Goal: Task Accomplishment & Management: Use online tool/utility

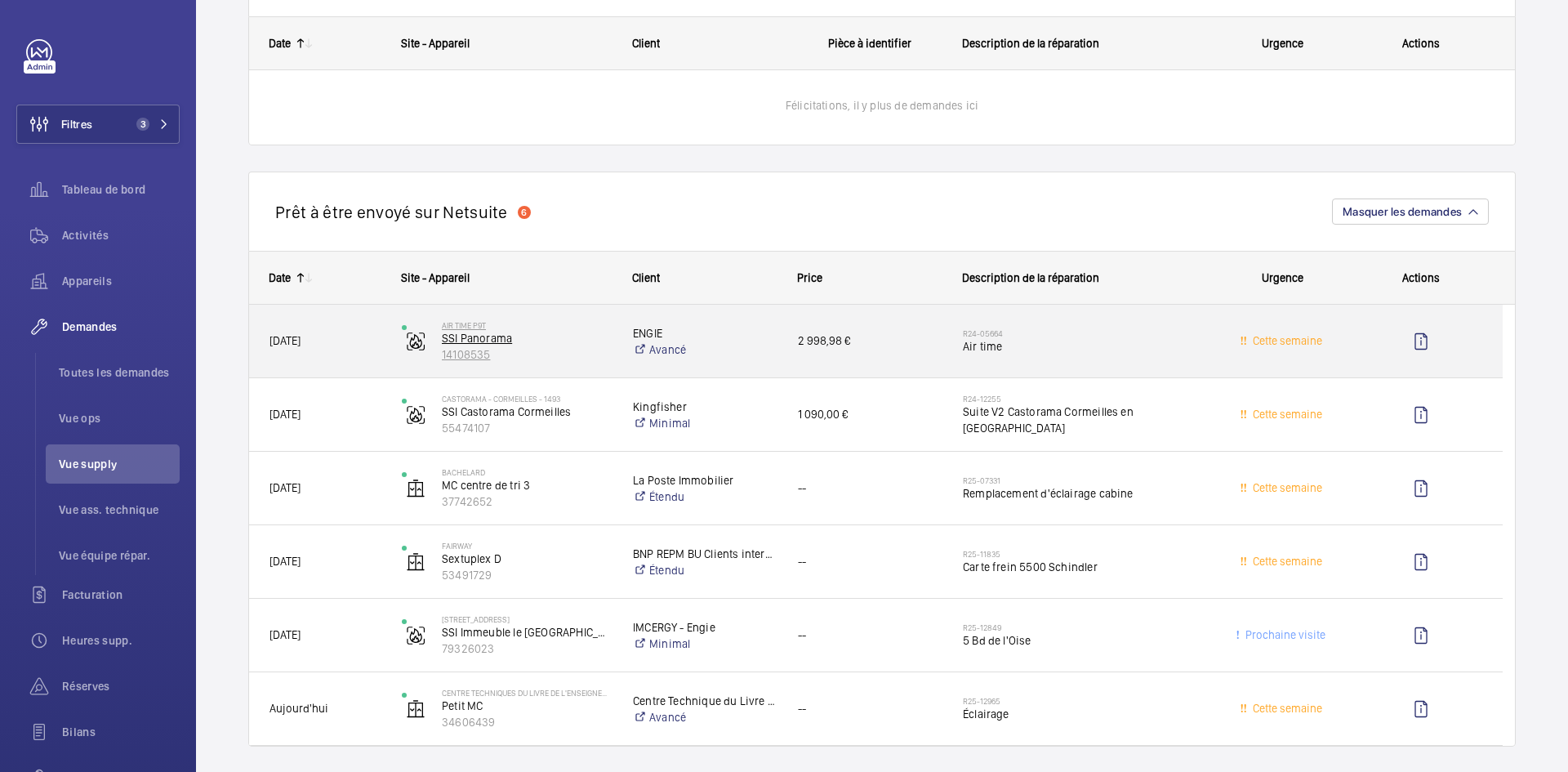
scroll to position [1226, 0]
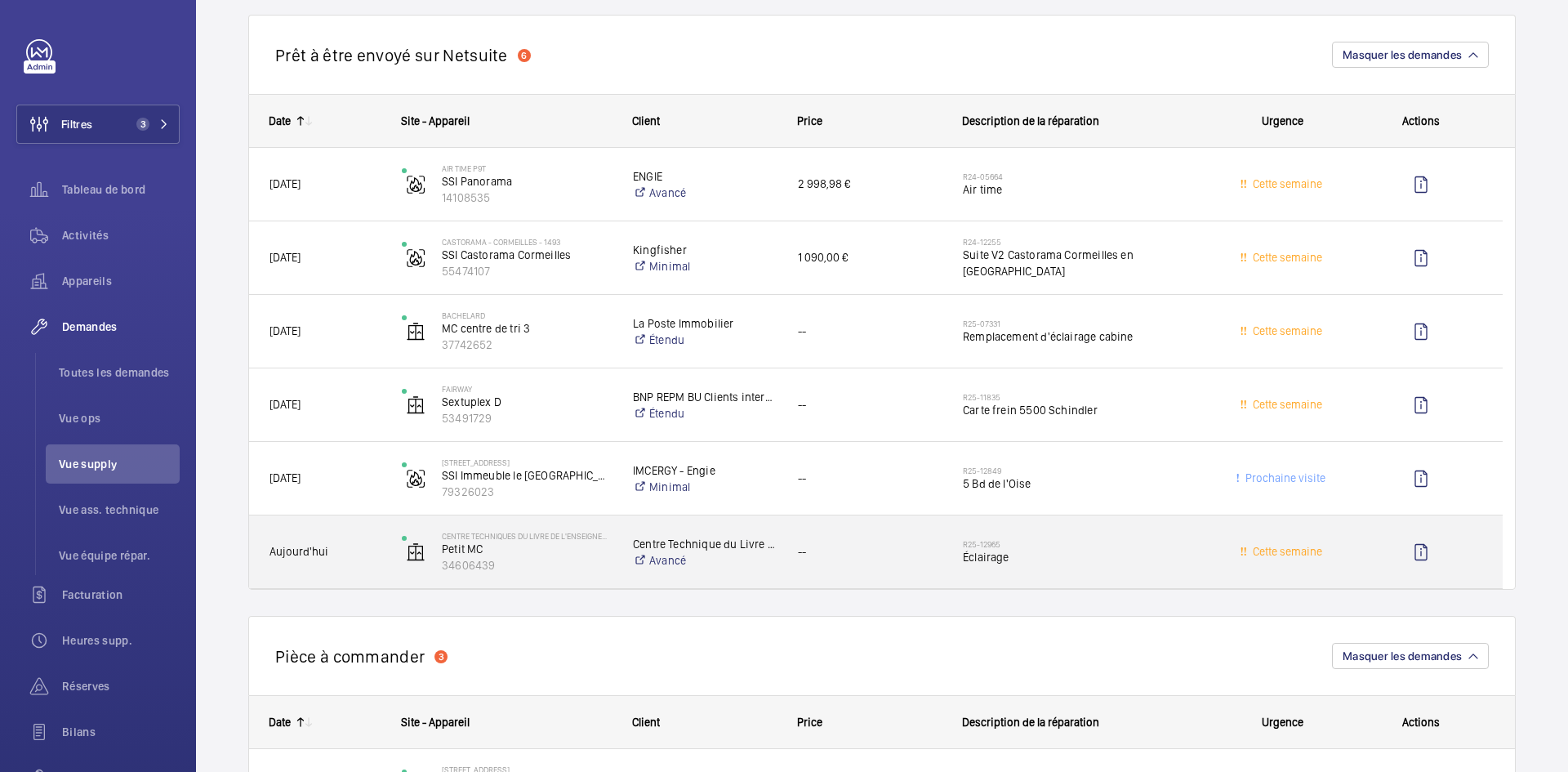
click at [375, 544] on span "Aujourd'hui" at bounding box center [324, 552] width 111 height 19
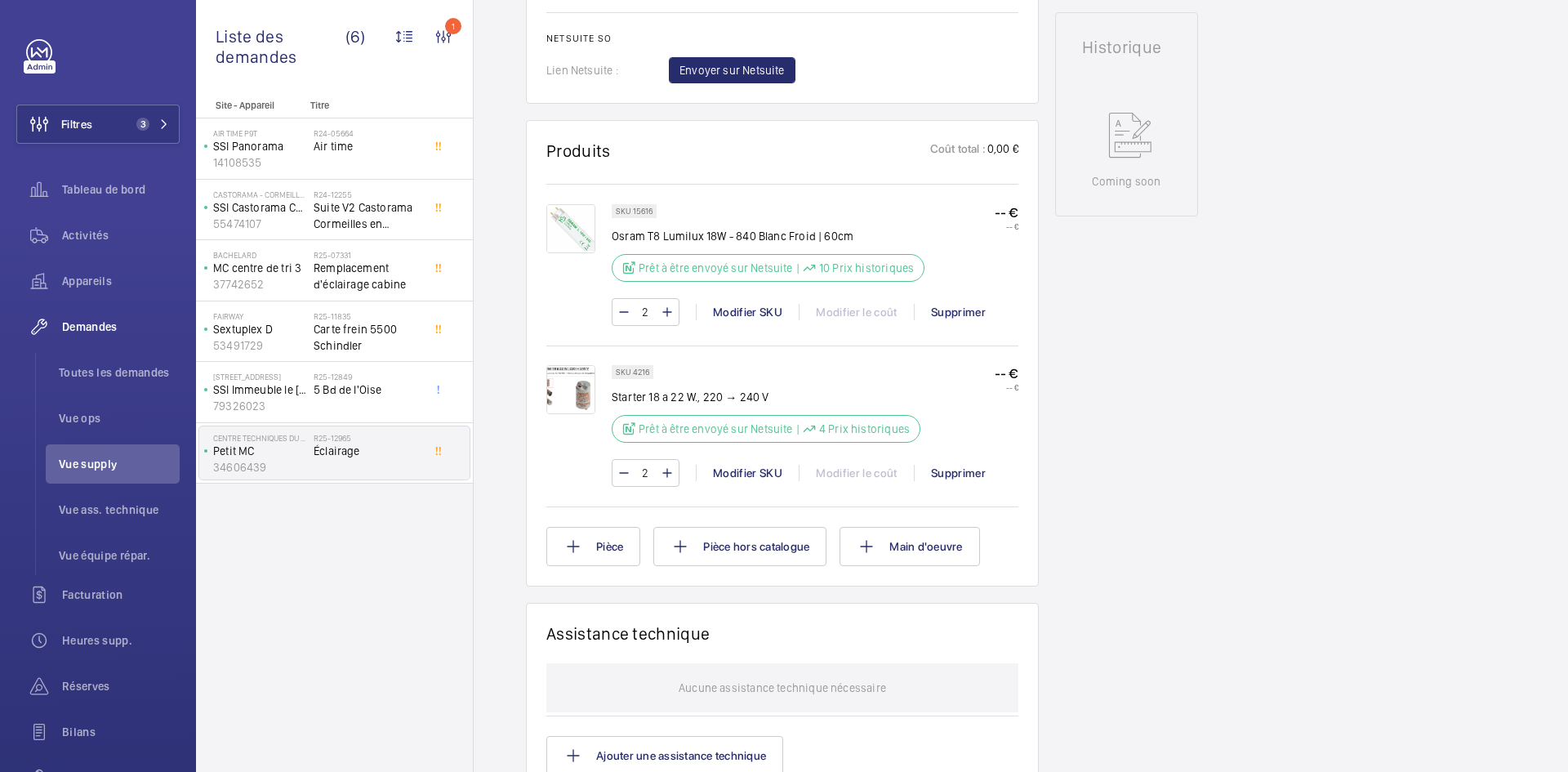
scroll to position [816, 0]
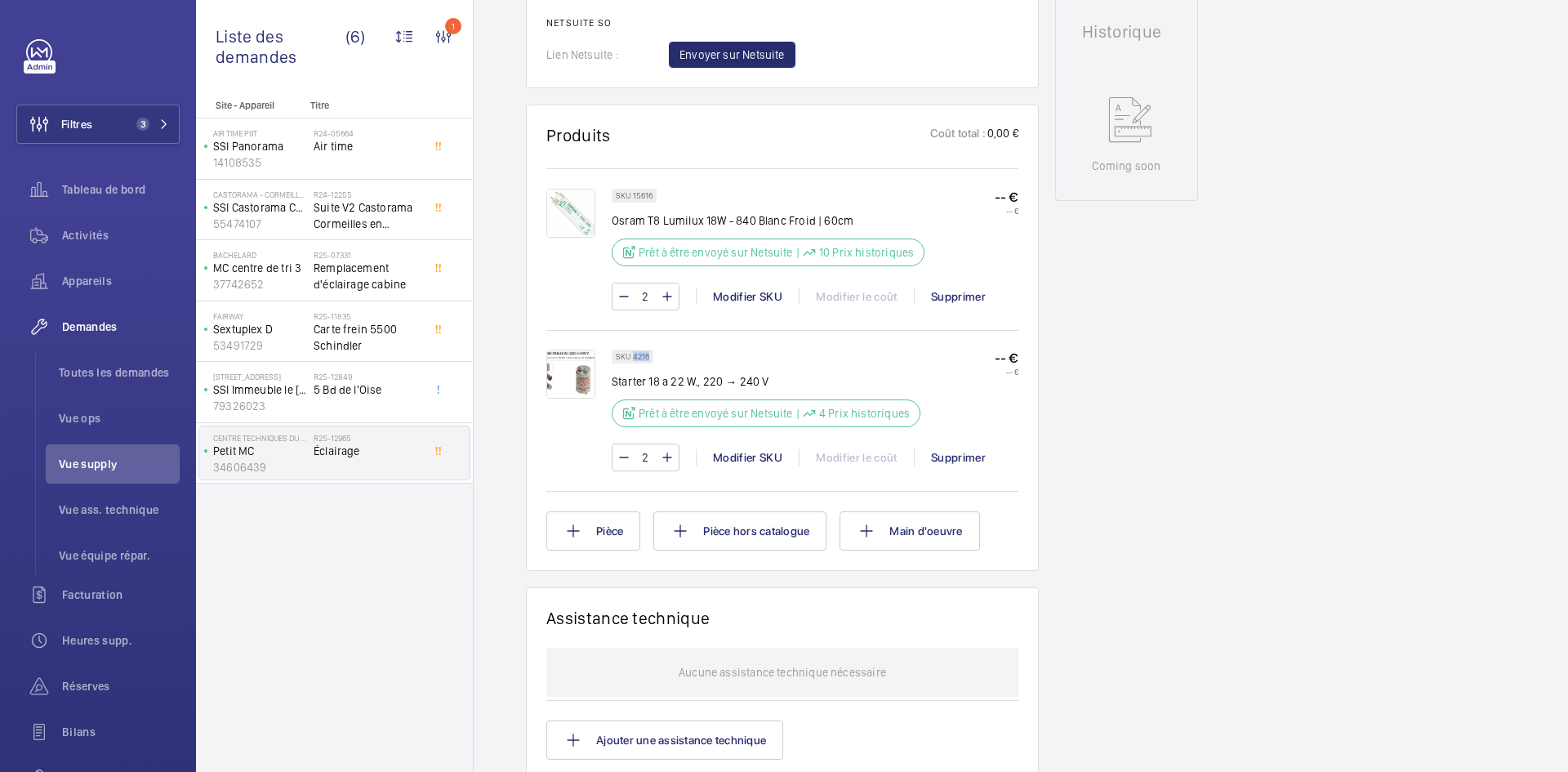
drag, startPoint x: 648, startPoint y: 354, endPoint x: 632, endPoint y: 355, distance: 16.0
click at [632, 355] on p "SKU 4216" at bounding box center [632, 356] width 33 height 6
copy p "4216"
drag, startPoint x: 653, startPoint y: 194, endPoint x: 631, endPoint y: 194, distance: 22.0
click at [631, 194] on div "SKU 15616" at bounding box center [634, 195] width 45 height 14
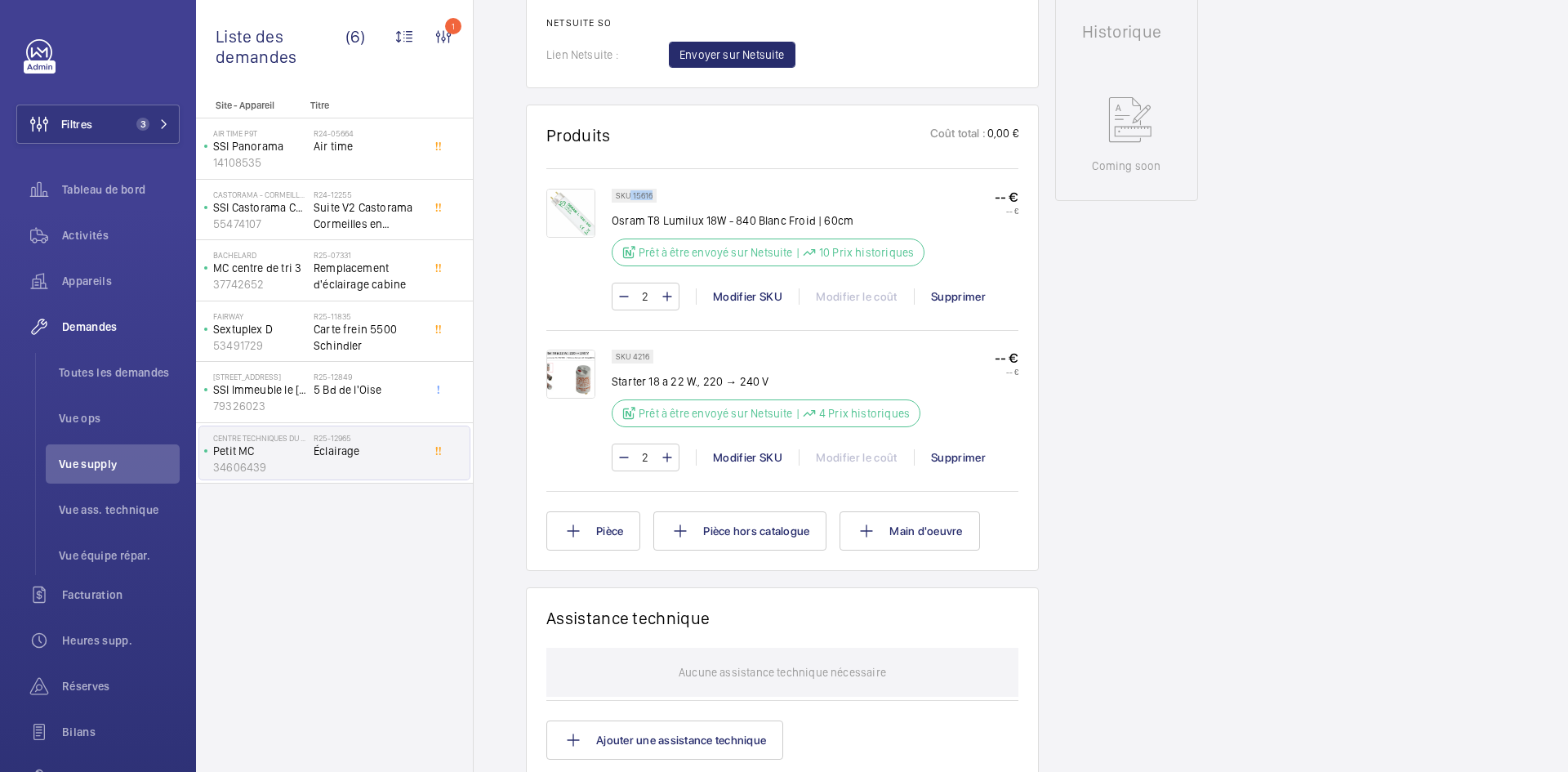
copy p "15616"
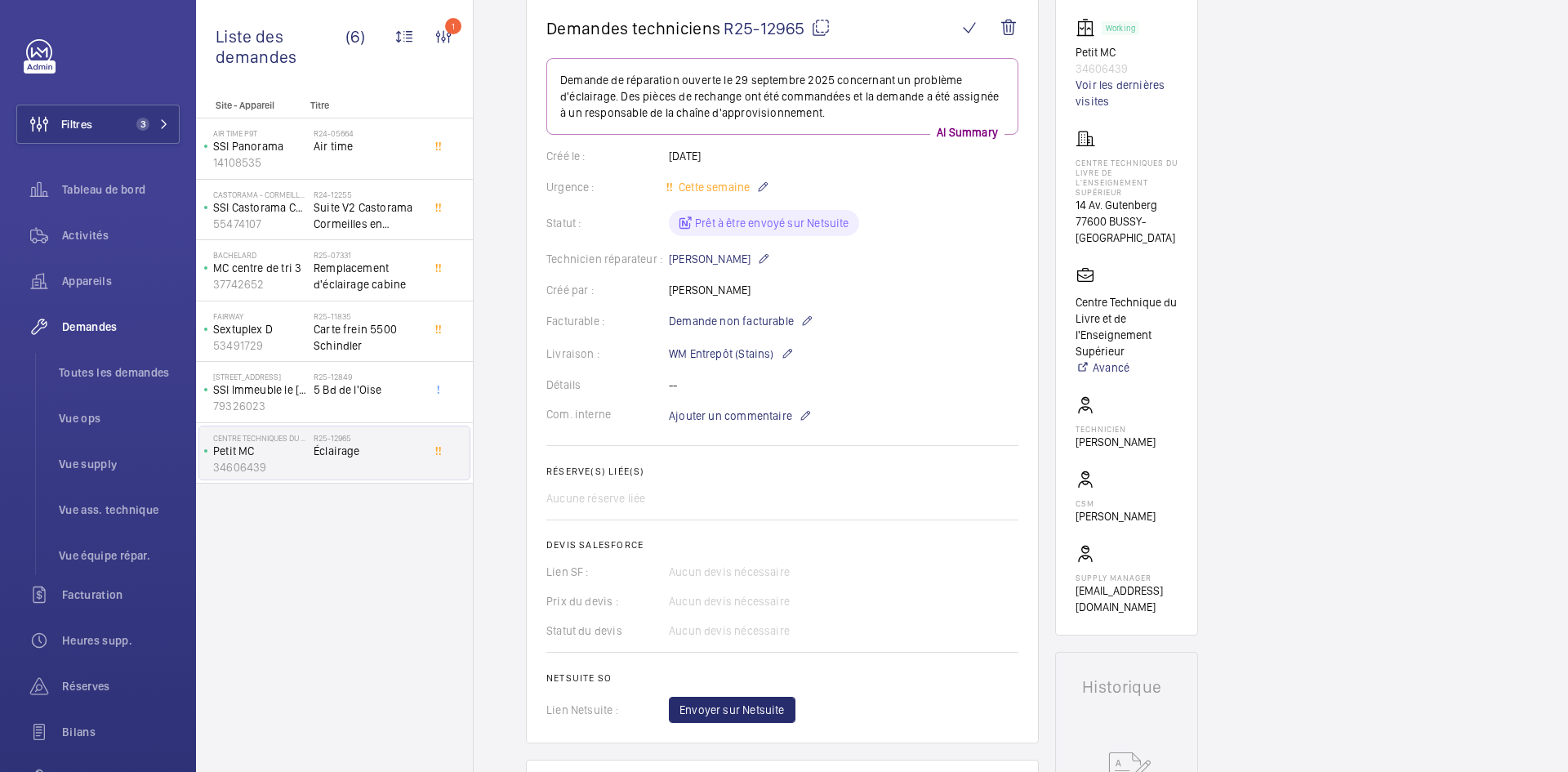
scroll to position [0, 0]
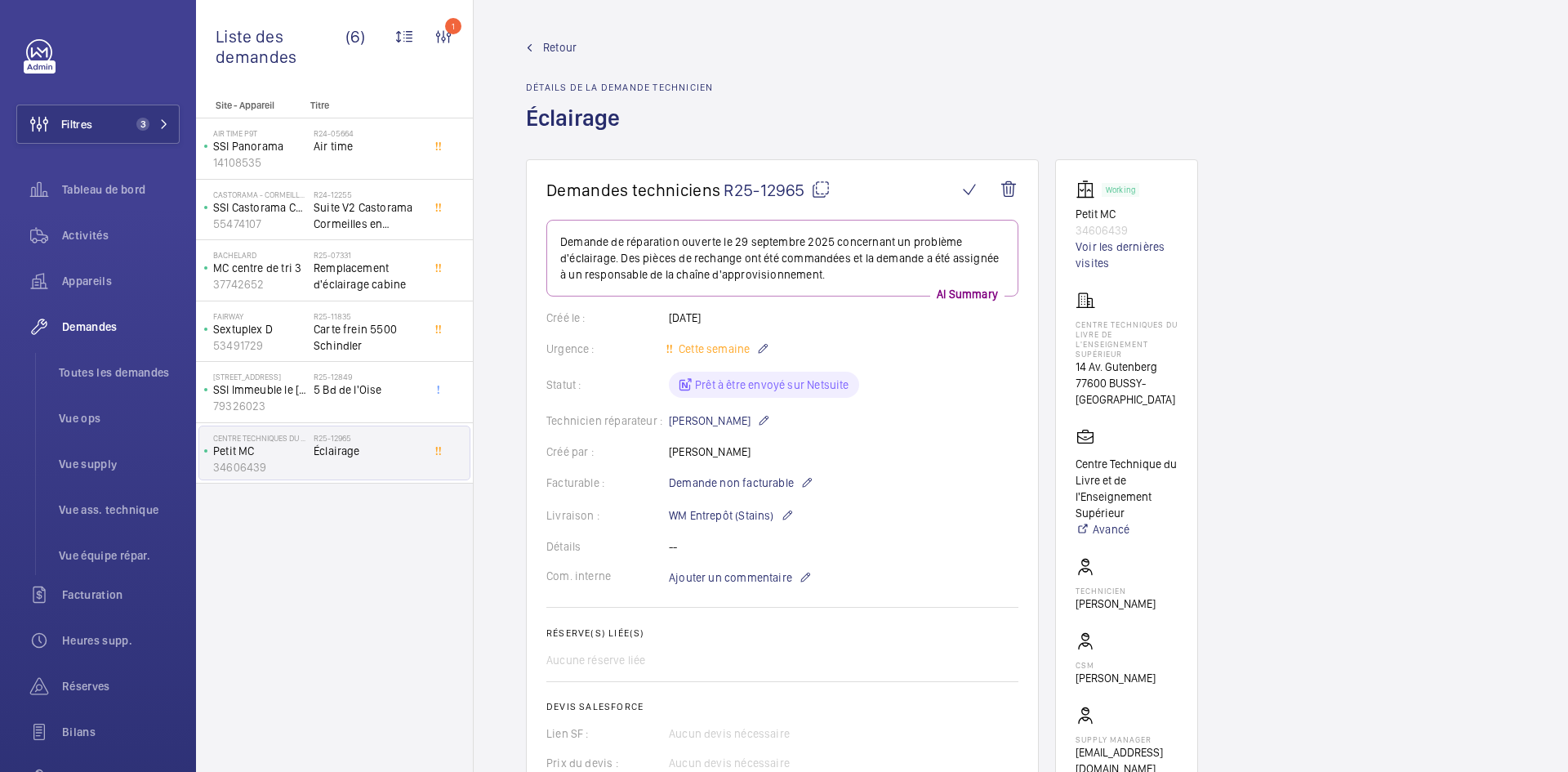
click at [556, 44] on span "Retour" at bounding box center [560, 47] width 33 height 17
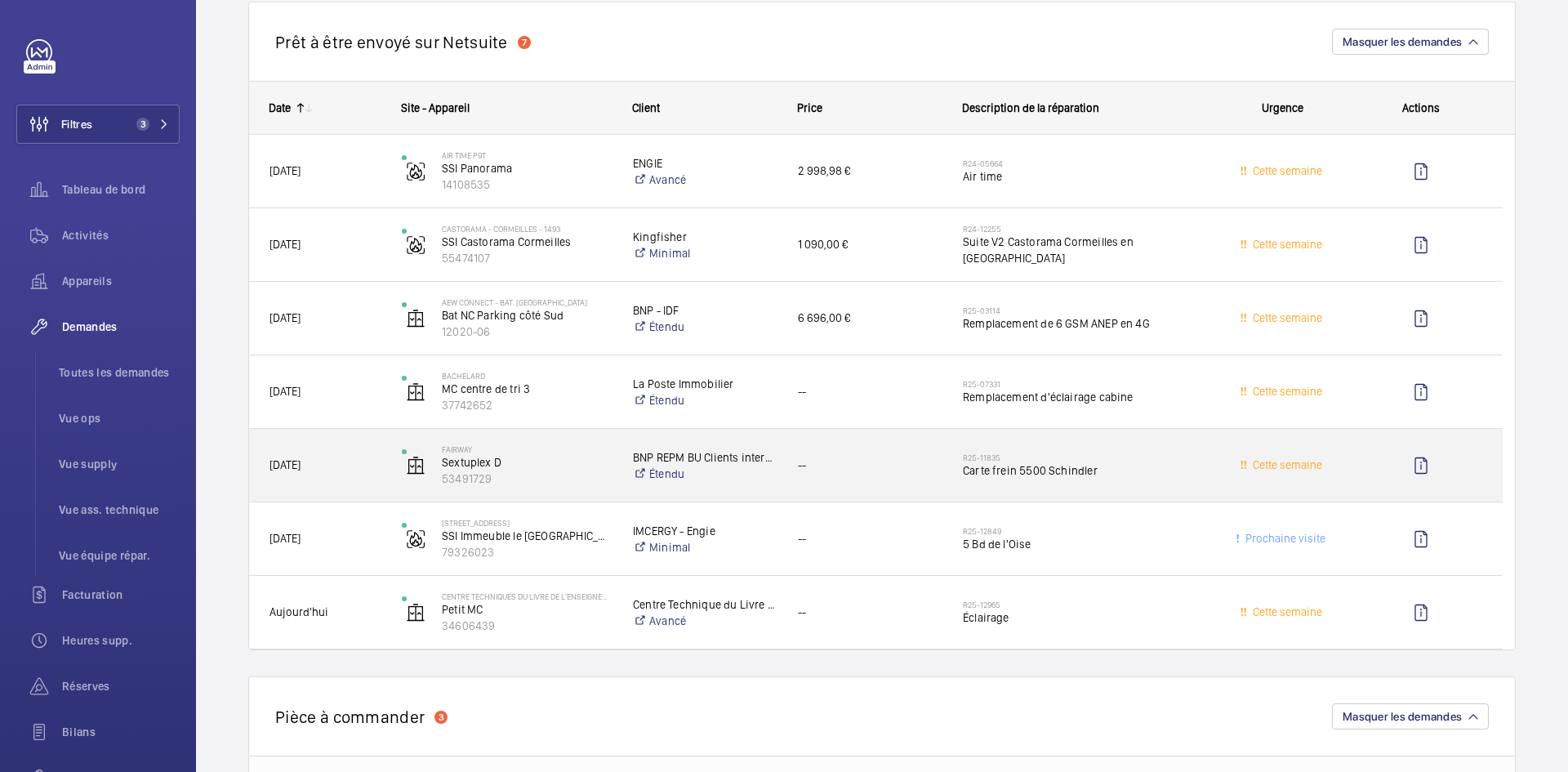
scroll to position [1226, 0]
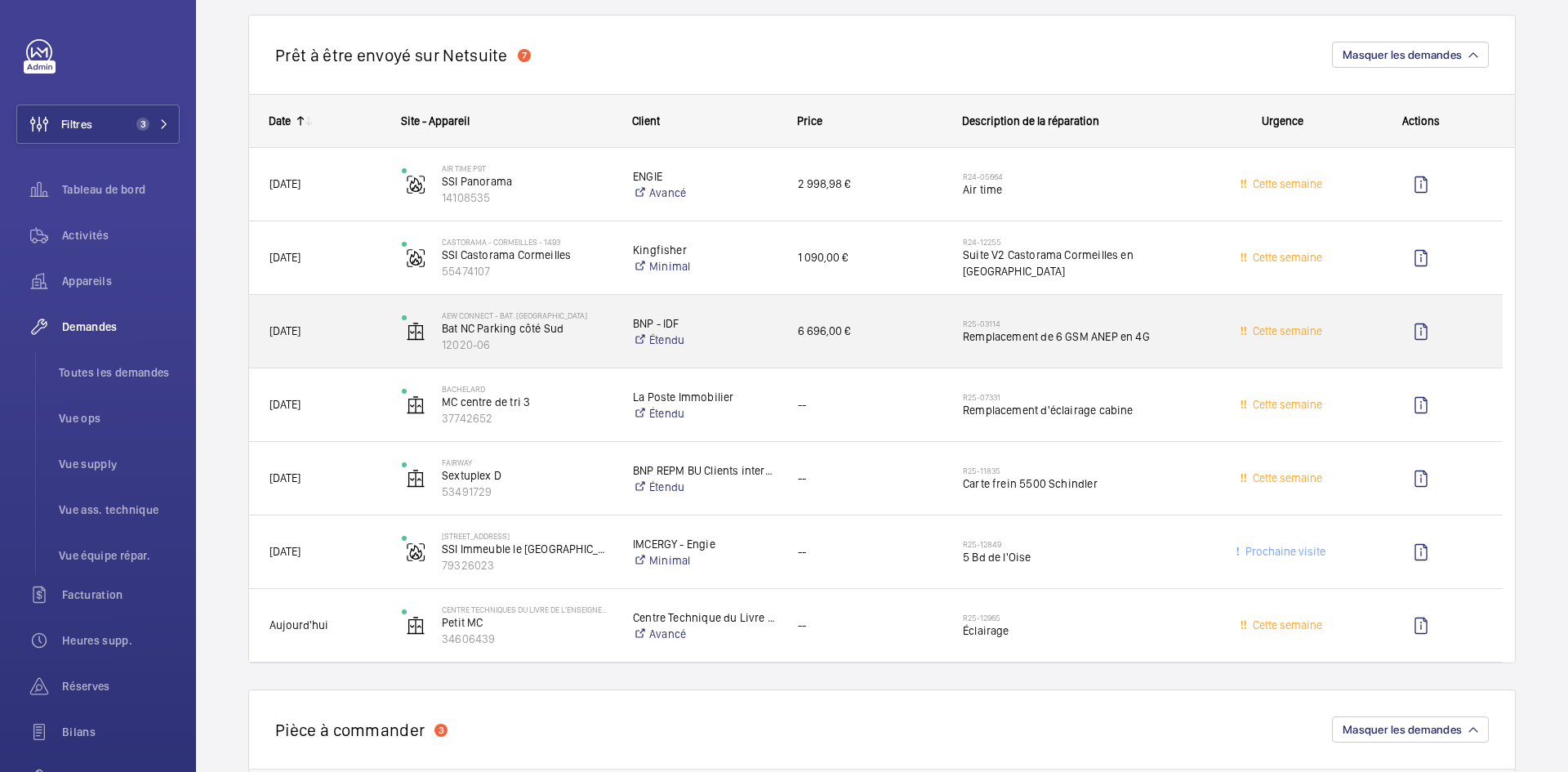
click at [373, 335] on span "27/02/2025" at bounding box center [324, 331] width 111 height 19
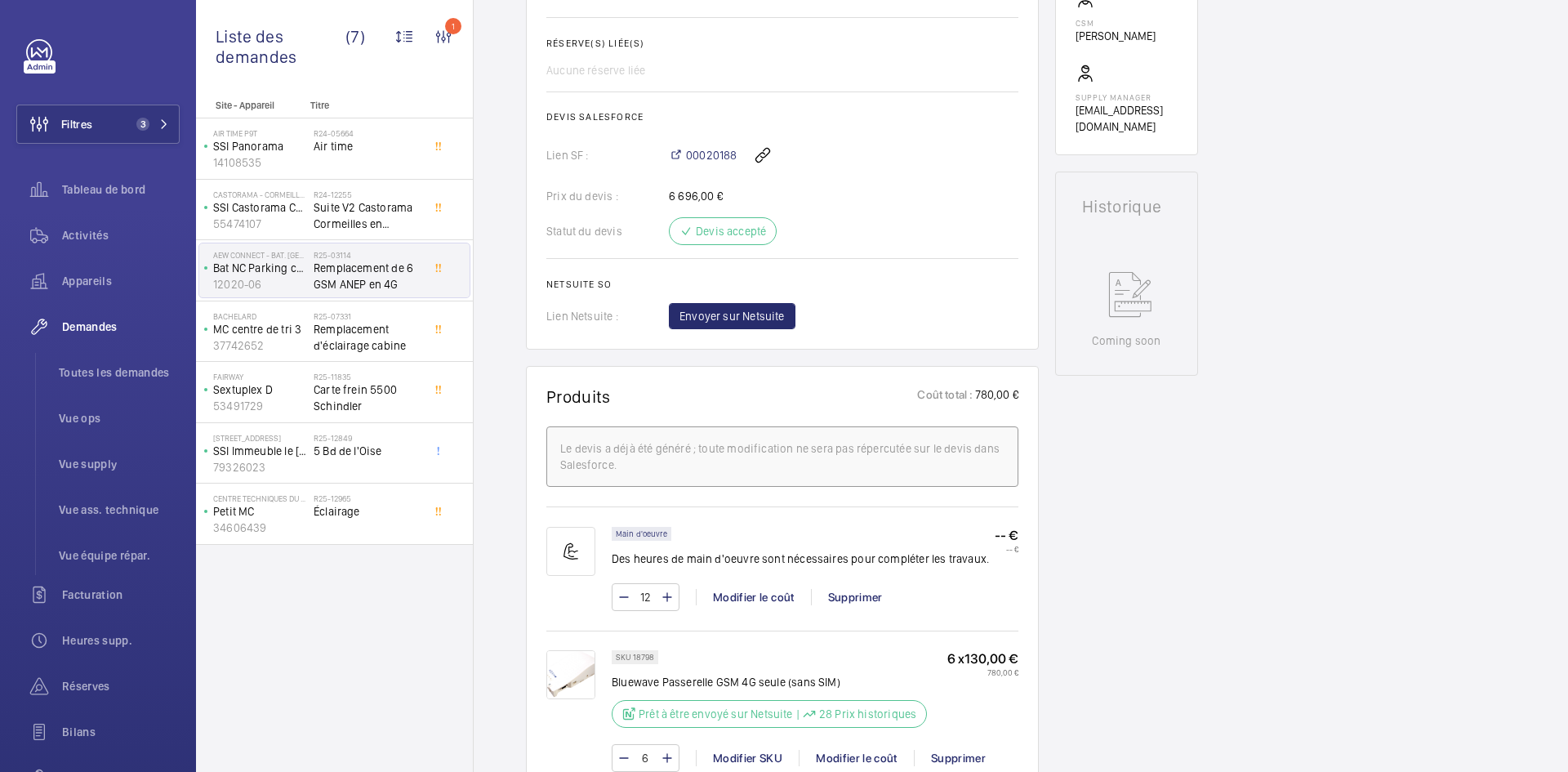
scroll to position [768, 0]
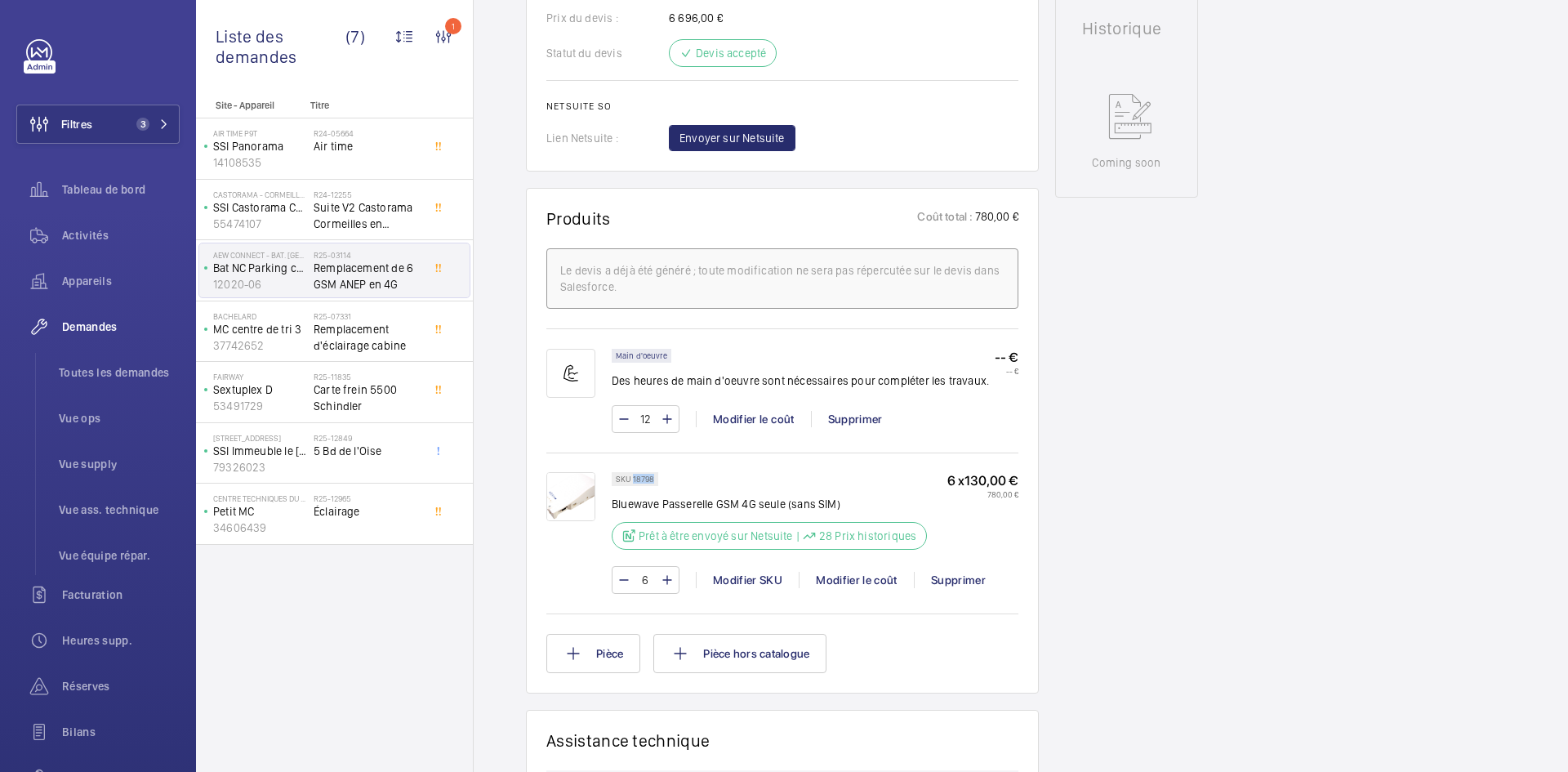
drag, startPoint x: 653, startPoint y: 493, endPoint x: 633, endPoint y: 495, distance: 20.1
click at [633, 482] on p "SKU 18798" at bounding box center [635, 479] width 38 height 6
copy p "18798"
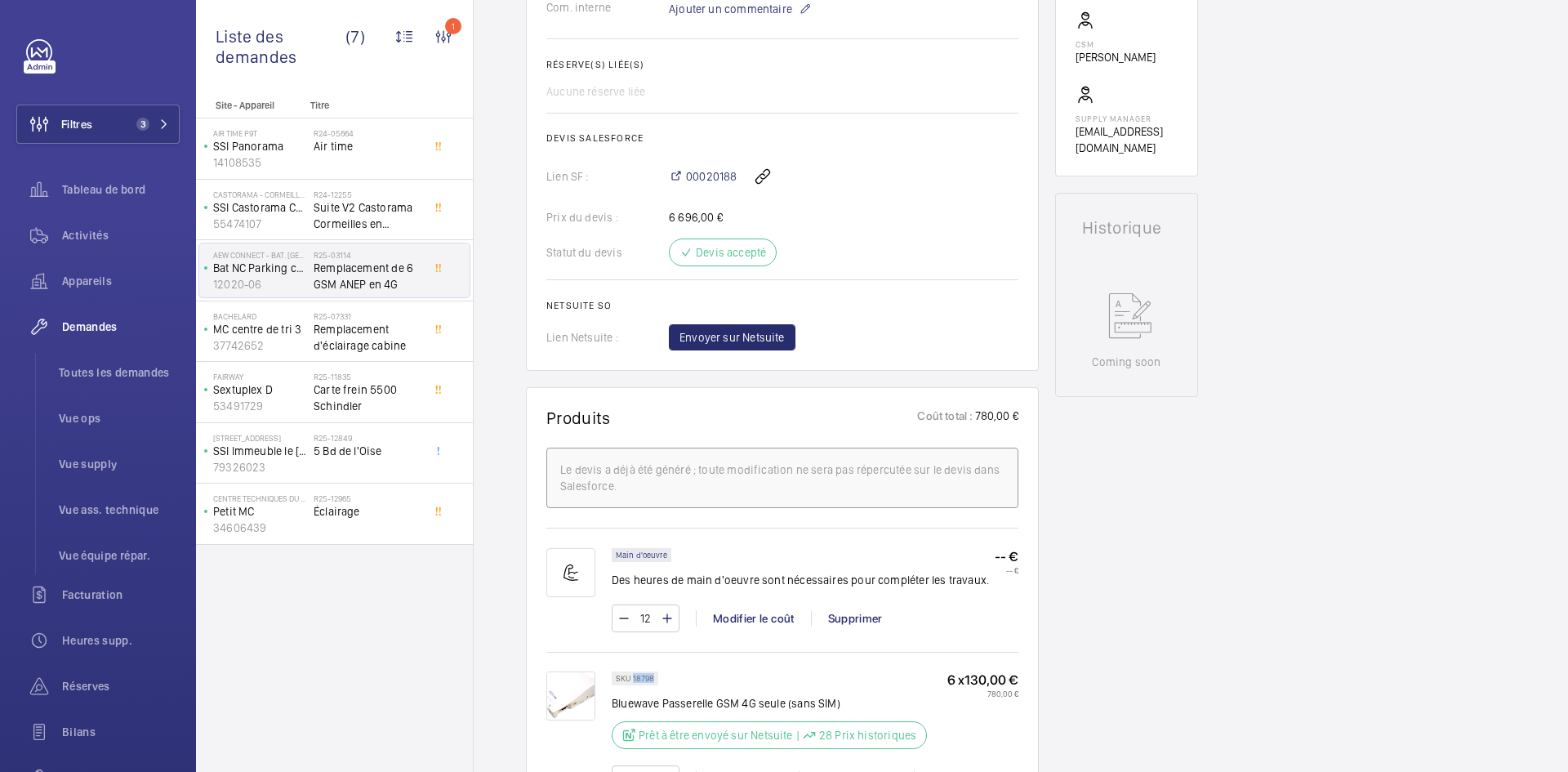
scroll to position [523, 0]
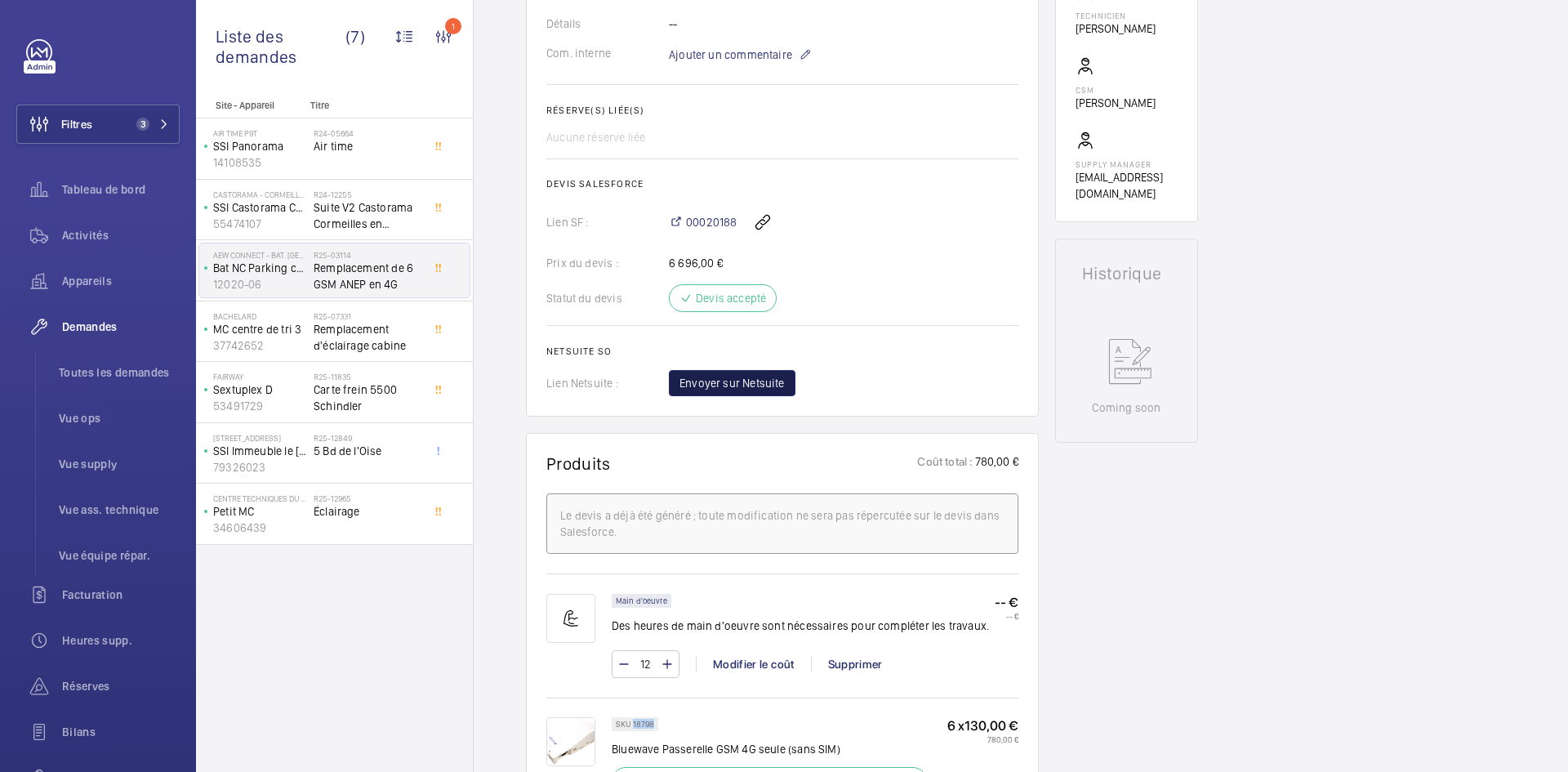
click at [766, 392] on span "Envoyer sur Netsuite" at bounding box center [732, 383] width 106 height 17
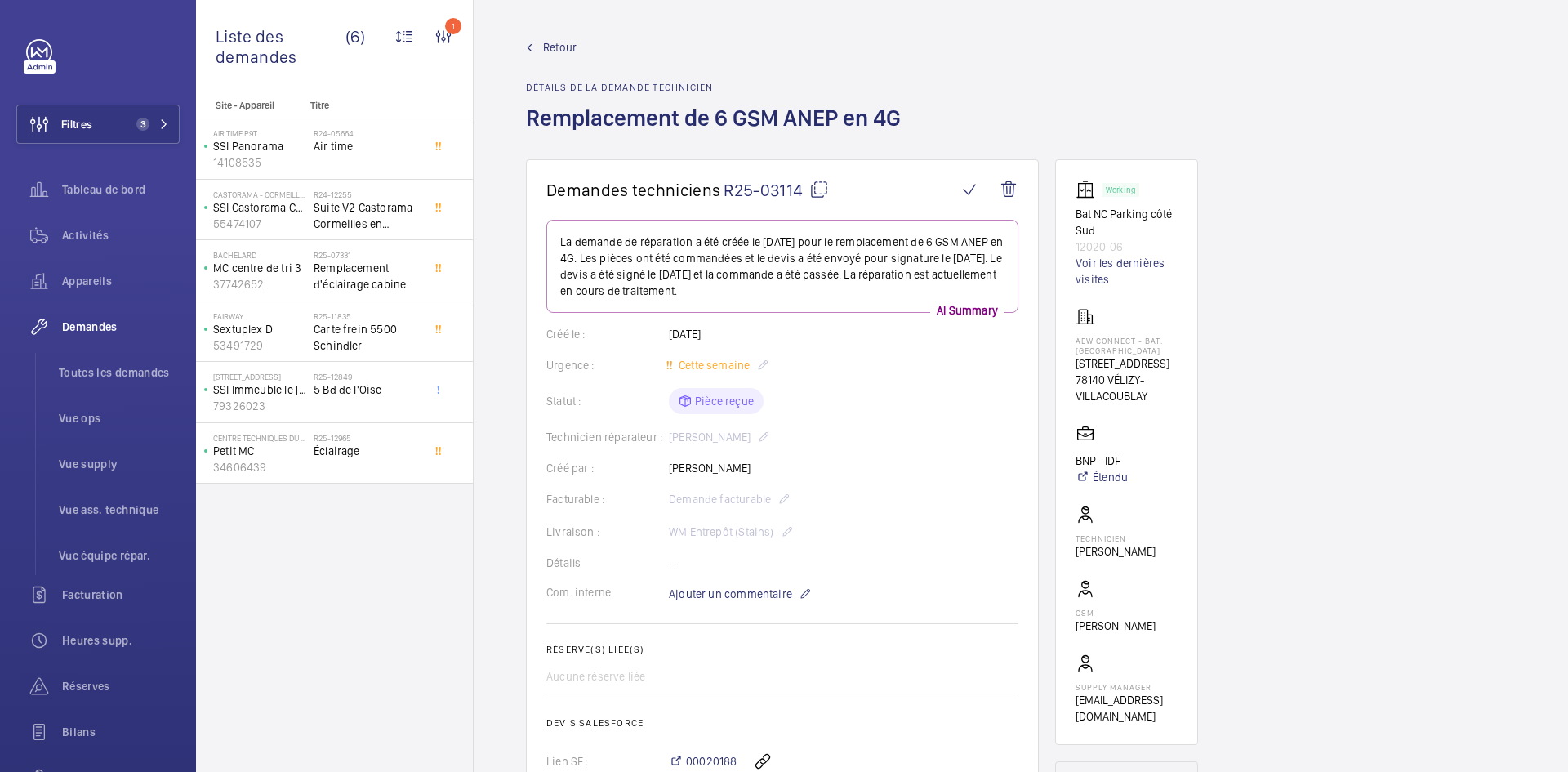
click at [563, 42] on span "Retour" at bounding box center [560, 47] width 33 height 17
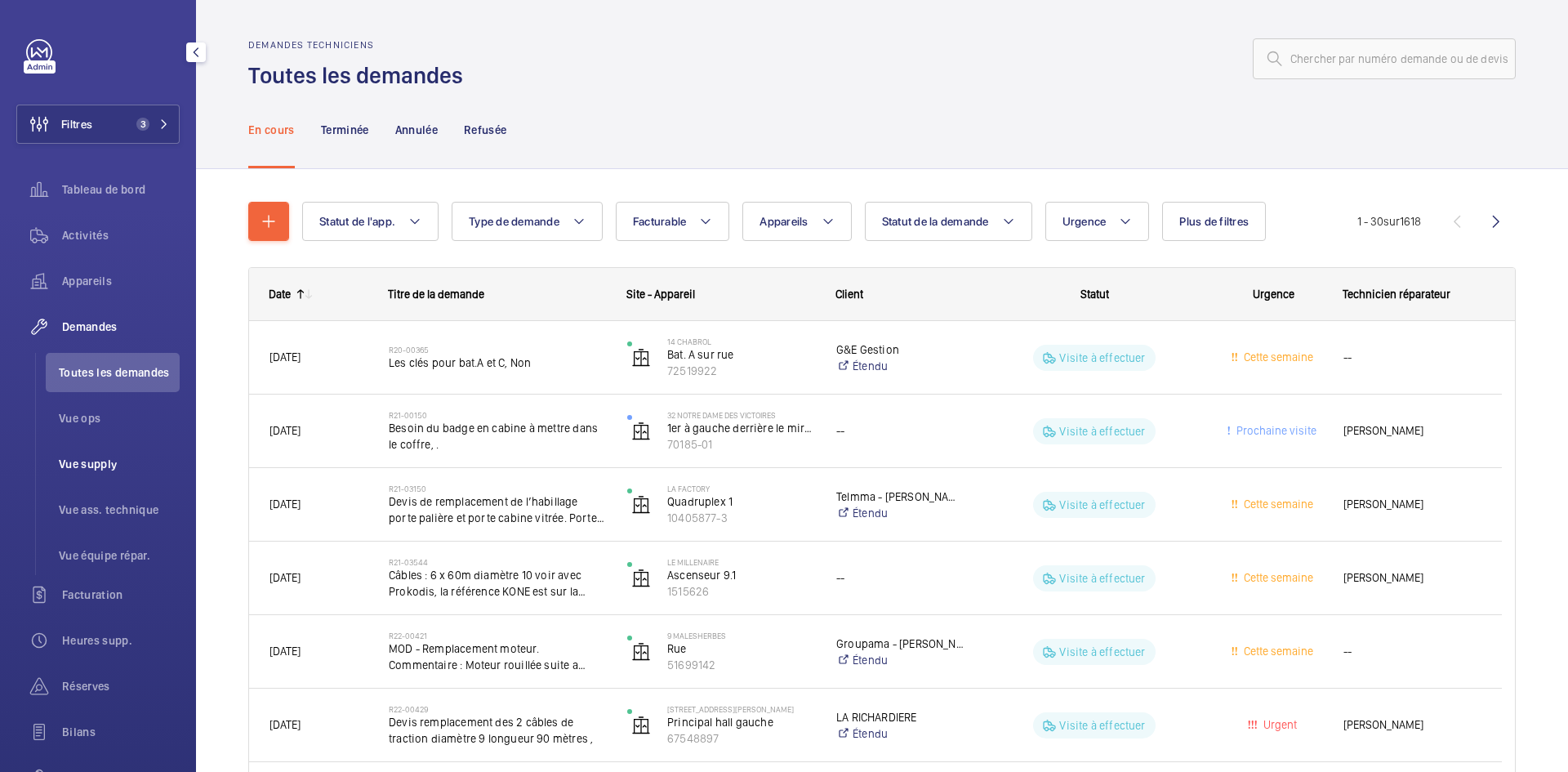
click at [119, 465] on span "Vue supply" at bounding box center [119, 464] width 121 height 17
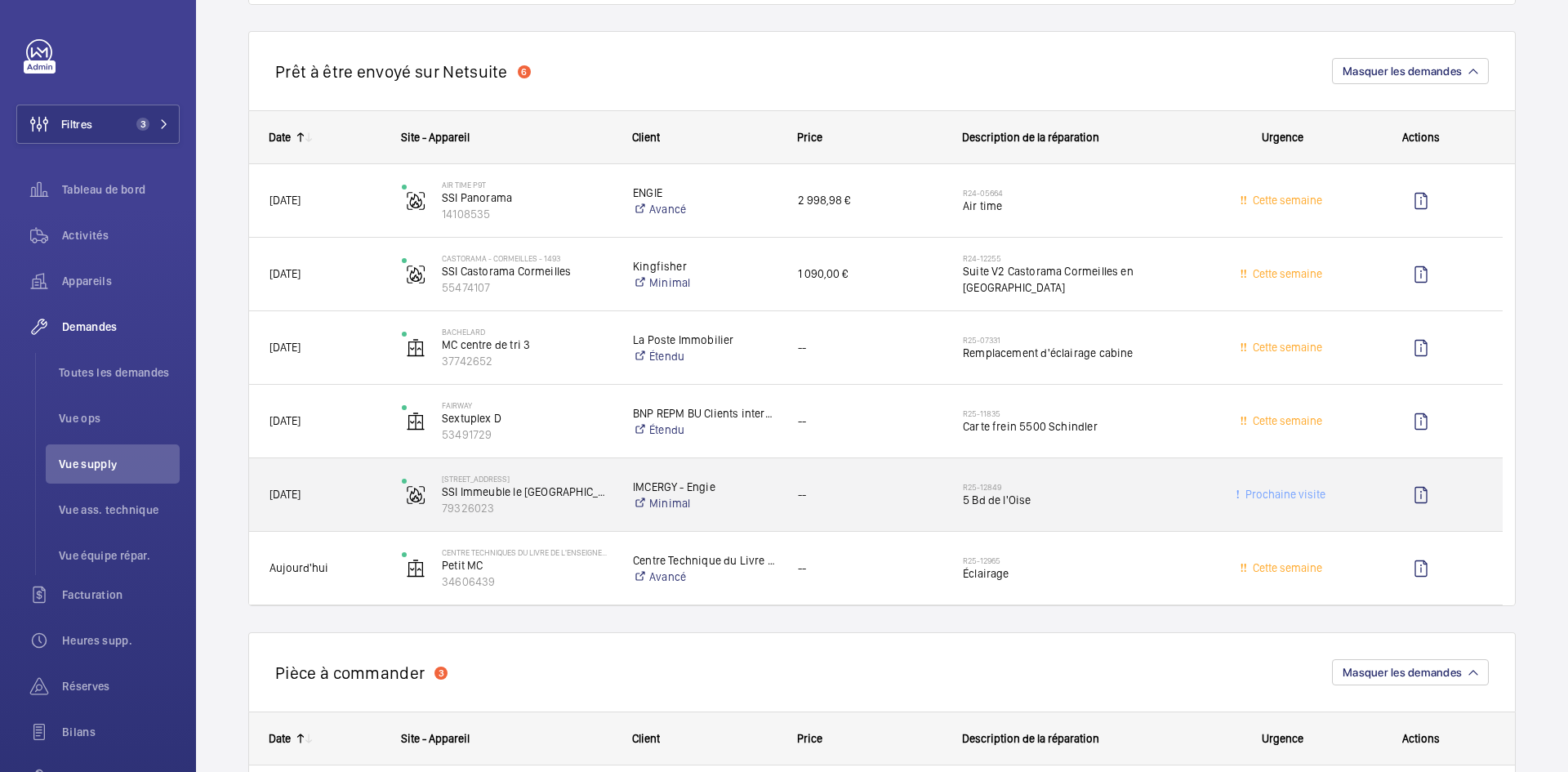
scroll to position [1062, 0]
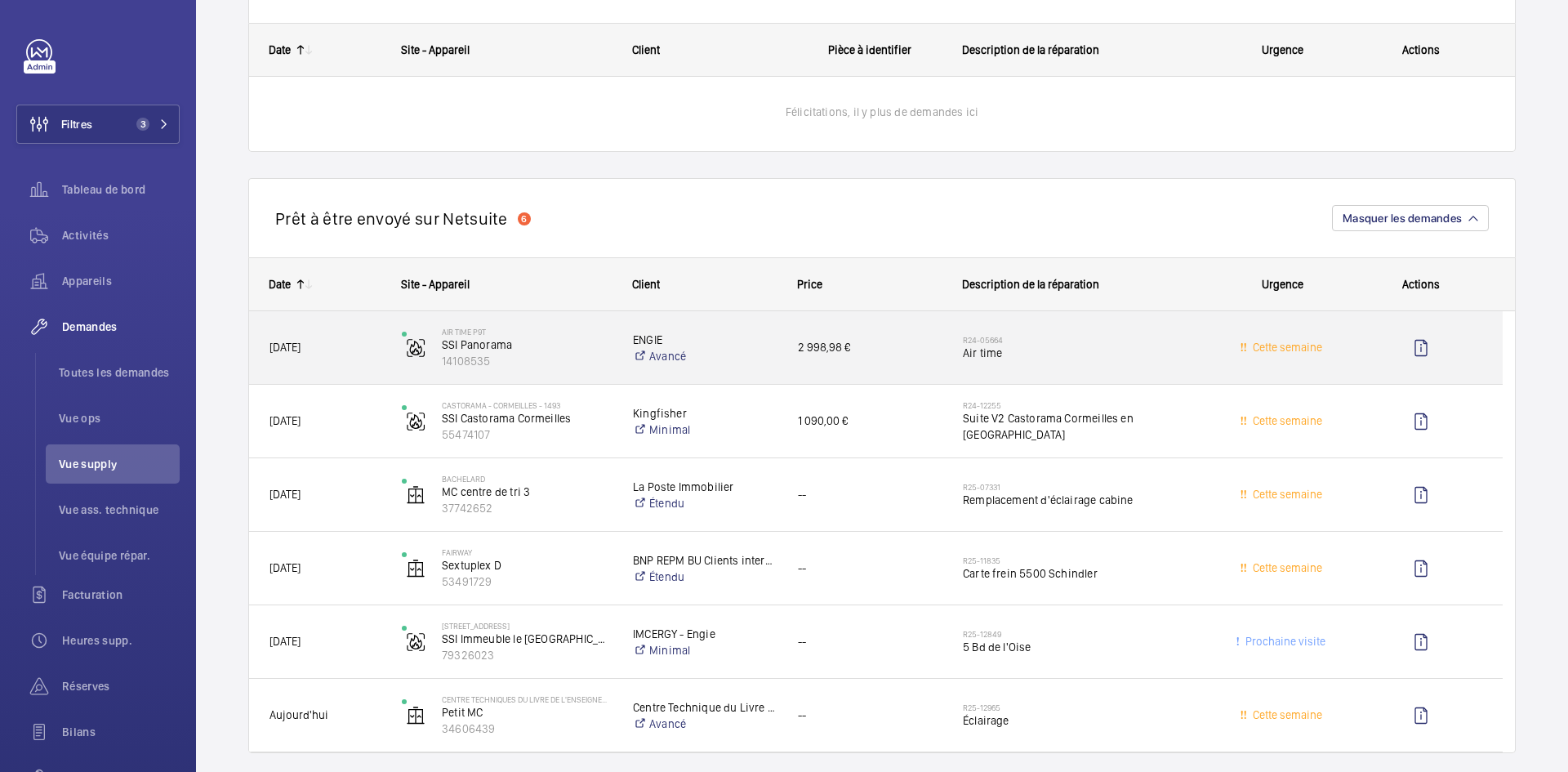
click at [356, 338] on div "[DATE]" at bounding box center [316, 347] width 131 height 51
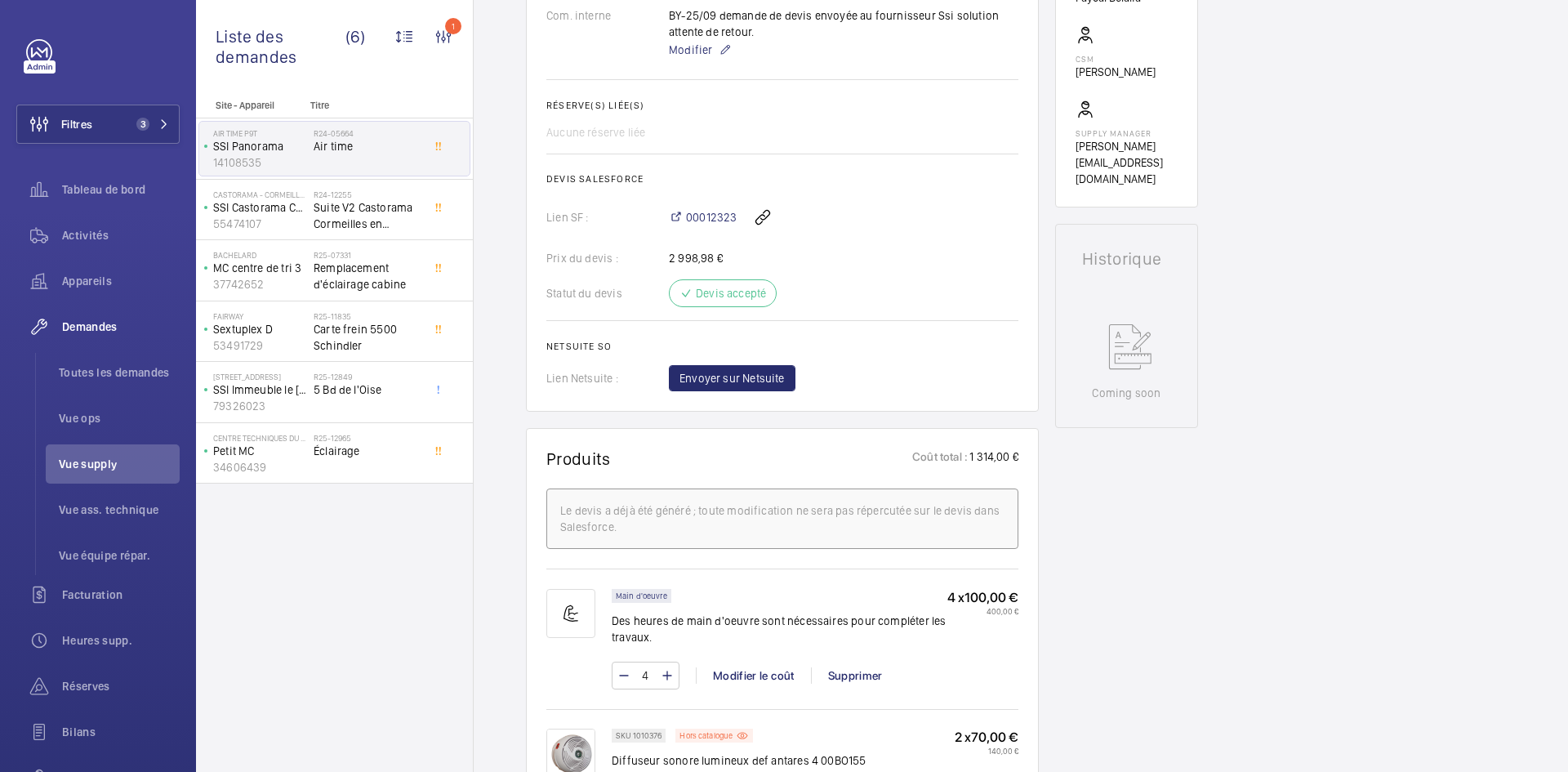
scroll to position [490, 0]
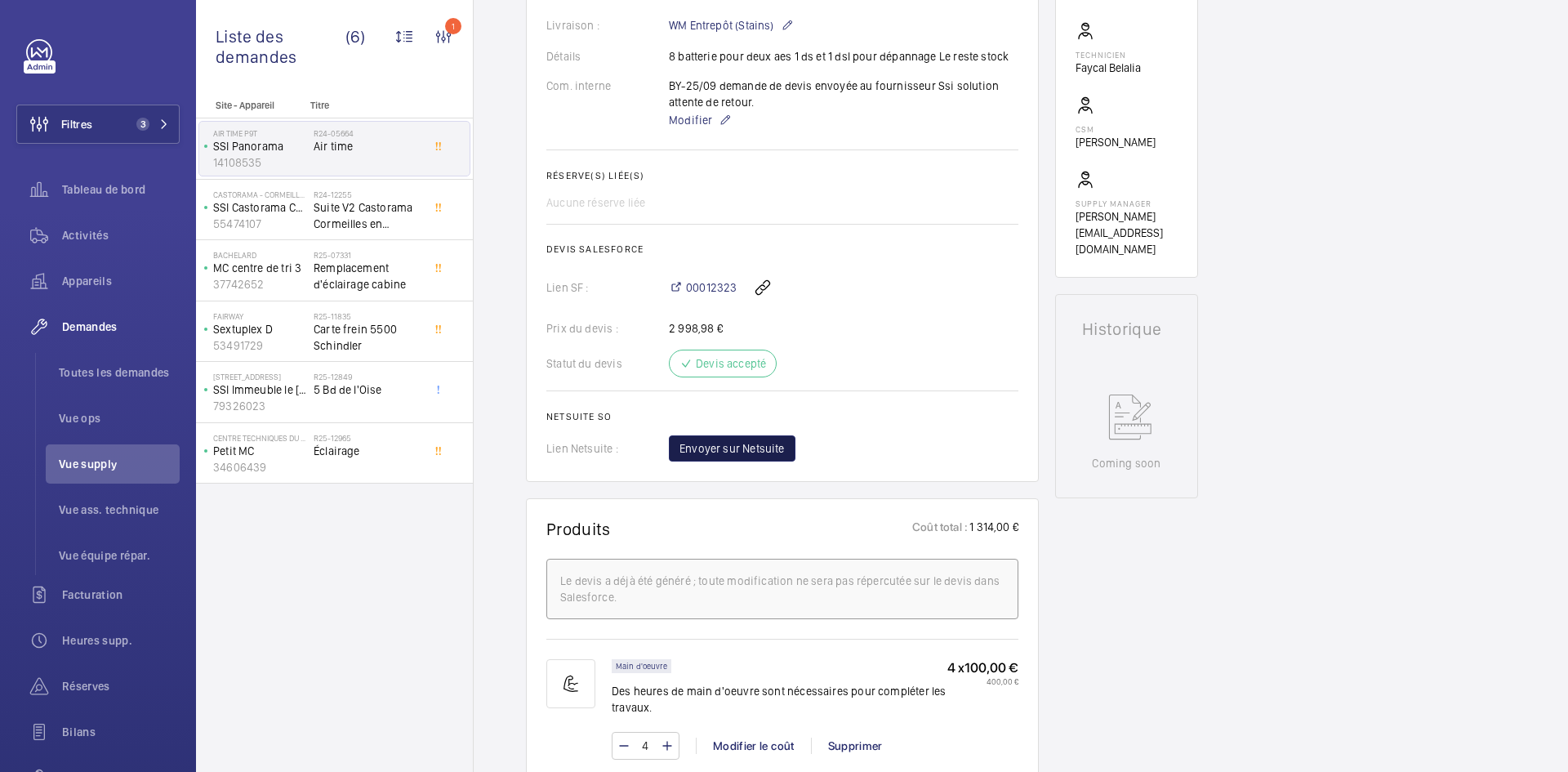
click at [771, 456] on span "Envoyer sur Netsuite" at bounding box center [732, 448] width 106 height 17
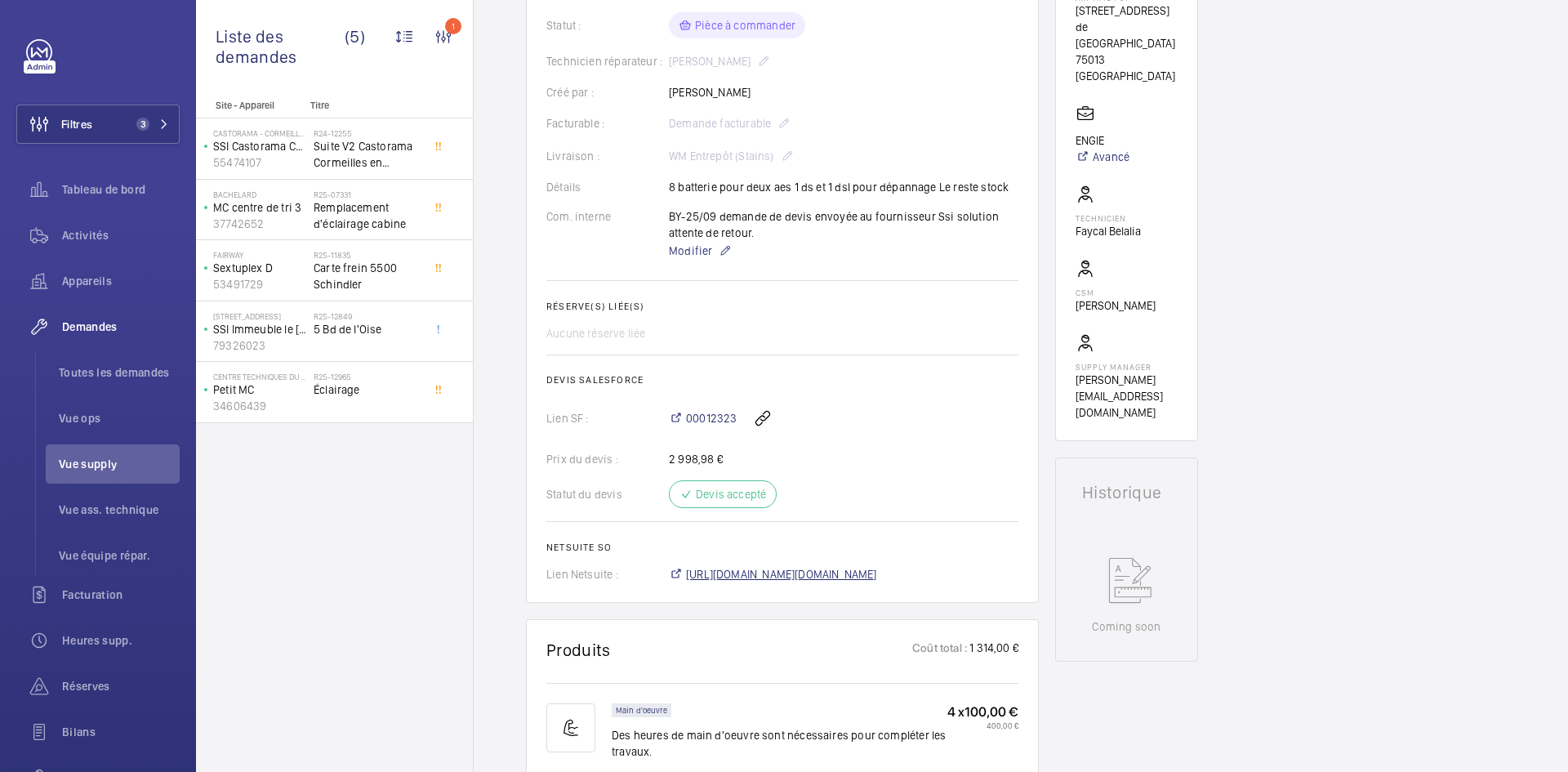
scroll to position [343, 0]
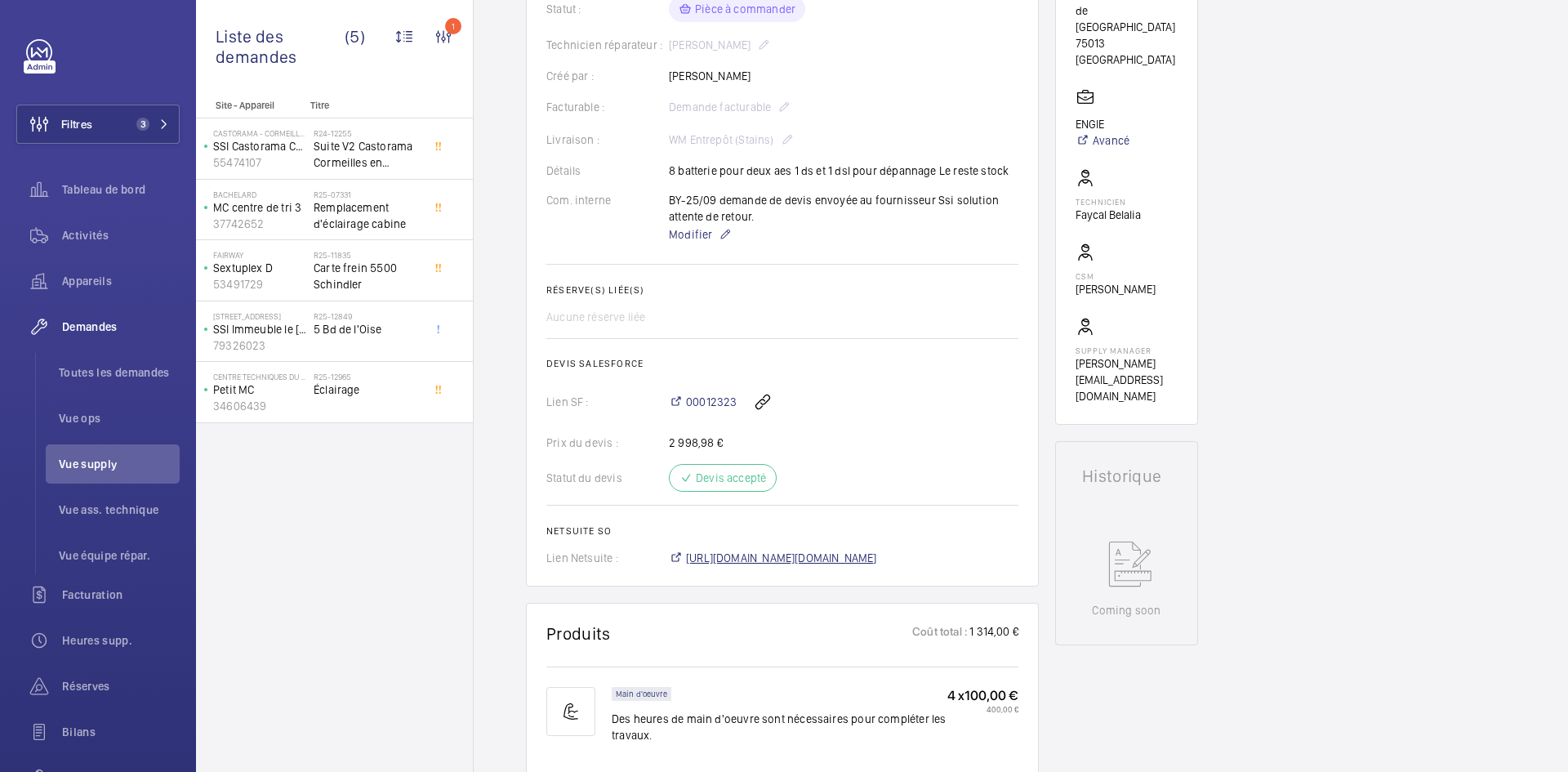
click at [768, 566] on span "https://6461500.app.netsuite.com/app/accounting/transactions/salesord.nl?id=304…" at bounding box center [781, 557] width 191 height 17
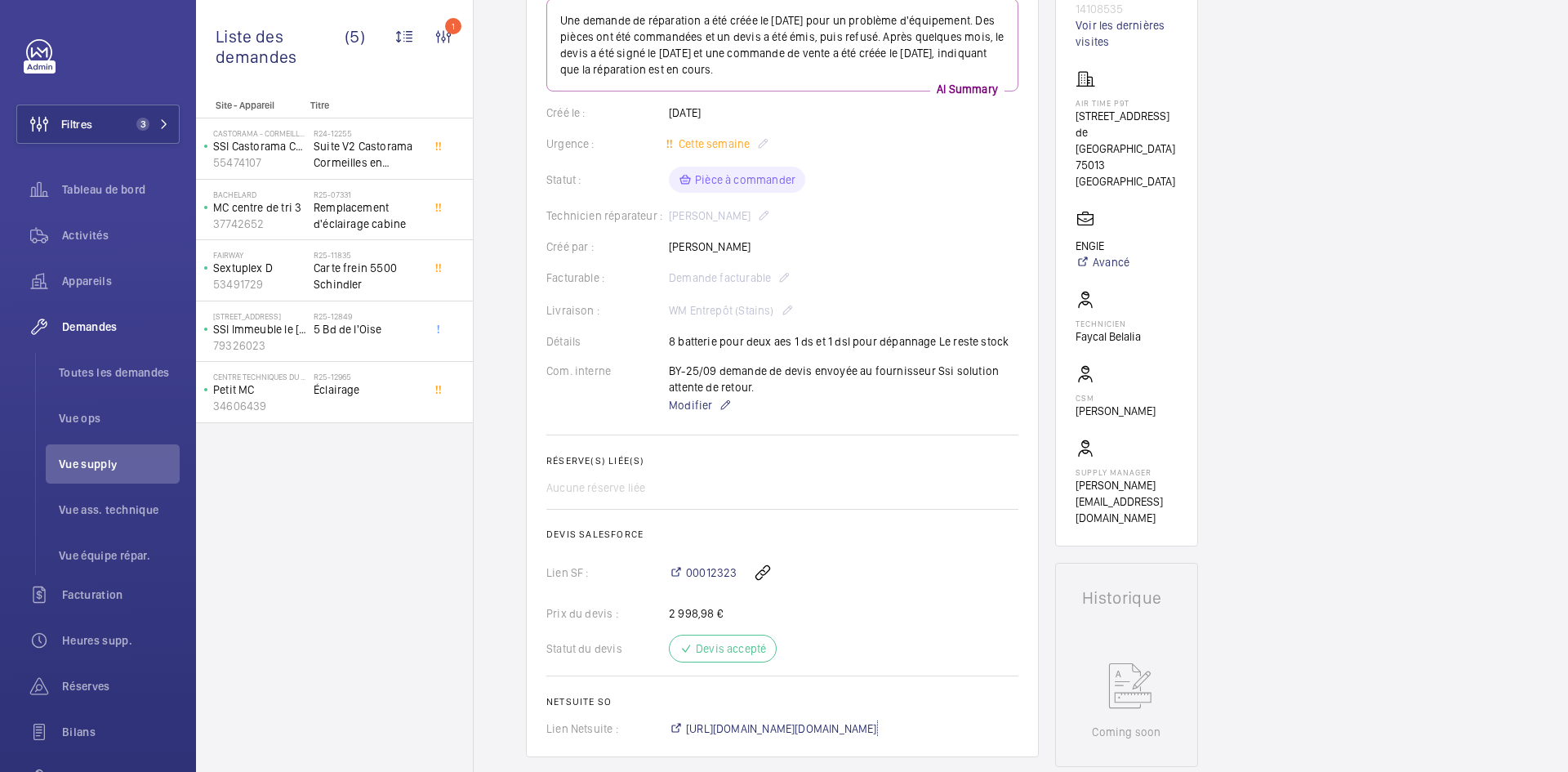
scroll to position [212, 0]
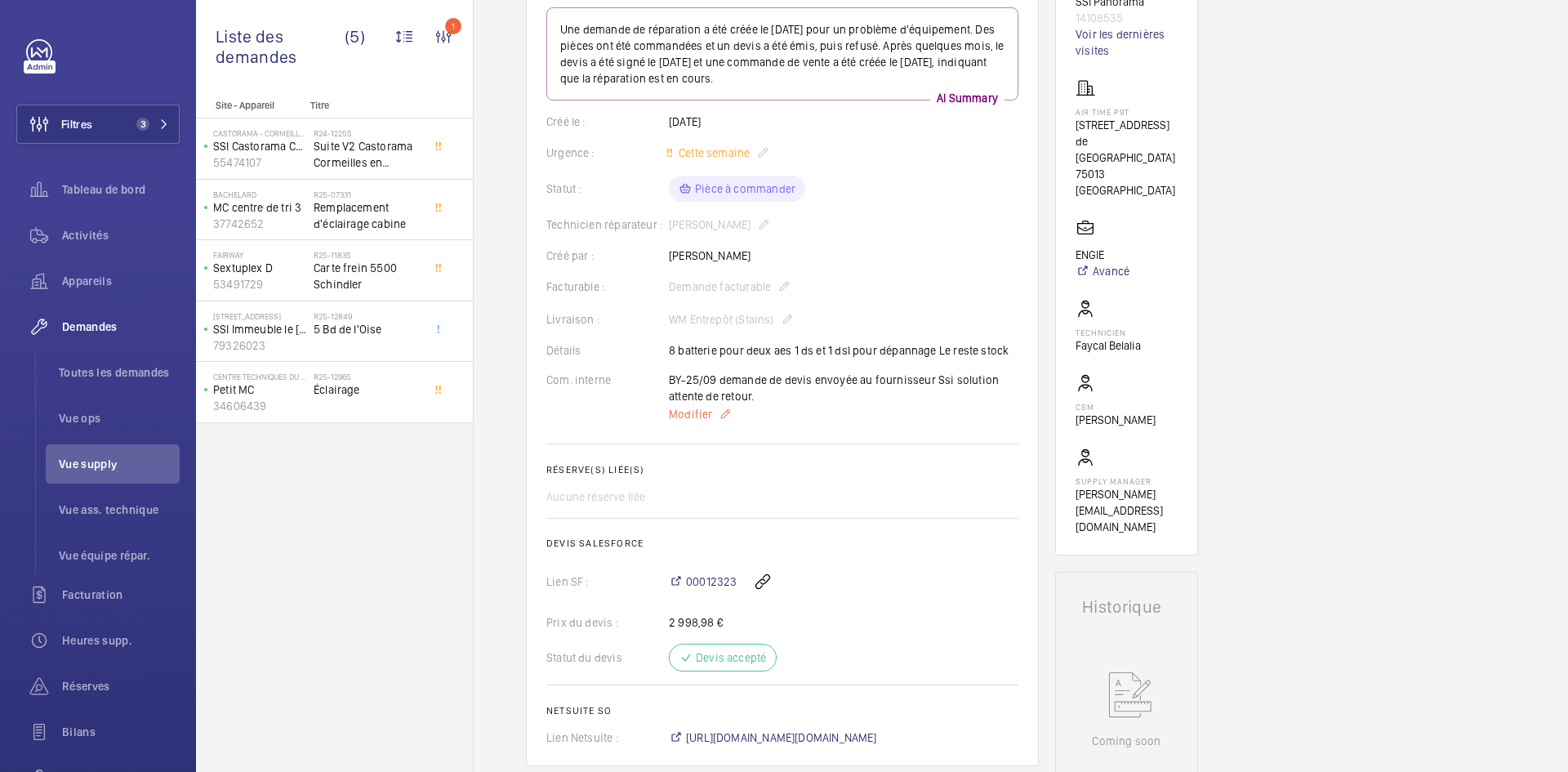
click at [691, 418] on span "Modifier" at bounding box center [691, 413] width 44 height 17
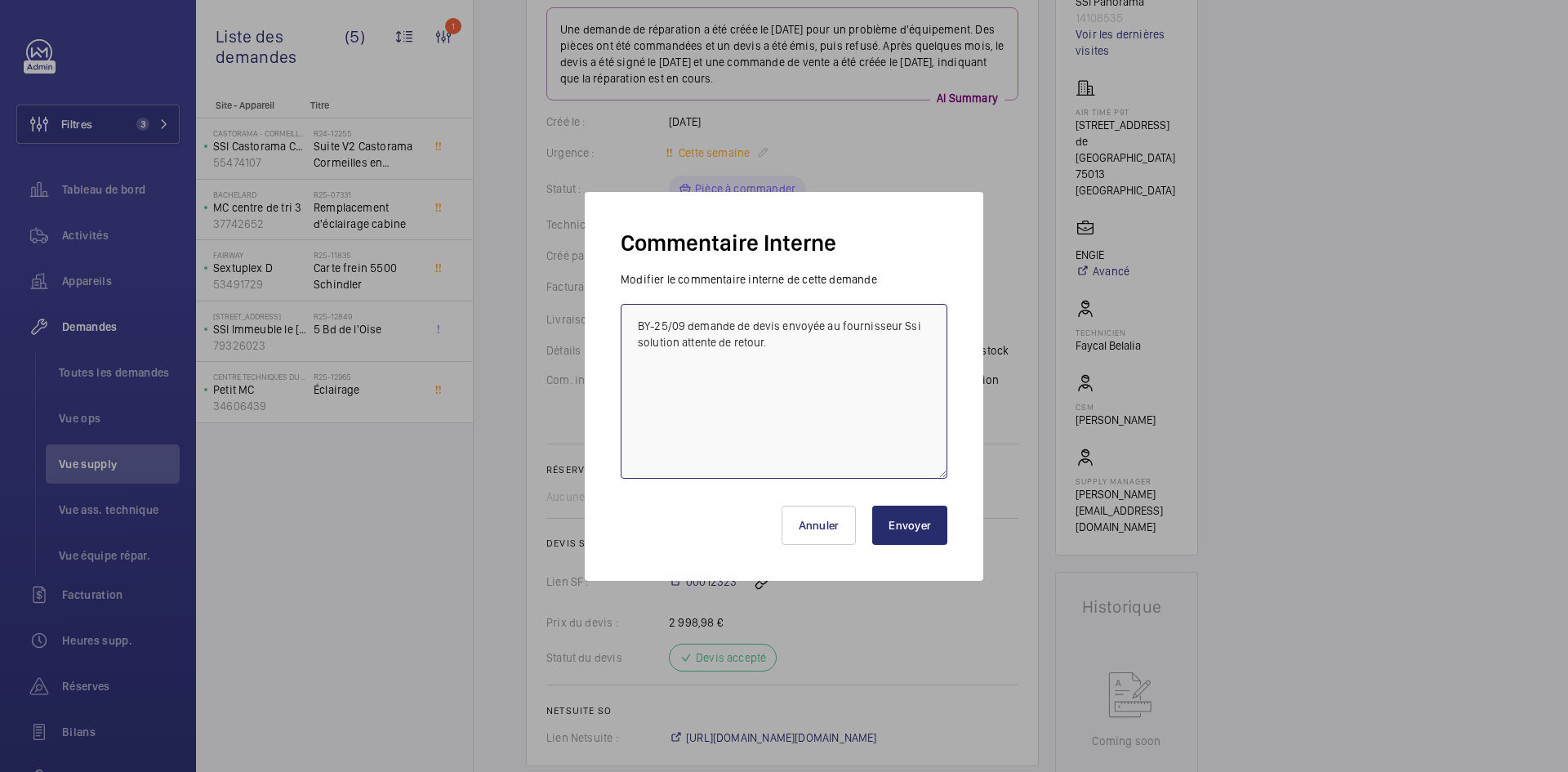
click at [632, 324] on textarea "BY-25/09 demande de devis envoyée au fournisseur Ssi solution attente de retour." at bounding box center [784, 391] width 327 height 174
paste textarea "BY-29/09 commande effectuer chez le fournisseur Ssi Solution via l'email livrai…"
type textarea "BY-29/09 commande effectuer chez le fournisseur Ssi Solution via l'email livrai…"
click at [929, 530] on button "Envoyer" at bounding box center [910, 525] width 75 height 39
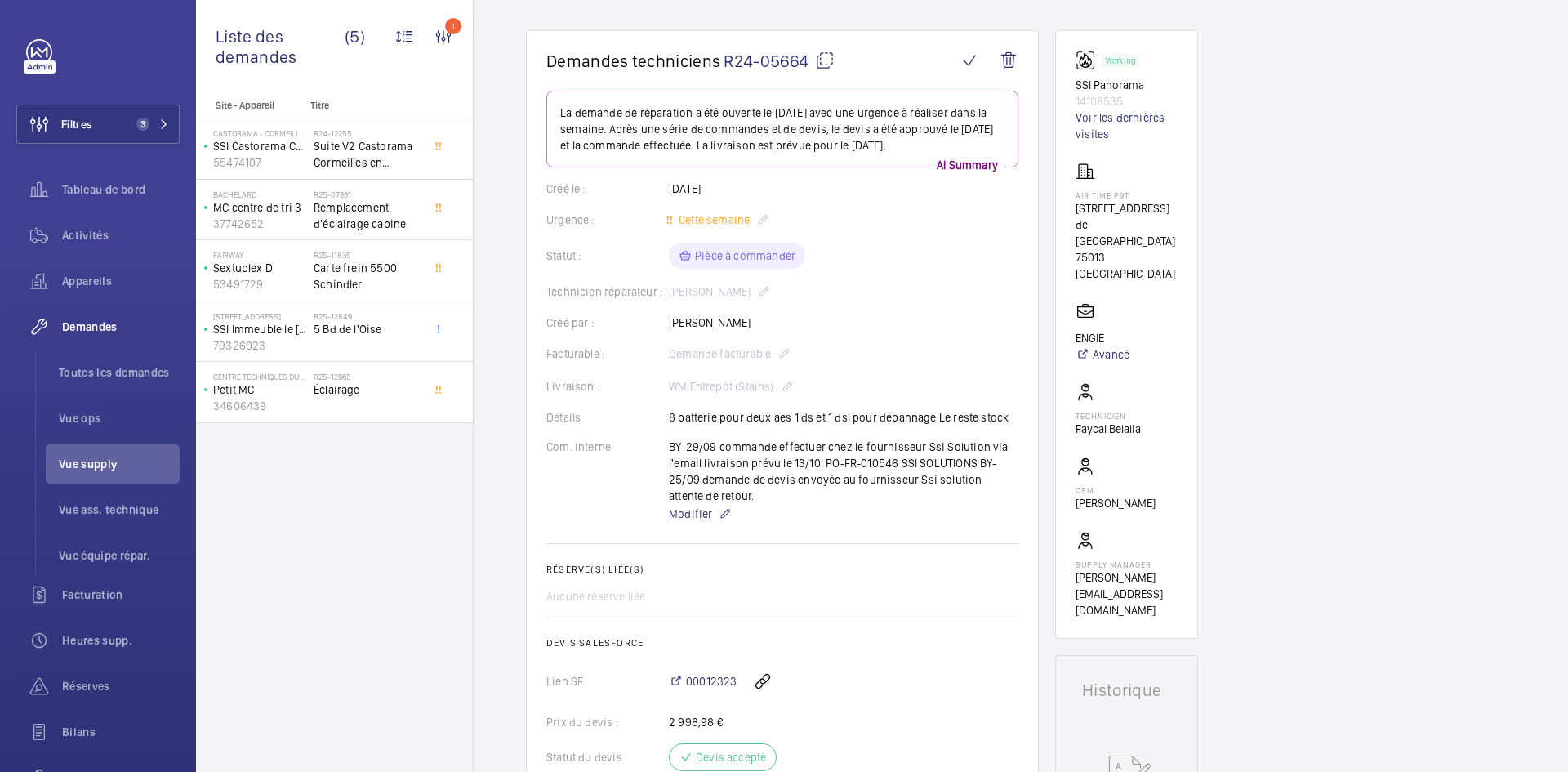
scroll to position [327, 0]
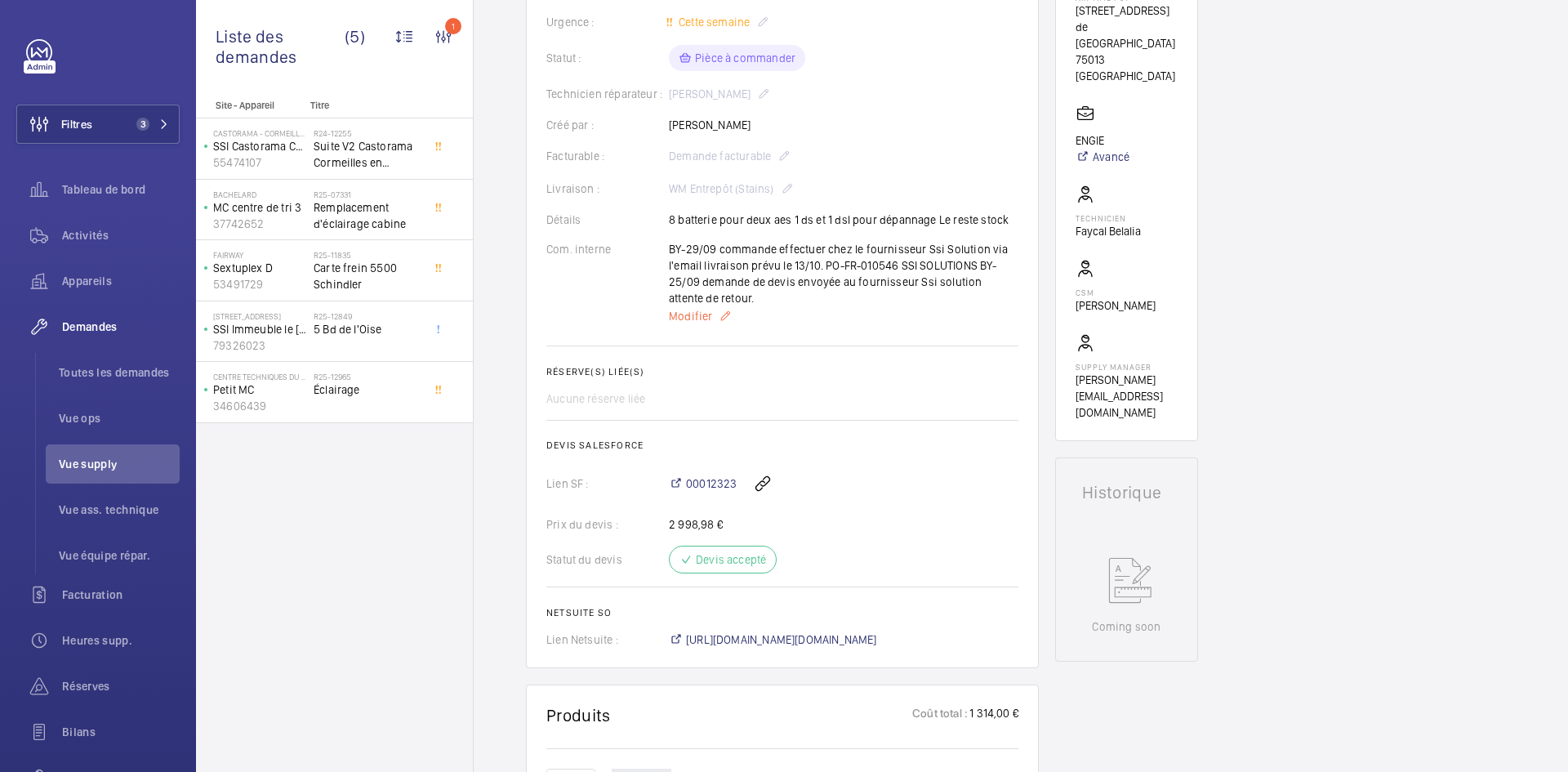
click at [696, 325] on span "Modifier" at bounding box center [691, 316] width 44 height 17
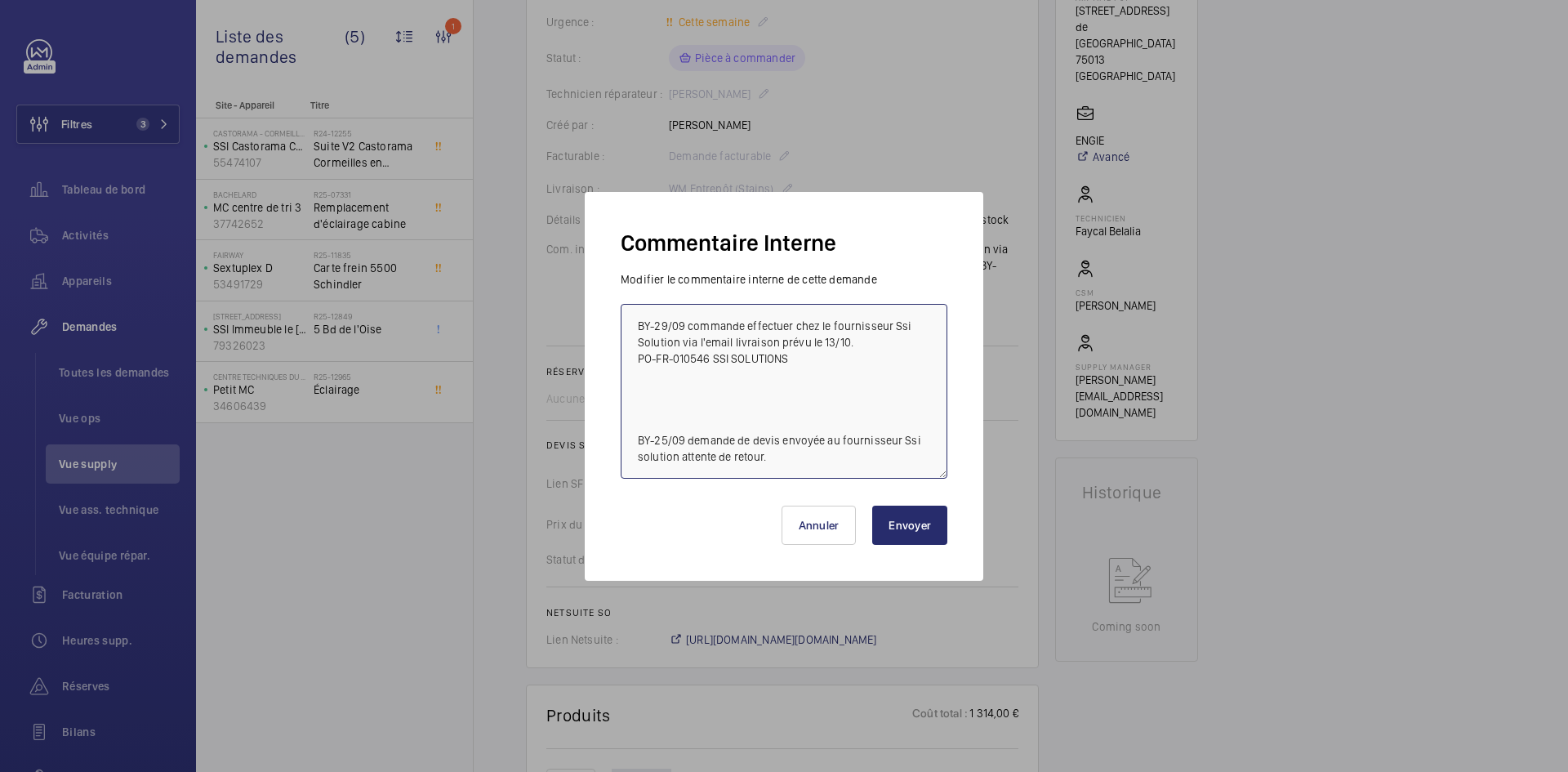
click at [637, 318] on textarea "BY-29/09 commande effectuer chez le fournisseur Ssi Solution via l'email livrai…" at bounding box center [784, 391] width 327 height 174
paste textarea "BY-29/09 commande effectuer chez le fournisseur GDV via l'email livraison prévu…"
type textarea "BY-29/09 commande effectuer chez le fournisseur GDV via l'email livraison prévu…"
click at [928, 525] on button "Envoyer" at bounding box center [910, 525] width 75 height 39
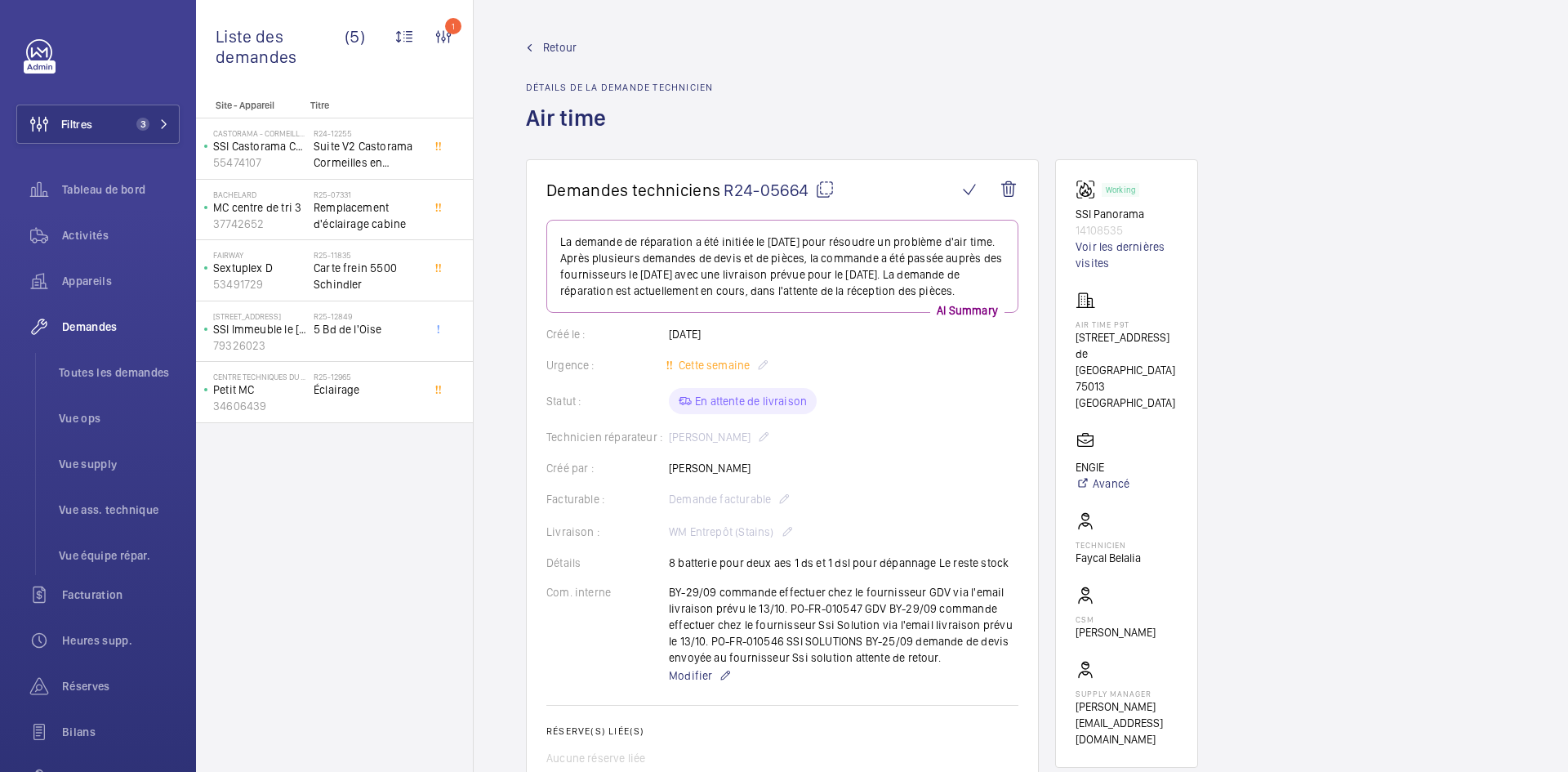
click at [555, 46] on span "Retour" at bounding box center [560, 47] width 33 height 17
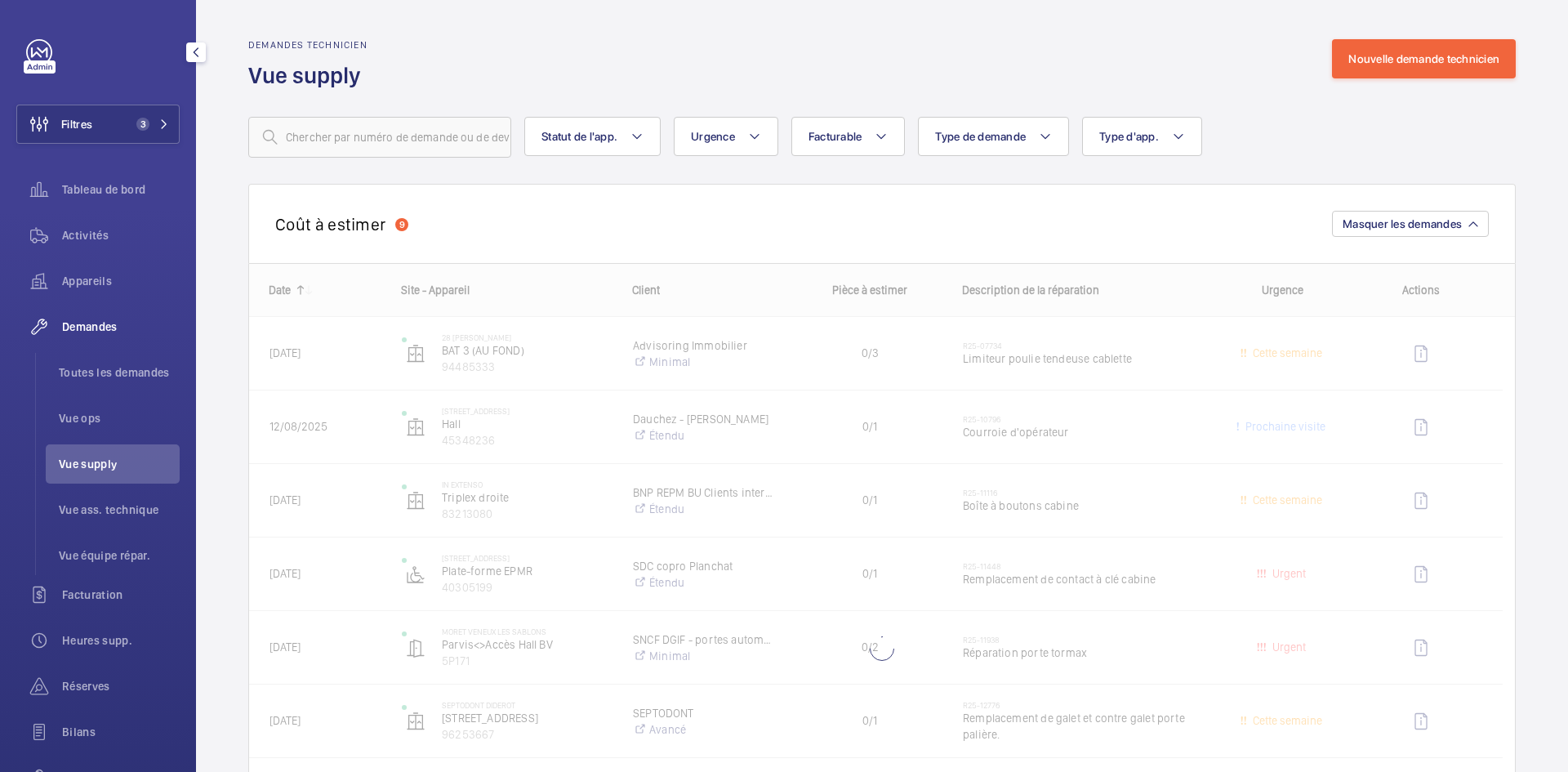
click at [99, 465] on span "Vue supply" at bounding box center [119, 464] width 121 height 17
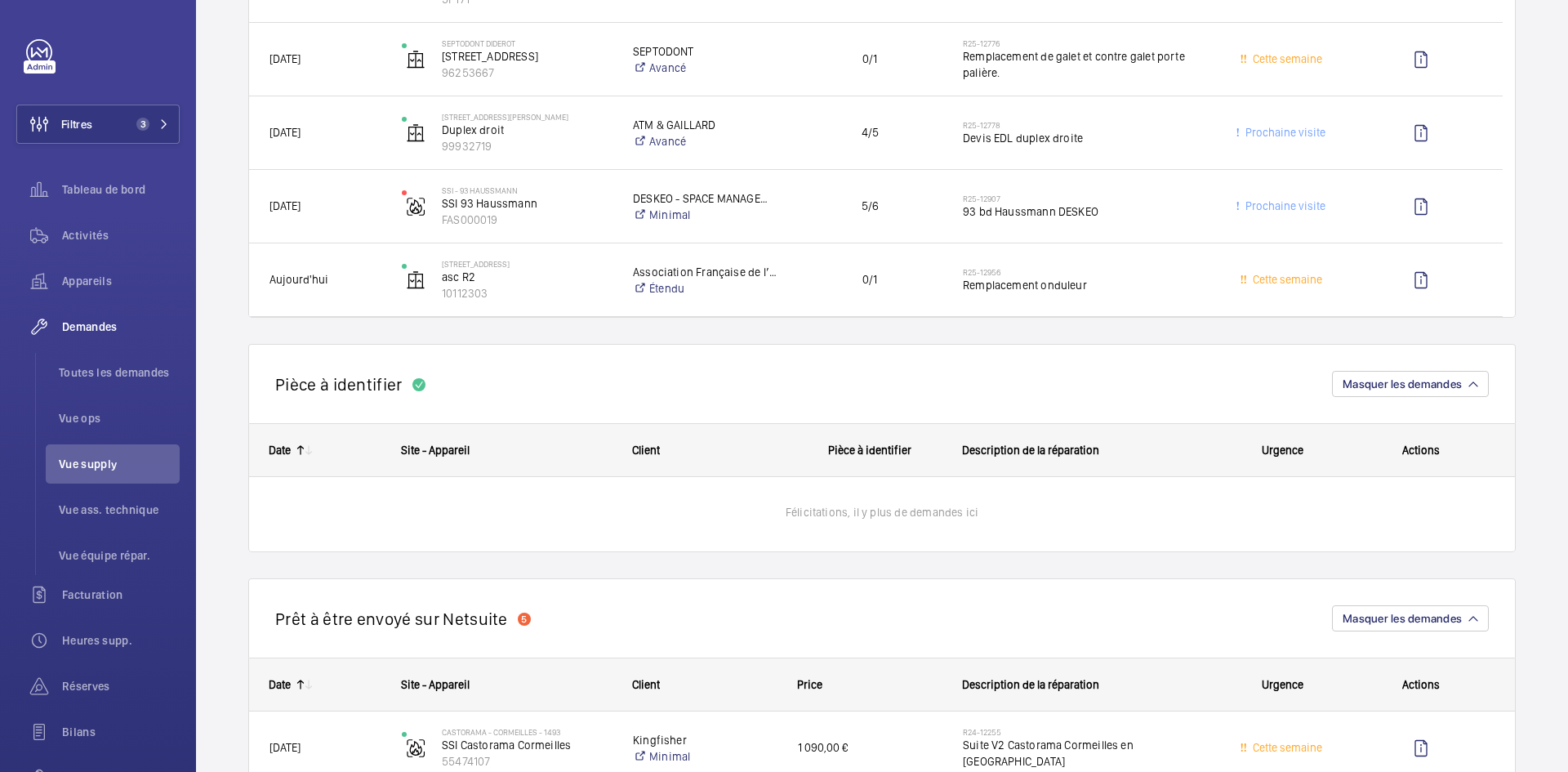
scroll to position [490, 0]
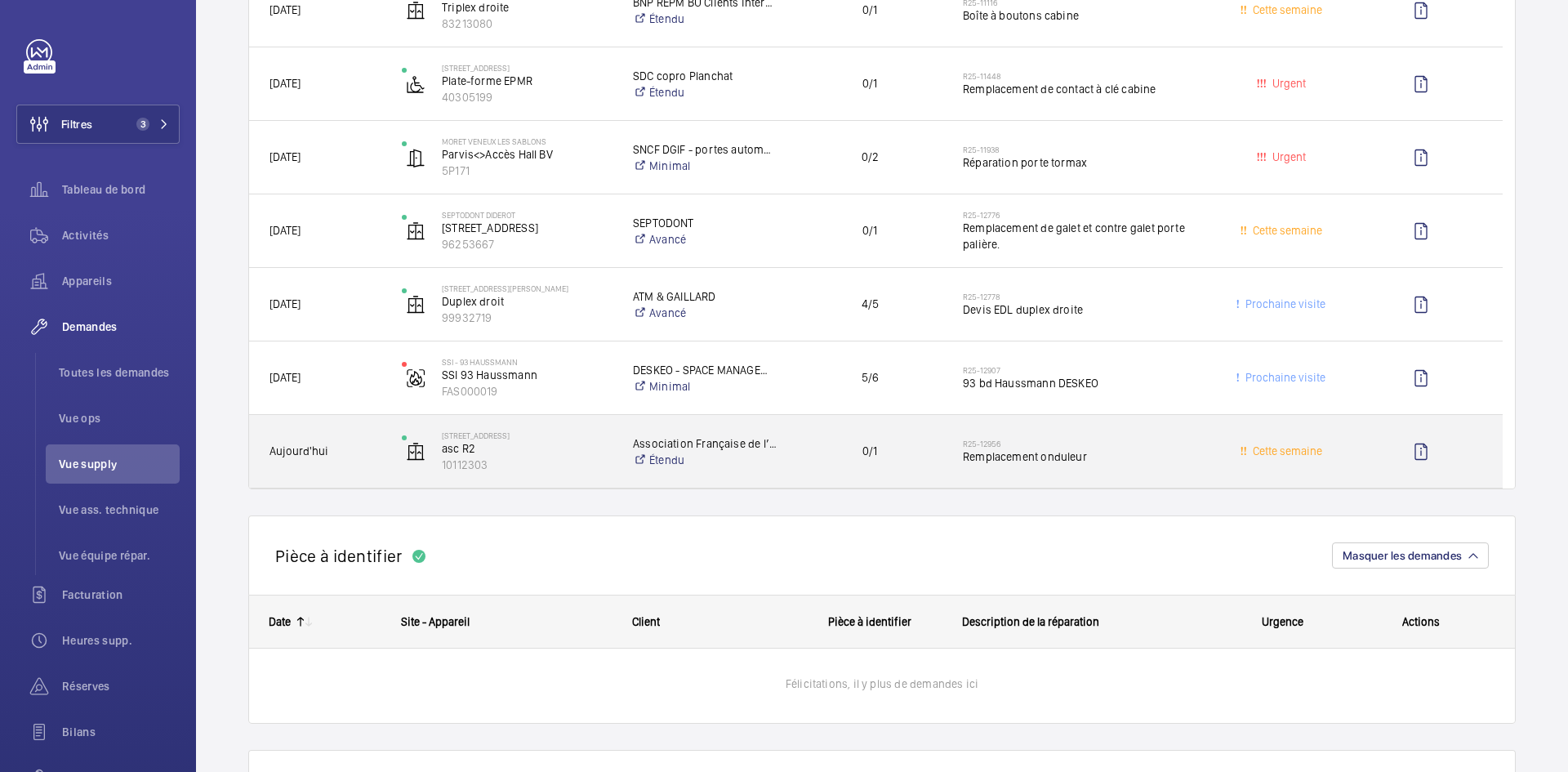
click at [350, 463] on div "Aujourd'hui" at bounding box center [316, 451] width 131 height 51
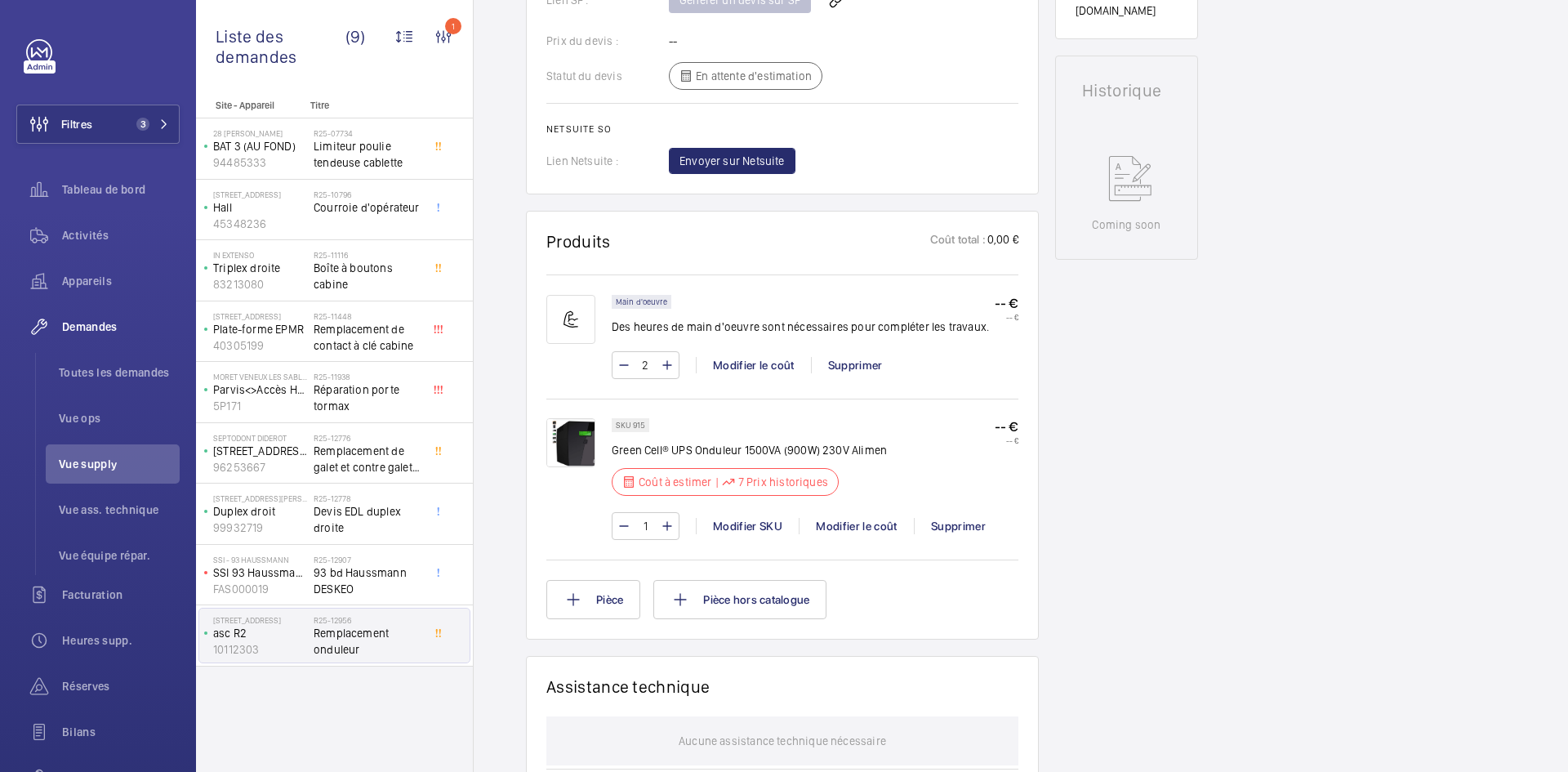
scroll to position [768, 0]
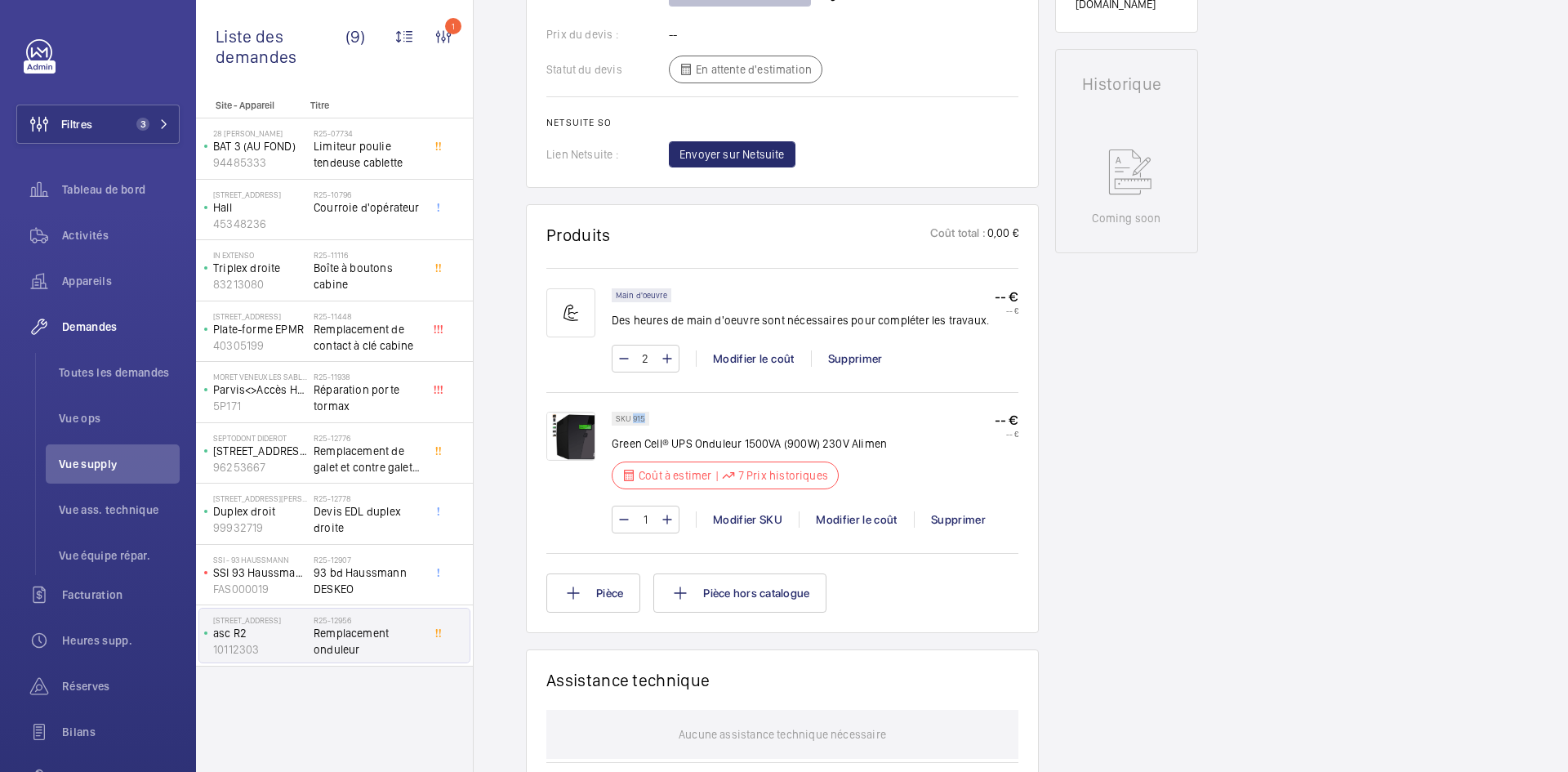
drag, startPoint x: 645, startPoint y: 419, endPoint x: 635, endPoint y: 419, distance: 10.0
click at [635, 419] on div "SKU 915" at bounding box center [630, 419] width 37 height 14
copy p "915"
click at [868, 521] on div "Modifier le coût" at bounding box center [856, 519] width 115 height 17
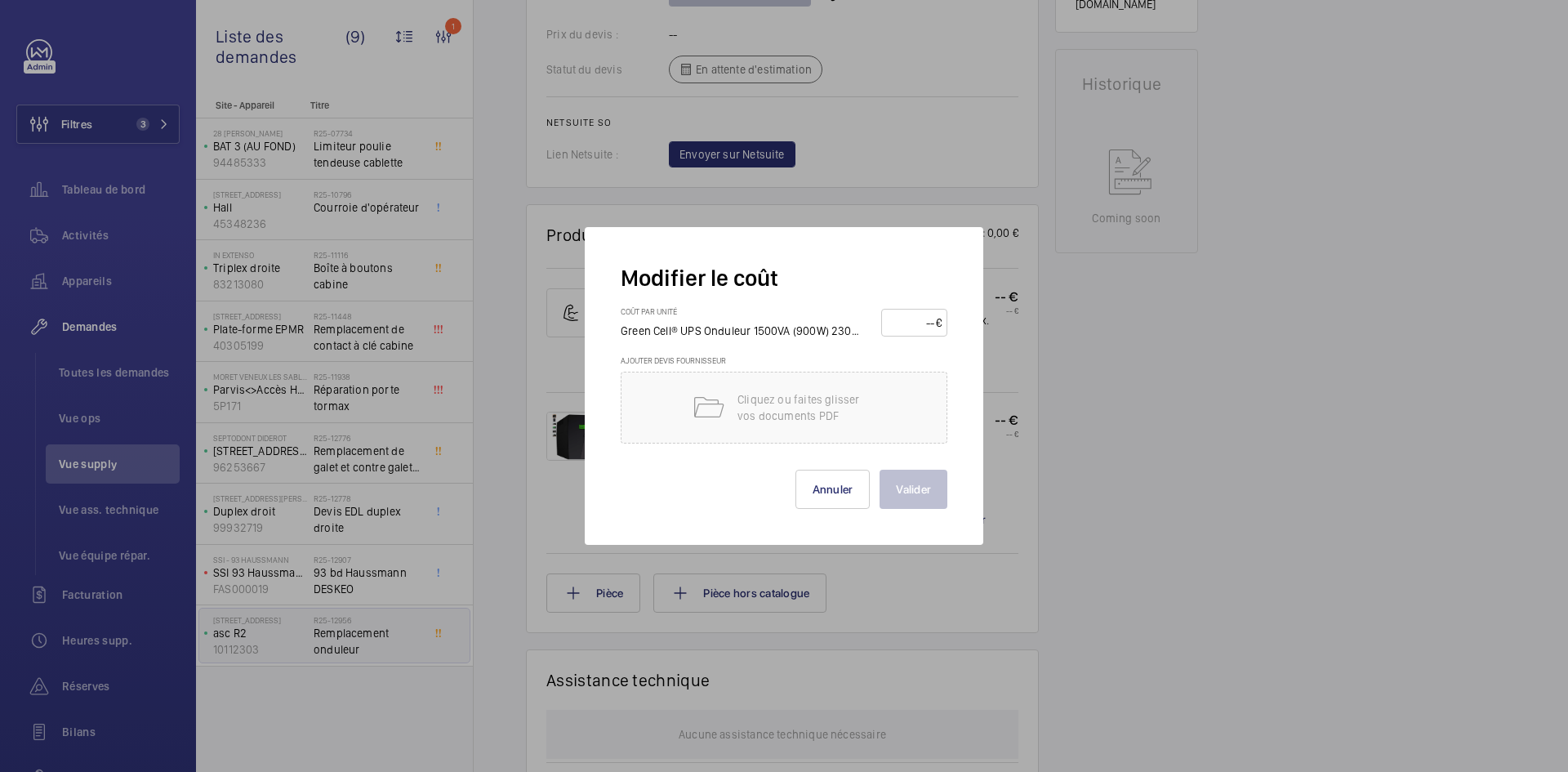
click at [910, 322] on input "number" at bounding box center [911, 323] width 49 height 26
type input "150"
click at [928, 481] on button "Valider" at bounding box center [914, 488] width 68 height 39
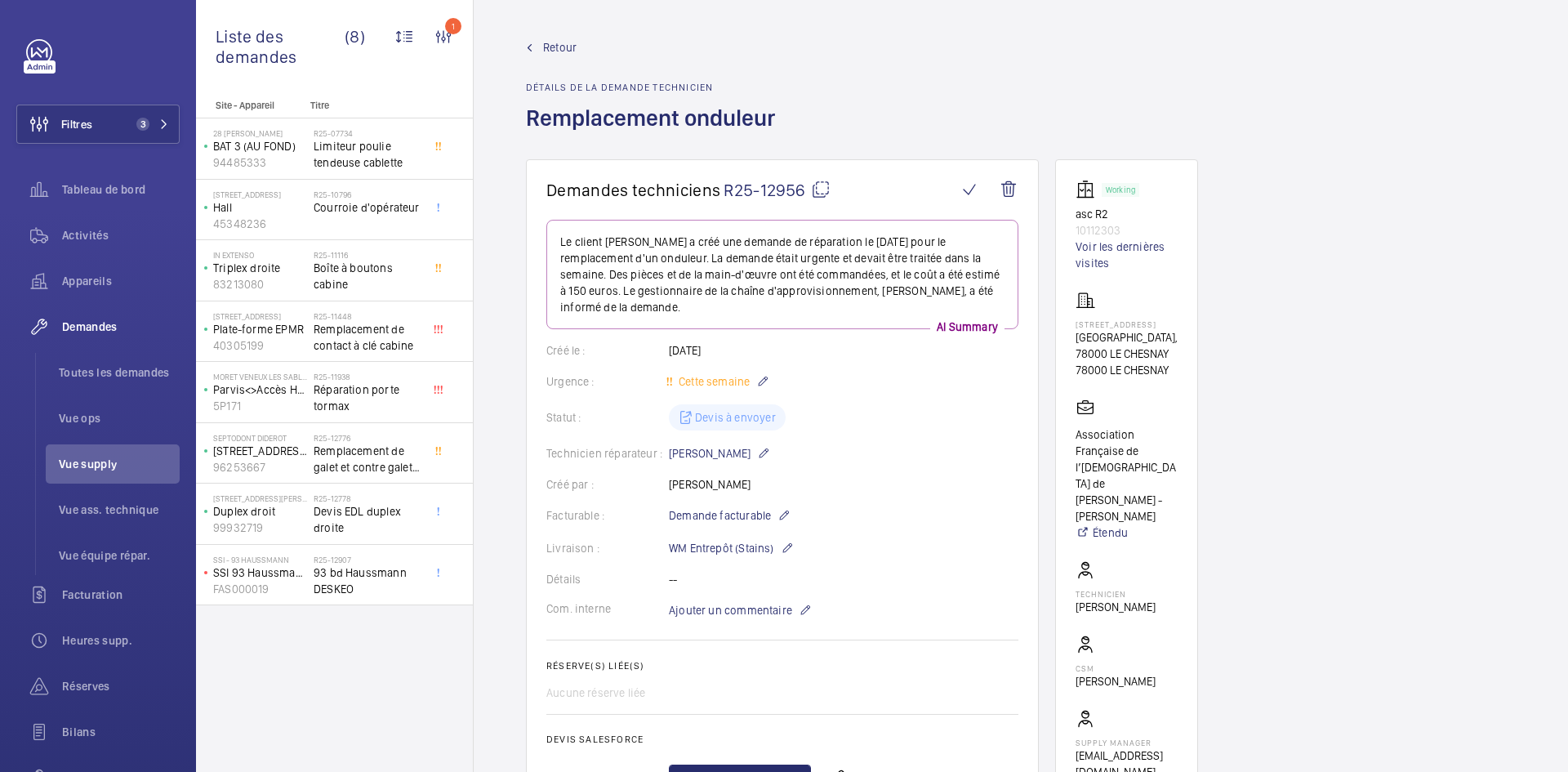
click at [572, 49] on span "Retour" at bounding box center [560, 47] width 33 height 17
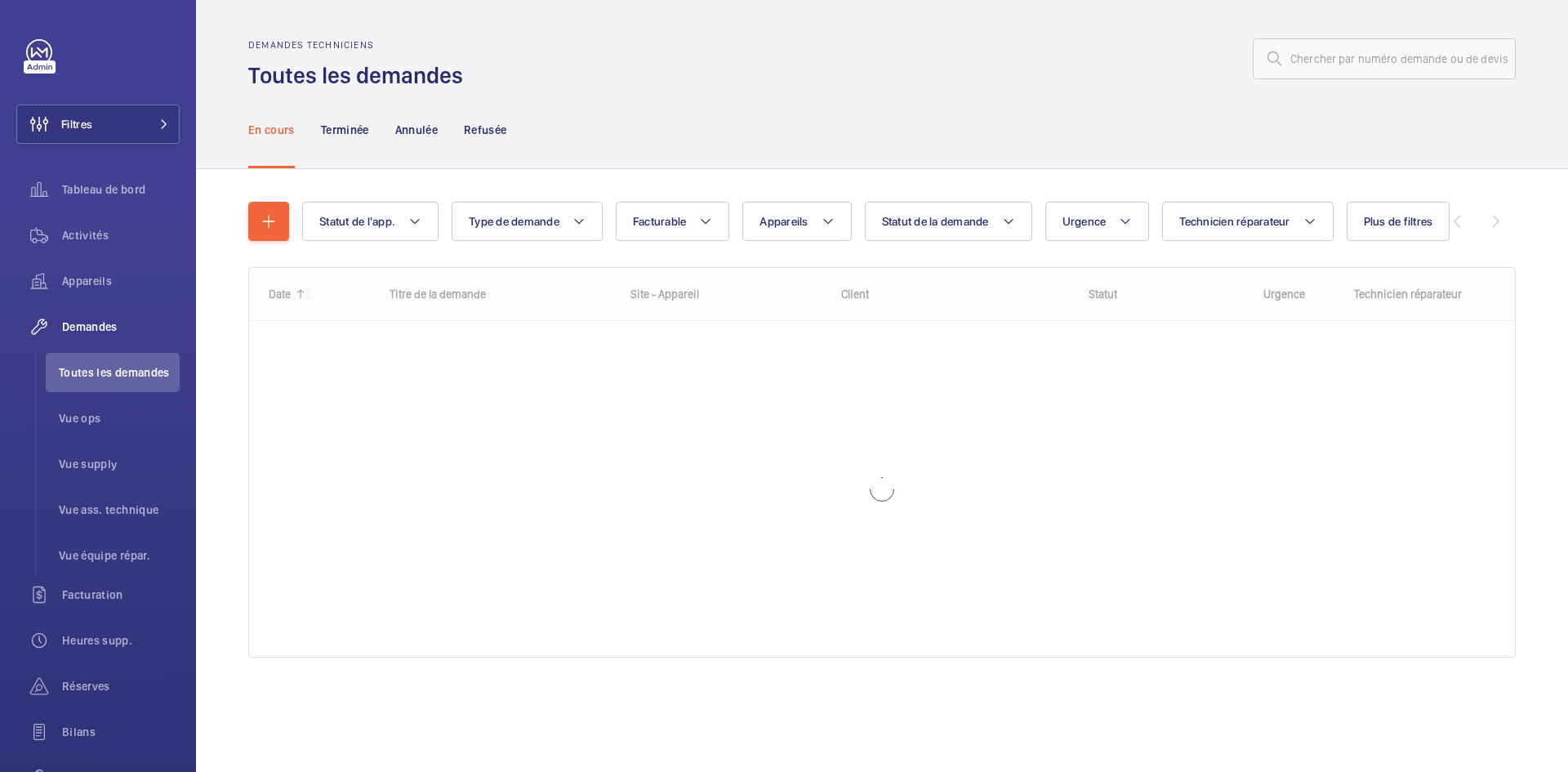
click at [1429, 66] on input "text" at bounding box center [1385, 58] width 263 height 41
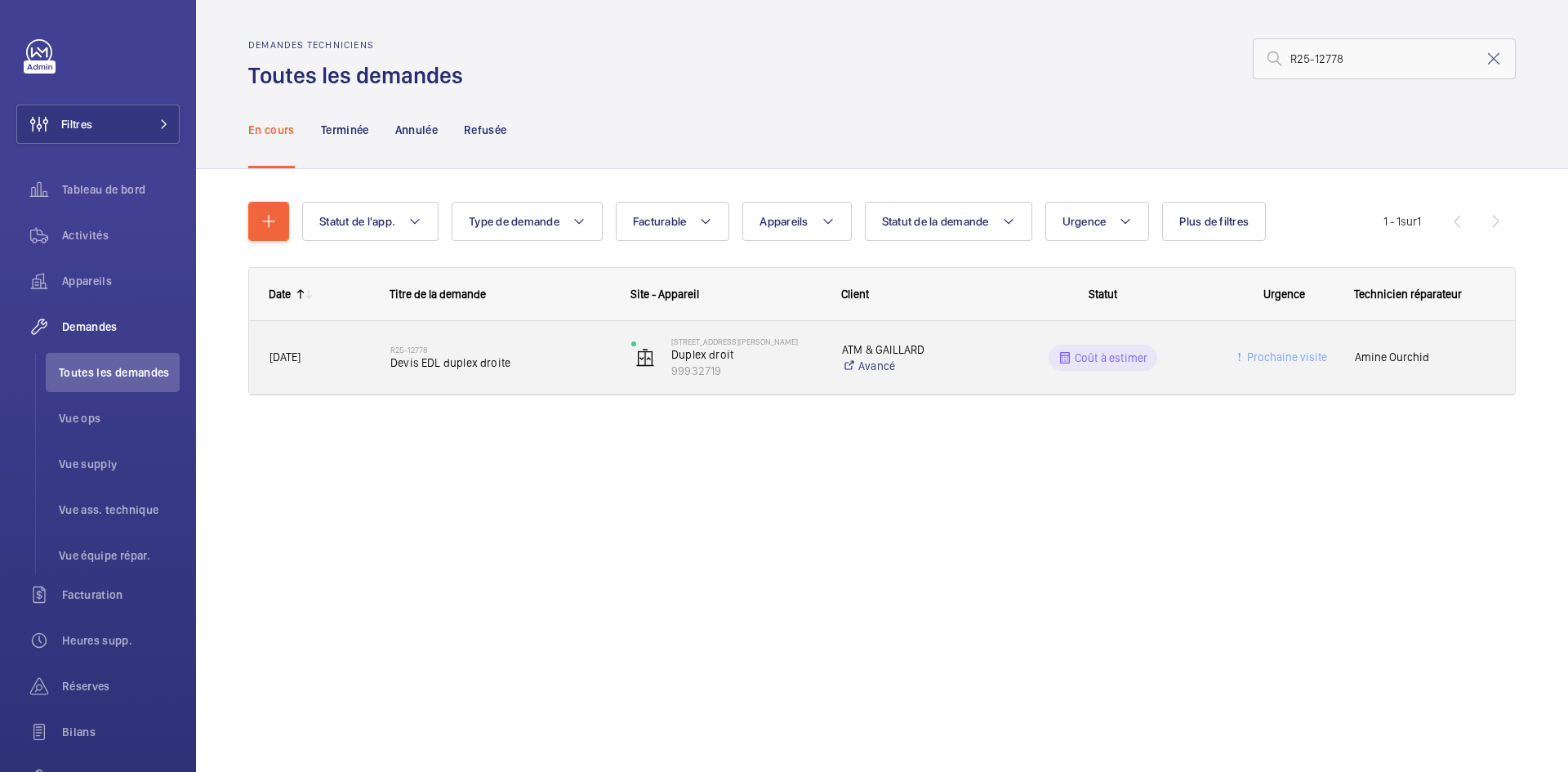
type input "R25-12778"
click at [341, 361] on span "[DATE]" at bounding box center [319, 358] width 99 height 19
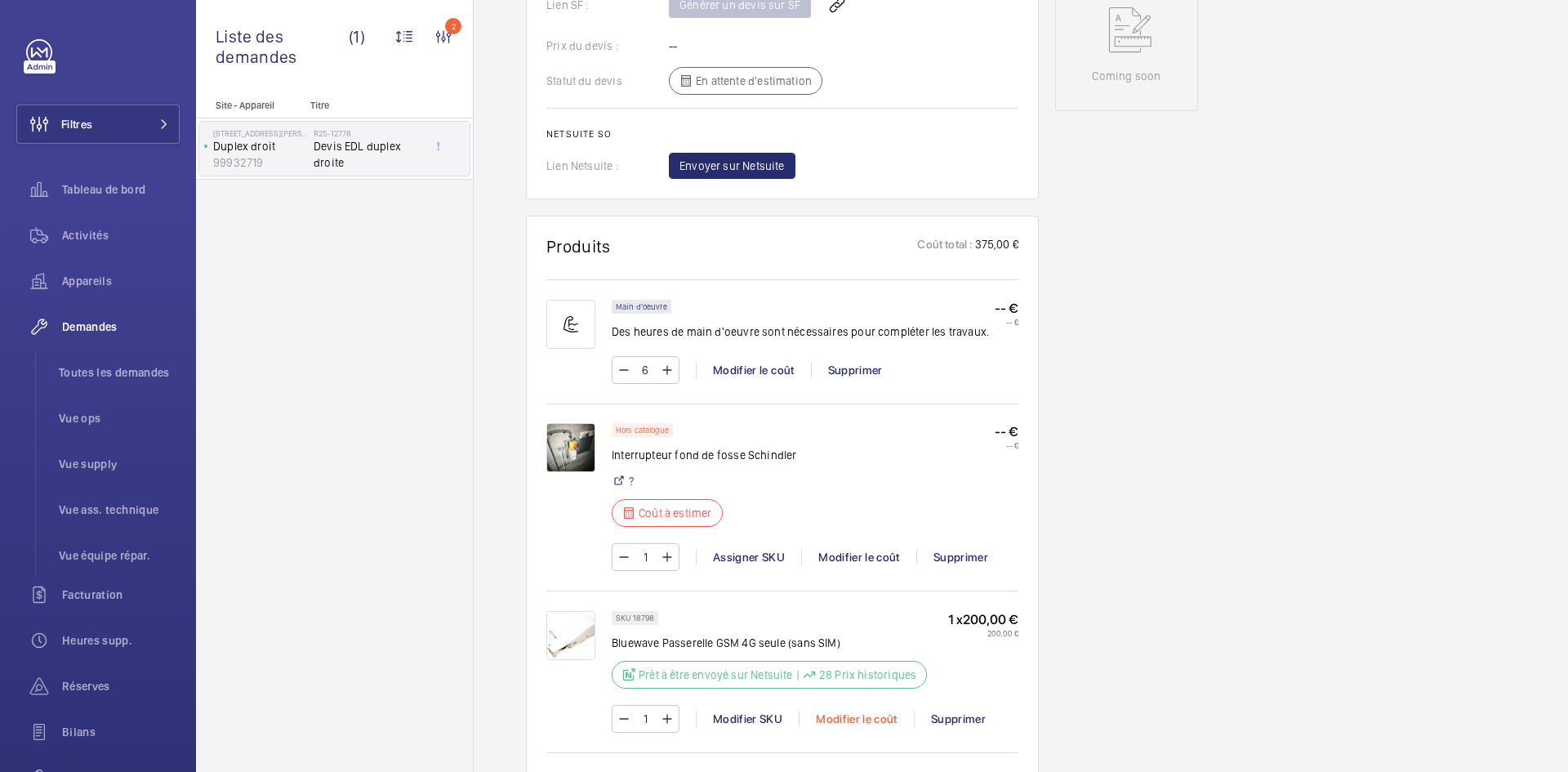
scroll to position [980, 0]
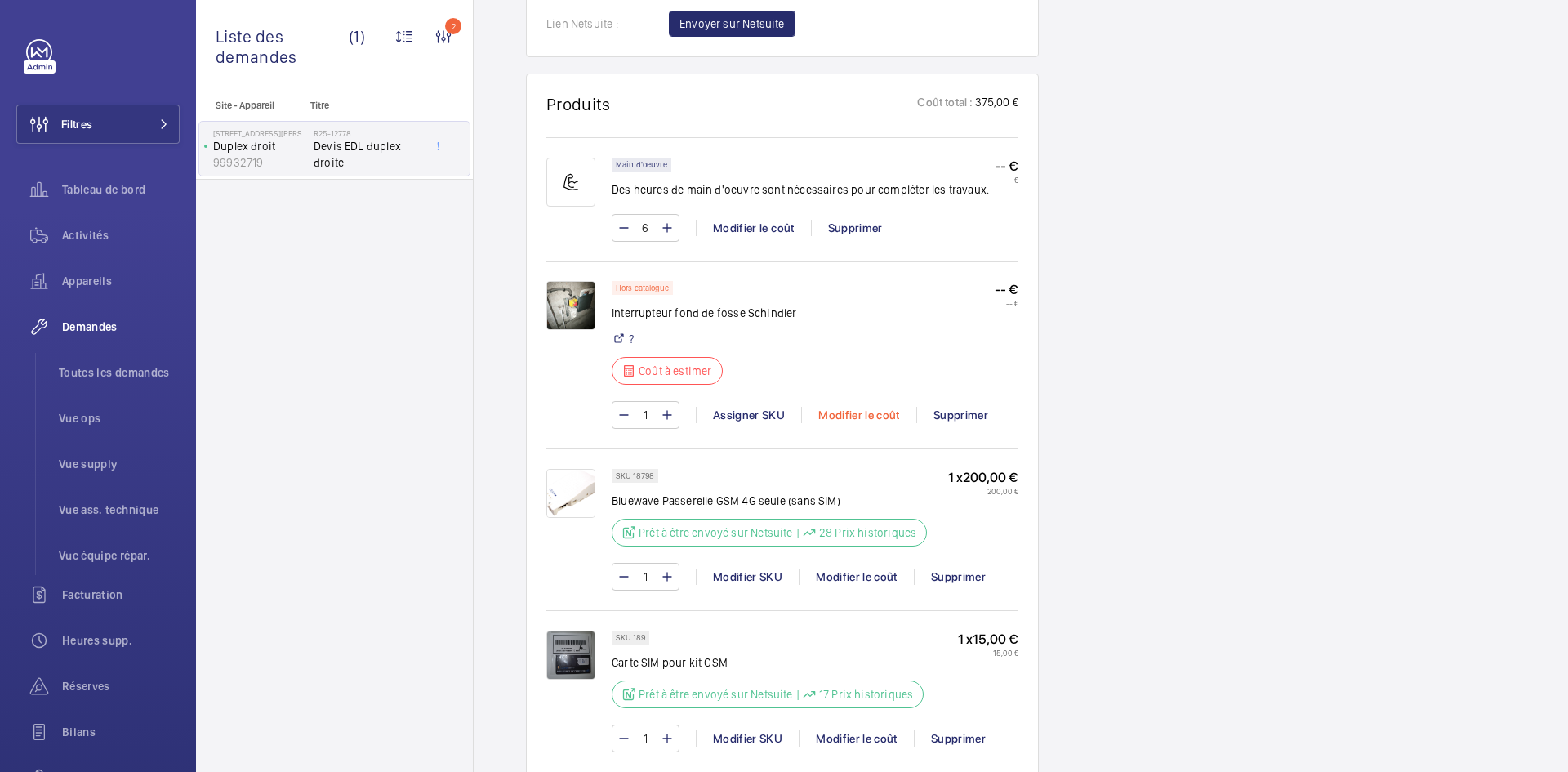
click at [858, 415] on div "Modifier le coût" at bounding box center [859, 414] width 115 height 17
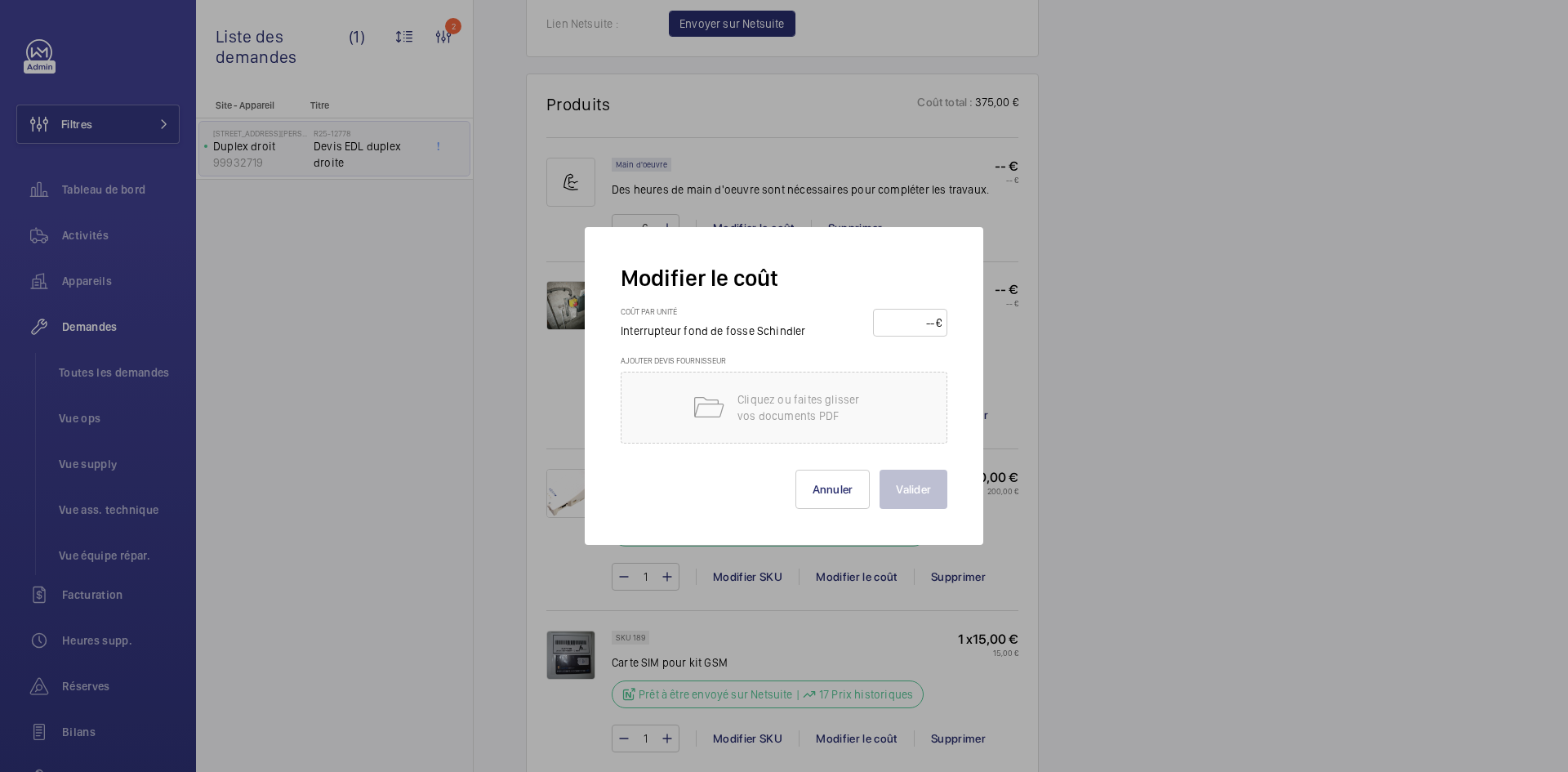
click at [901, 325] on input "number" at bounding box center [908, 323] width 58 height 26
type input "350"
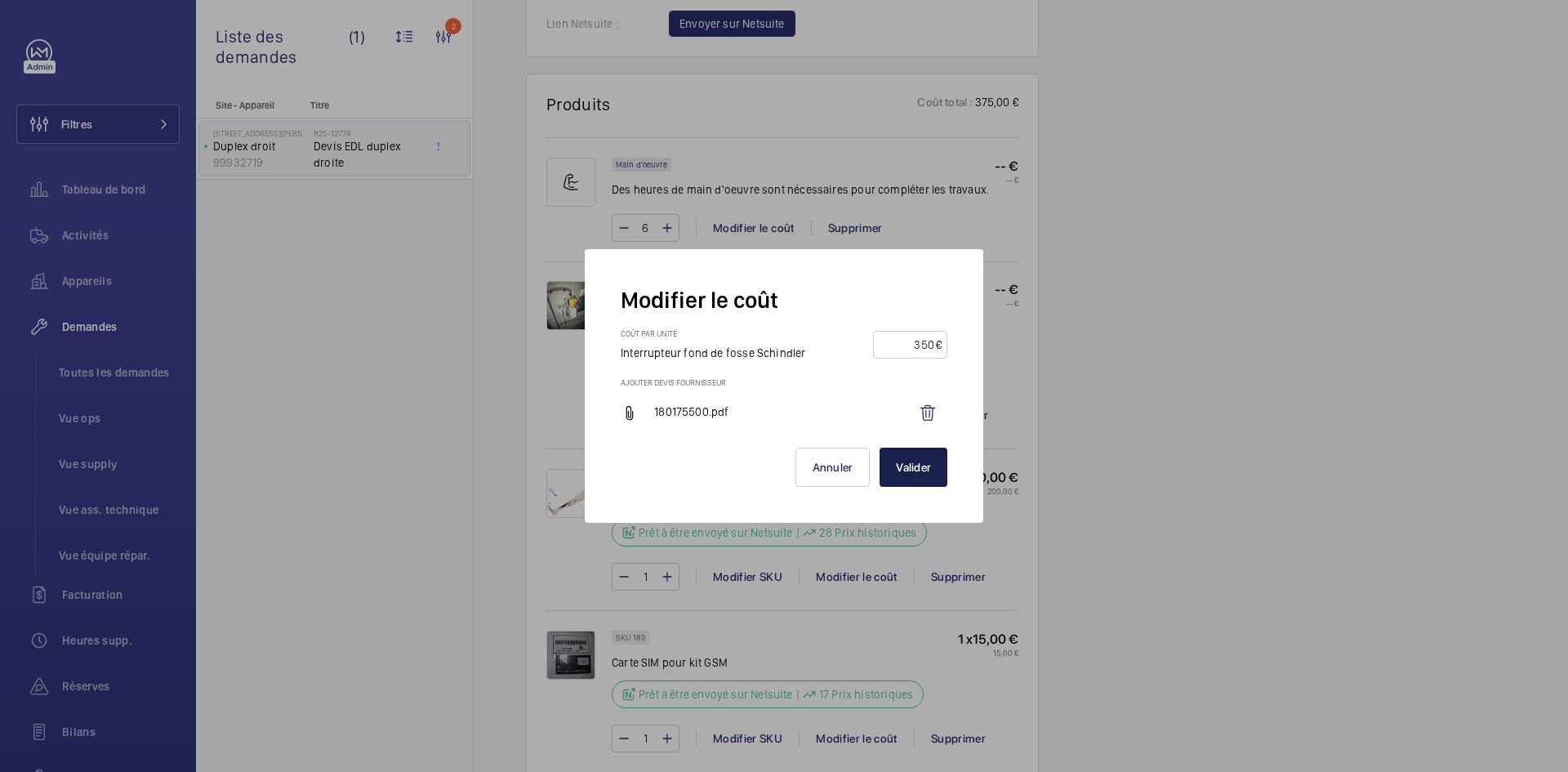
click at [937, 462] on button "Valider" at bounding box center [914, 467] width 68 height 39
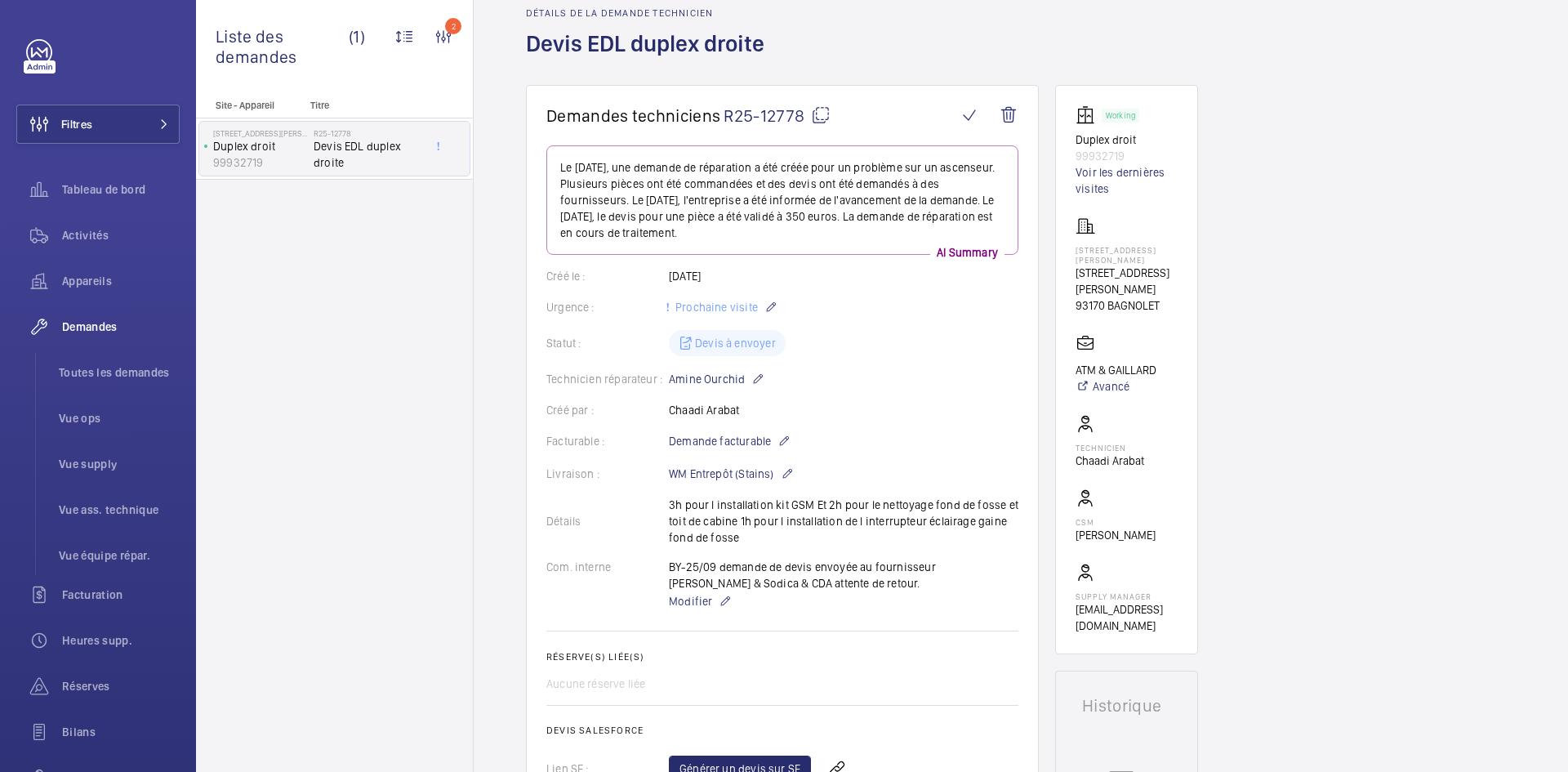
scroll to position [65, 0]
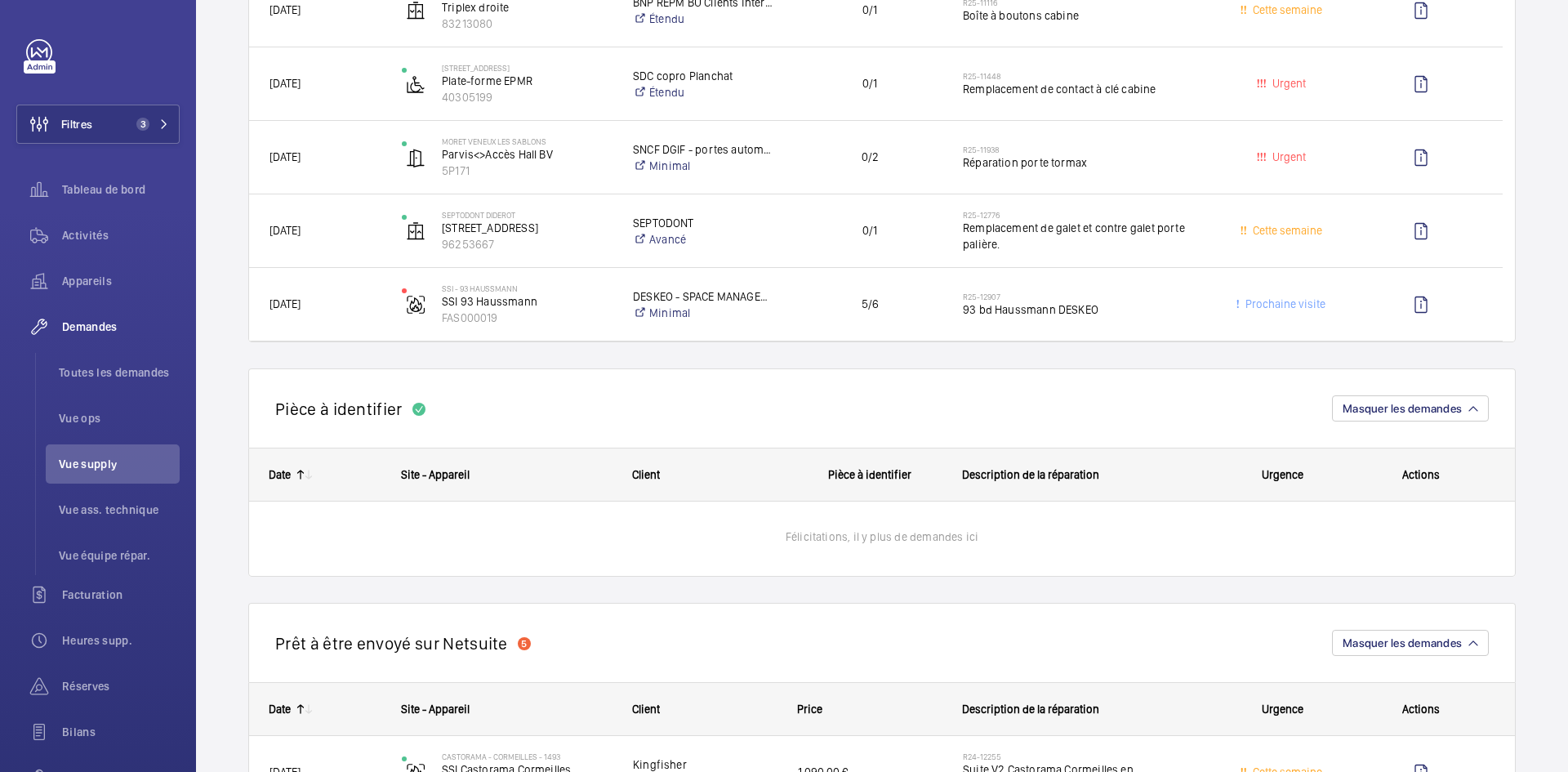
scroll to position [163, 0]
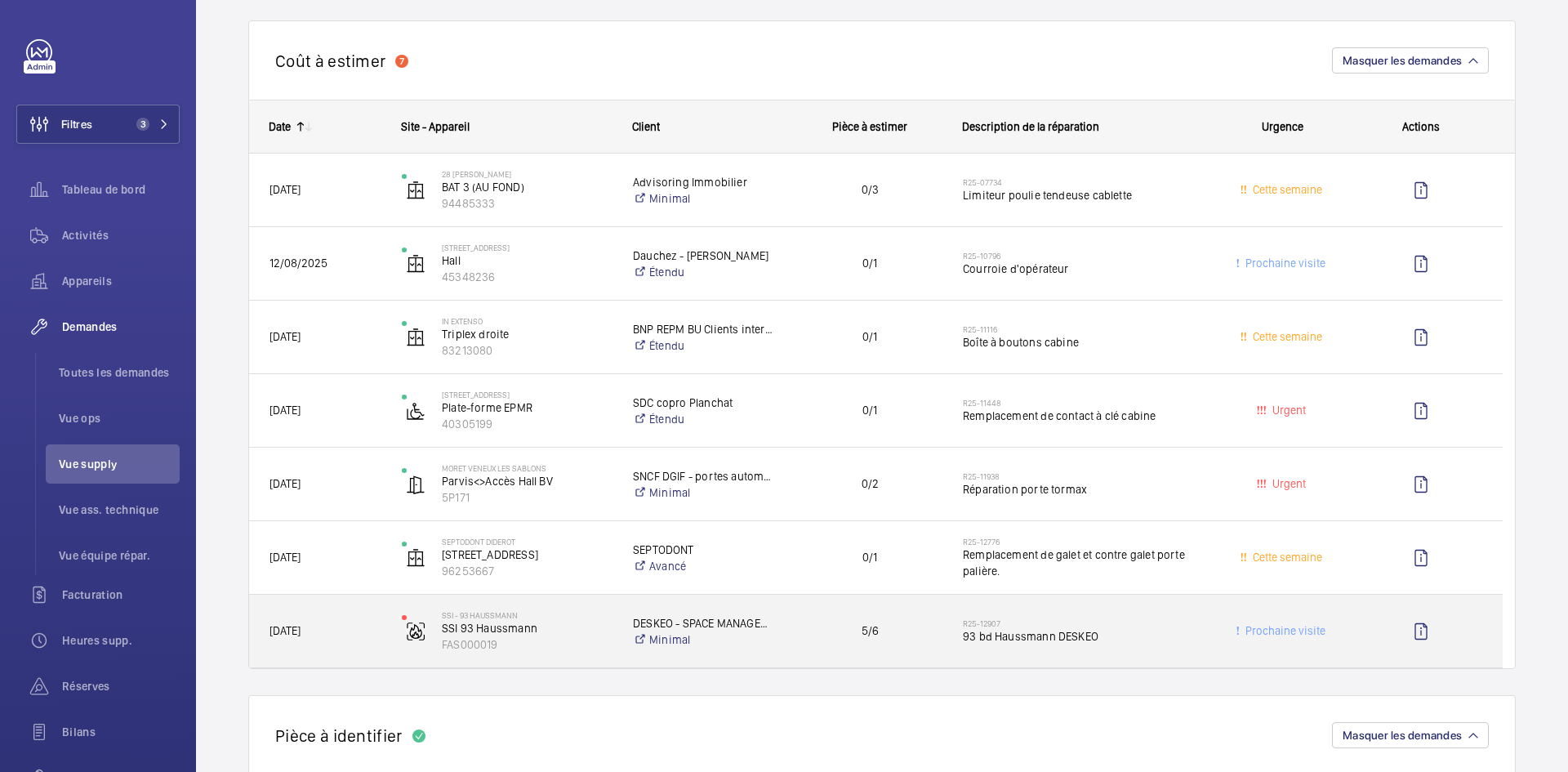
click at [370, 635] on span "[DATE]" at bounding box center [324, 632] width 111 height 19
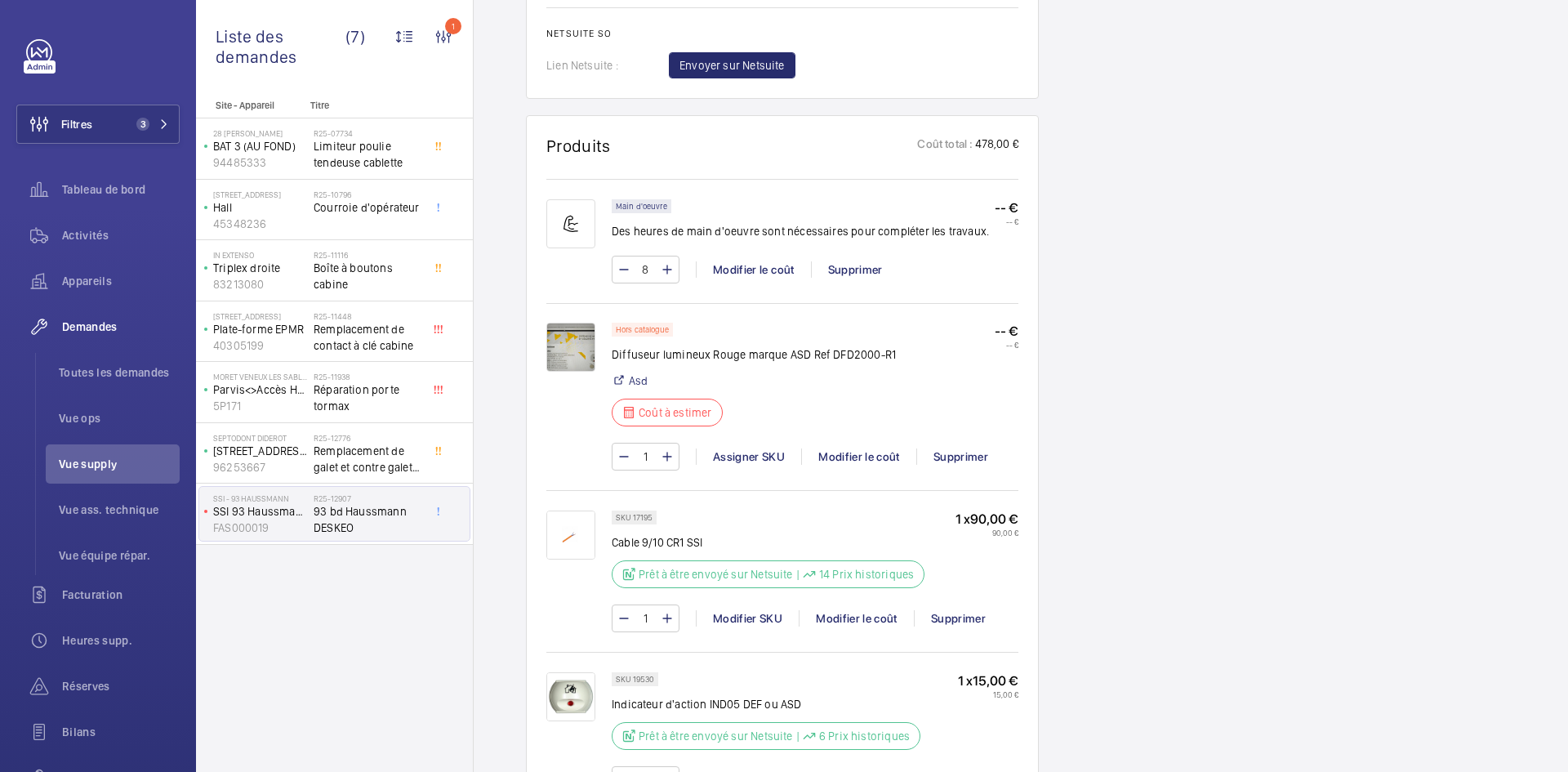
scroll to position [980, 0]
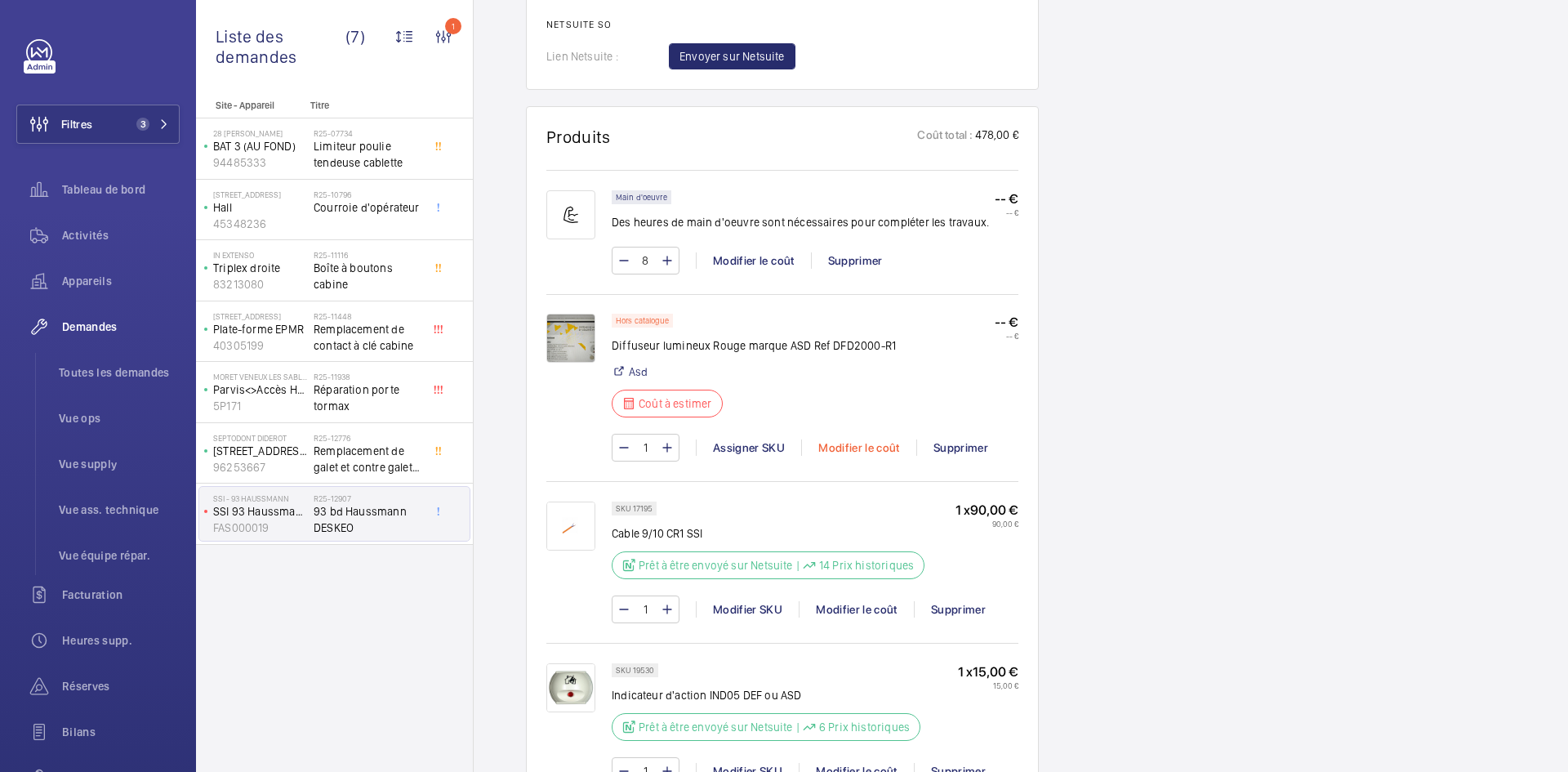
click at [874, 444] on div "Modifier le coût" at bounding box center [859, 447] width 115 height 17
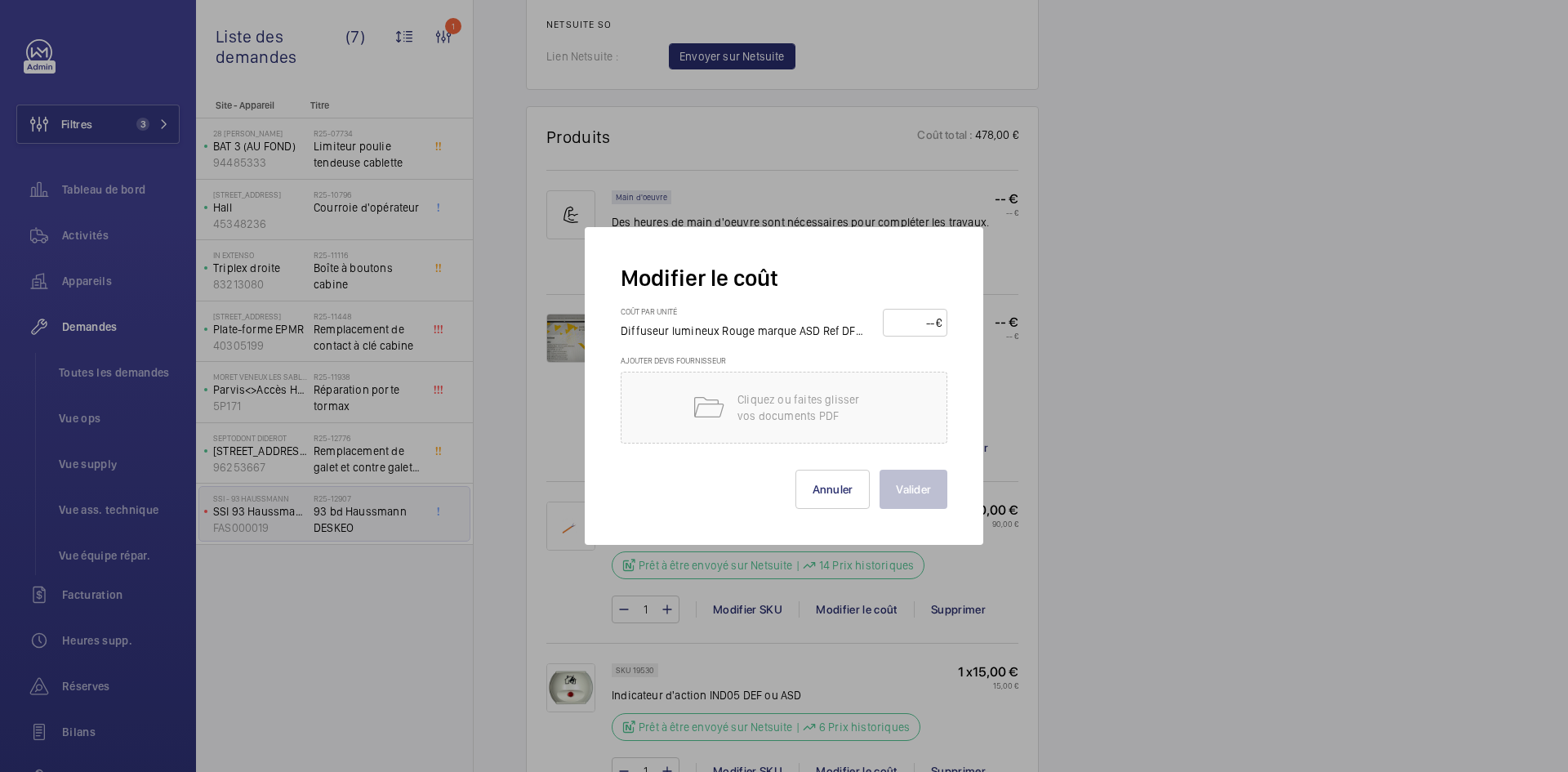
click at [897, 319] on input "number" at bounding box center [912, 323] width 47 height 26
type input "120"
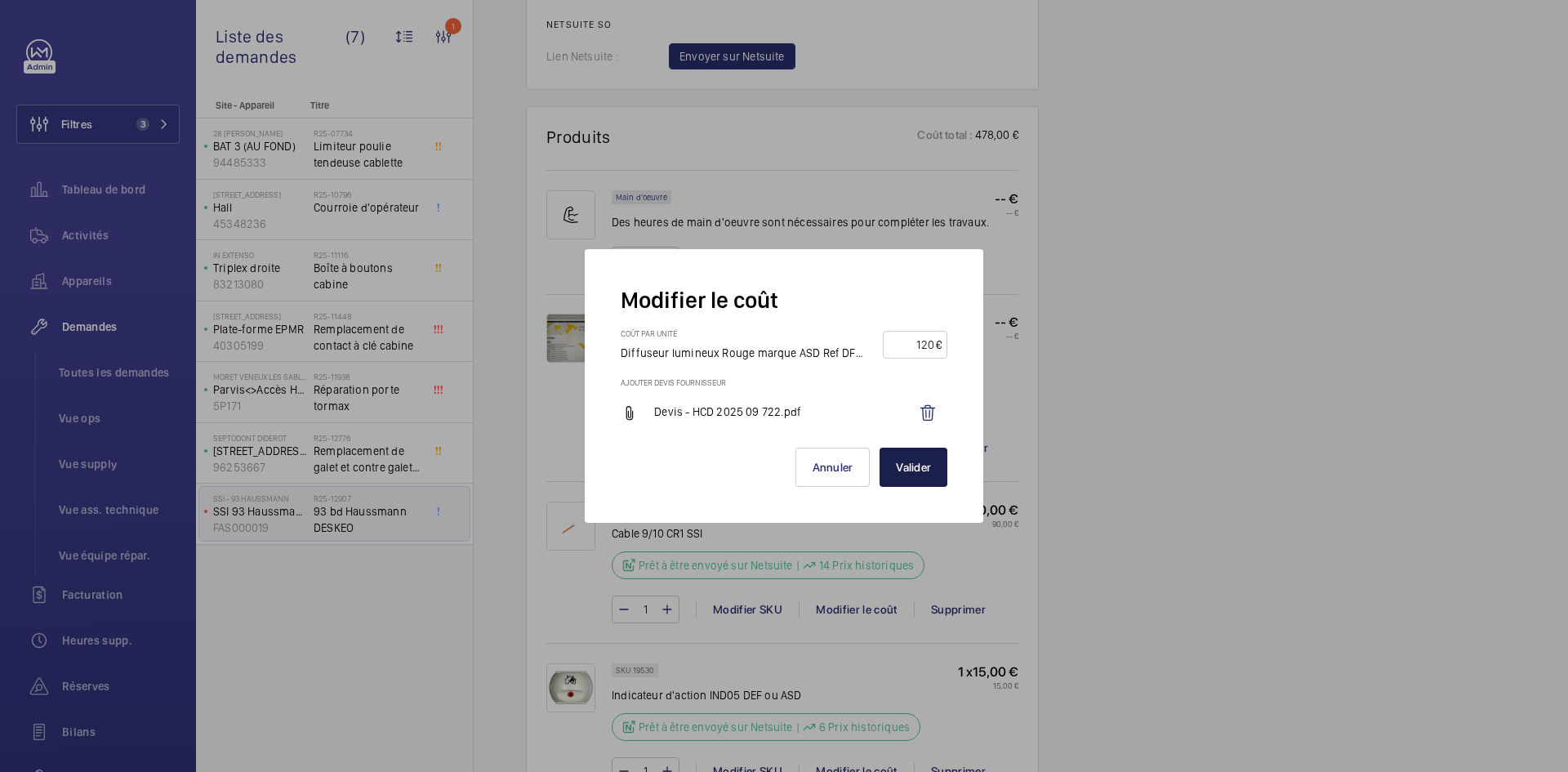
click at [923, 468] on button "Valider" at bounding box center [914, 467] width 68 height 39
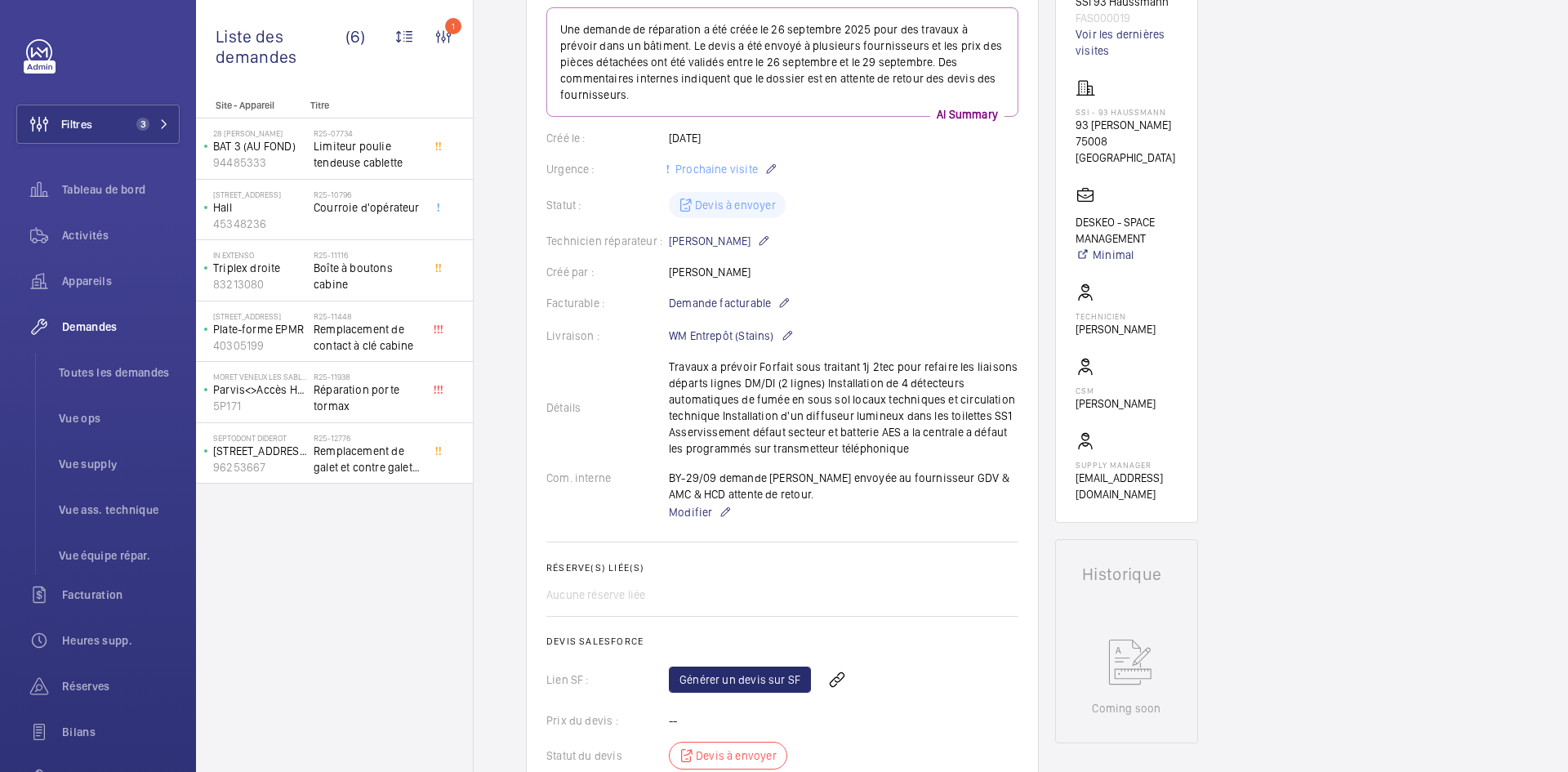
scroll to position [0, 0]
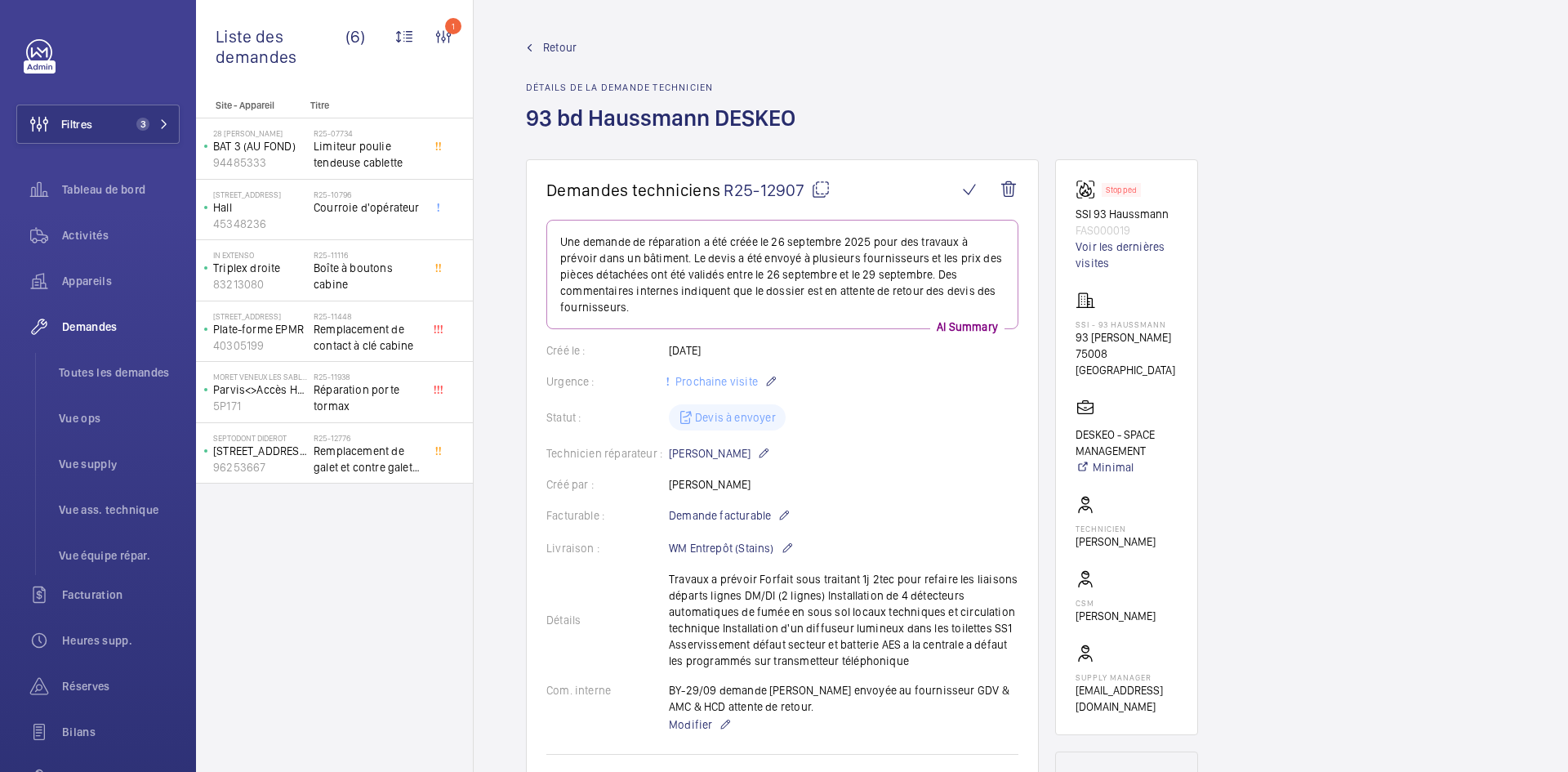
click at [549, 45] on span "Retour" at bounding box center [560, 47] width 33 height 17
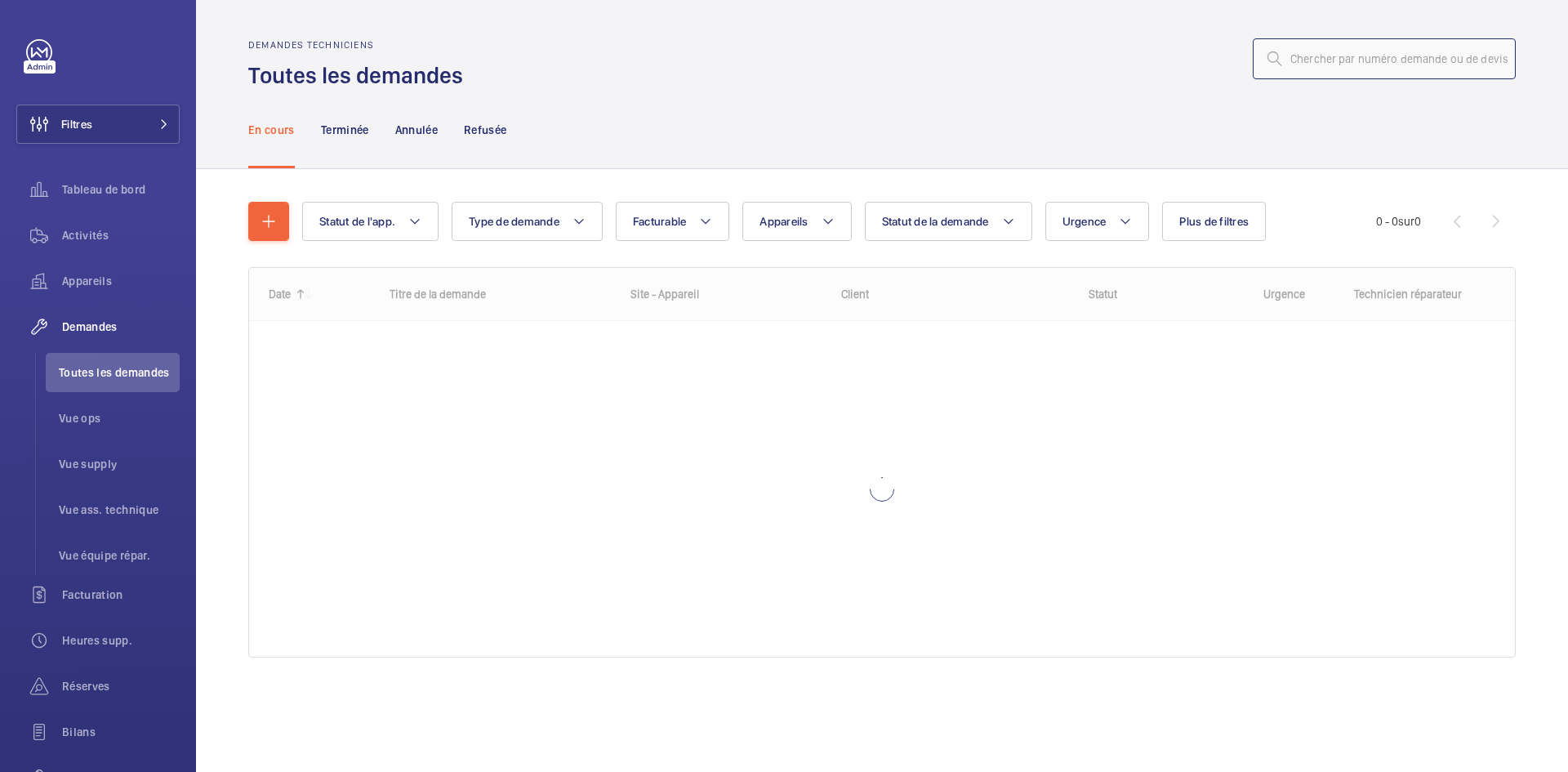
click at [1378, 53] on input "text" at bounding box center [1385, 58] width 263 height 41
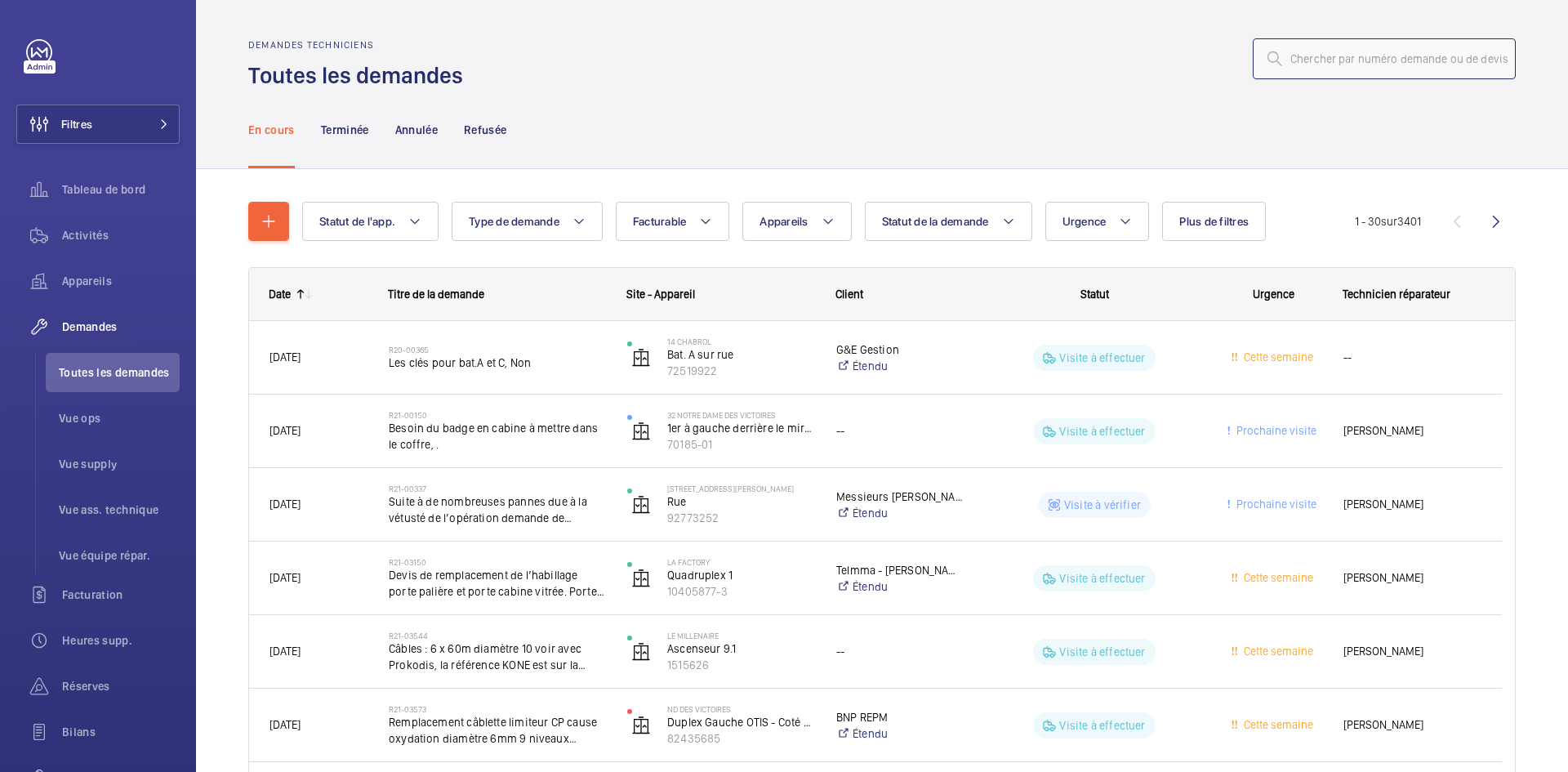
paste input "R25-12967"
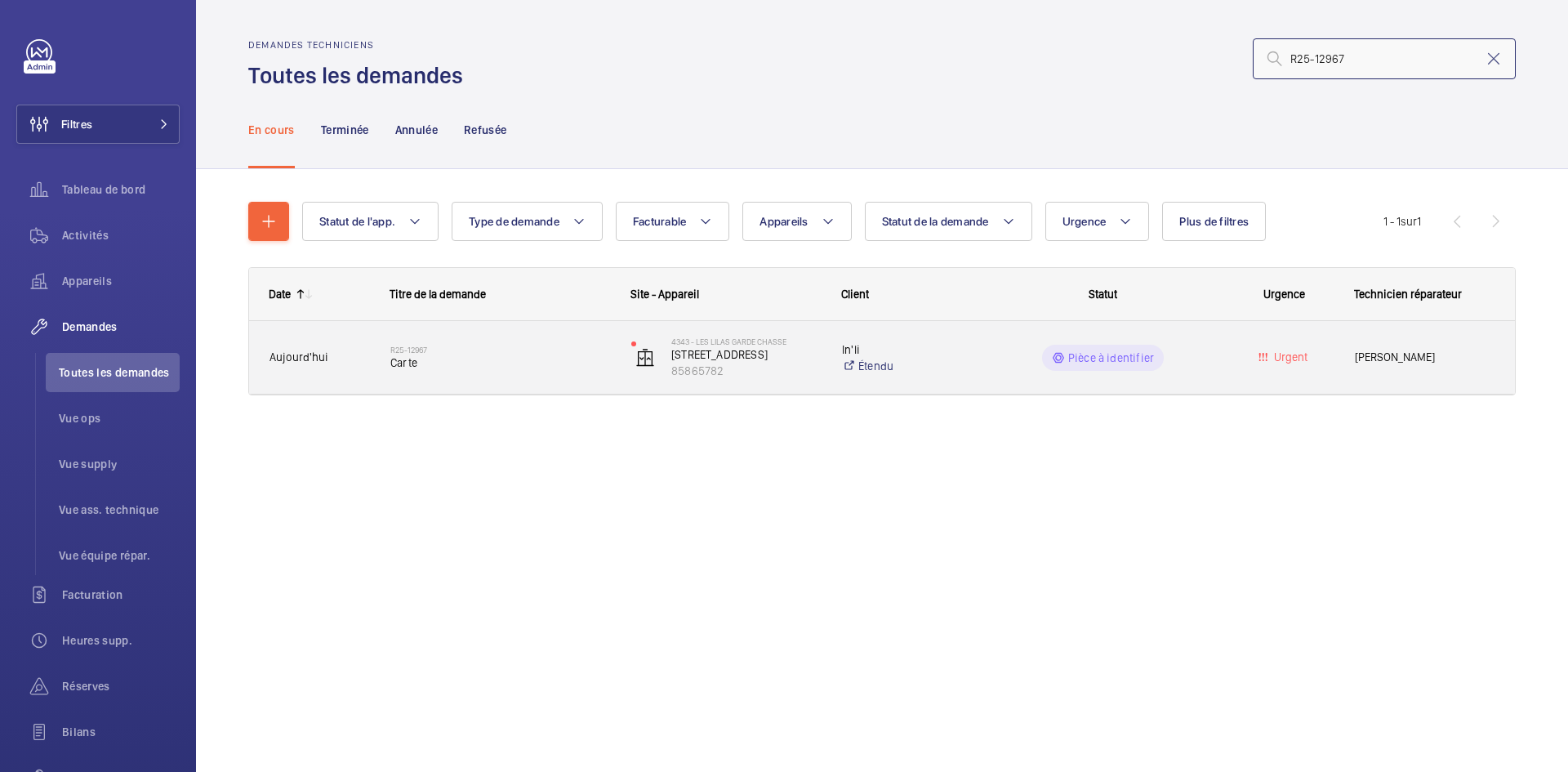
type input "R25-12967"
click at [354, 363] on span "Aujourd'hui" at bounding box center [319, 358] width 99 height 19
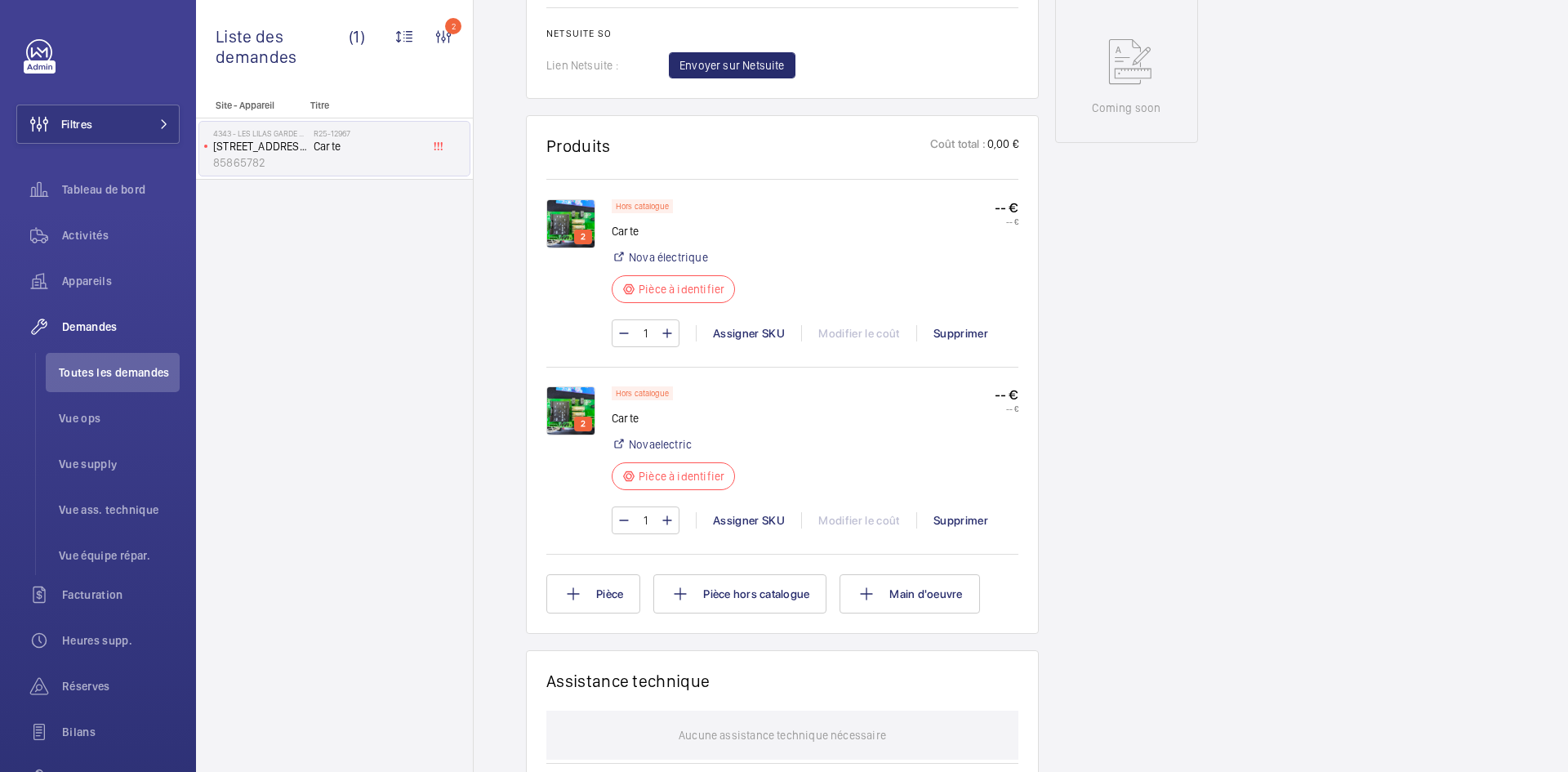
scroll to position [816, 0]
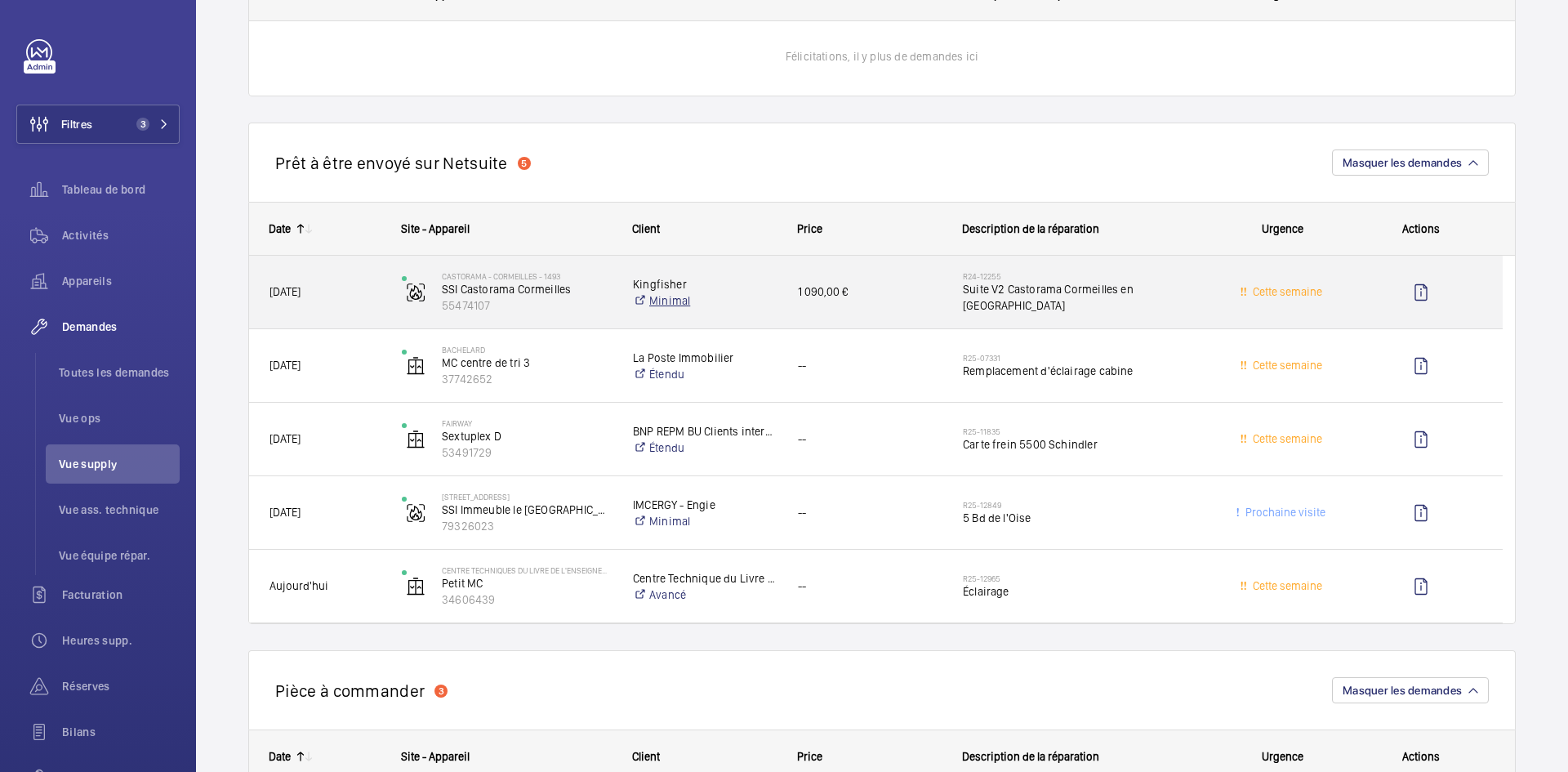
scroll to position [898, 0]
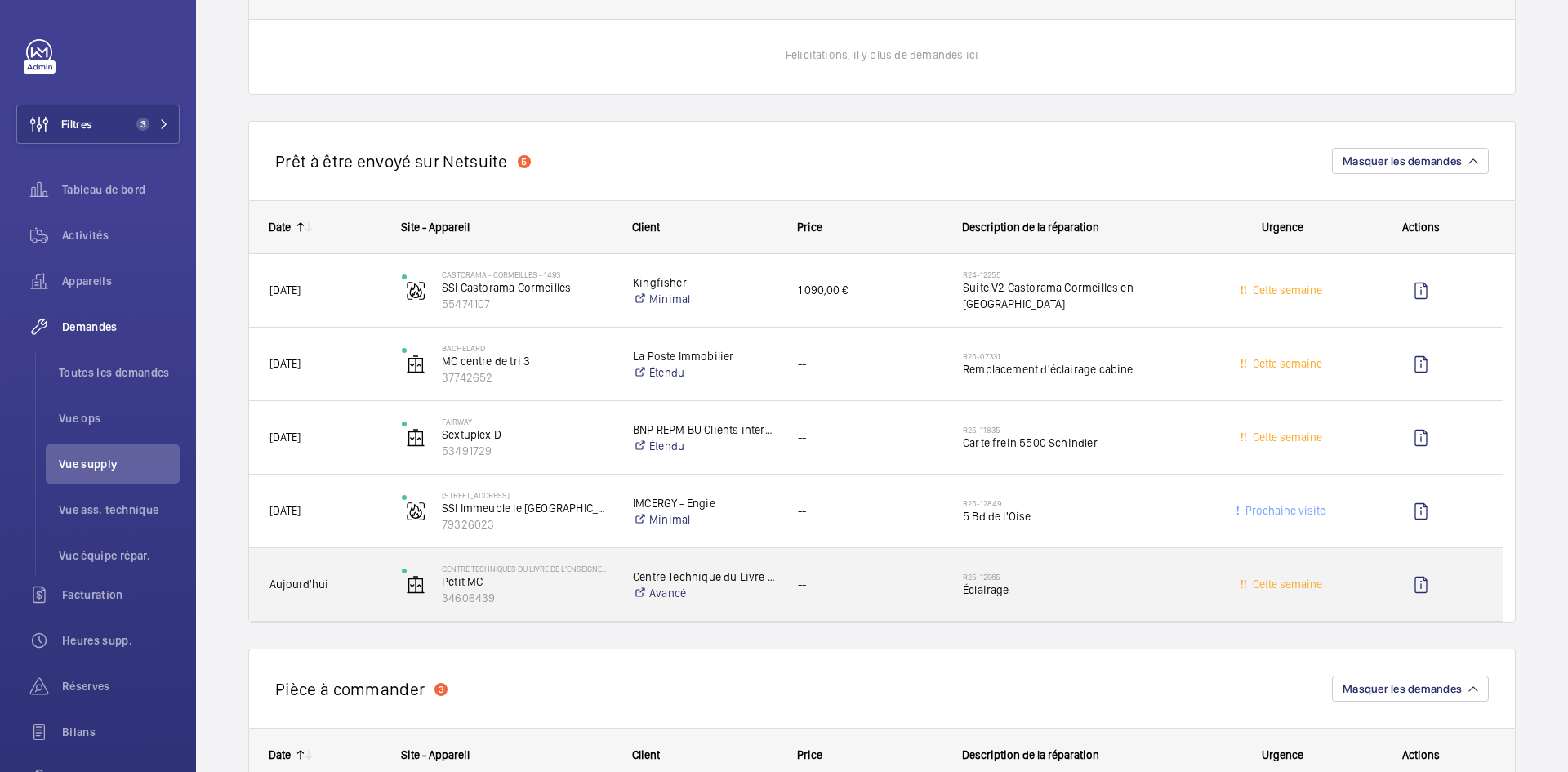
click at [369, 587] on span "Aujourd'hui" at bounding box center [324, 584] width 111 height 19
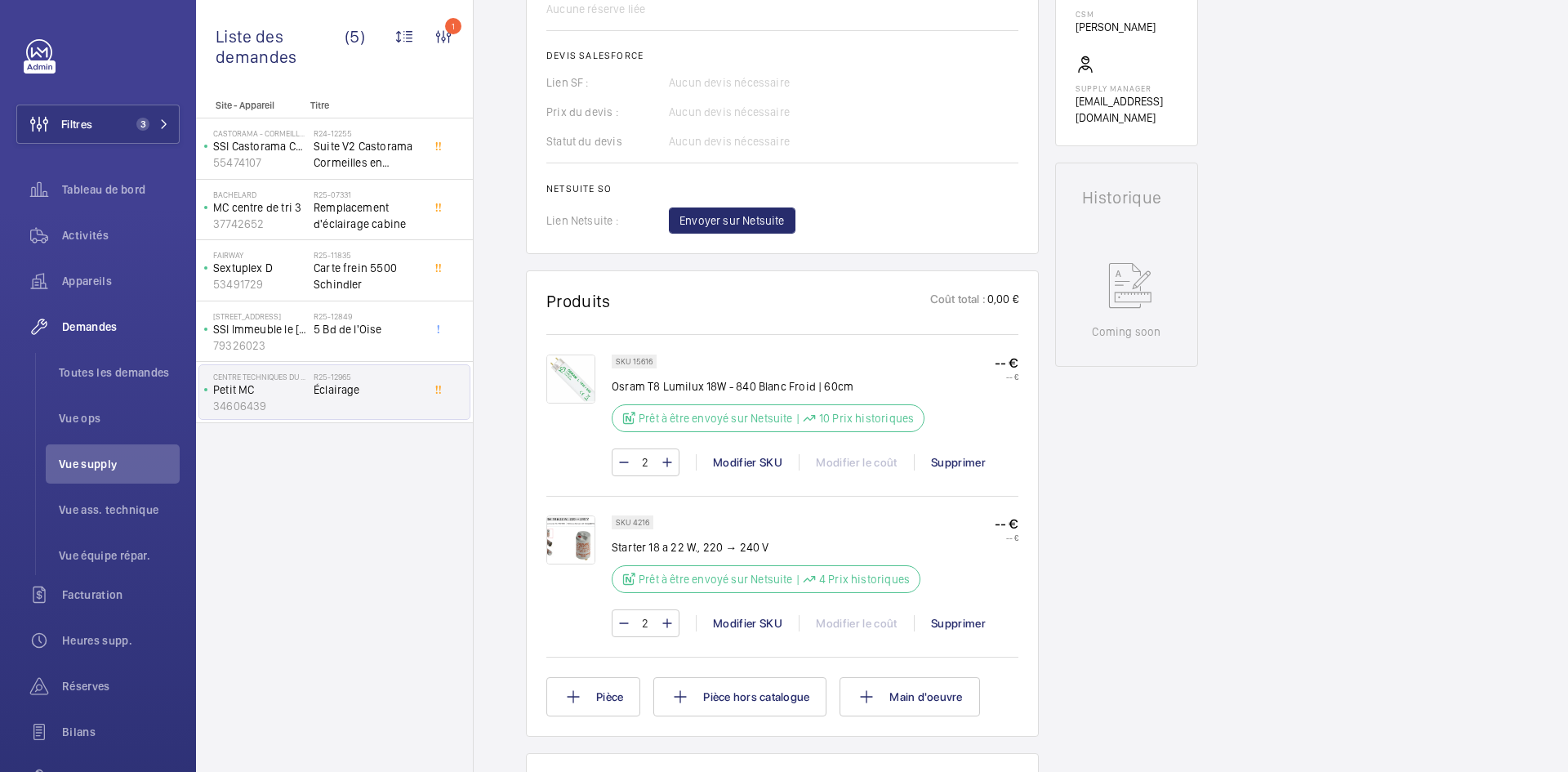
scroll to position [653, 0]
click at [764, 217] on span "Envoyer sur Netsuite" at bounding box center [732, 218] width 106 height 17
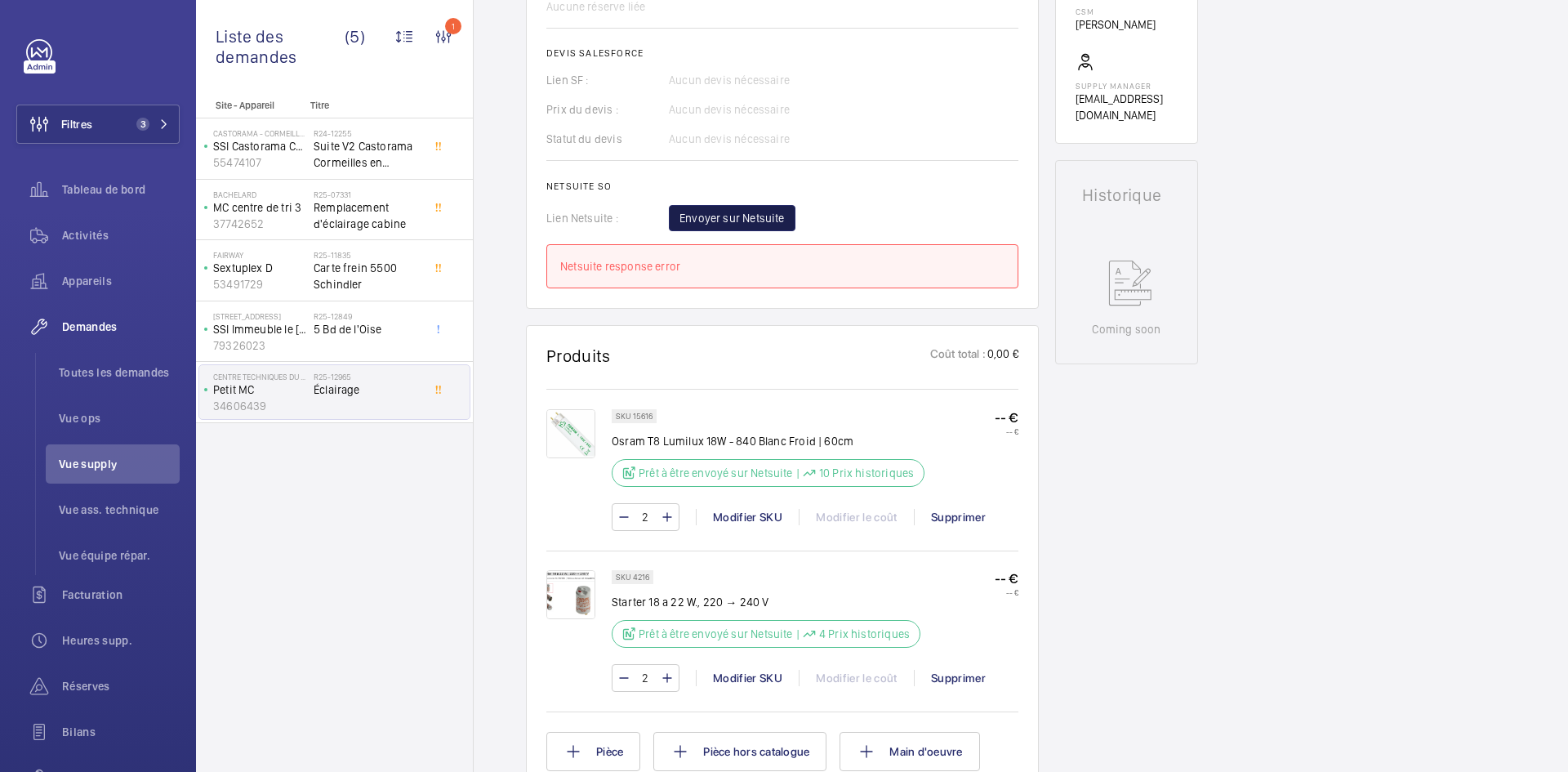
click at [760, 225] on span "Envoyer sur Netsuite" at bounding box center [732, 218] width 106 height 17
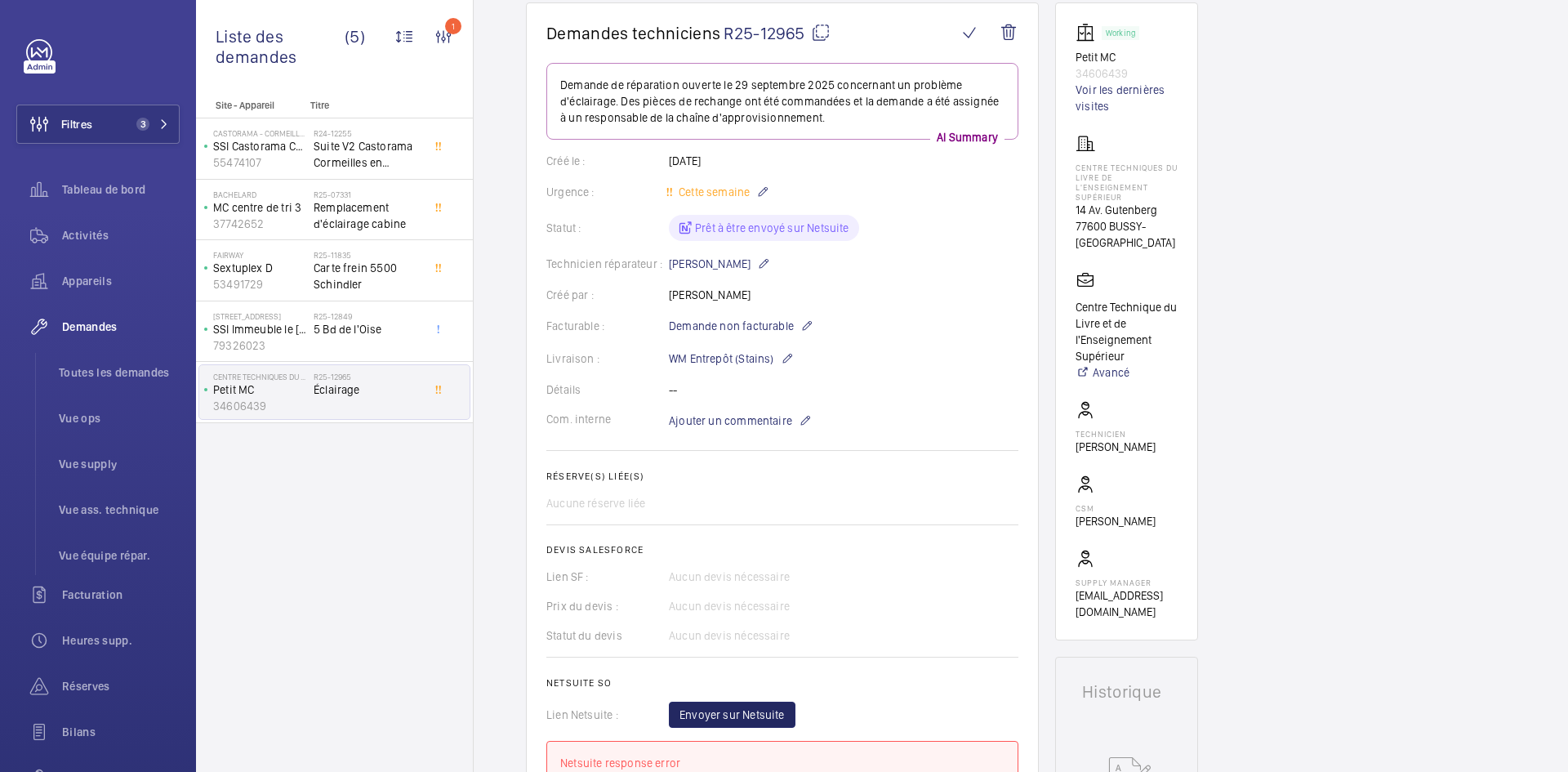
scroll to position [327, 0]
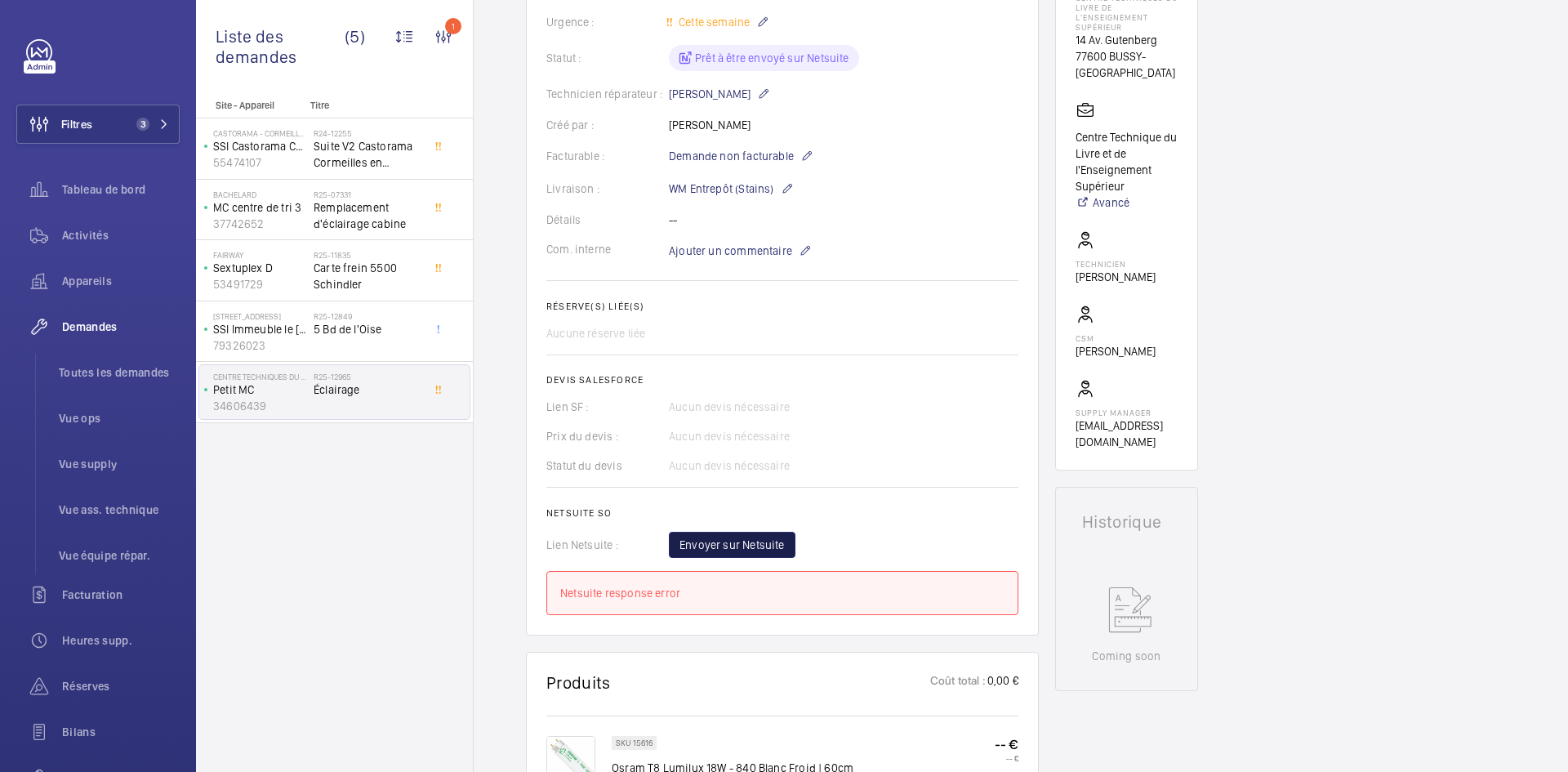
click at [747, 543] on span "Envoyer sur Netsuite" at bounding box center [732, 544] width 106 height 17
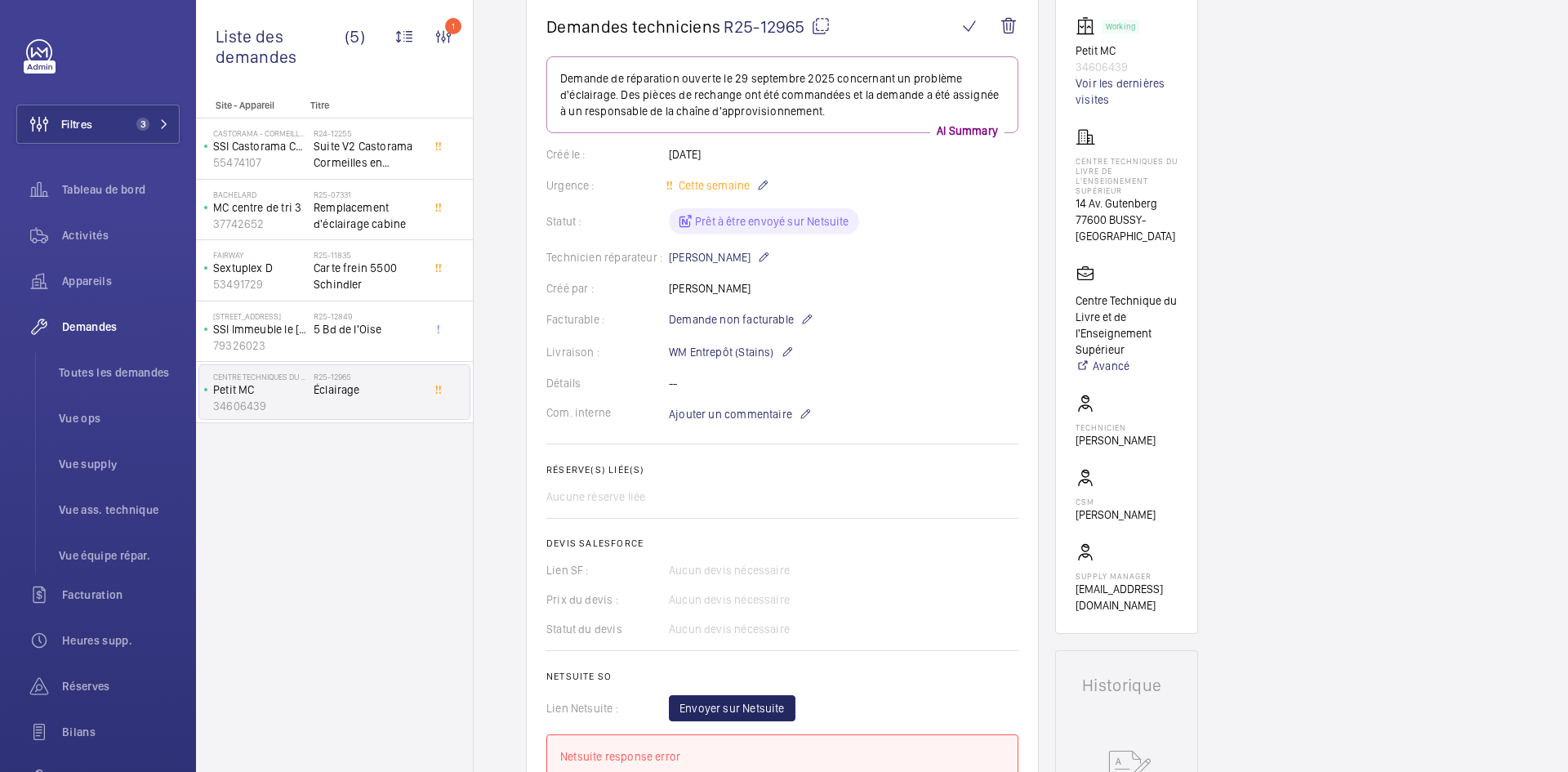
scroll to position [0, 0]
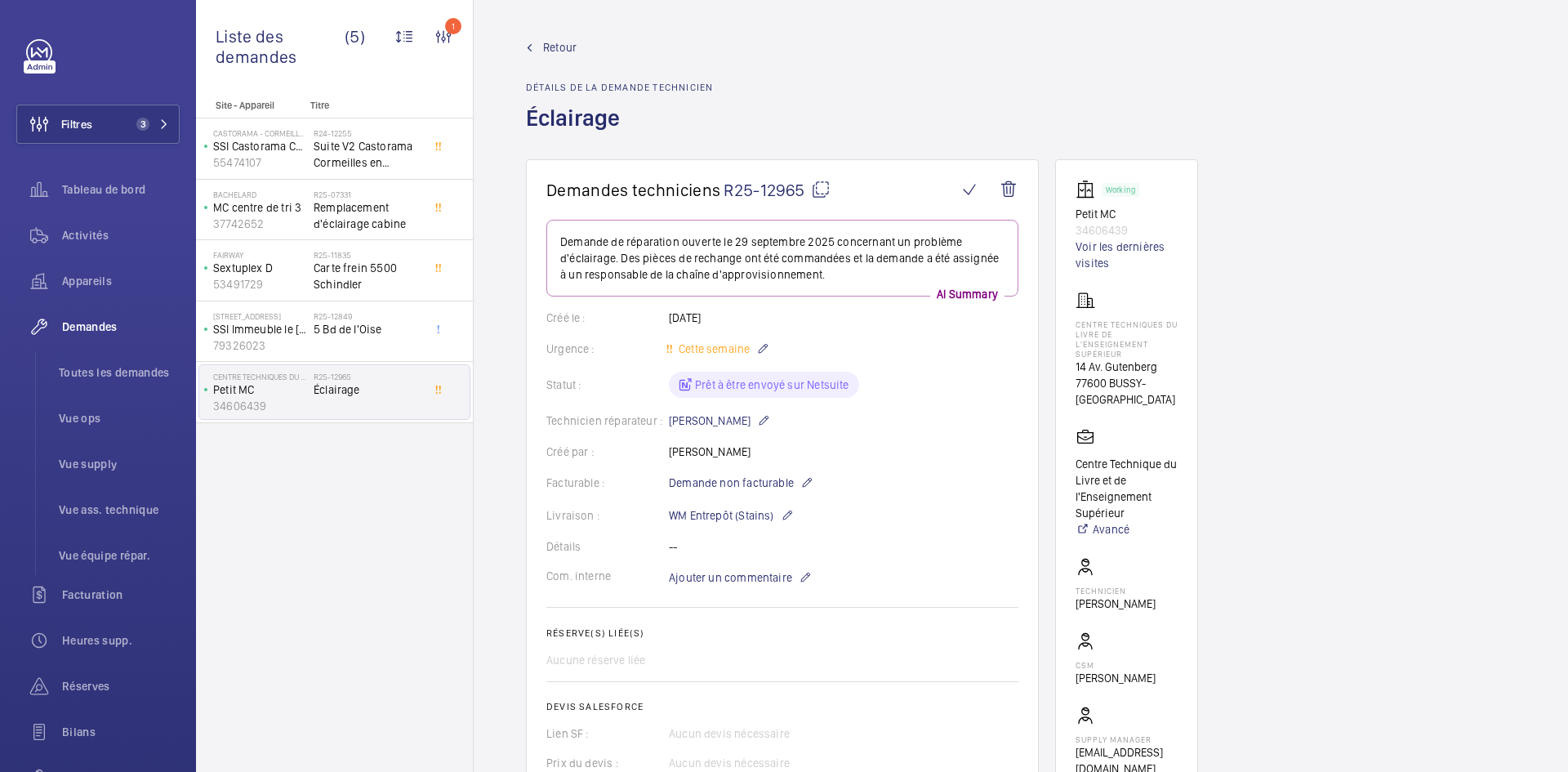
click at [828, 188] on mat-icon at bounding box center [821, 189] width 19 height 19
click at [823, 185] on mat-icon at bounding box center [821, 189] width 19 height 19
click at [954, 418] on div "Technicien réparateur : Nasser Saidou" at bounding box center [782, 420] width 472 height 19
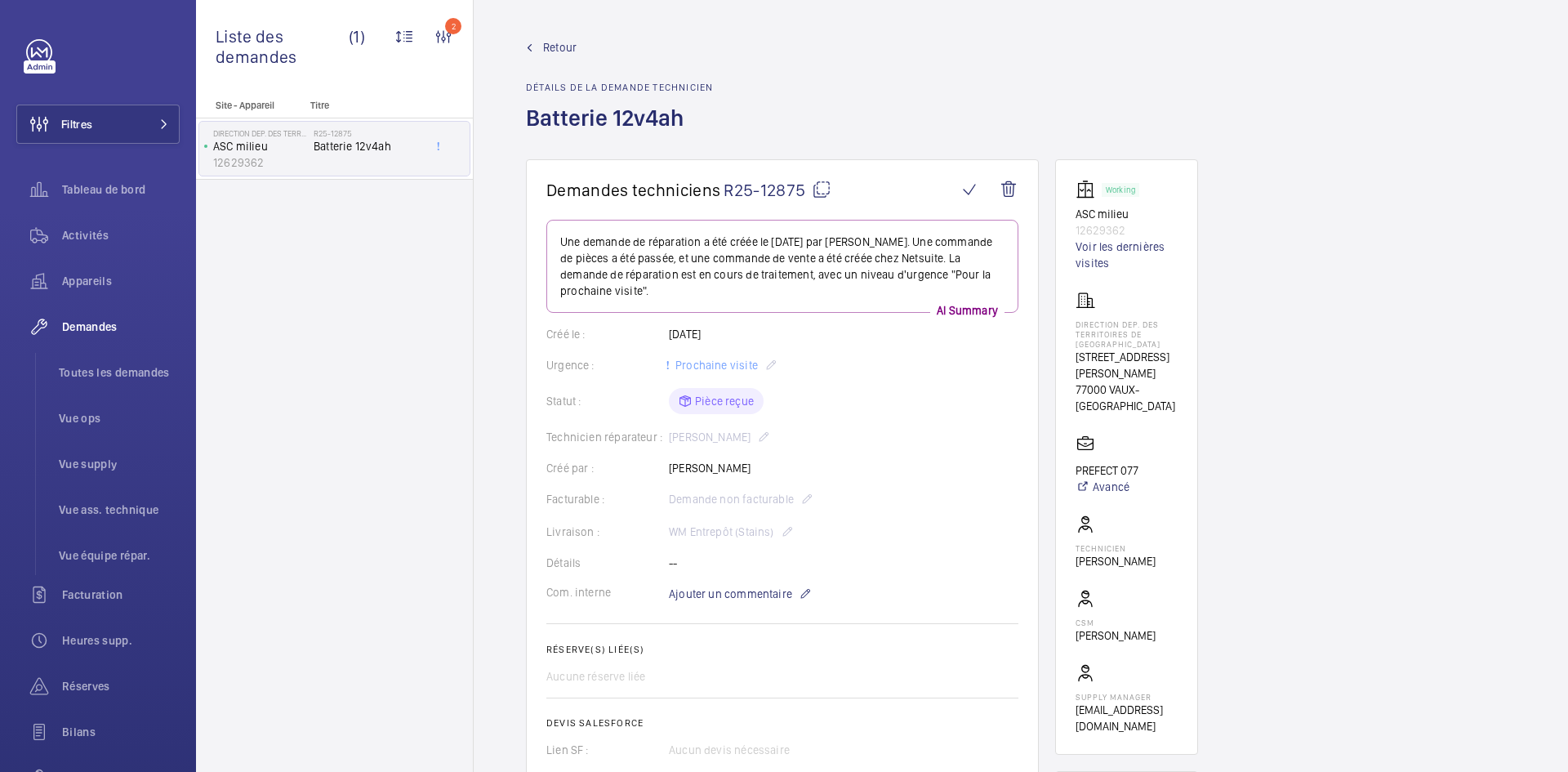
scroll to position [735, 0]
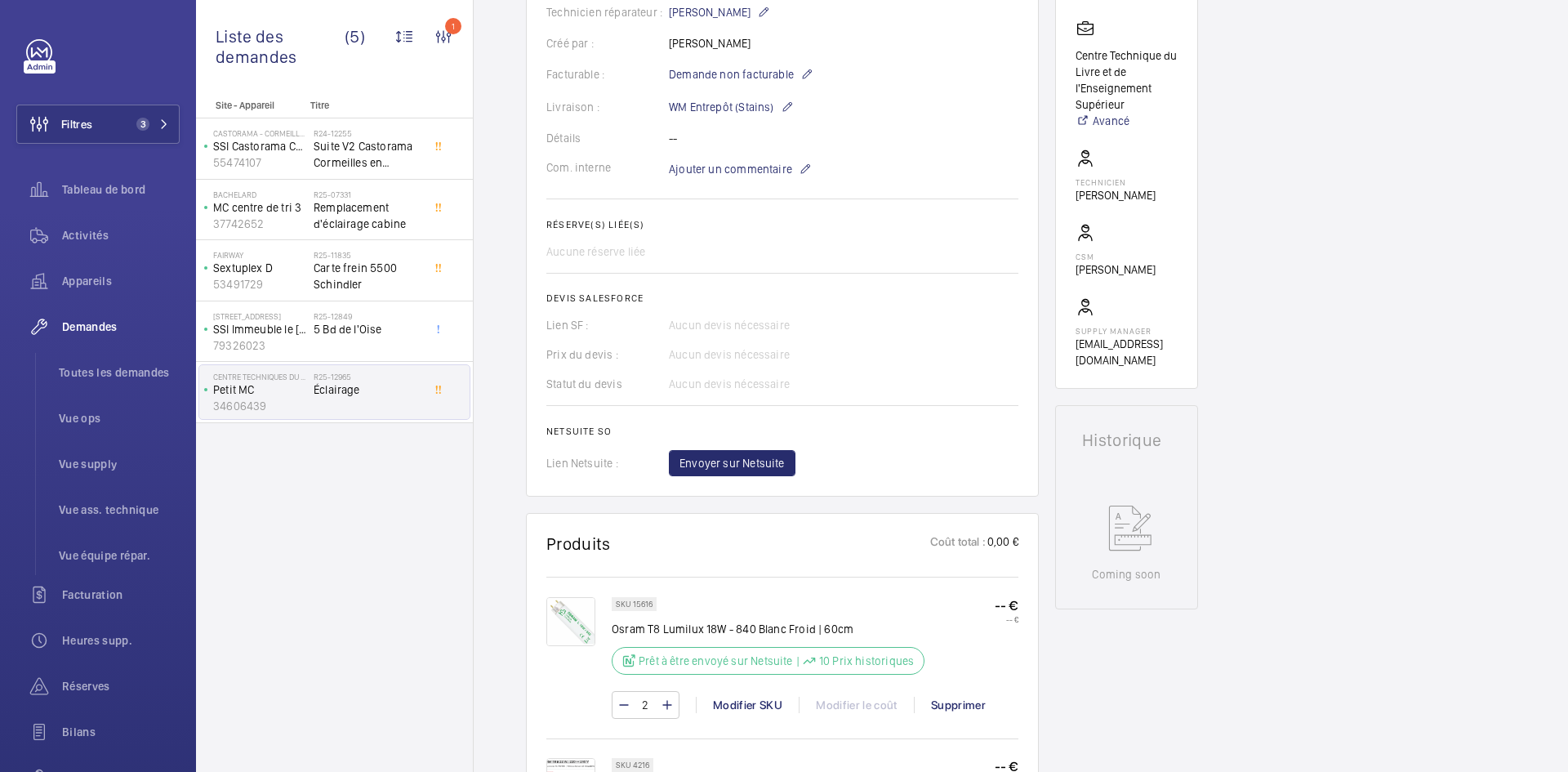
scroll to position [653, 0]
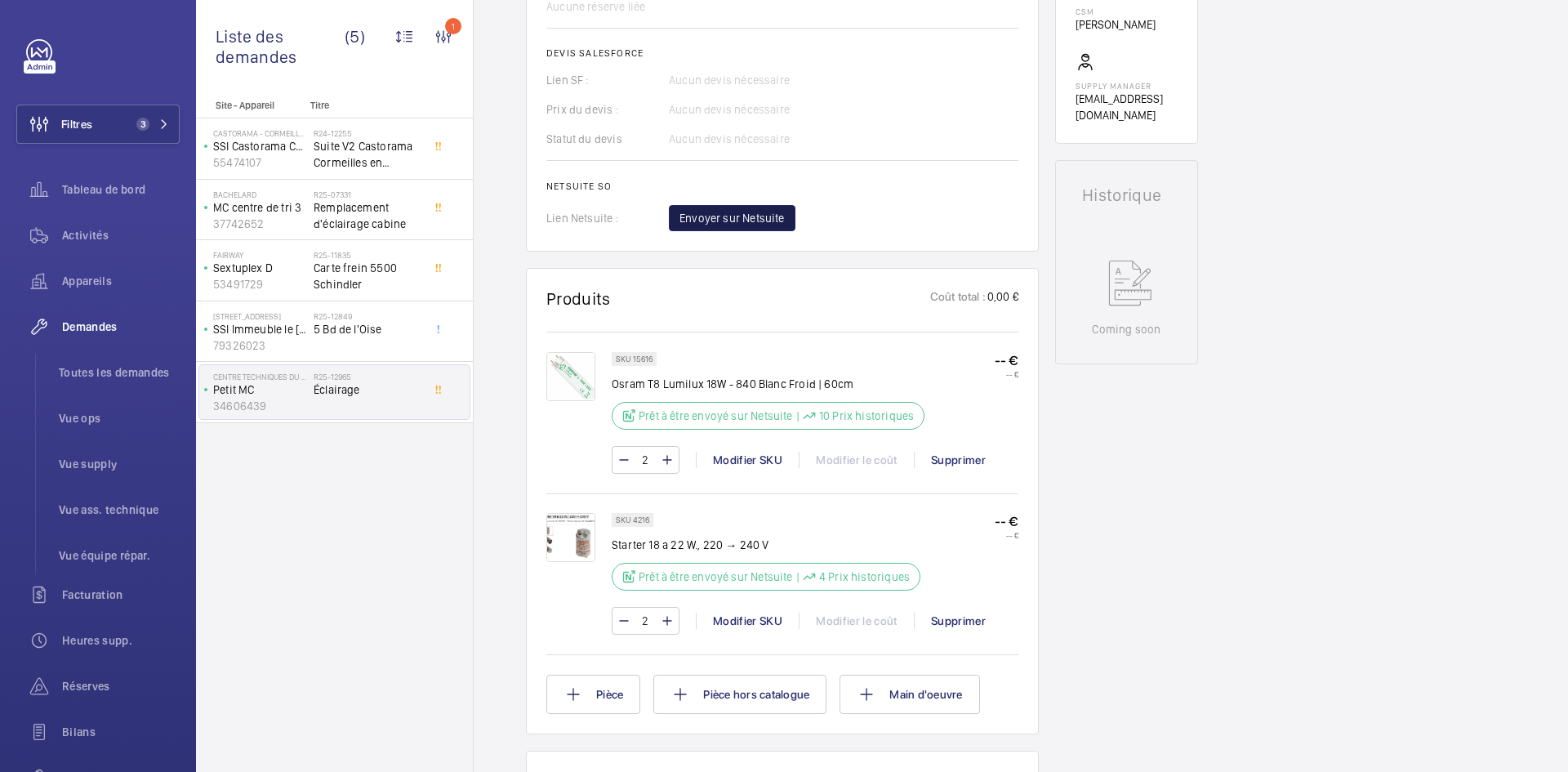
click at [733, 216] on span "Envoyer sur Netsuite" at bounding box center [732, 218] width 106 height 17
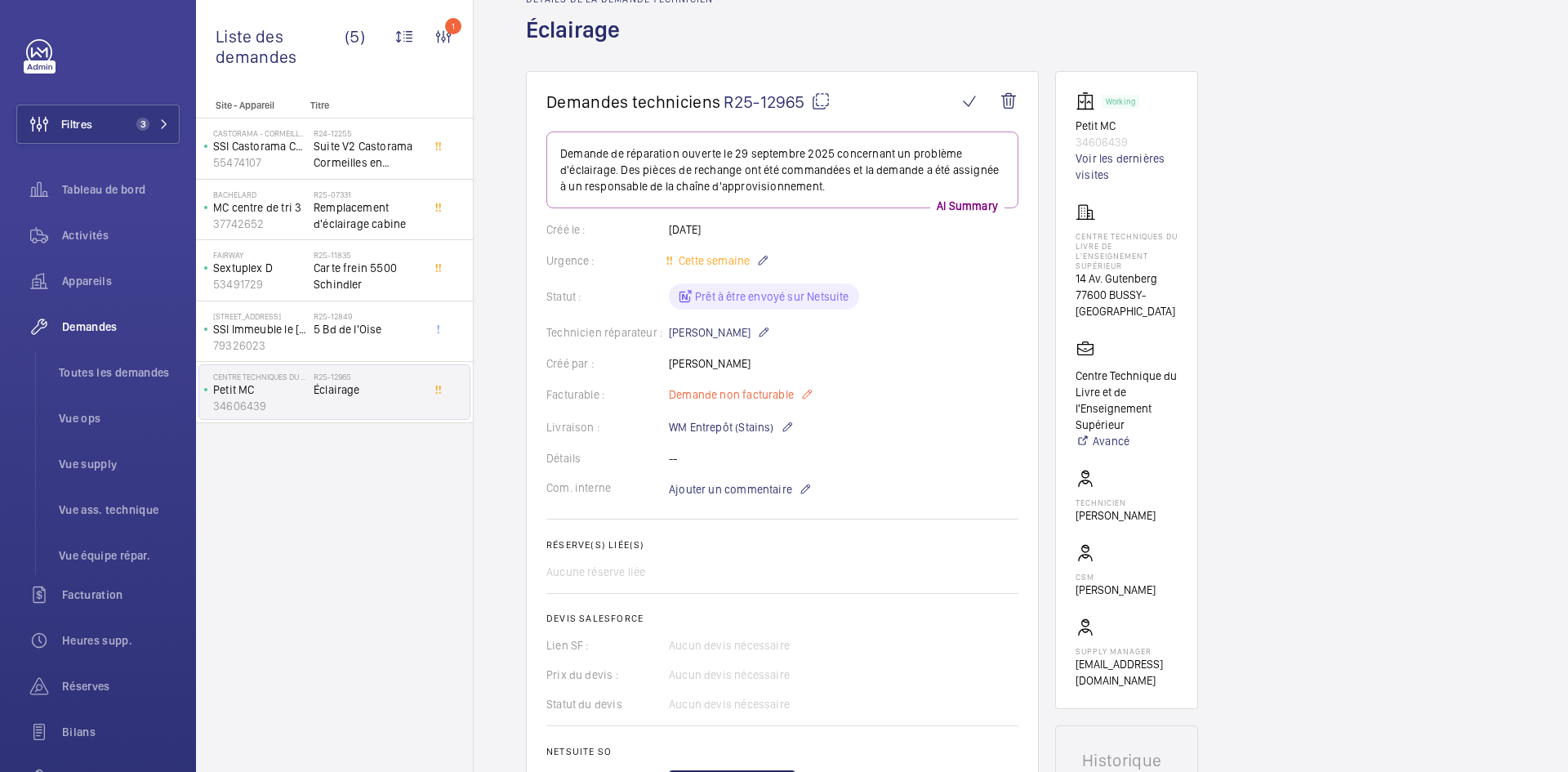
scroll to position [0, 0]
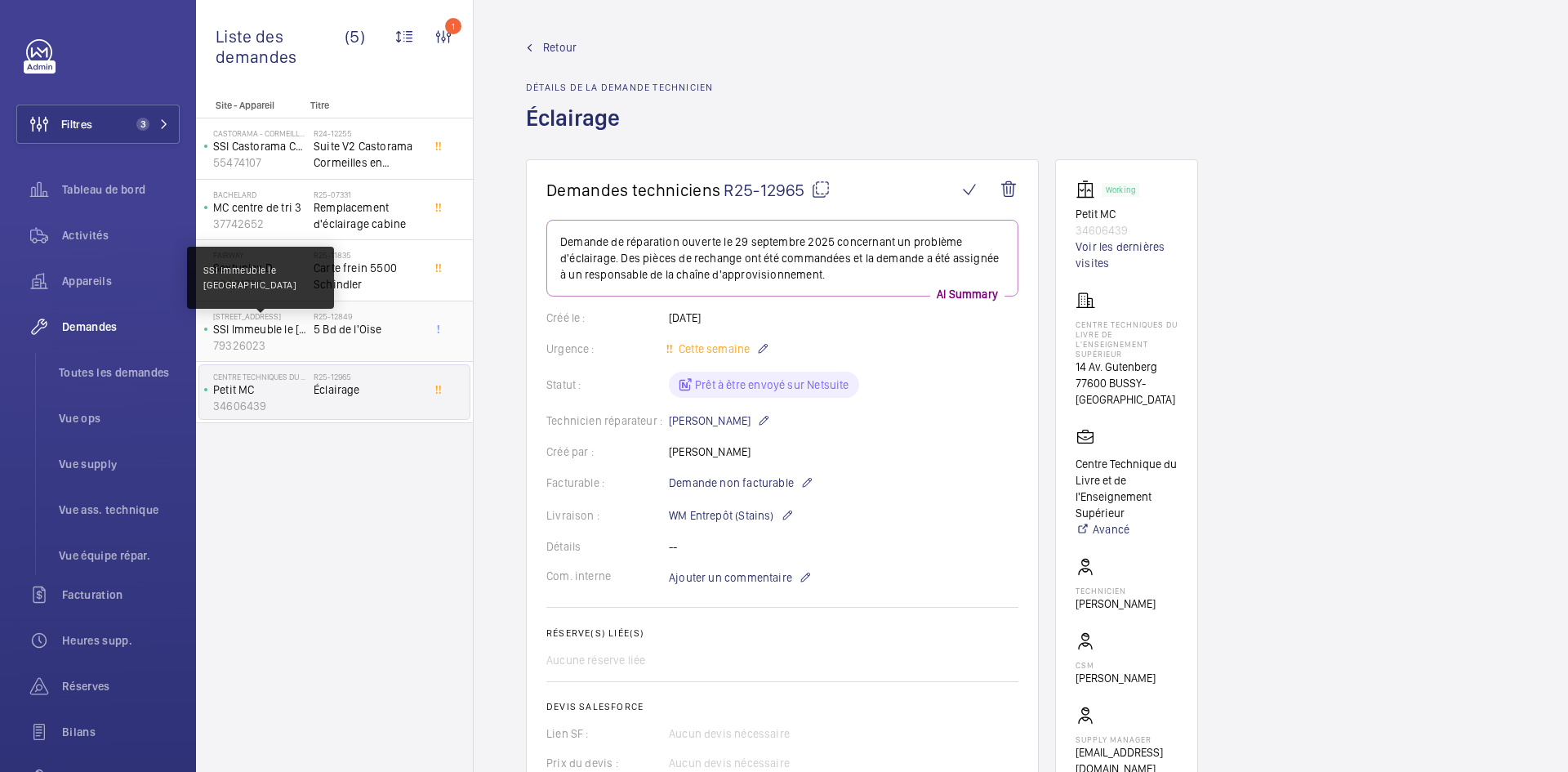
click at [305, 335] on p "SSI Immeuble le [GEOGRAPHIC_DATA]" at bounding box center [260, 329] width 94 height 17
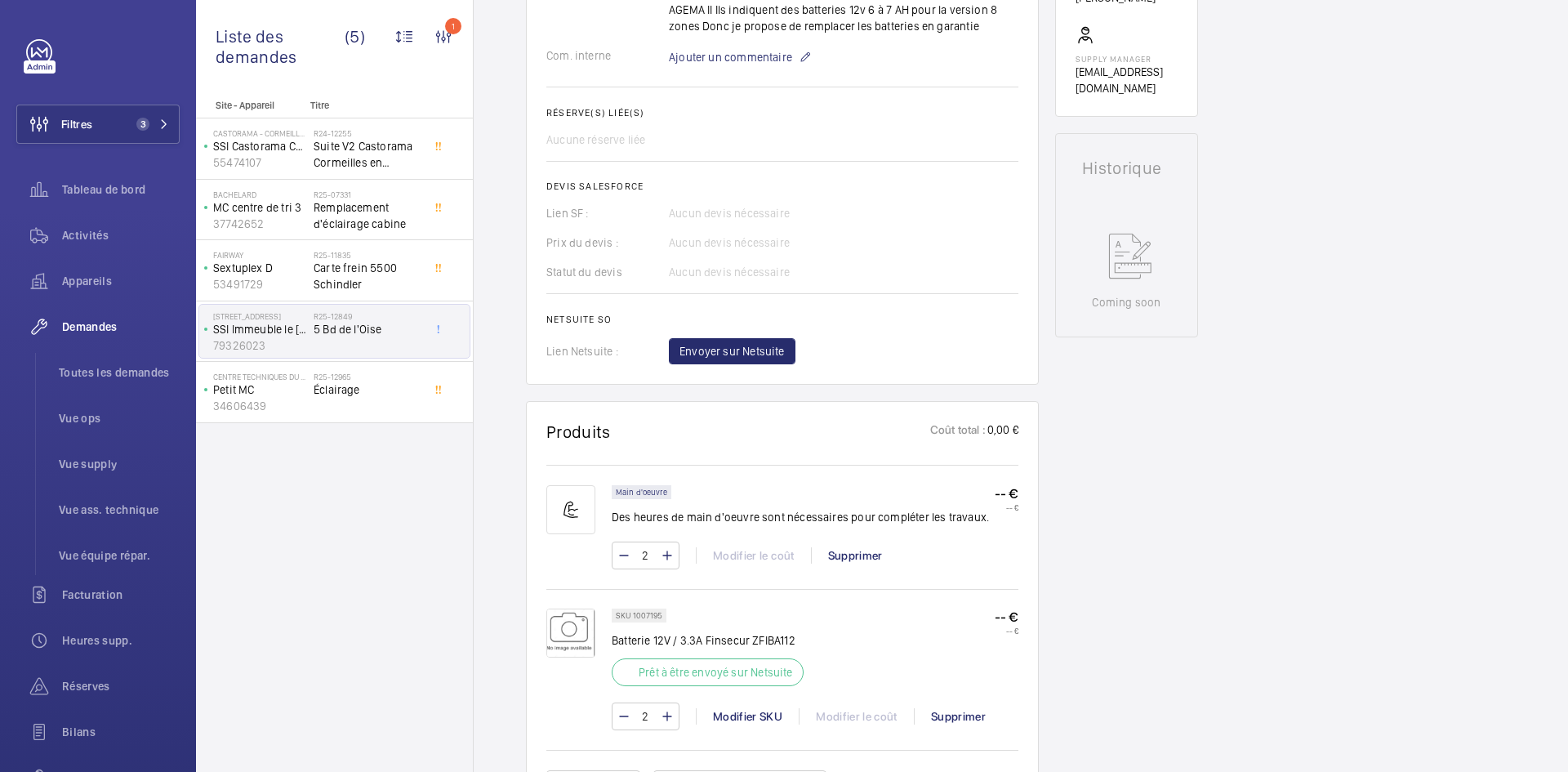
scroll to position [866, 0]
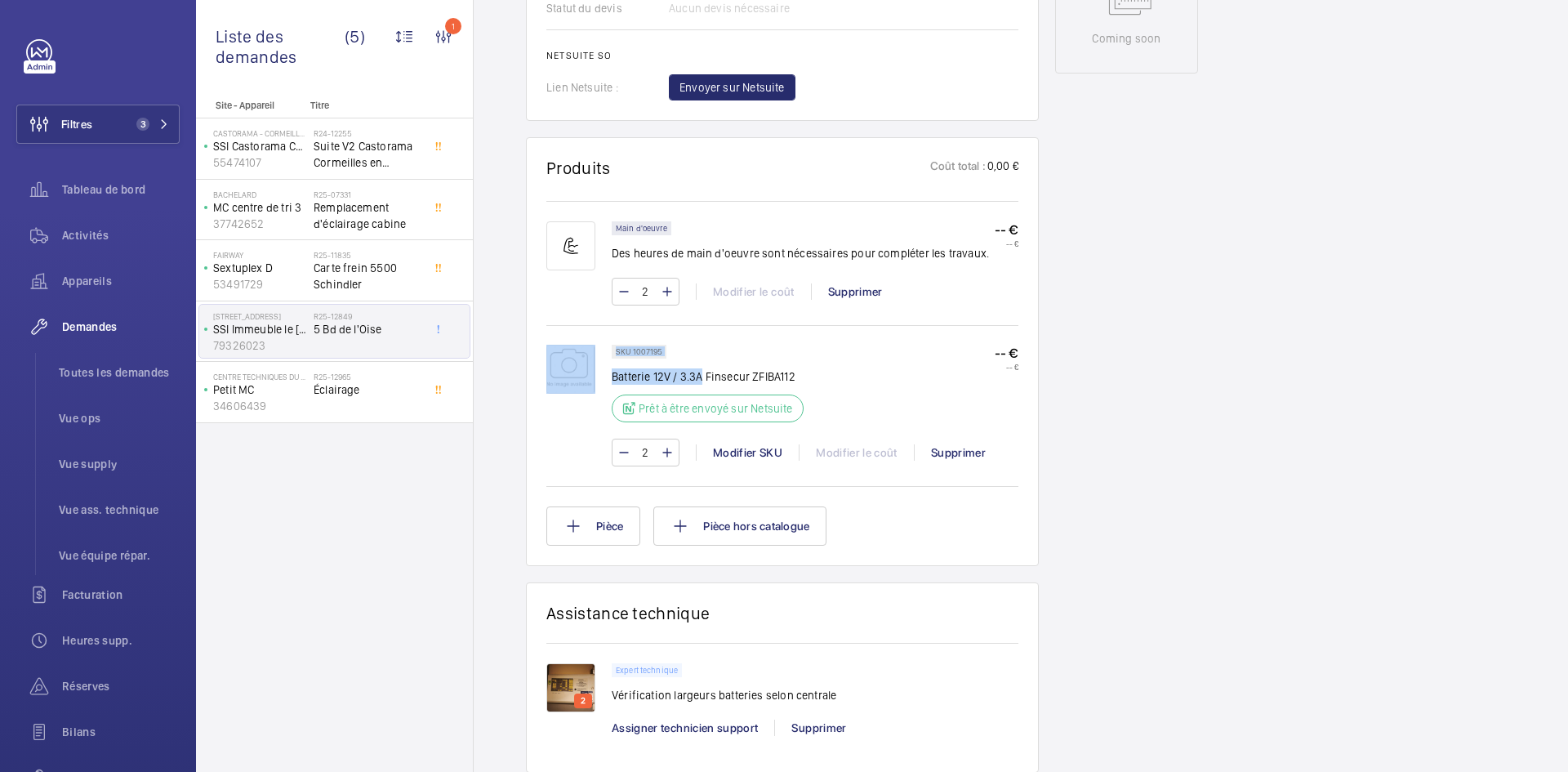
drag, startPoint x: 701, startPoint y: 374, endPoint x: 610, endPoint y: 380, distance: 91.2
click at [610, 380] on div "SKU 1007195 Batterie 12V / 3.3A Finsecur ZFIBA112 Prêt à être envoyé sur Netsui…" at bounding box center [782, 413] width 472 height 138
click at [692, 361] on div "SKU 1007195 Batterie 12V / 3.3A Finsecur ZFIBA112 Prêt à être envoyé sur Netsui…" at bounding box center [707, 388] width 192 height 87
click at [701, 379] on p "Batterie 12V / 3.3A Finsecur ZFIBA112" at bounding box center [707, 376] width 192 height 17
click at [701, 374] on p "Batterie 12V / 3.3A Finsecur ZFIBA112" at bounding box center [707, 376] width 192 height 17
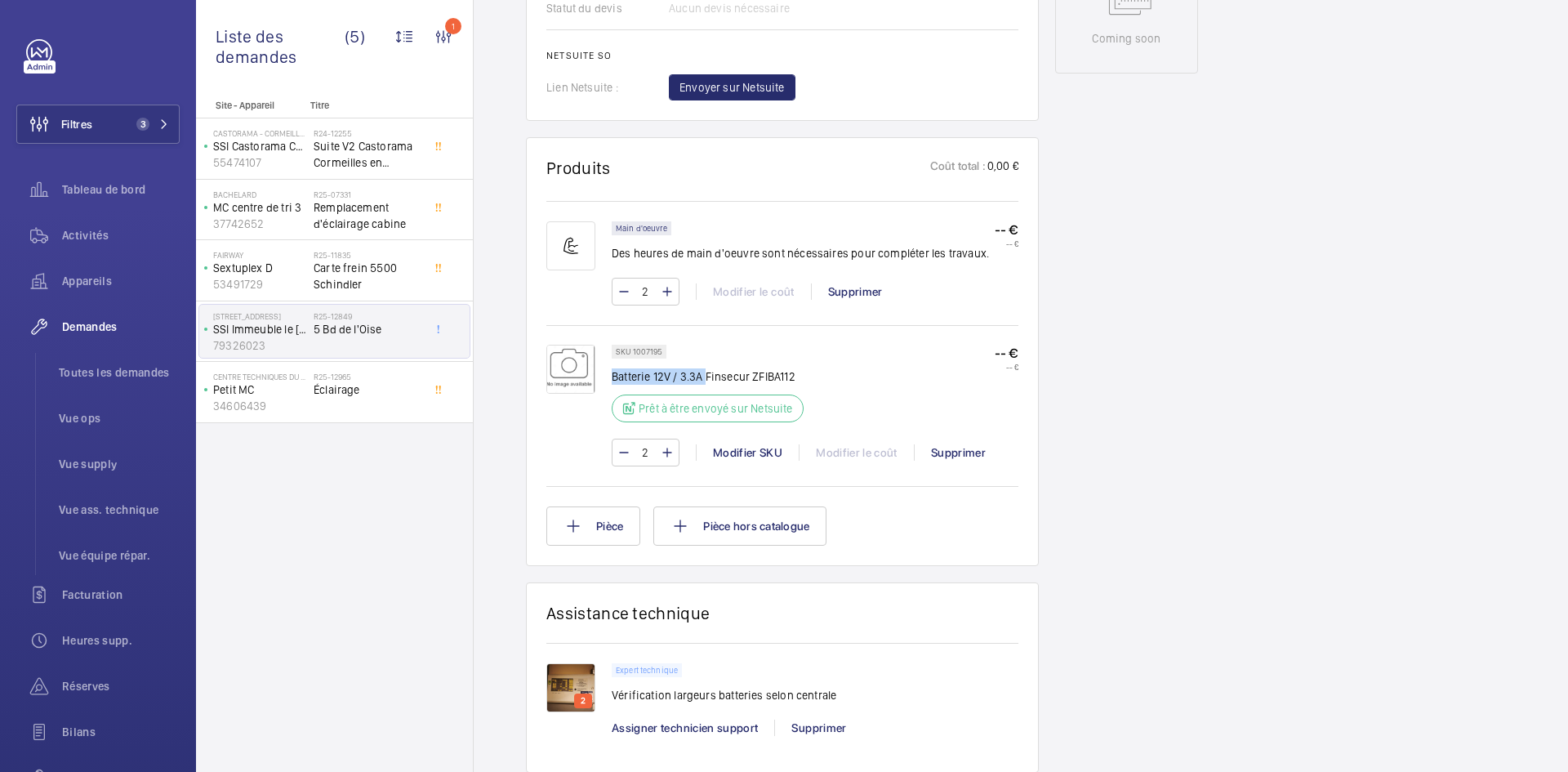
drag, startPoint x: 701, startPoint y: 374, endPoint x: 630, endPoint y: 379, distance: 71.2
click at [630, 379] on p "Batterie 12V / 3.3A Finsecur ZFIBA112" at bounding box center [707, 376] width 192 height 17
drag, startPoint x: 661, startPoint y: 350, endPoint x: 634, endPoint y: 352, distance: 27.1
click at [634, 352] on p "SKU 1007195" at bounding box center [638, 352] width 46 height 6
copy p "1007195"
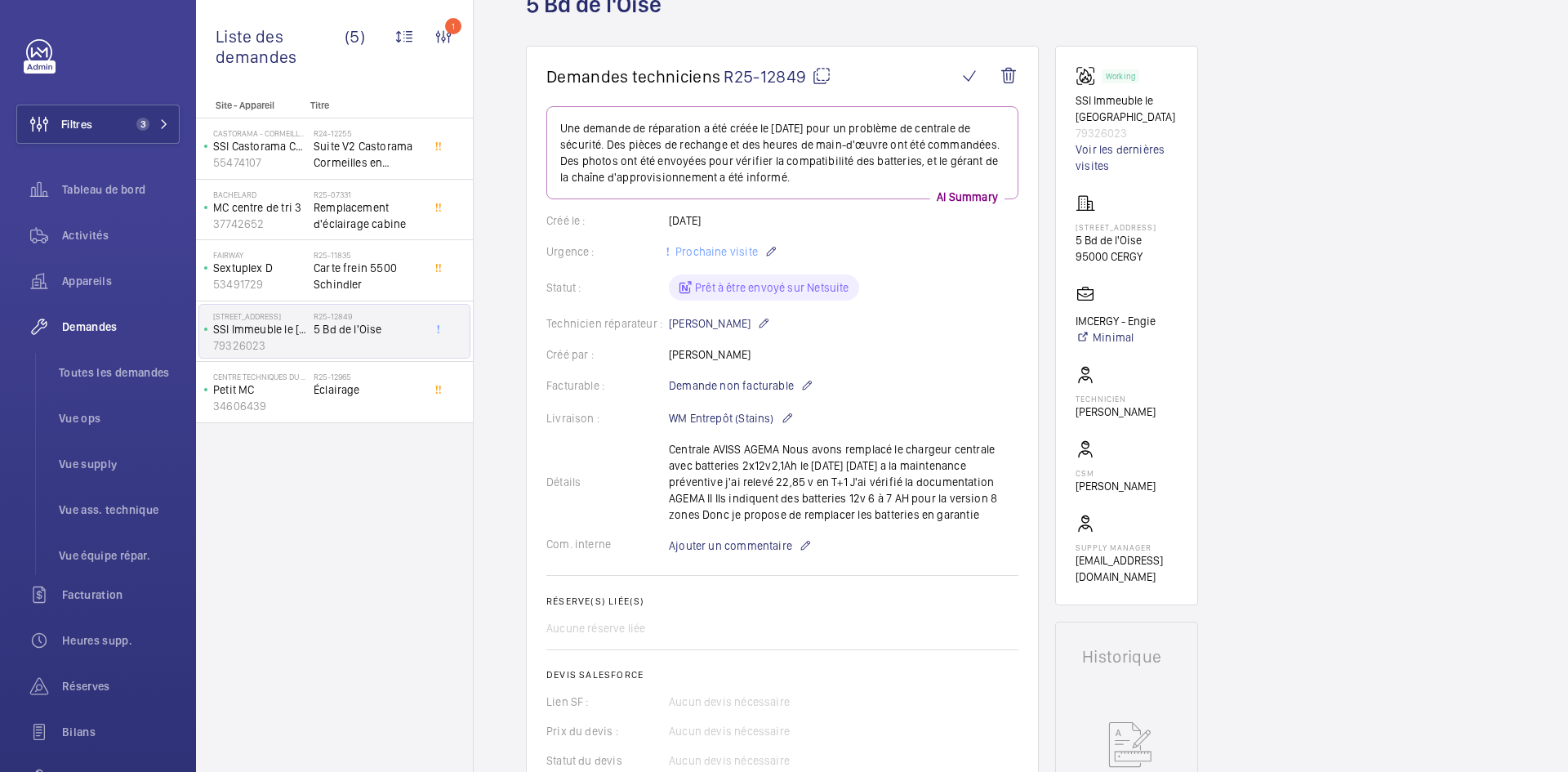
scroll to position [0, 0]
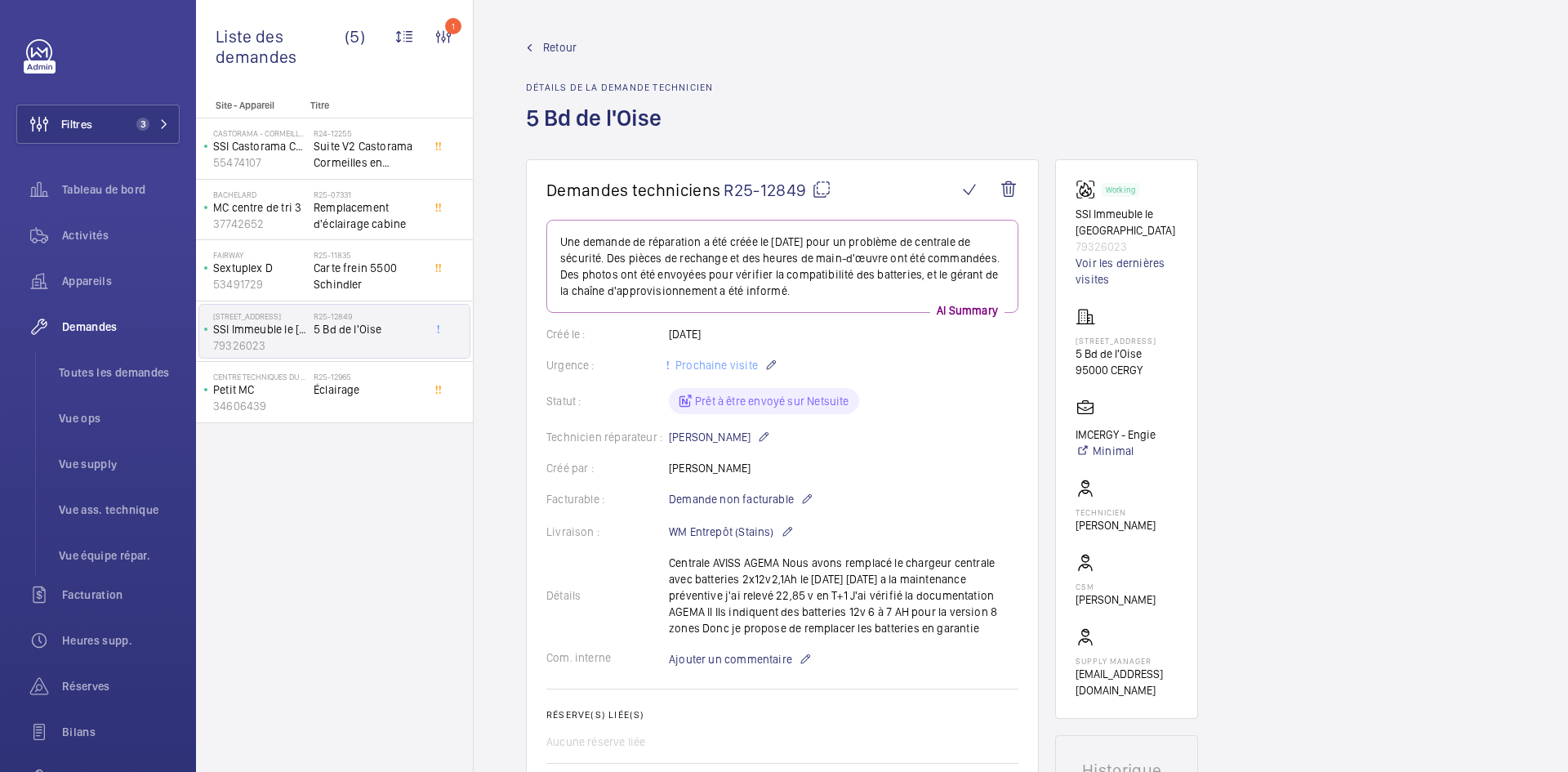
click at [824, 188] on mat-icon at bounding box center [821, 189] width 19 height 19
copy p "1007195"
click at [829, 188] on mat-icon at bounding box center [821, 189] width 19 height 19
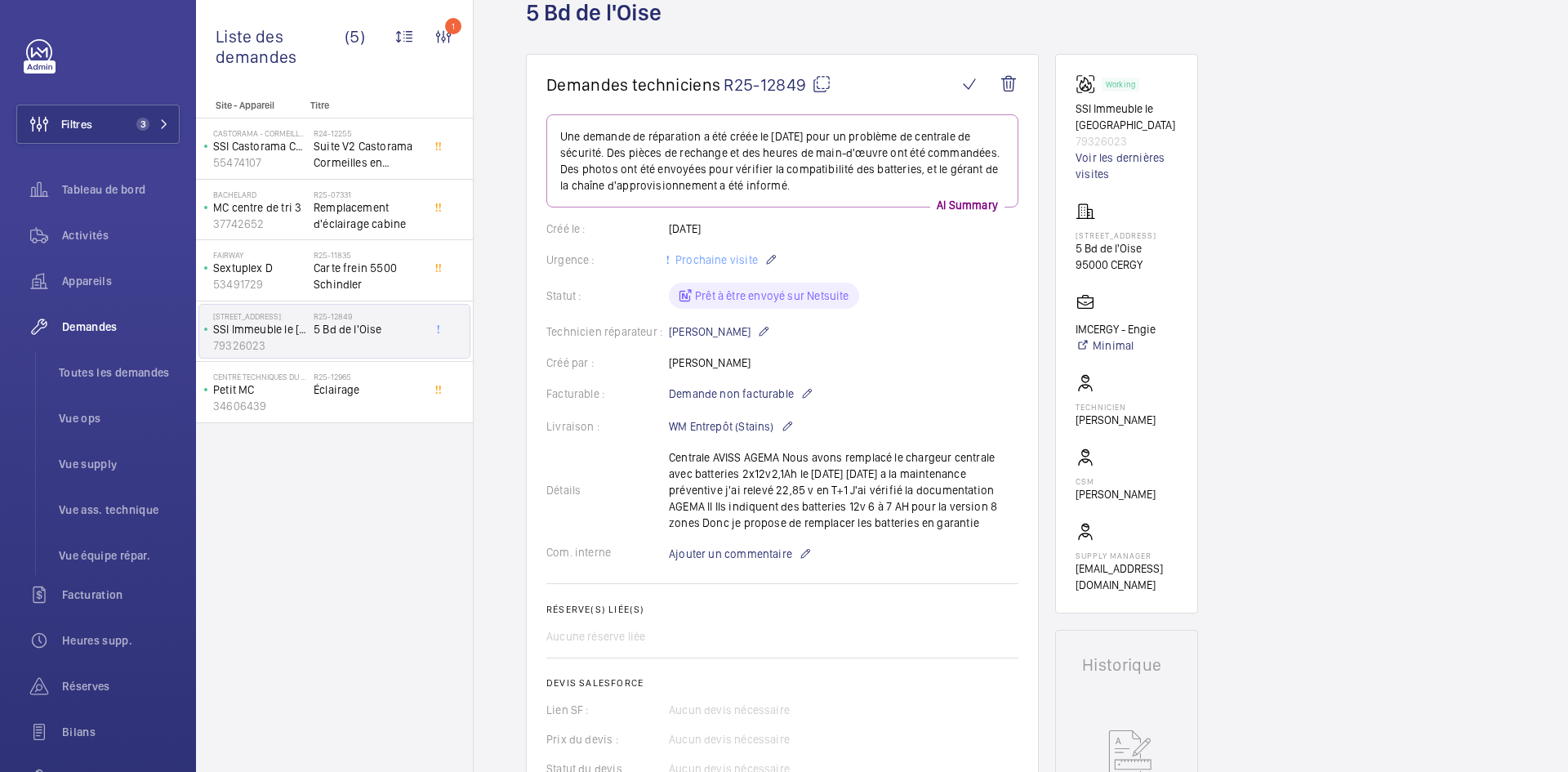
scroll to position [327, 0]
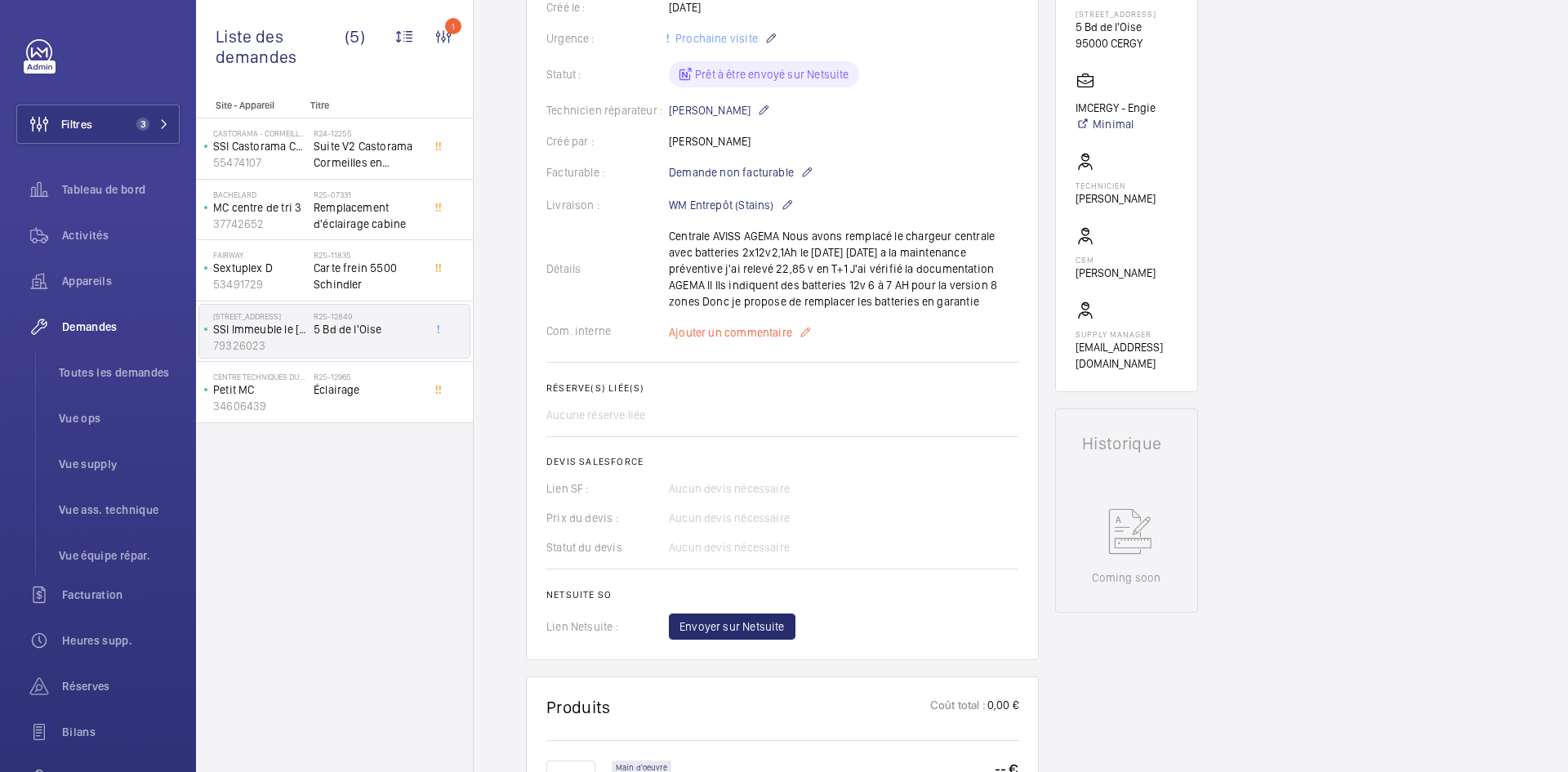
click at [717, 331] on span "Ajouter un commentaire" at bounding box center [730, 332] width 123 height 17
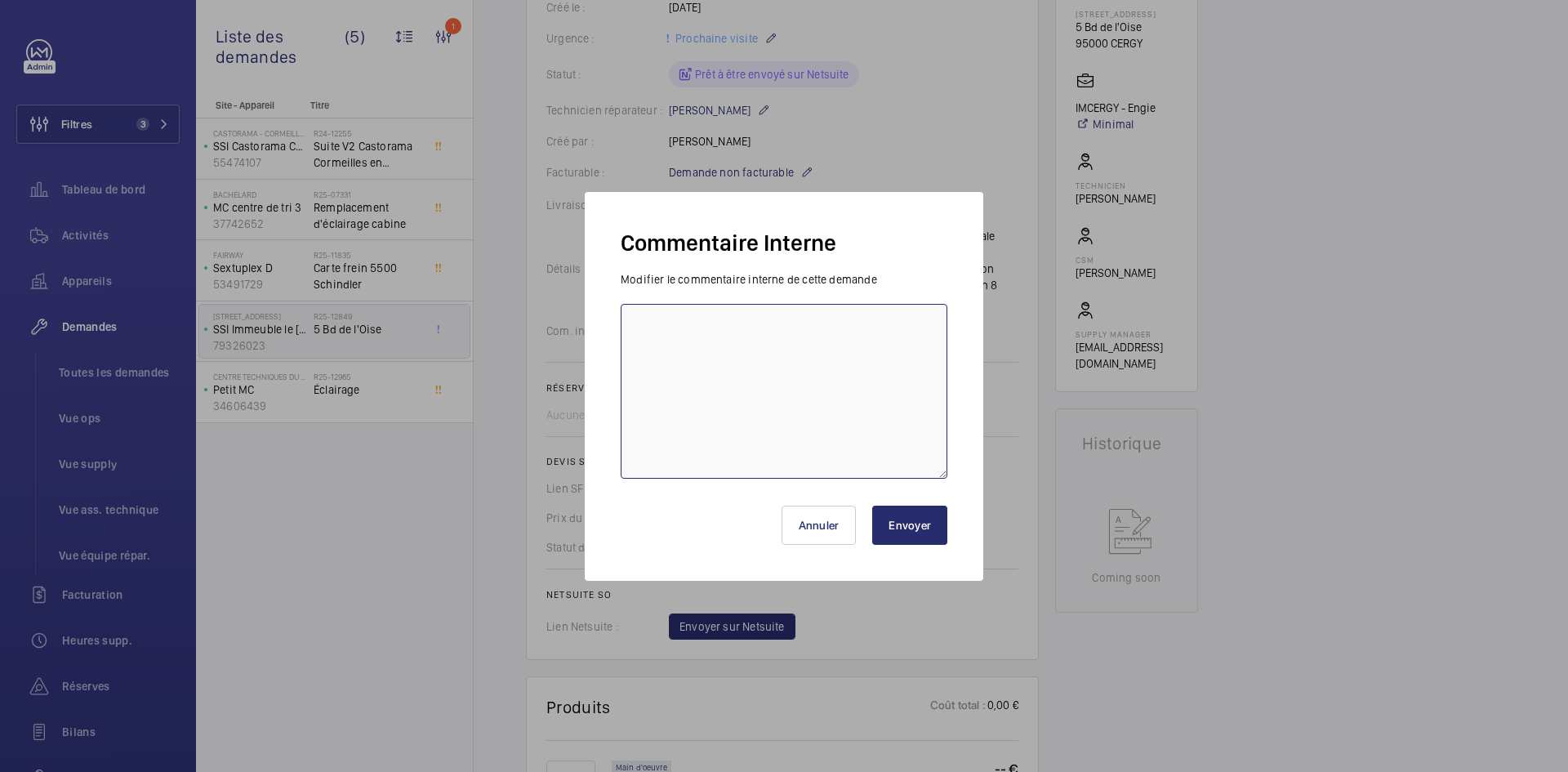
click at [667, 337] on textarea at bounding box center [784, 391] width 327 height 174
type textarea "BY-29/09 demande de devis envoyée au fournisseur GDV attente de retour."
click at [919, 534] on button "Envoyer" at bounding box center [910, 525] width 75 height 39
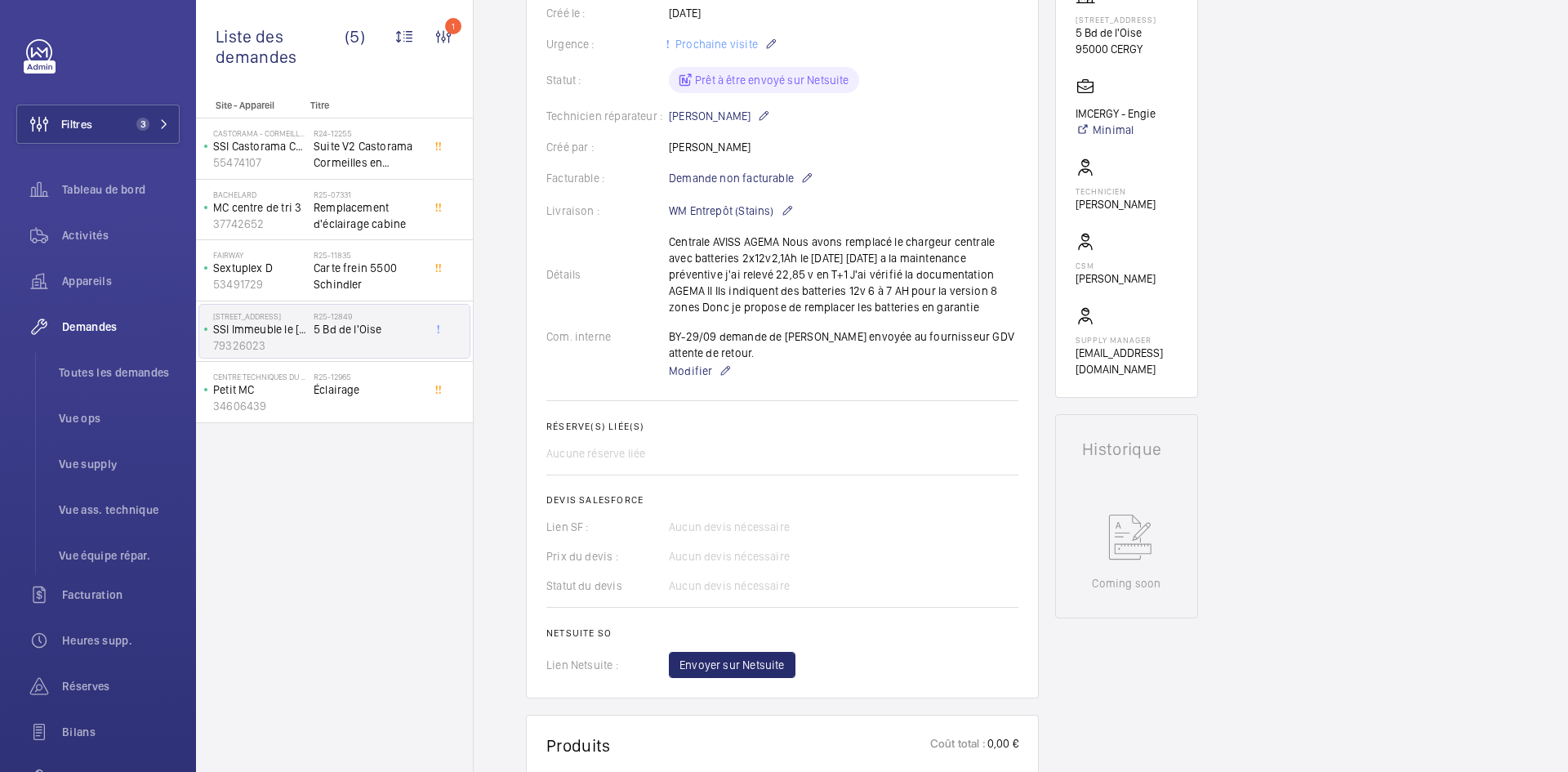
scroll to position [147, 0]
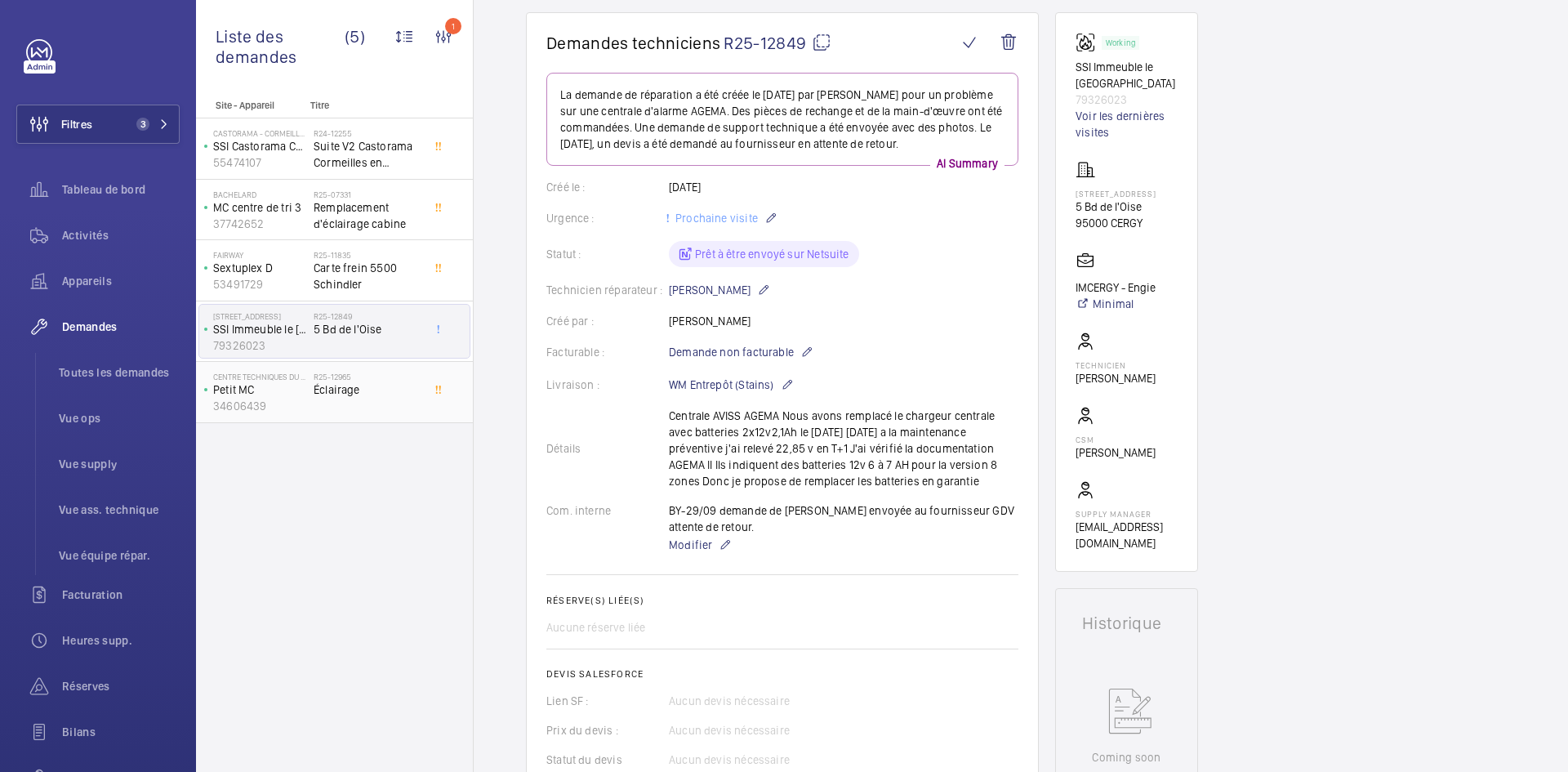
click at [304, 405] on p "34606439" at bounding box center [260, 406] width 94 height 17
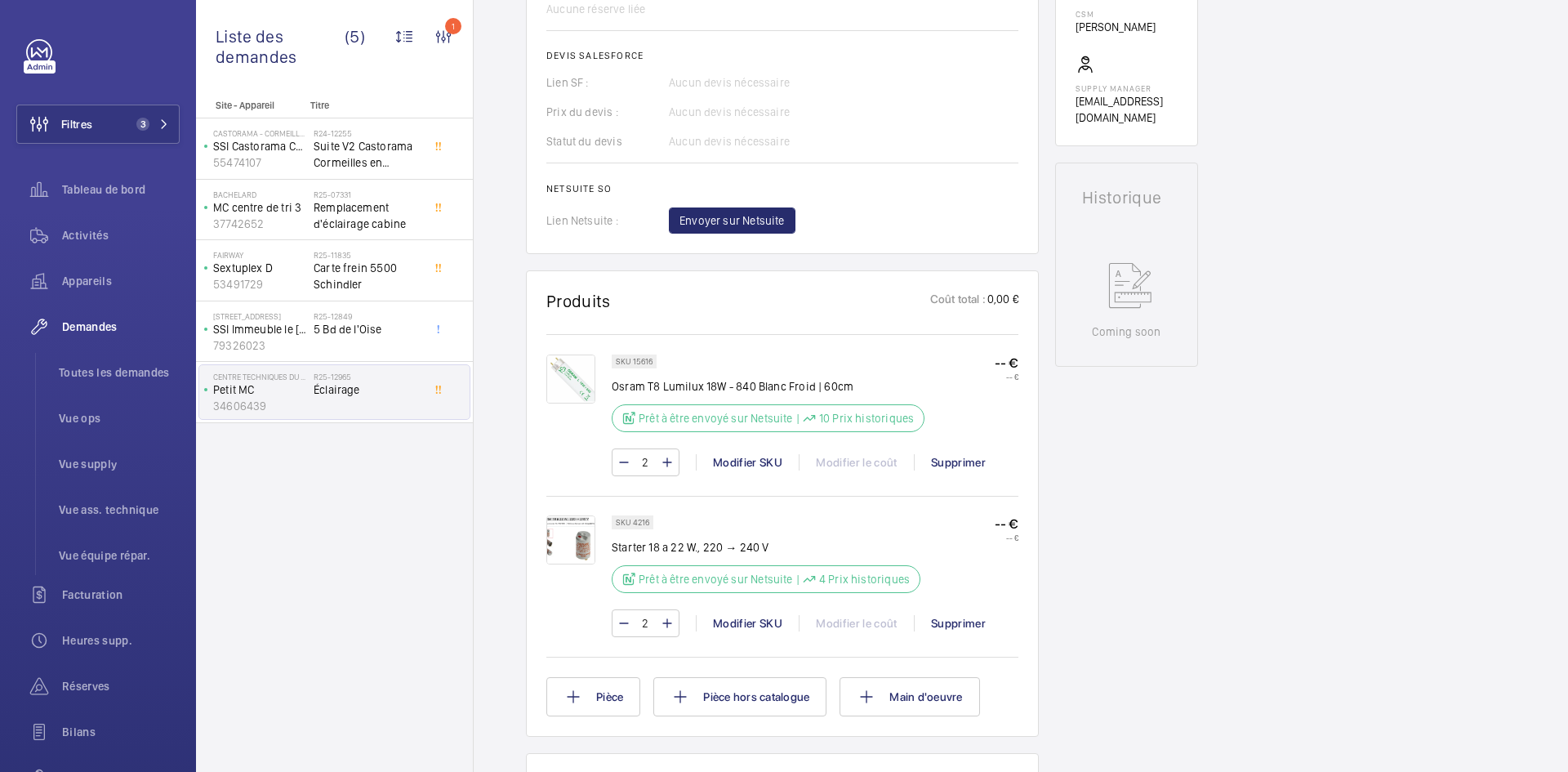
scroll to position [653, 0]
click at [743, 225] on span "Envoyer sur Netsuite" at bounding box center [732, 218] width 106 height 17
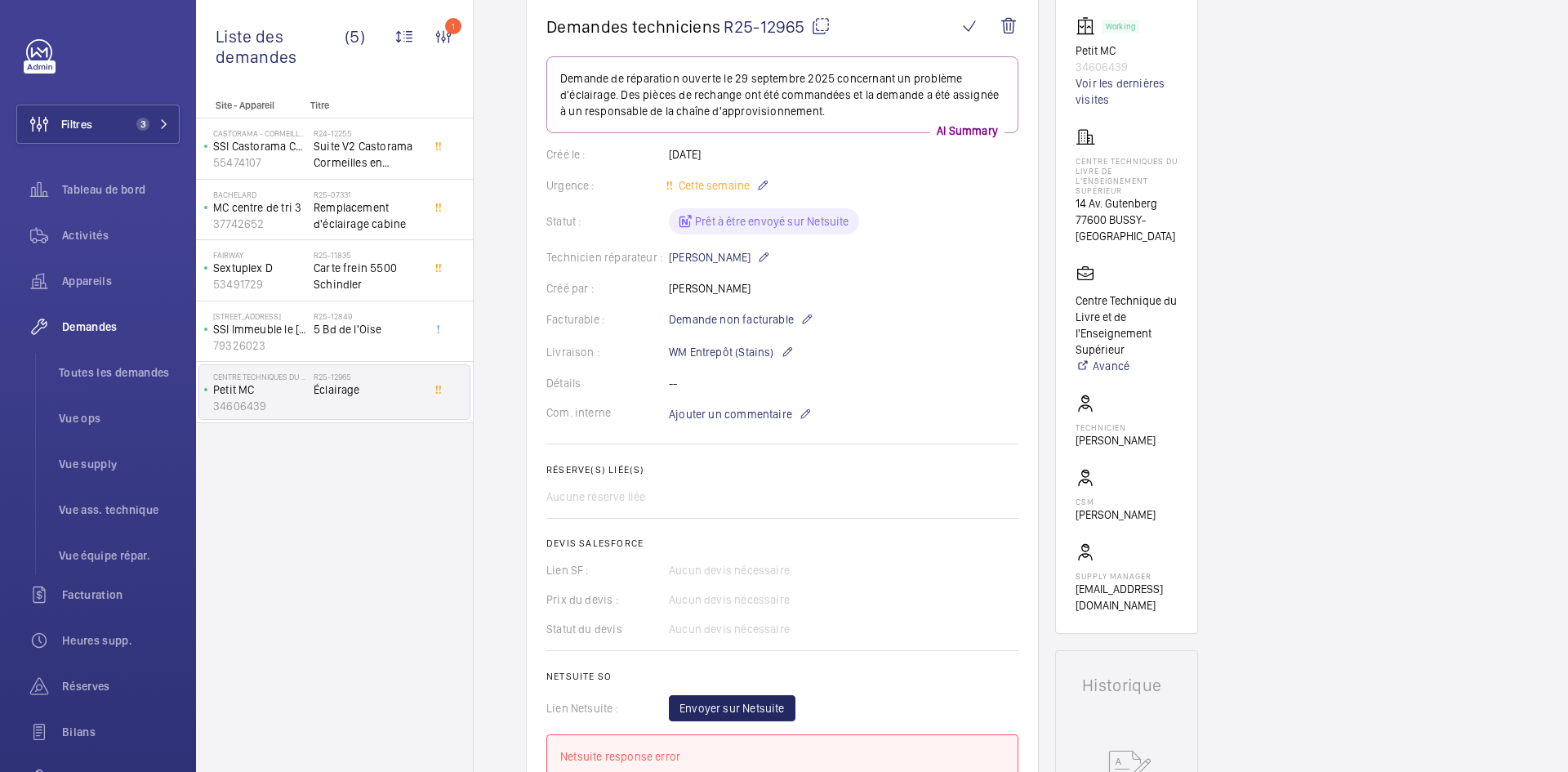
scroll to position [0, 0]
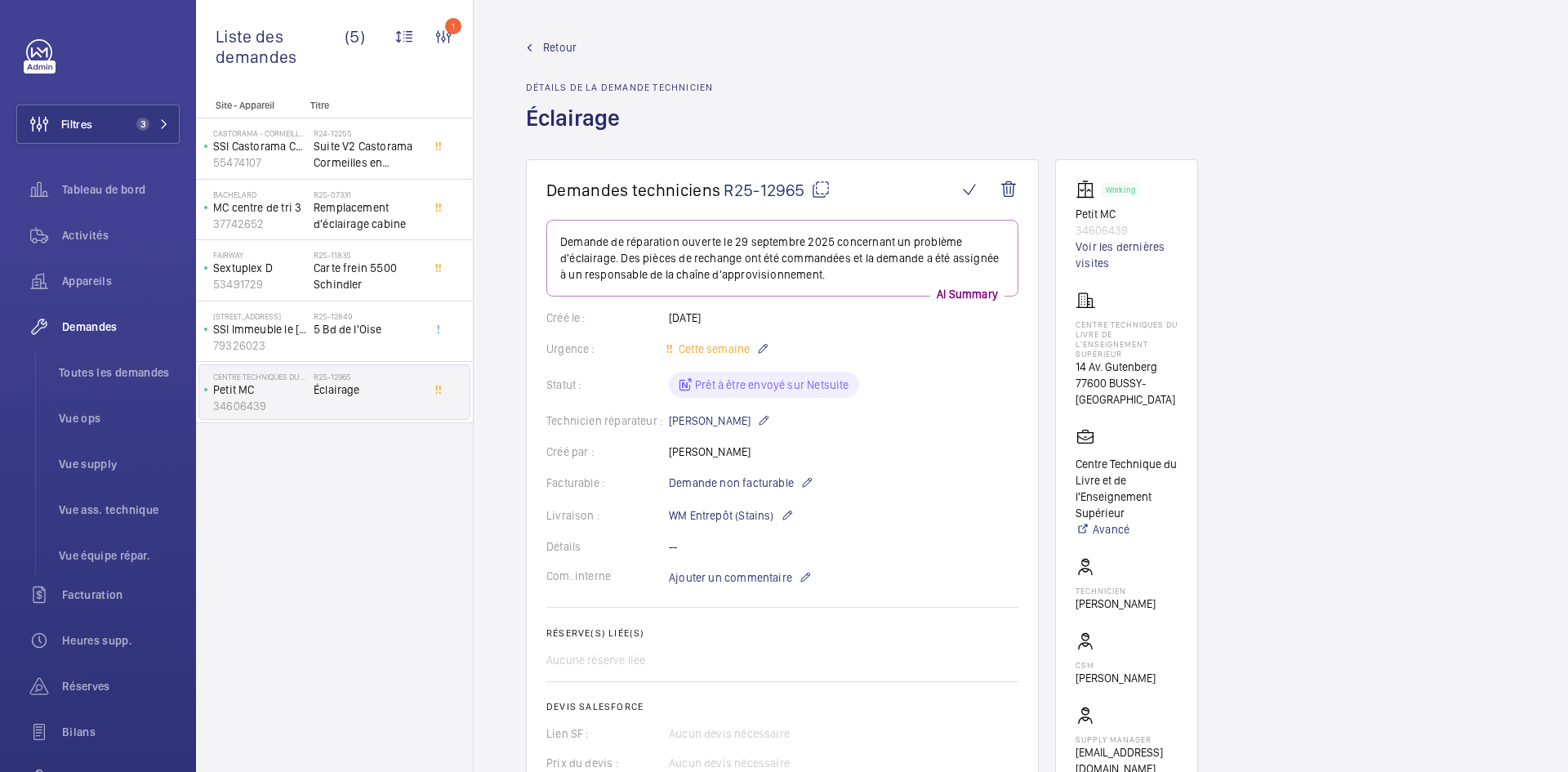
click at [544, 46] on span "Retour" at bounding box center [560, 47] width 33 height 17
click at [549, 42] on span "Retour" at bounding box center [560, 47] width 33 height 17
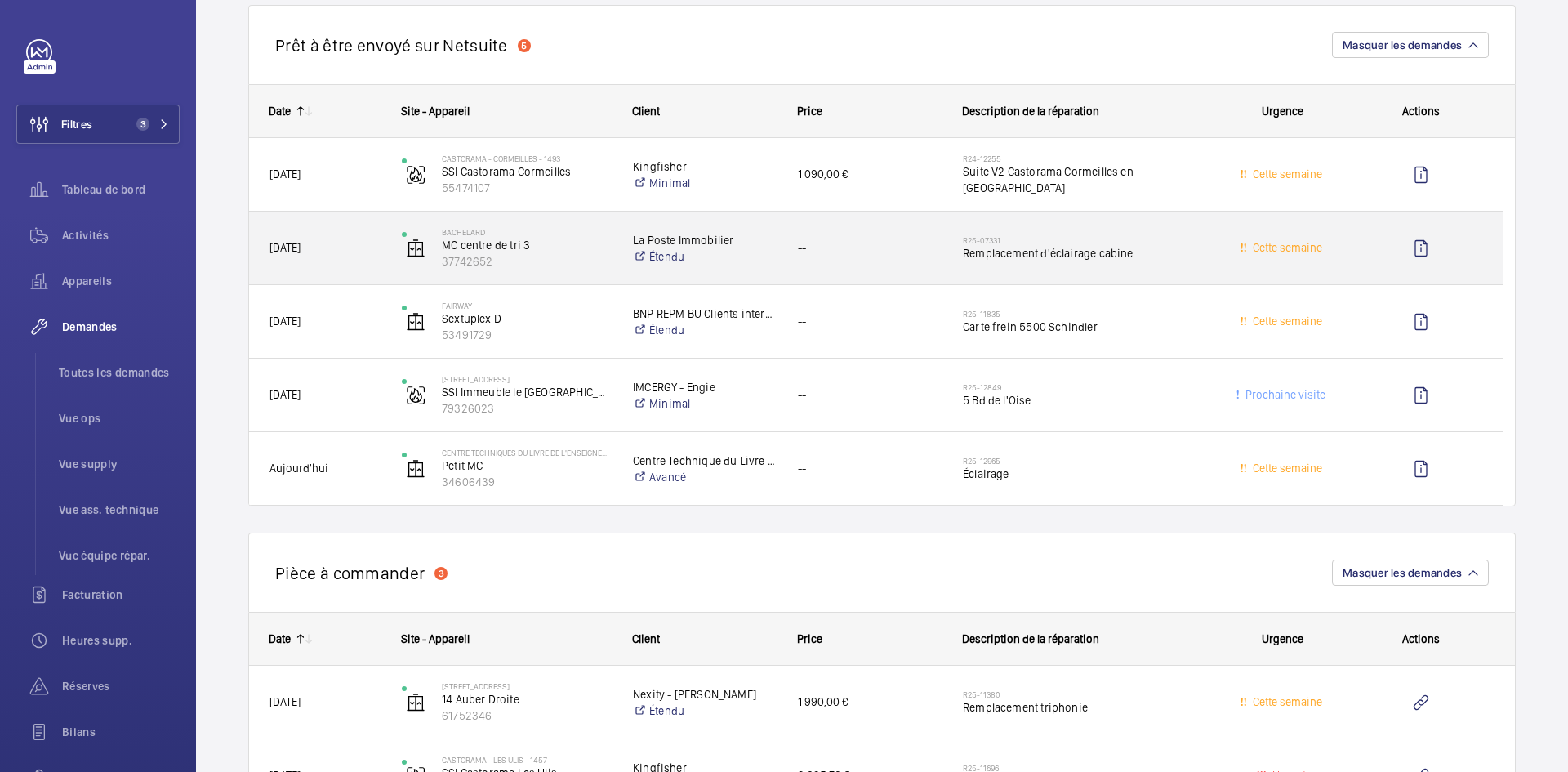
scroll to position [1062, 0]
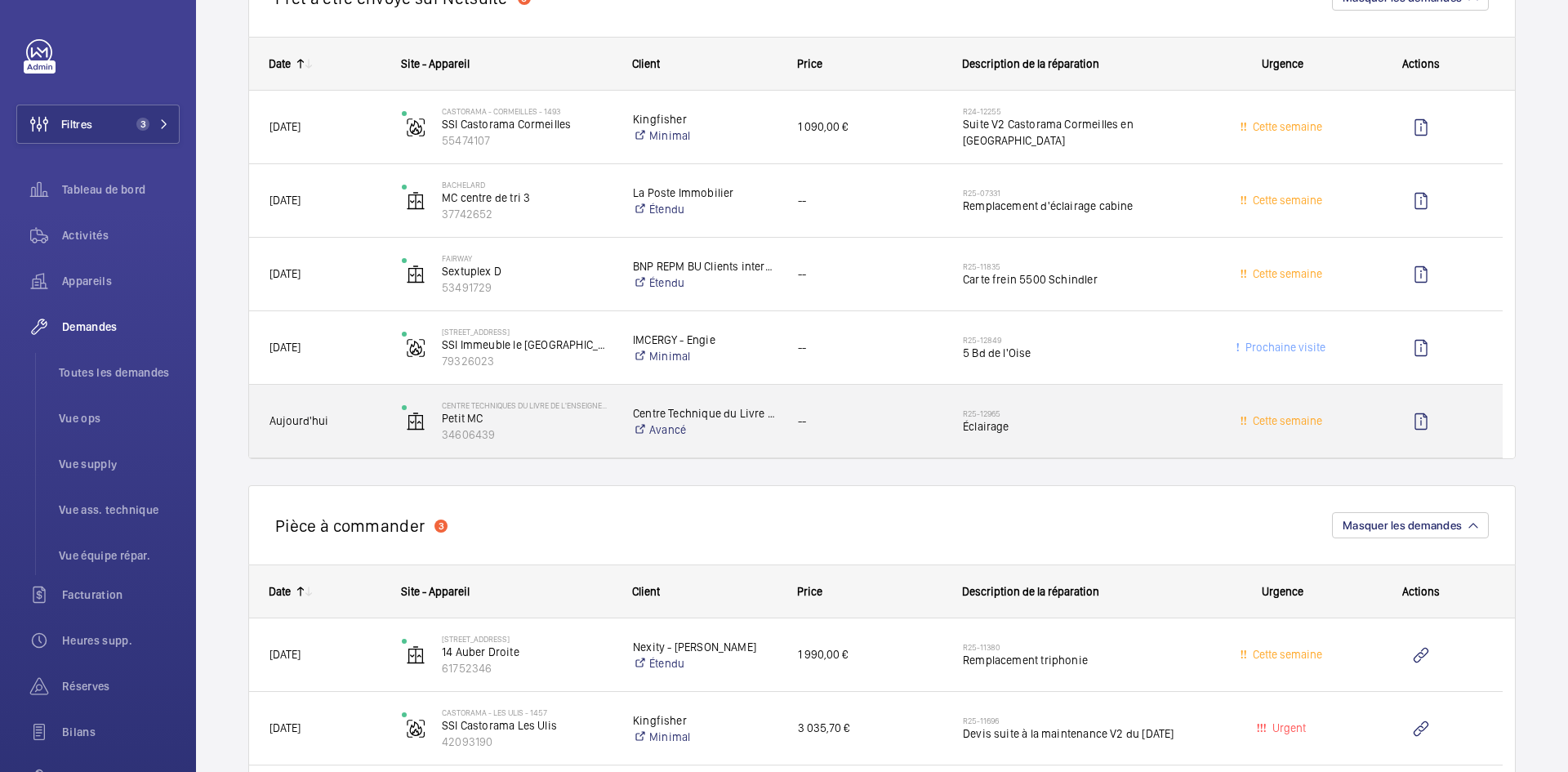
click at [385, 430] on div "Centre techniques du livre de l'enseignement supérieur Petit MC 34606439" at bounding box center [496, 421] width 229 height 67
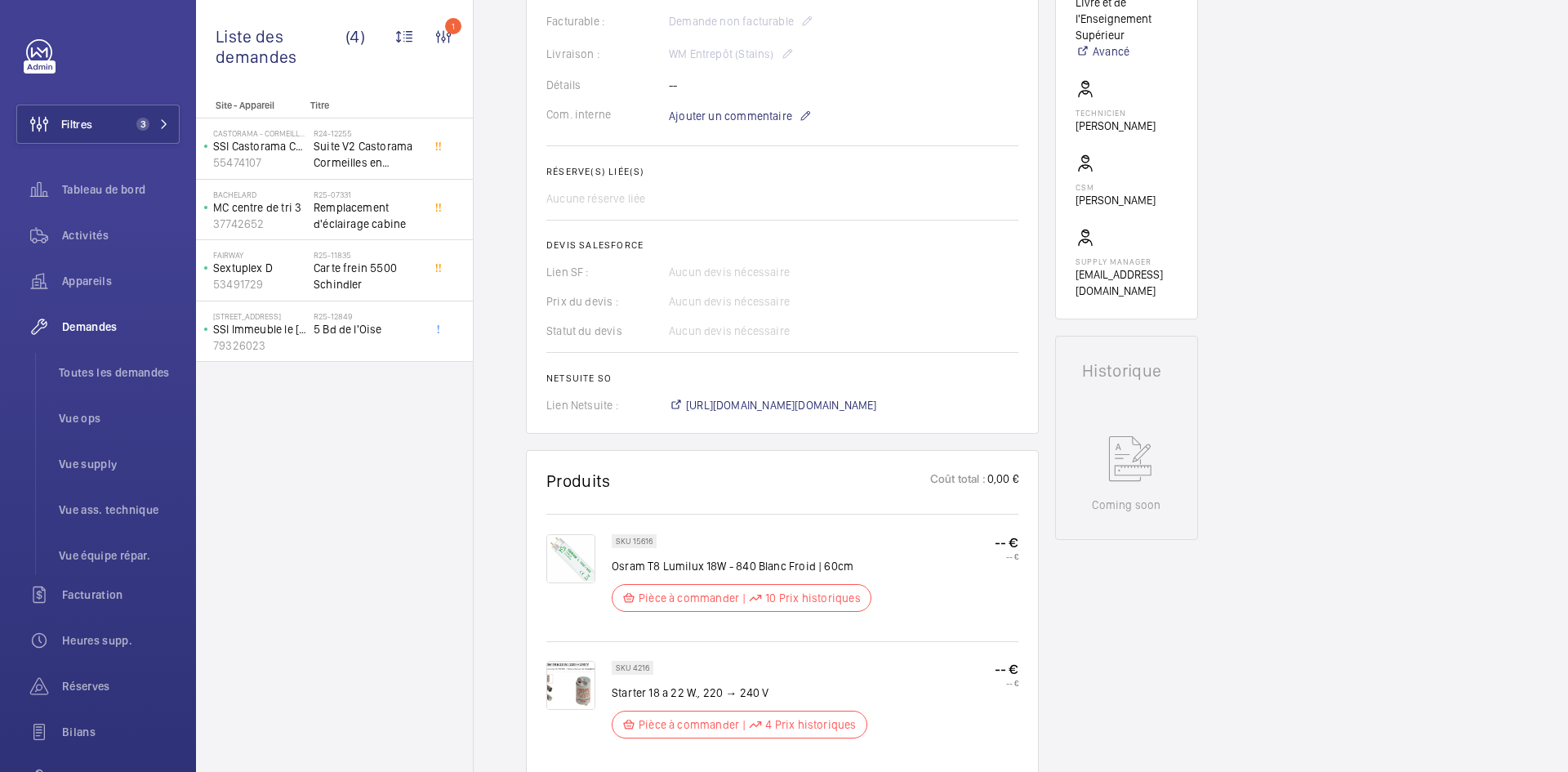
scroll to position [572, 0]
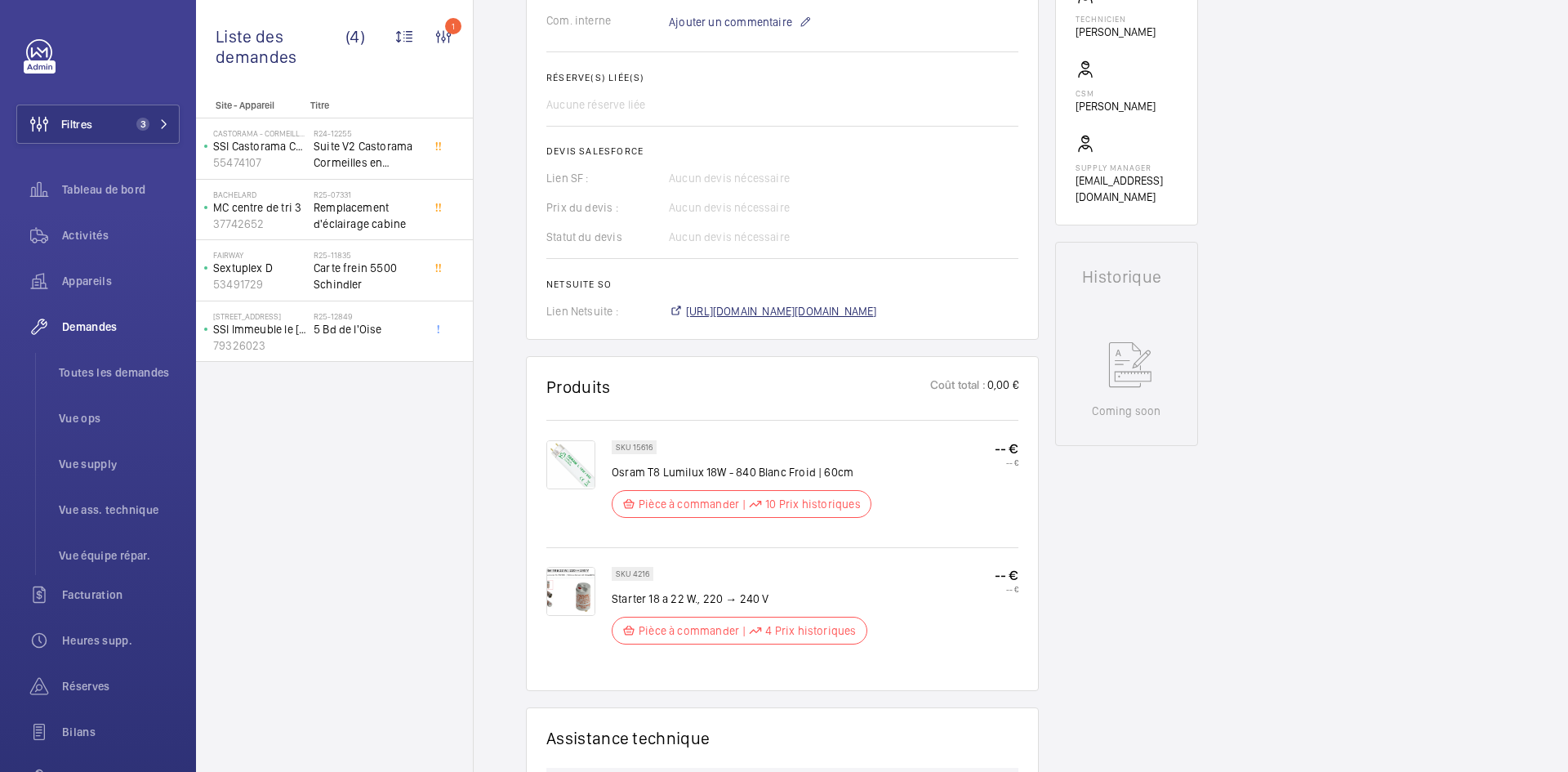
click at [722, 314] on span "https://6461500.app.netsuite.com/app/accounting/transactions/salesord.nl?id=304…" at bounding box center [781, 311] width 191 height 17
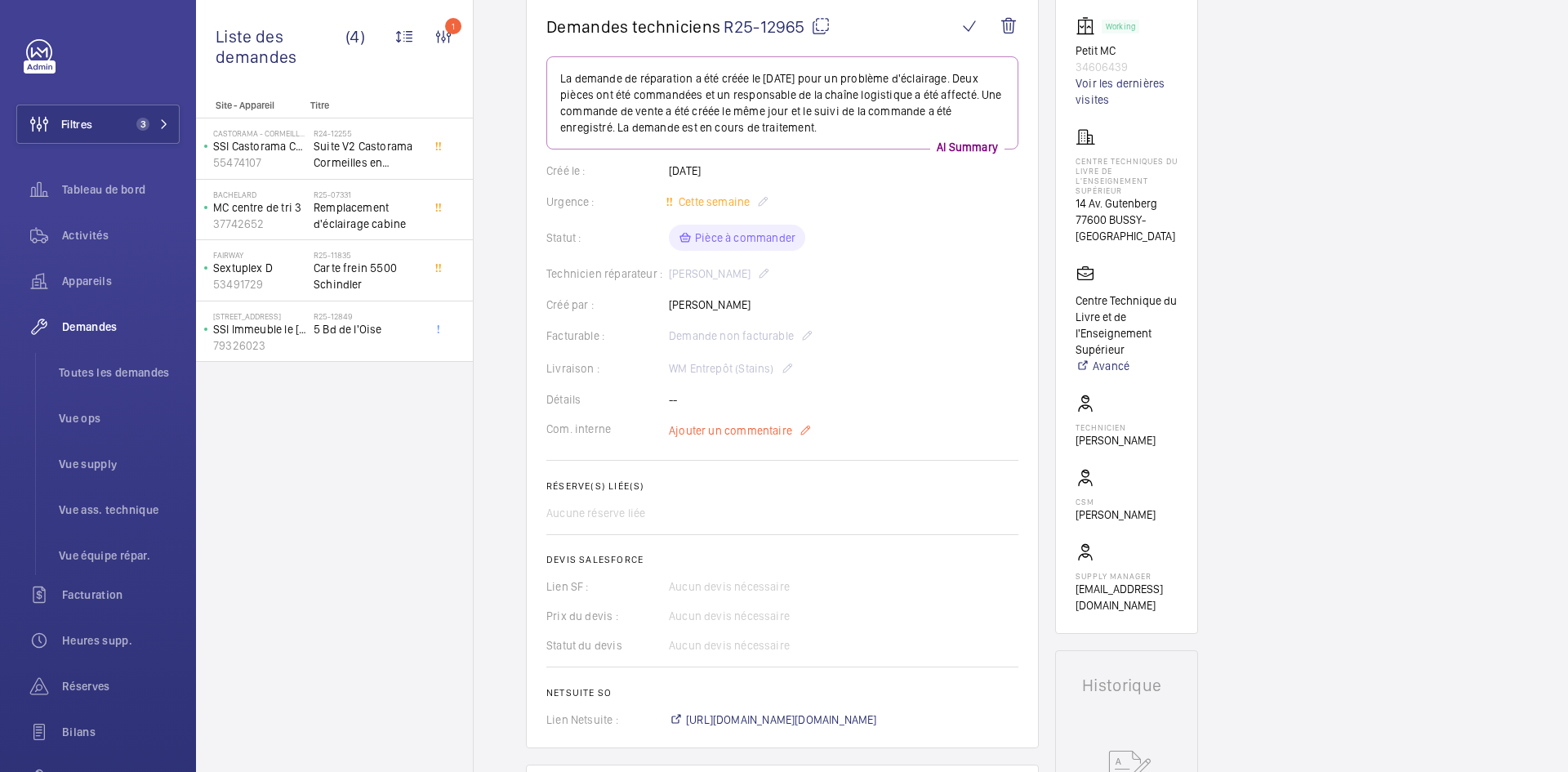
click at [742, 440] on p "Ajouter un commentaire" at bounding box center [740, 430] width 143 height 19
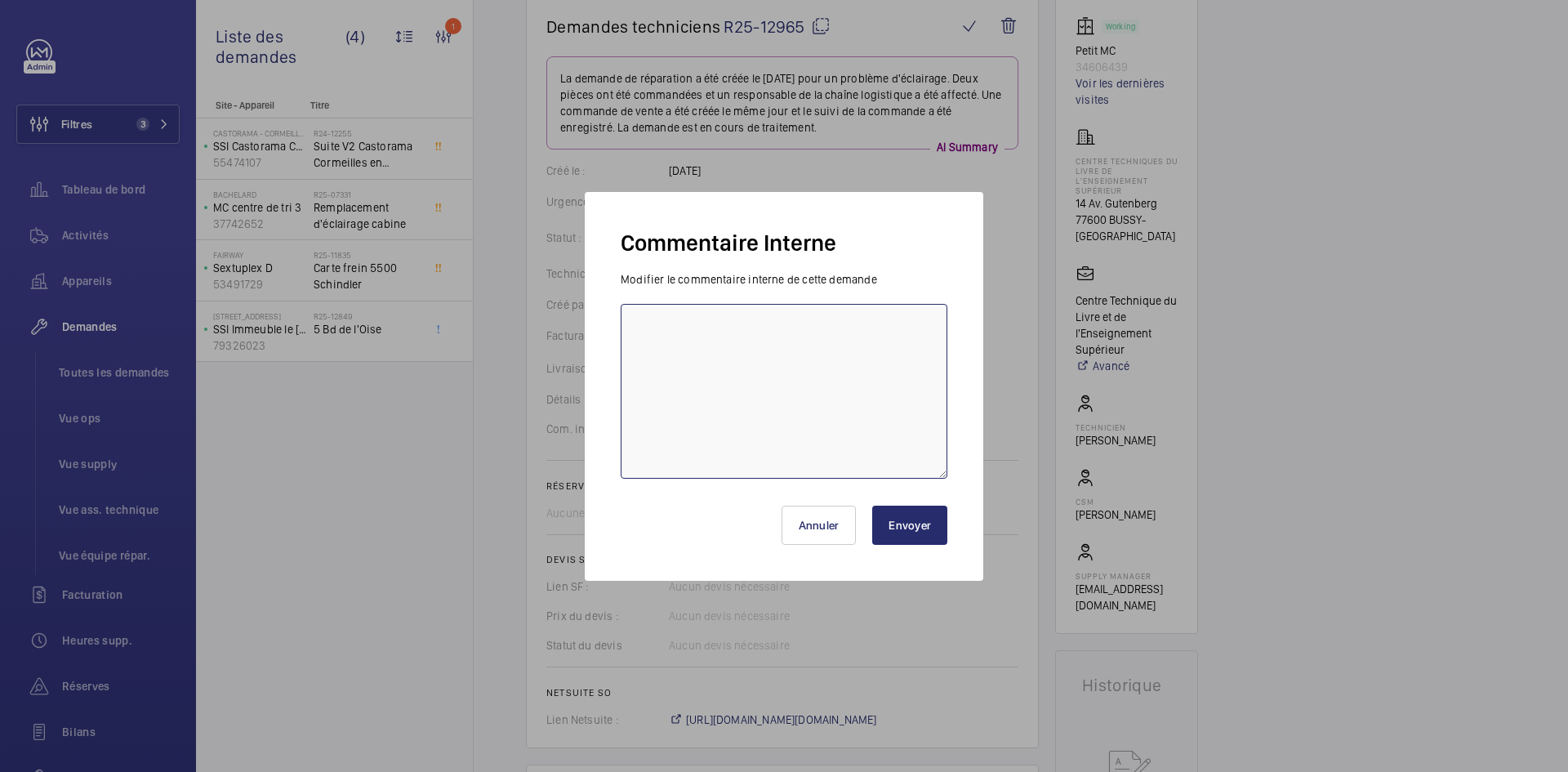
click at [673, 328] on textarea at bounding box center [784, 391] width 327 height 174
paste textarea "BY-29/09 commande effectuer chez le fournisseur LAMPESDIRECT via le site livrai…"
type textarea "BY-29/09 commande effectuer chez le fournisseur LAMPESDIRECT via le site livrai…"
click at [905, 519] on button "Envoyer" at bounding box center [910, 525] width 75 height 39
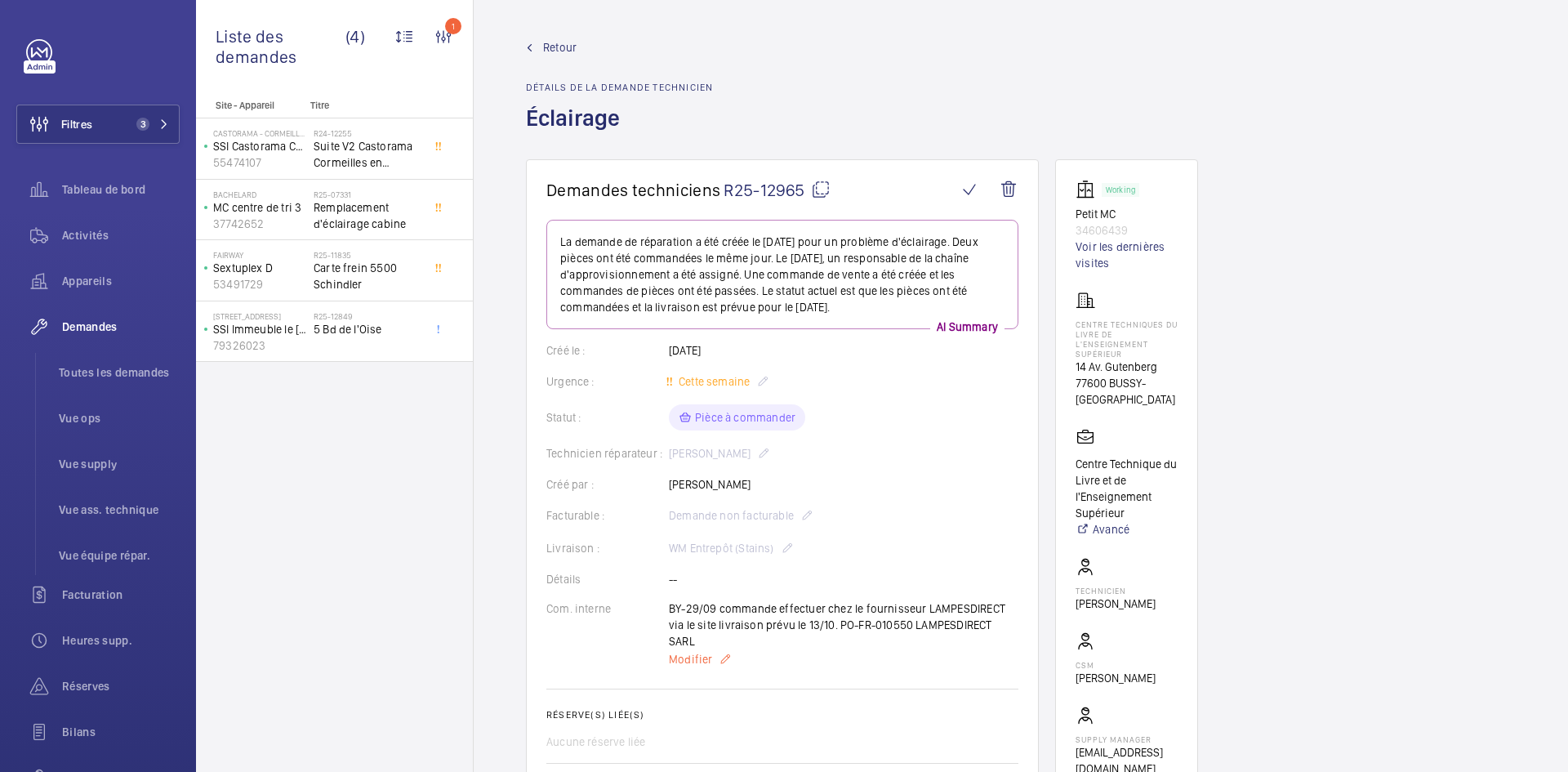
click at [692, 651] on span "Modifier" at bounding box center [691, 659] width 44 height 17
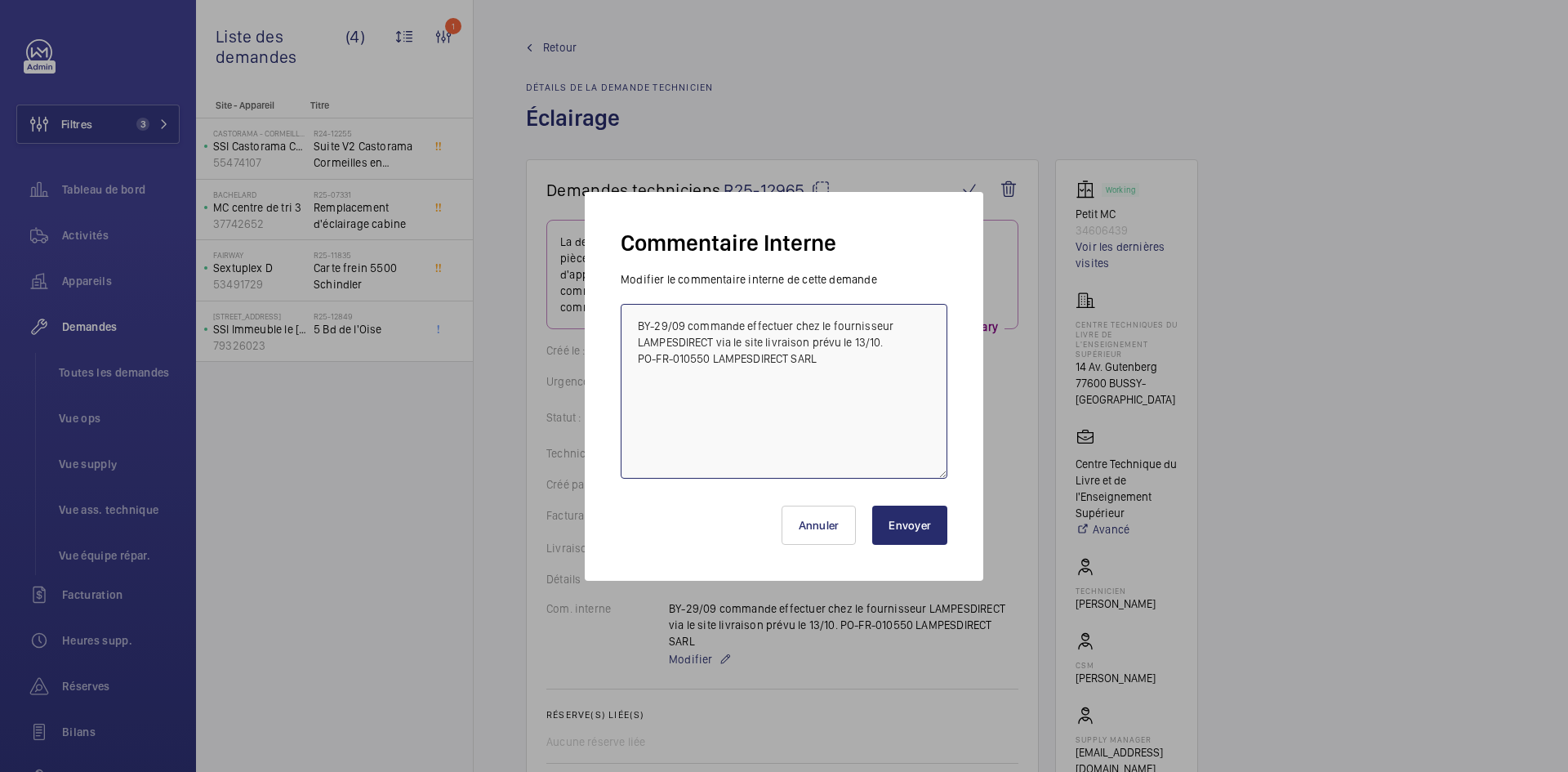
click at [632, 318] on textarea "BY-29/09 commande effectuer chez le fournisseur LAMPESDIRECT via le site livrai…" at bounding box center [784, 391] width 327 height 174
paste textarea "BY-29/09 commande effectuer chez le fournisseur RS COMPONENT via le site livrai…"
type textarea "BY-29/09 commande effectuer chez le fournisseur RS COMPONENT via le site livrai…"
click at [932, 526] on button "Envoyer" at bounding box center [910, 525] width 75 height 39
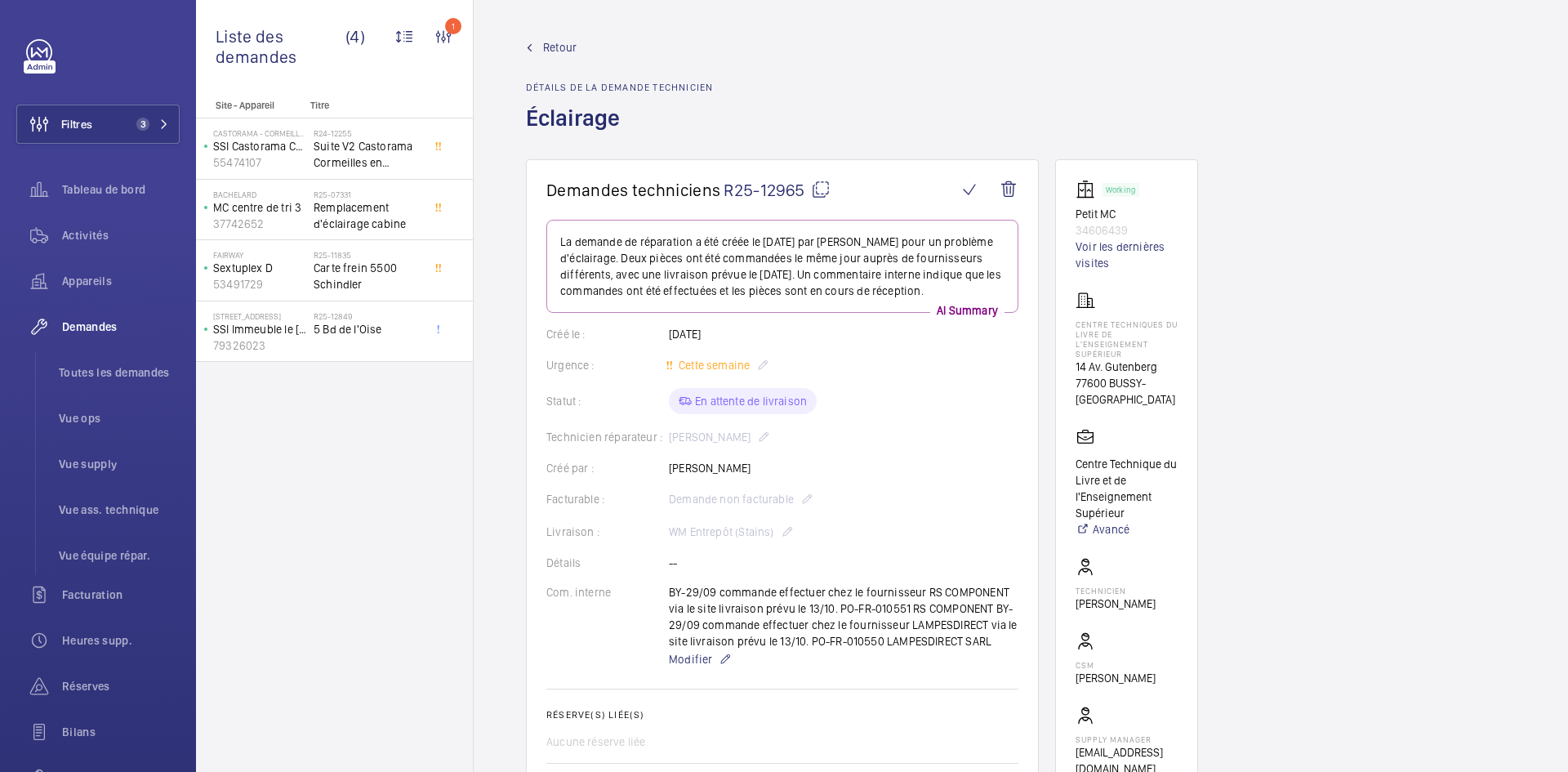
click at [559, 45] on span "Retour" at bounding box center [560, 47] width 33 height 17
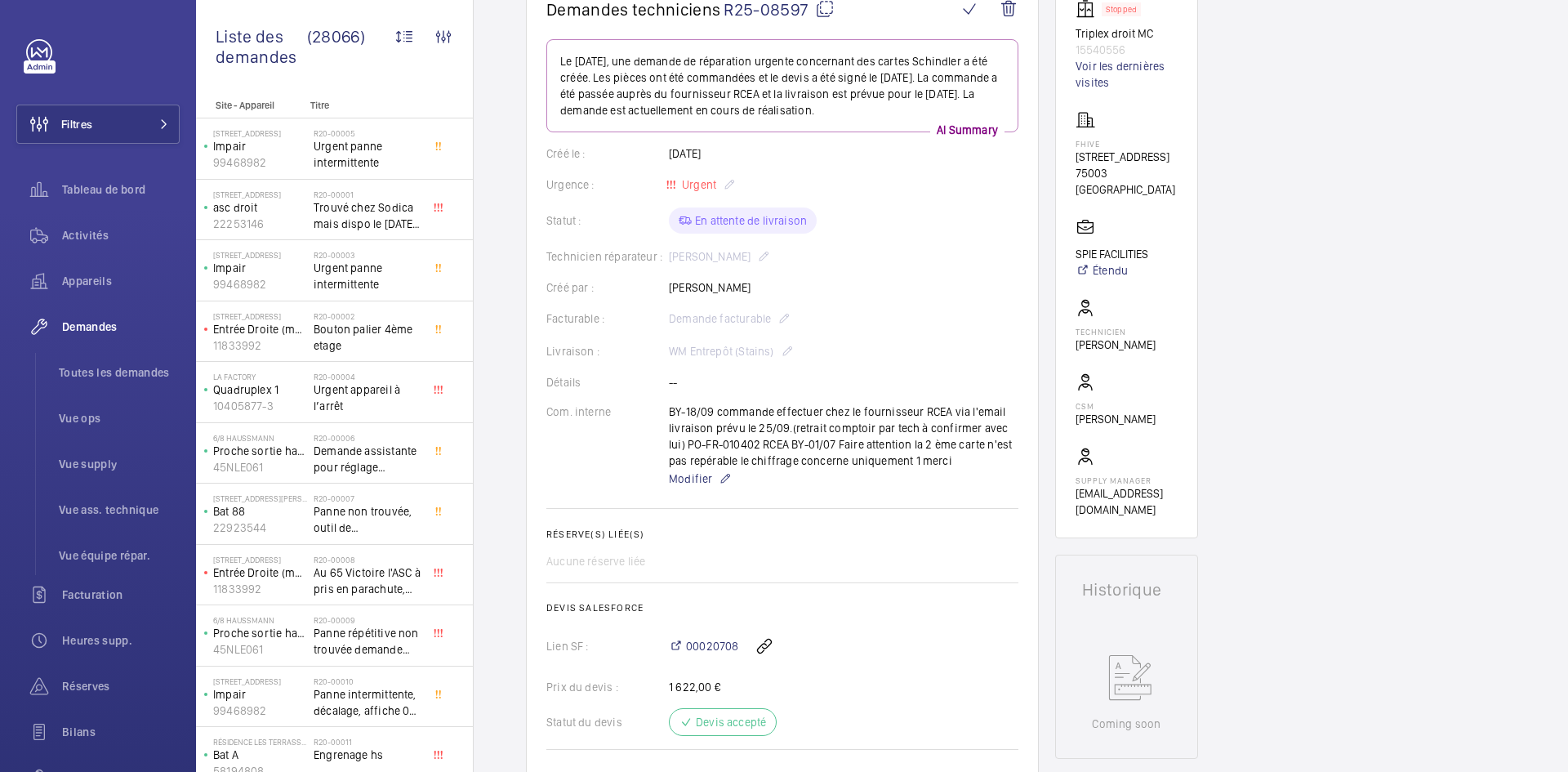
scroll to position [180, 0]
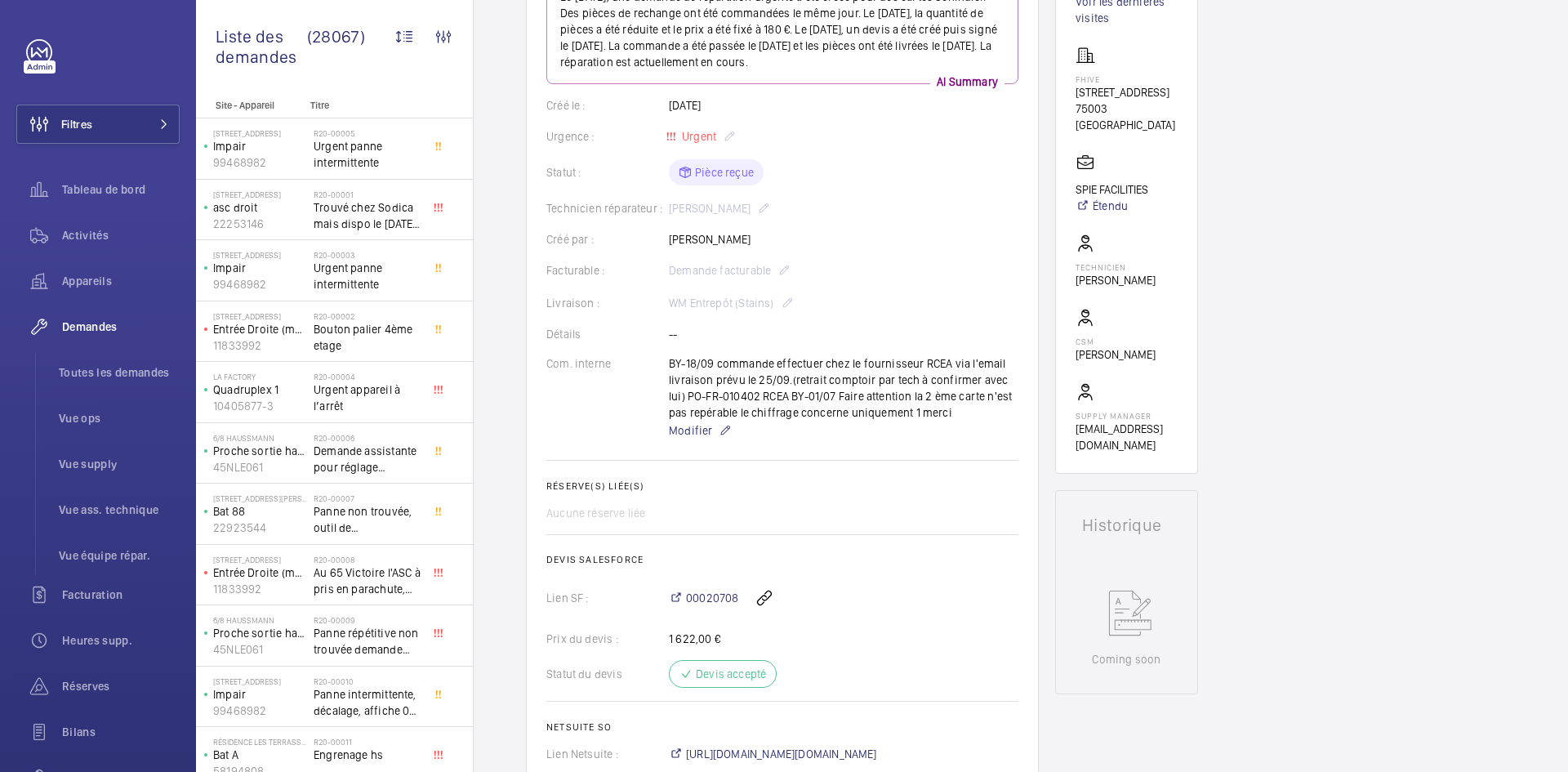
scroll to position [82, 0]
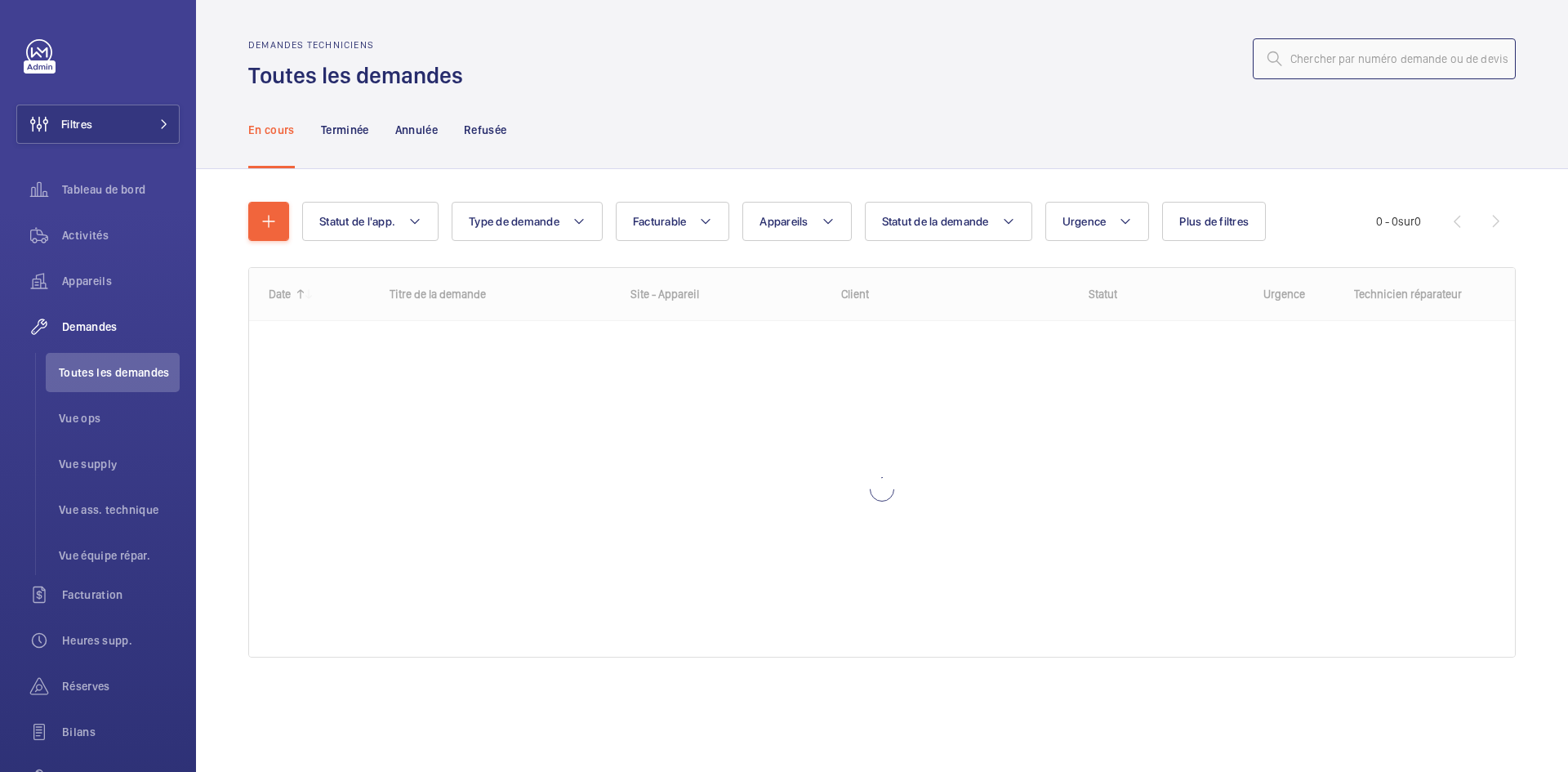
click at [1338, 56] on input "text" at bounding box center [1385, 58] width 263 height 41
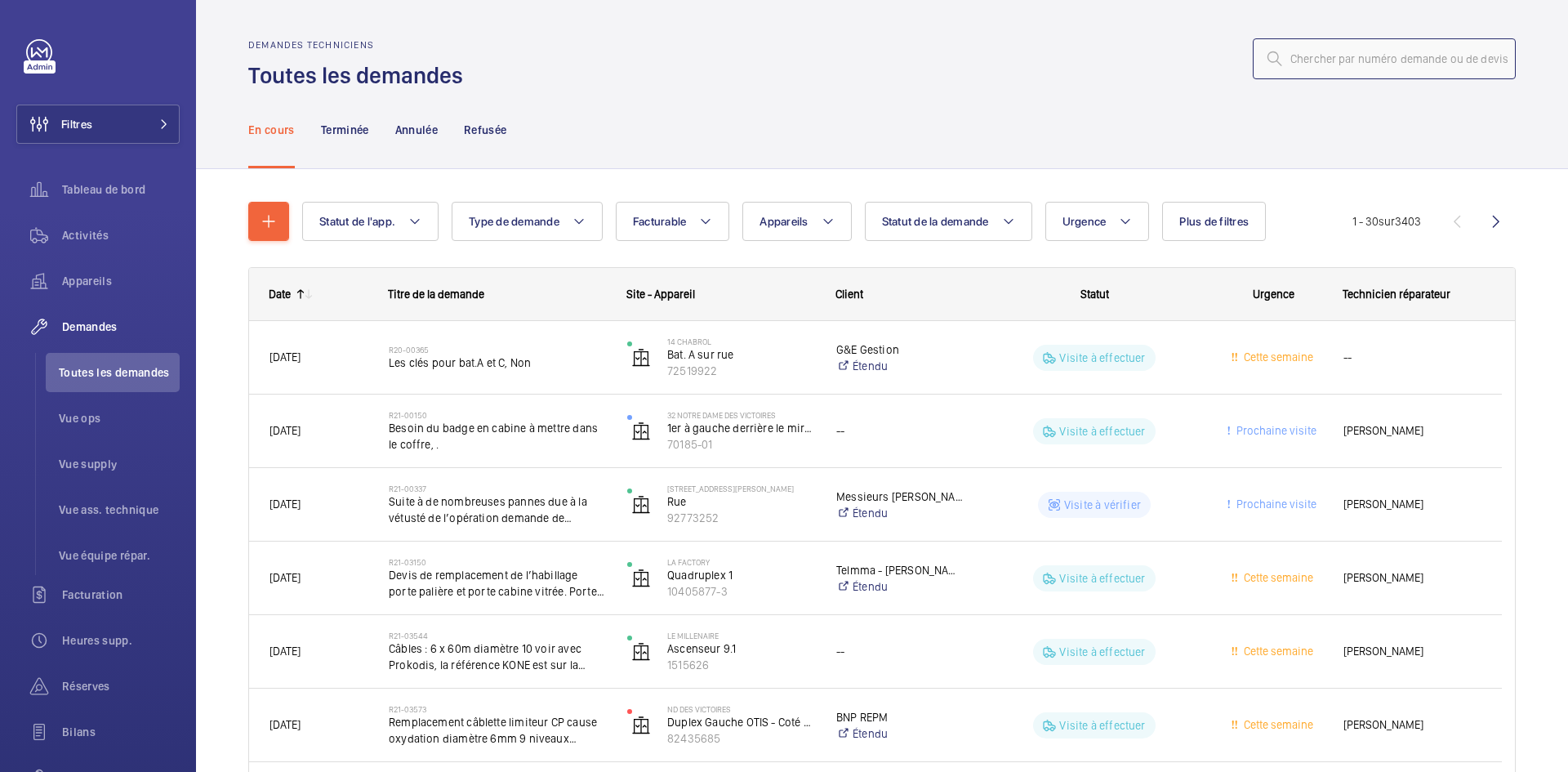
paste input "R25-12982"
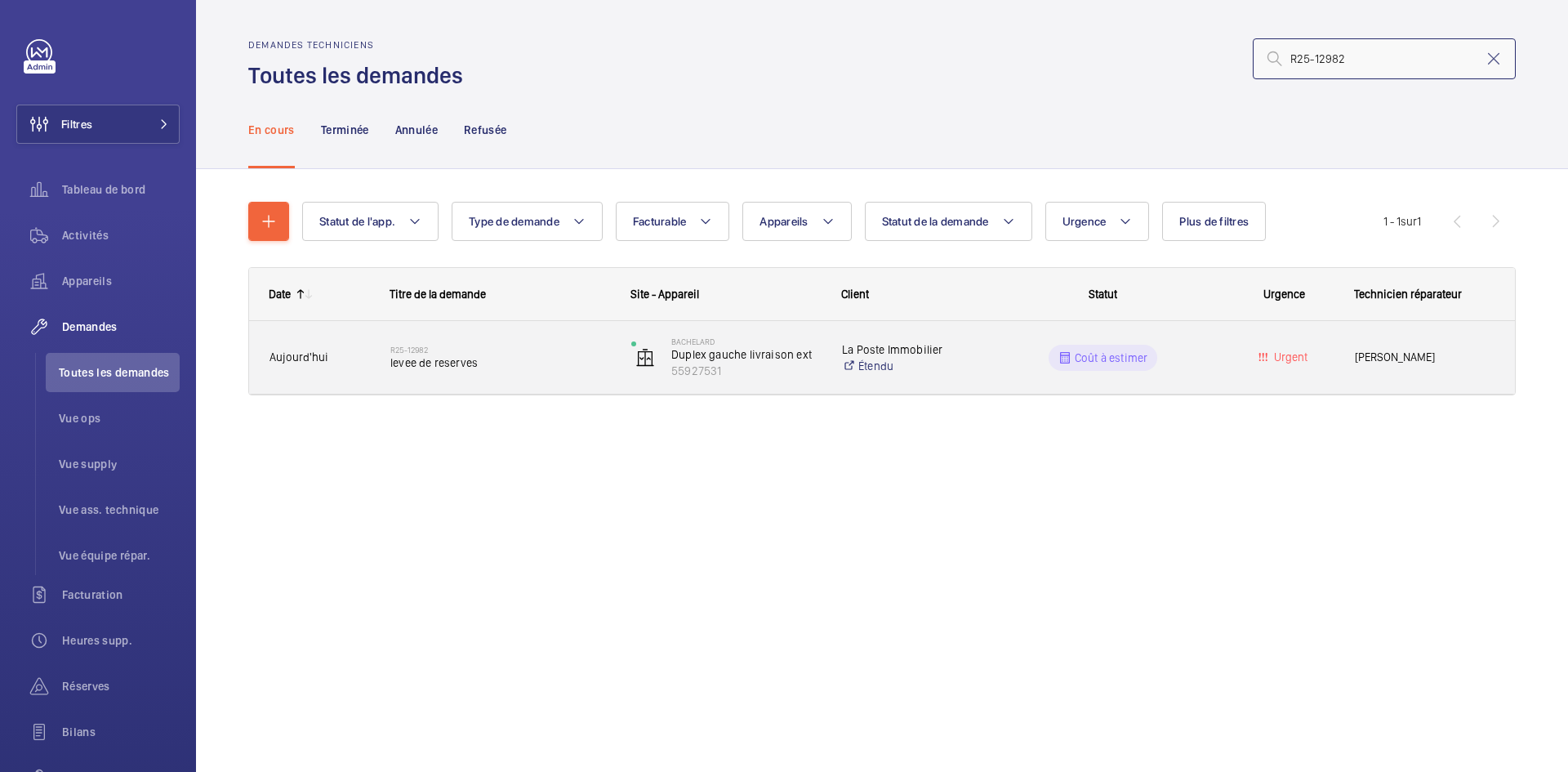
type input "R25-12982"
click at [363, 359] on span "Aujourd'hui" at bounding box center [319, 358] width 99 height 19
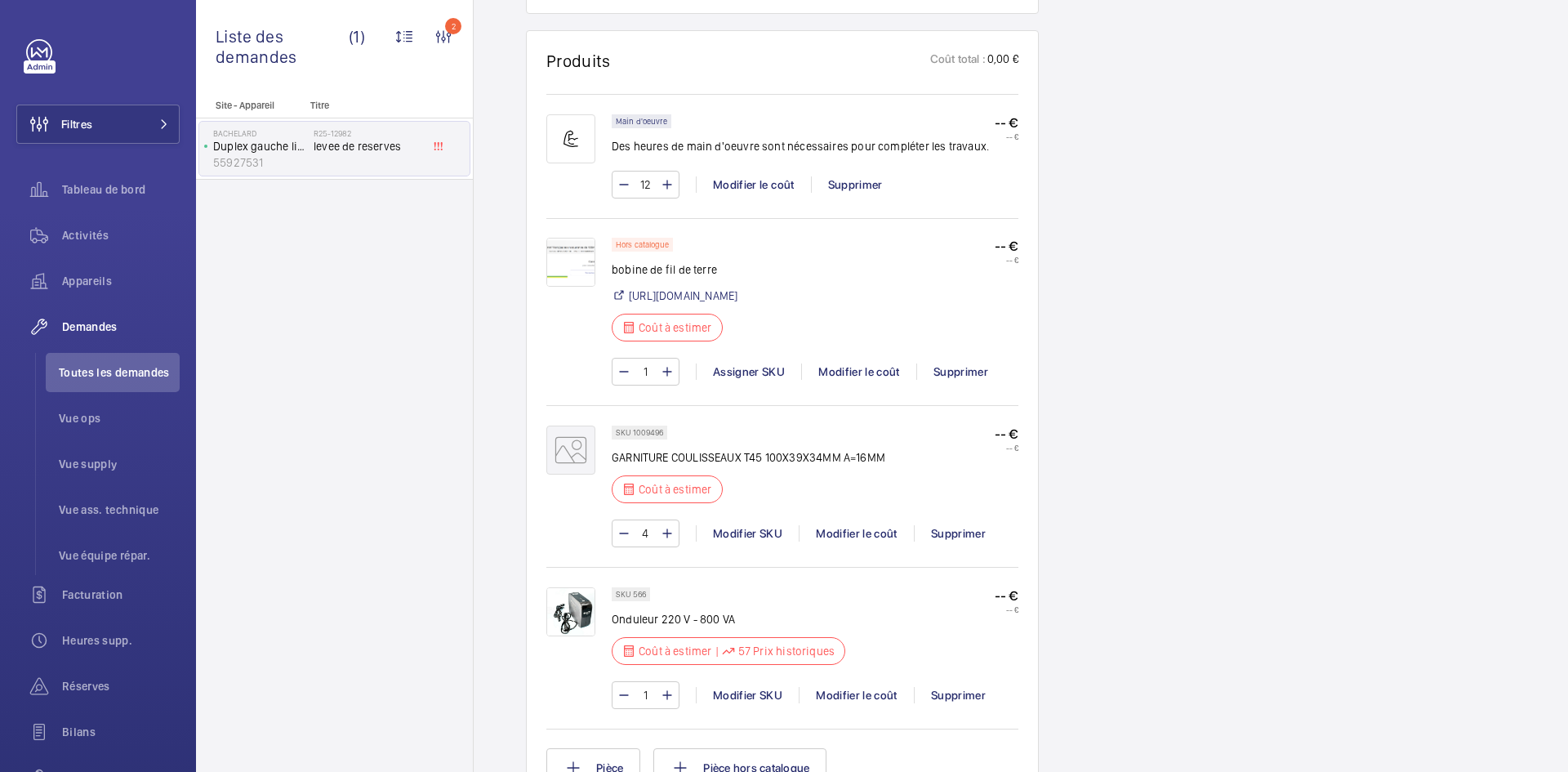
scroll to position [1226, 0]
click at [576, 260] on img at bounding box center [571, 260] width 49 height 49
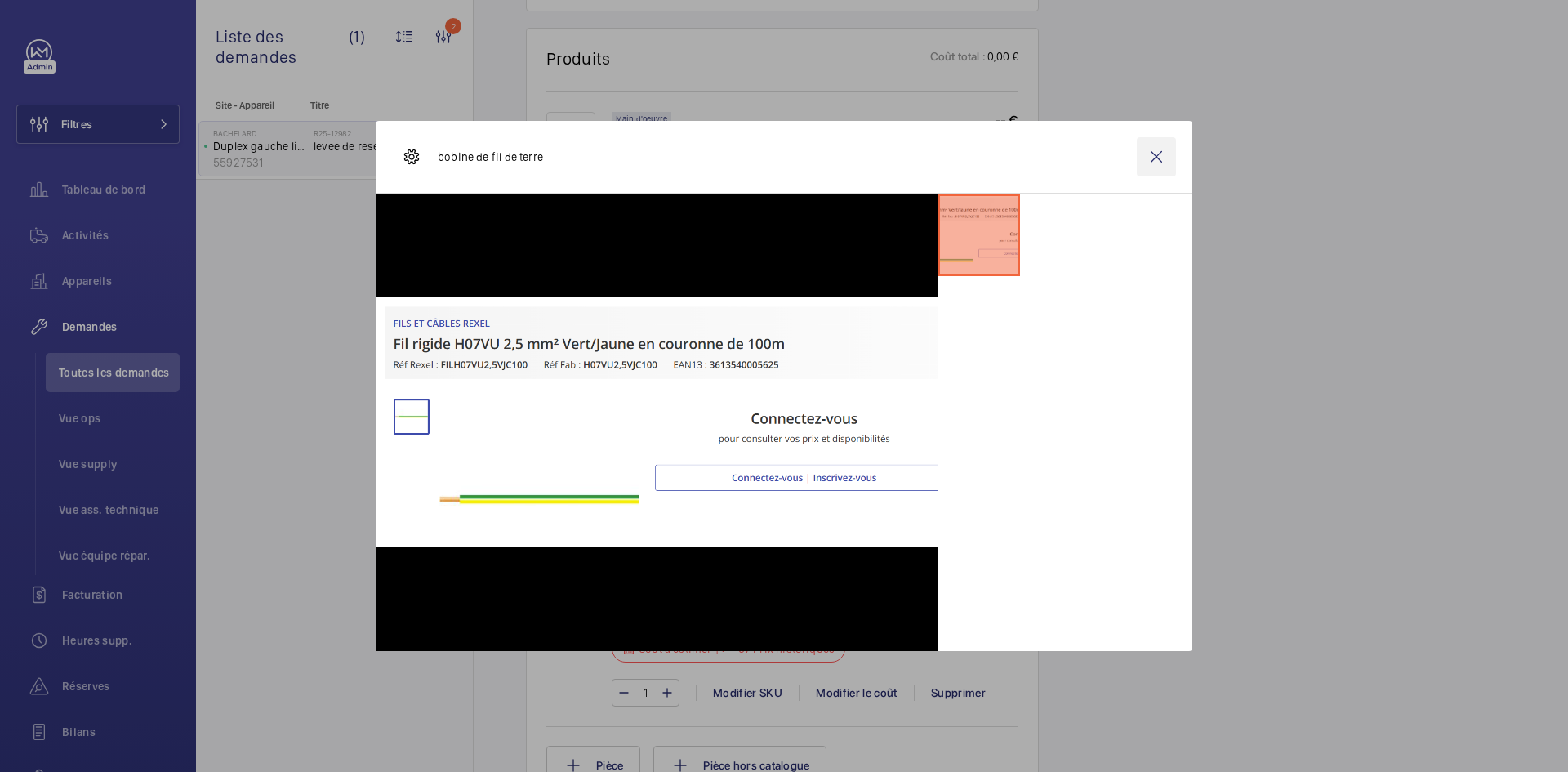
click at [1154, 149] on wm-front-icon-button at bounding box center [1156, 156] width 39 height 39
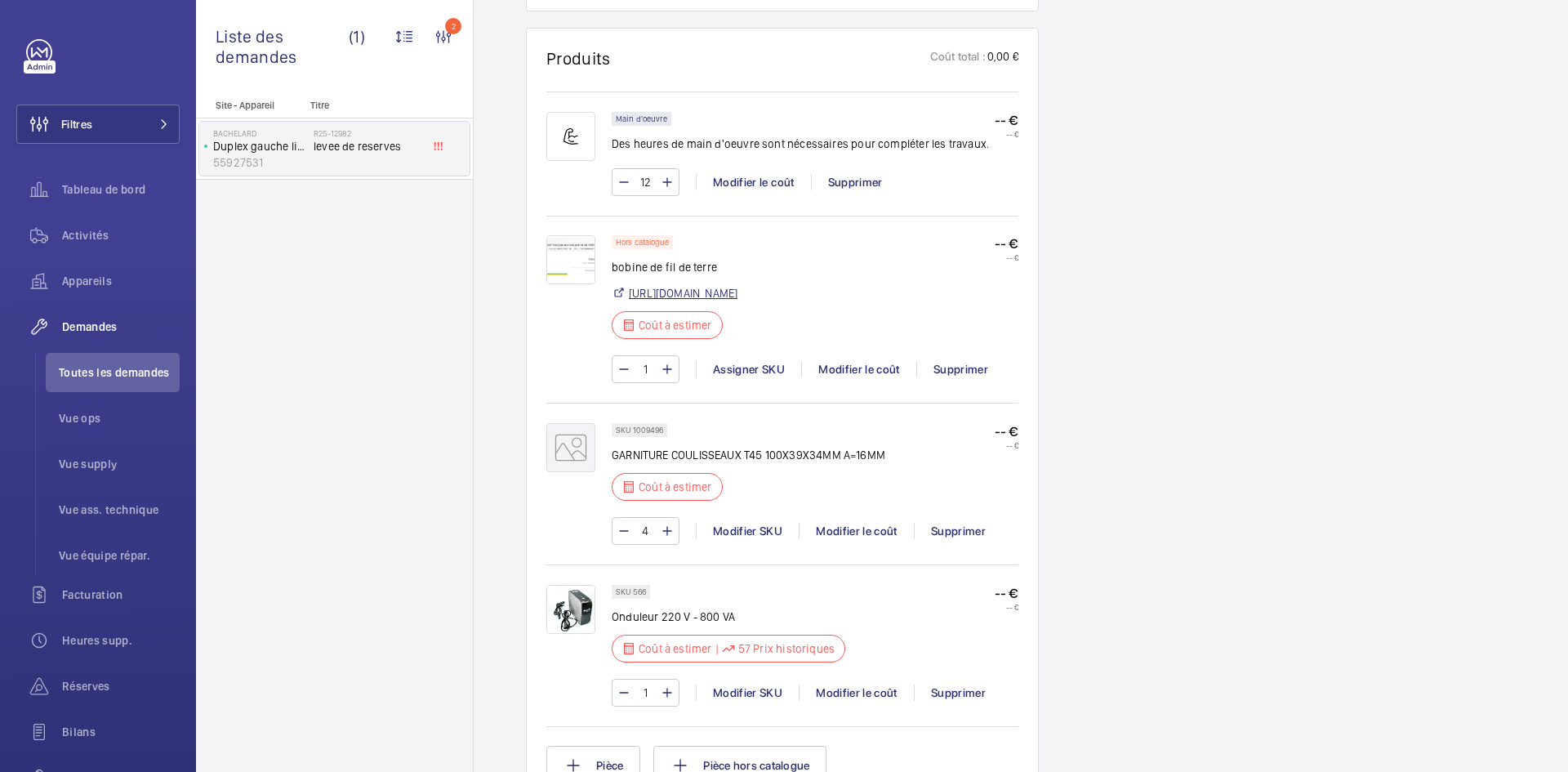
click at [738, 302] on link "https://www.rexel.fr/frx/Cat%C3%A9gorie/Fils-et-C%C3%A2bles/C%C3%A2ble-et-fil-d…" at bounding box center [683, 293] width 109 height 17
click at [849, 378] on div "Modifier le coût" at bounding box center [859, 369] width 115 height 17
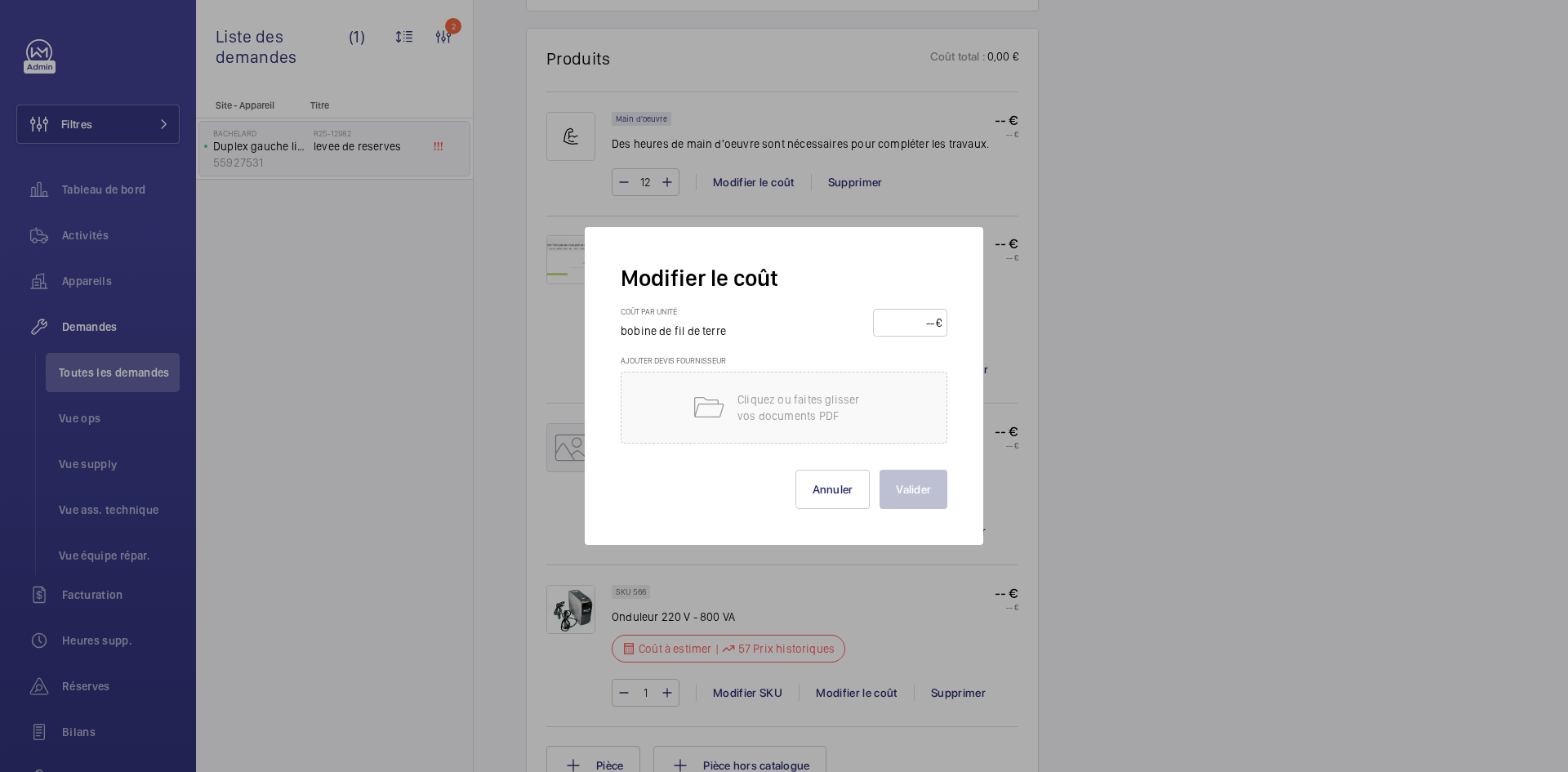
click at [902, 325] on input "number" at bounding box center [908, 323] width 58 height 26
type input "40"
click at [923, 488] on button "Valider" at bounding box center [914, 488] width 68 height 39
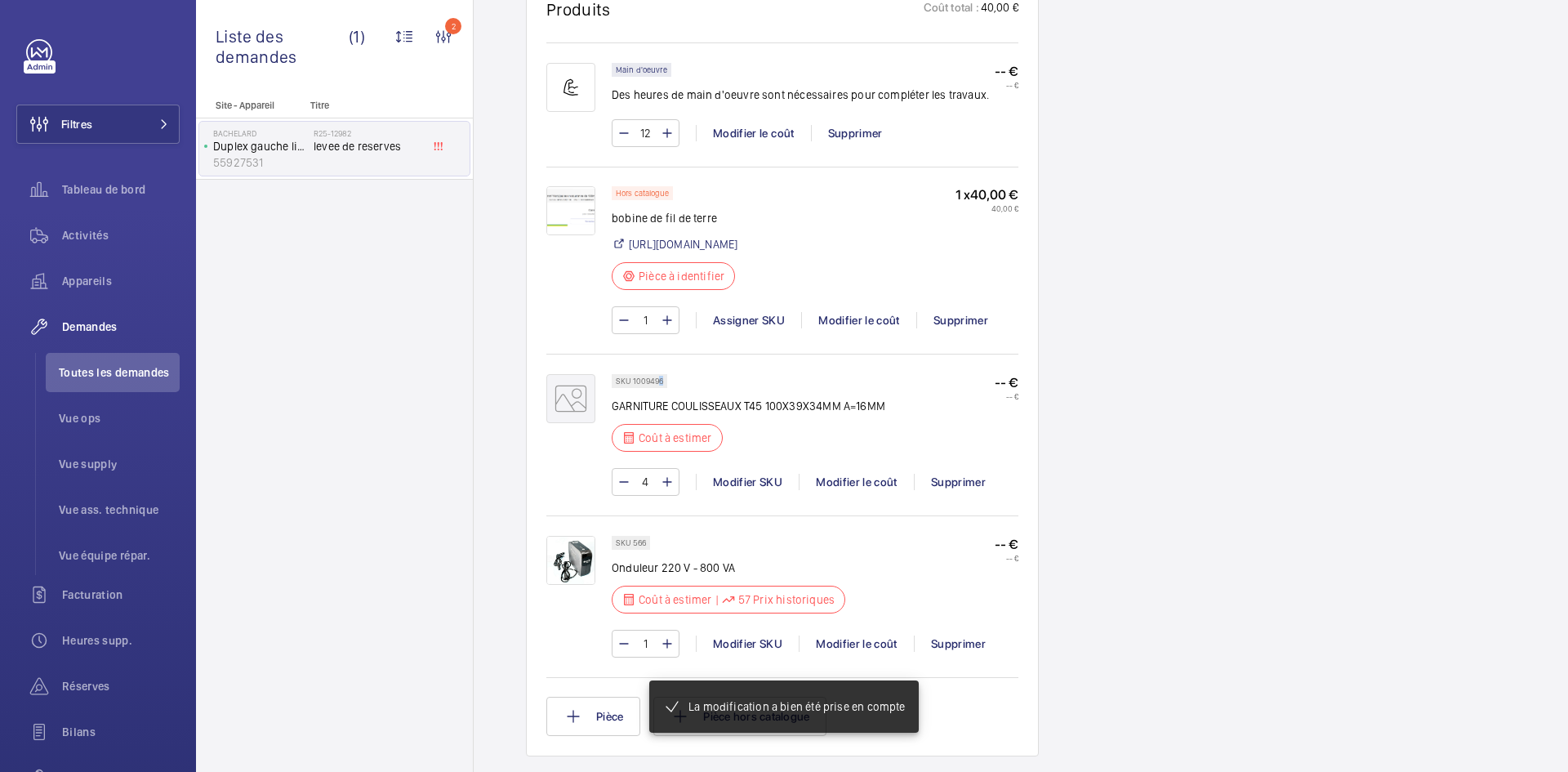
scroll to position [1274, 0]
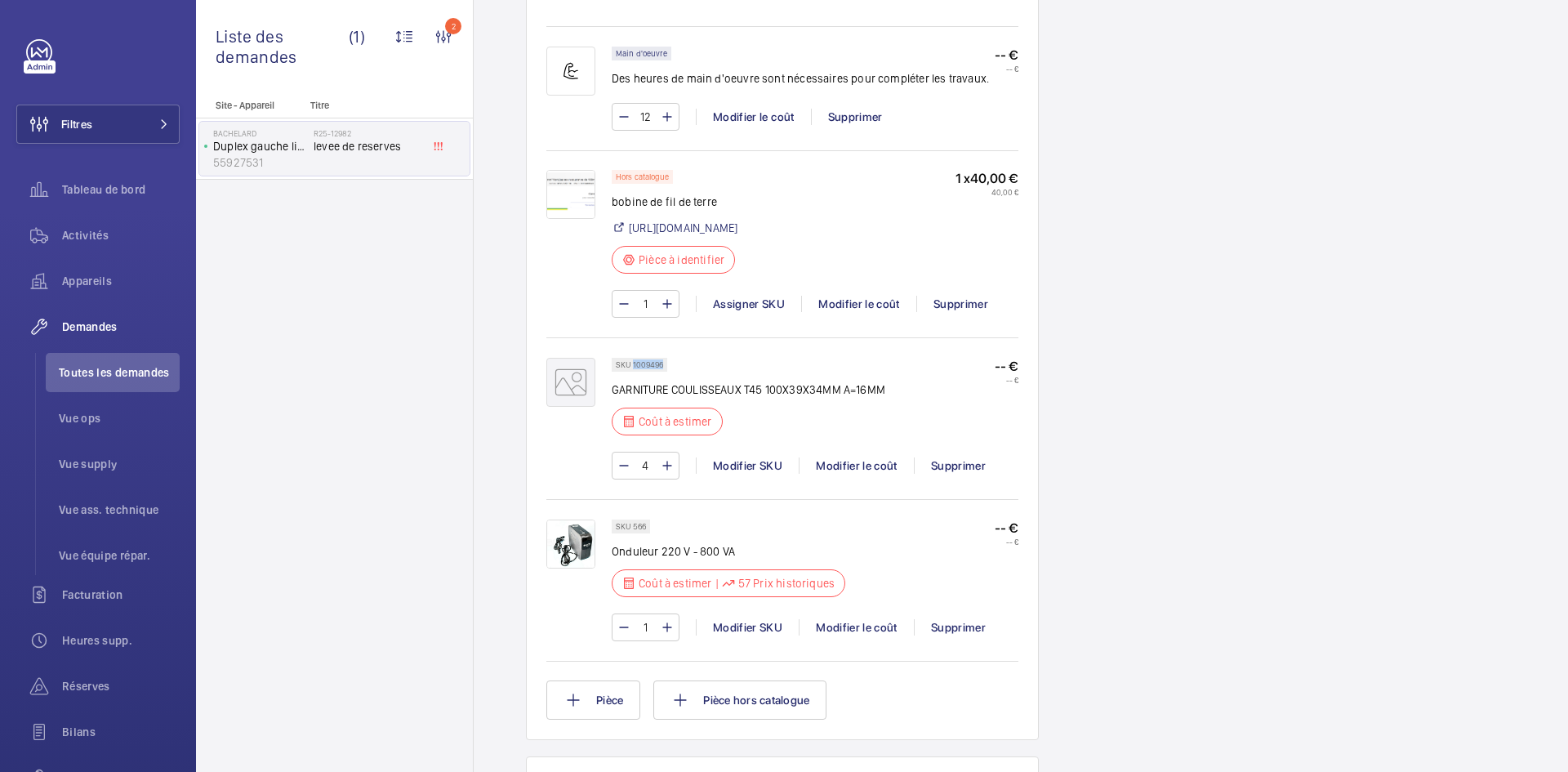
drag, startPoint x: 664, startPoint y: 409, endPoint x: 633, endPoint y: 410, distance: 31.0
click at [633, 372] on div "SKU 1009496" at bounding box center [639, 365] width 56 height 14
copy p "1009496"
click at [854, 474] on div "Modifier le coût" at bounding box center [856, 465] width 115 height 17
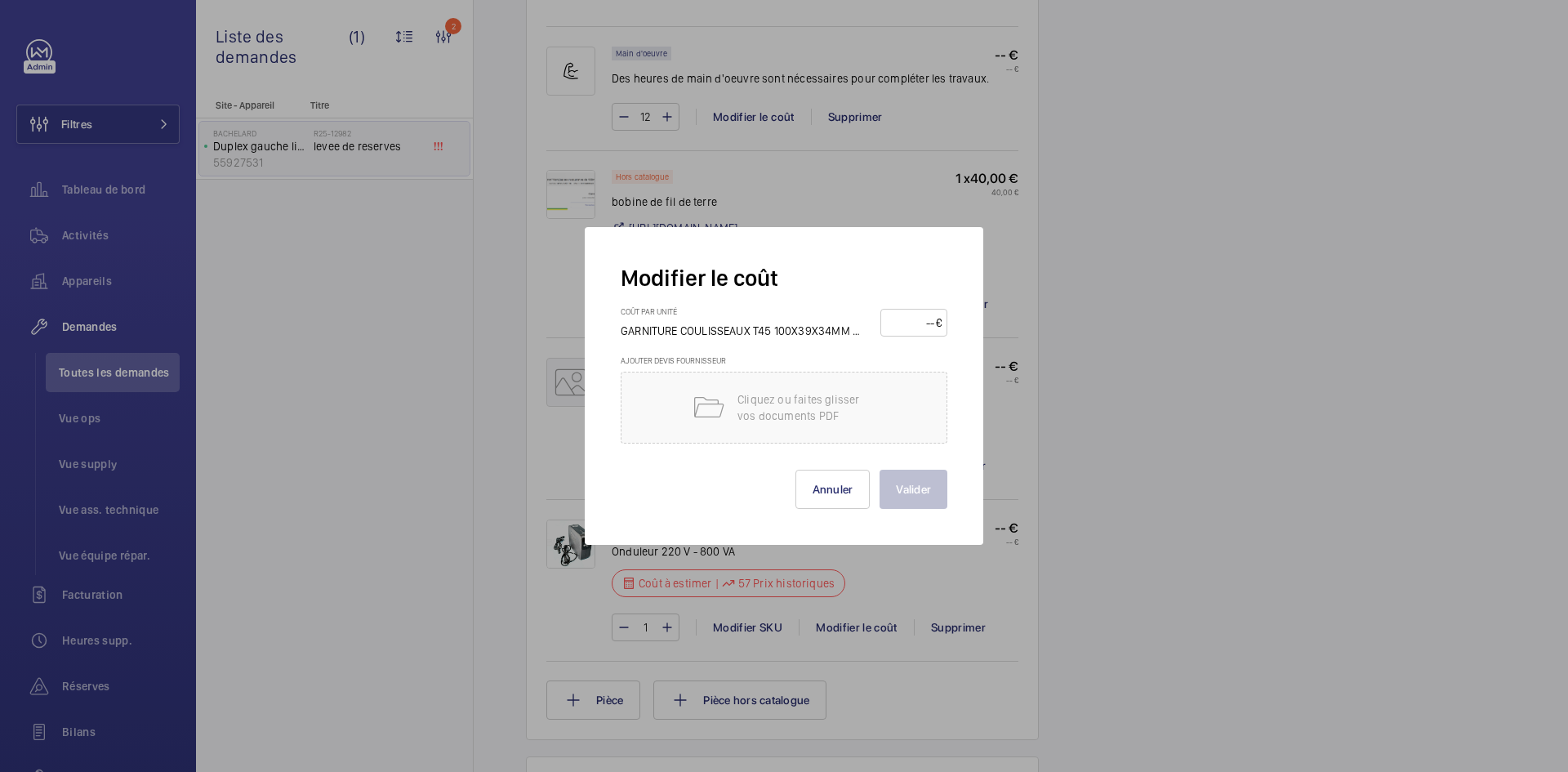
click at [907, 322] on input "number" at bounding box center [910, 323] width 49 height 26
type input "20"
click at [926, 475] on button "Valider" at bounding box center [914, 488] width 68 height 39
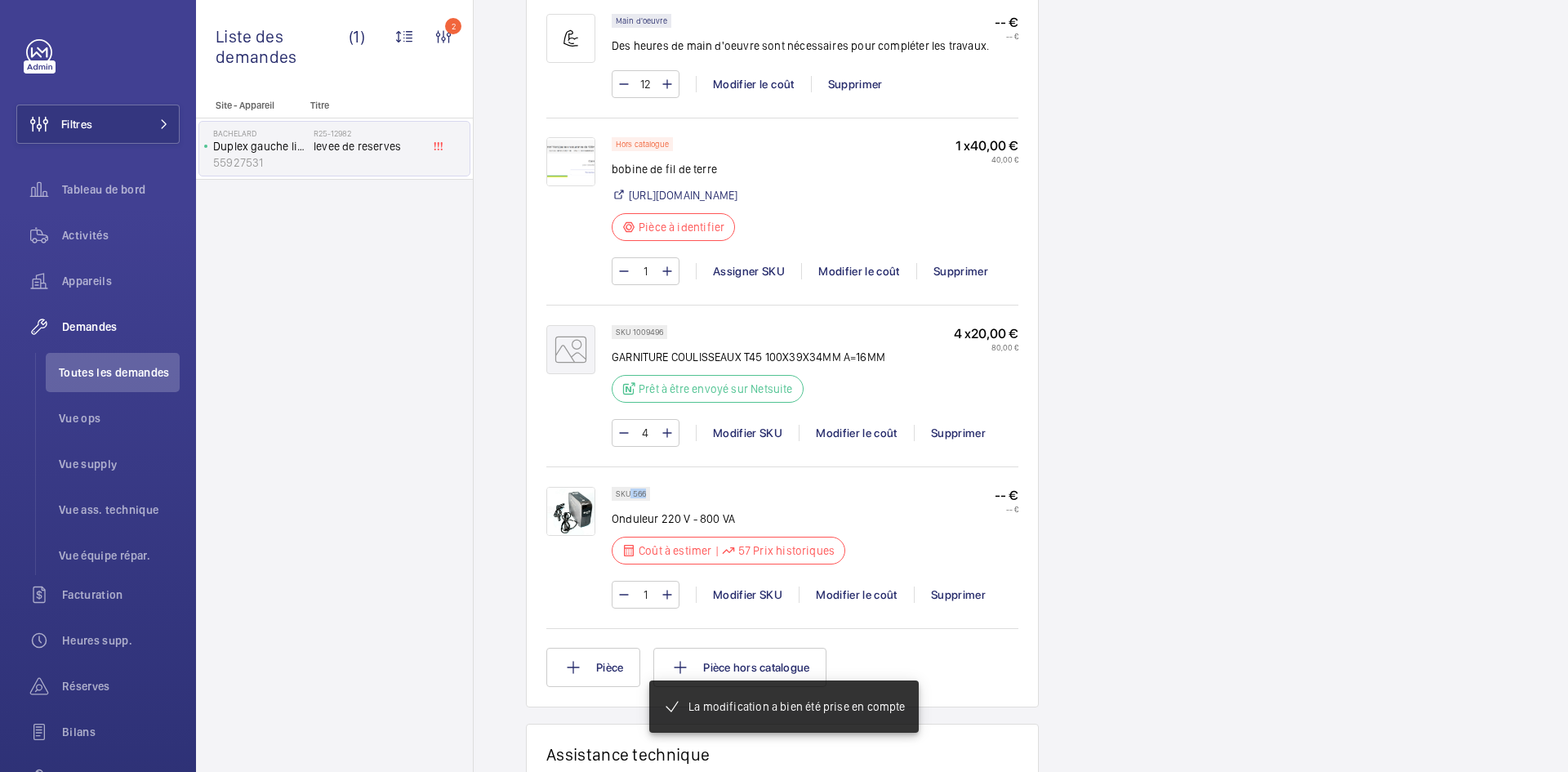
scroll to position [1340, 0]
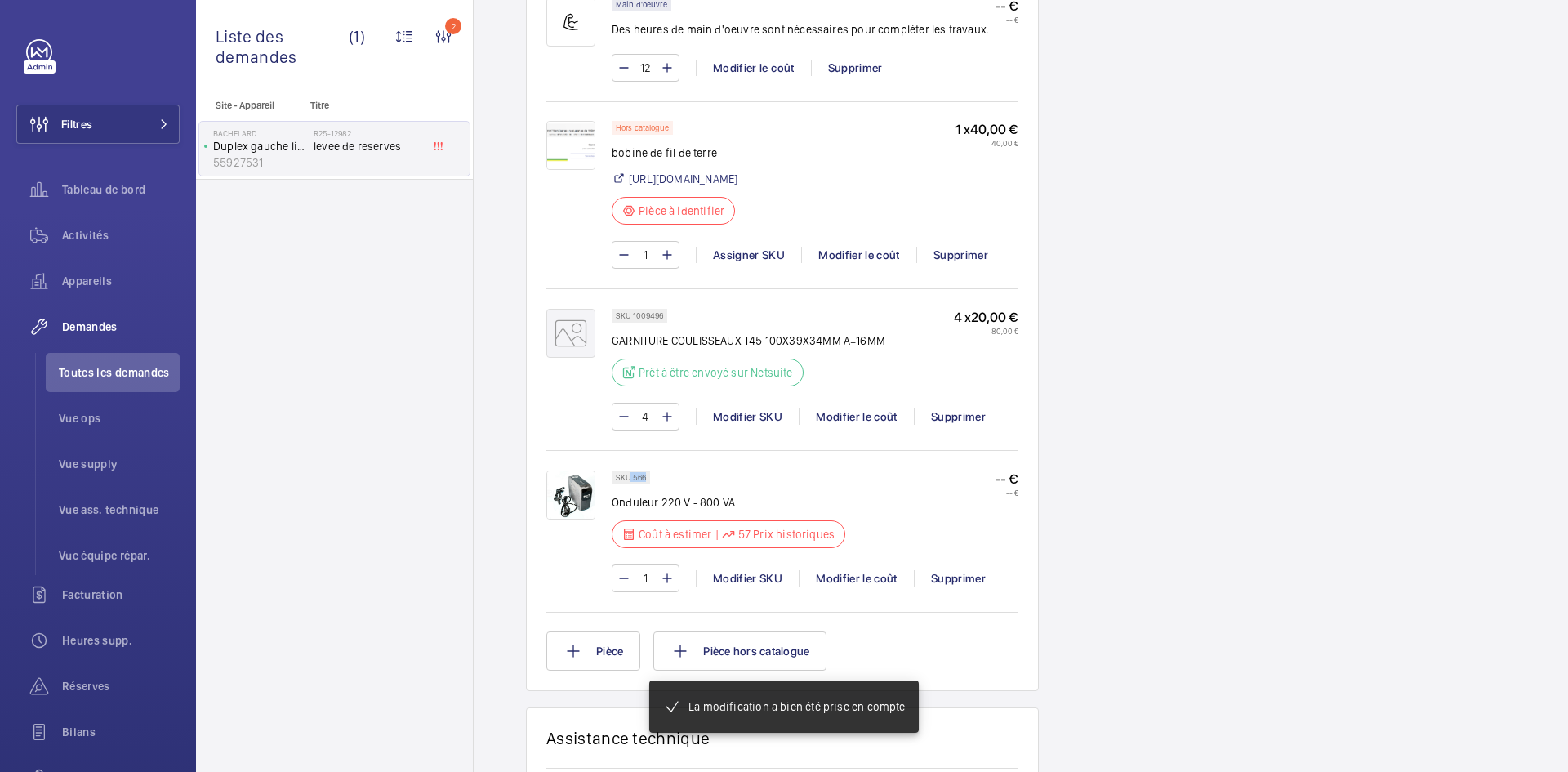
drag, startPoint x: 649, startPoint y: 524, endPoint x: 631, endPoint y: 526, distance: 18.1
click at [631, 484] on div "SKU 566" at bounding box center [631, 477] width 38 height 14
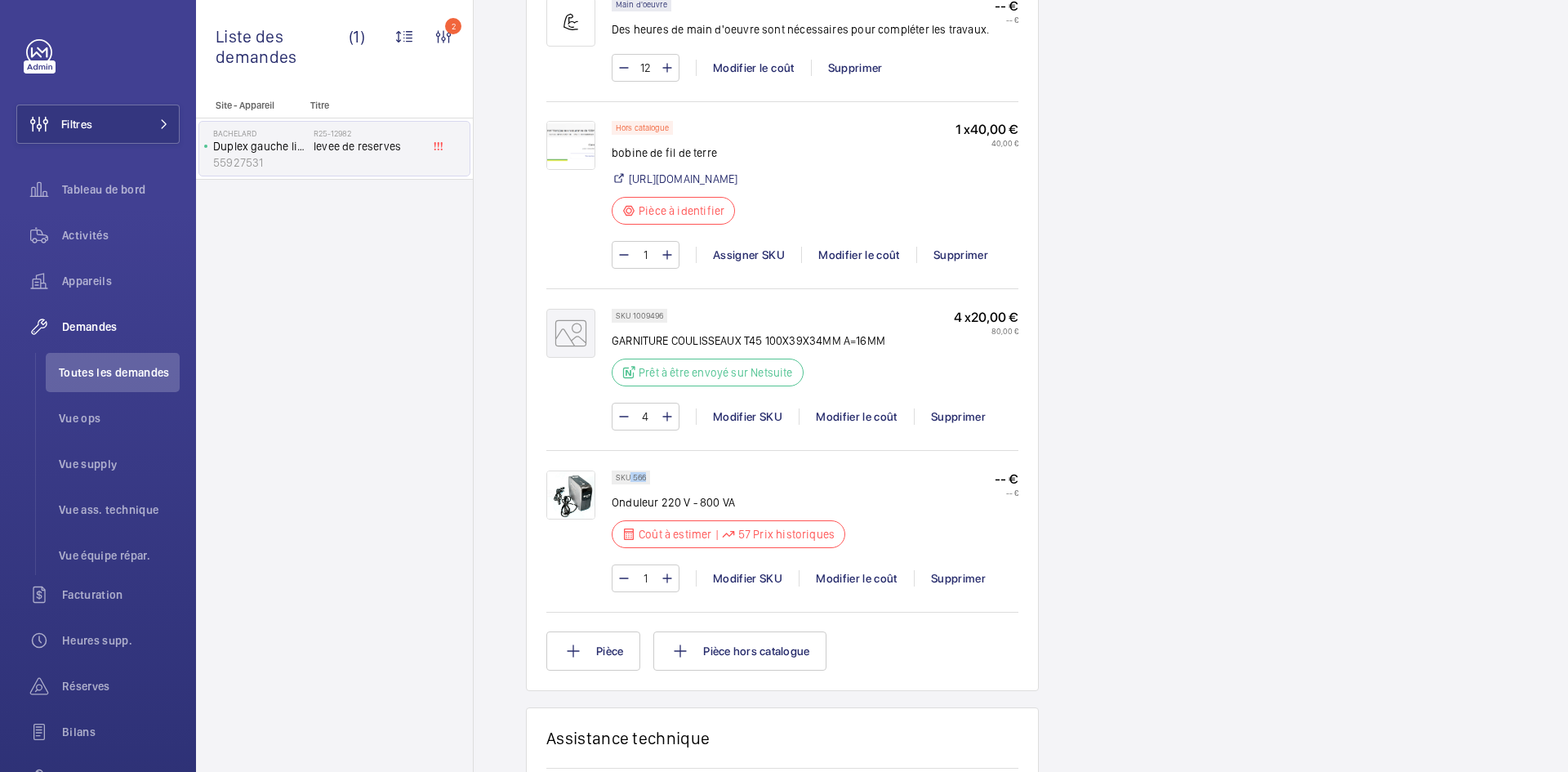
copy p "566"
click at [866, 586] on div "Modifier le coût" at bounding box center [856, 578] width 115 height 17
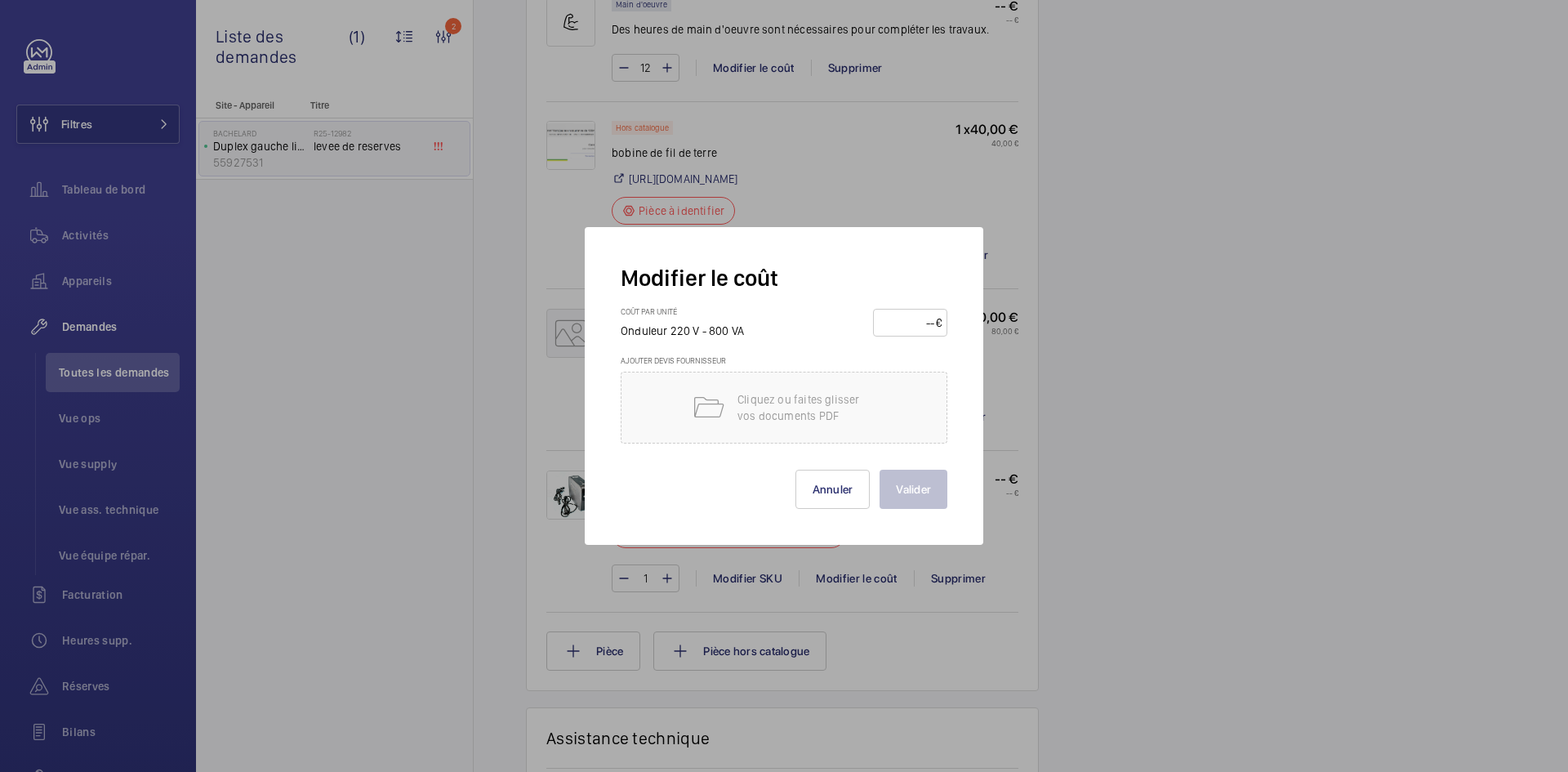
click at [903, 324] on input "number" at bounding box center [908, 323] width 58 height 26
type input "140"
click at [919, 485] on button "Valider" at bounding box center [914, 488] width 68 height 39
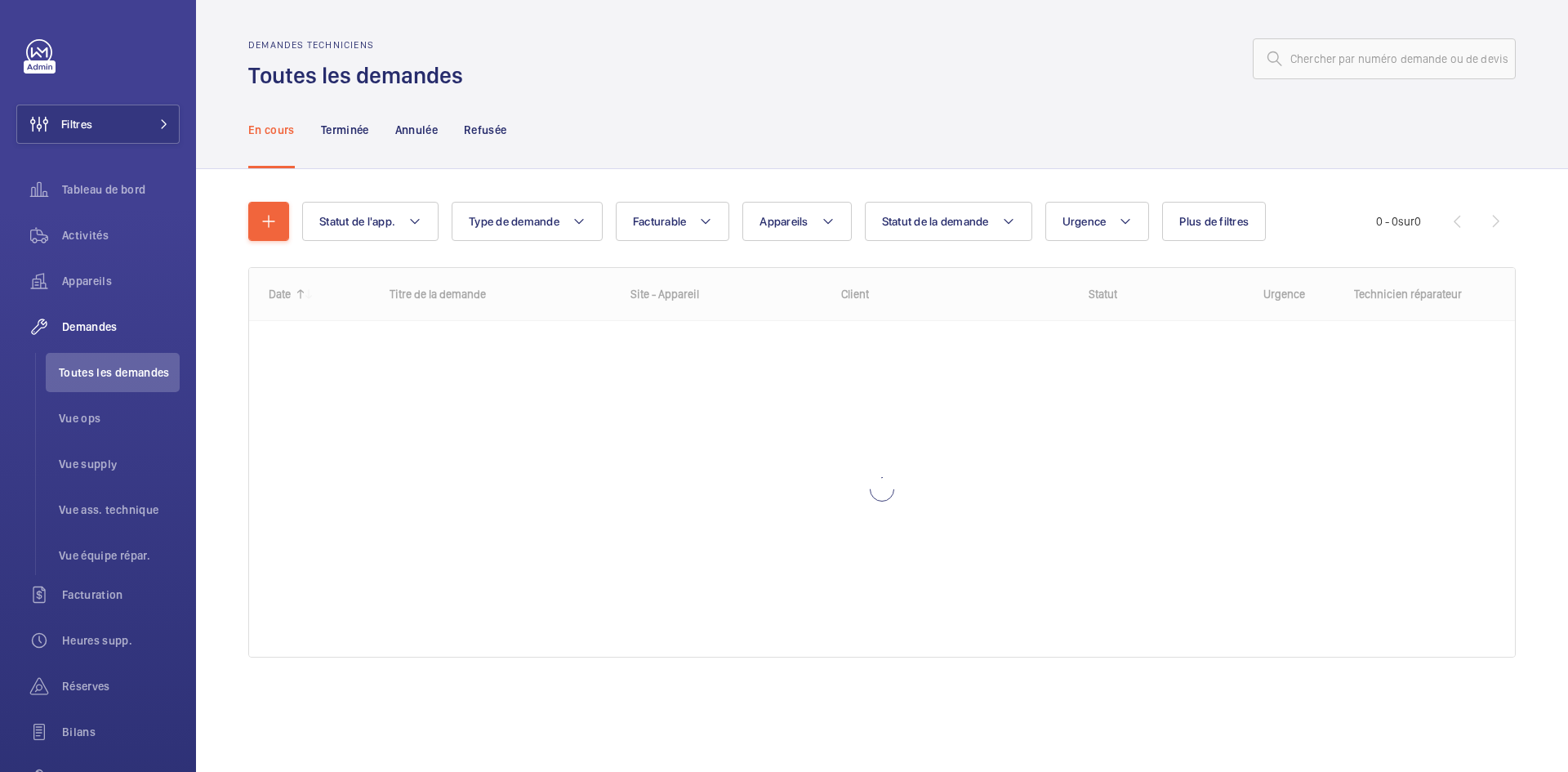
click at [1348, 67] on input "text" at bounding box center [1385, 58] width 263 height 41
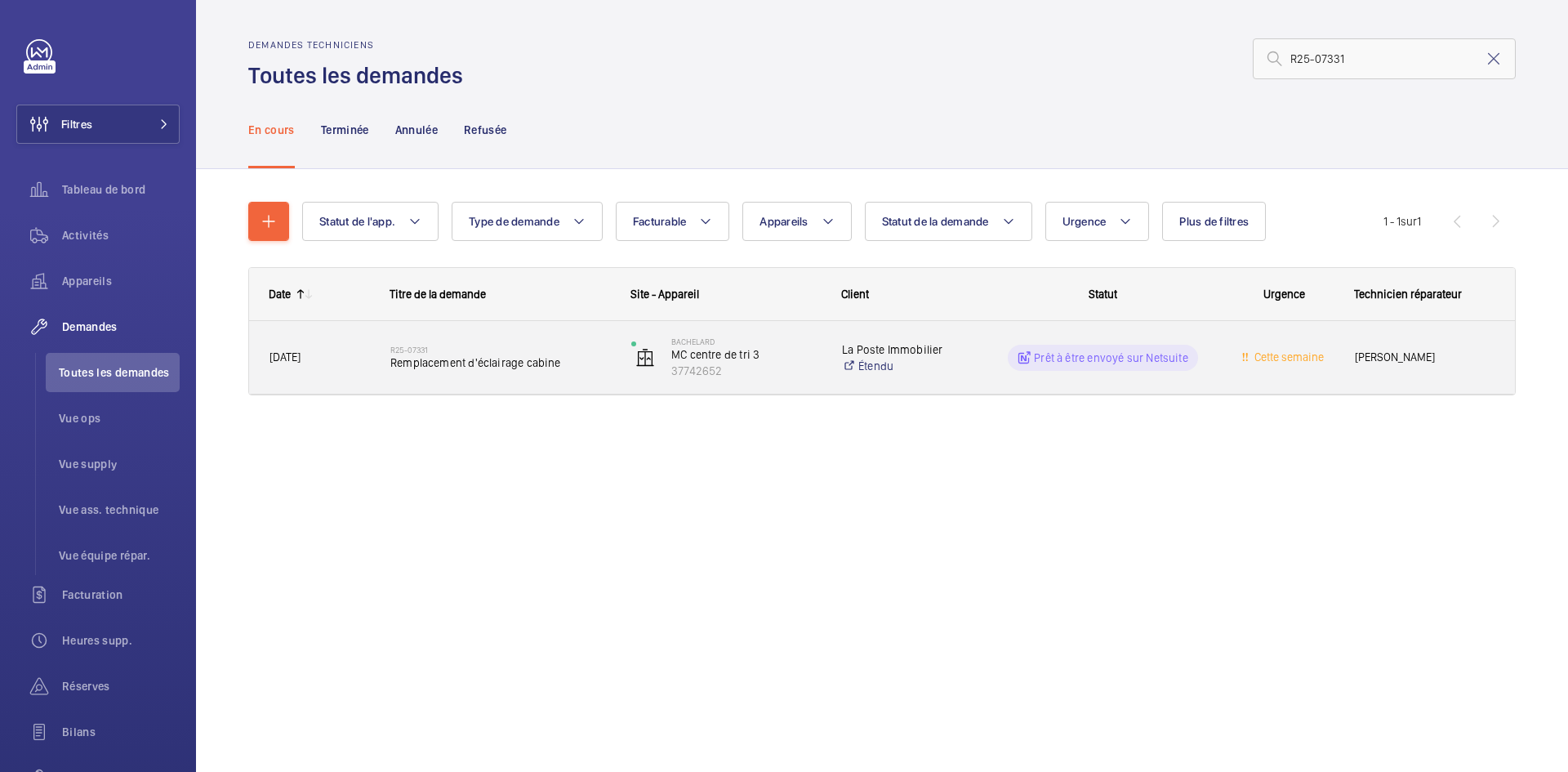
type input "R25-07331"
click at [373, 367] on div "R25-07331 Remplacement d'éclairage cabine" at bounding box center [490, 358] width 239 height 73
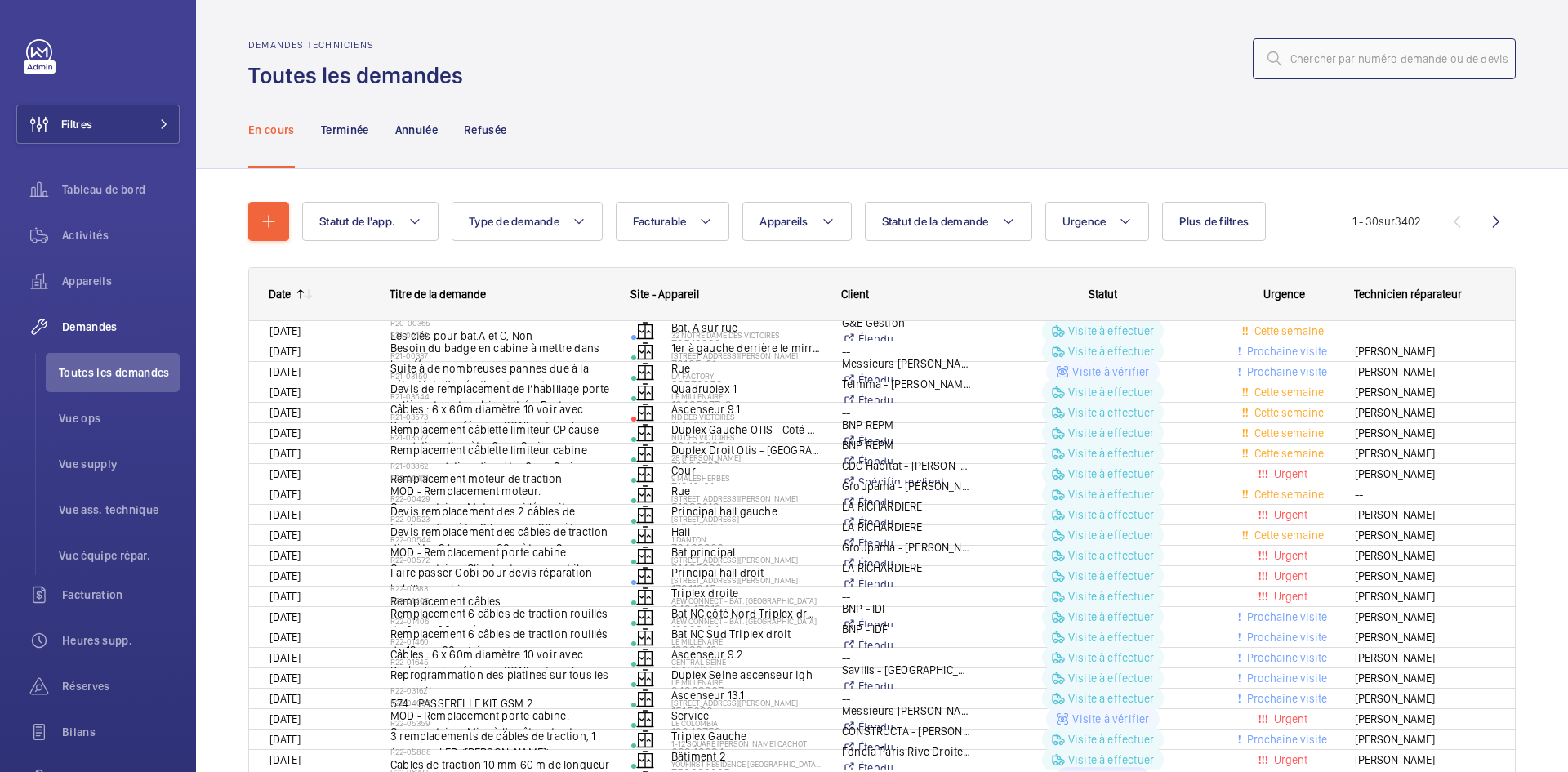
click at [1296, 45] on input "text" at bounding box center [1385, 58] width 263 height 41
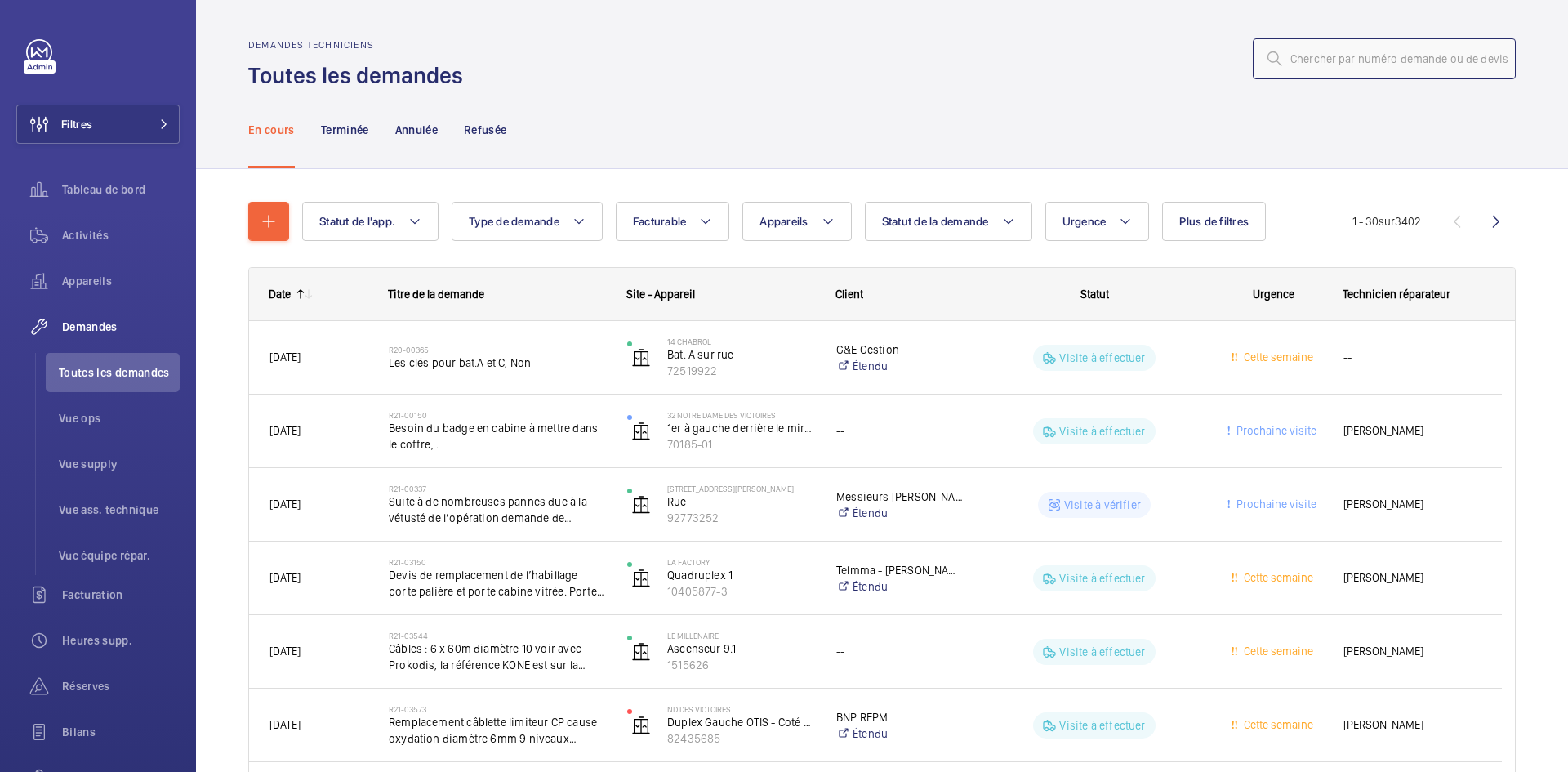
paste input "R25-12979"
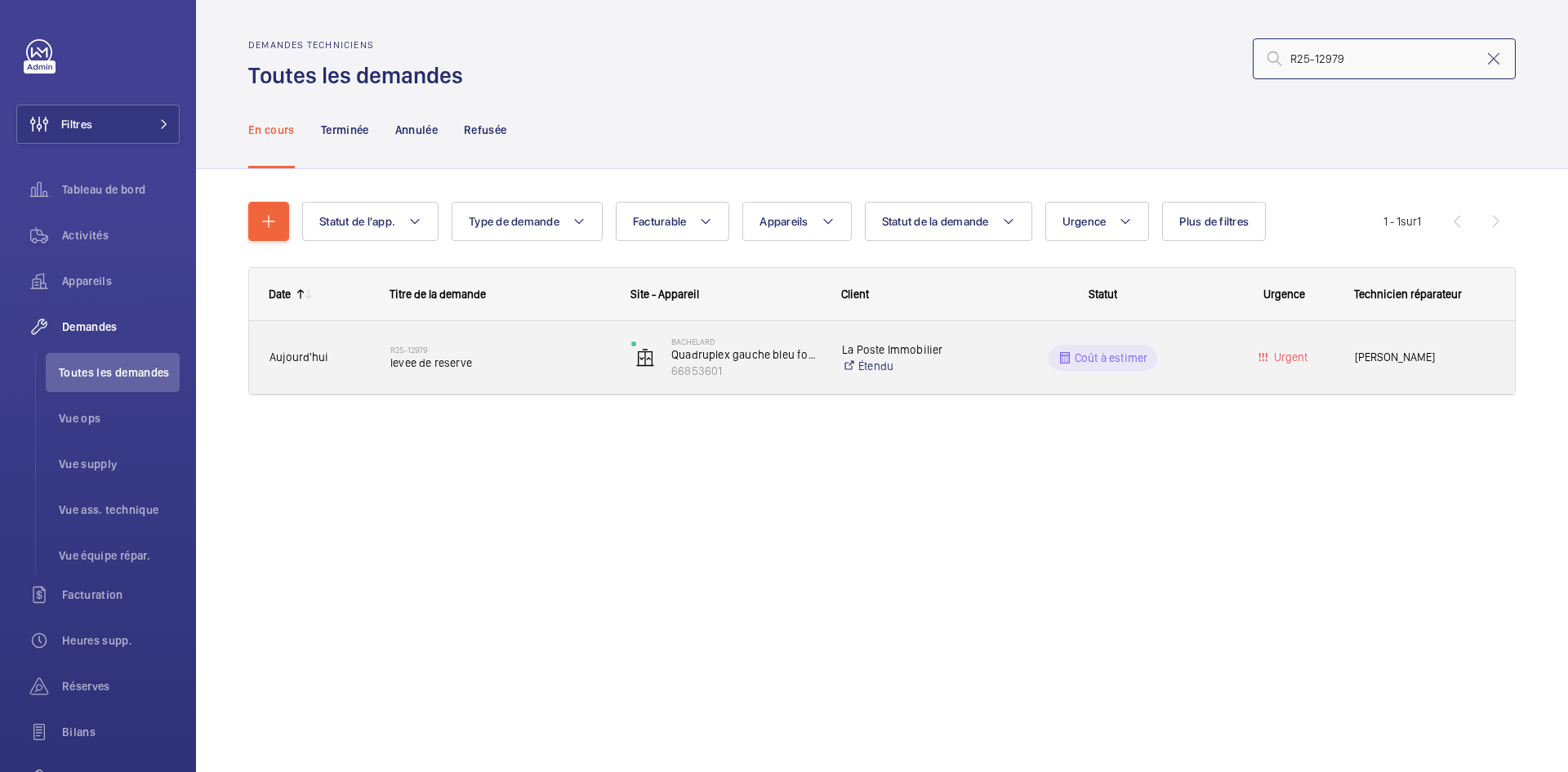
type input "R25-12979"
click at [344, 359] on span "Aujourd'hui" at bounding box center [319, 358] width 99 height 19
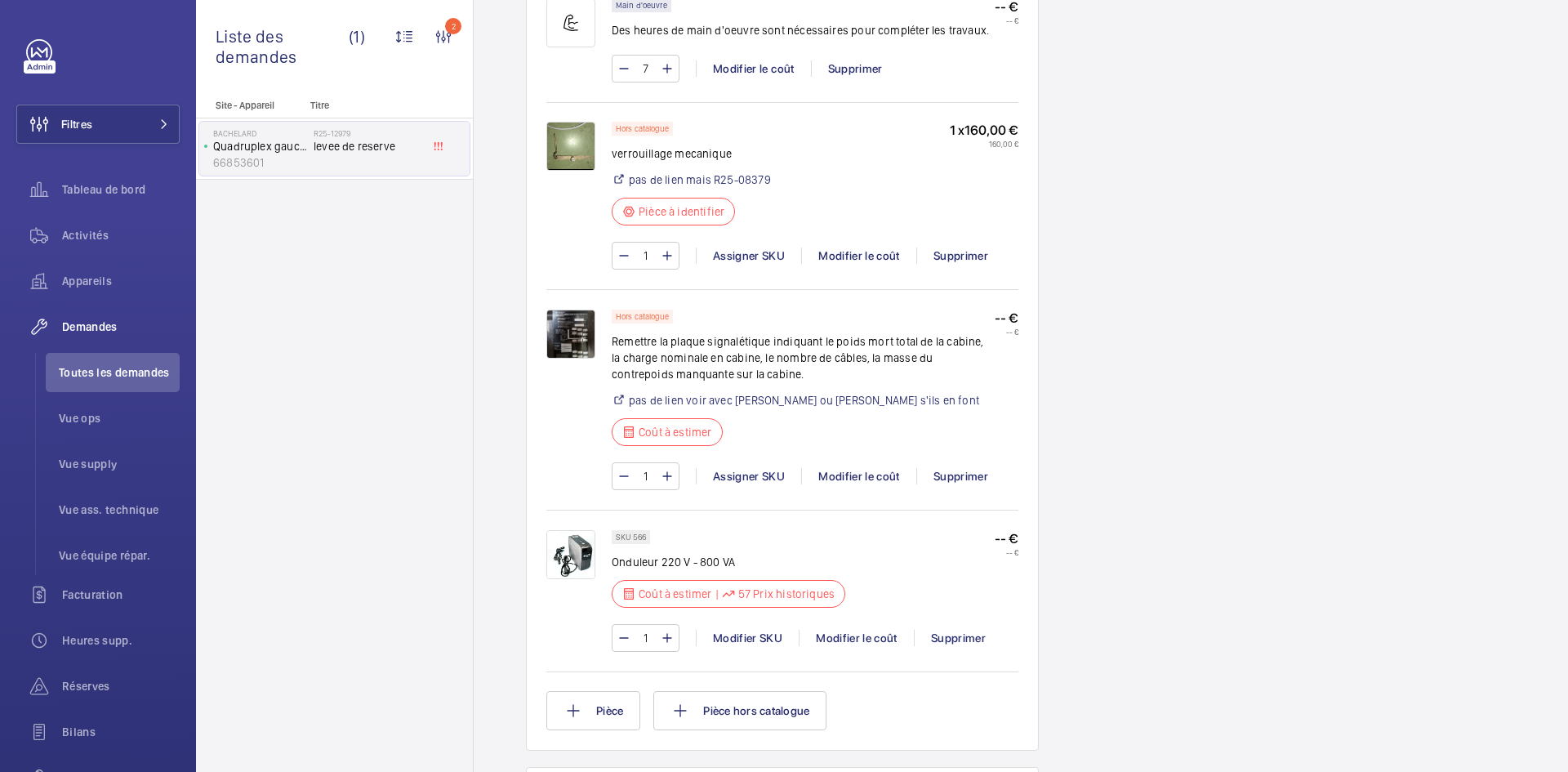
scroll to position [1307, 0]
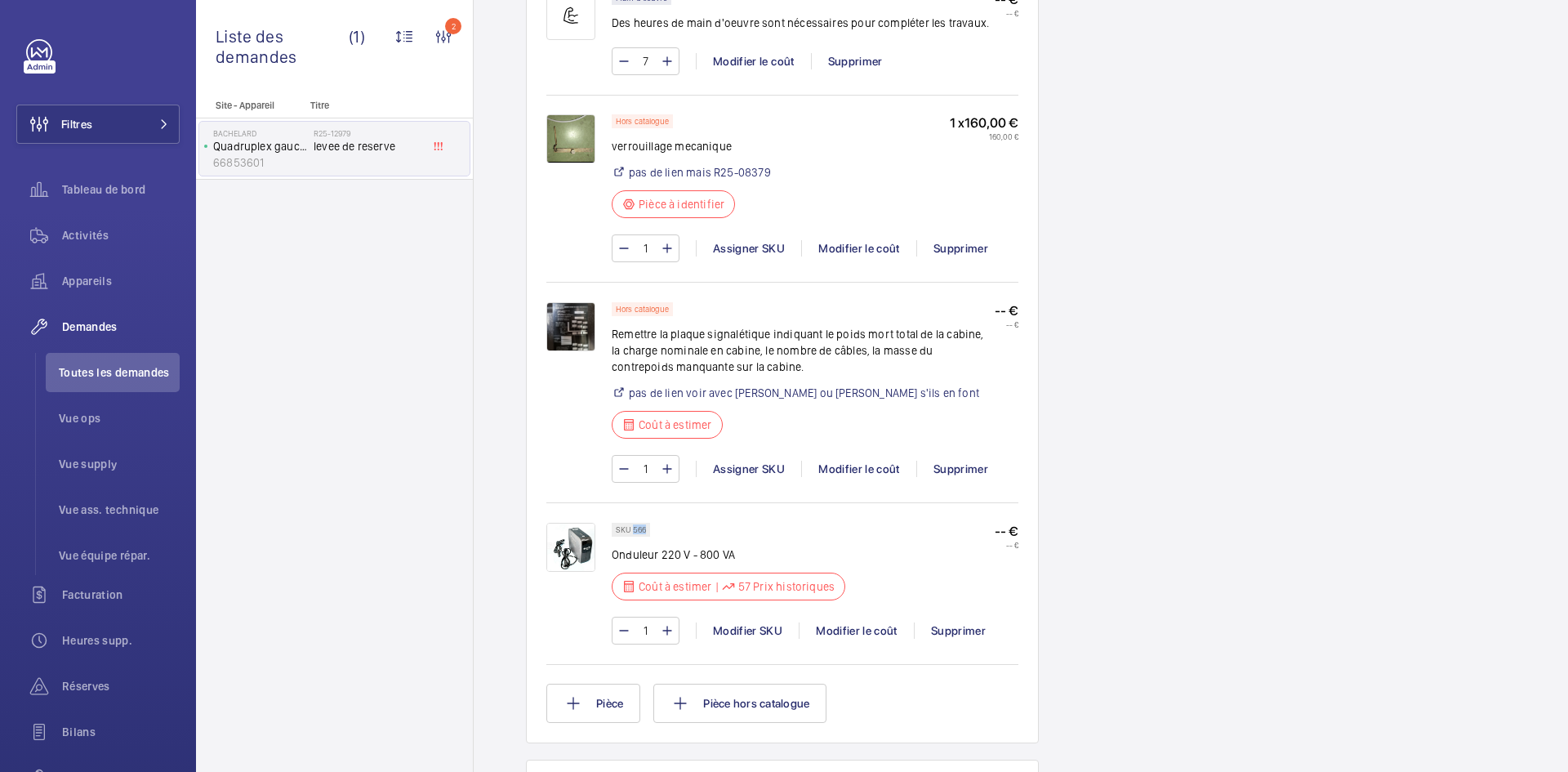
drag, startPoint x: 646, startPoint y: 530, endPoint x: 632, endPoint y: 528, distance: 14.1
click at [632, 528] on p "SKU 566" at bounding box center [631, 529] width 31 height 6
copy p "566"
click at [870, 628] on div "Modifier le coût" at bounding box center [856, 631] width 115 height 17
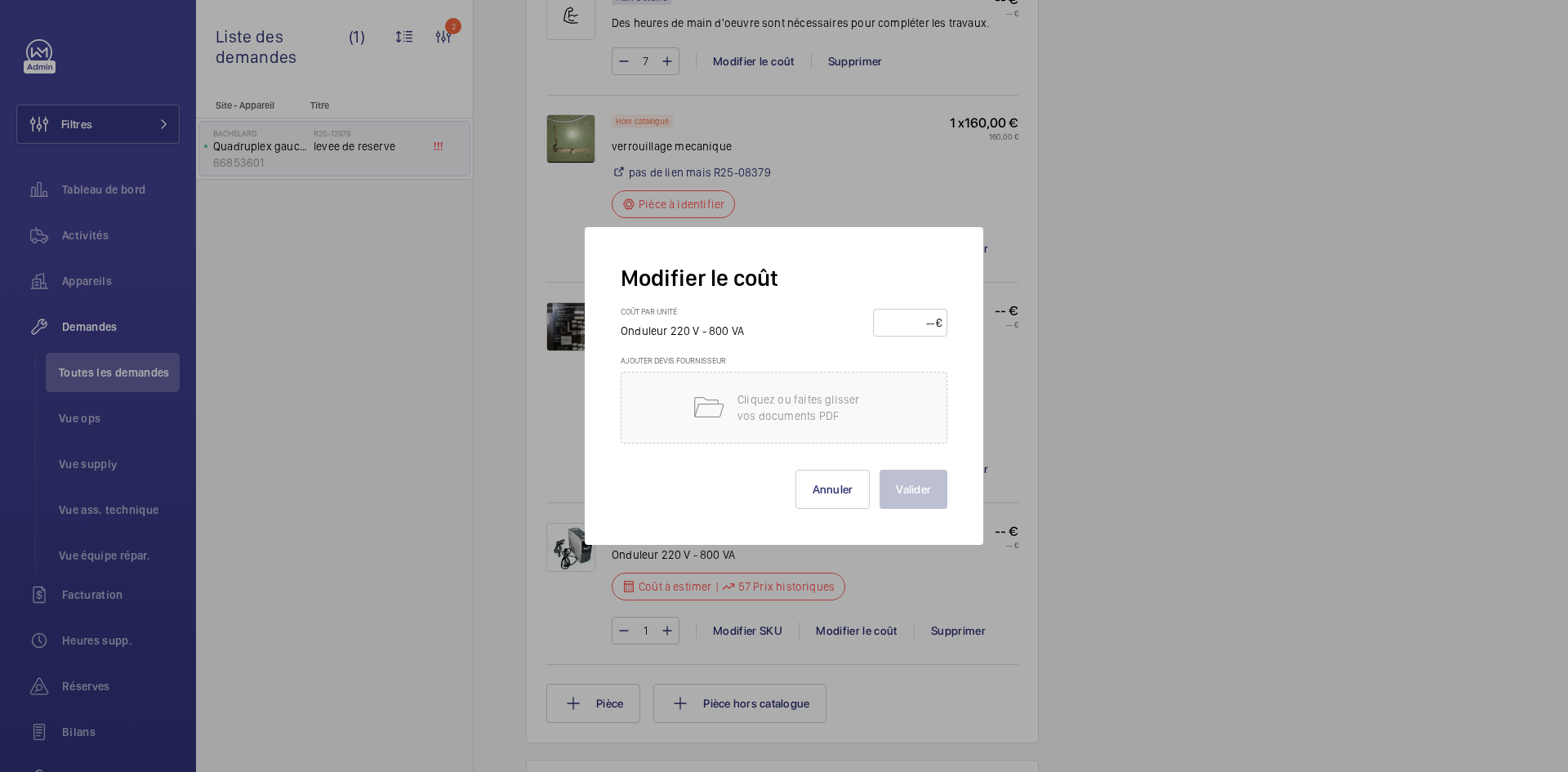
click at [905, 320] on input "number" at bounding box center [908, 323] width 58 height 26
type input "140"
click at [919, 483] on button "Valider" at bounding box center [914, 488] width 68 height 39
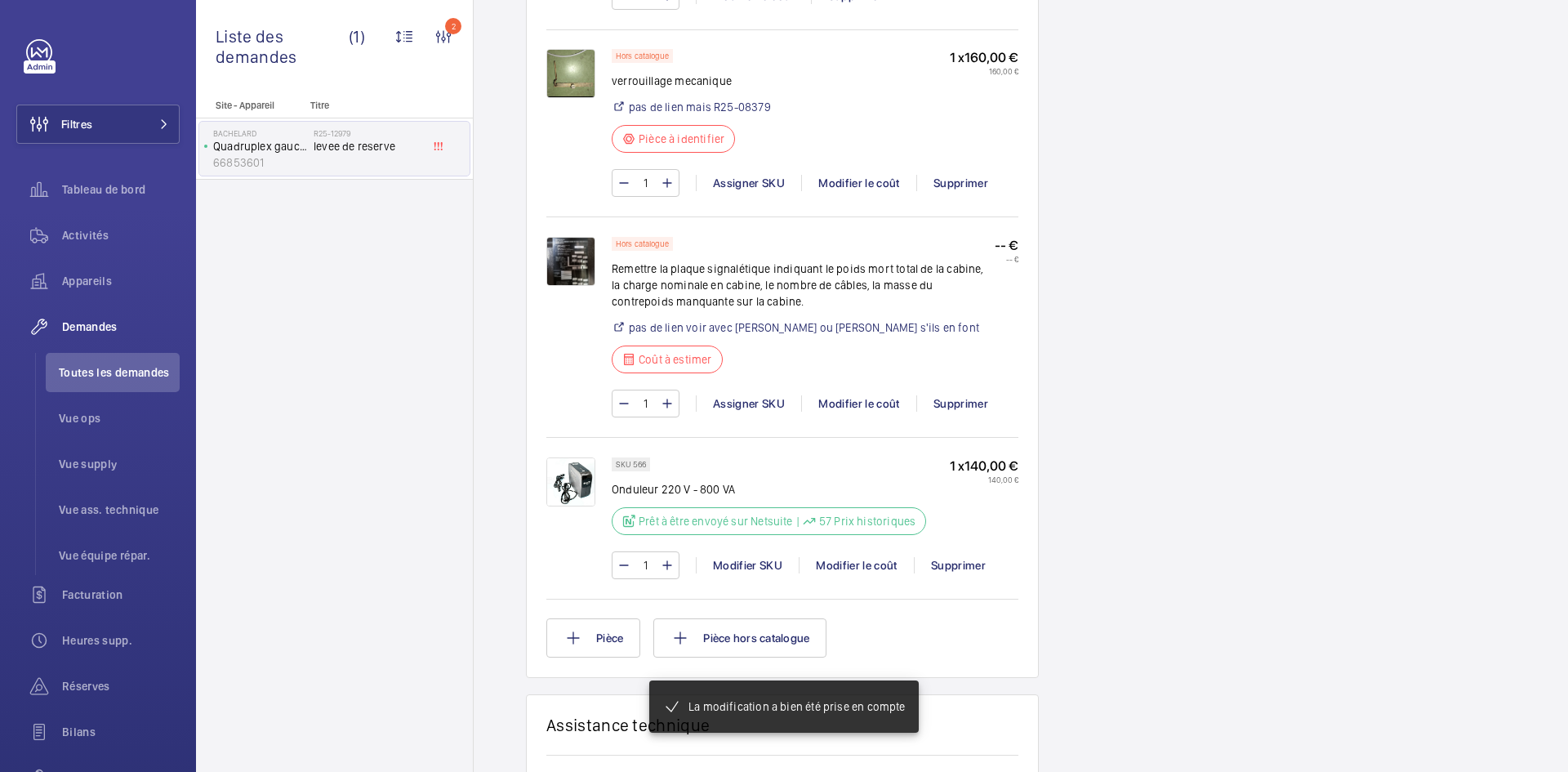
scroll to position [1372, 0]
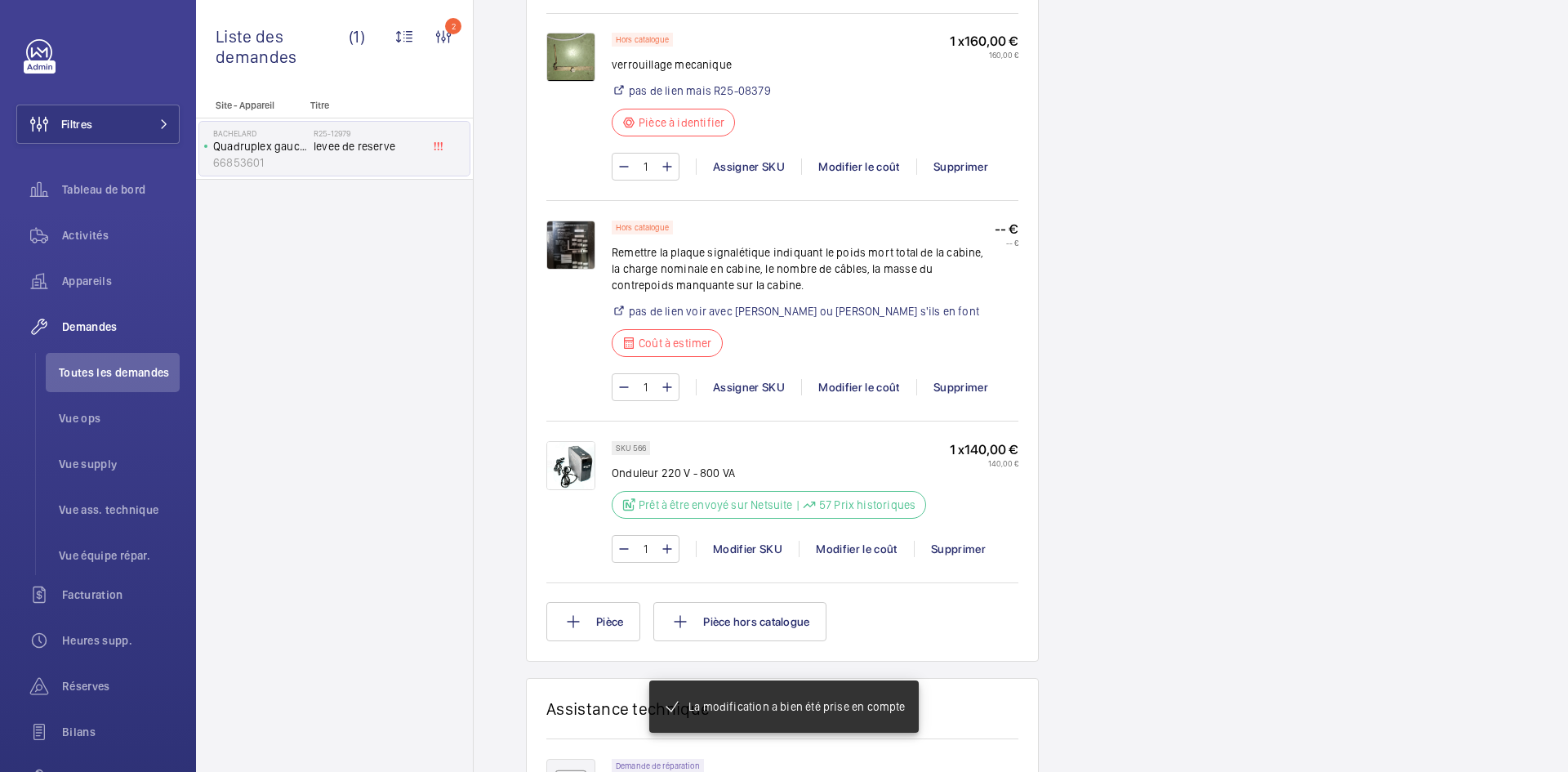
click at [582, 258] on img at bounding box center [571, 245] width 49 height 49
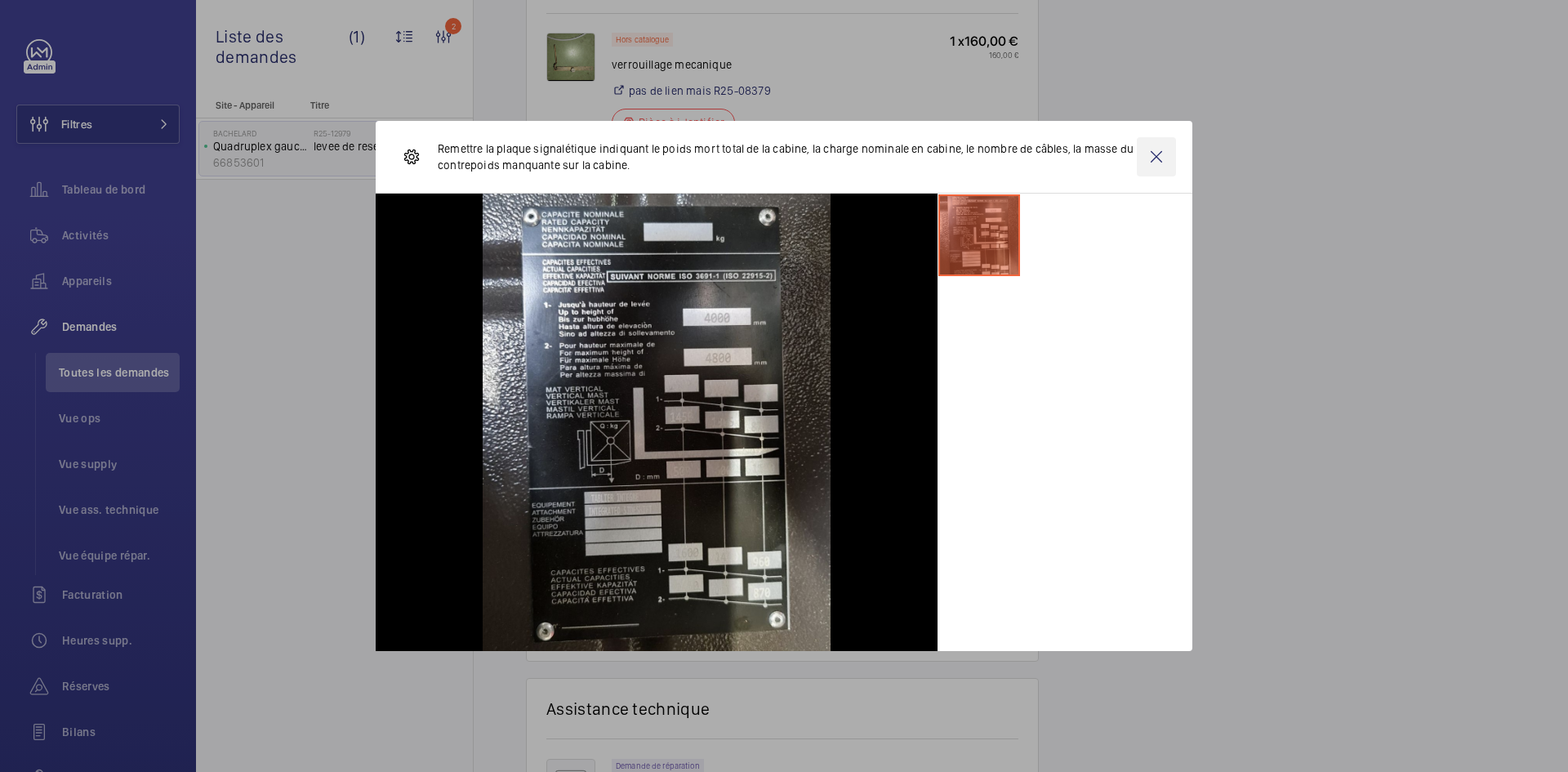
click at [1159, 157] on wm-front-icon-button at bounding box center [1156, 156] width 39 height 39
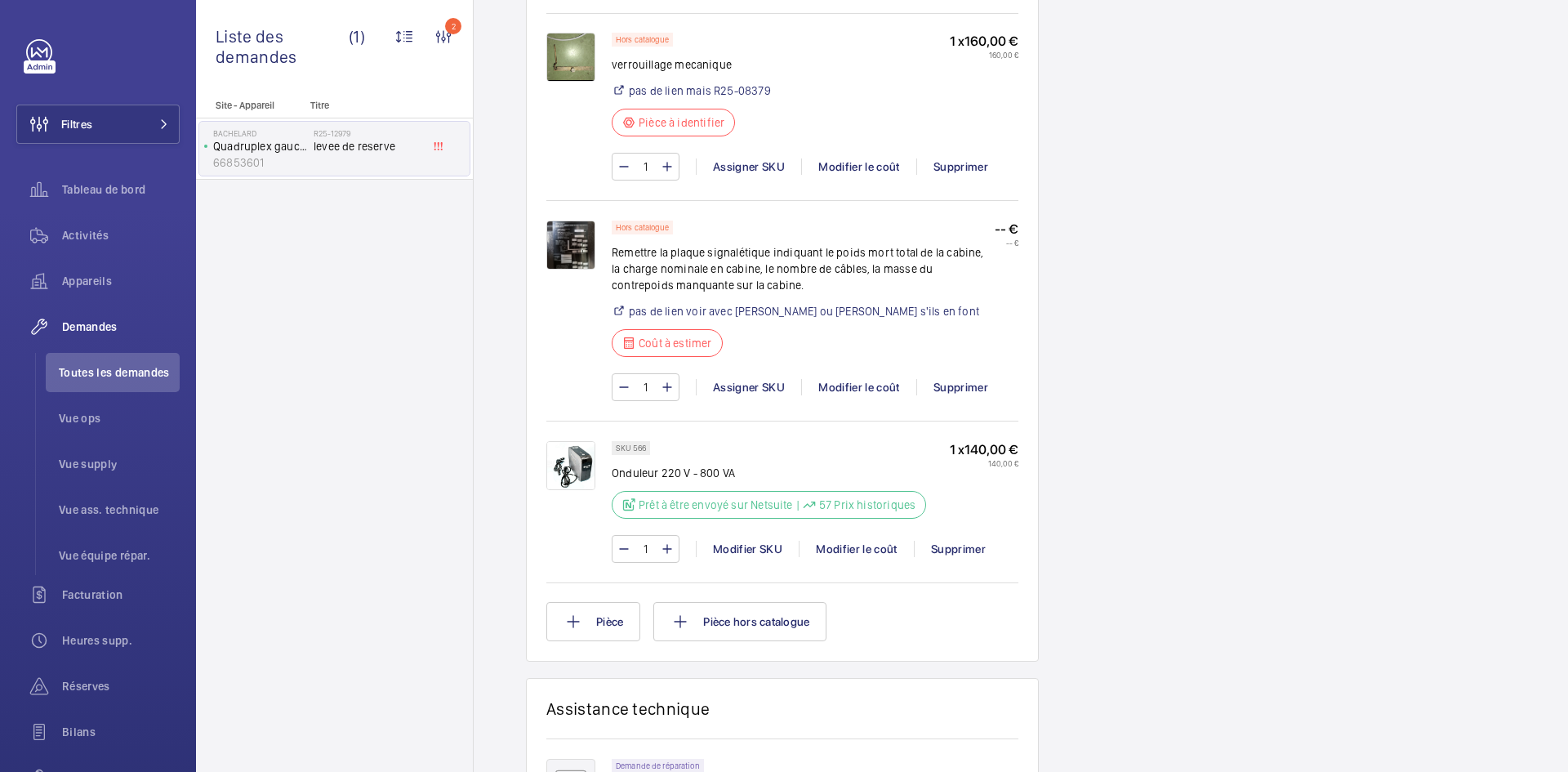
scroll to position [1209, 0]
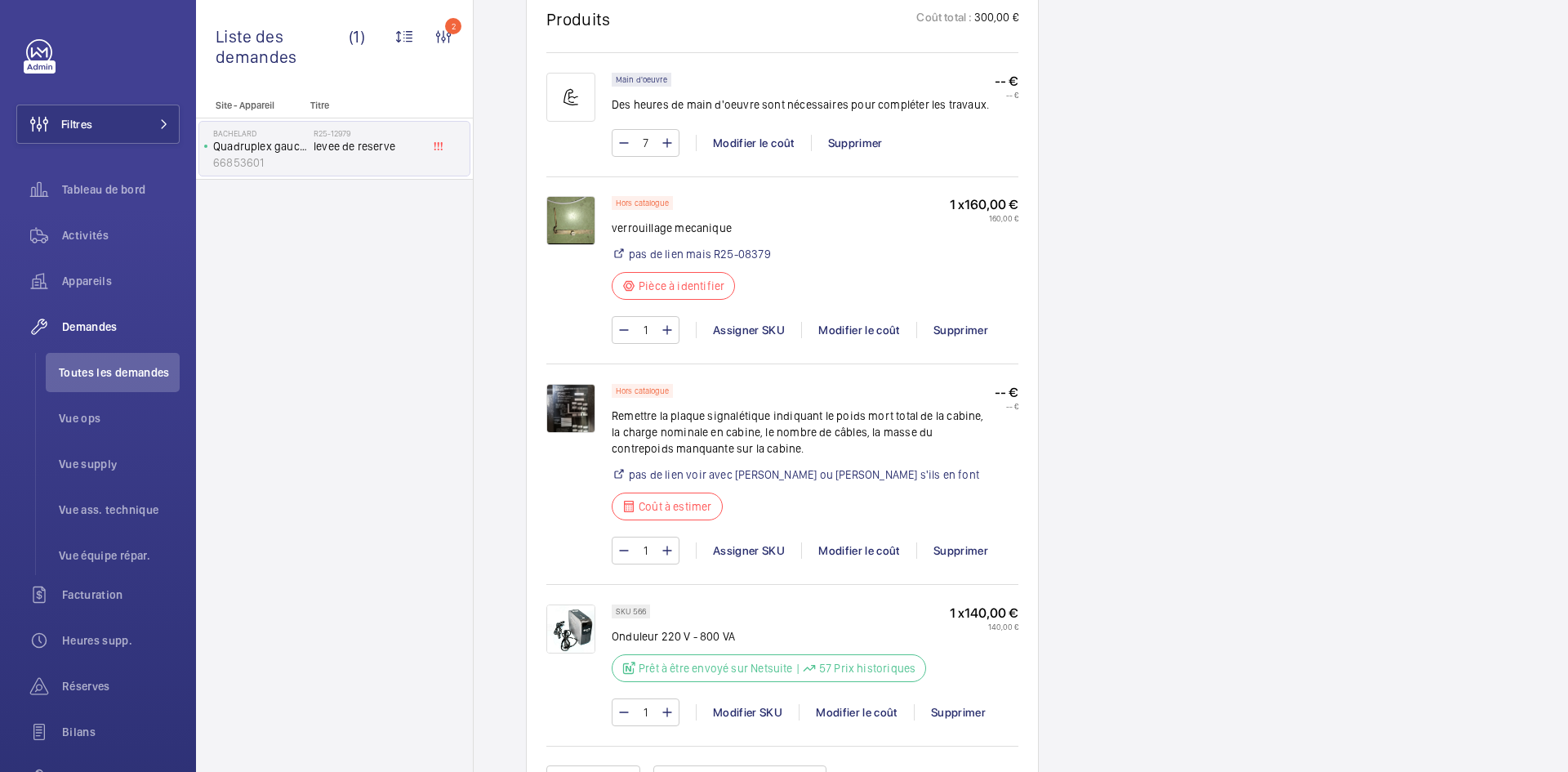
click at [574, 234] on img at bounding box center [571, 221] width 49 height 49
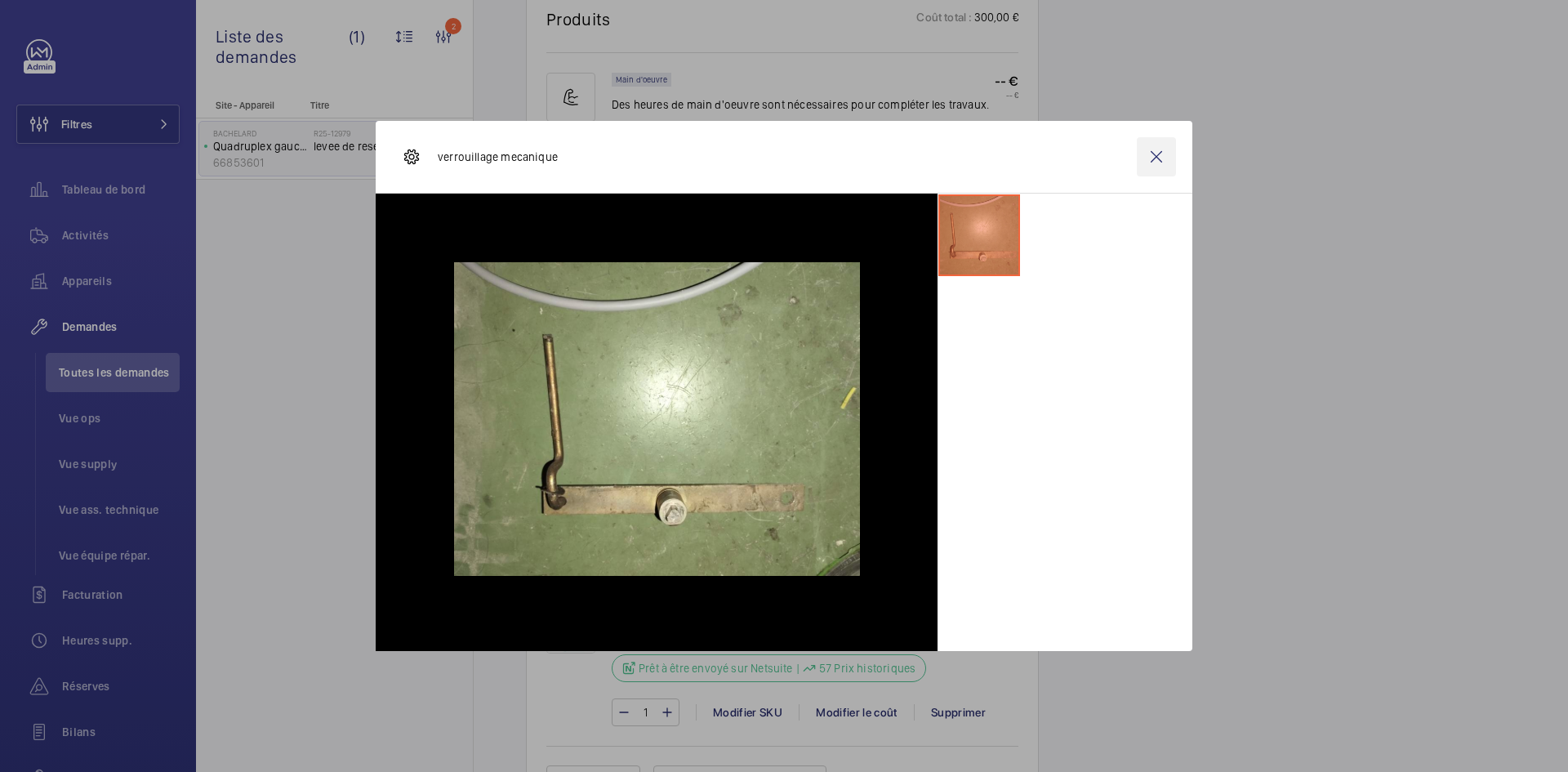
click at [1170, 153] on wm-front-icon-button at bounding box center [1156, 156] width 39 height 39
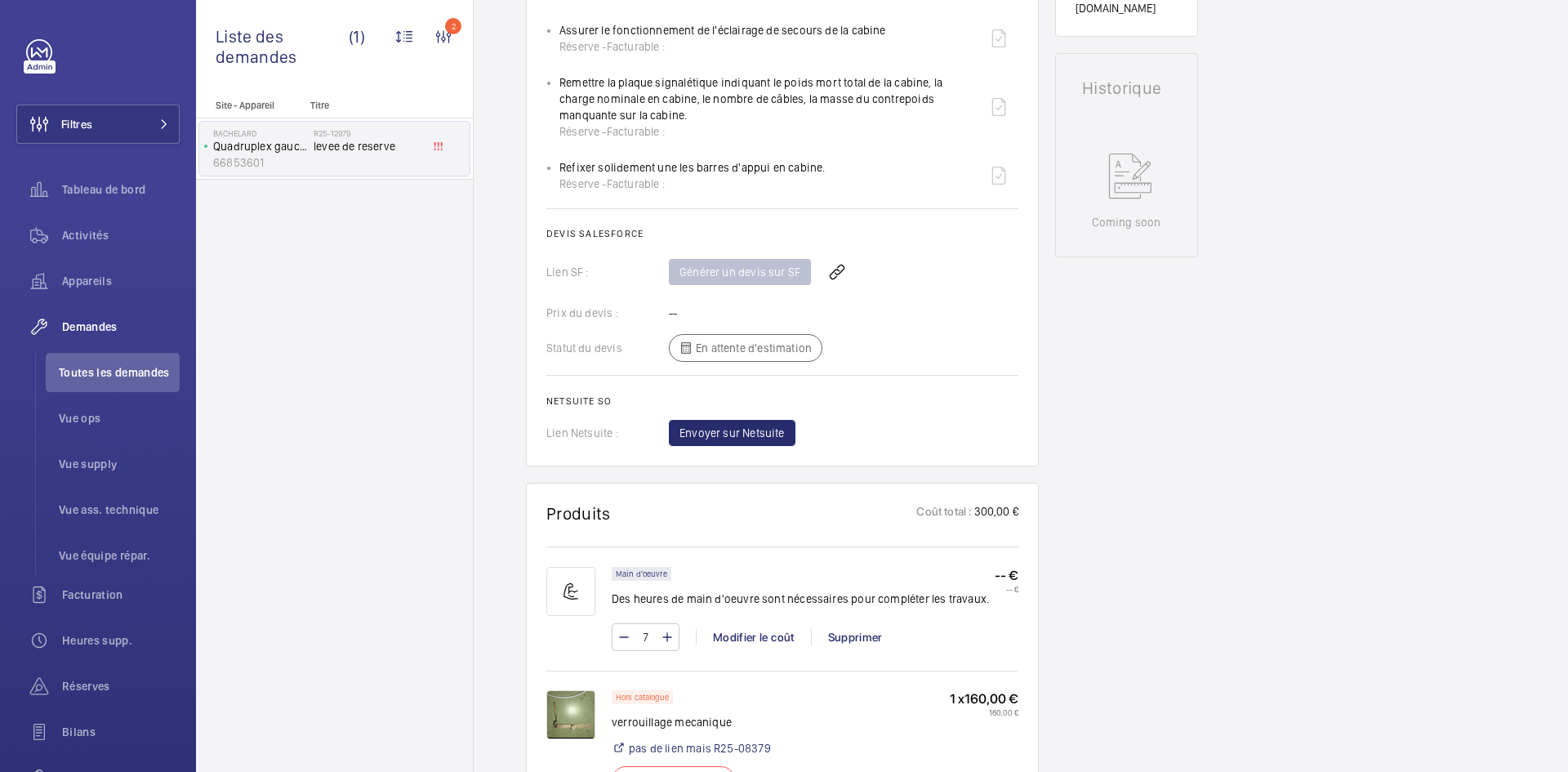
scroll to position [719, 0]
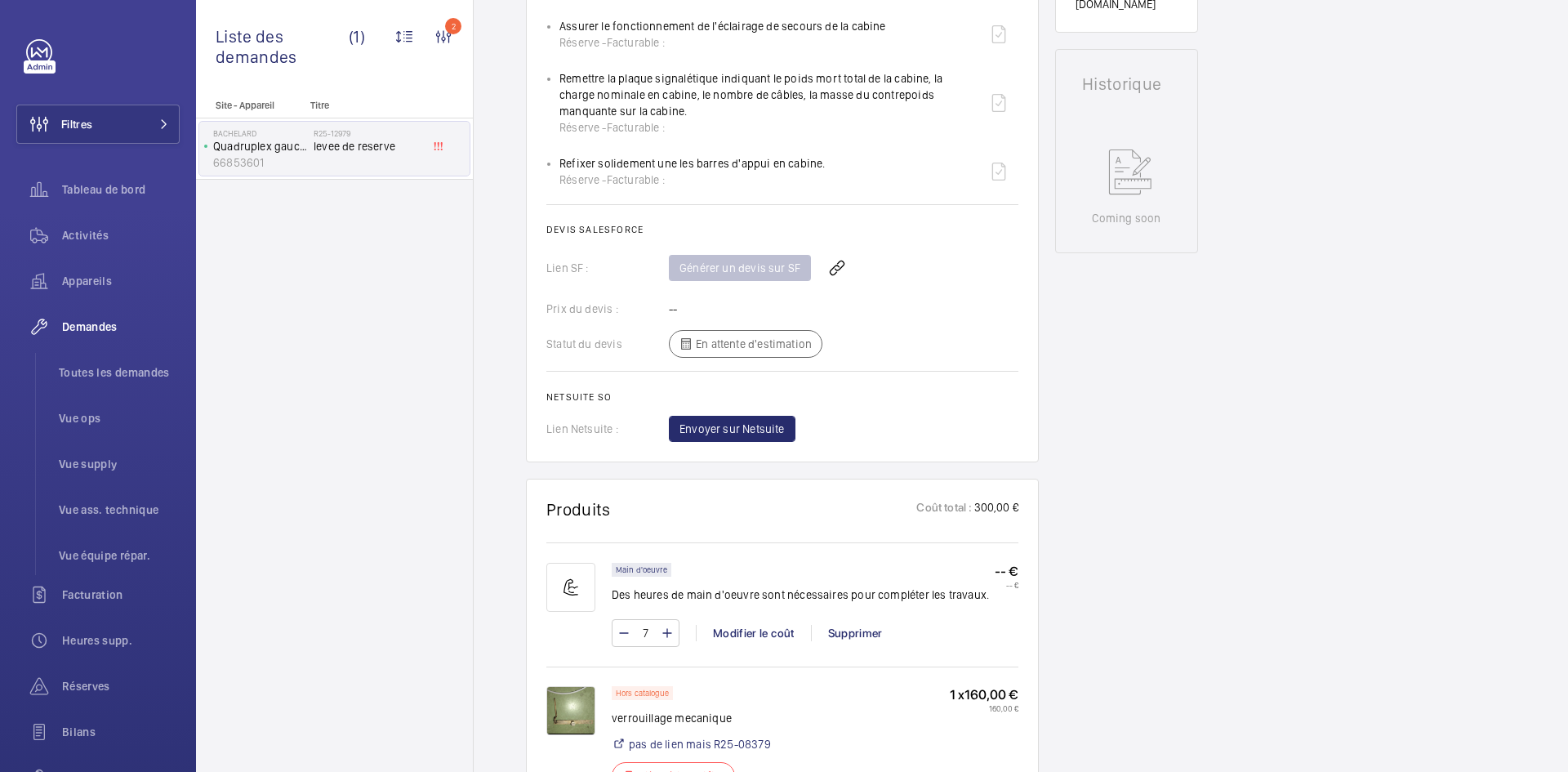
click at [590, 727] on img at bounding box center [571, 711] width 49 height 49
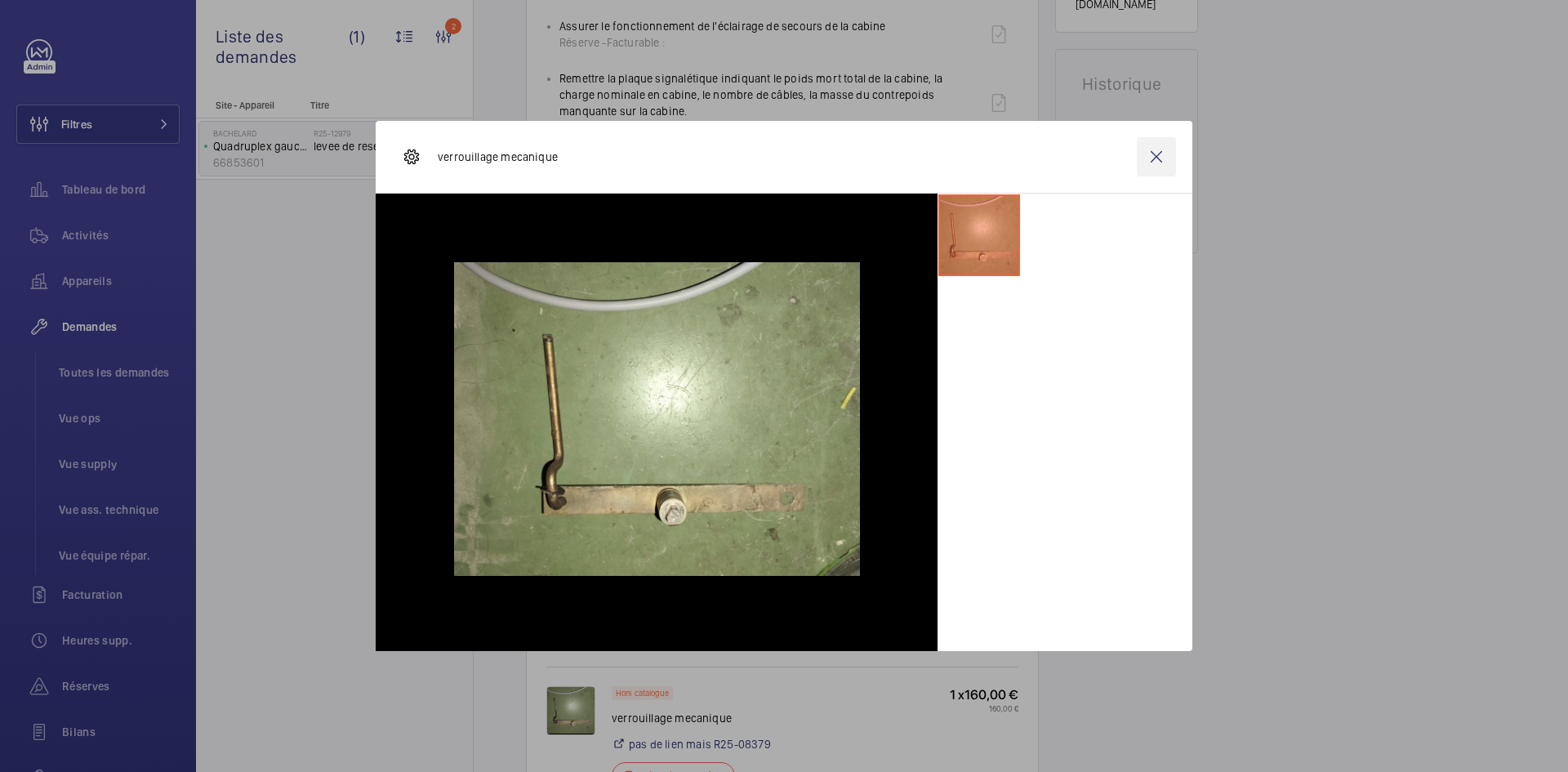
click at [1156, 153] on wm-front-icon-button at bounding box center [1156, 156] width 39 height 39
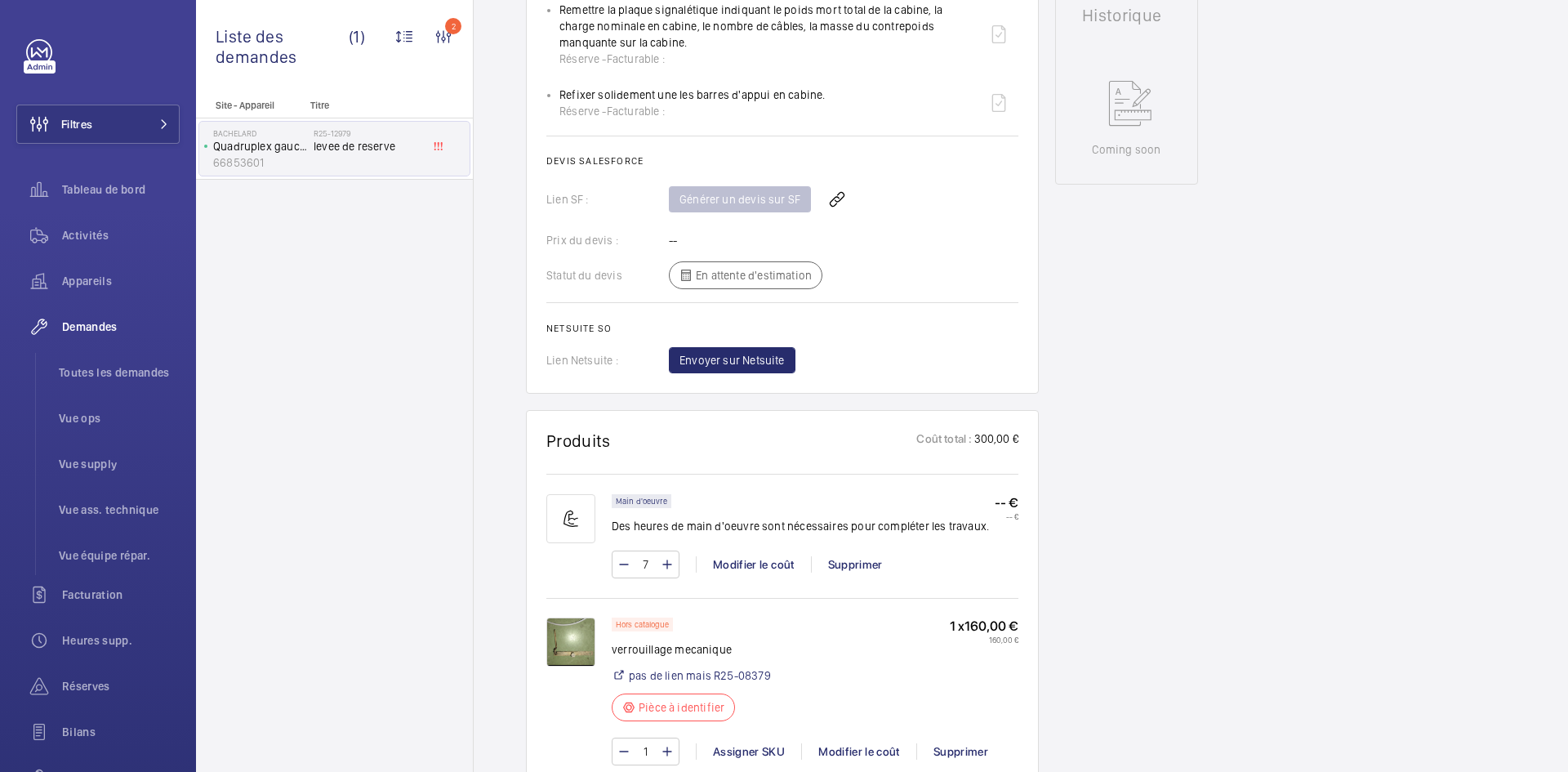
scroll to position [882, 0]
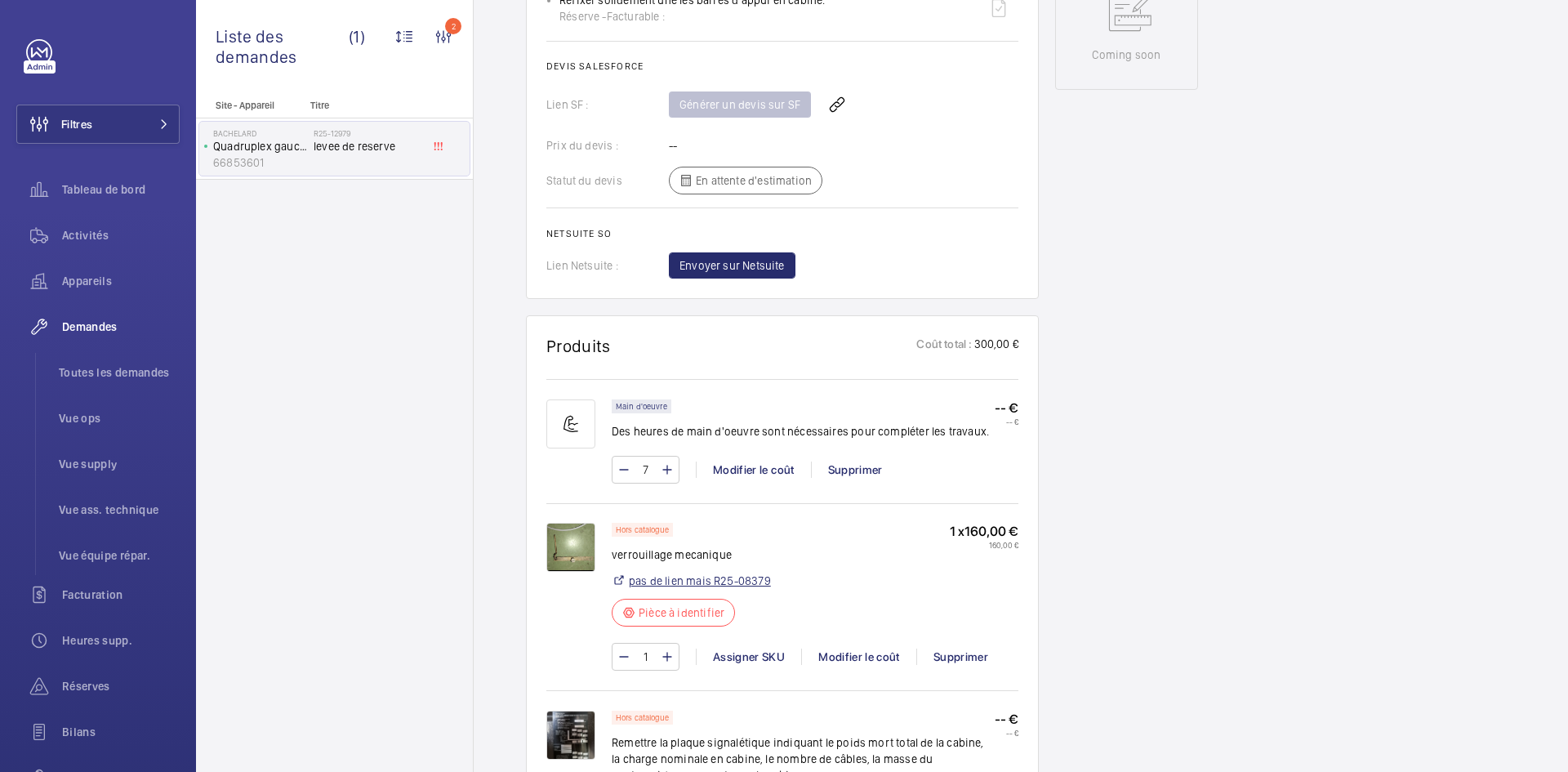
drag, startPoint x: 782, startPoint y: 603, endPoint x: 712, endPoint y: 600, distance: 70.1
click at [712, 600] on div "Hors catalogue verrouillage mecanique pas de lien mais R25-08379 Pièce à identi…" at bounding box center [815, 579] width 406 height 113
copy link "R25-08379"
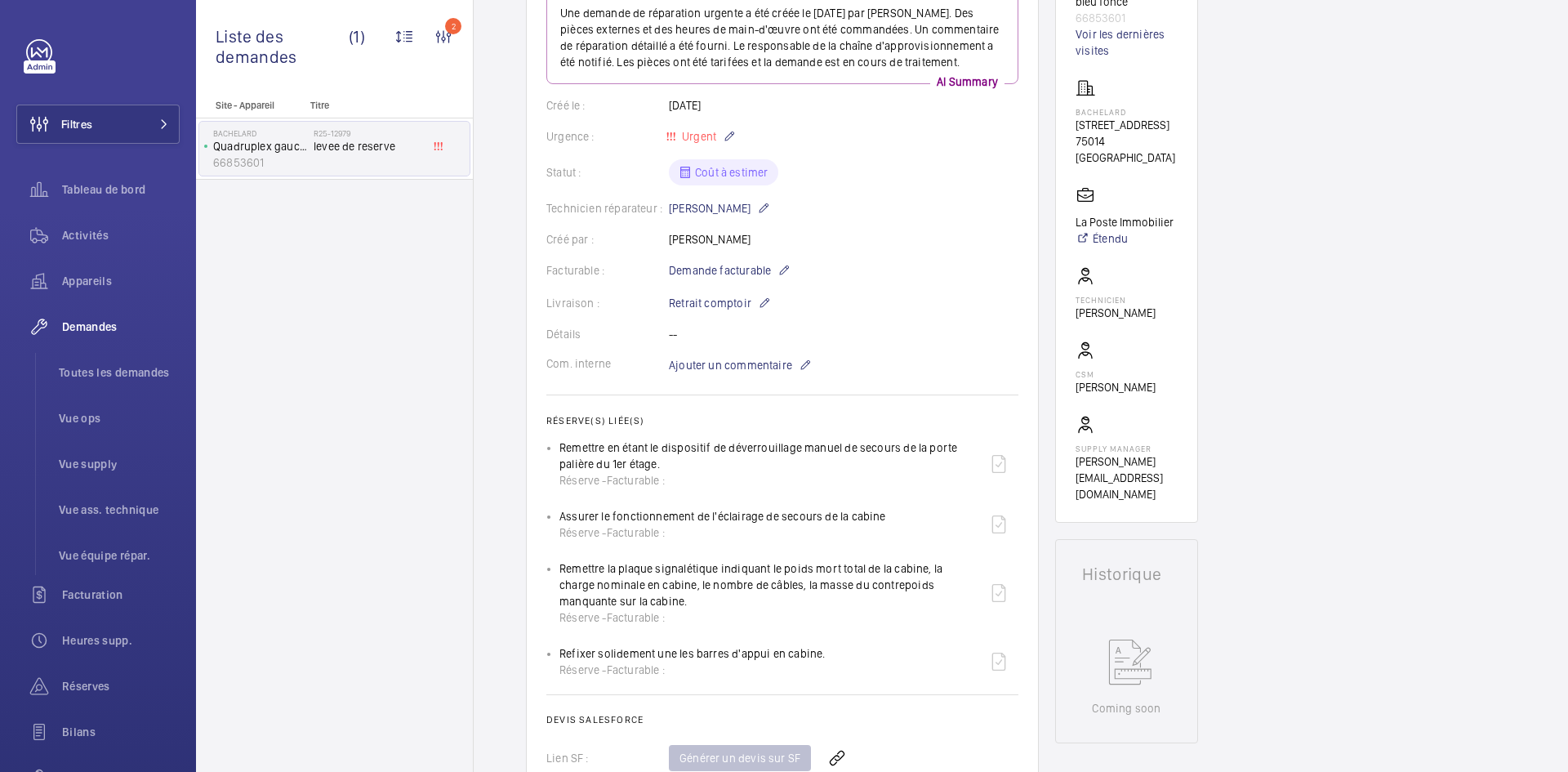
scroll to position [65, 0]
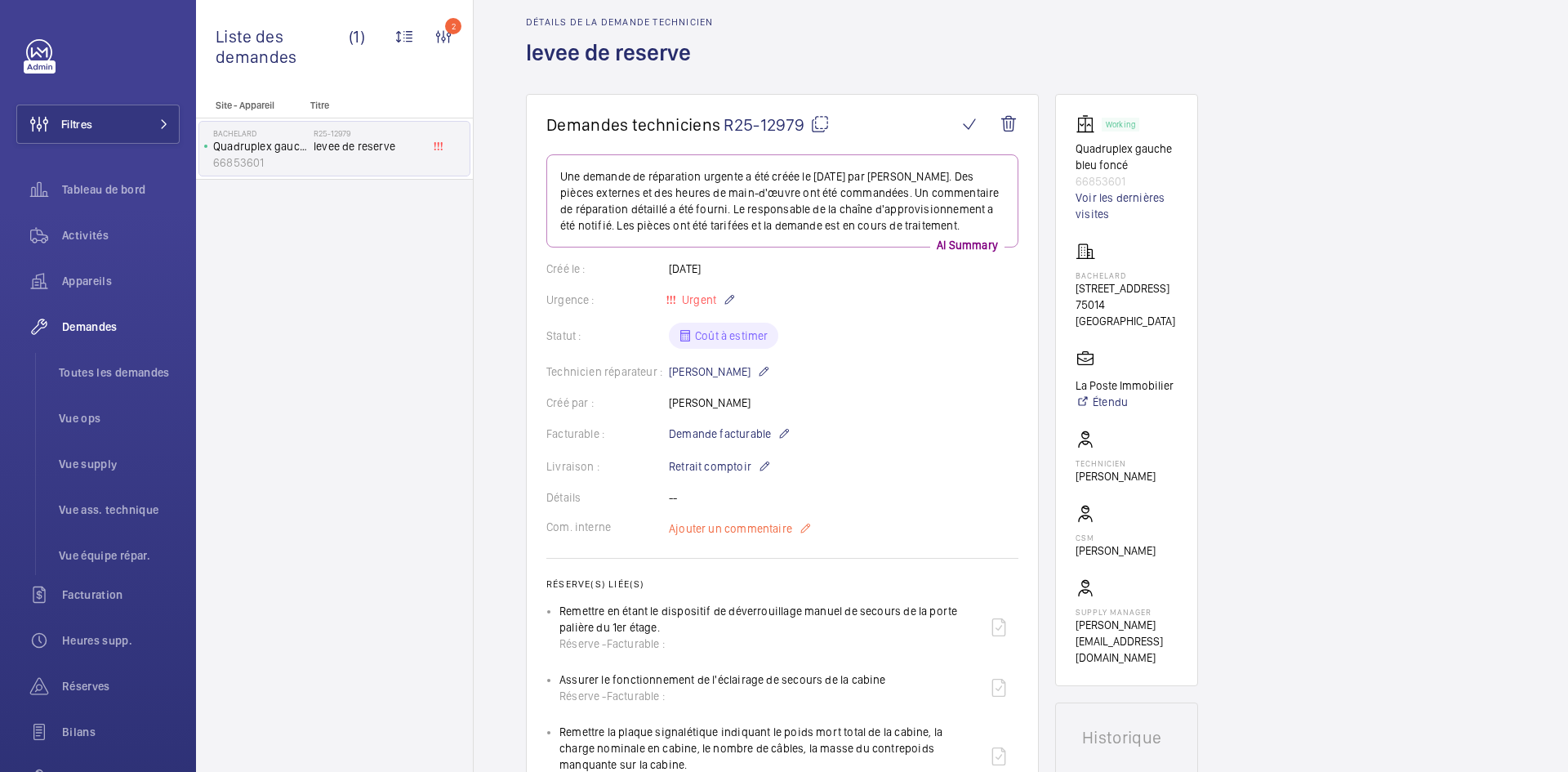
click at [753, 536] on span "Ajouter un commentaire" at bounding box center [730, 529] width 123 height 17
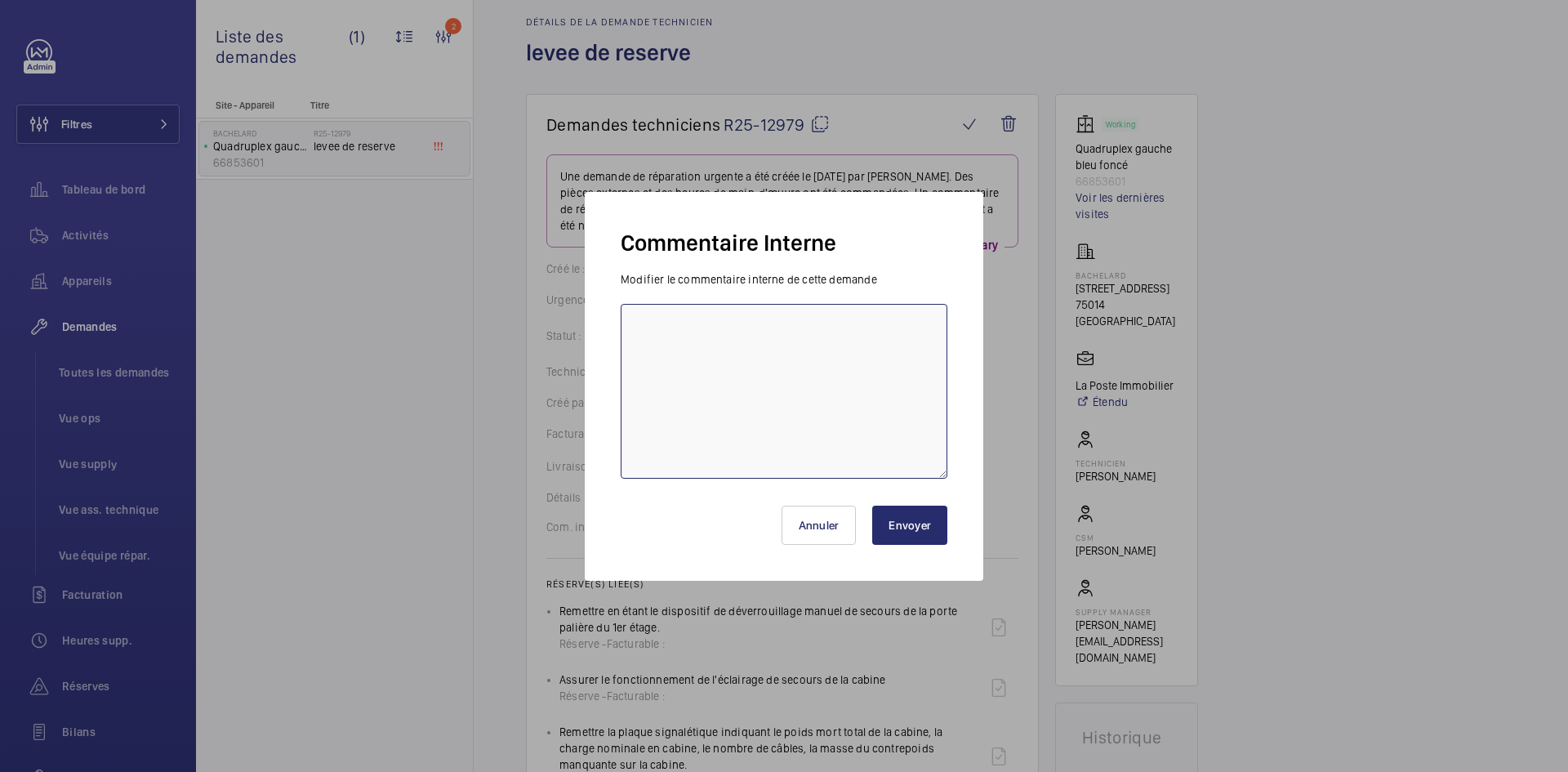
click at [678, 348] on textarea at bounding box center [784, 391] width 327 height 174
paste textarea "https://www.sodica.fr/fr/1/deverrouillage-zidFO2215Z74?tracking=searchterm:FO22…"
type textarea "https://www.sodica.fr/fr/1/deverrouillage-zidFO2215Z74?tracking=searchterm:FO22…"
click at [918, 529] on button "Envoyer" at bounding box center [910, 525] width 75 height 39
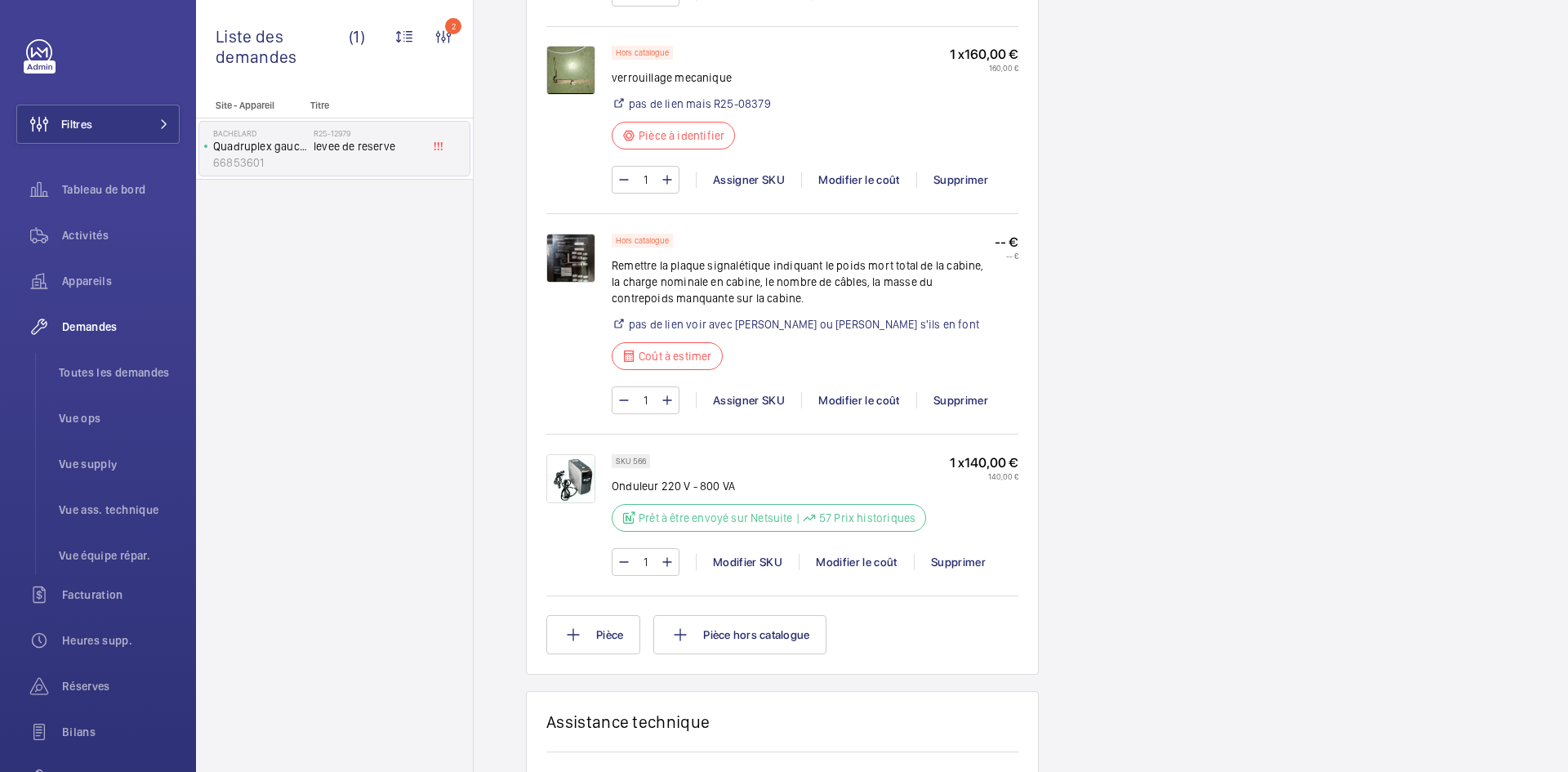
scroll to position [1454, 0]
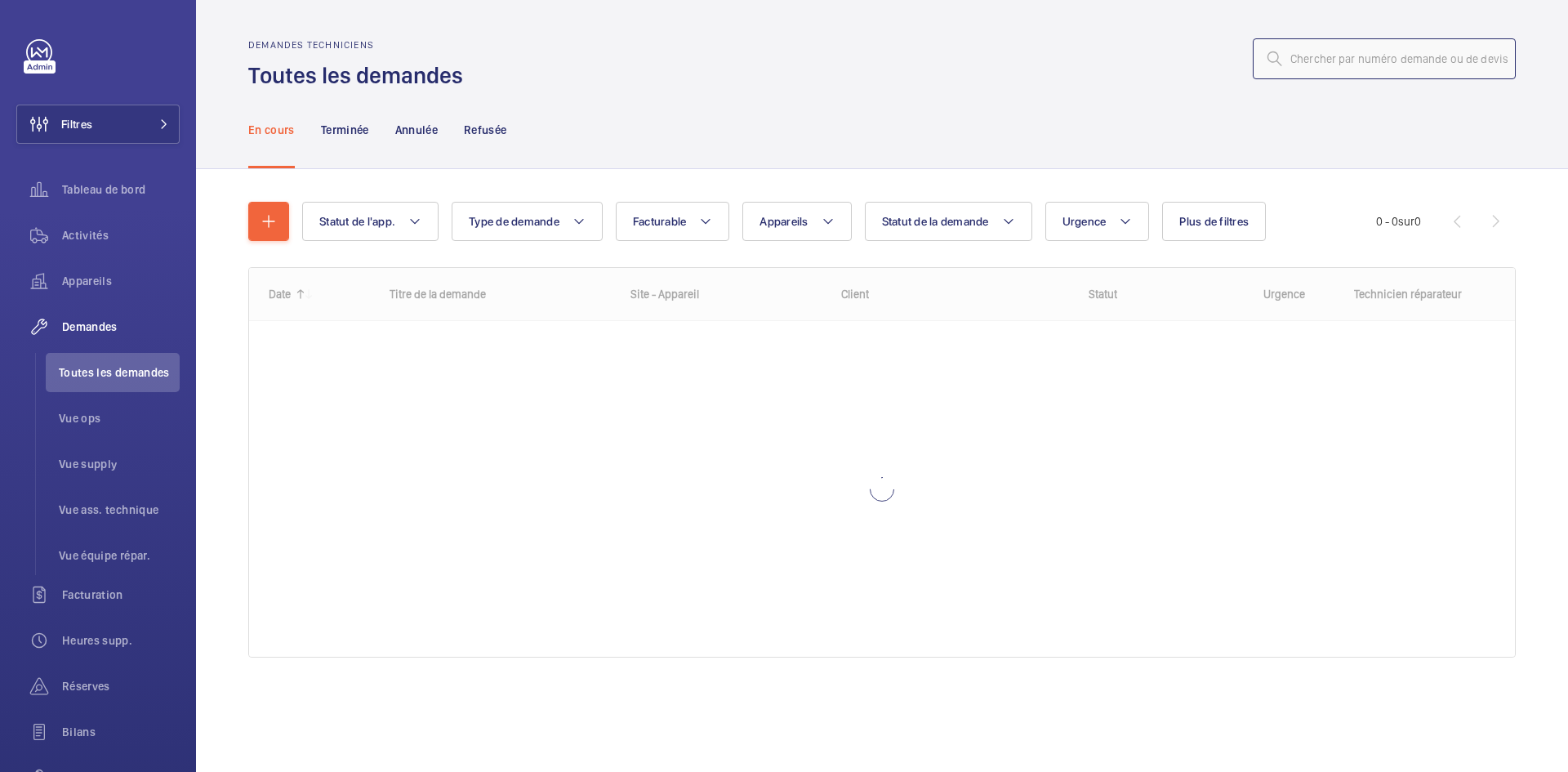
click at [1340, 58] on input "text" at bounding box center [1385, 58] width 263 height 41
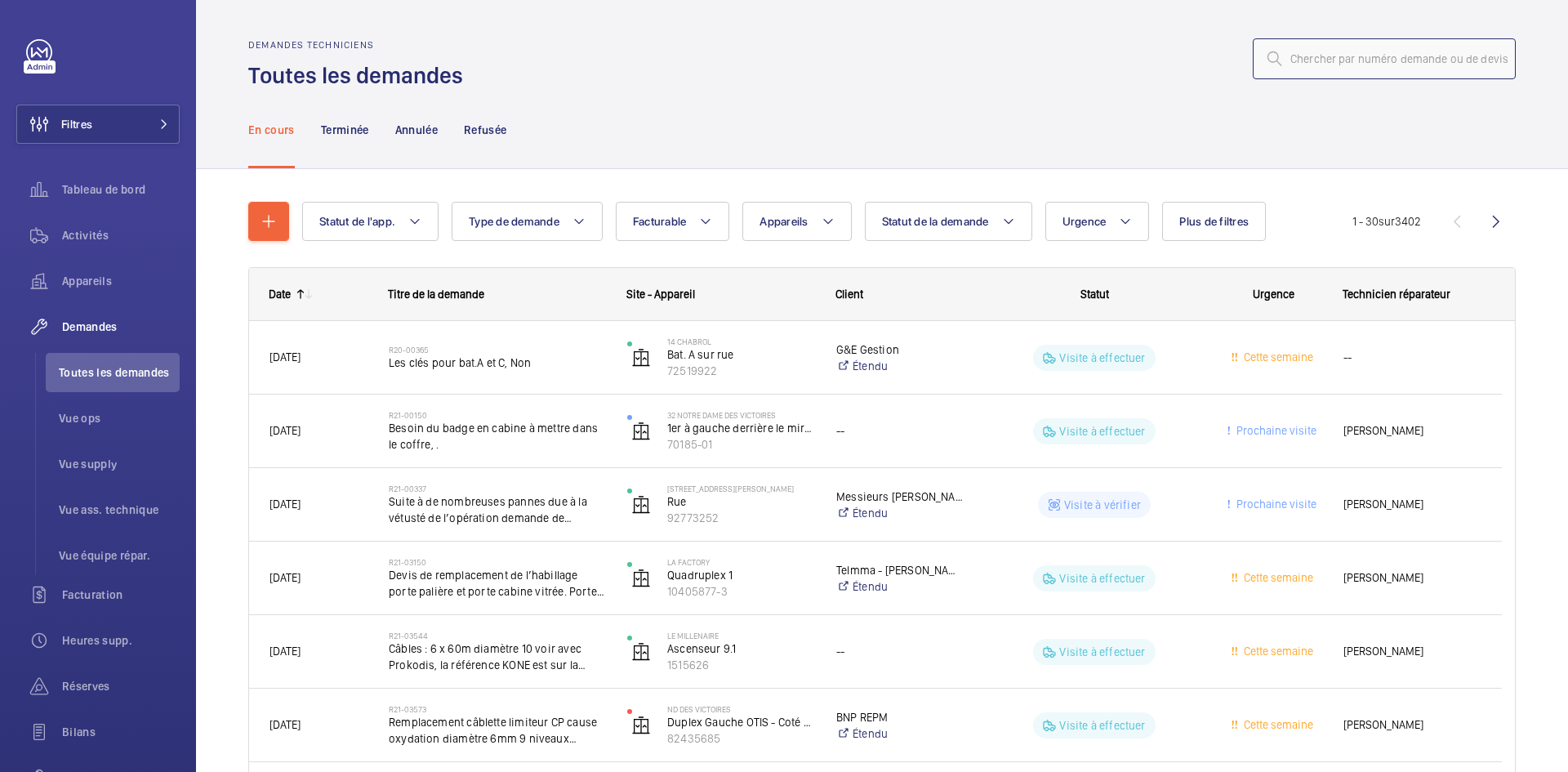
paste input "R25-12818"
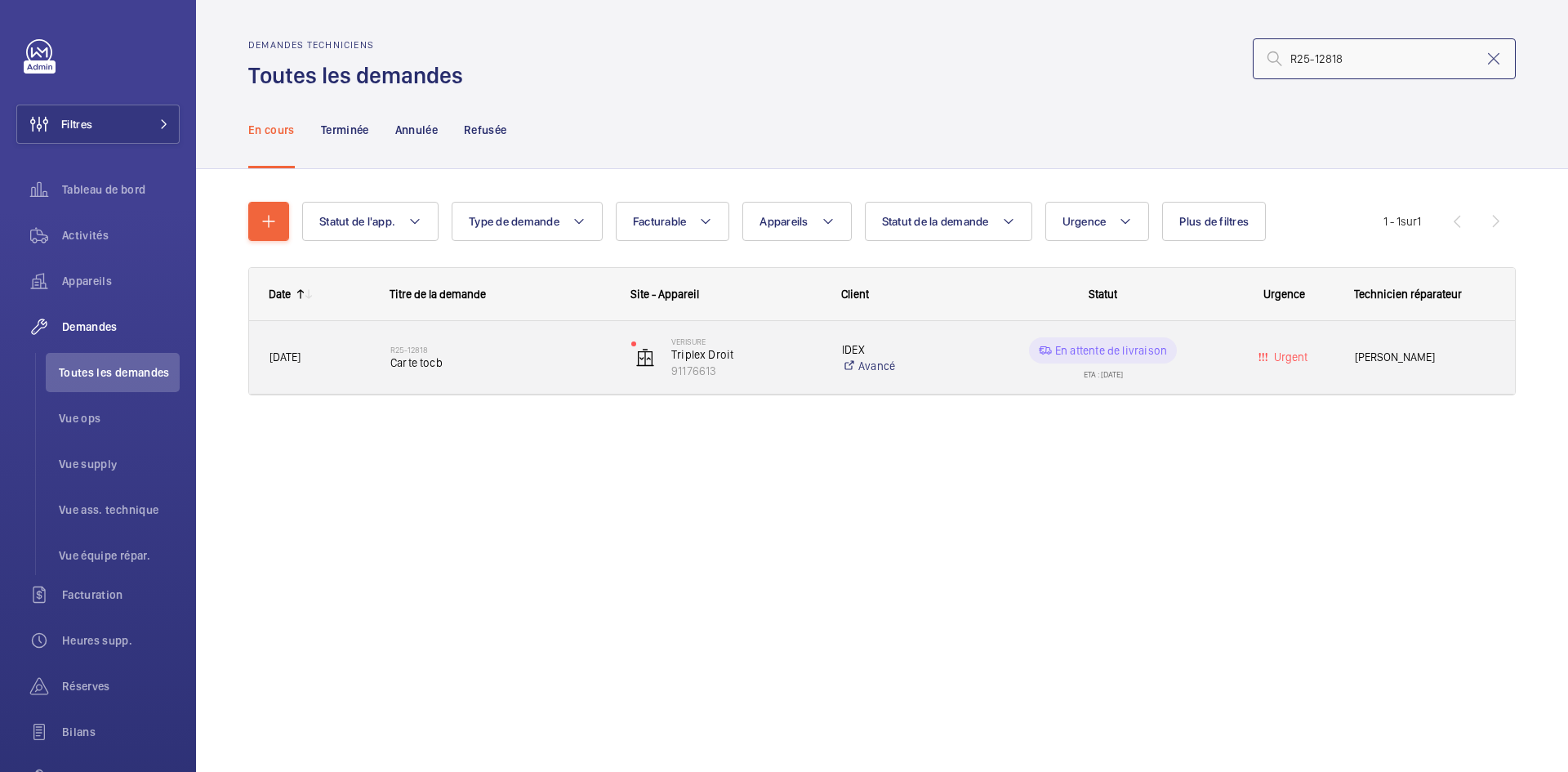
type input "R25-12818"
click at [321, 365] on span "[DATE]" at bounding box center [319, 358] width 99 height 19
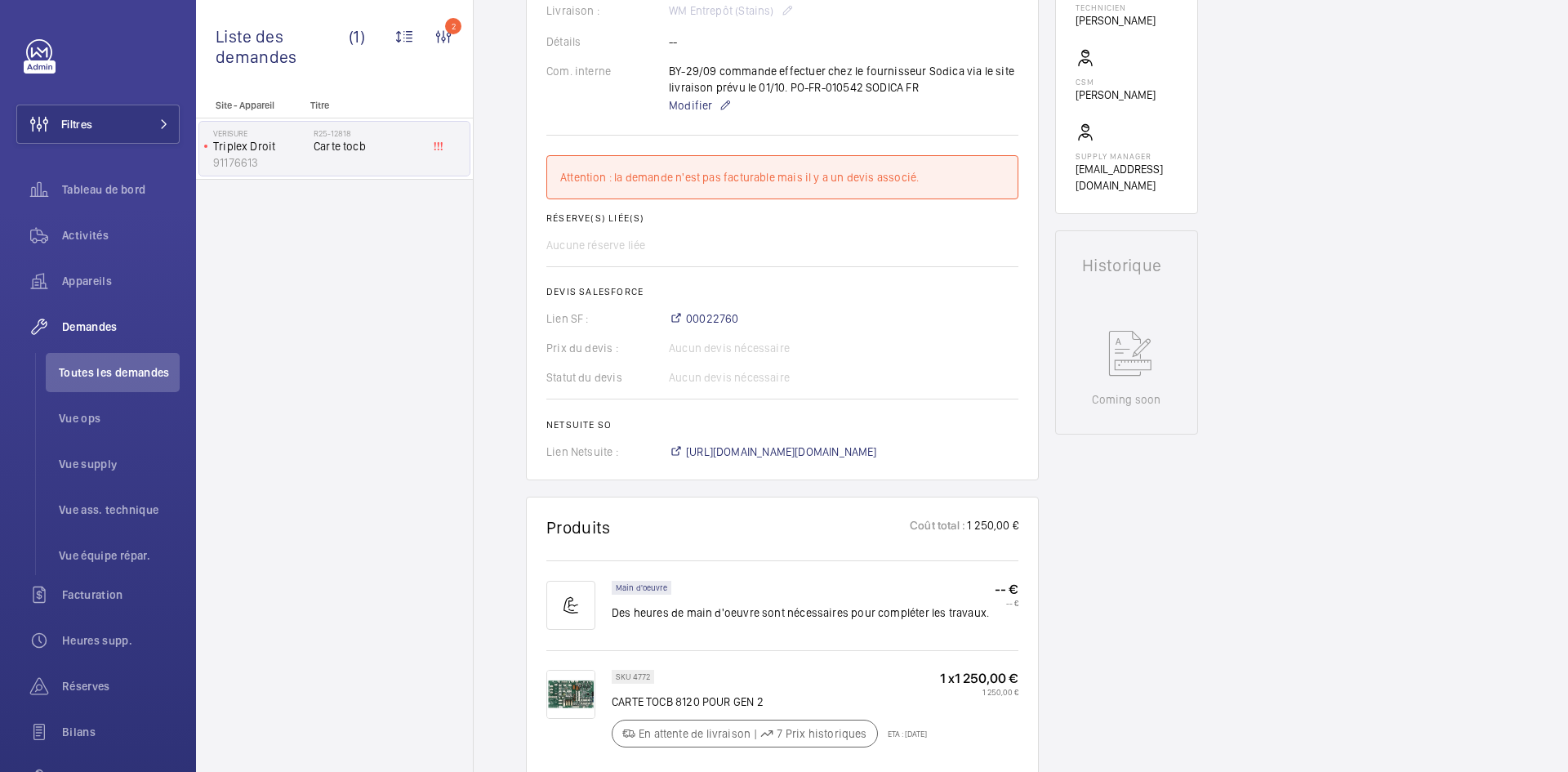
scroll to position [572, 0]
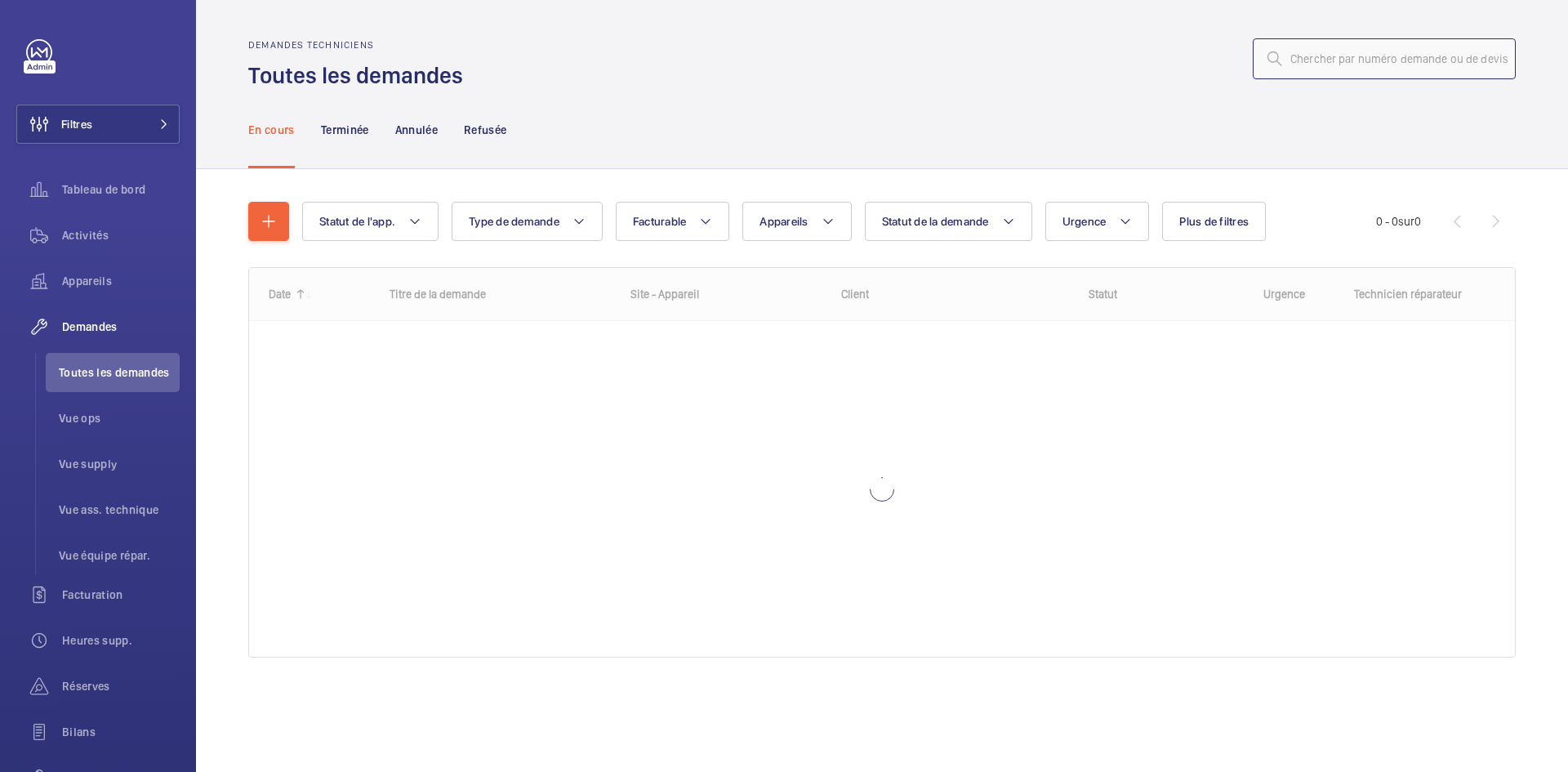
click at [1305, 53] on input "text" at bounding box center [1385, 58] width 263 height 41
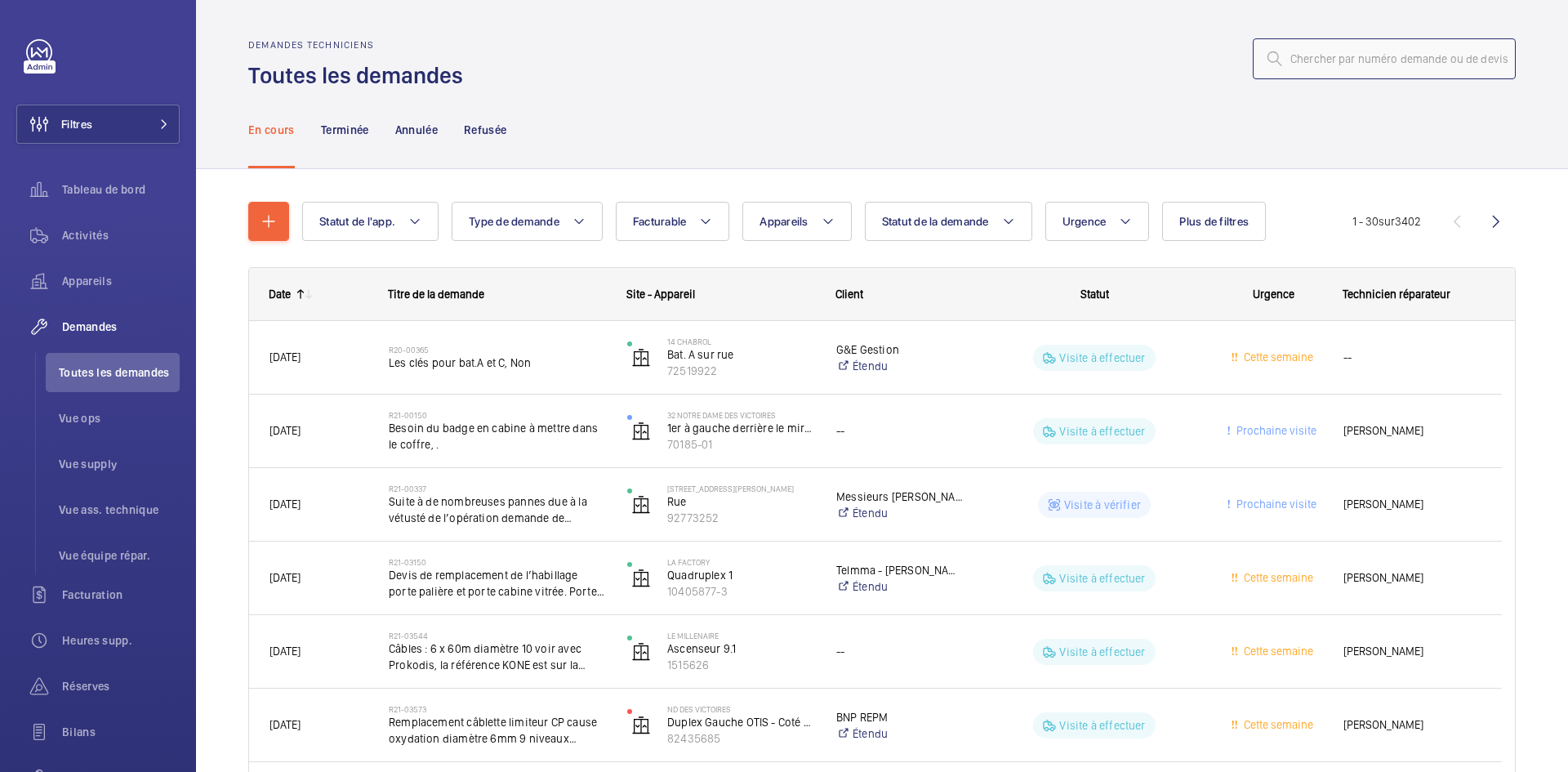
paste input "R25-08379"
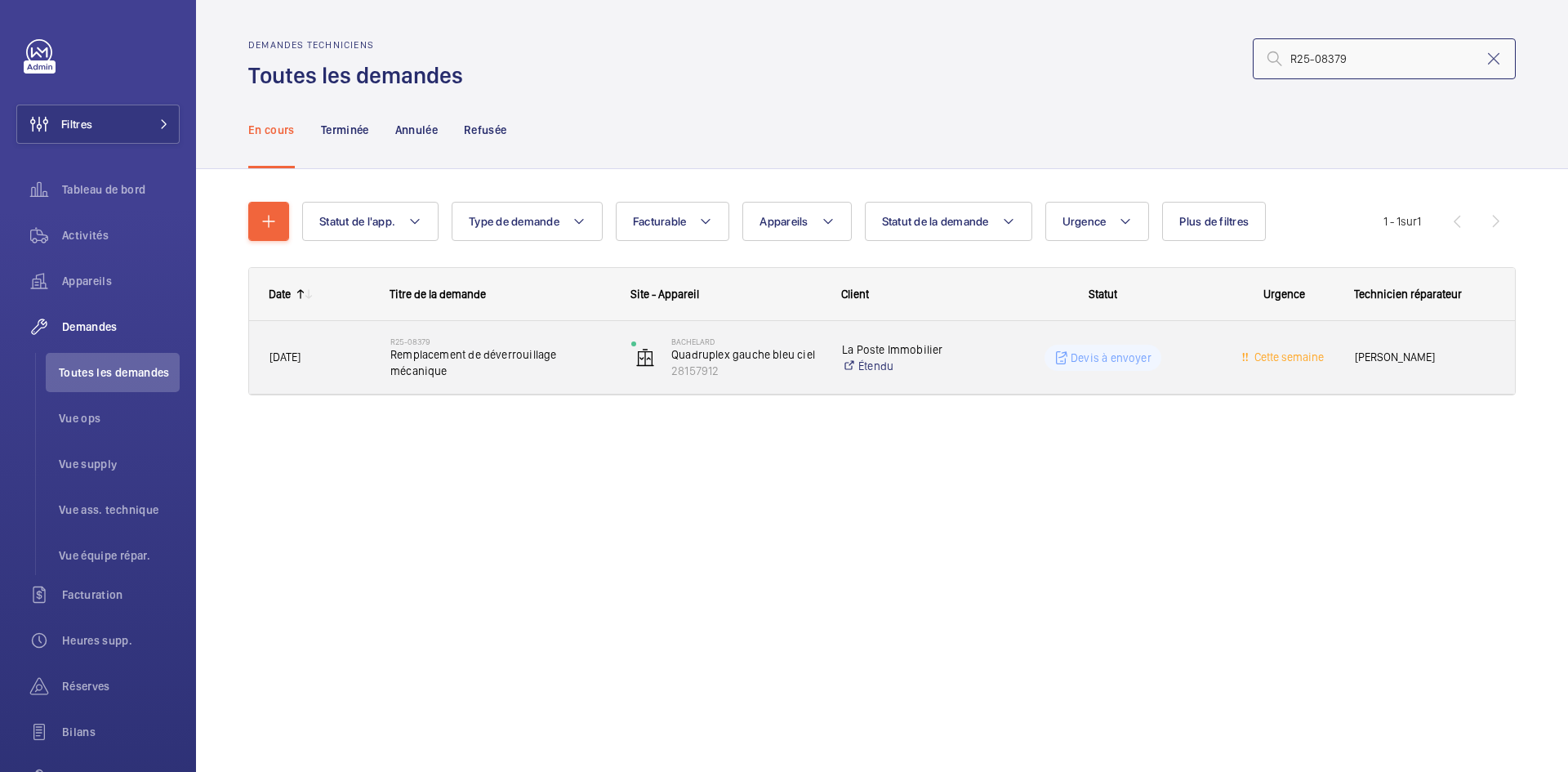
type input "R25-08379"
click at [349, 352] on span "[DATE]" at bounding box center [319, 358] width 99 height 19
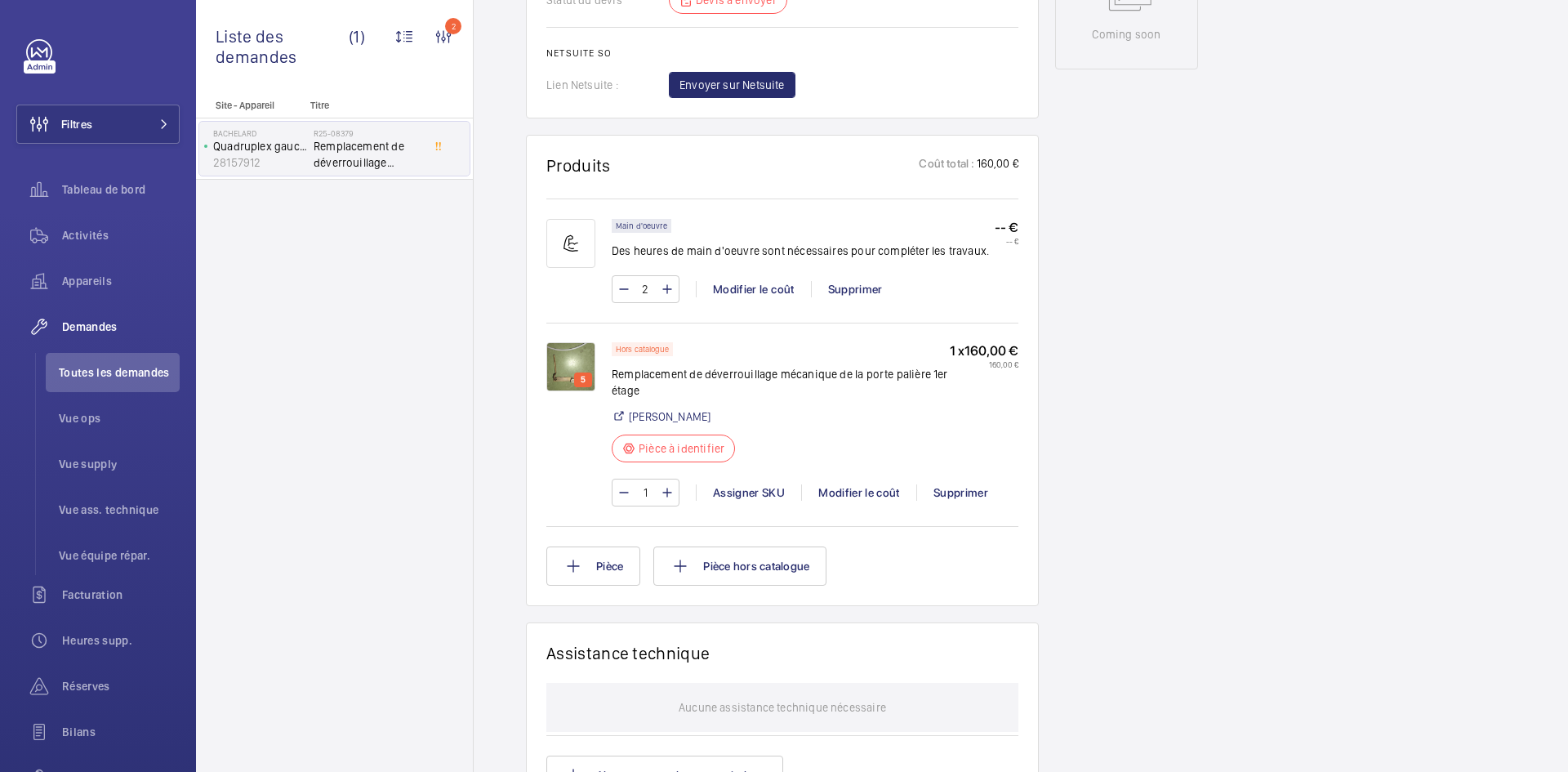
scroll to position [980, 0]
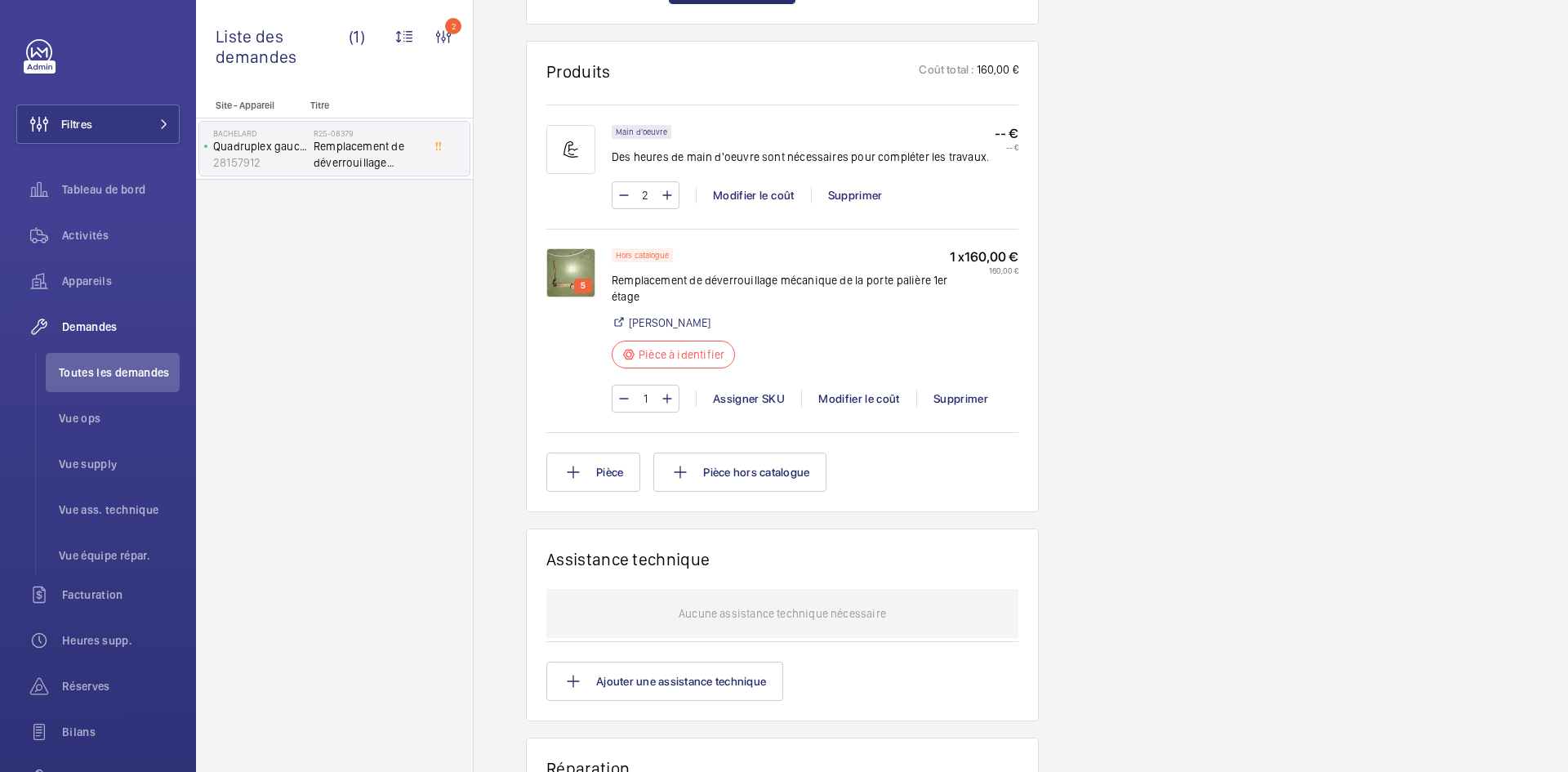
click at [562, 271] on img at bounding box center [571, 273] width 49 height 49
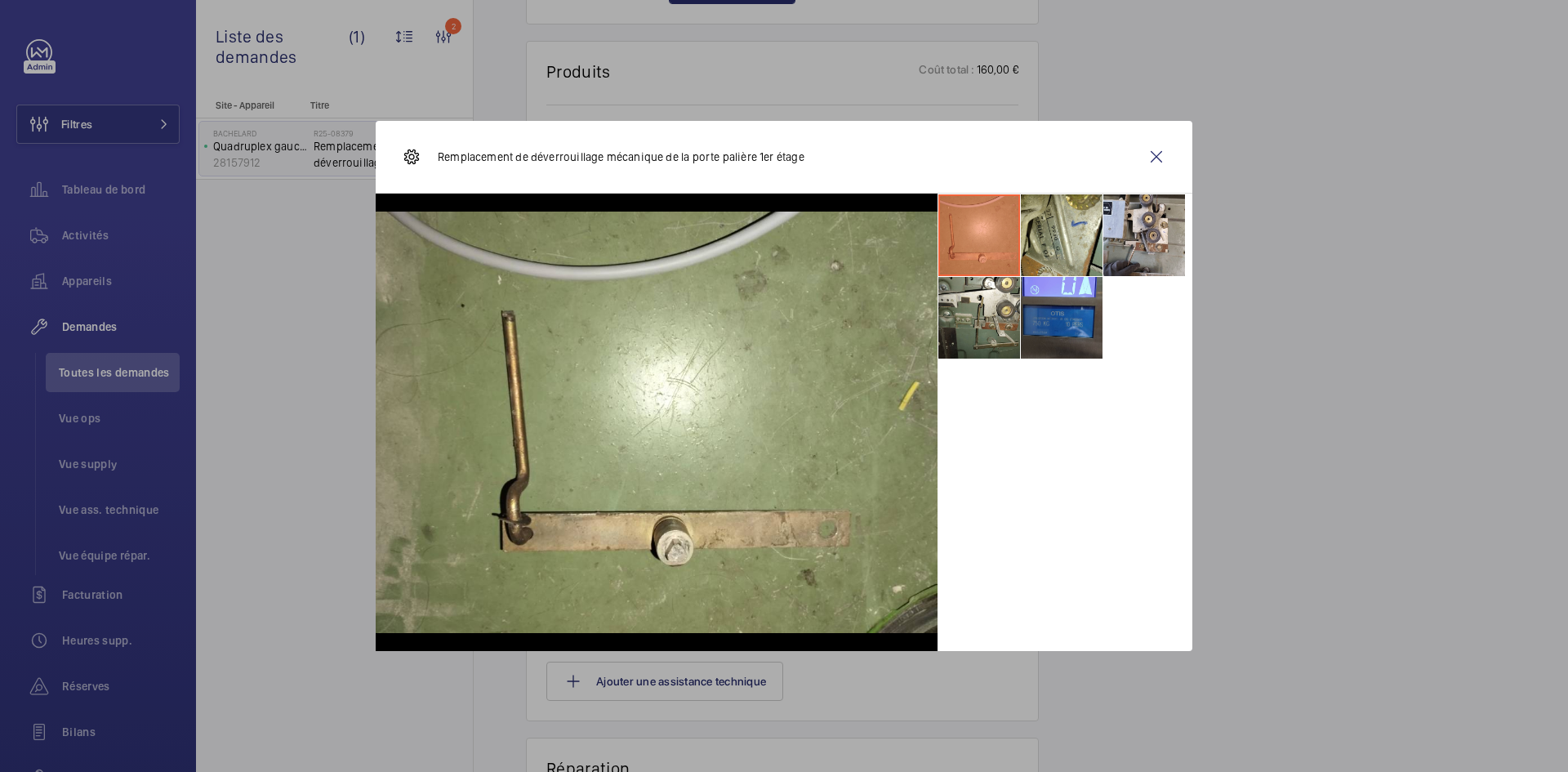
click at [1381, 374] on div at bounding box center [784, 386] width 1568 height 772
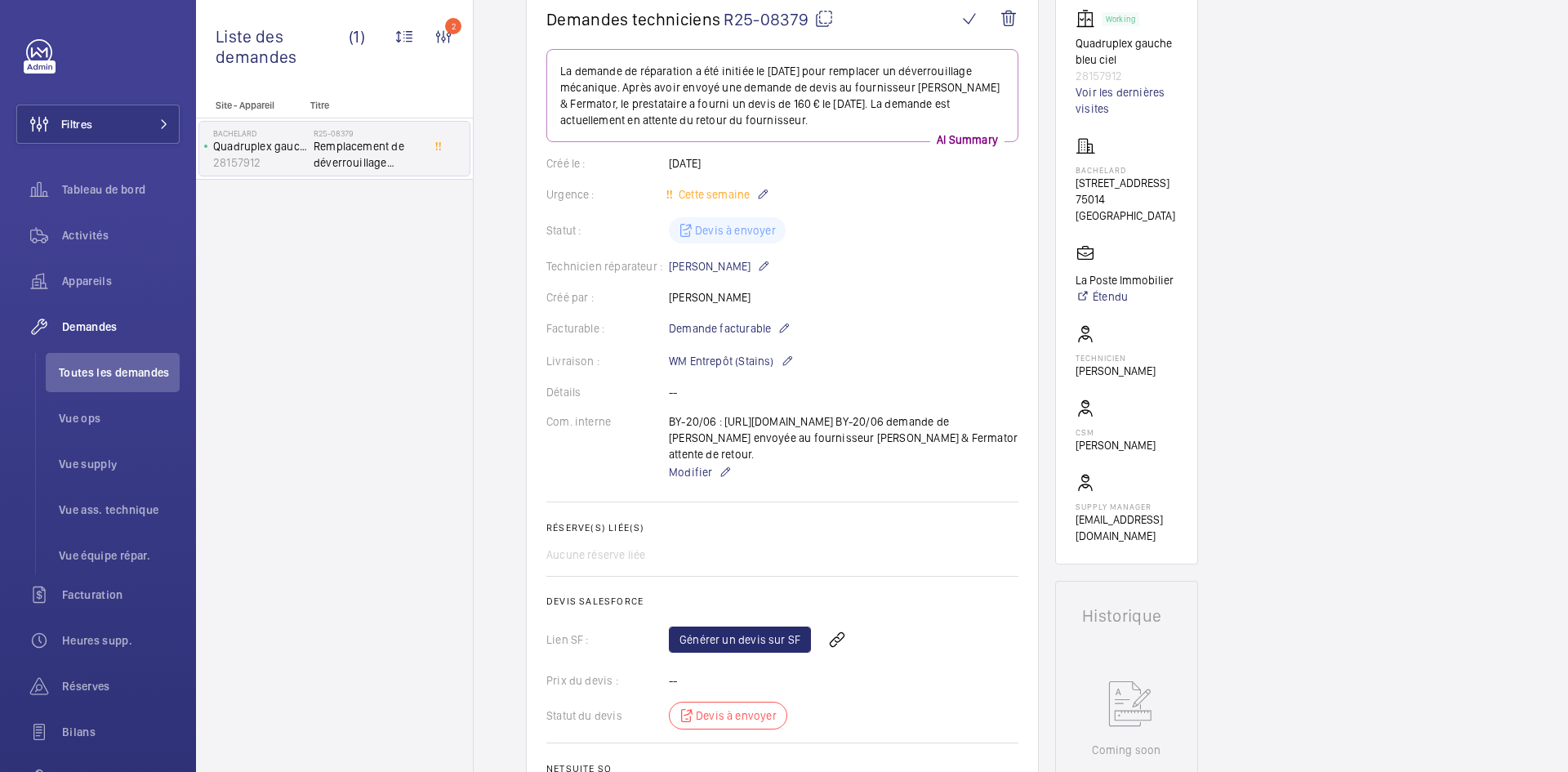
scroll to position [163, 0]
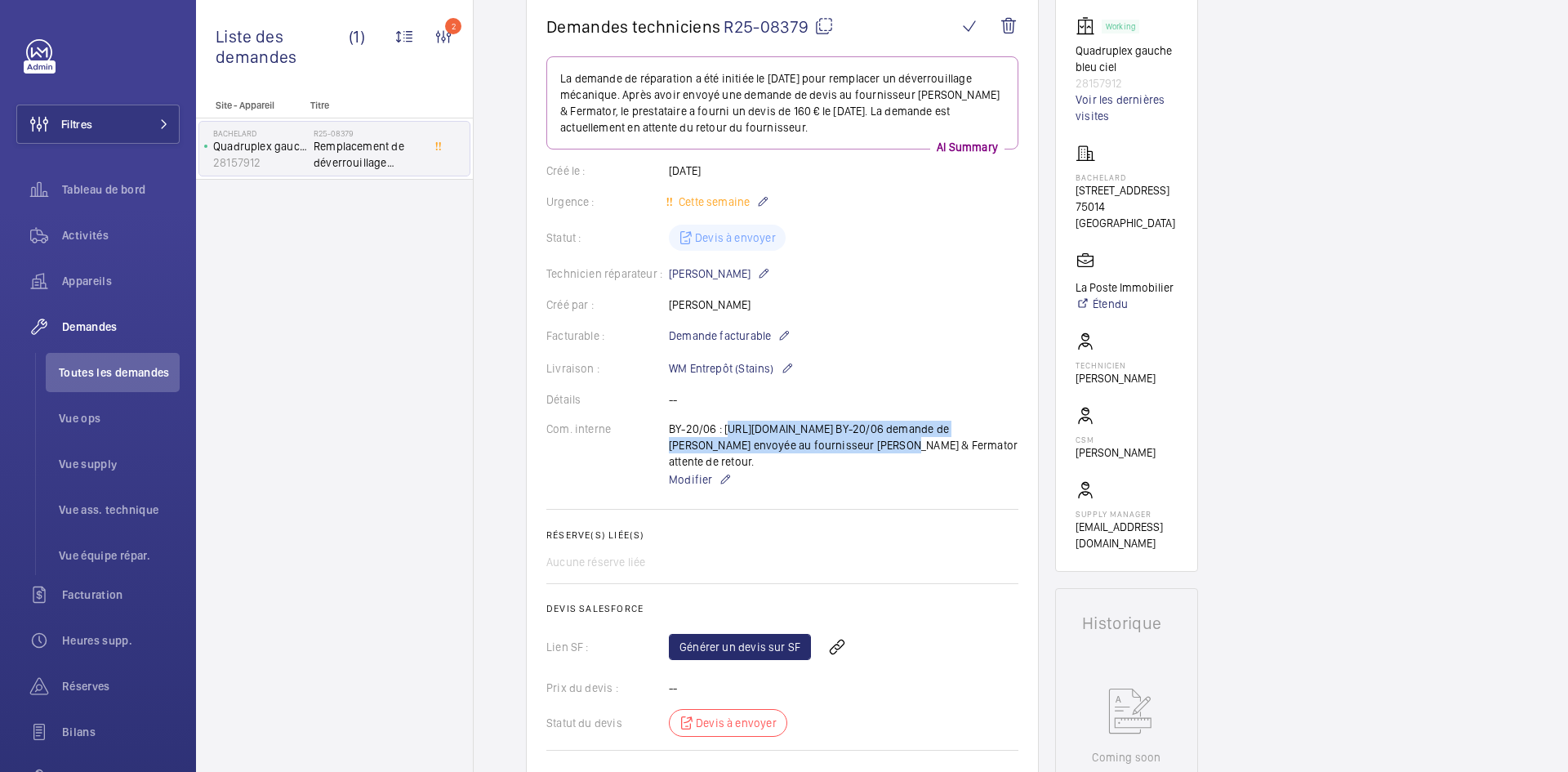
drag, startPoint x: 726, startPoint y: 425, endPoint x: 830, endPoint y: 444, distance: 105.7
click at [830, 444] on div "BY-20/06 : [URL][DOMAIN_NAME] BY-20/06 demande de [PERSON_NAME] envoyée au four…" at bounding box center [843, 454] width 350 height 69
copy p "https://www.sodica.fr/fr/1/deverrouillage-zidFO2215Z74?tracking=searchterm:FO22…"
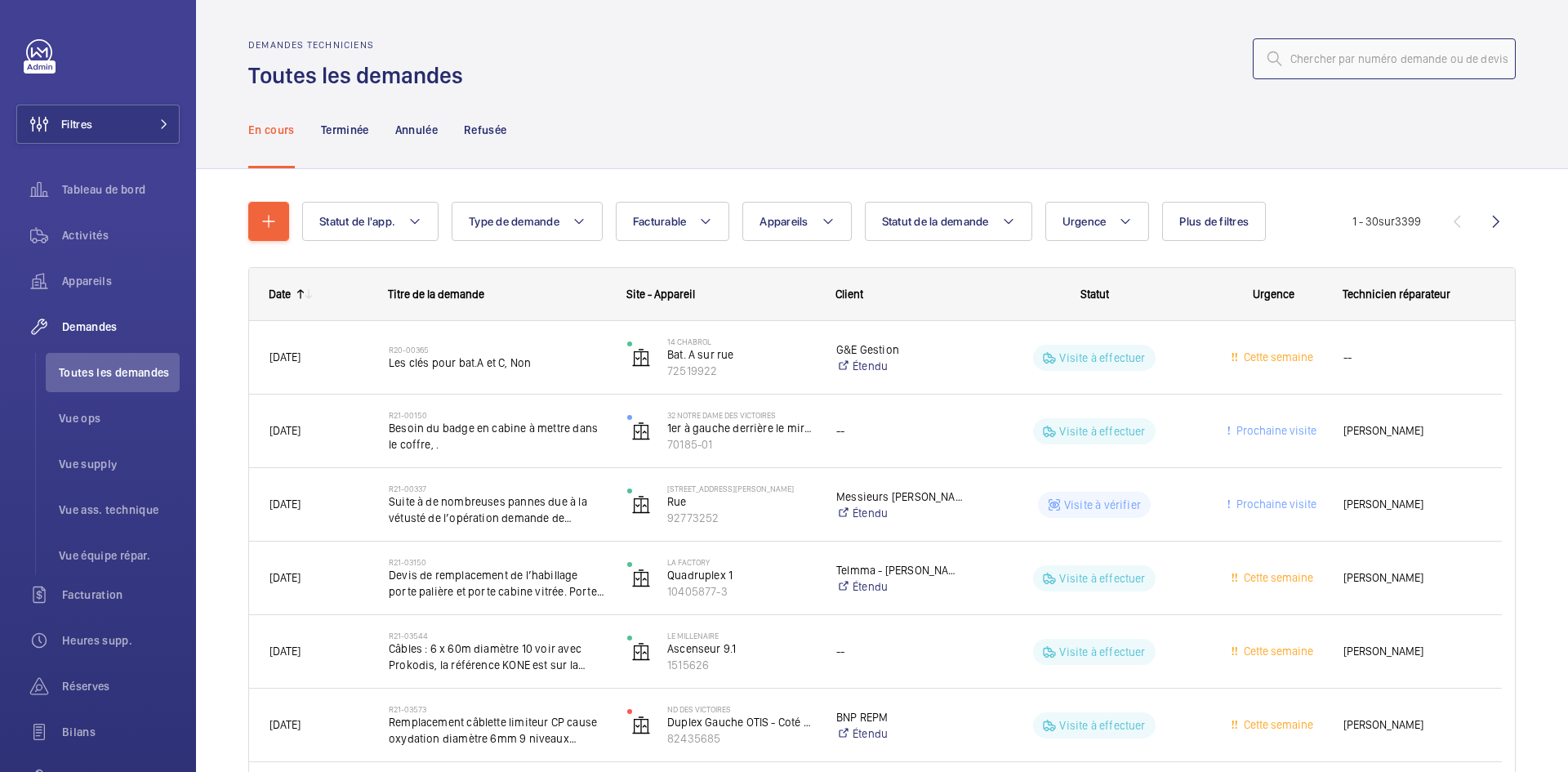
click at [1359, 59] on input "text" at bounding box center [1385, 58] width 263 height 41
paste input "R25-05945"
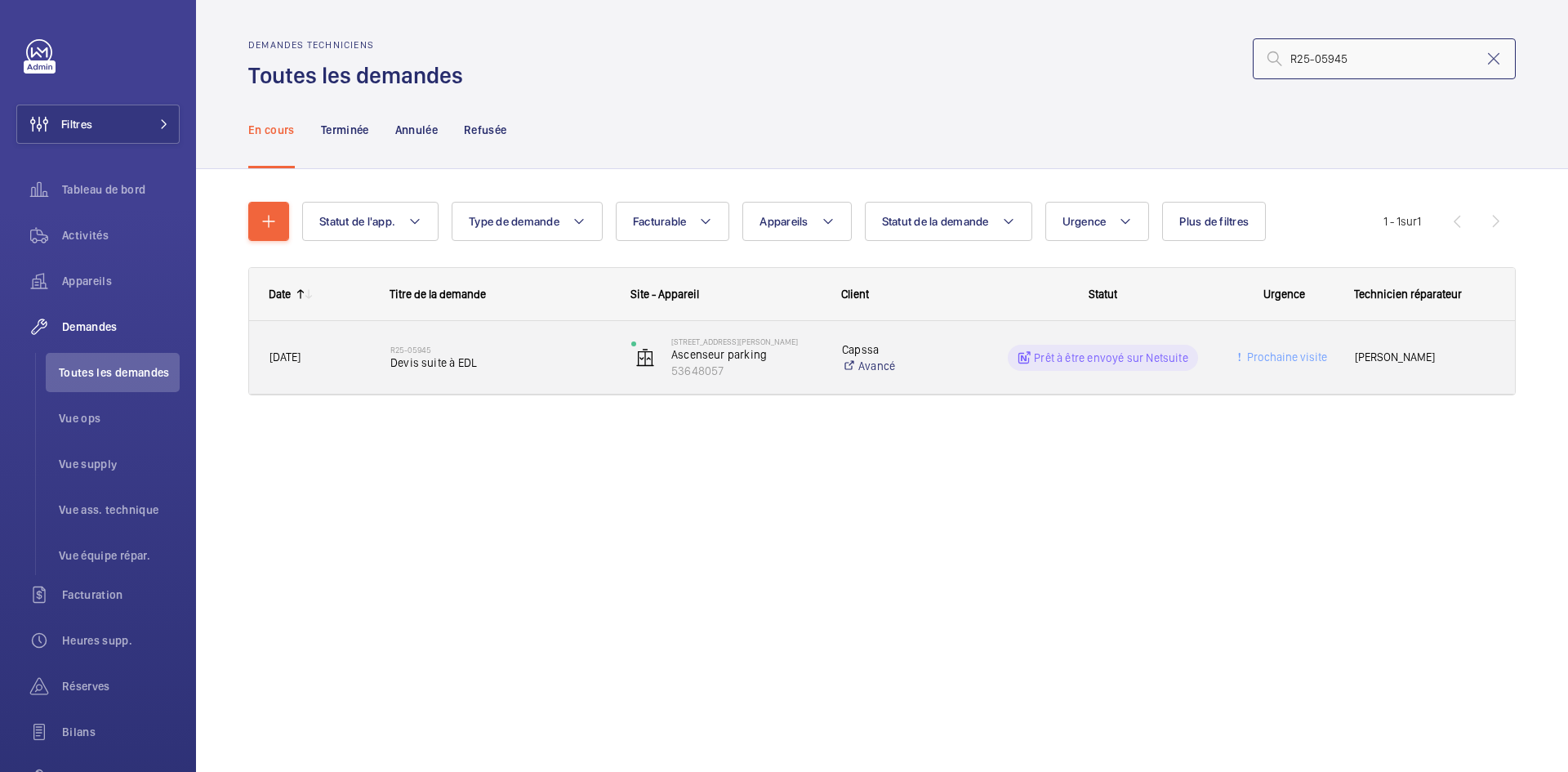
type input "R25-05945"
click at [370, 347] on div "R25-05945 Devis suite à EDL" at bounding box center [490, 357] width 241 height 72
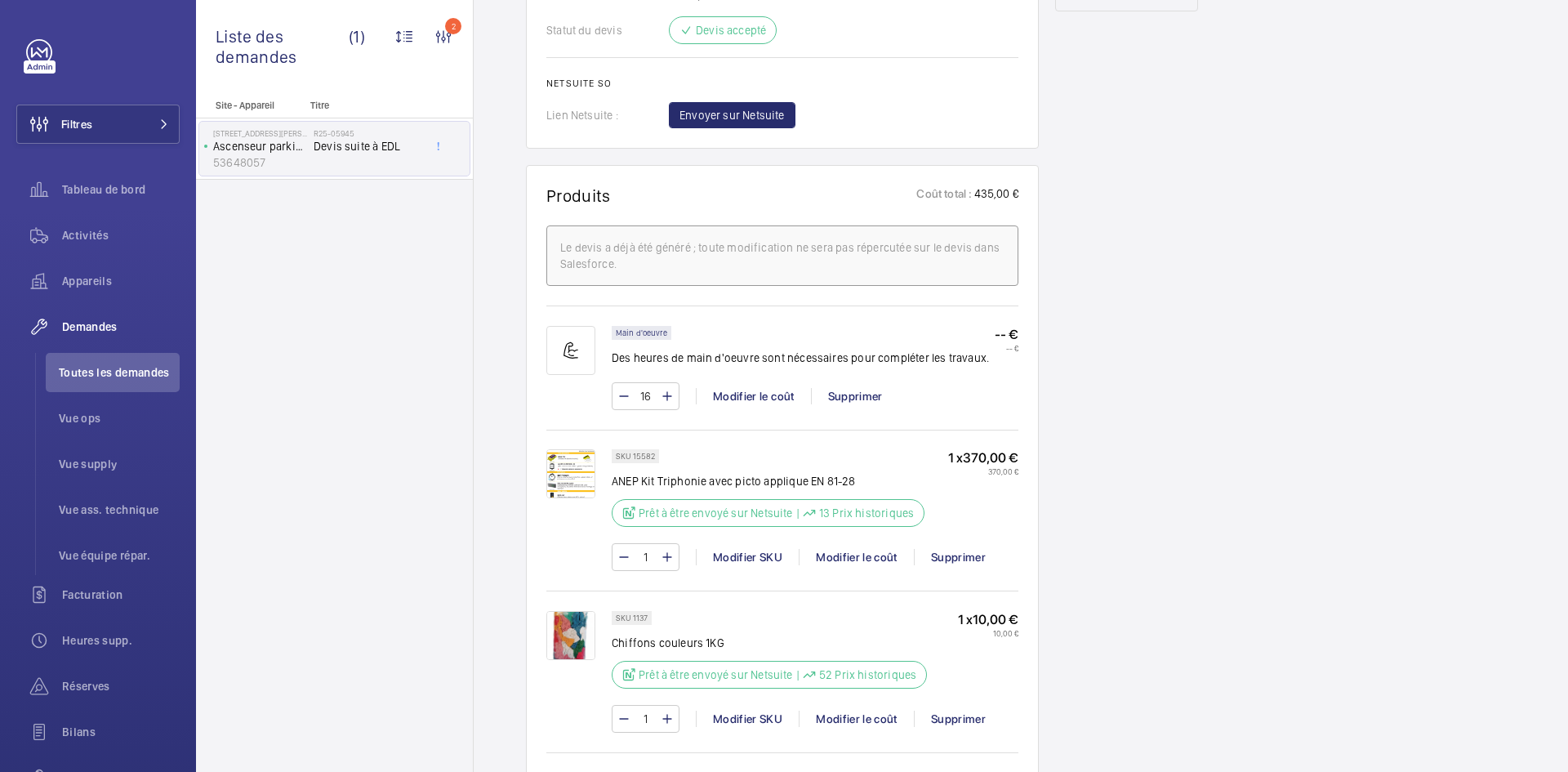
scroll to position [1062, 0]
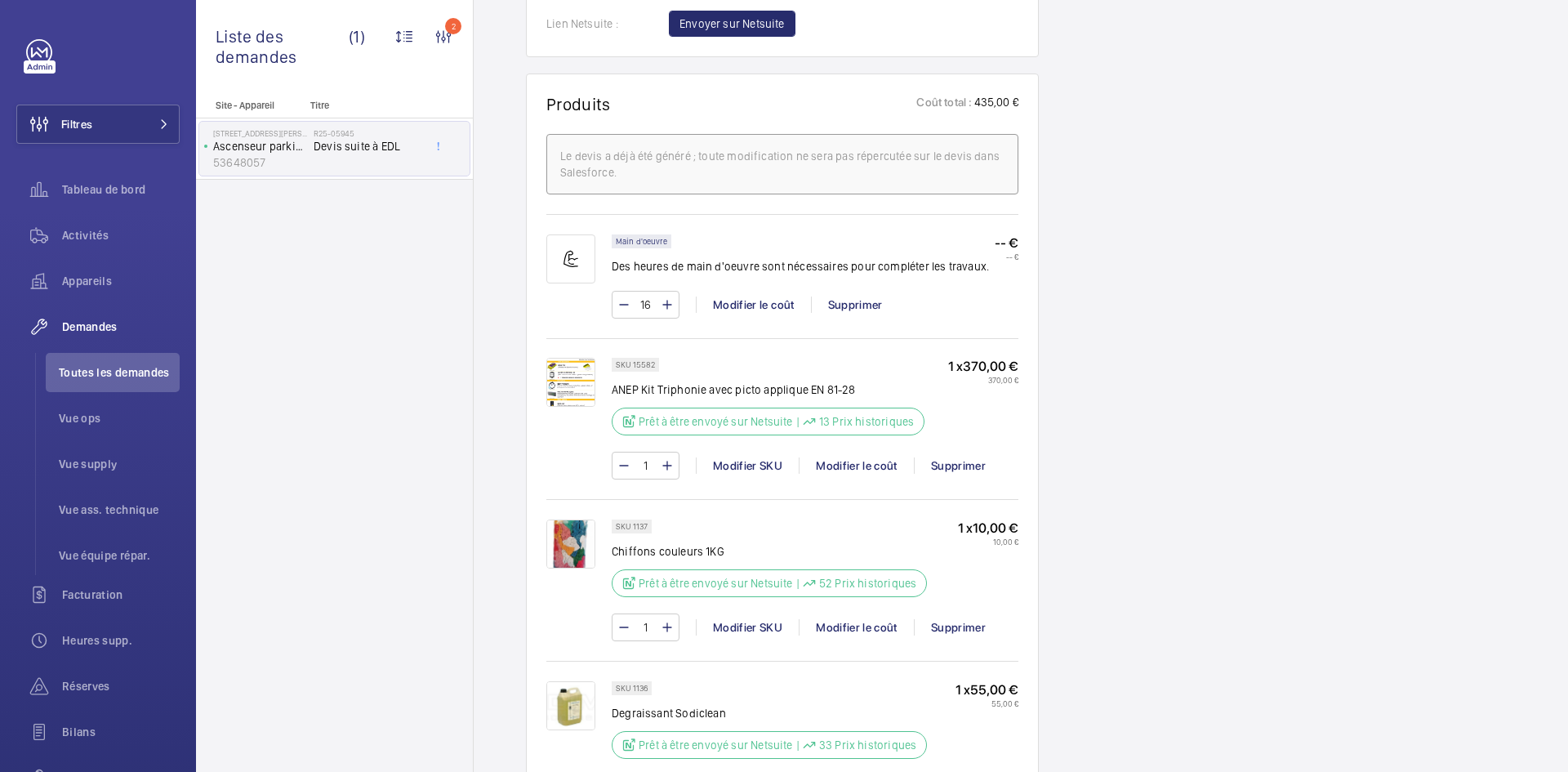
click at [587, 381] on img at bounding box center [571, 382] width 49 height 49
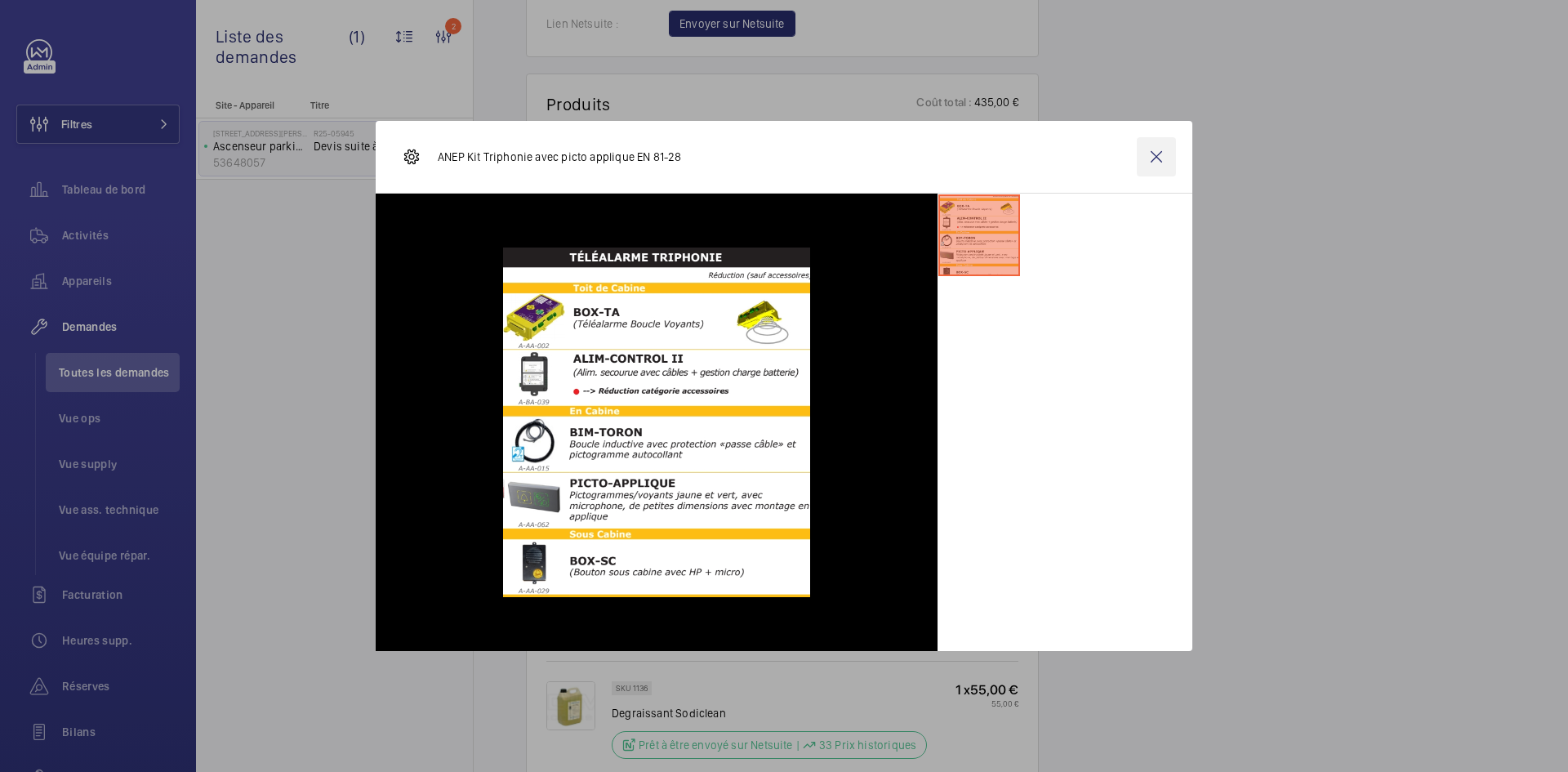
click at [1164, 161] on wm-front-icon-button at bounding box center [1156, 156] width 39 height 39
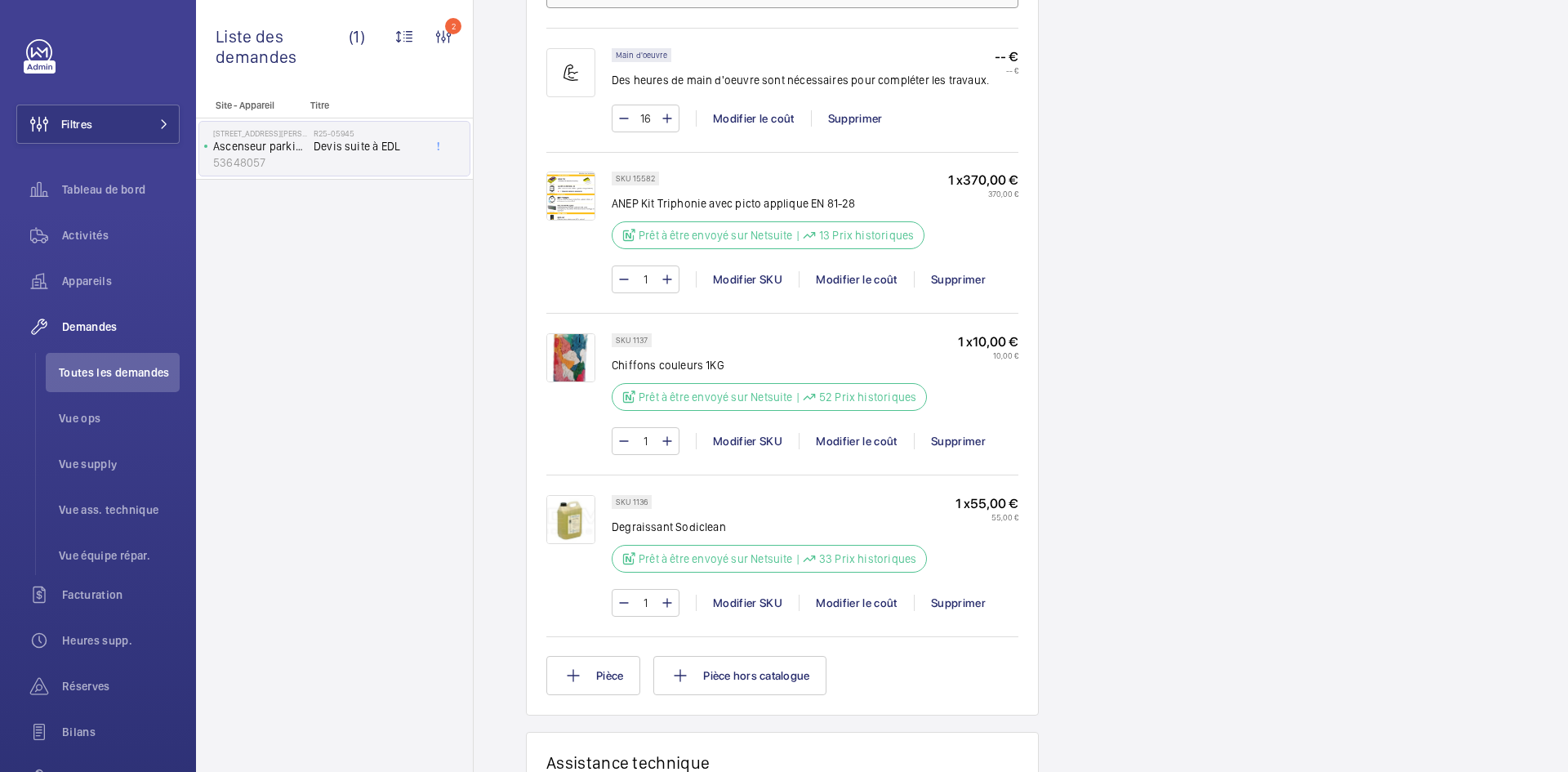
scroll to position [1552, 0]
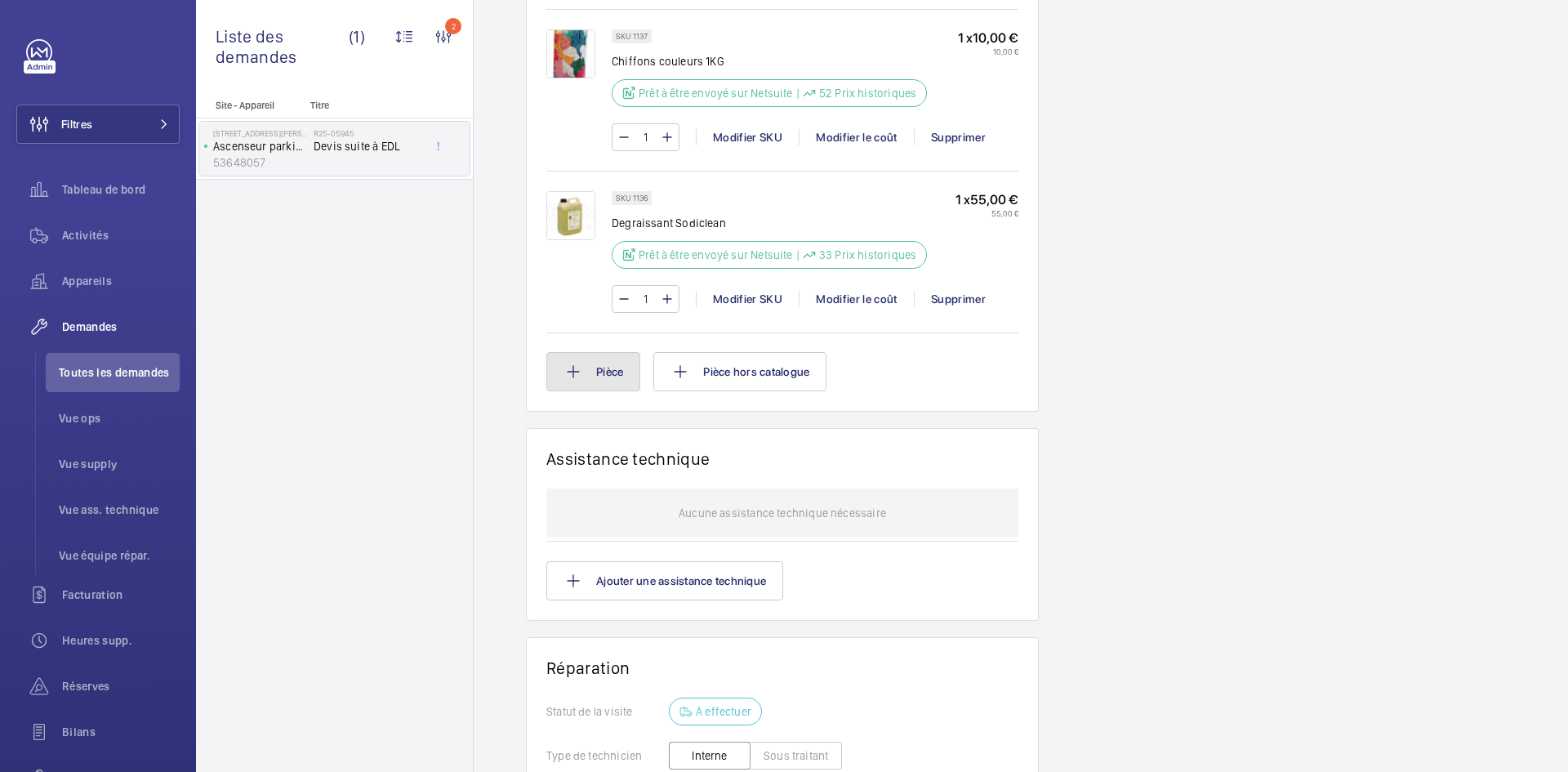
click at [615, 370] on button "Pièce" at bounding box center [594, 372] width 94 height 39
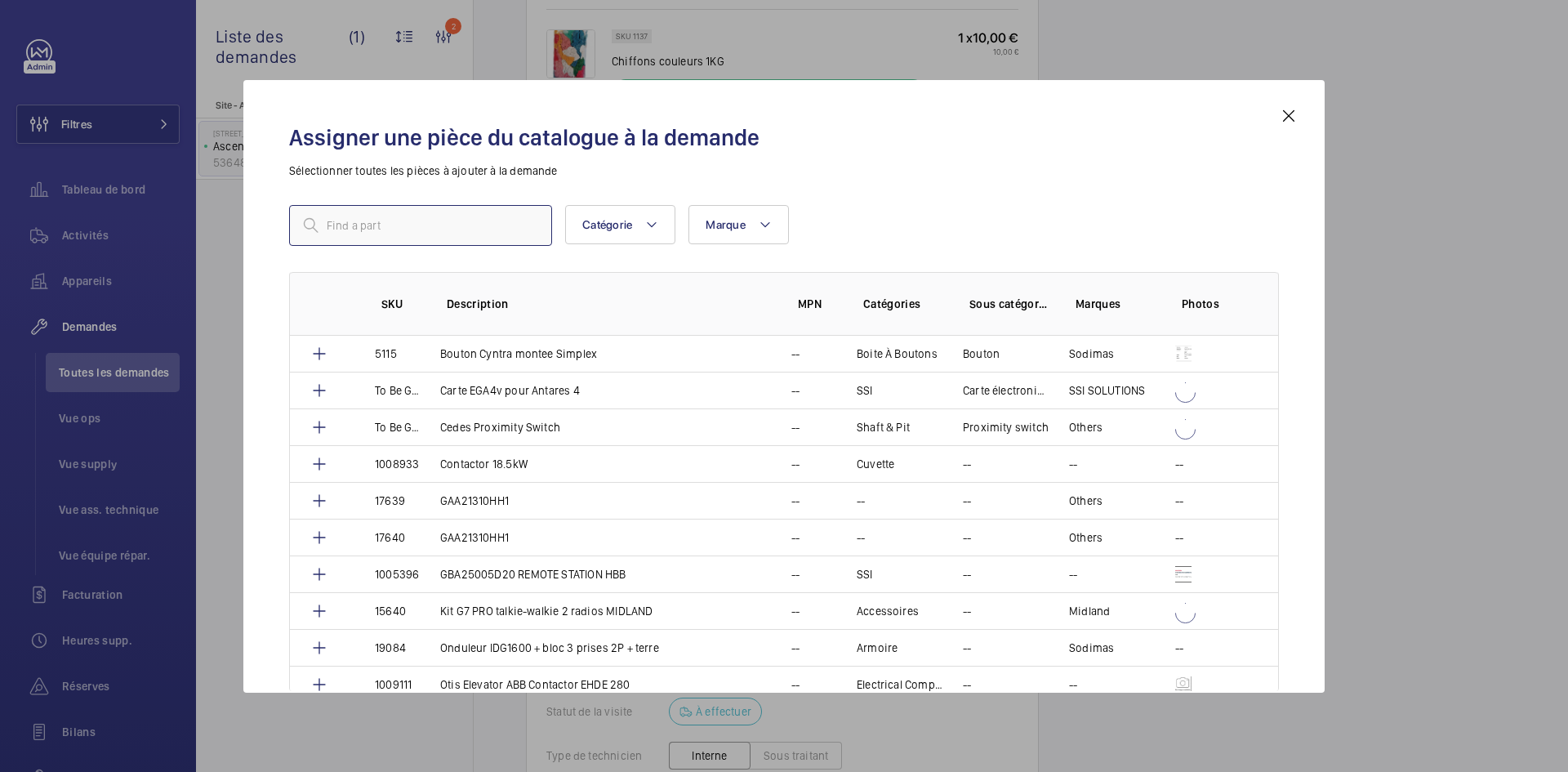
click at [479, 229] on input "text" at bounding box center [421, 225] width 263 height 41
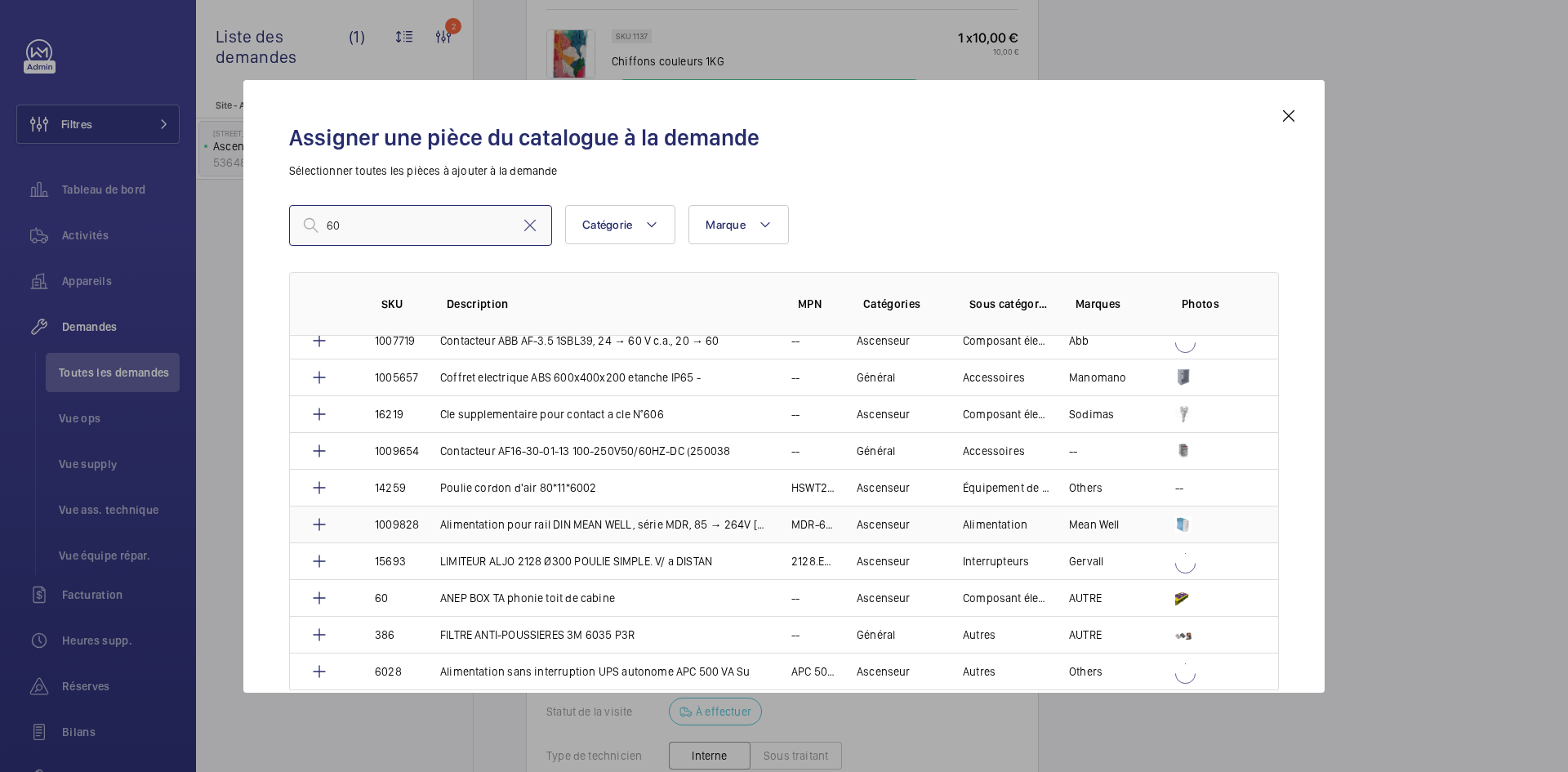
scroll to position [1744, 0]
type input "60"
click at [406, 591] on td "60" at bounding box center [387, 594] width 65 height 37
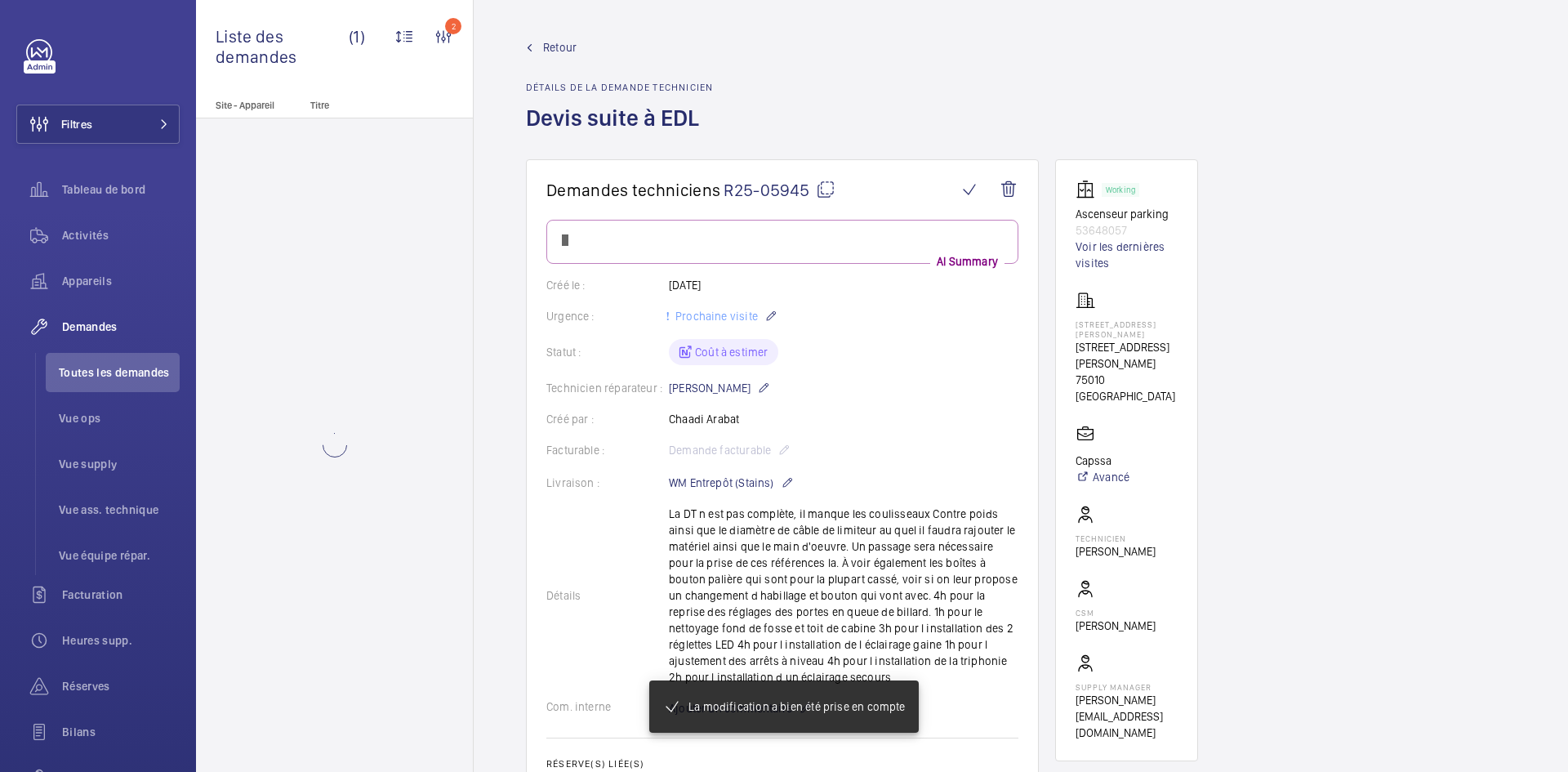
scroll to position [1552, 0]
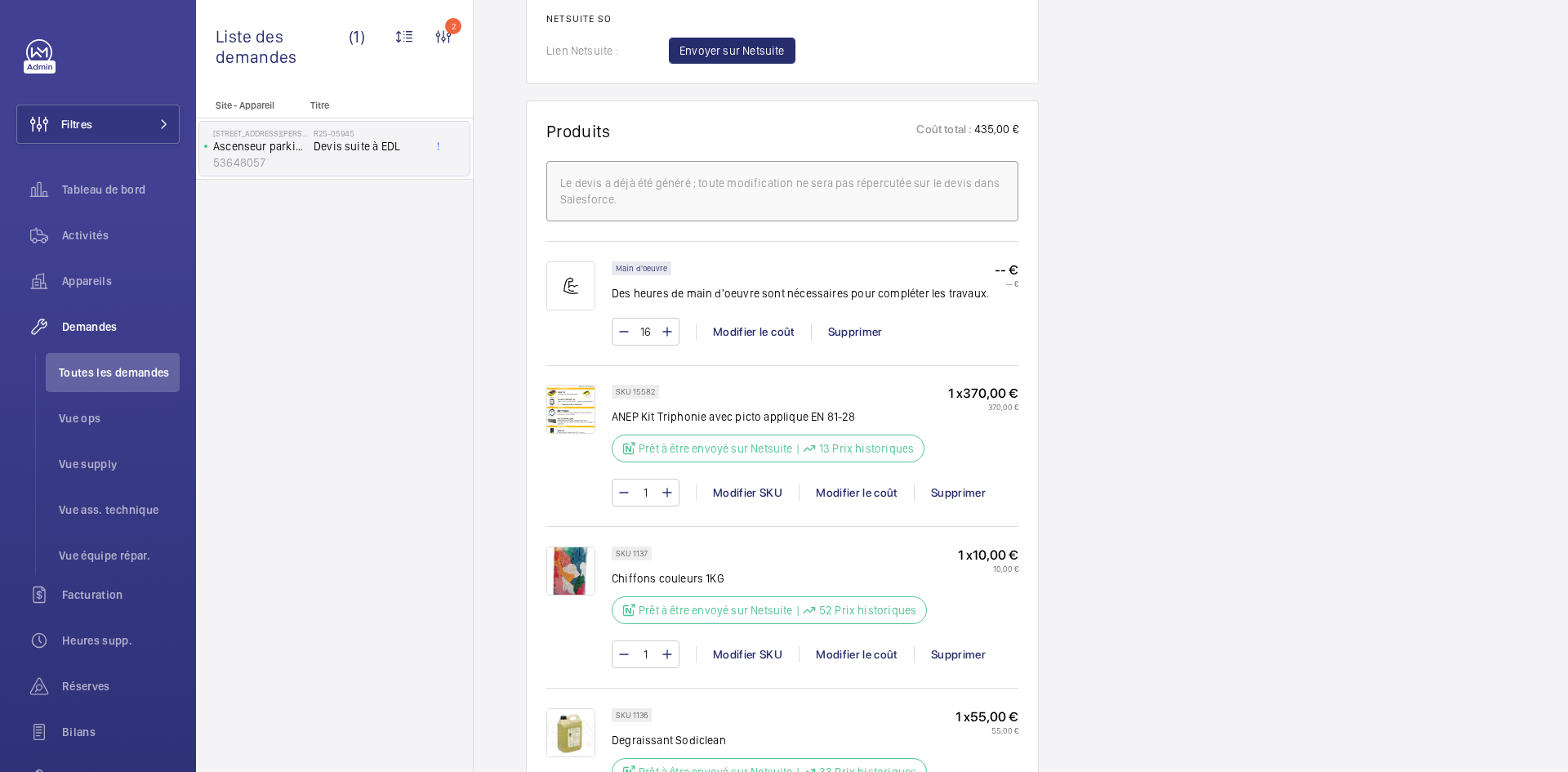
scroll to position [1046, 0]
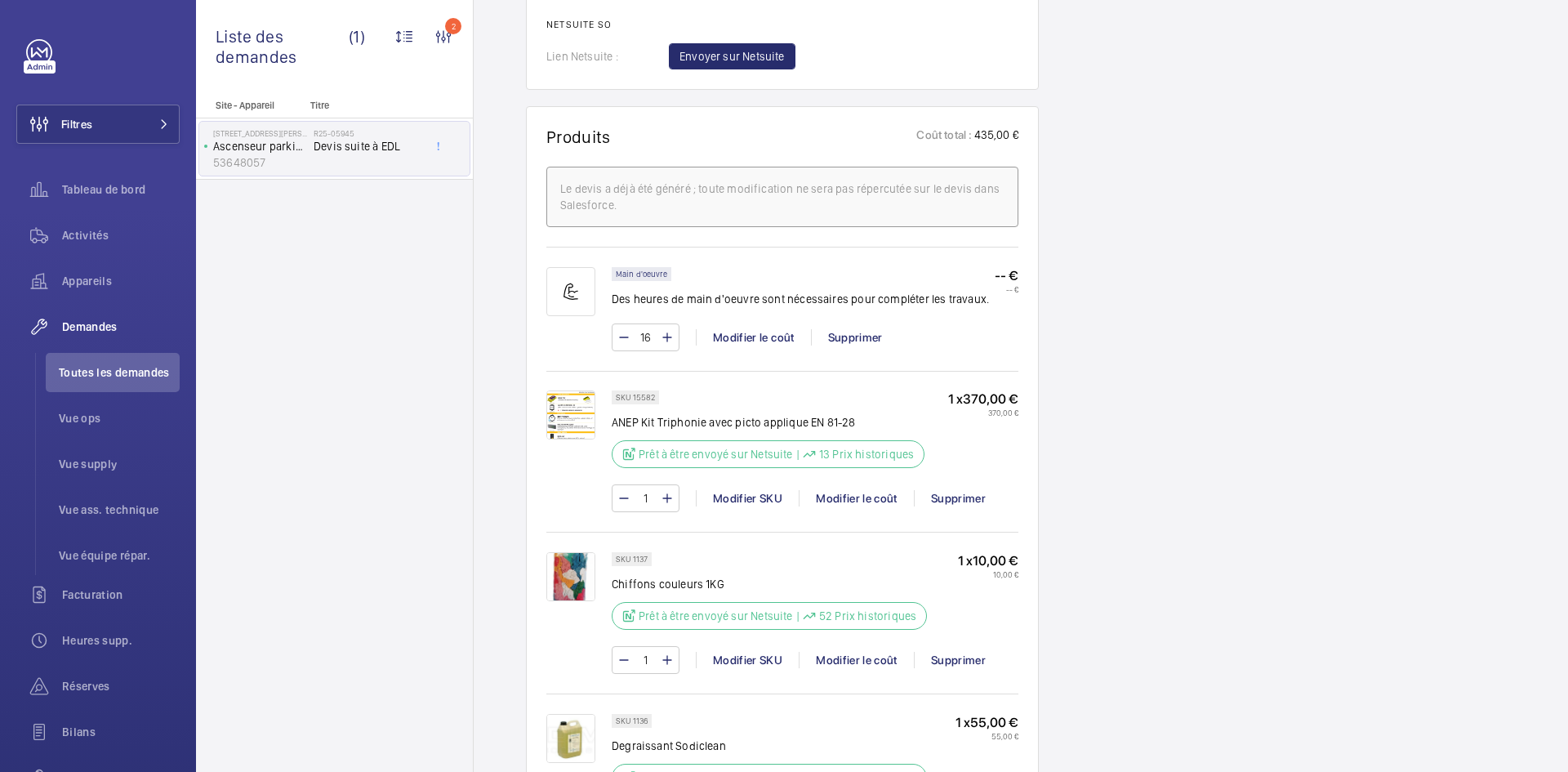
click at [574, 413] on img at bounding box center [571, 415] width 49 height 49
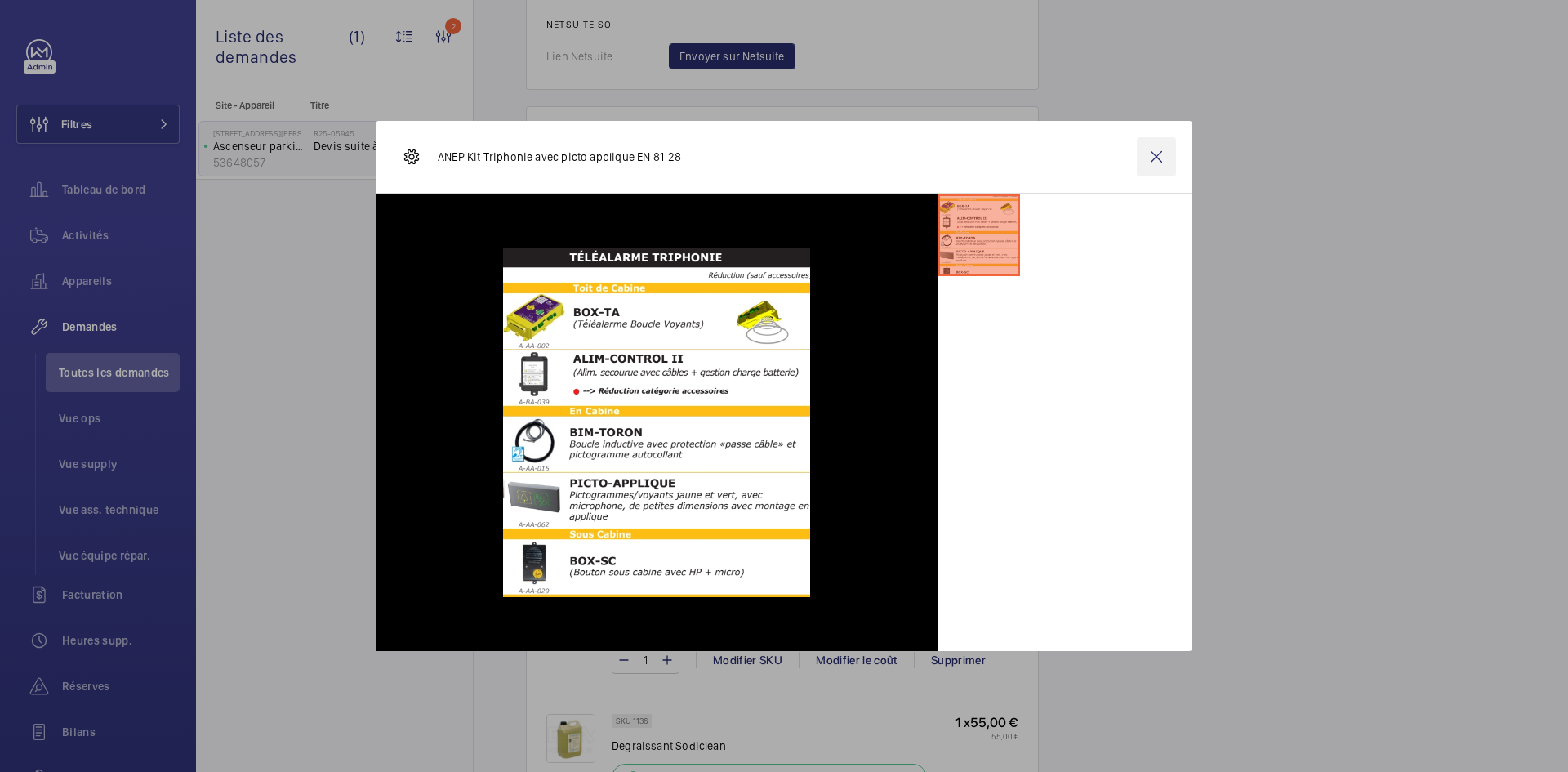
click at [1150, 151] on wm-front-icon-button at bounding box center [1156, 156] width 39 height 39
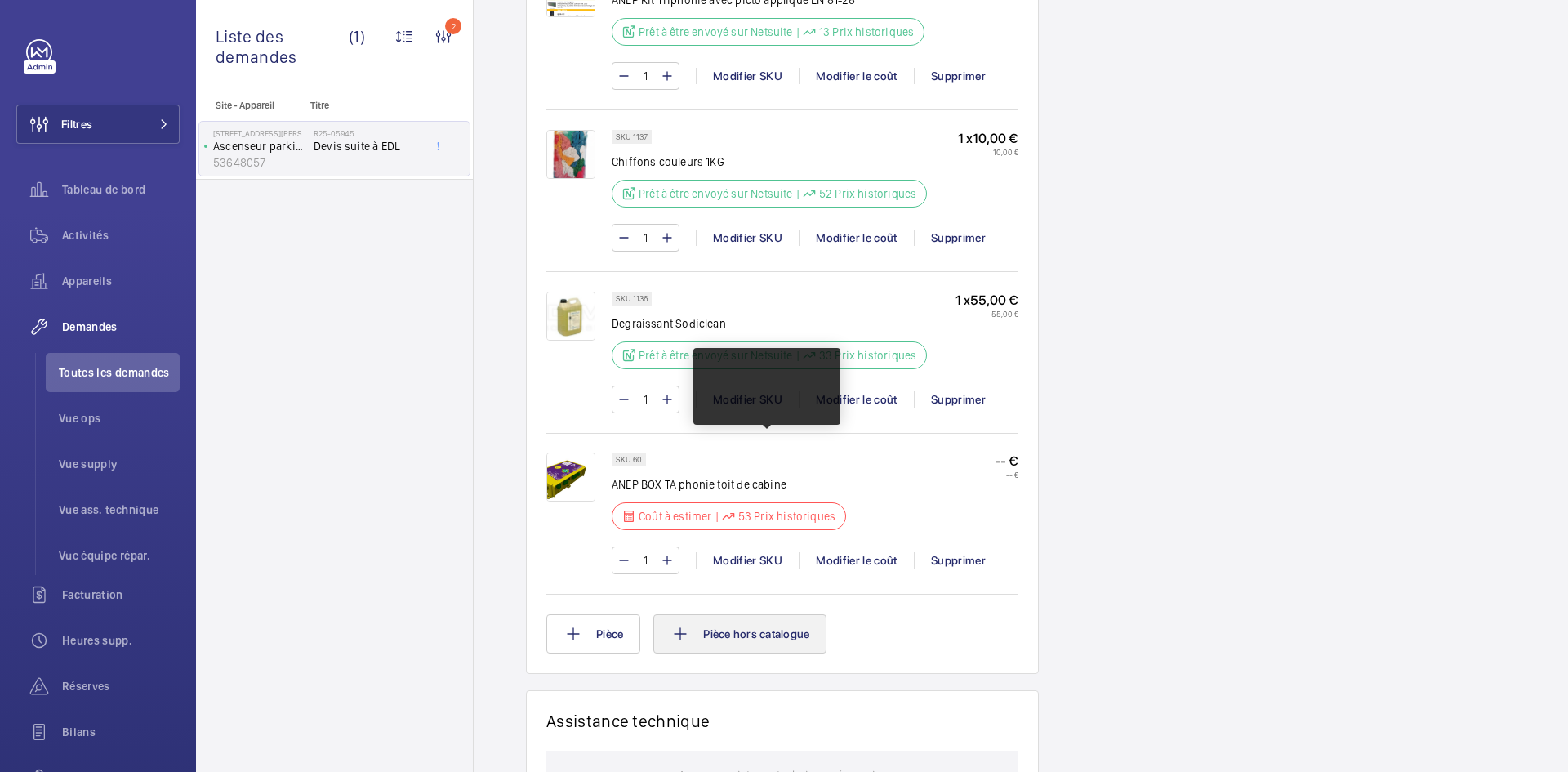
scroll to position [1617, 0]
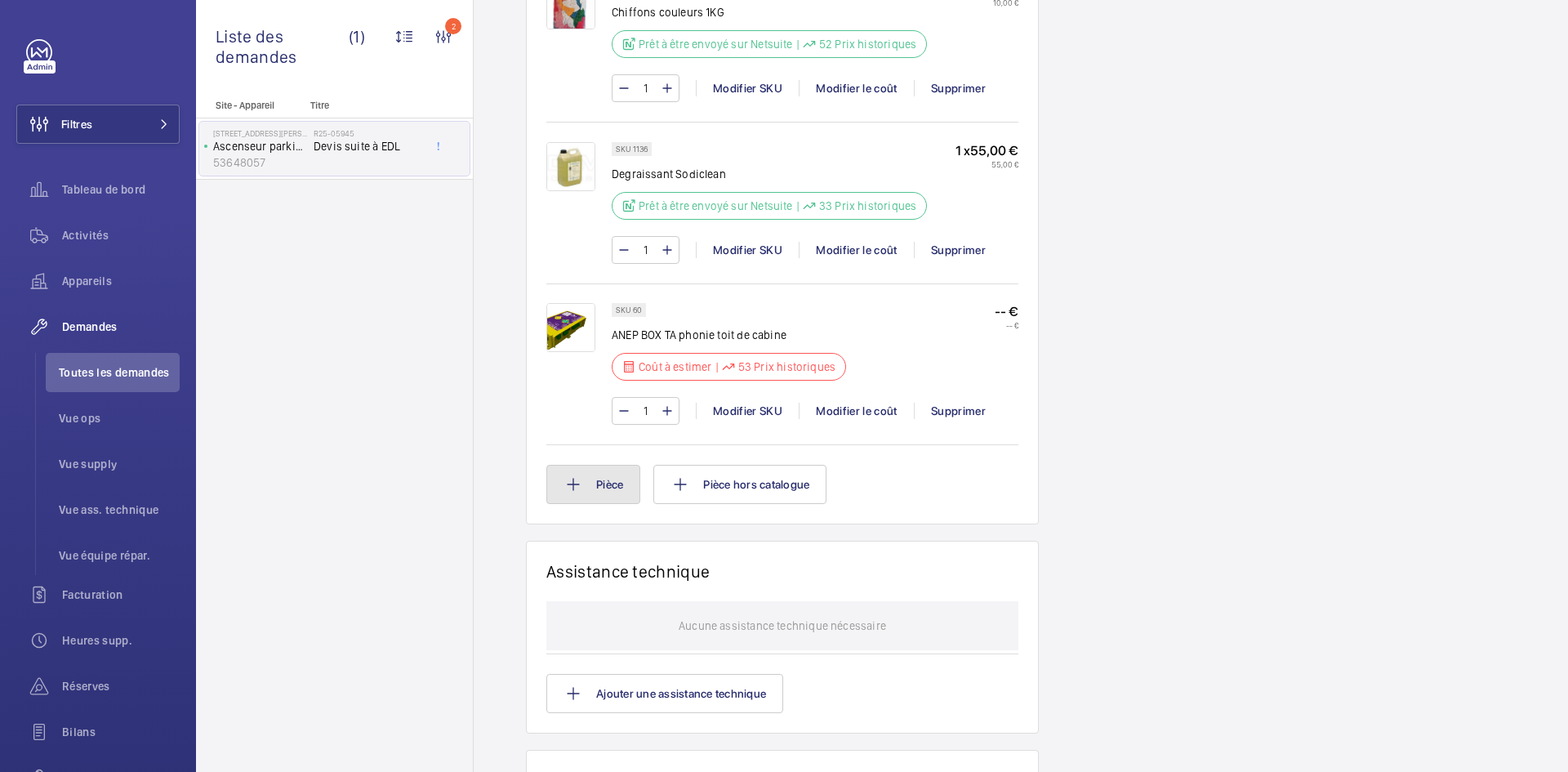
click at [615, 487] on button "Pièce" at bounding box center [594, 484] width 94 height 39
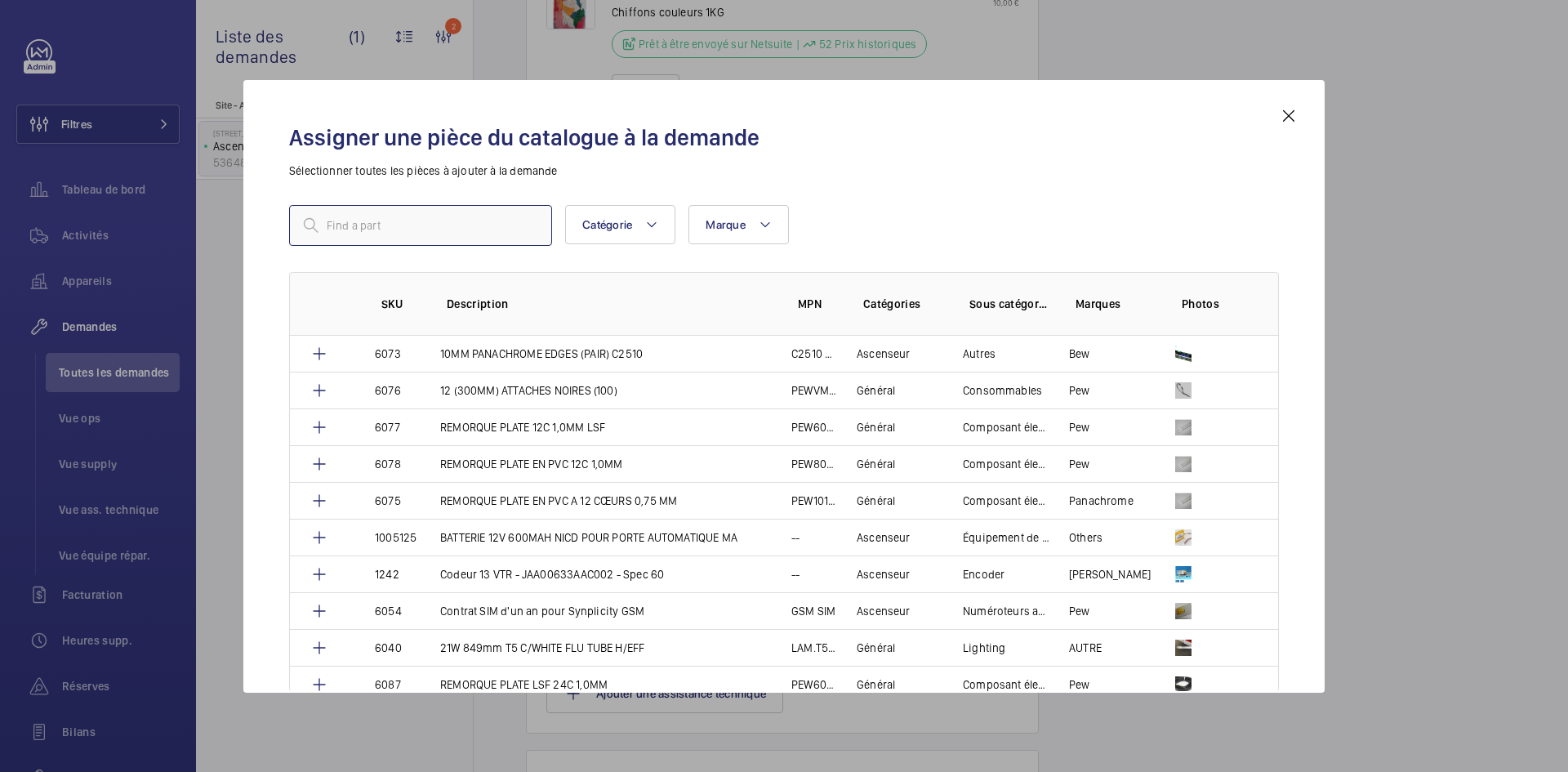
click at [453, 232] on input "text" at bounding box center [421, 225] width 263 height 41
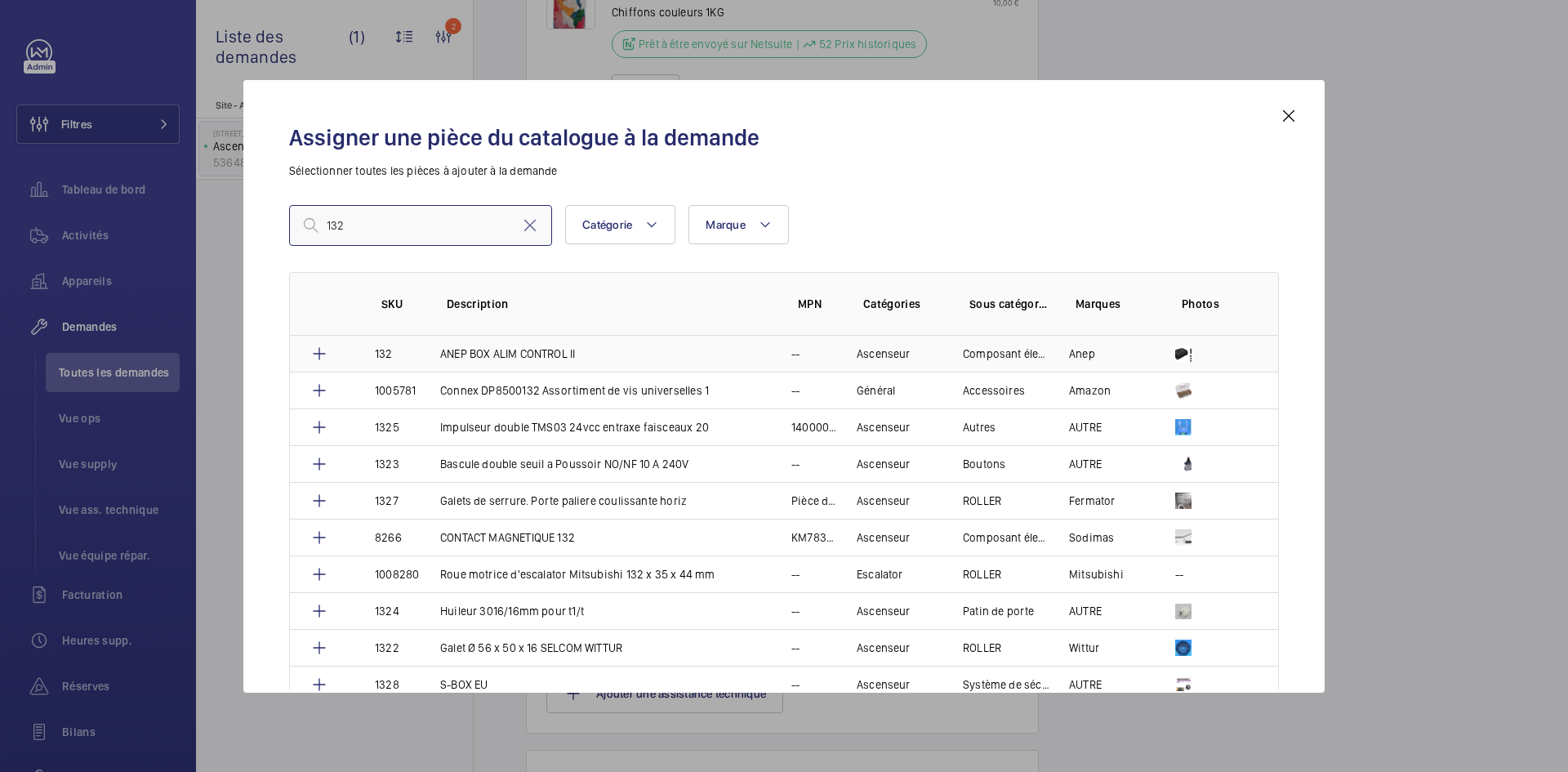
type input "132"
click at [411, 353] on td "132" at bounding box center [387, 353] width 65 height 36
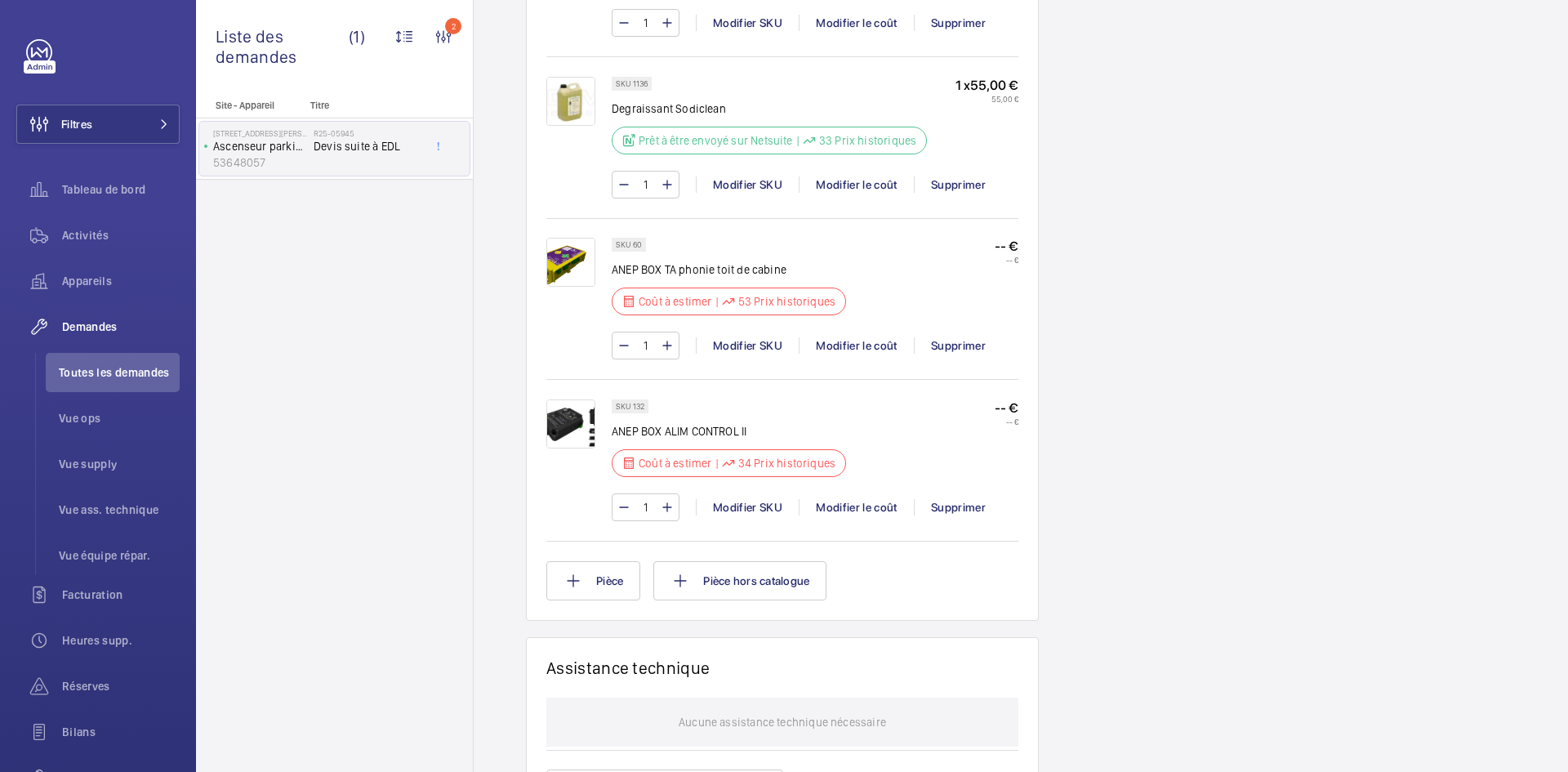
scroll to position [1258, 0]
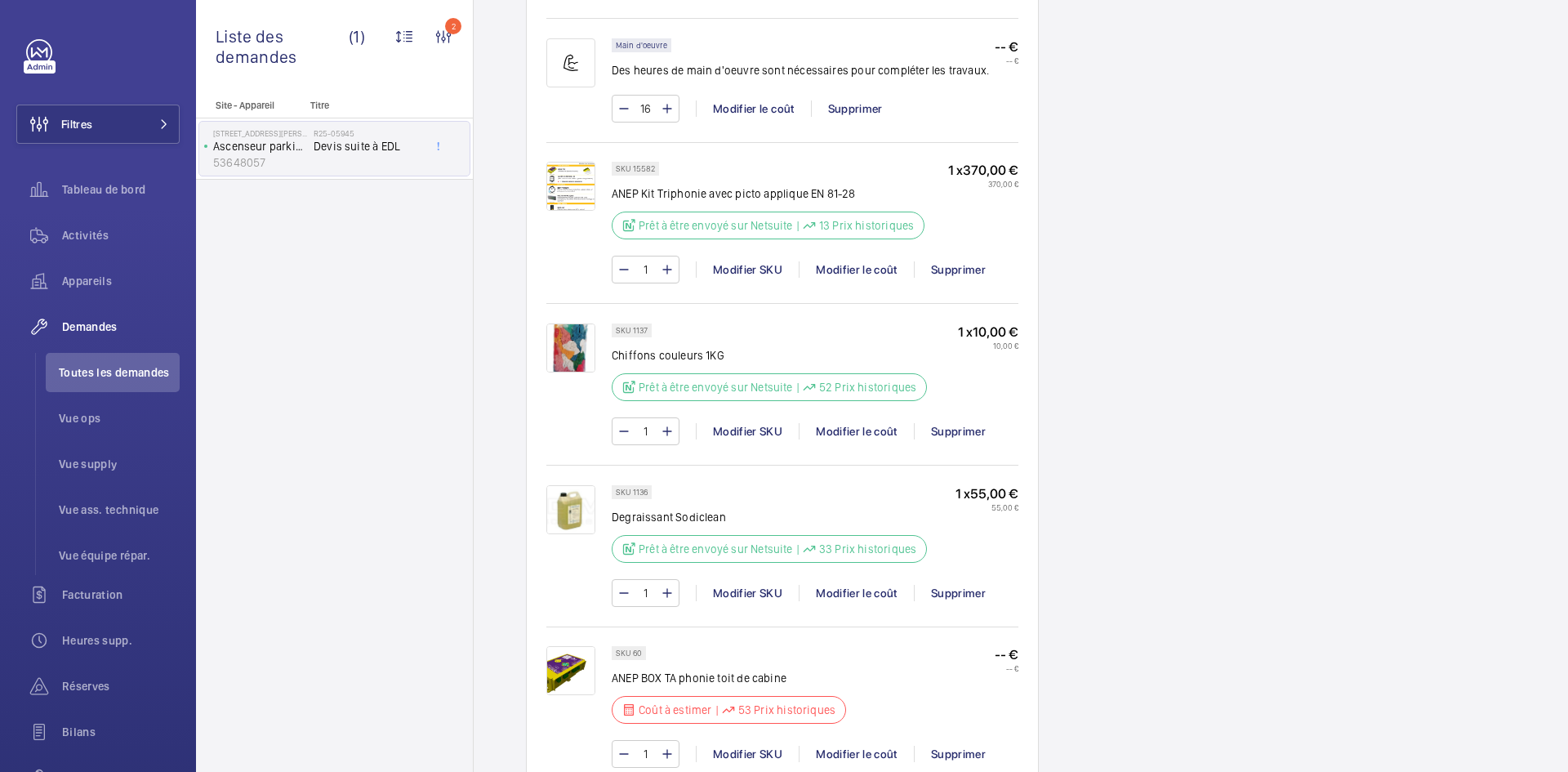
click at [567, 189] on img at bounding box center [571, 186] width 49 height 49
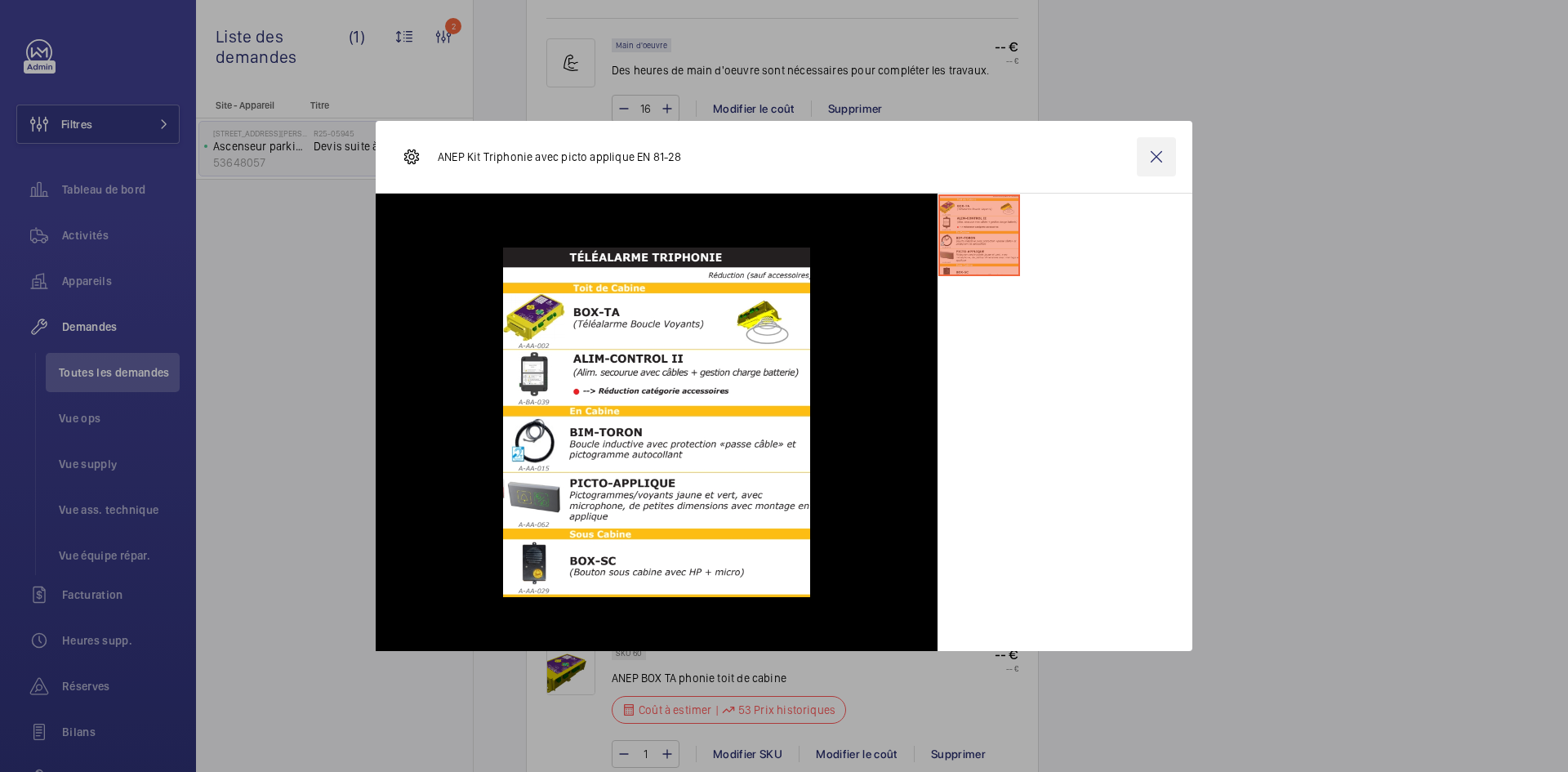
click at [1157, 154] on wm-front-icon-button at bounding box center [1156, 156] width 39 height 39
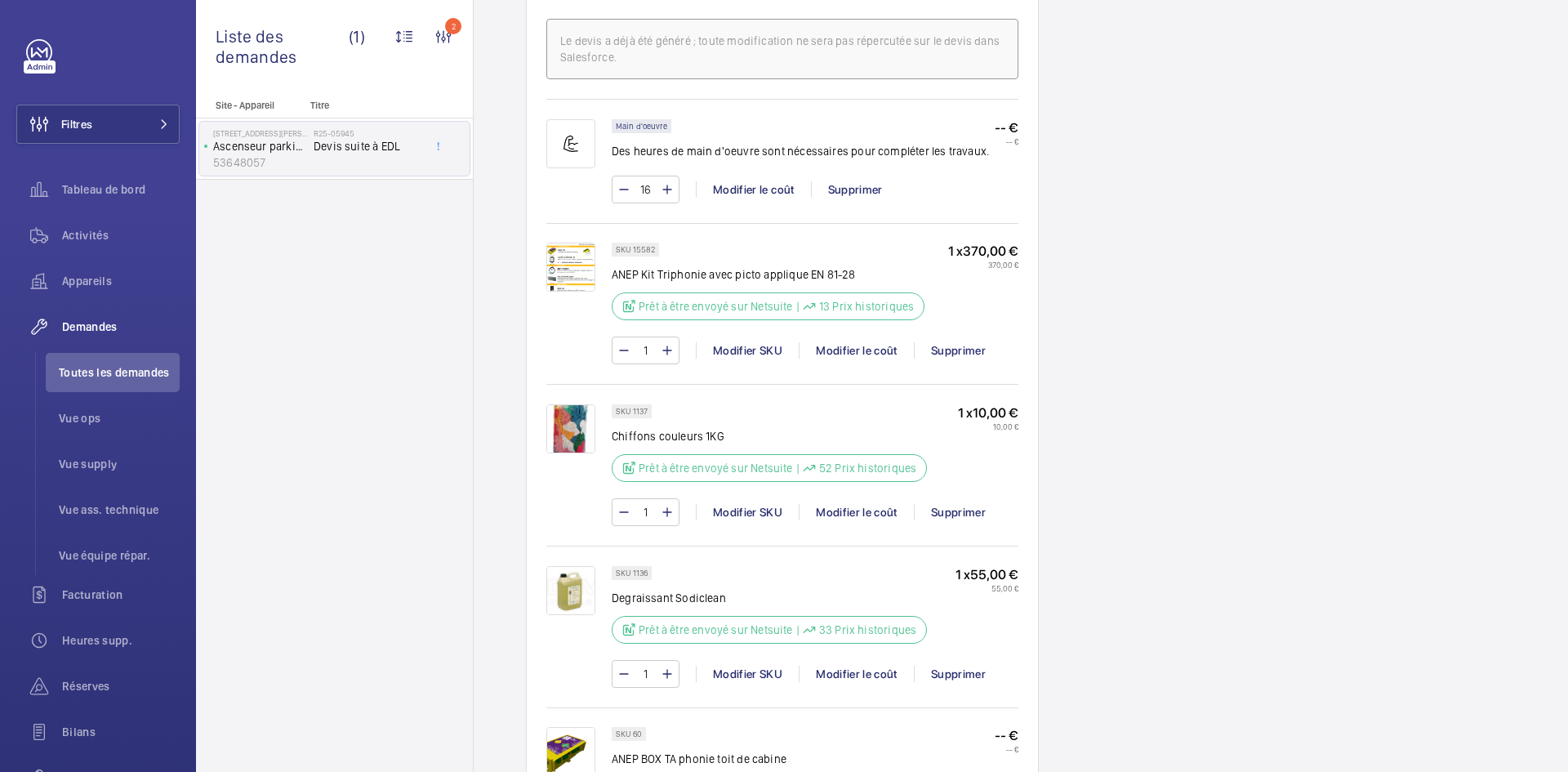
scroll to position [1177, 0]
click at [574, 270] on img at bounding box center [571, 268] width 49 height 49
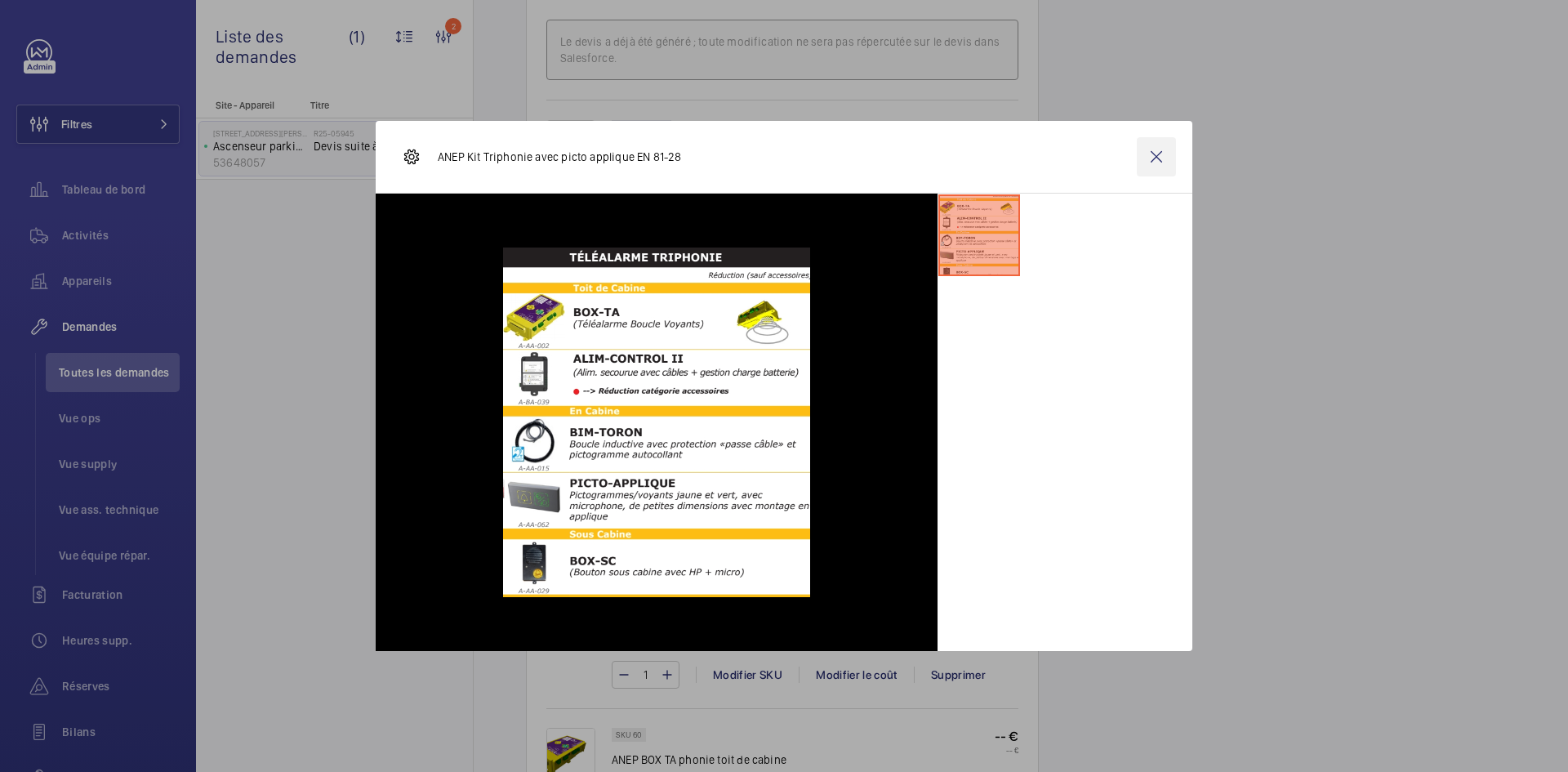
click at [1158, 155] on wm-front-icon-button at bounding box center [1156, 156] width 39 height 39
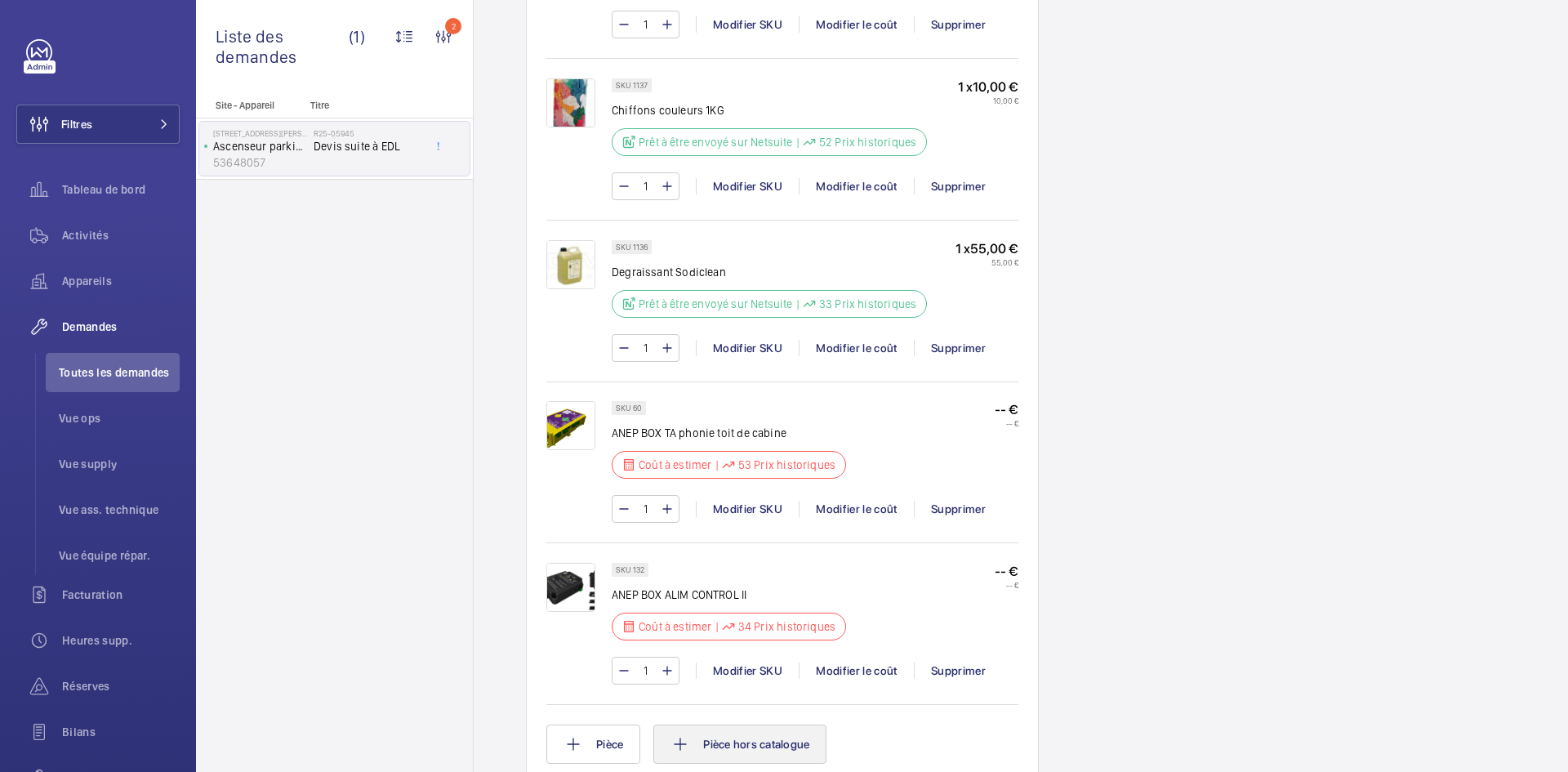
scroll to position [1748, 0]
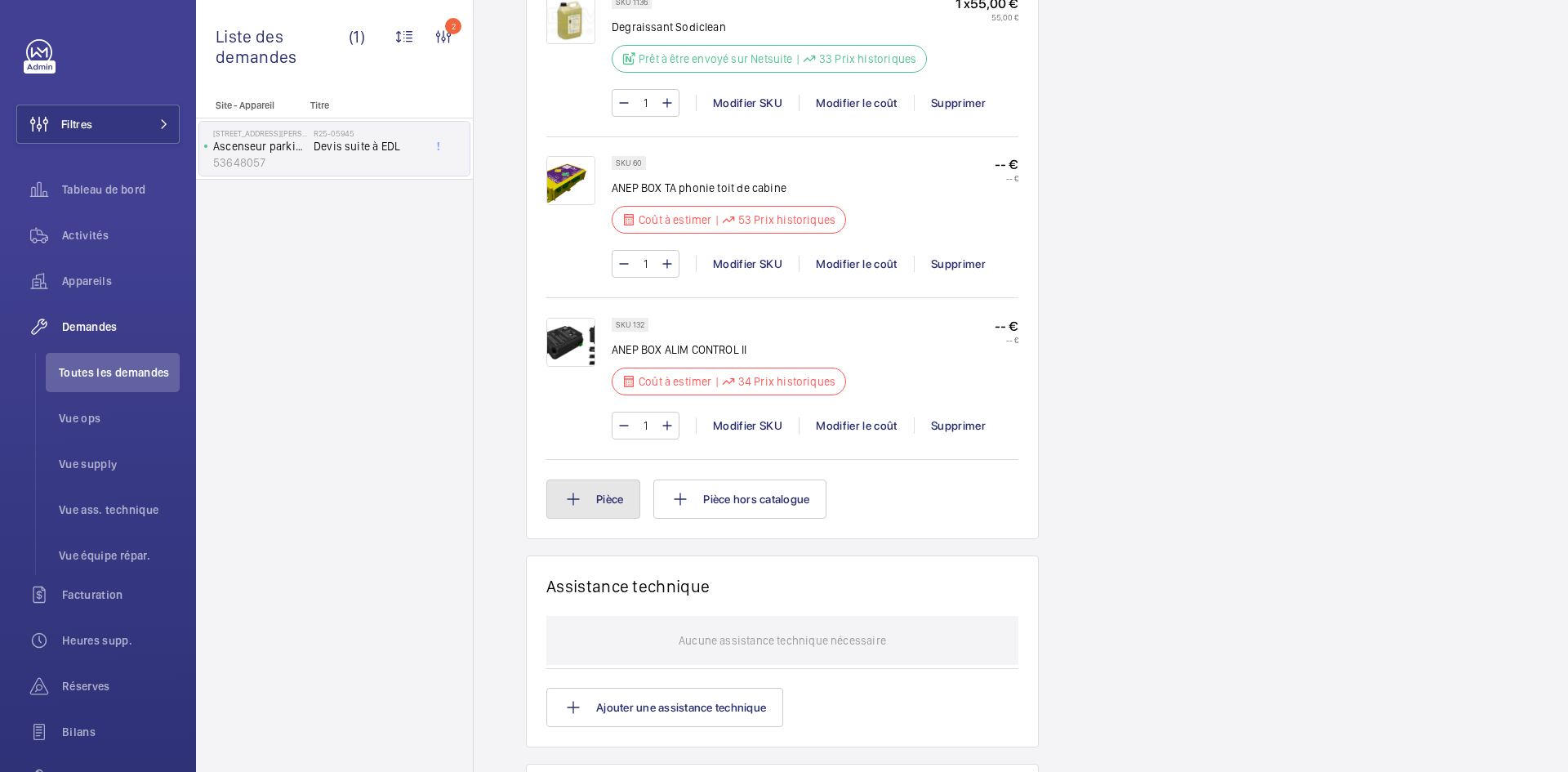
click at [616, 504] on button "Pièce" at bounding box center [594, 499] width 94 height 39
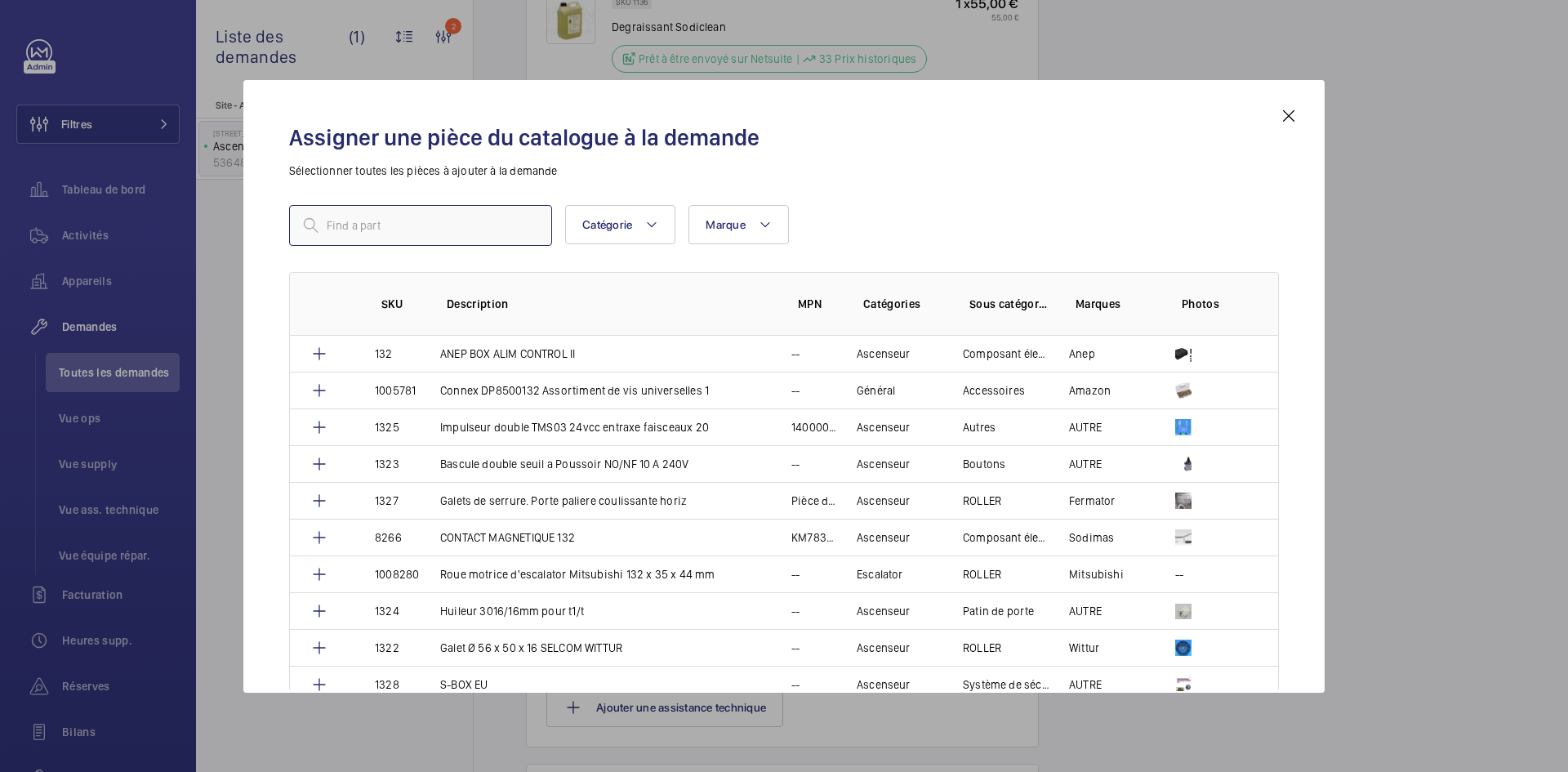
click at [454, 222] on input "text" at bounding box center [421, 225] width 263 height 41
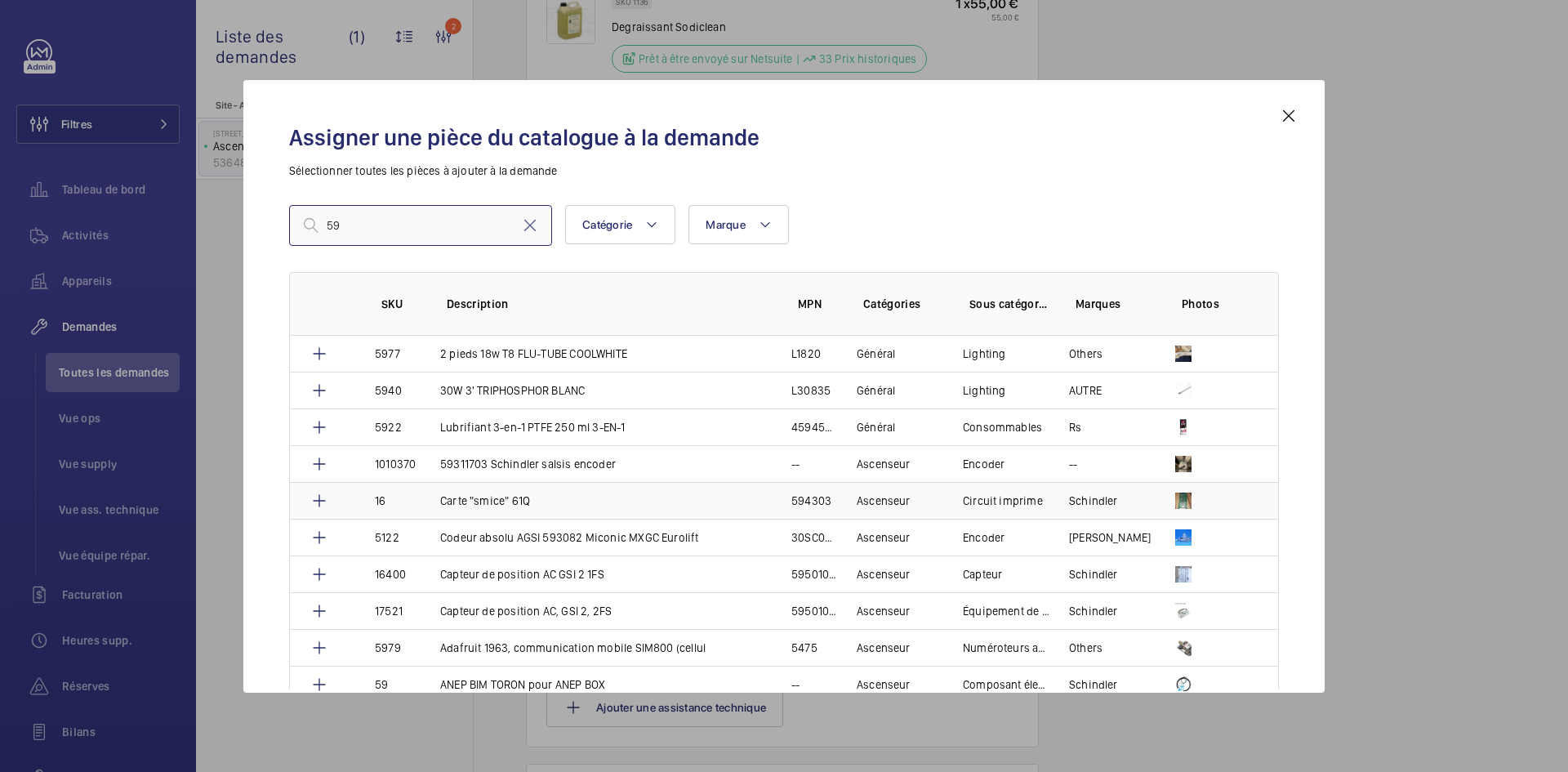
scroll to position [82, 0]
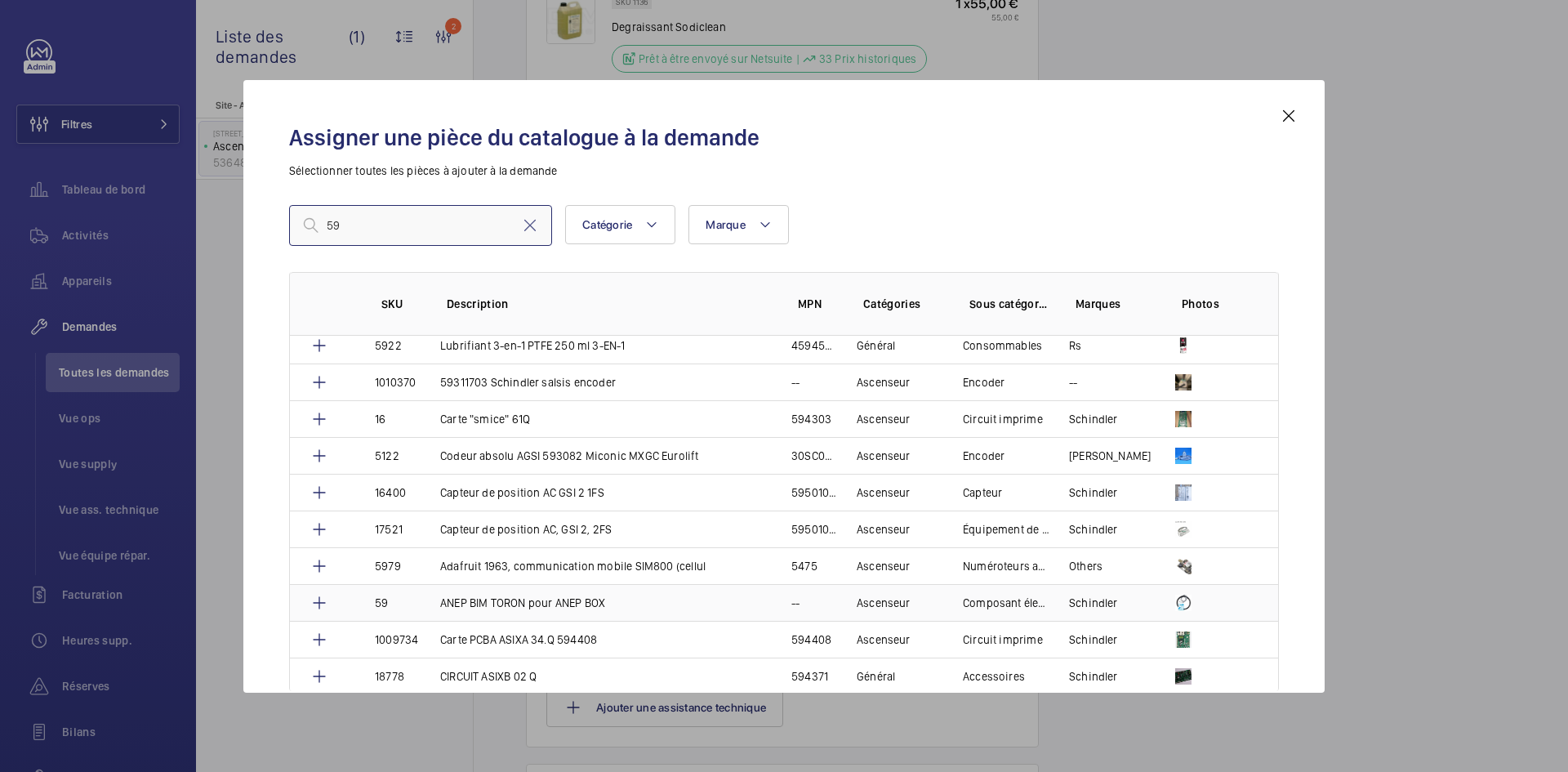
type input "59"
click at [412, 601] on td "59" at bounding box center [387, 603] width 65 height 37
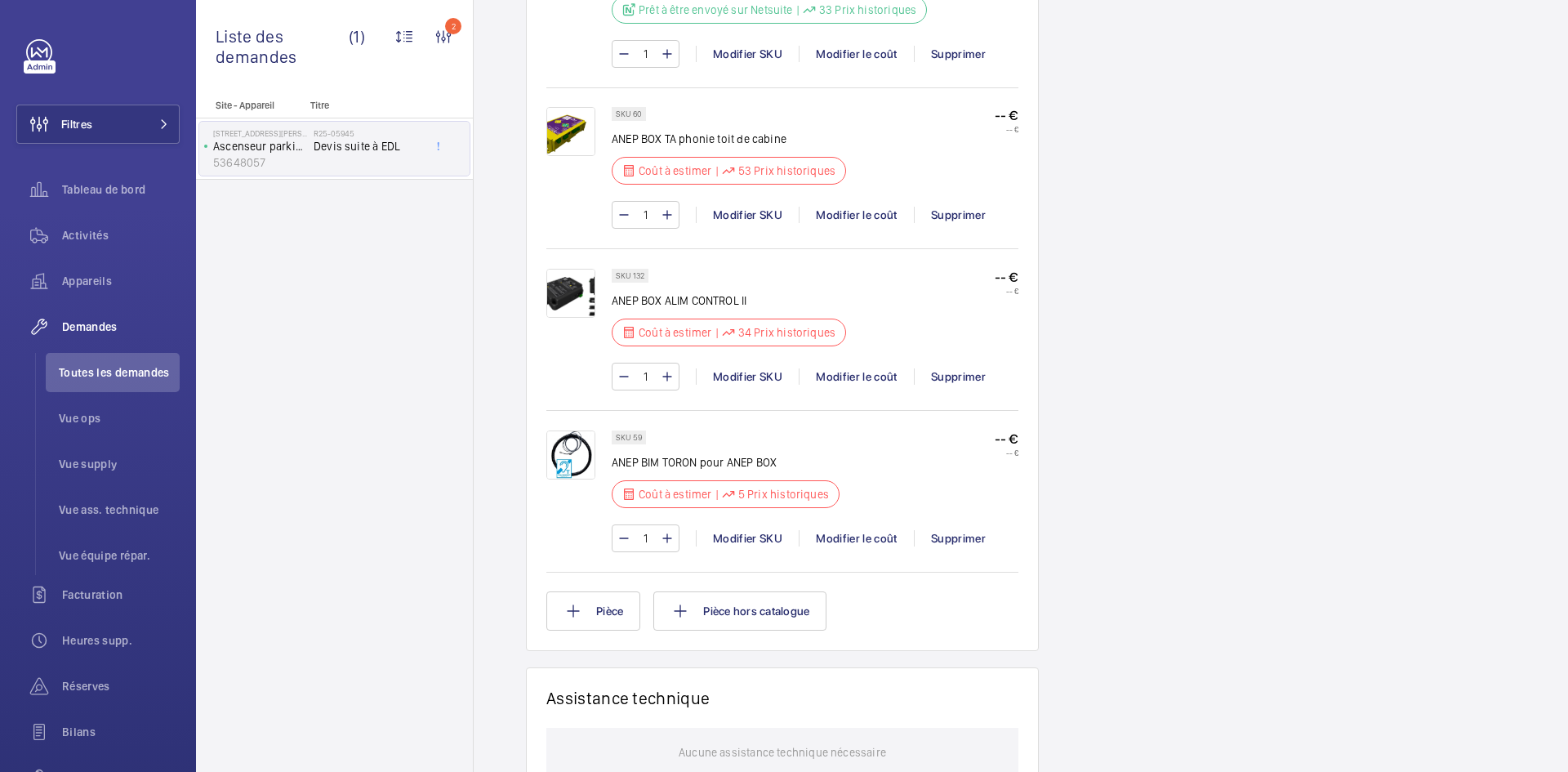
scroll to position [1078, 0]
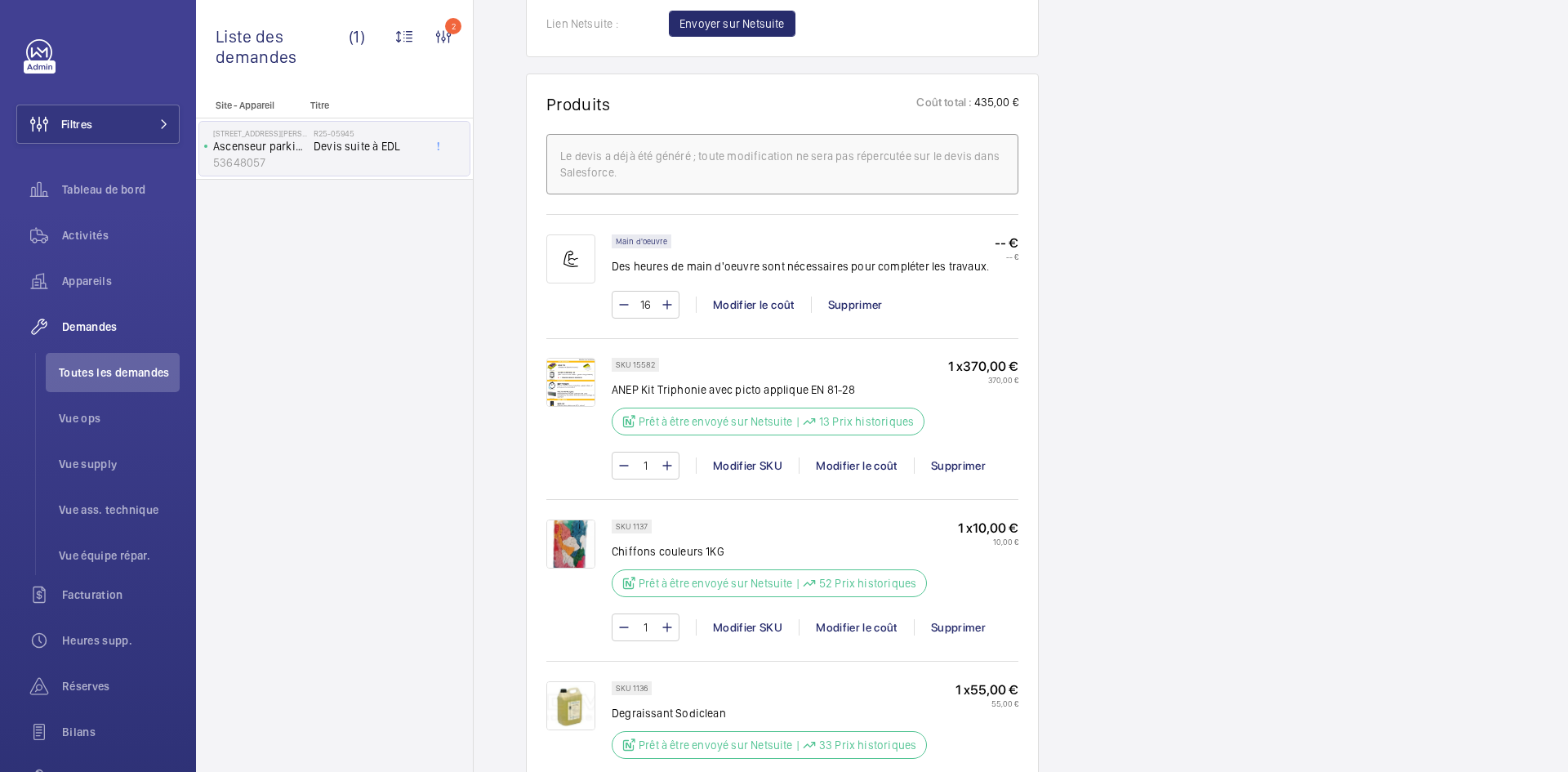
click at [578, 373] on img at bounding box center [571, 382] width 49 height 49
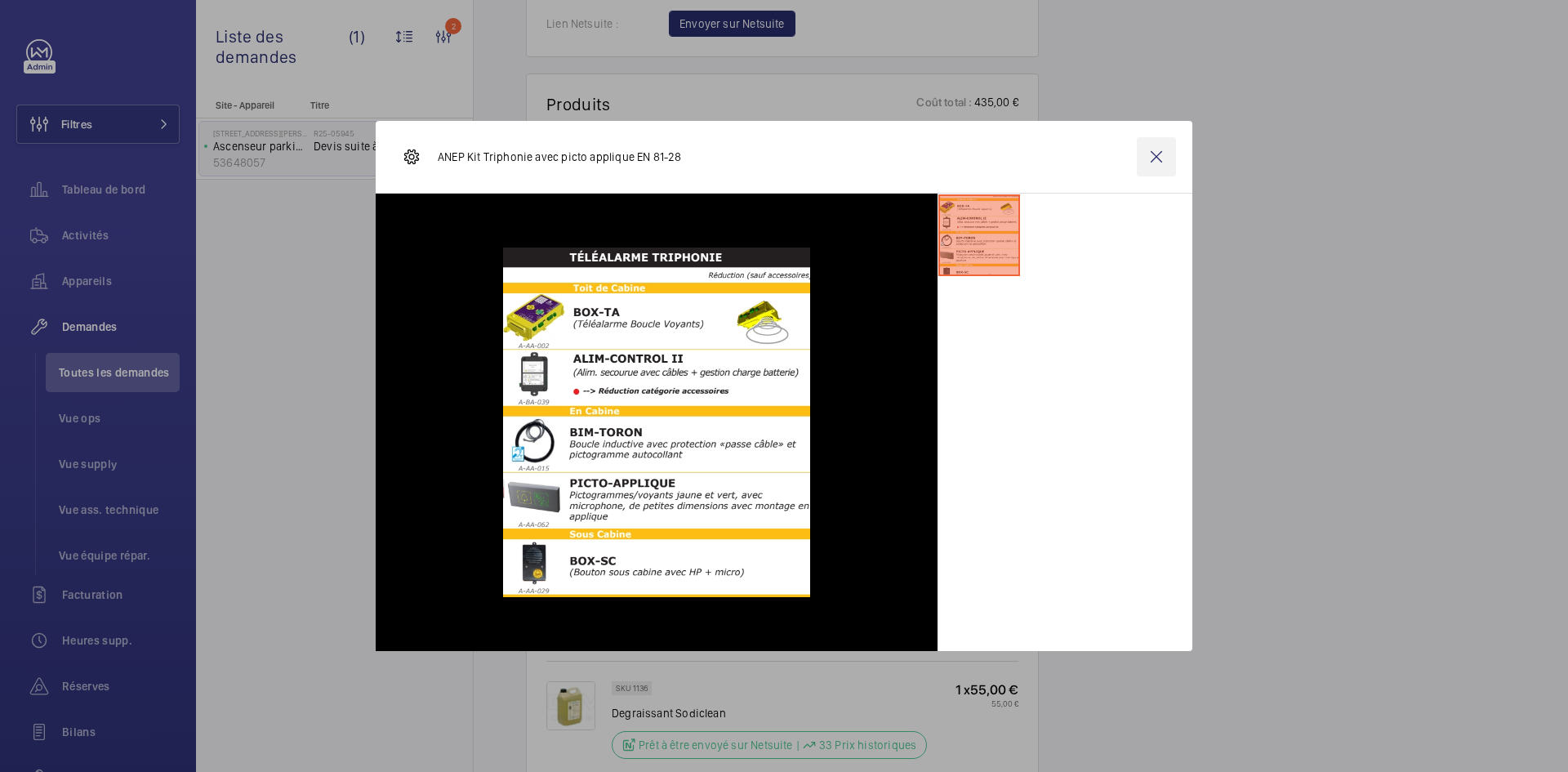
click at [1149, 145] on wm-front-icon-button at bounding box center [1156, 156] width 39 height 39
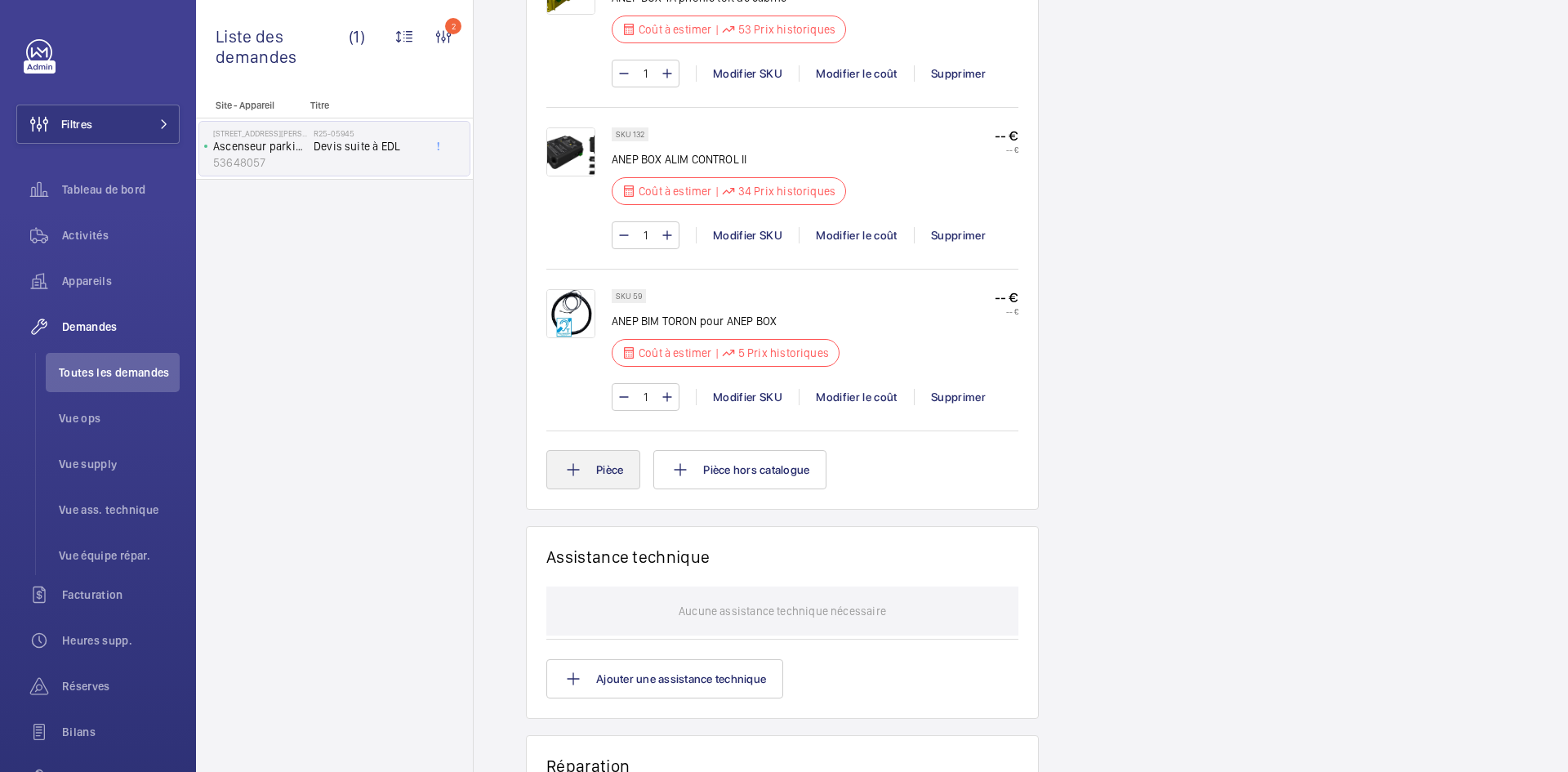
scroll to position [1977, 0]
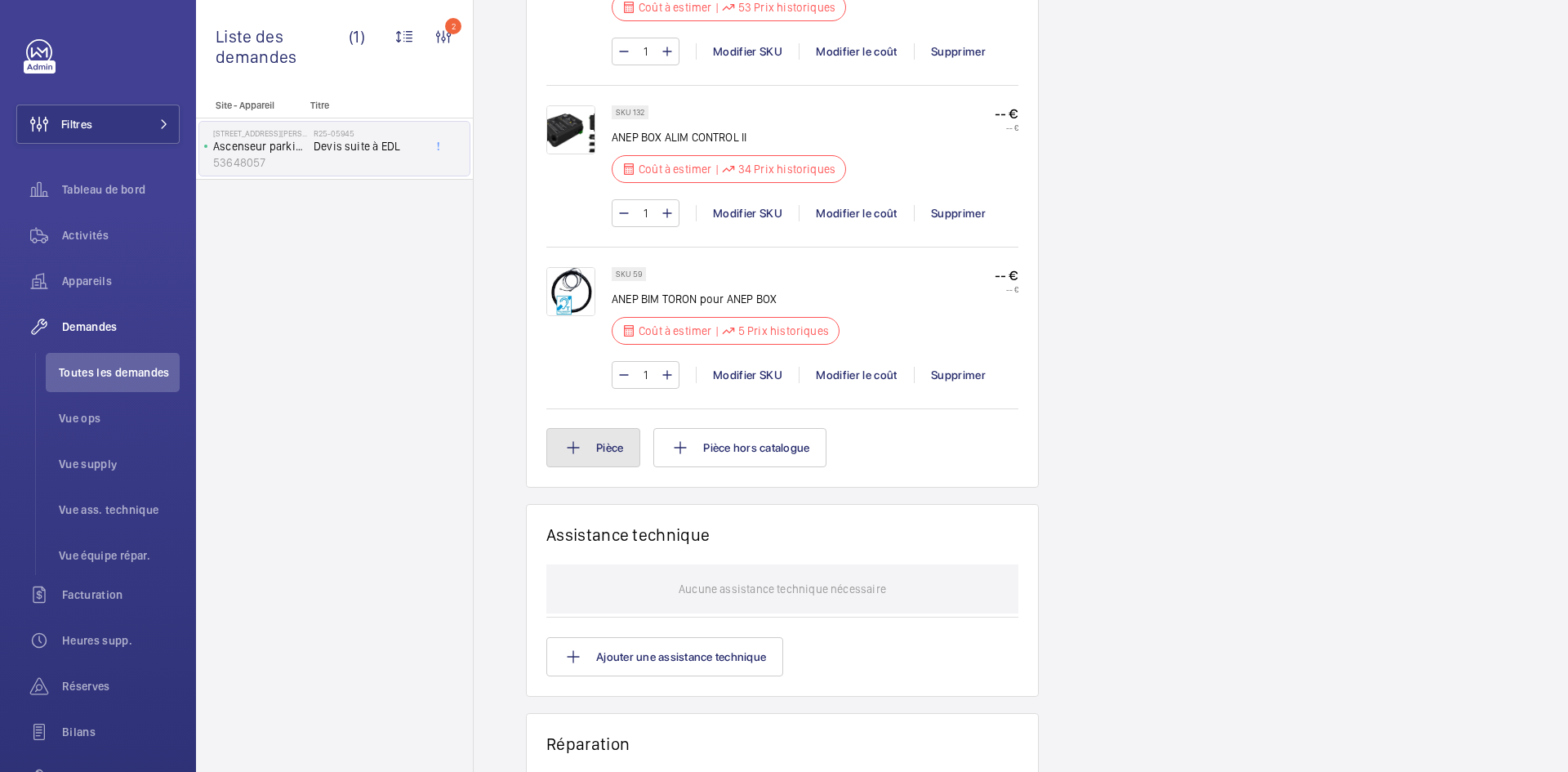
click at [624, 454] on button "Pièce" at bounding box center [594, 447] width 94 height 39
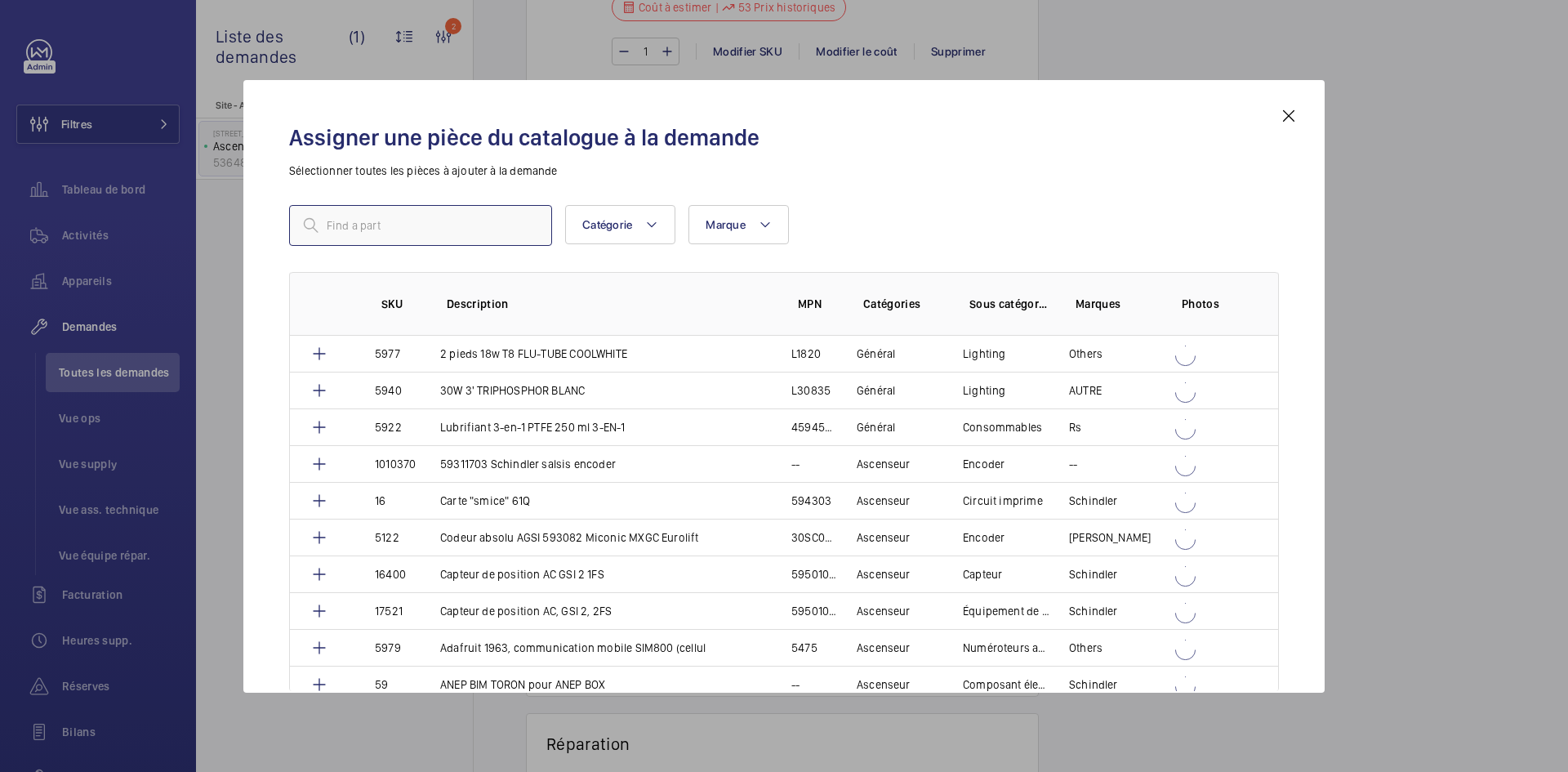
click at [433, 215] on input "text" at bounding box center [421, 225] width 263 height 41
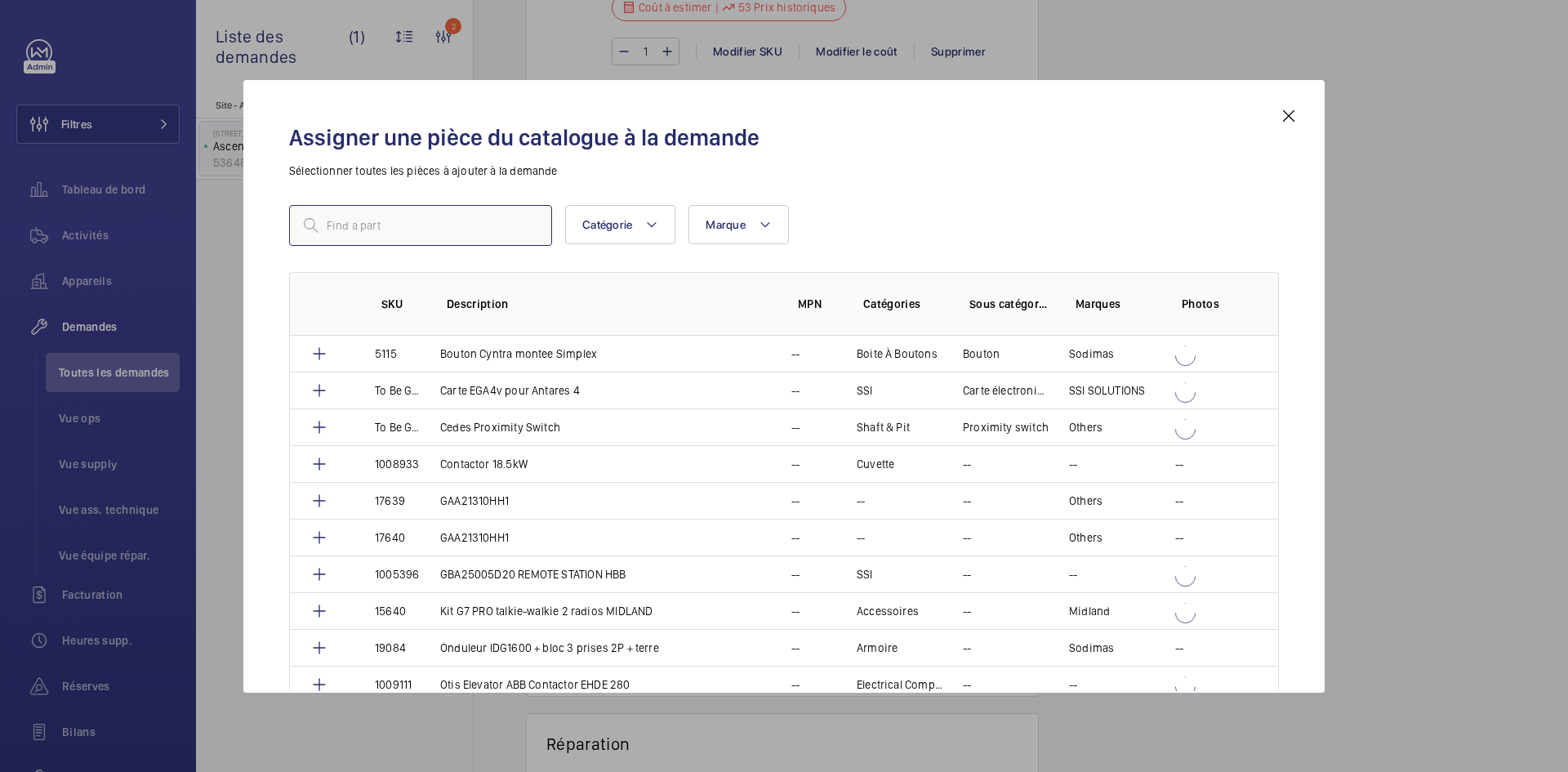
type input "4439"
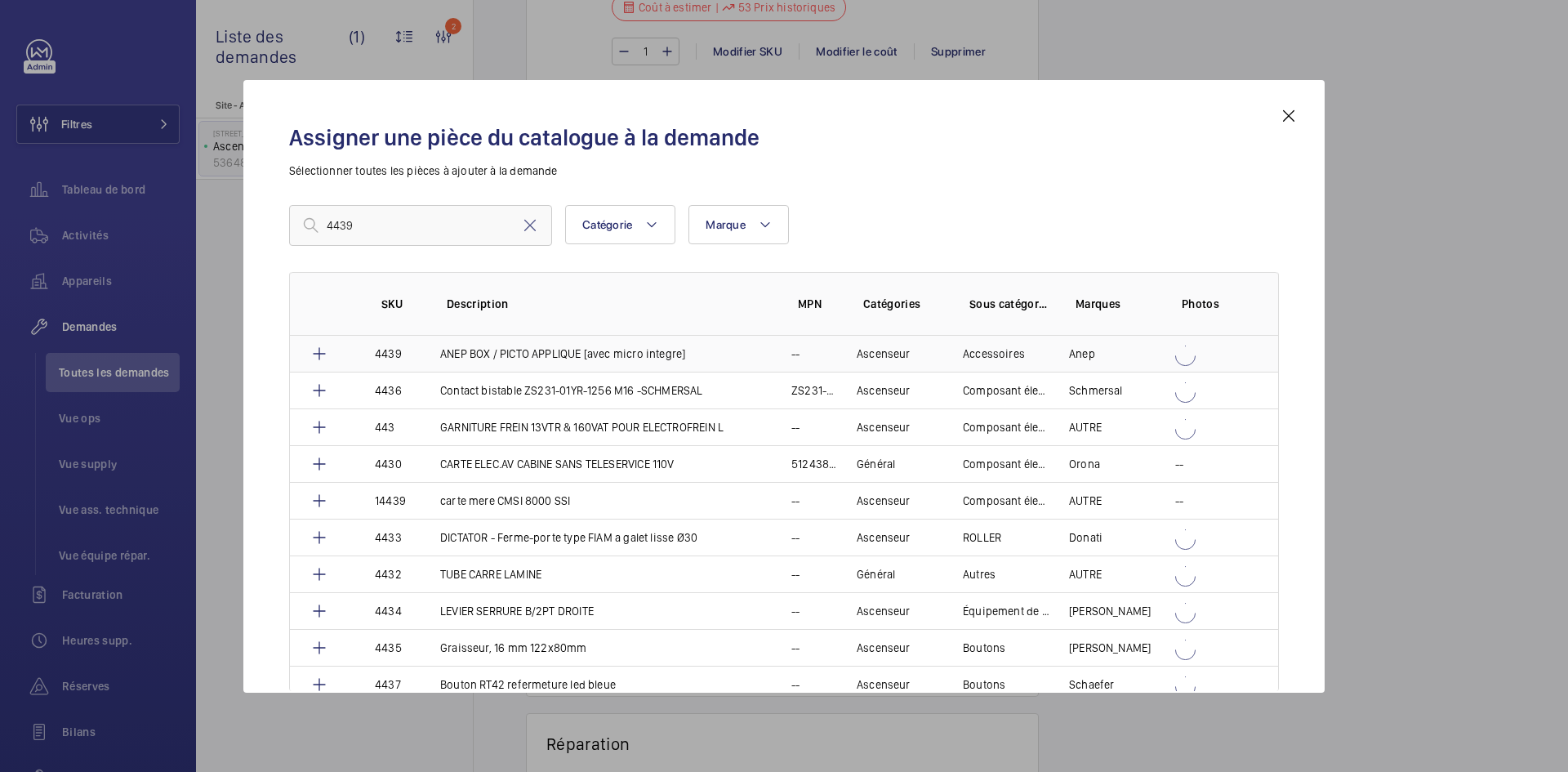
click at [396, 352] on p "4439" at bounding box center [388, 353] width 27 height 17
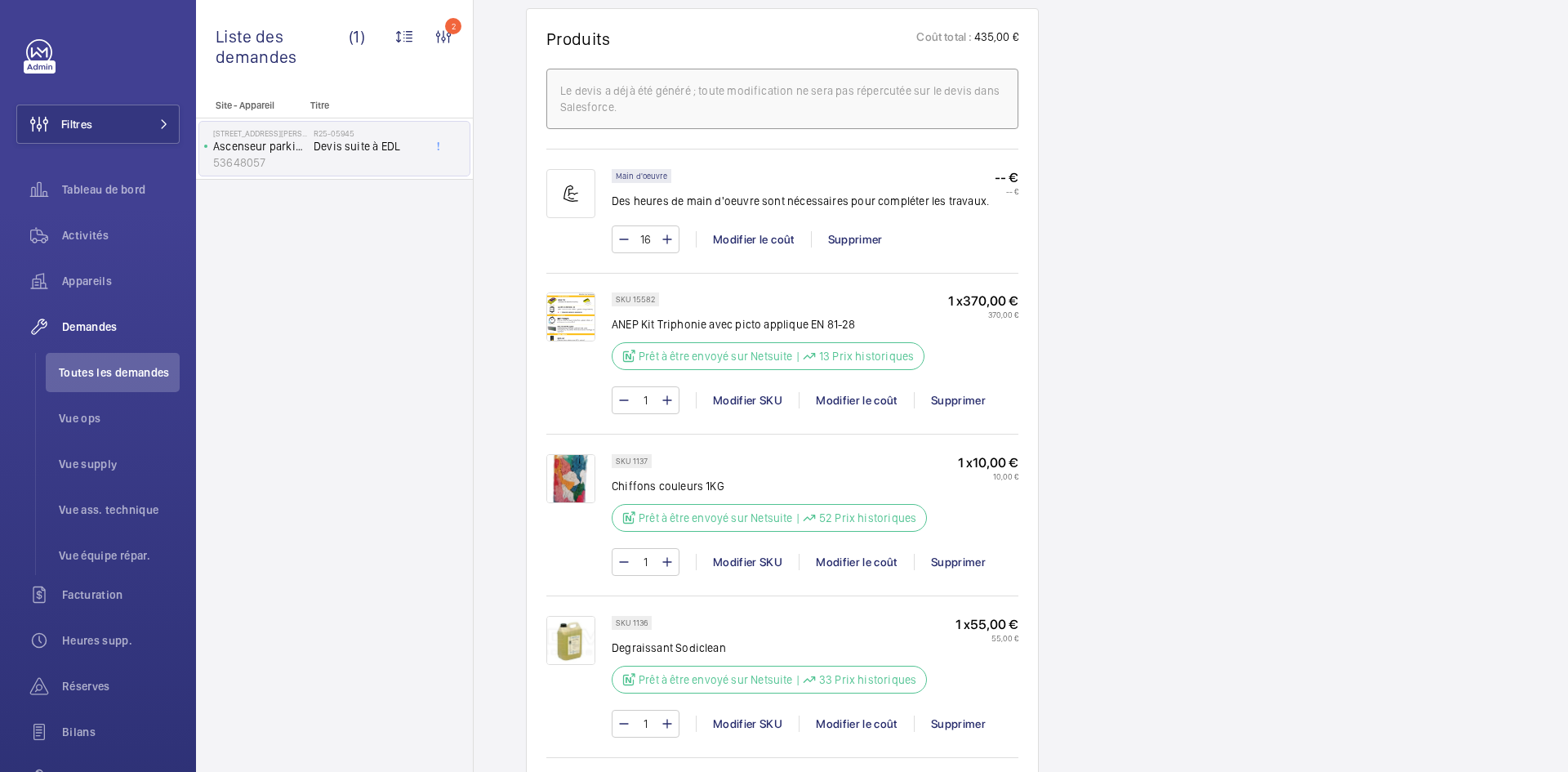
scroll to position [1046, 0]
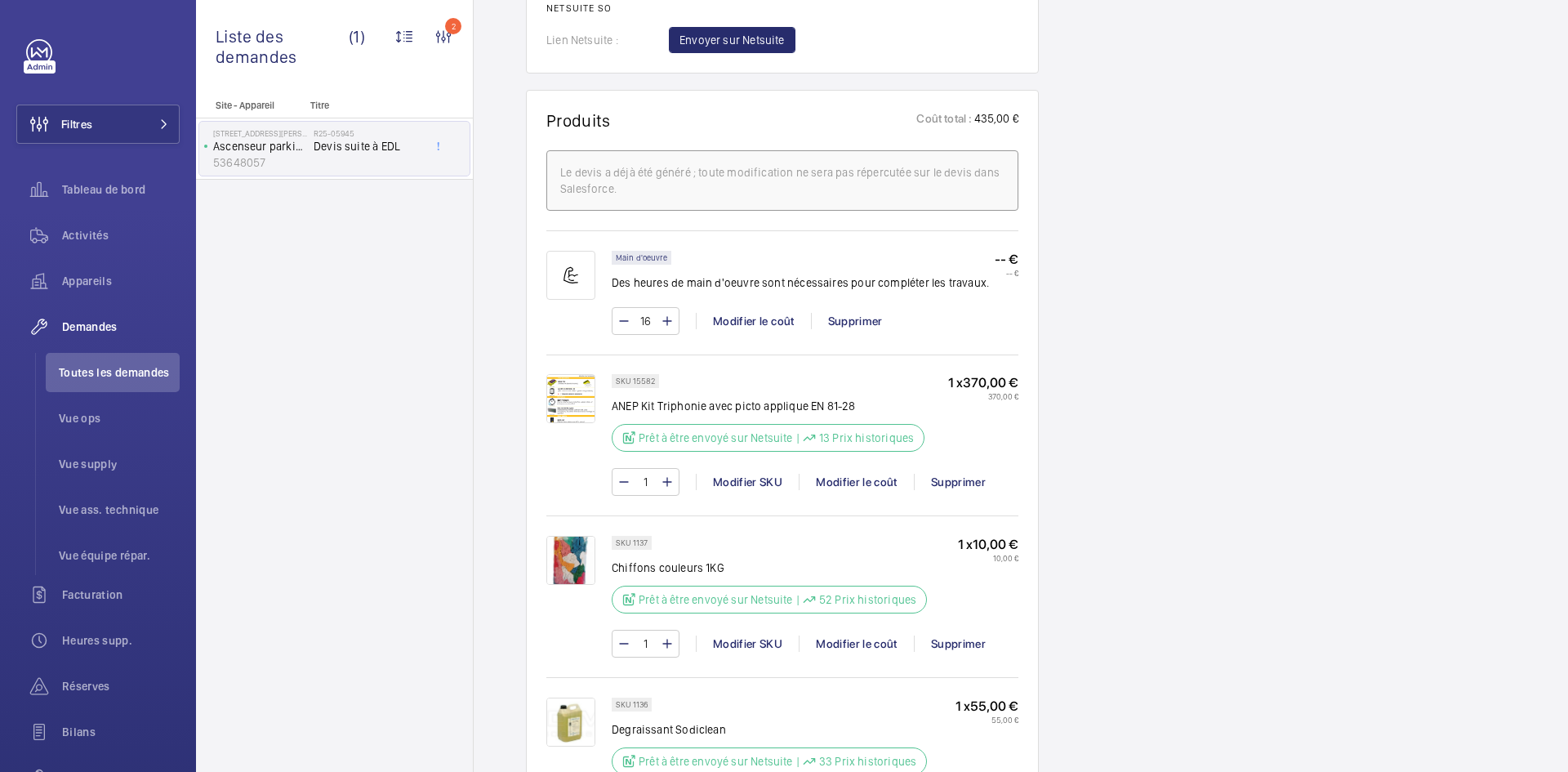
click at [578, 395] on img at bounding box center [571, 399] width 49 height 49
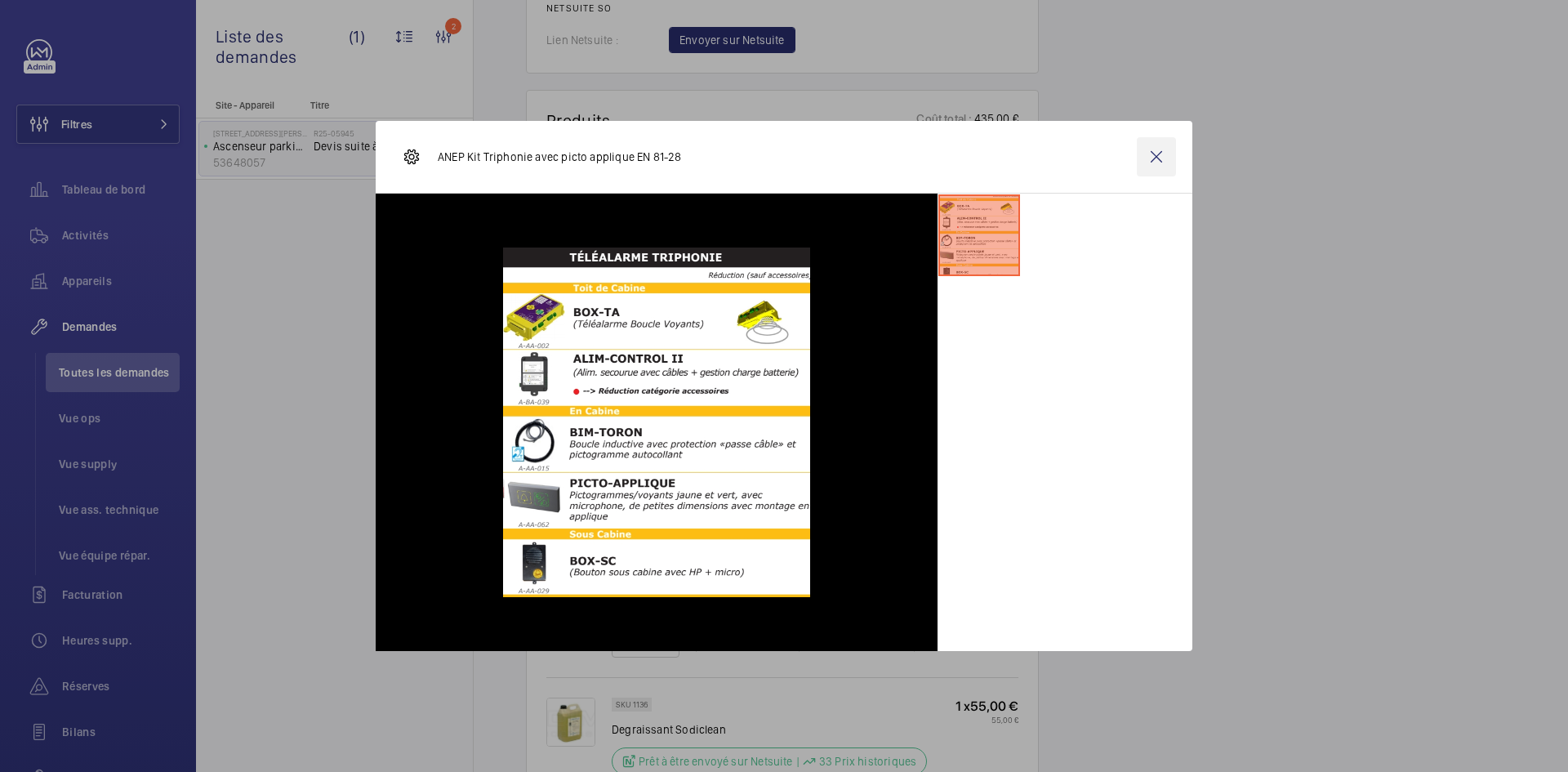
click at [1158, 153] on wm-front-icon-button at bounding box center [1156, 156] width 39 height 39
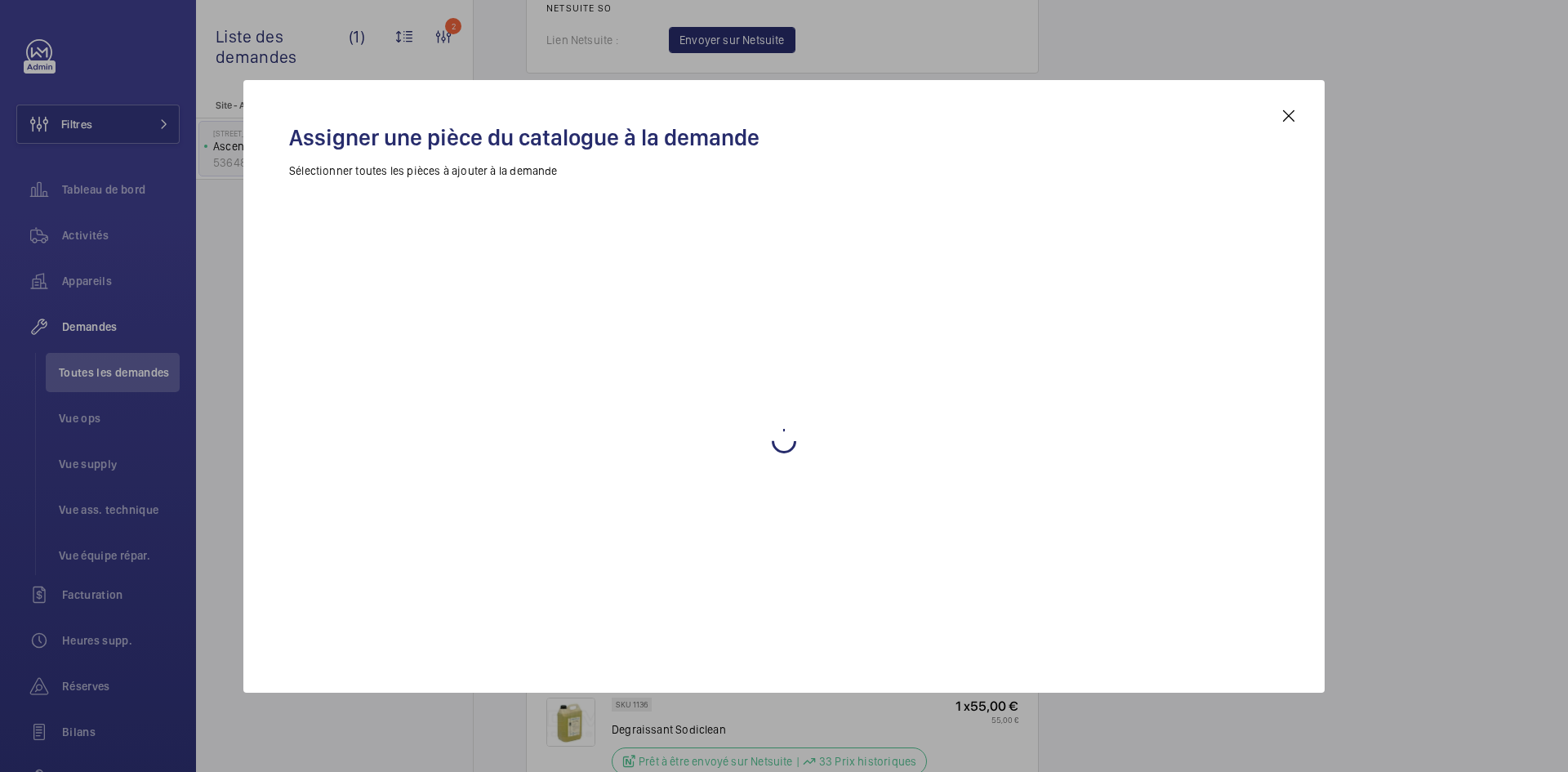
scroll to position [2108, 0]
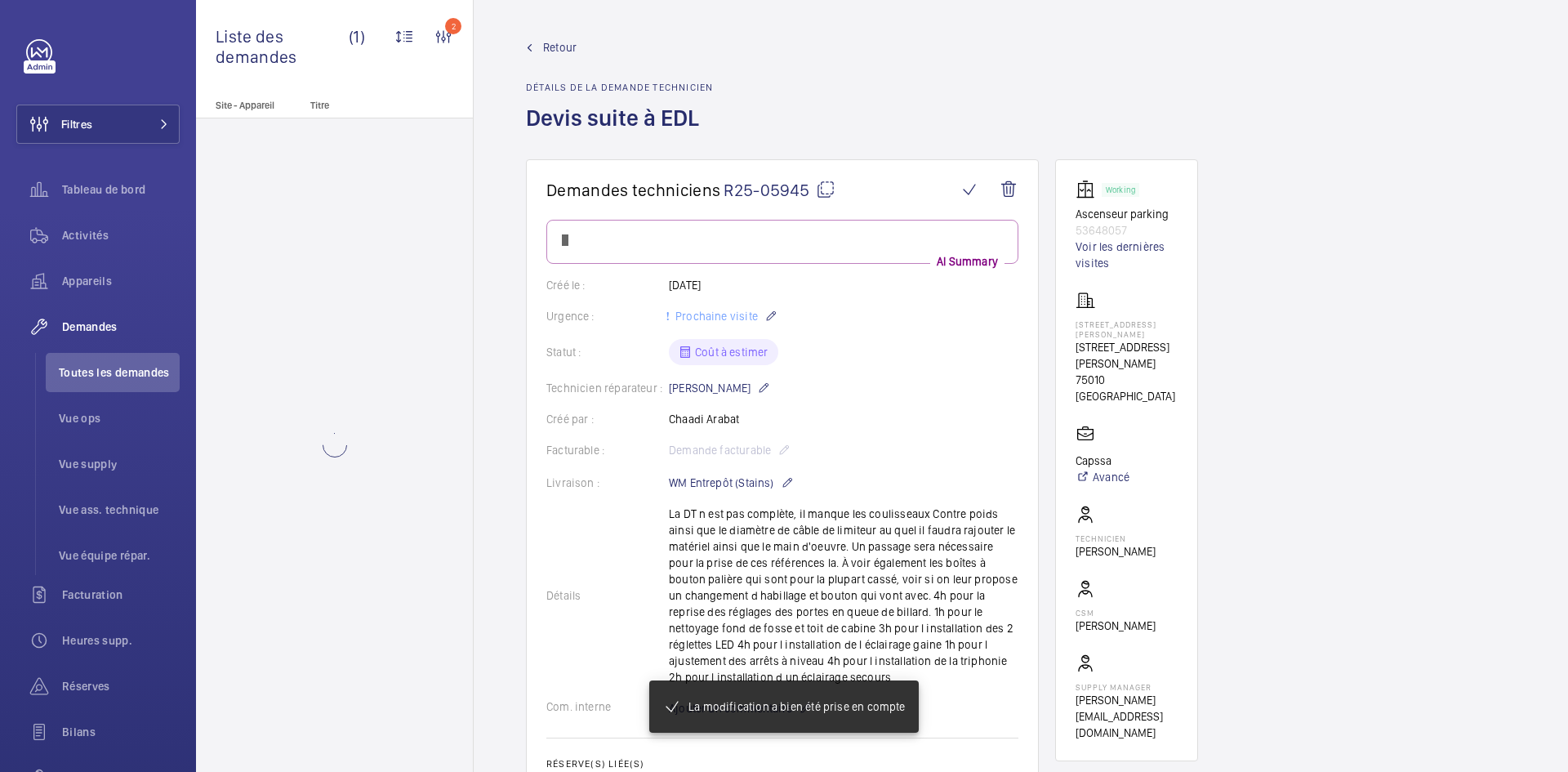
scroll to position [2108, 0]
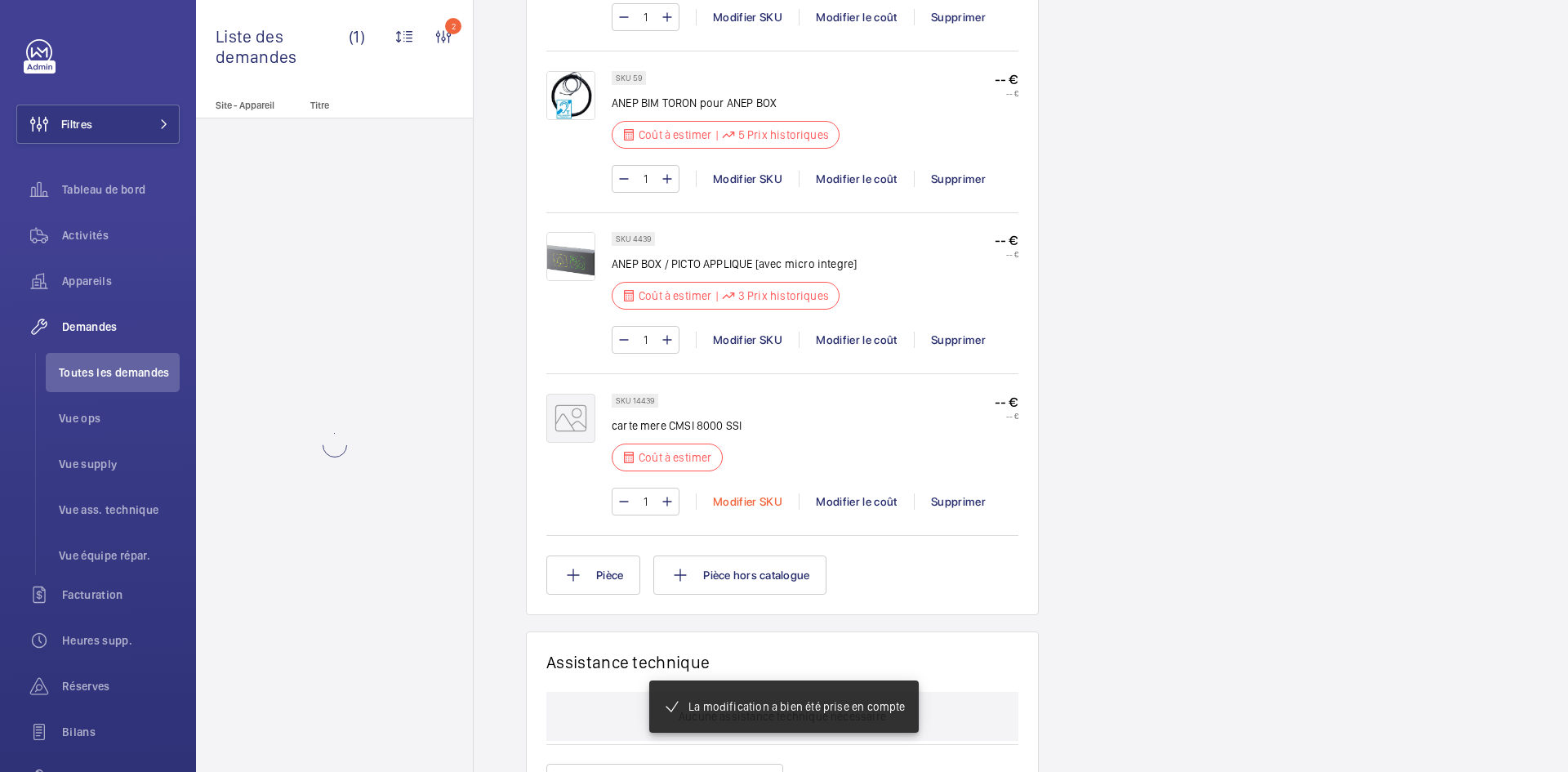
click at [748, 501] on div "Modifier SKU" at bounding box center [747, 502] width 103 height 17
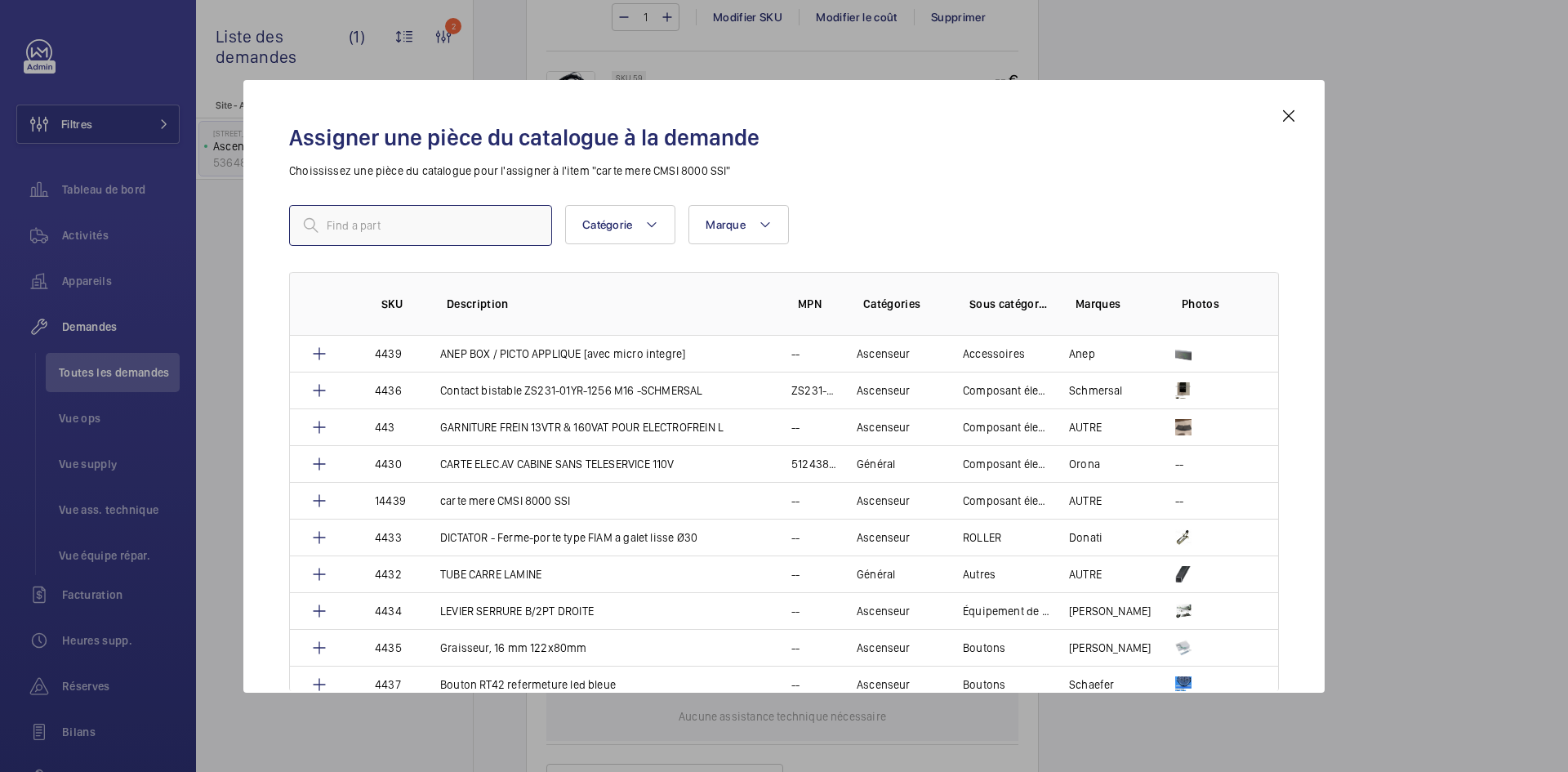
click at [377, 228] on input "text" at bounding box center [421, 225] width 263 height 41
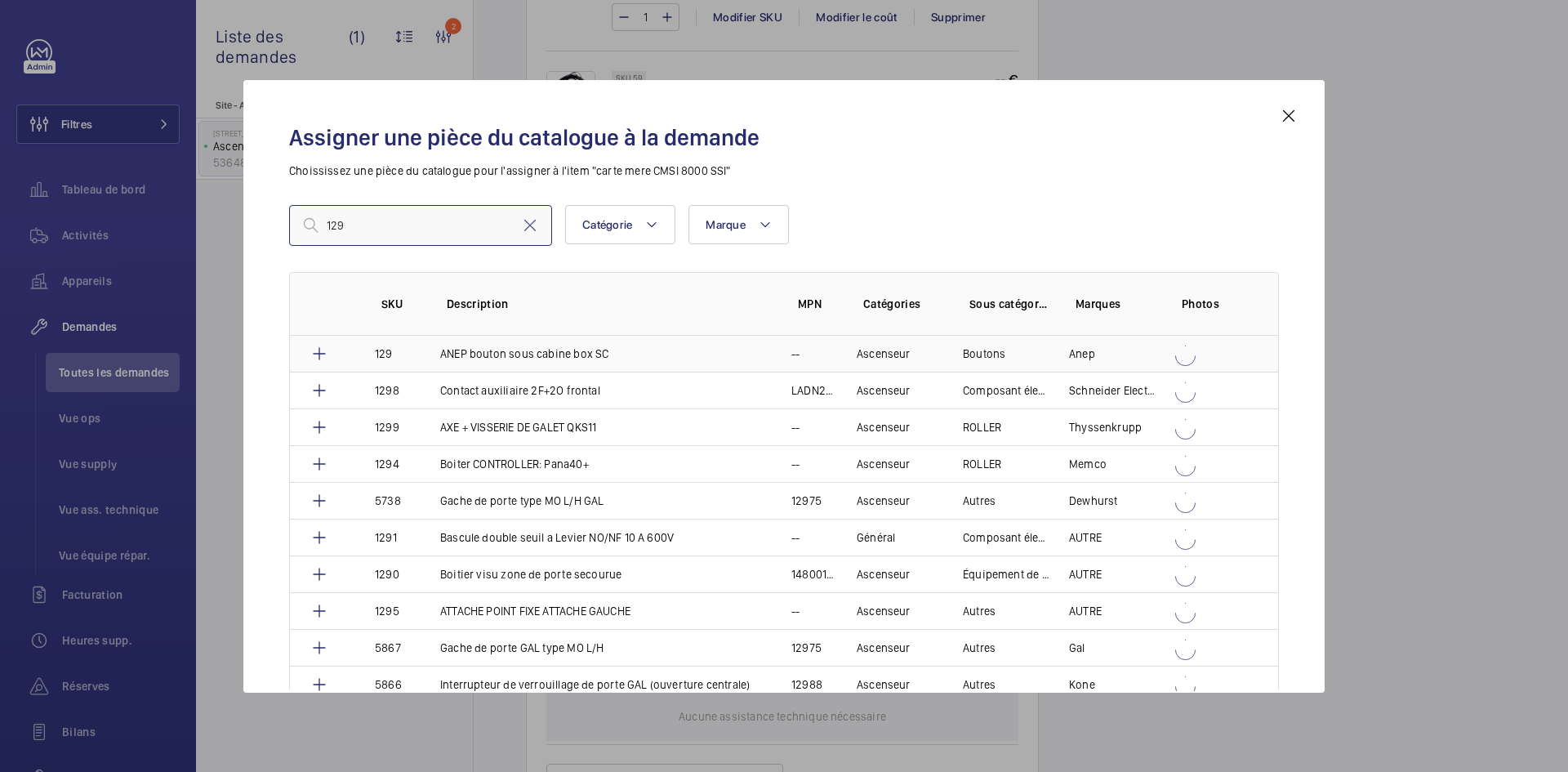
type input "129"
click at [412, 354] on td "129" at bounding box center [387, 353] width 65 height 36
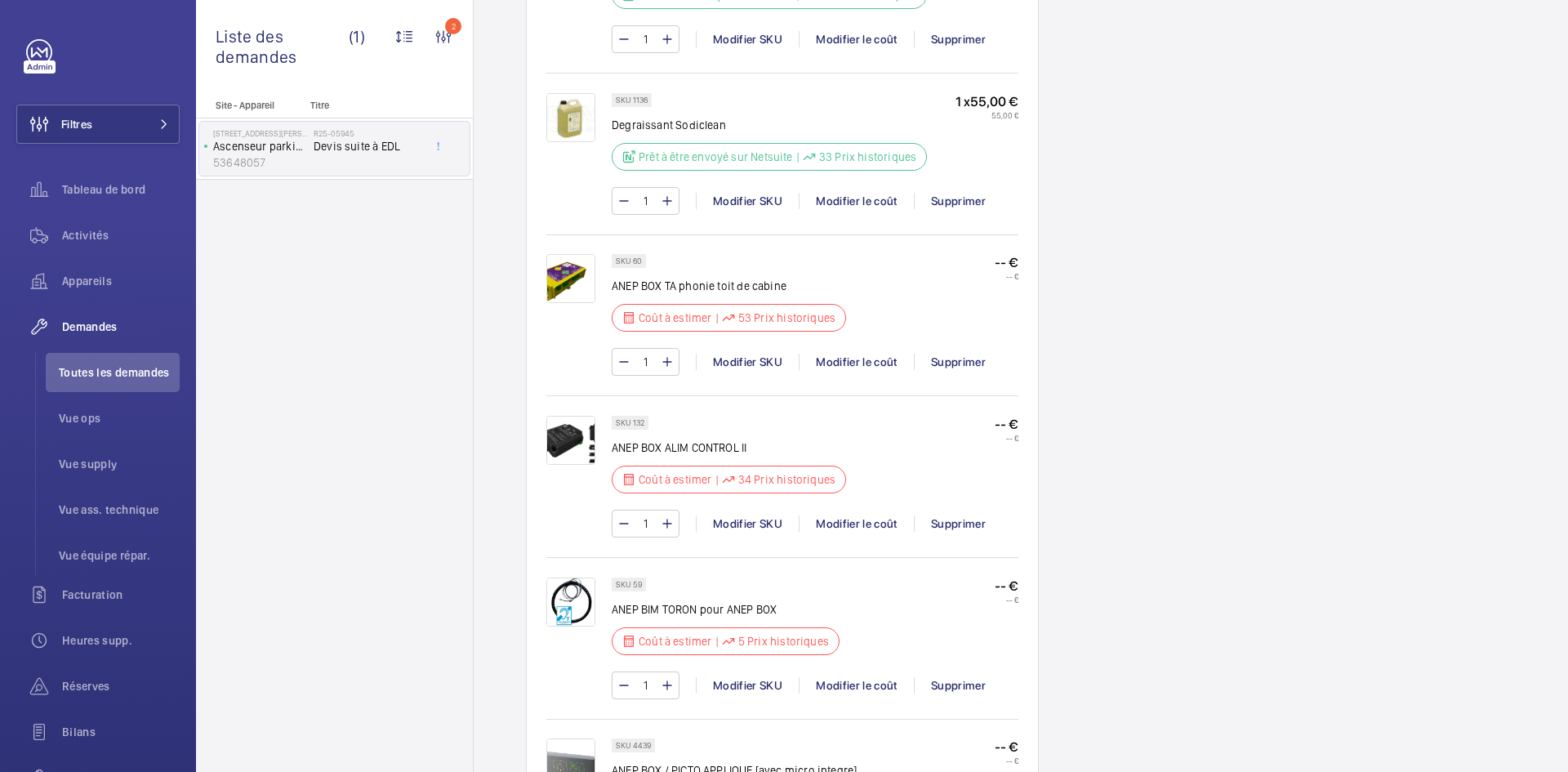
scroll to position [915, 0]
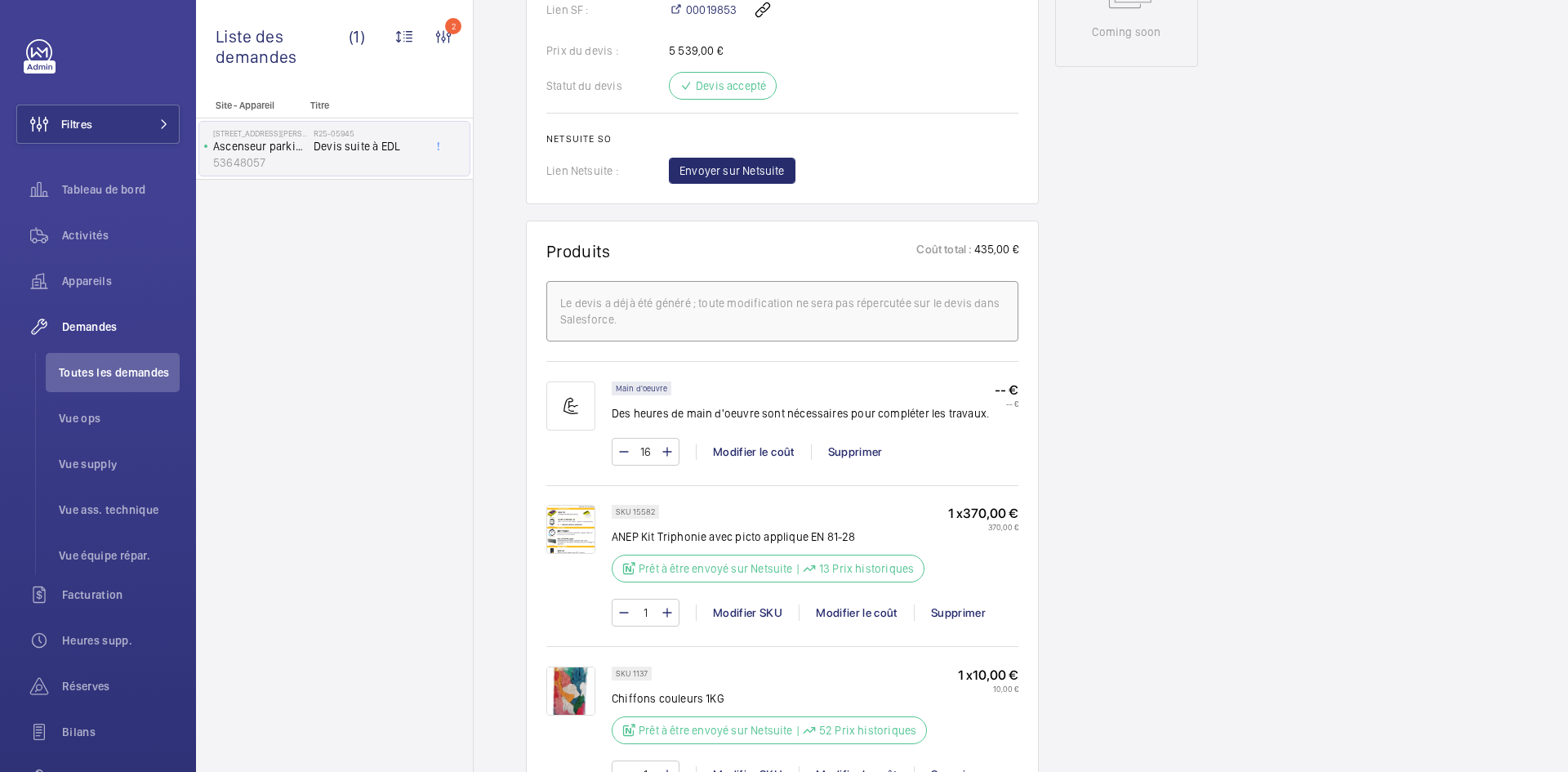
click at [576, 548] on img at bounding box center [571, 529] width 49 height 49
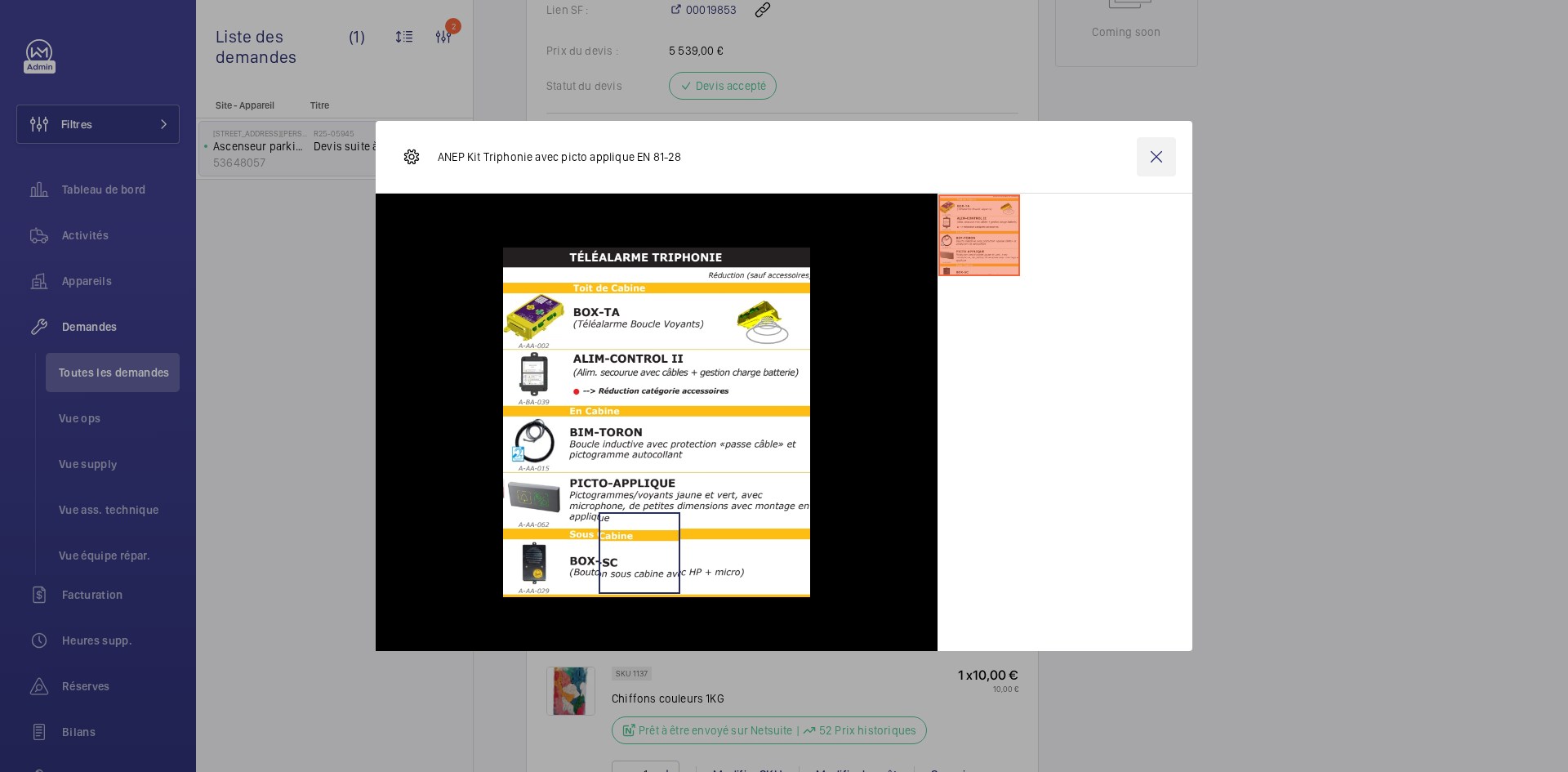
click at [1159, 159] on wm-front-icon-button at bounding box center [1156, 156] width 39 height 39
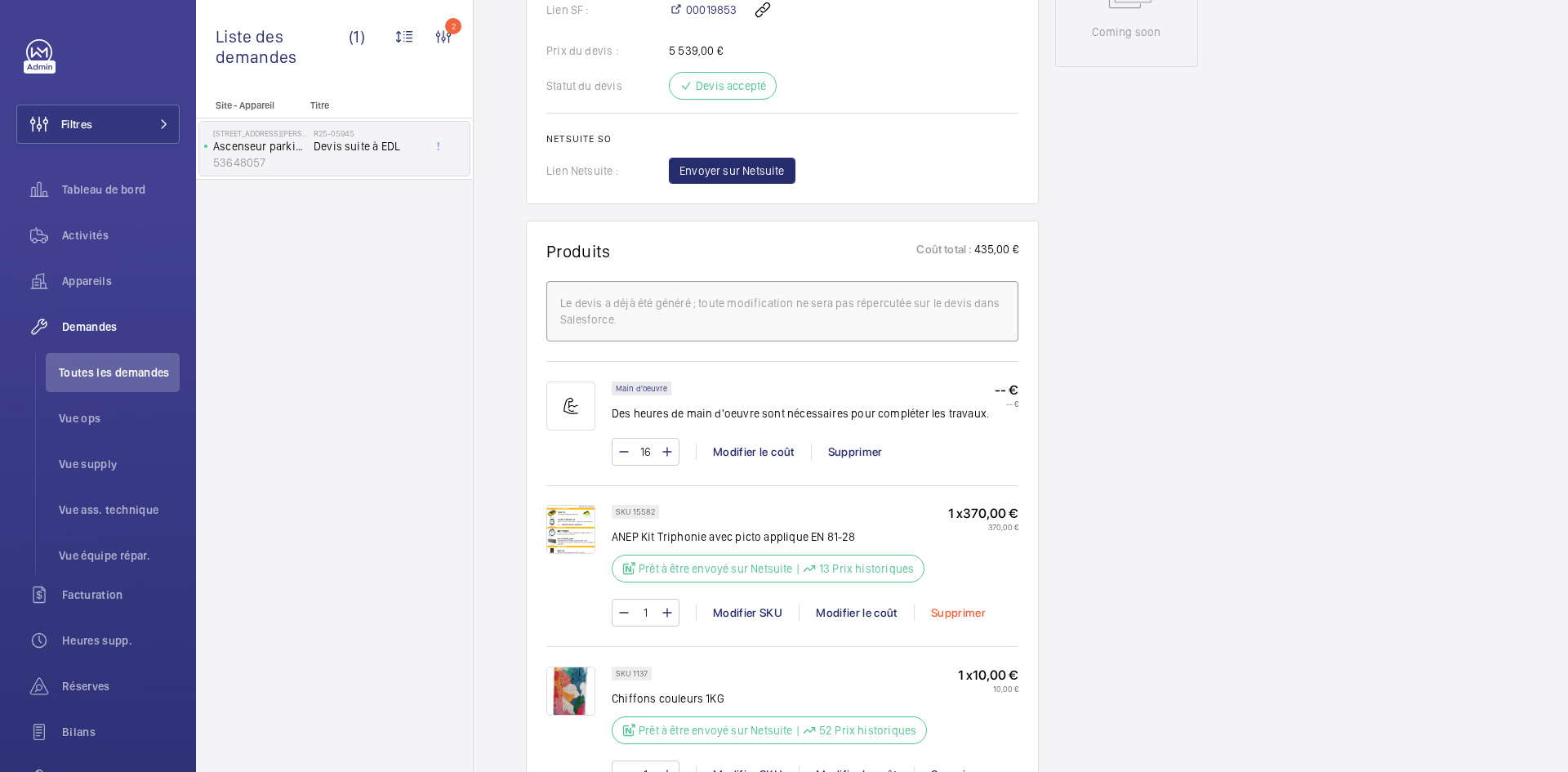
scroll to position [1078, 0]
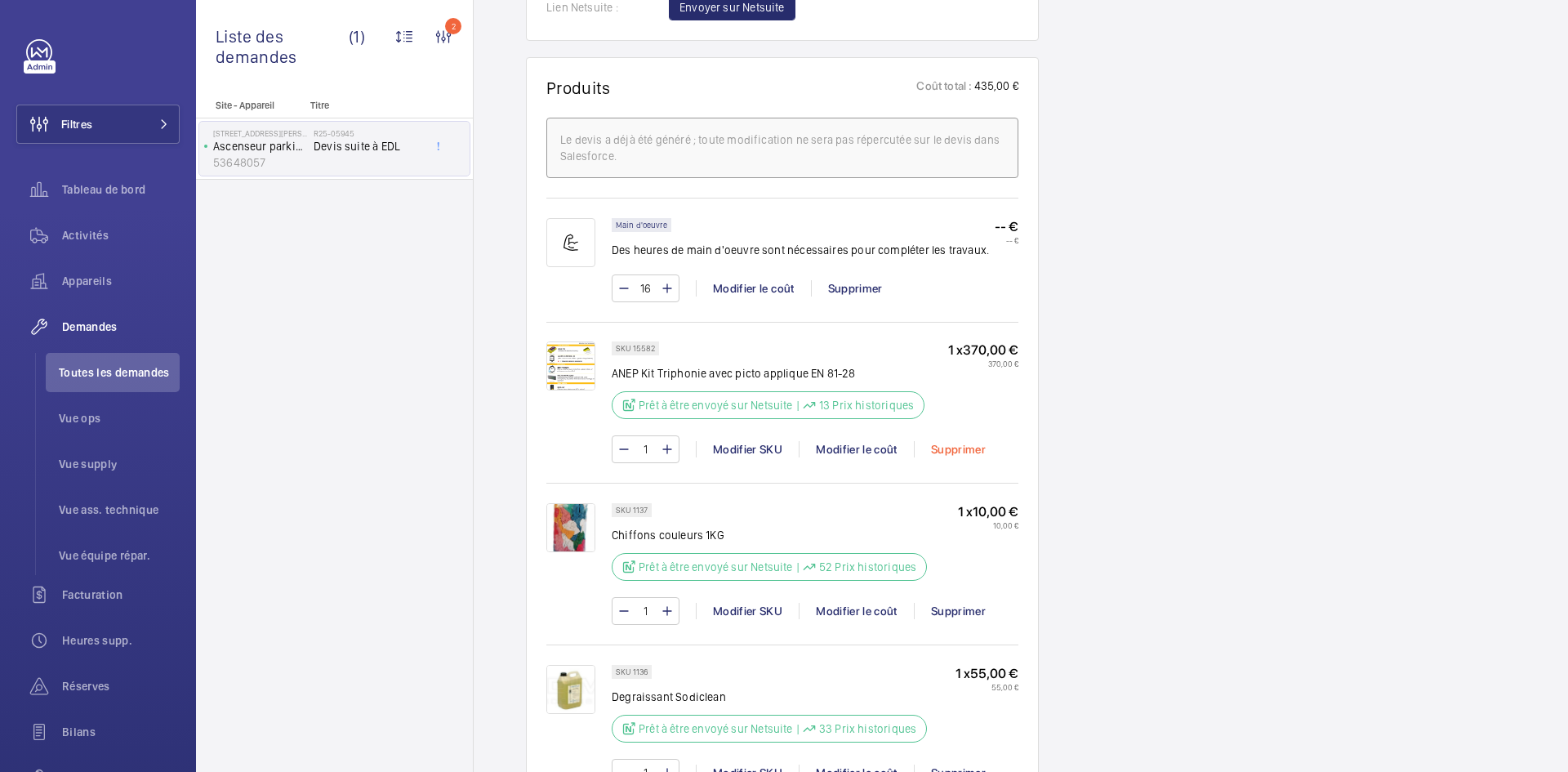
click at [968, 457] on div "Supprimer" at bounding box center [958, 449] width 88 height 17
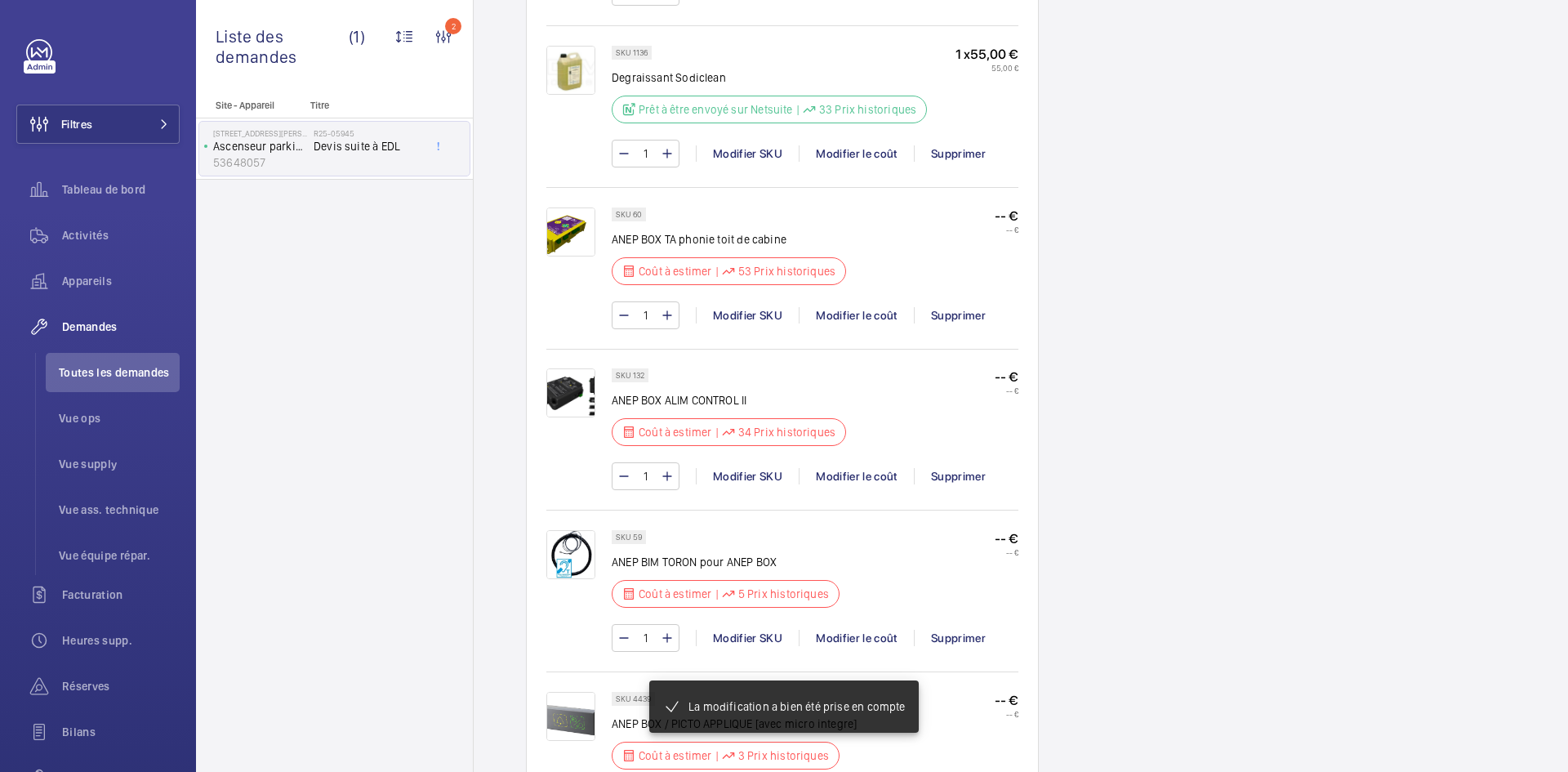
scroll to position [1552, 0]
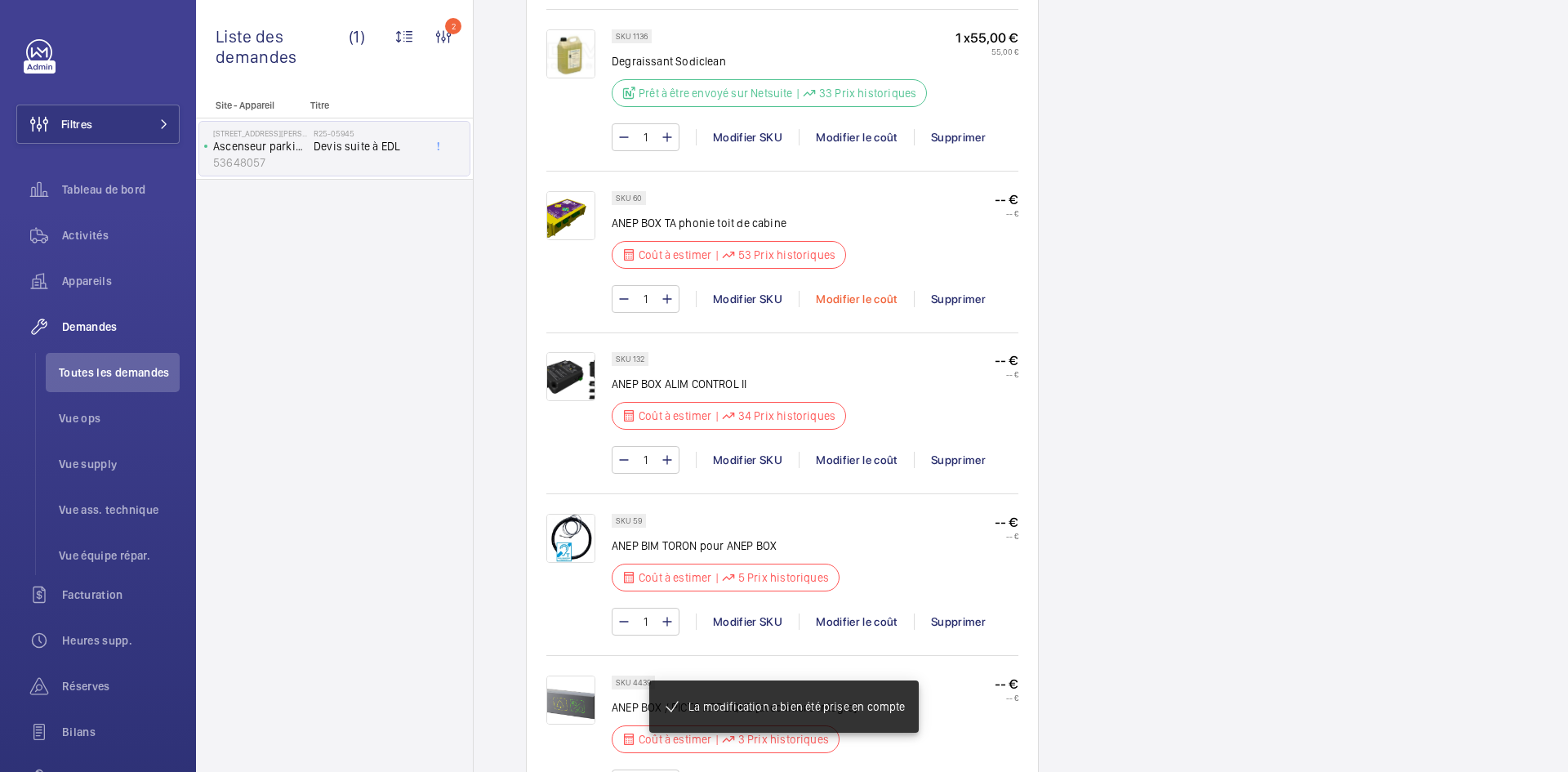
click at [883, 307] on div "Modifier le coût" at bounding box center [856, 298] width 115 height 17
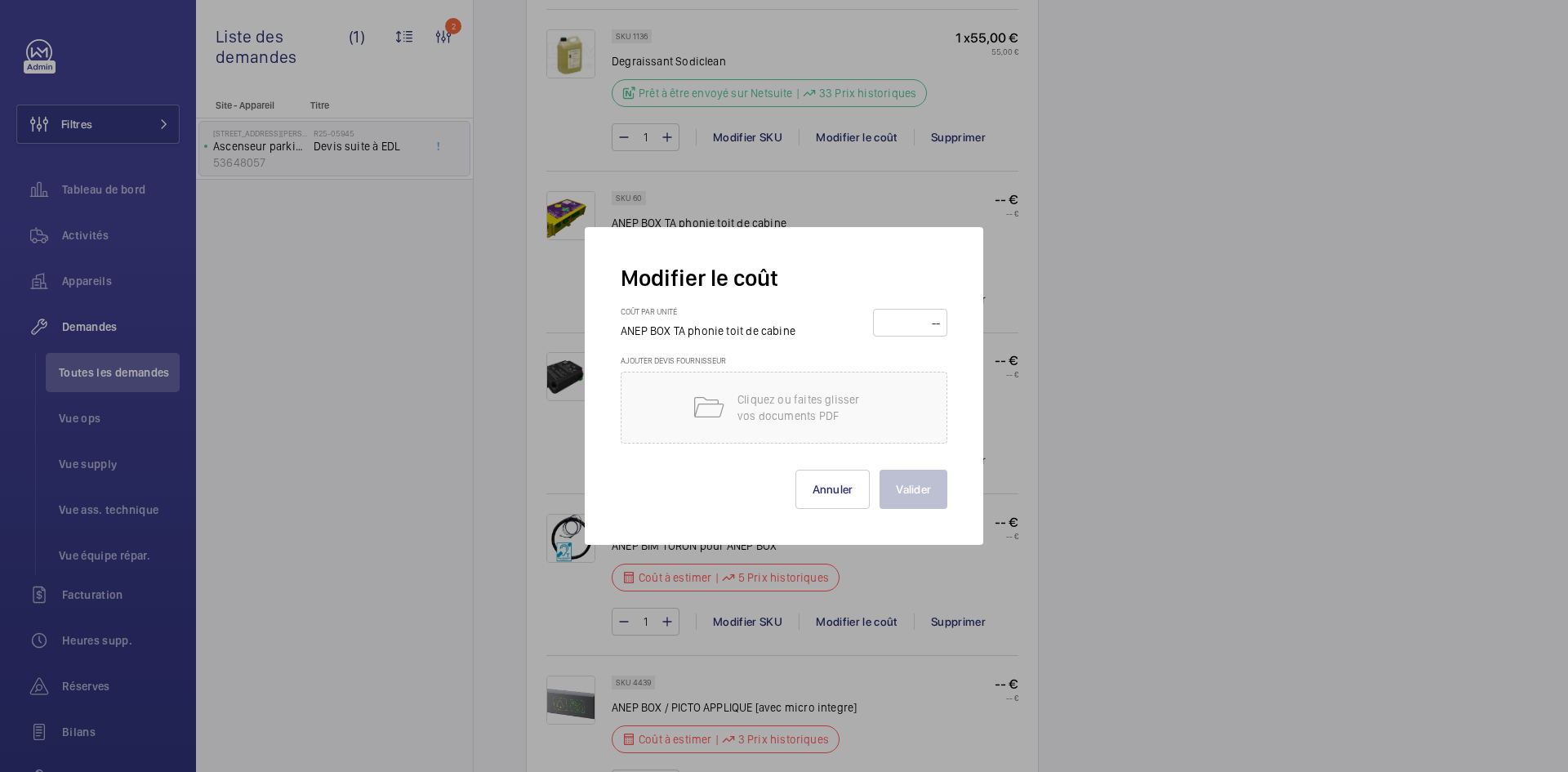
click at [887, 323] on input "number" at bounding box center [910, 323] width 63 height 26
type input "80"
click at [930, 488] on button "Valider" at bounding box center [914, 488] width 68 height 39
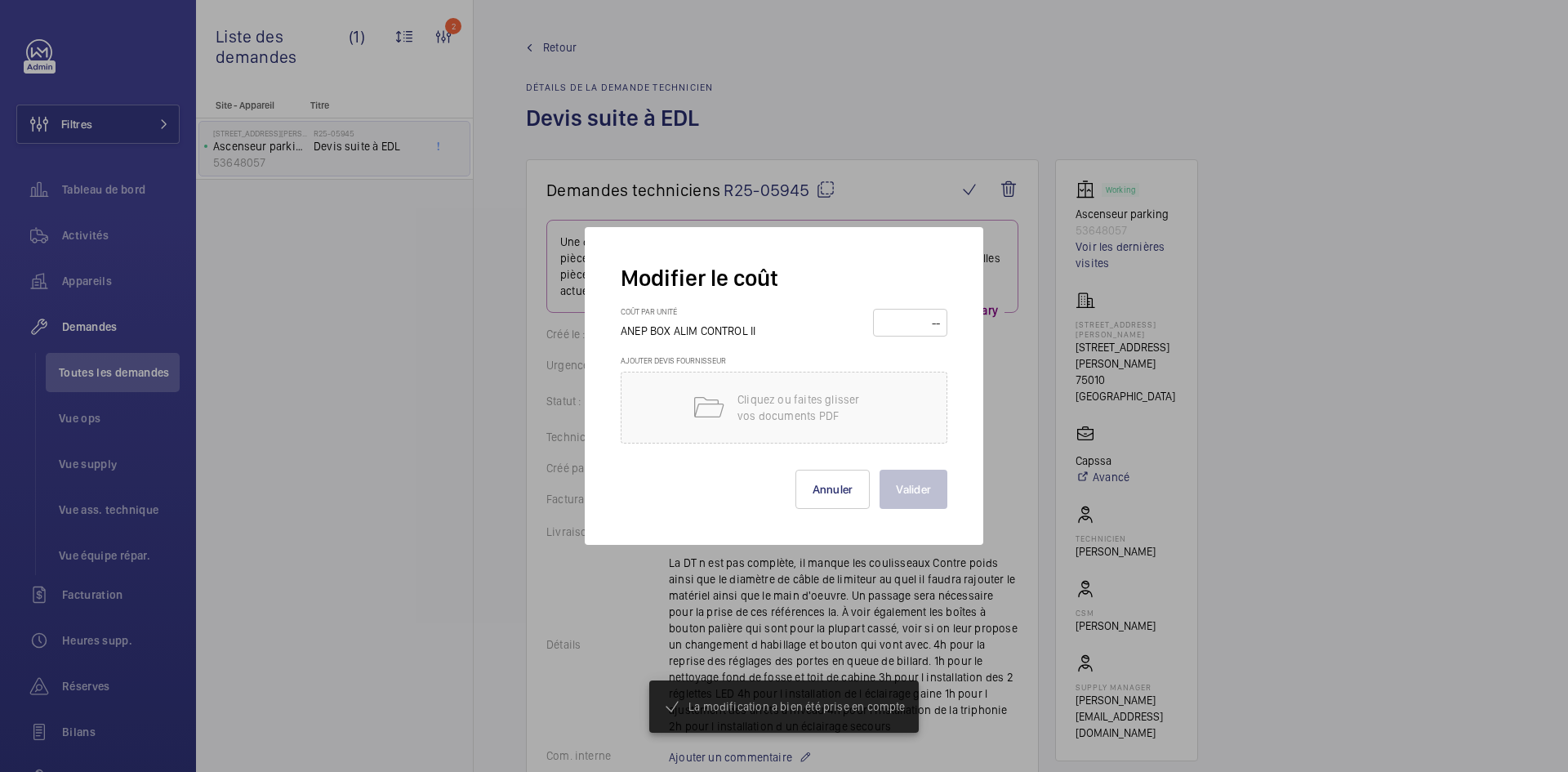
scroll to position [1602, 0]
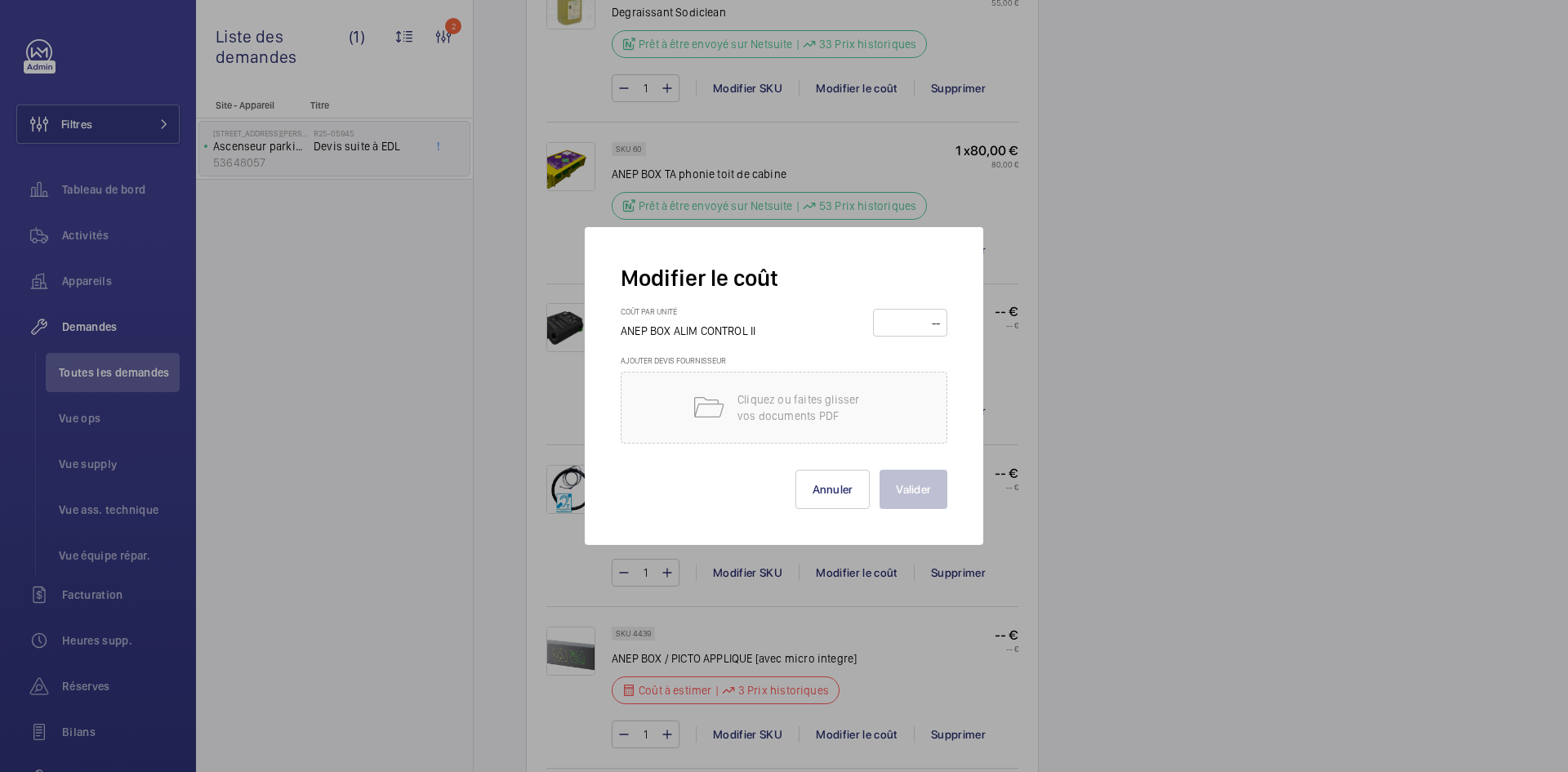
click at [892, 316] on input "number" at bounding box center [910, 323] width 63 height 26
type input "80"
click at [913, 486] on button "Valider" at bounding box center [914, 488] width 68 height 39
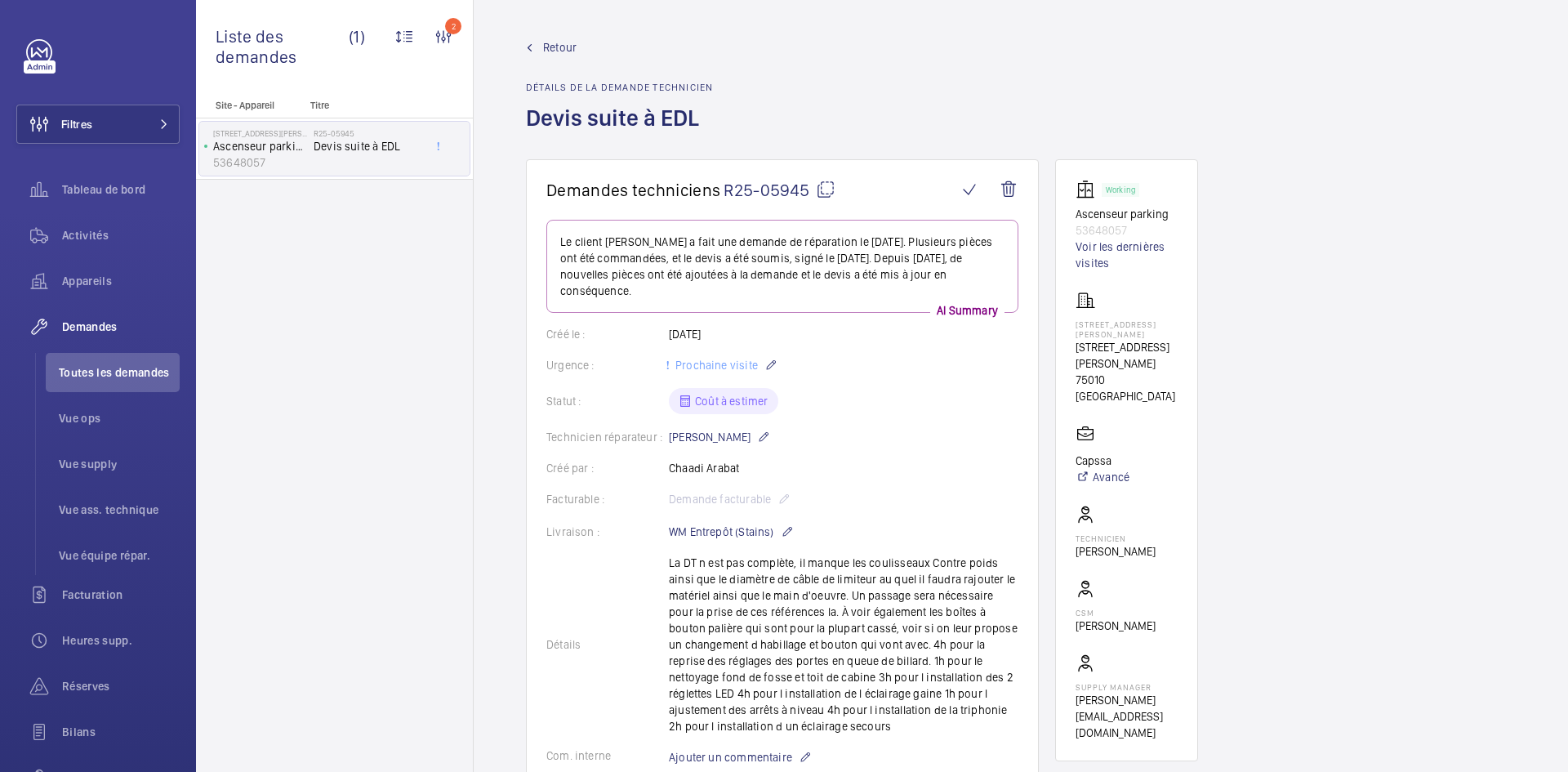
scroll to position [1650, 0]
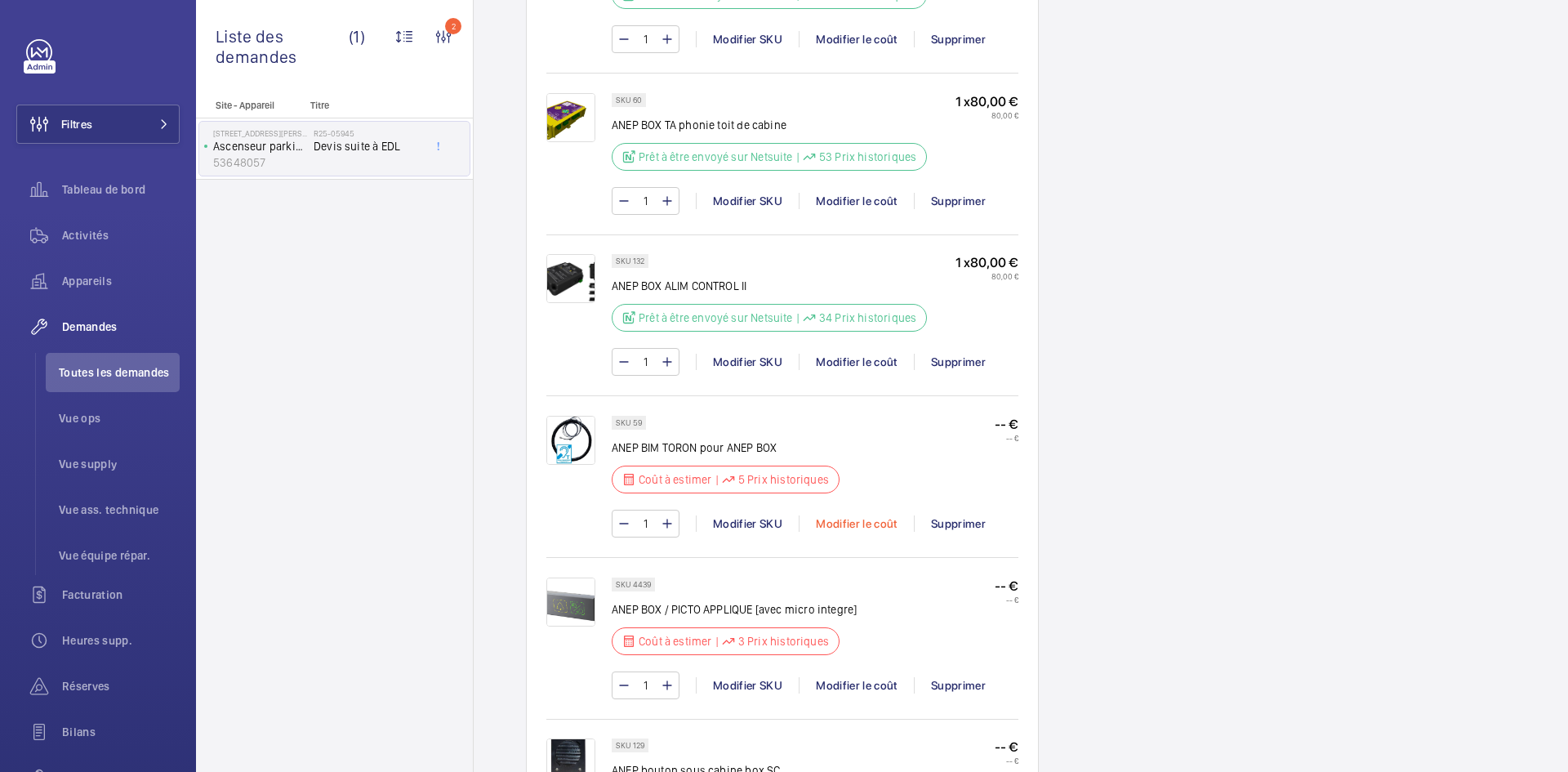
click at [857, 525] on div "Modifier le coût" at bounding box center [856, 523] width 115 height 17
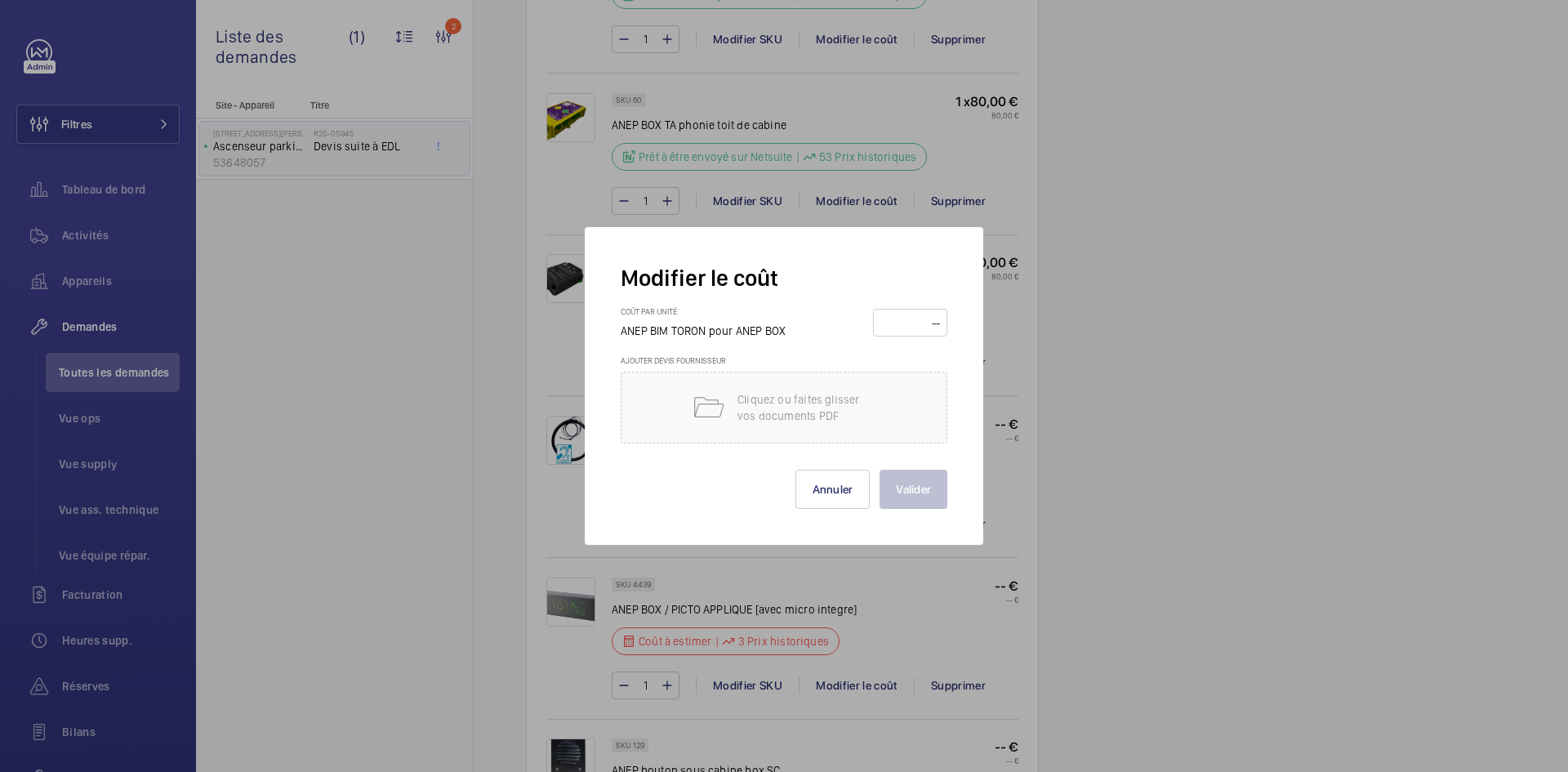
click at [915, 325] on input "number" at bounding box center [910, 323] width 63 height 26
type input "80"
click at [908, 484] on button "Valider" at bounding box center [914, 488] width 68 height 39
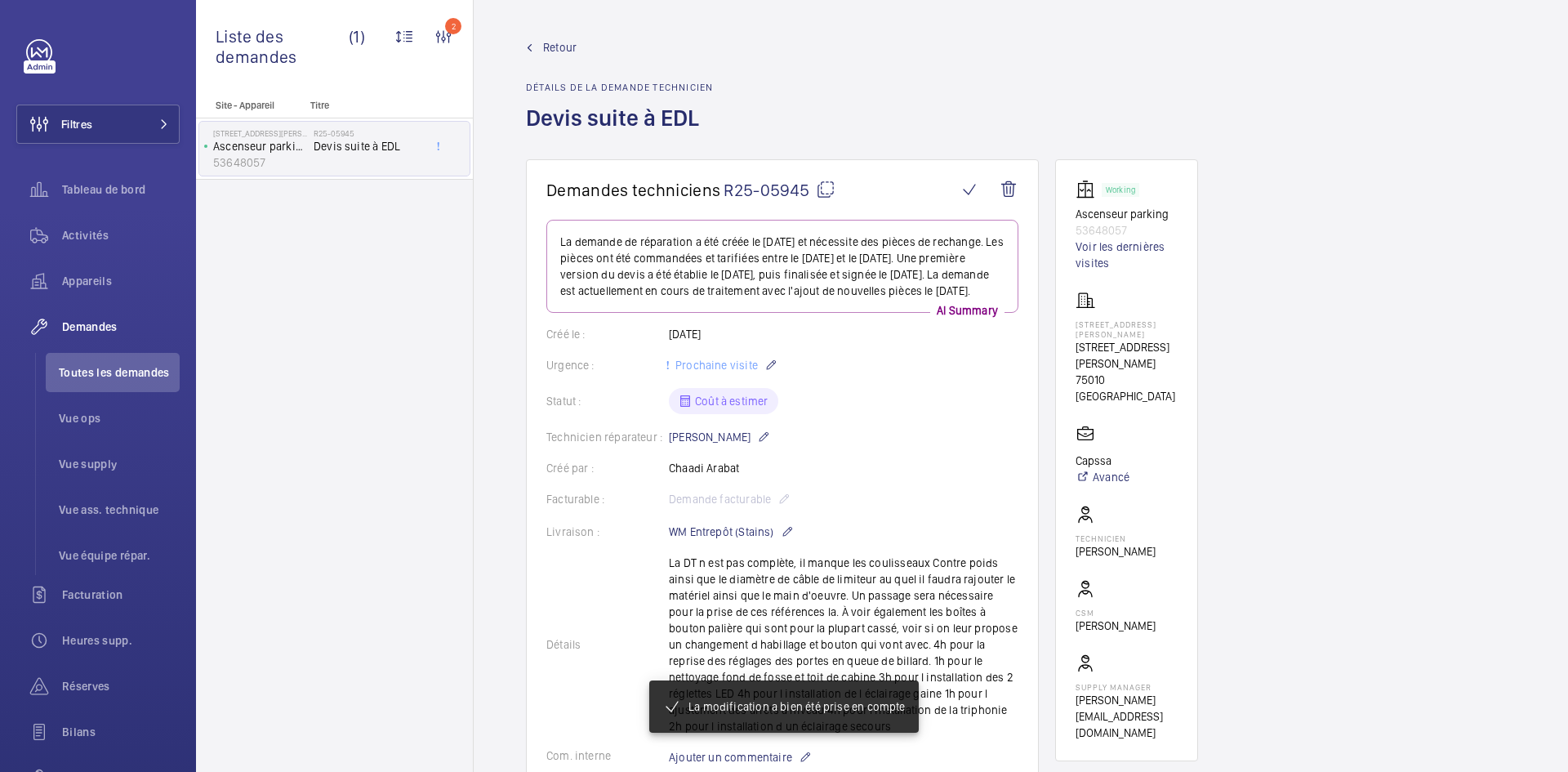
scroll to position [1716, 0]
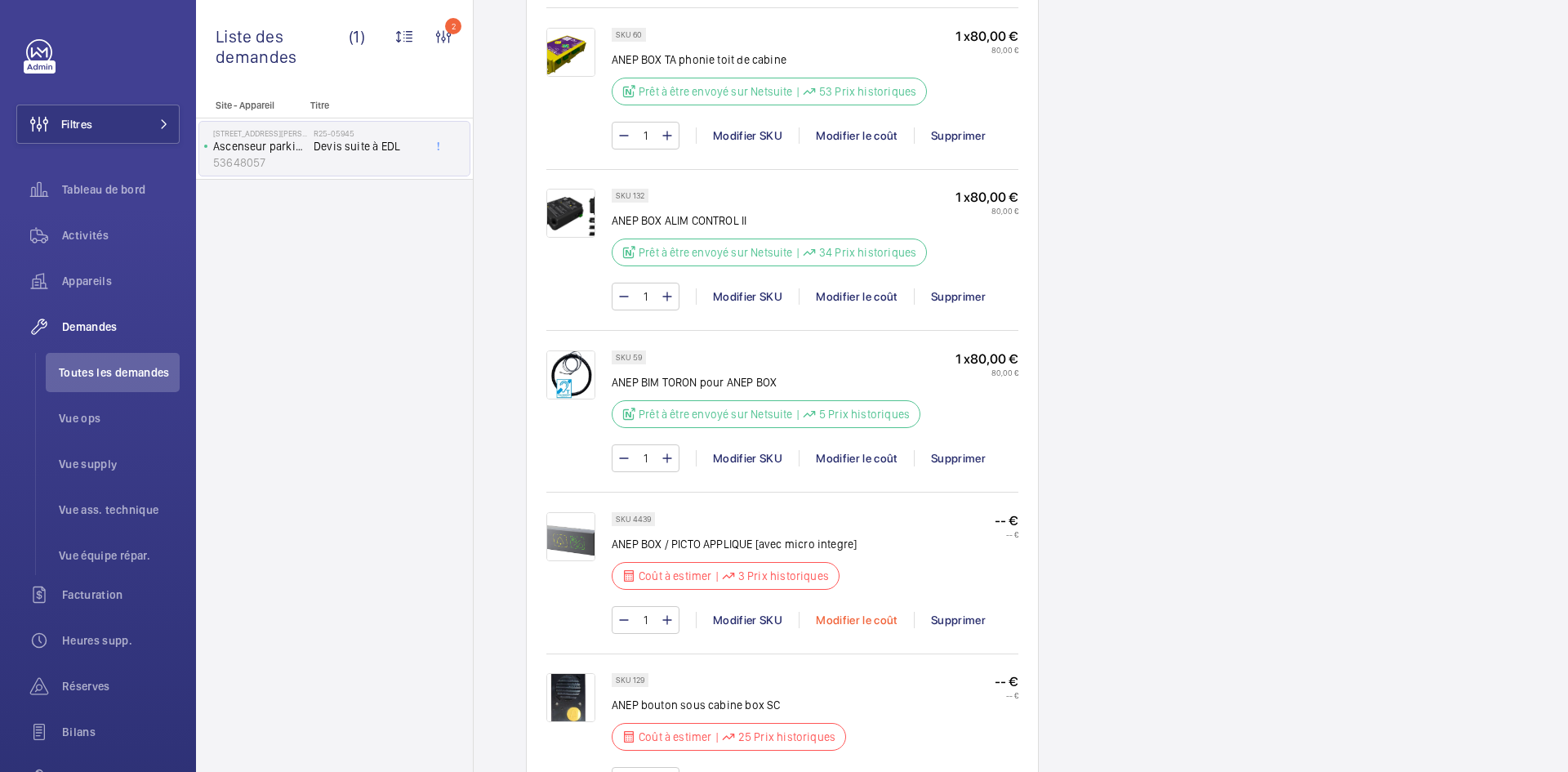
click at [869, 611] on div "Modifier le coût" at bounding box center [856, 619] width 115 height 17
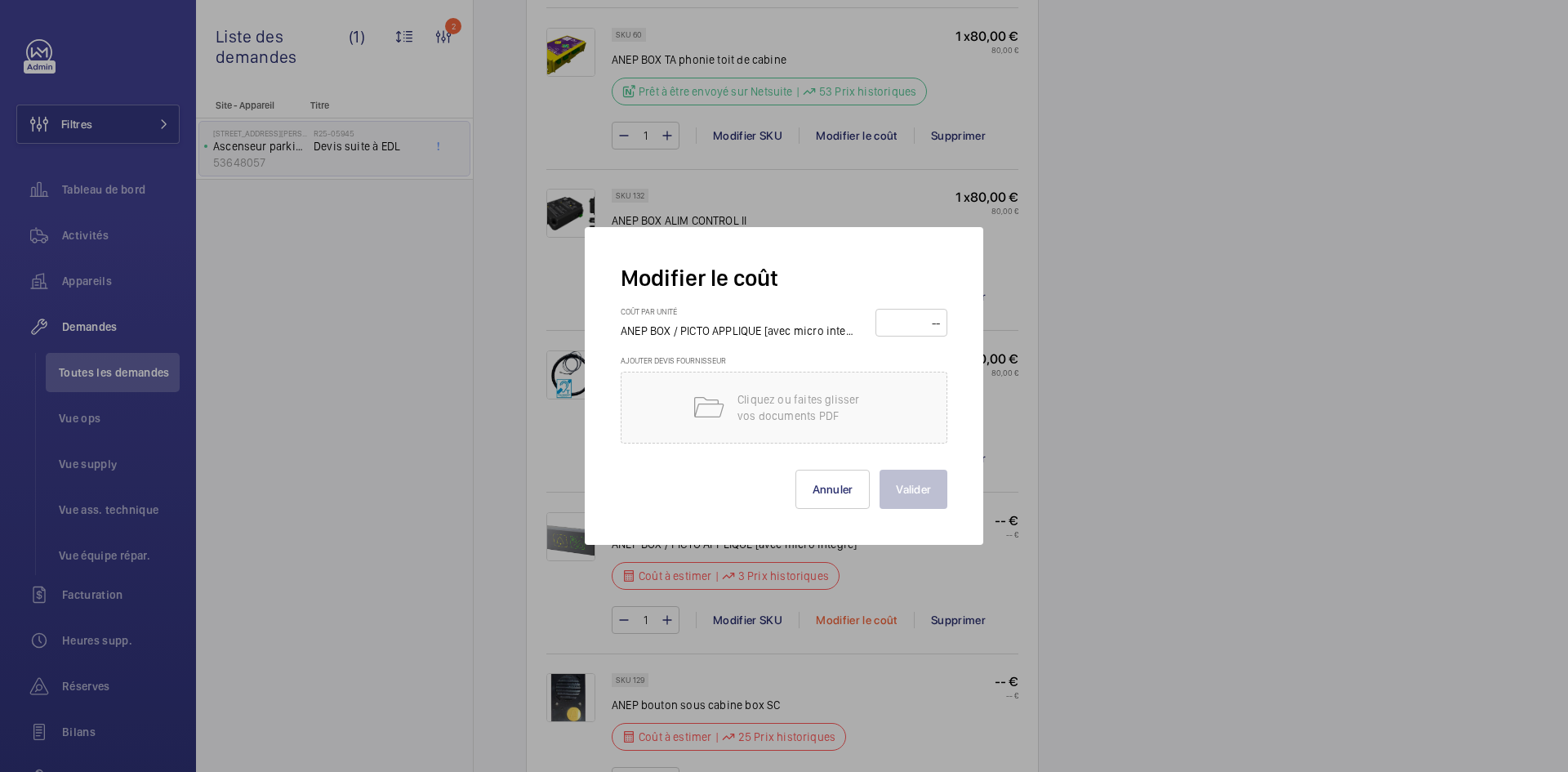
scroll to position [1879, 0]
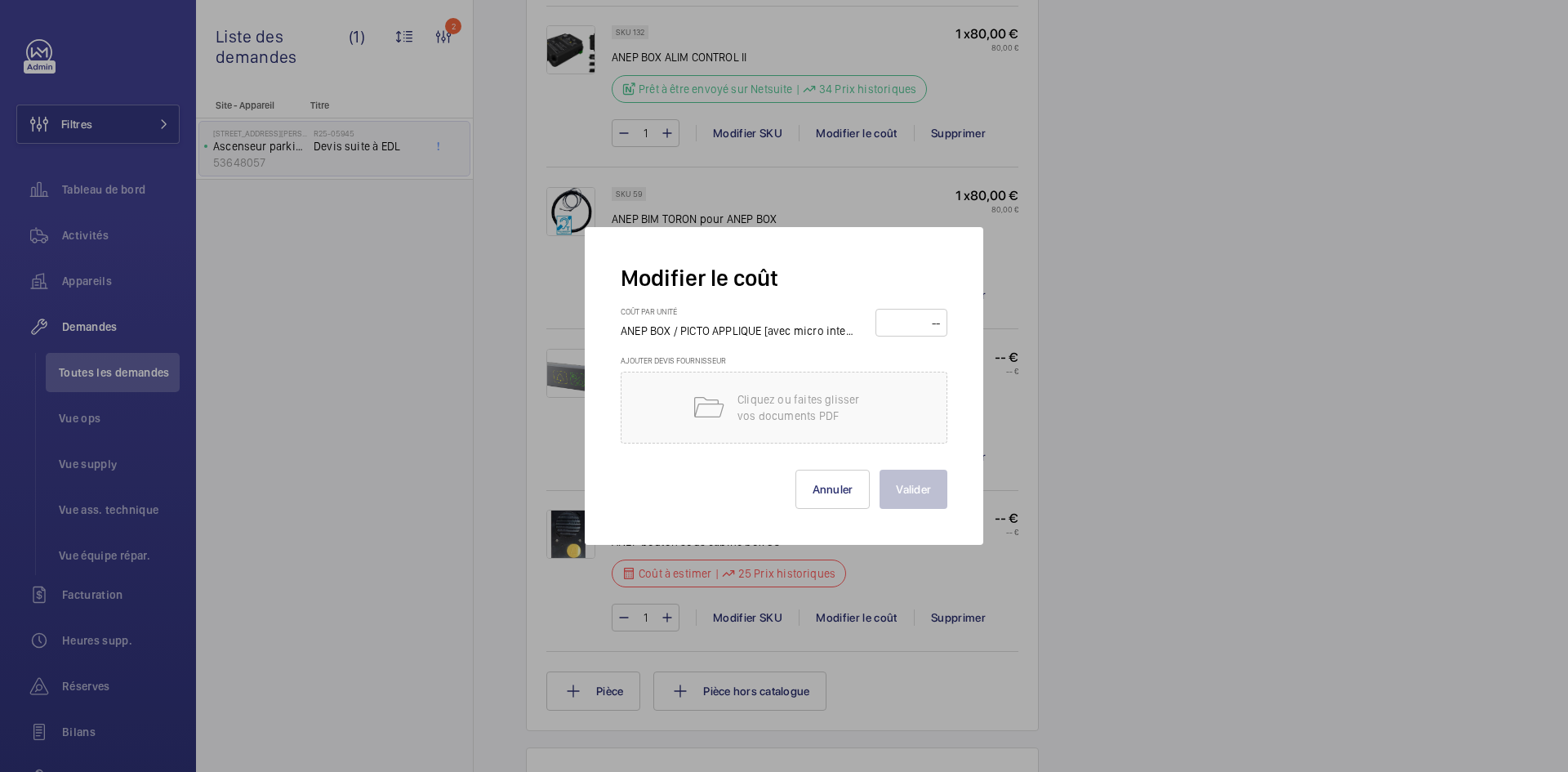
click at [919, 315] on input "number" at bounding box center [910, 323] width 60 height 26
type input "80"
click at [909, 494] on button "Valider" at bounding box center [914, 488] width 68 height 39
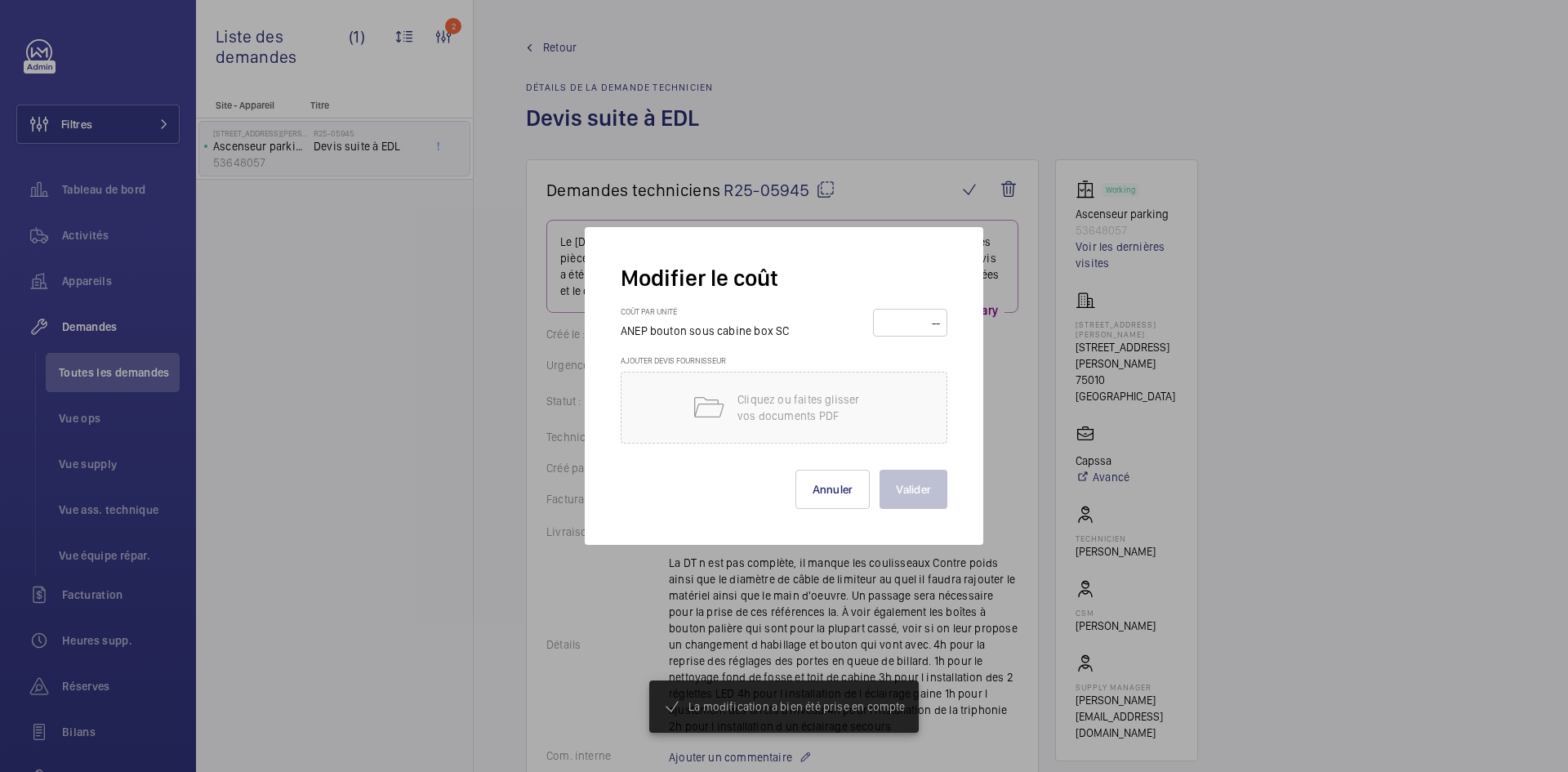
scroll to position [1928, 0]
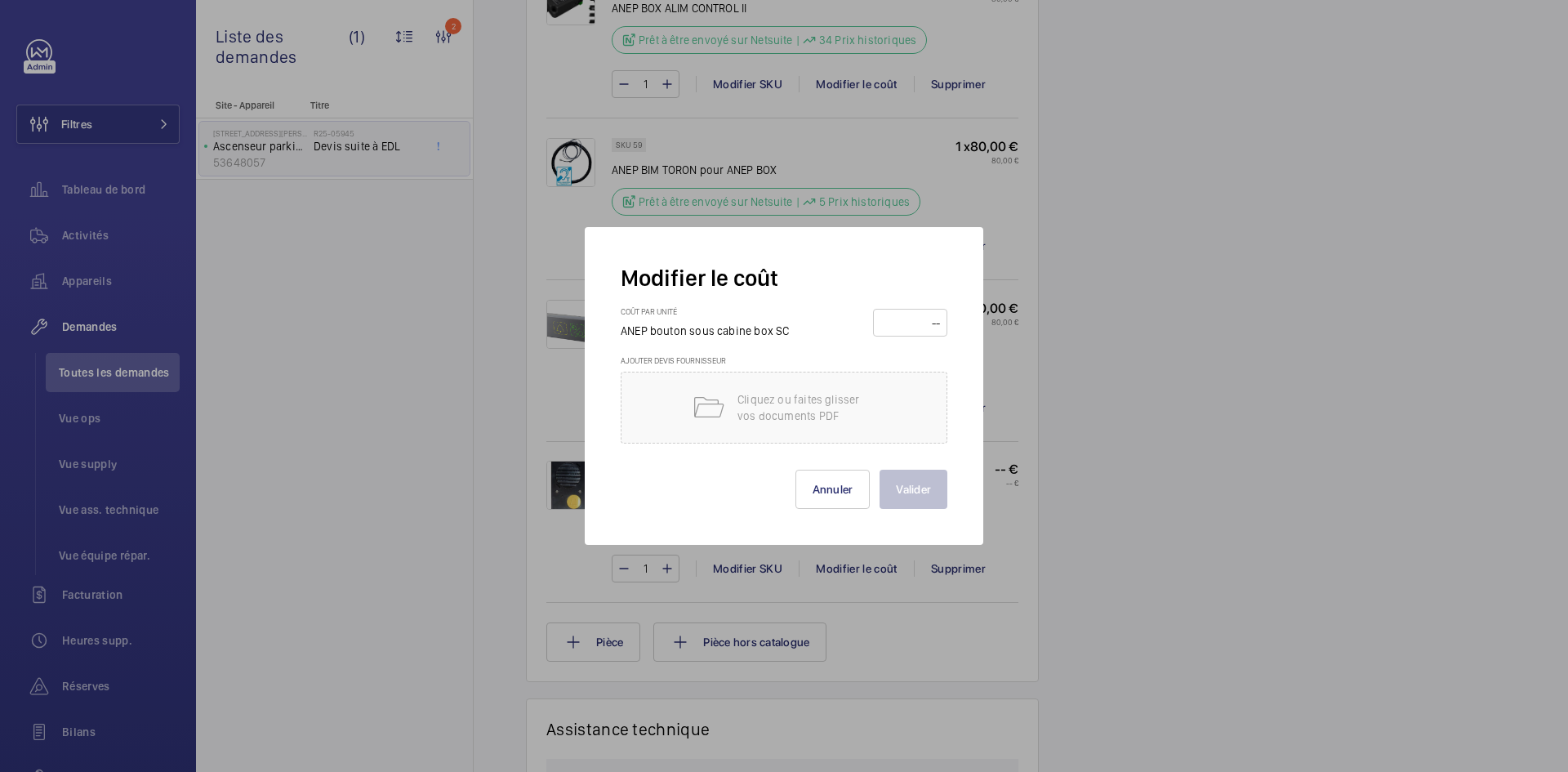
click at [916, 321] on input "number" at bounding box center [910, 323] width 63 height 26
type input "80"
click at [922, 486] on button "Valider" at bounding box center [914, 488] width 68 height 39
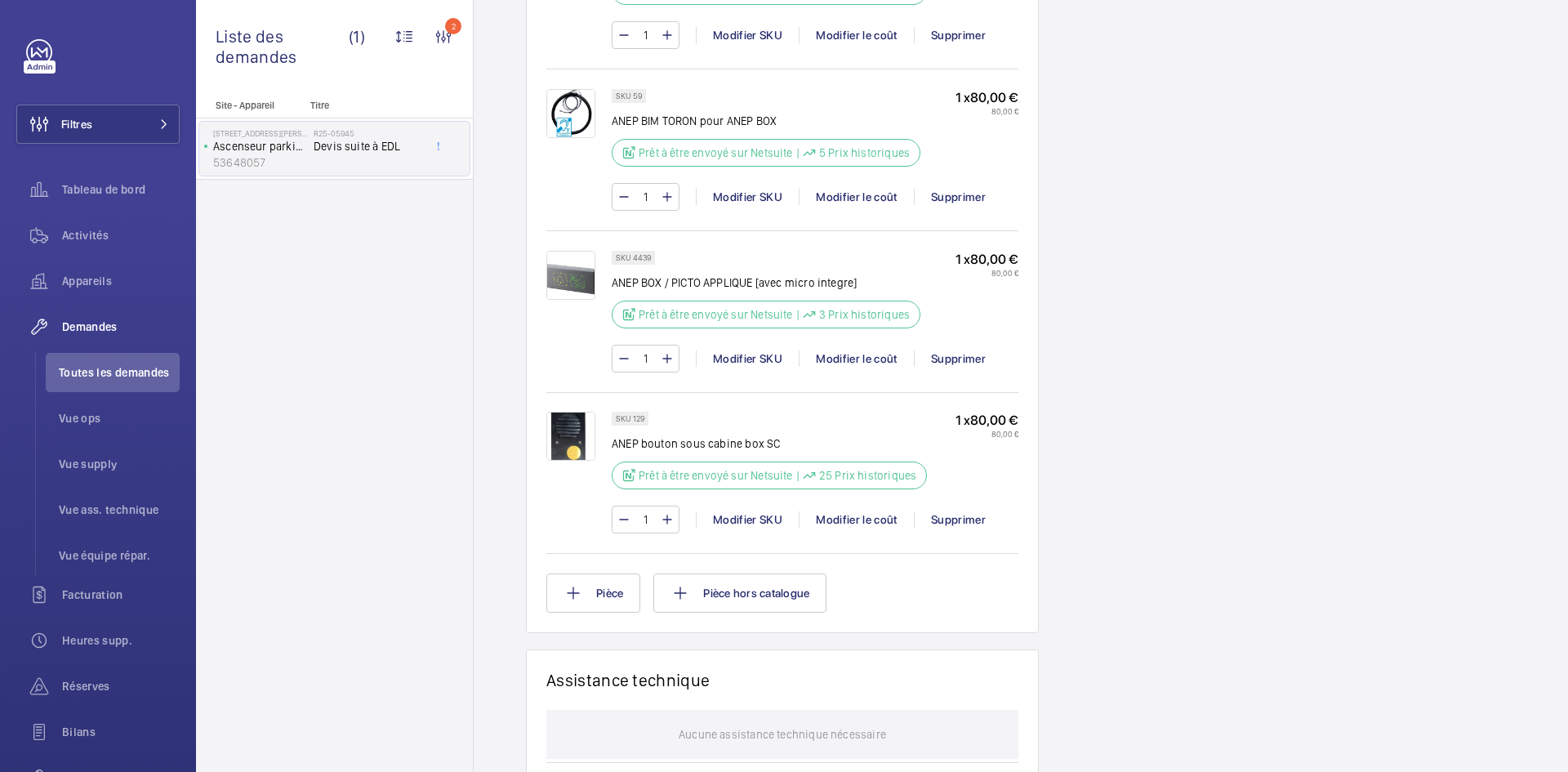
scroll to position [1241, 0]
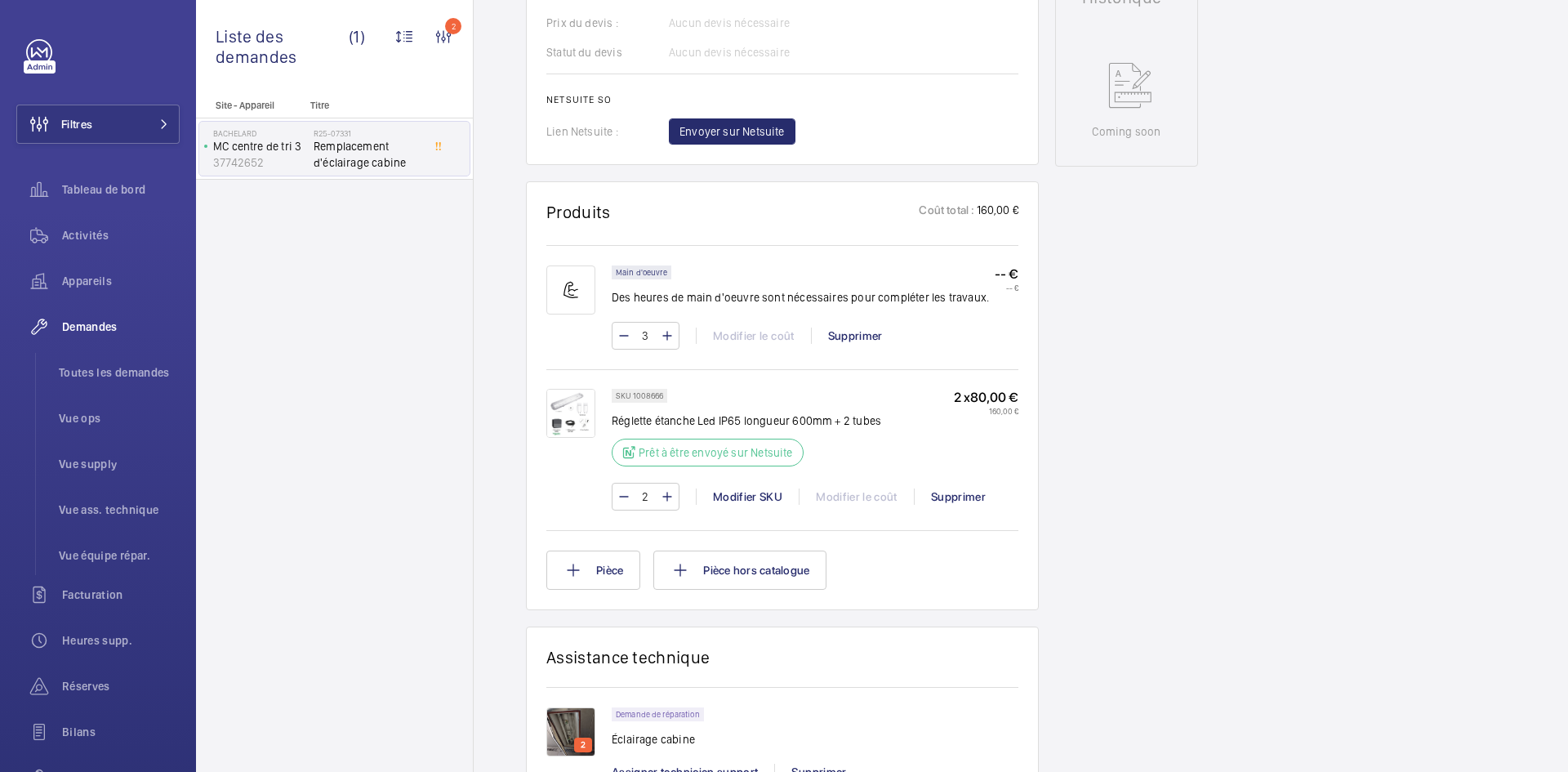
scroll to position [777, 0]
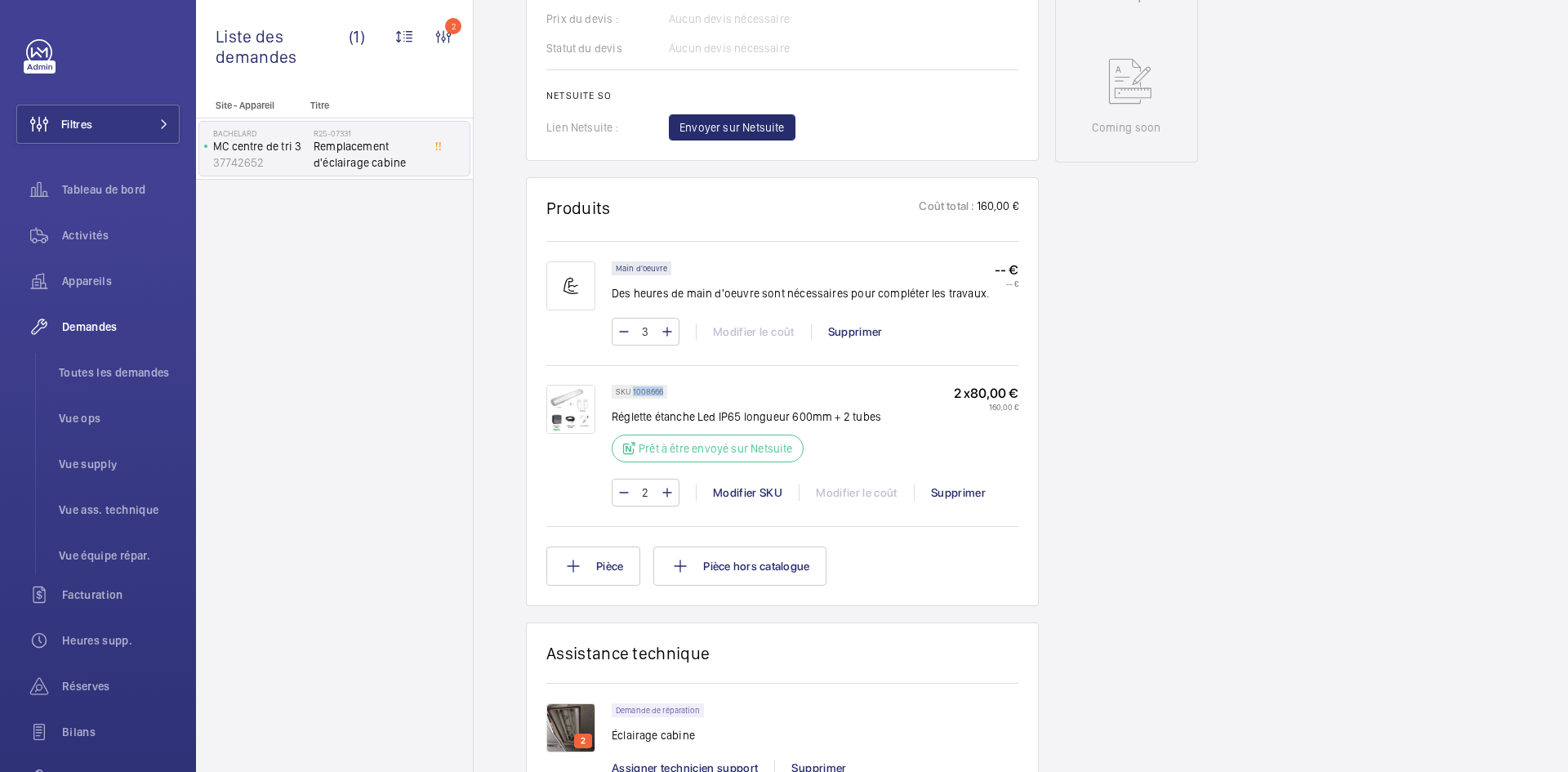
drag, startPoint x: 663, startPoint y: 393, endPoint x: 632, endPoint y: 392, distance: 31.0
click at [632, 392] on p "SKU 1008666" at bounding box center [639, 392] width 47 height 6
copy p "1008666"
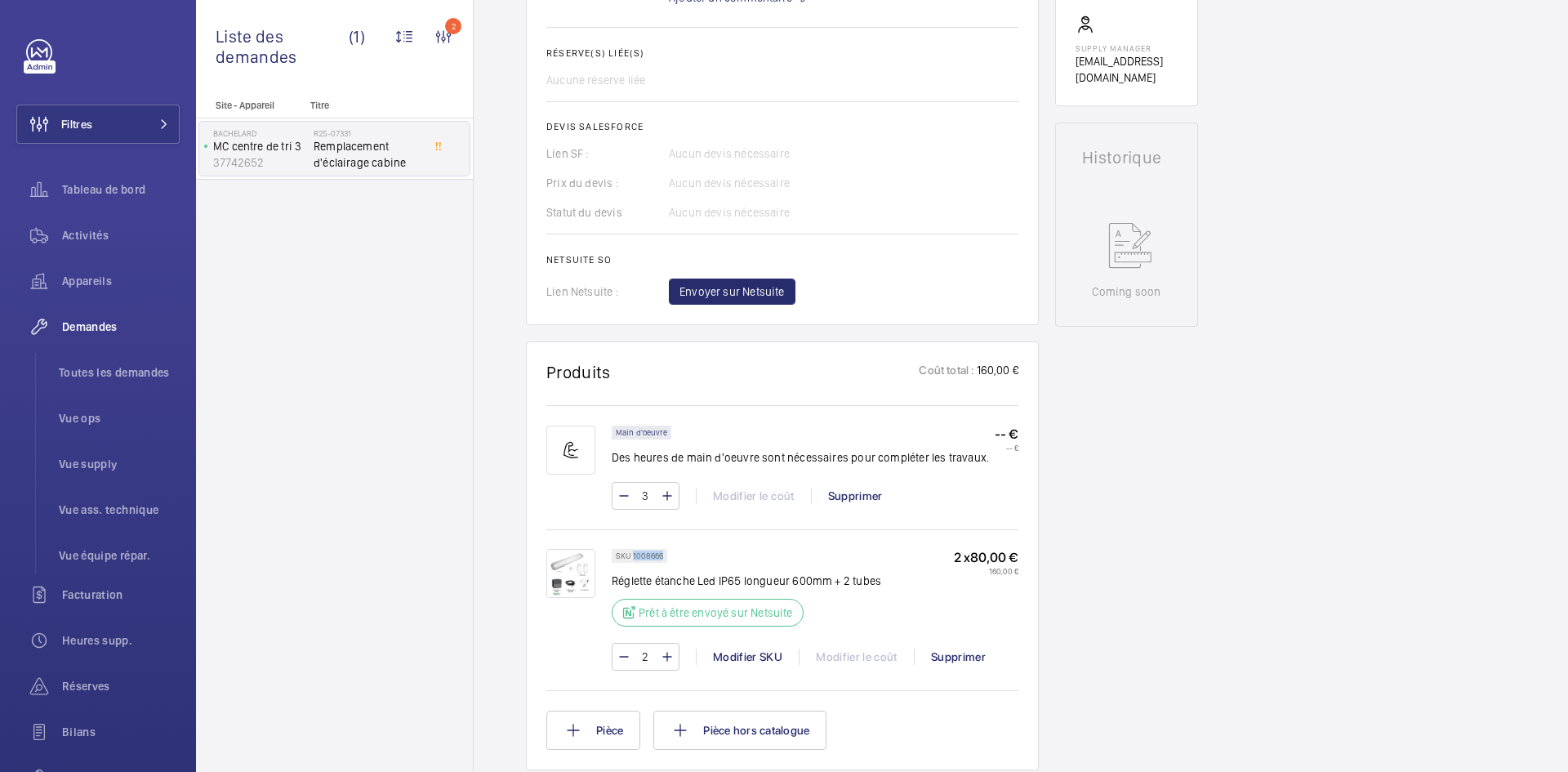
scroll to position [613, 0]
click at [764, 290] on span "Envoyer sur Netsuite" at bounding box center [732, 290] width 106 height 17
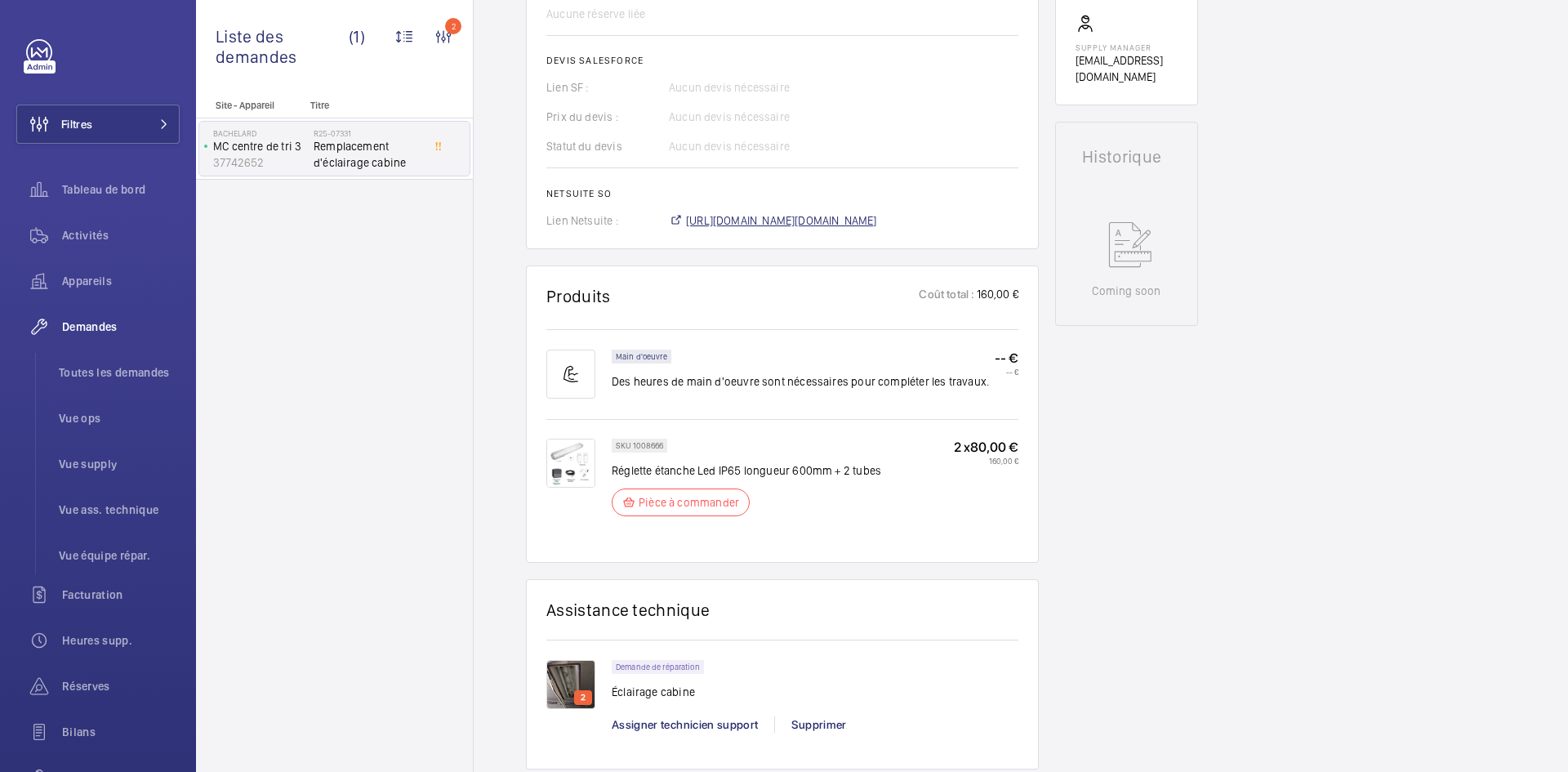
click at [851, 215] on span "https://6461500.app.netsuite.com/app/accounting/transactions/salesord.nl?id=304…" at bounding box center [781, 220] width 191 height 17
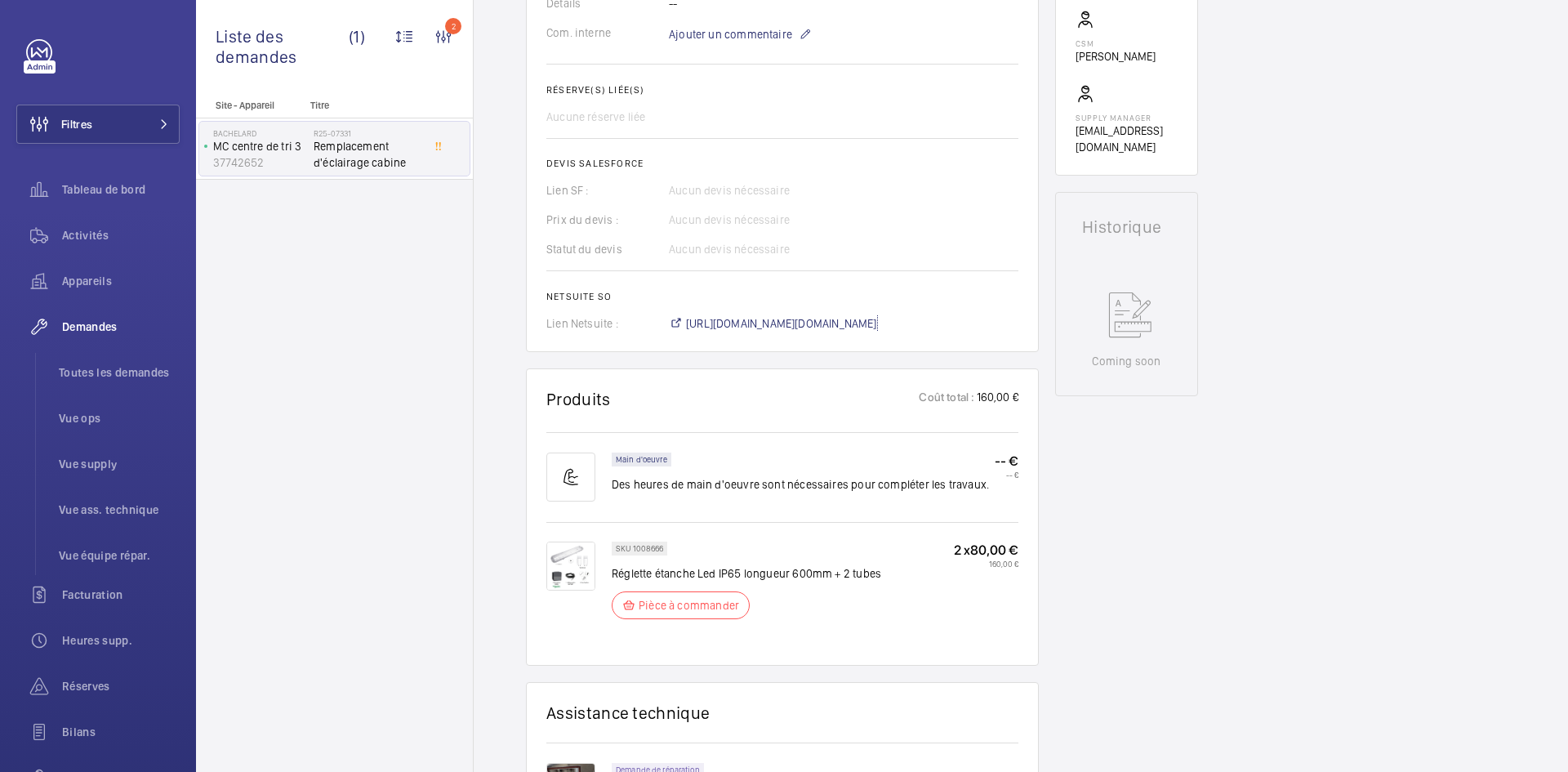
scroll to position [254, 0]
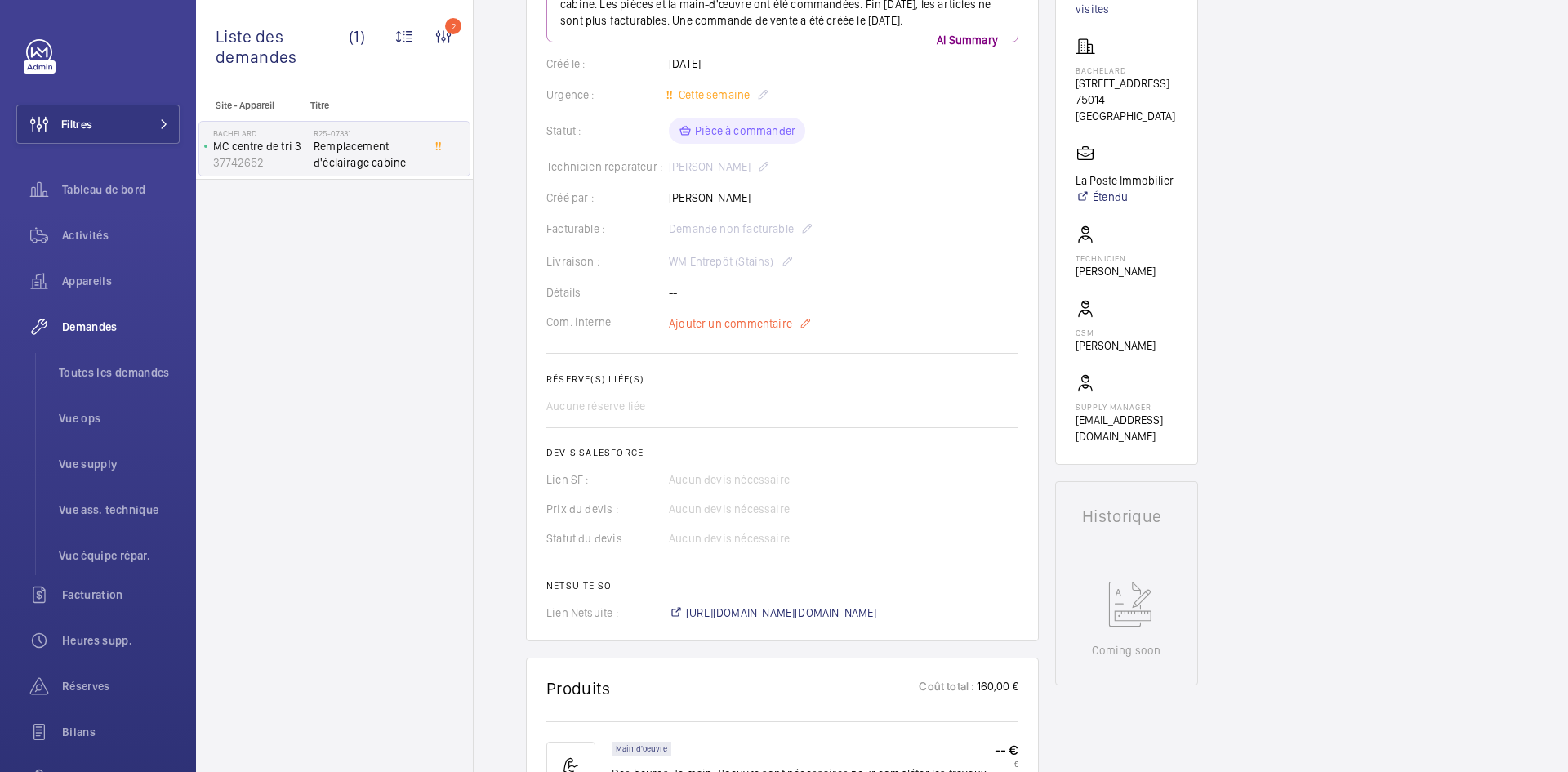
click at [733, 331] on span "Ajouter un commentaire" at bounding box center [730, 323] width 123 height 17
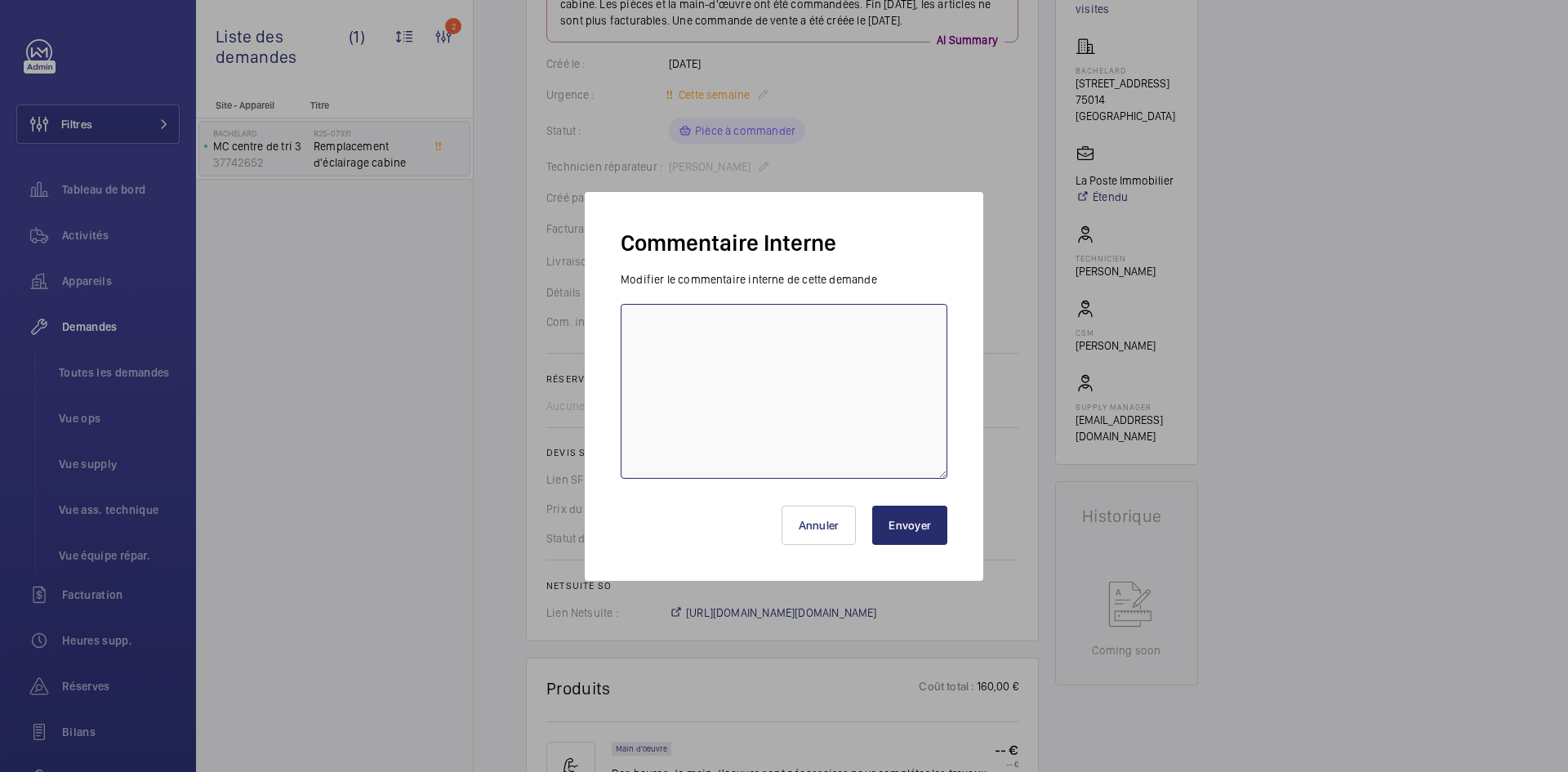
click at [682, 328] on textarea at bounding box center [784, 391] width 327 height 174
paste textarea "BY-29/09 commande effectuer chez le fournisseur Drim via le site livraison prév…"
type textarea "BY-29/09 commande effectuer chez le fournisseur Drim via le site livraison prév…"
click at [927, 529] on button "Envoyer" at bounding box center [910, 525] width 75 height 39
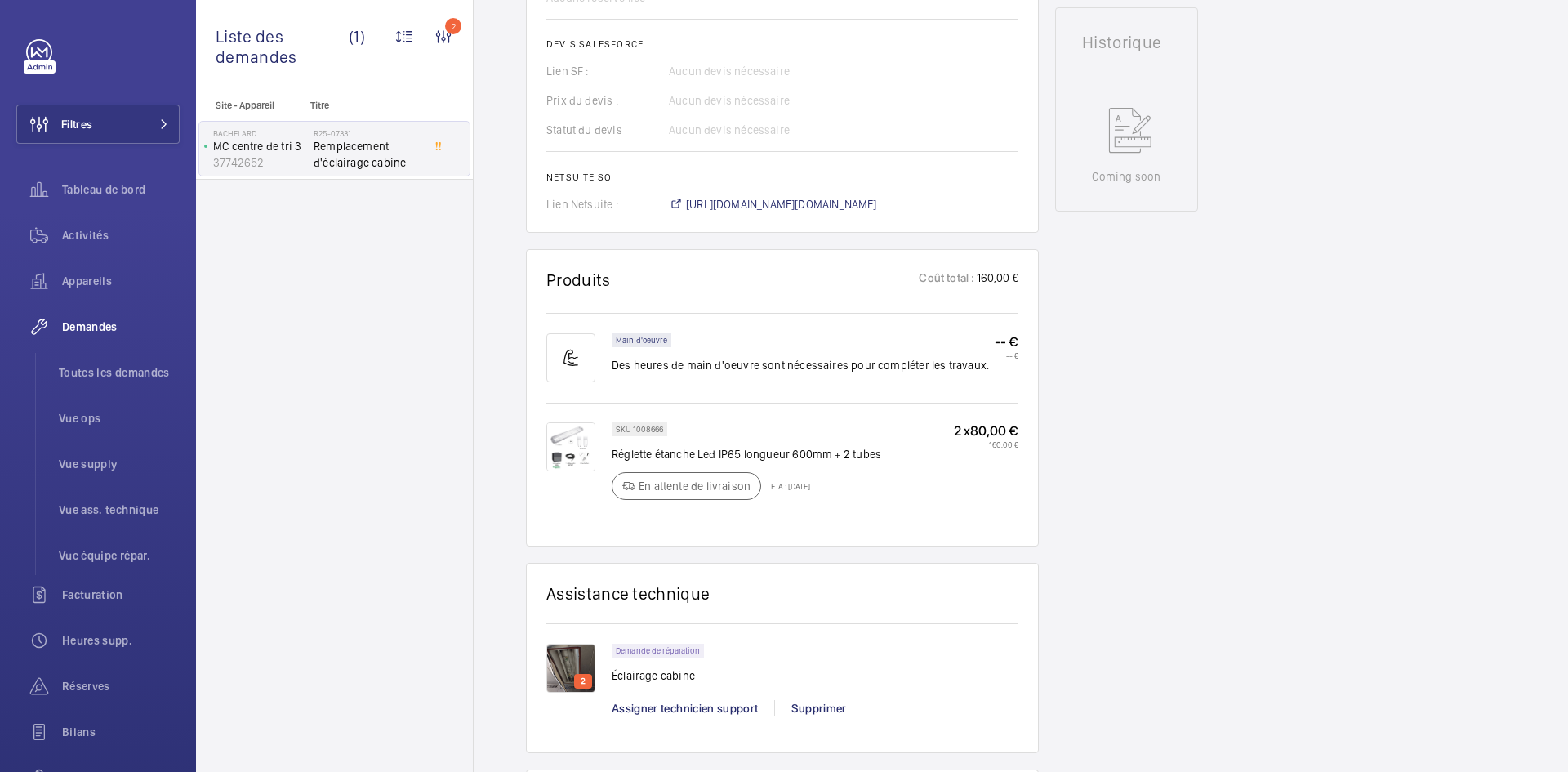
scroll to position [482, 0]
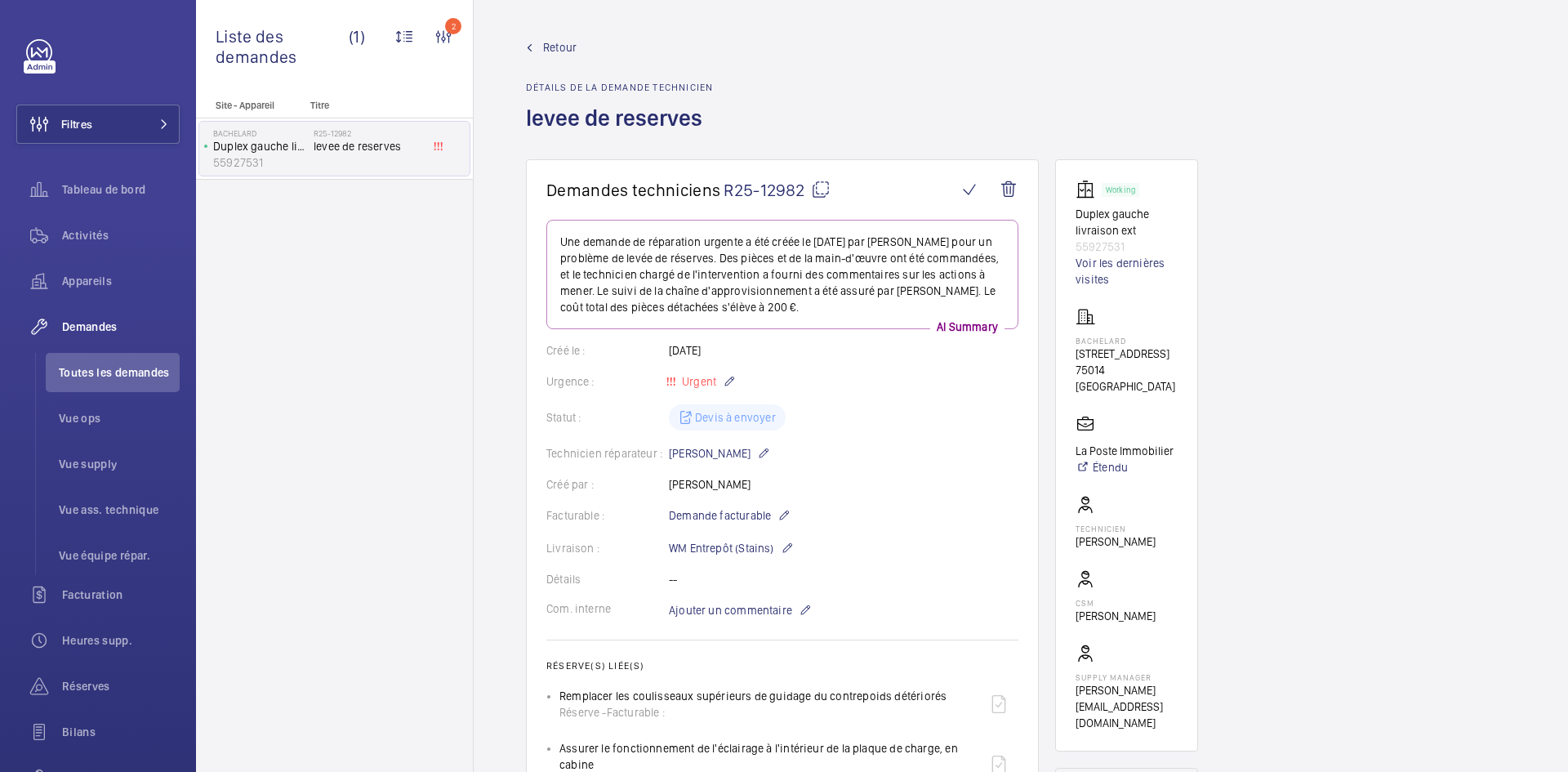
scroll to position [1405, 0]
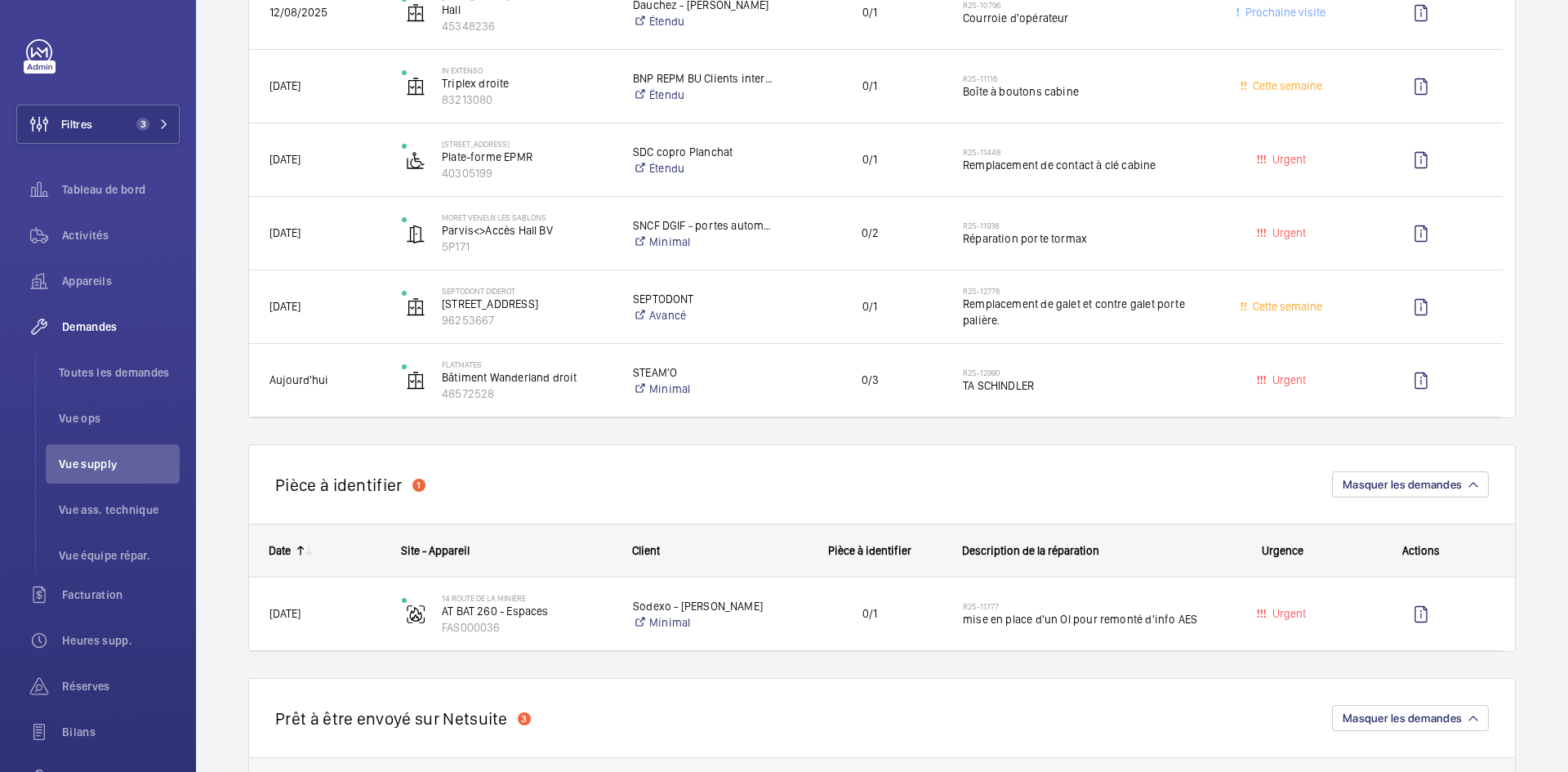
scroll to position [327, 0]
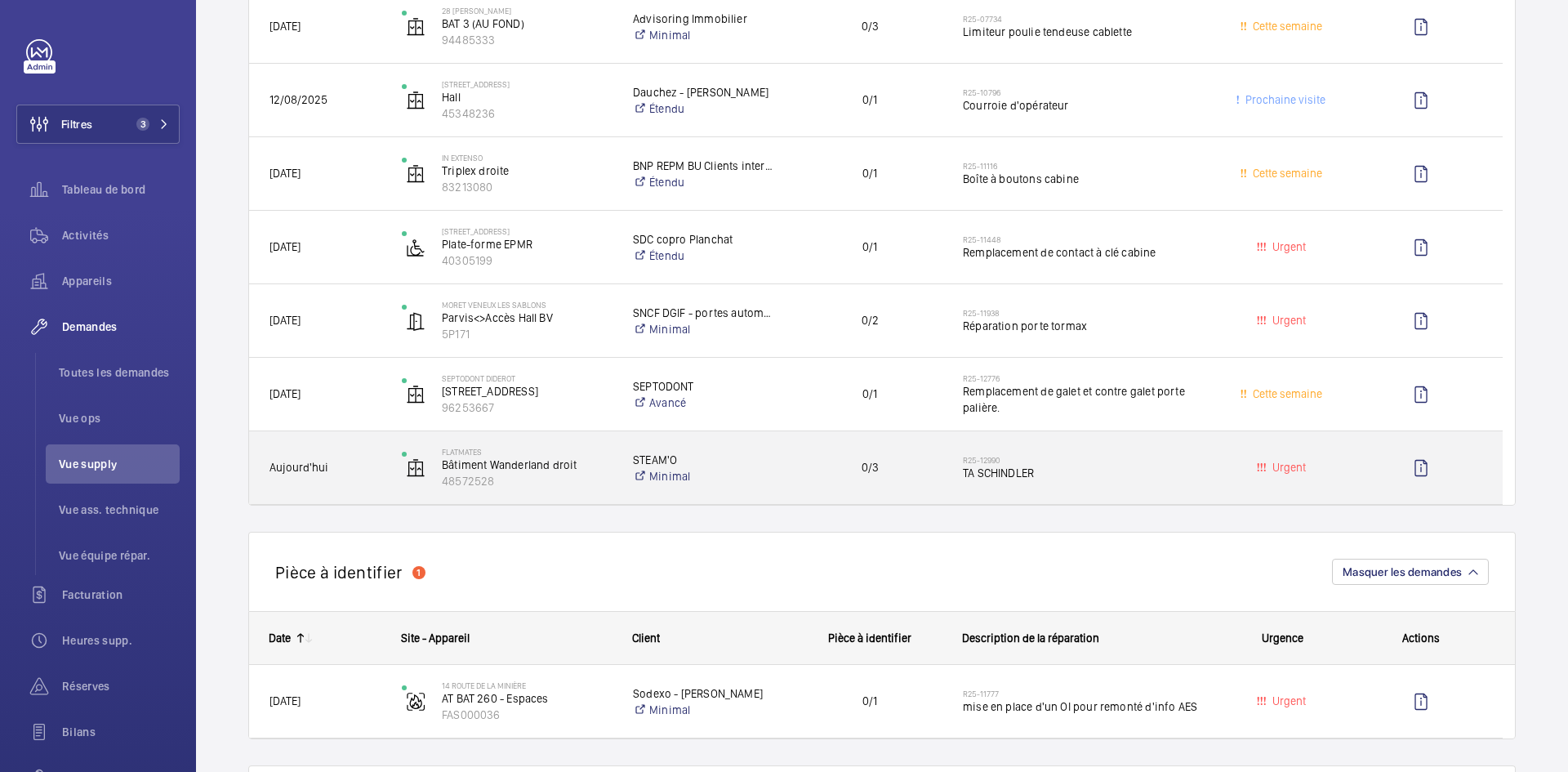
click at [353, 470] on span "Aujourd'hui" at bounding box center [324, 468] width 111 height 19
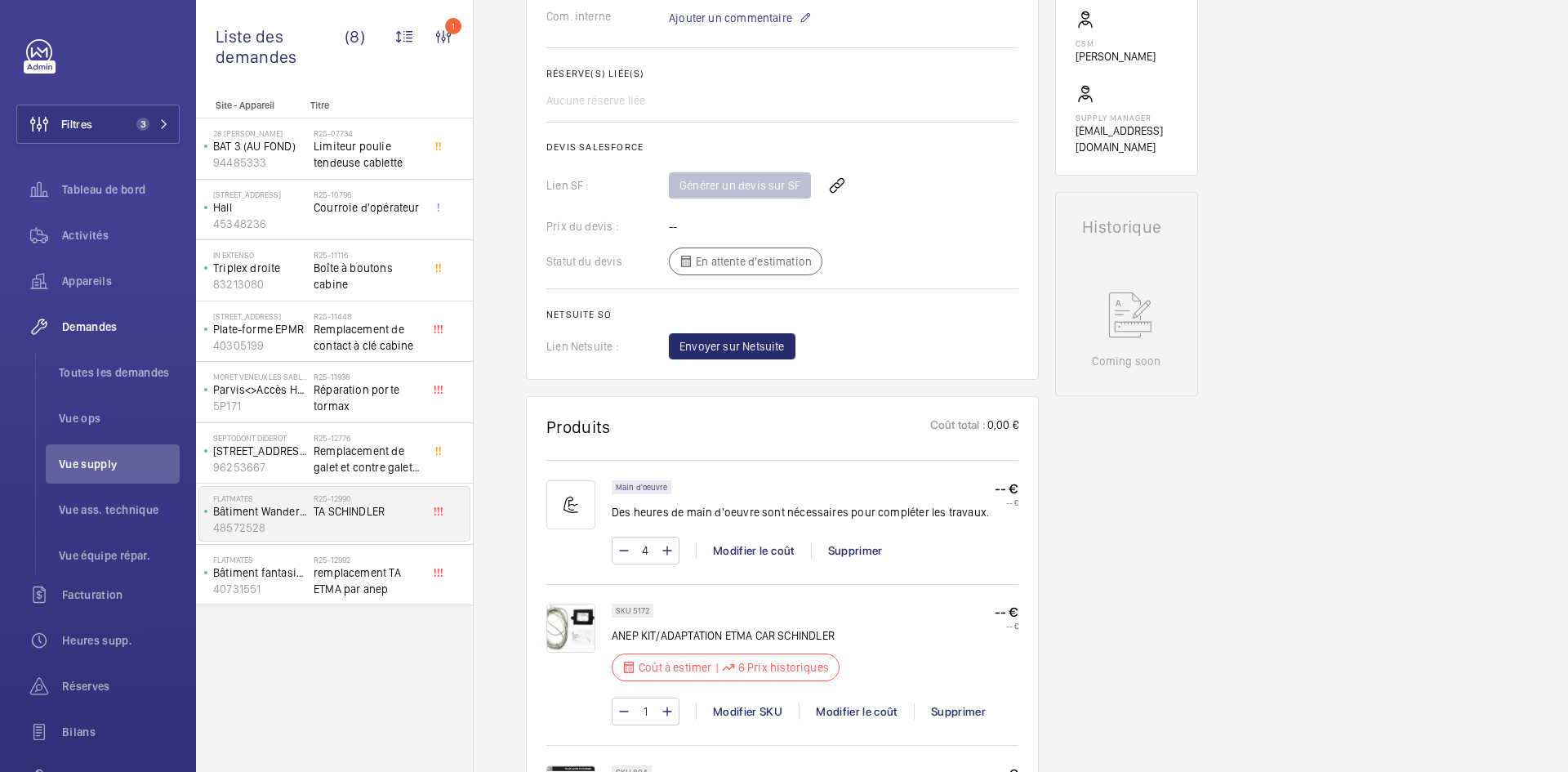
scroll to position [653, 0]
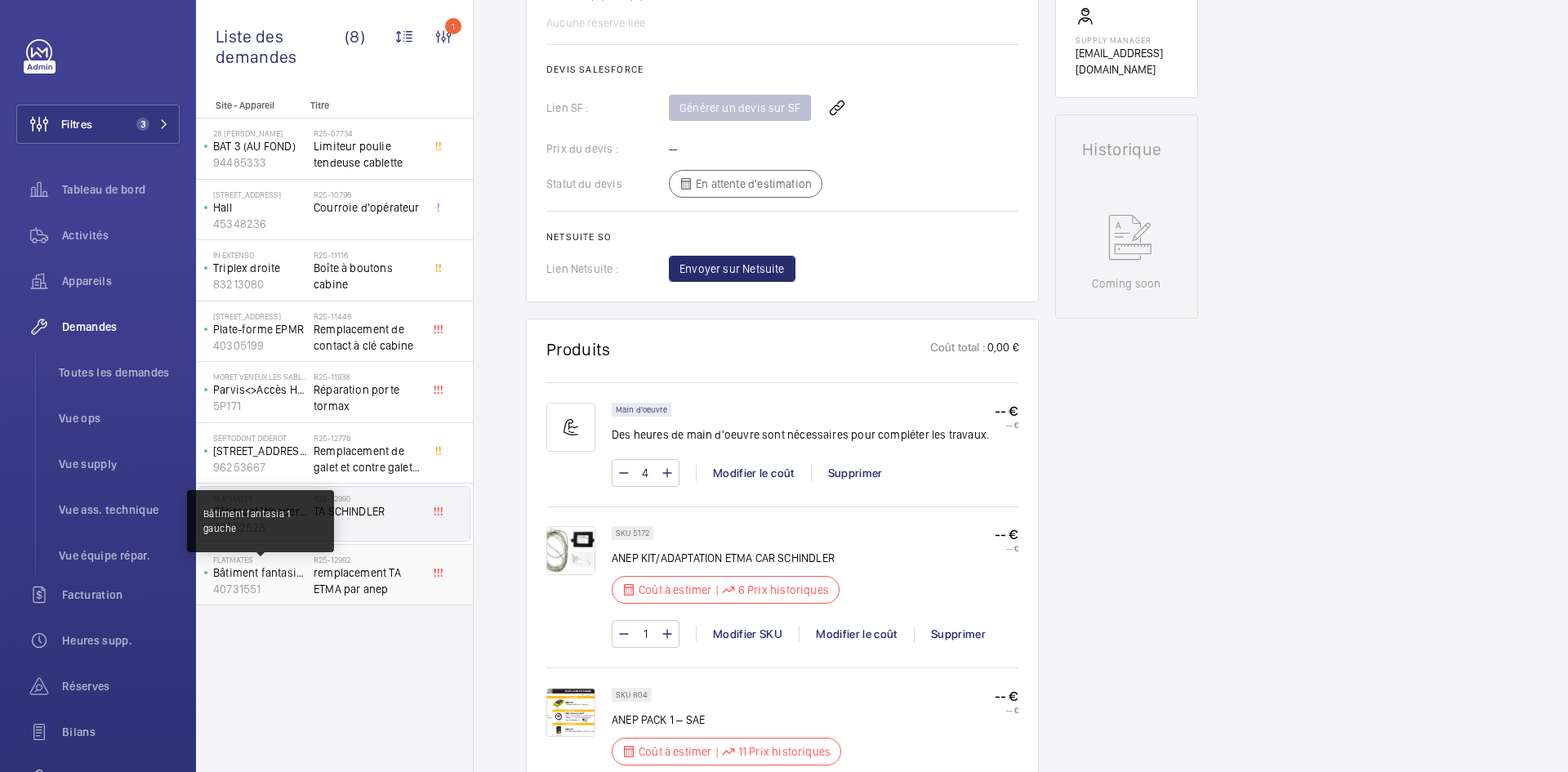
click at [262, 572] on p "Bâtiment fantasia 1 gauche" at bounding box center [260, 572] width 94 height 17
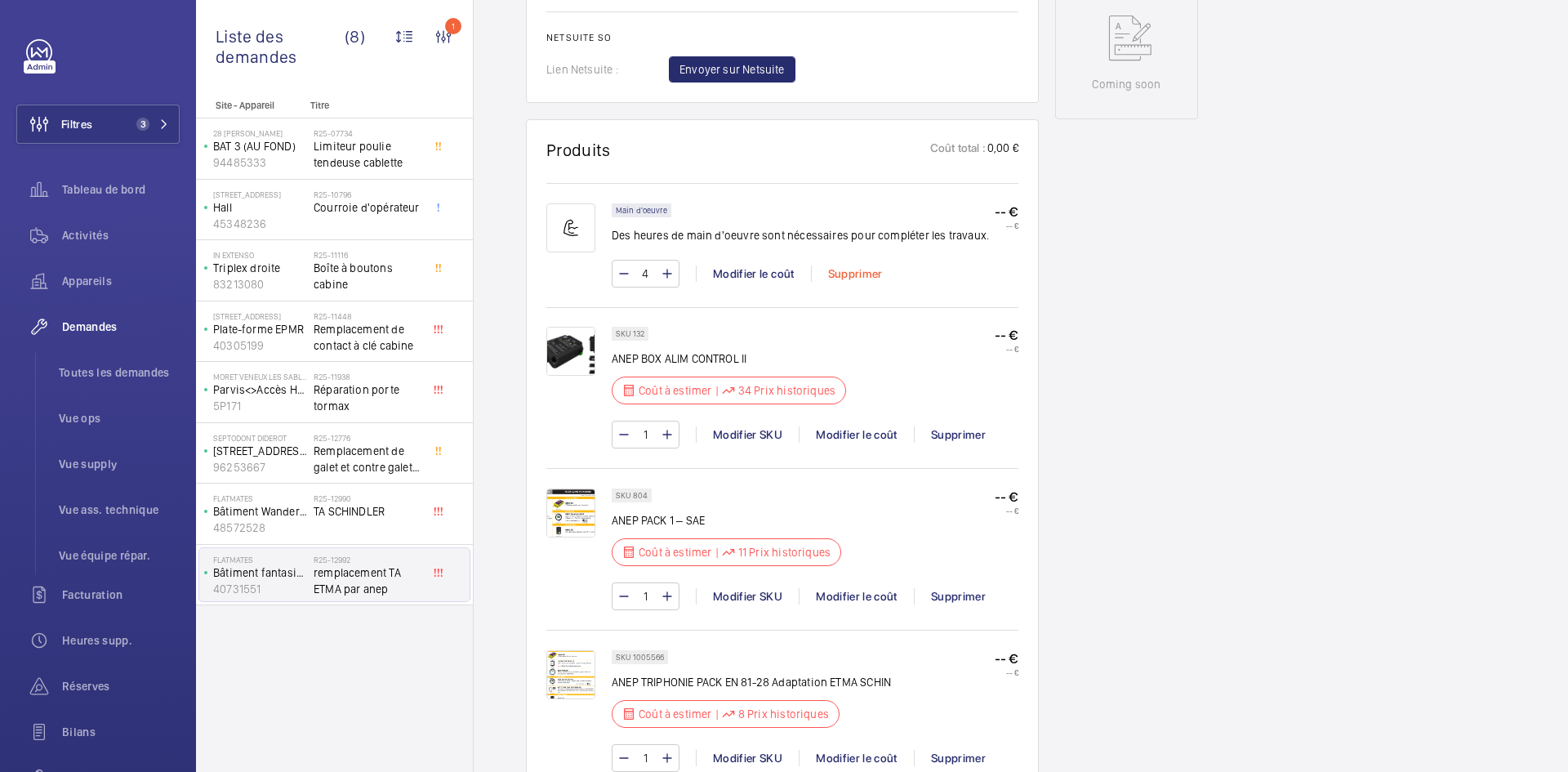
scroll to position [816, 0]
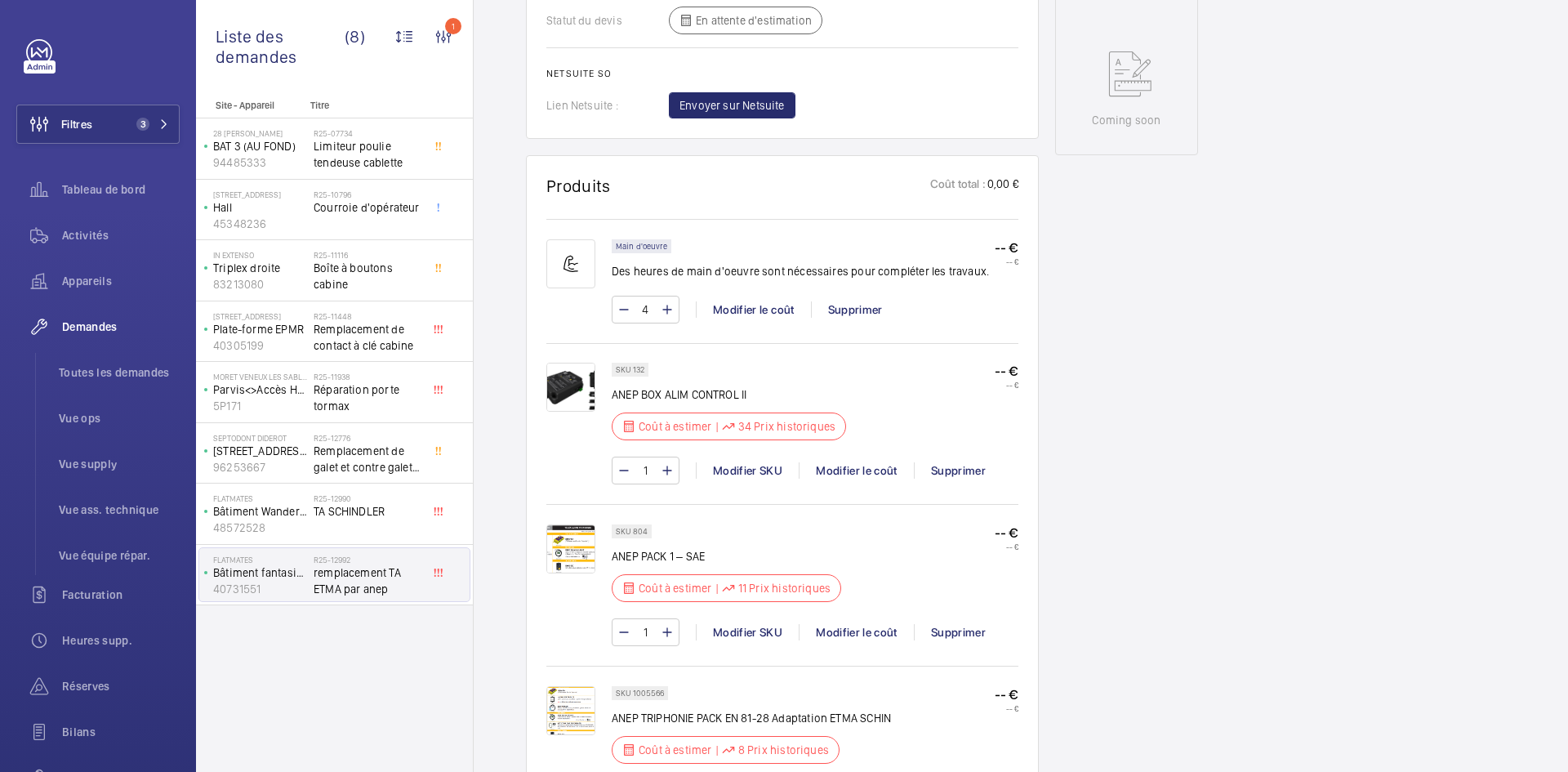
click at [564, 712] on img at bounding box center [571, 711] width 49 height 49
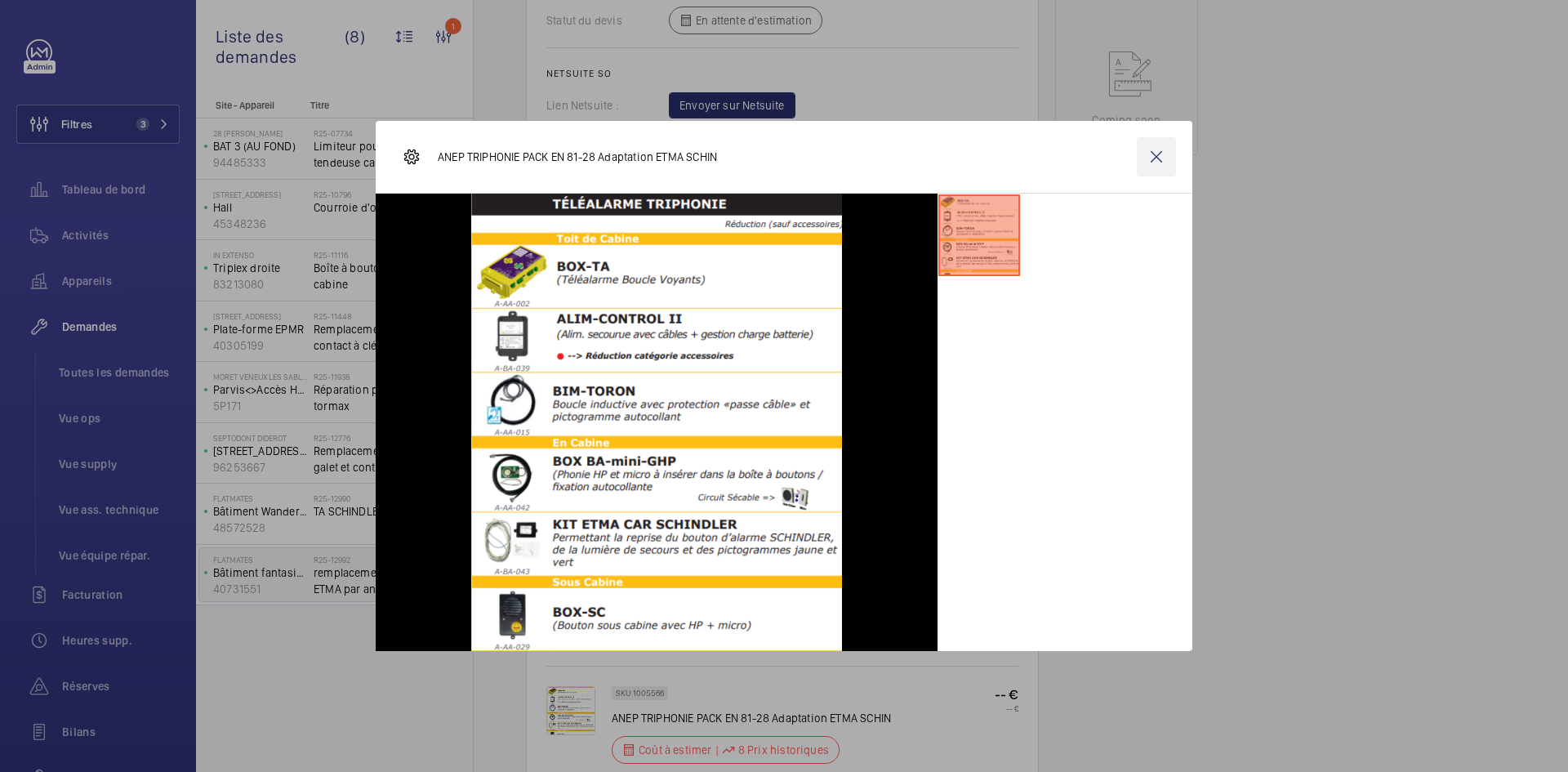
click at [1166, 161] on wm-front-icon-button at bounding box center [1156, 156] width 39 height 39
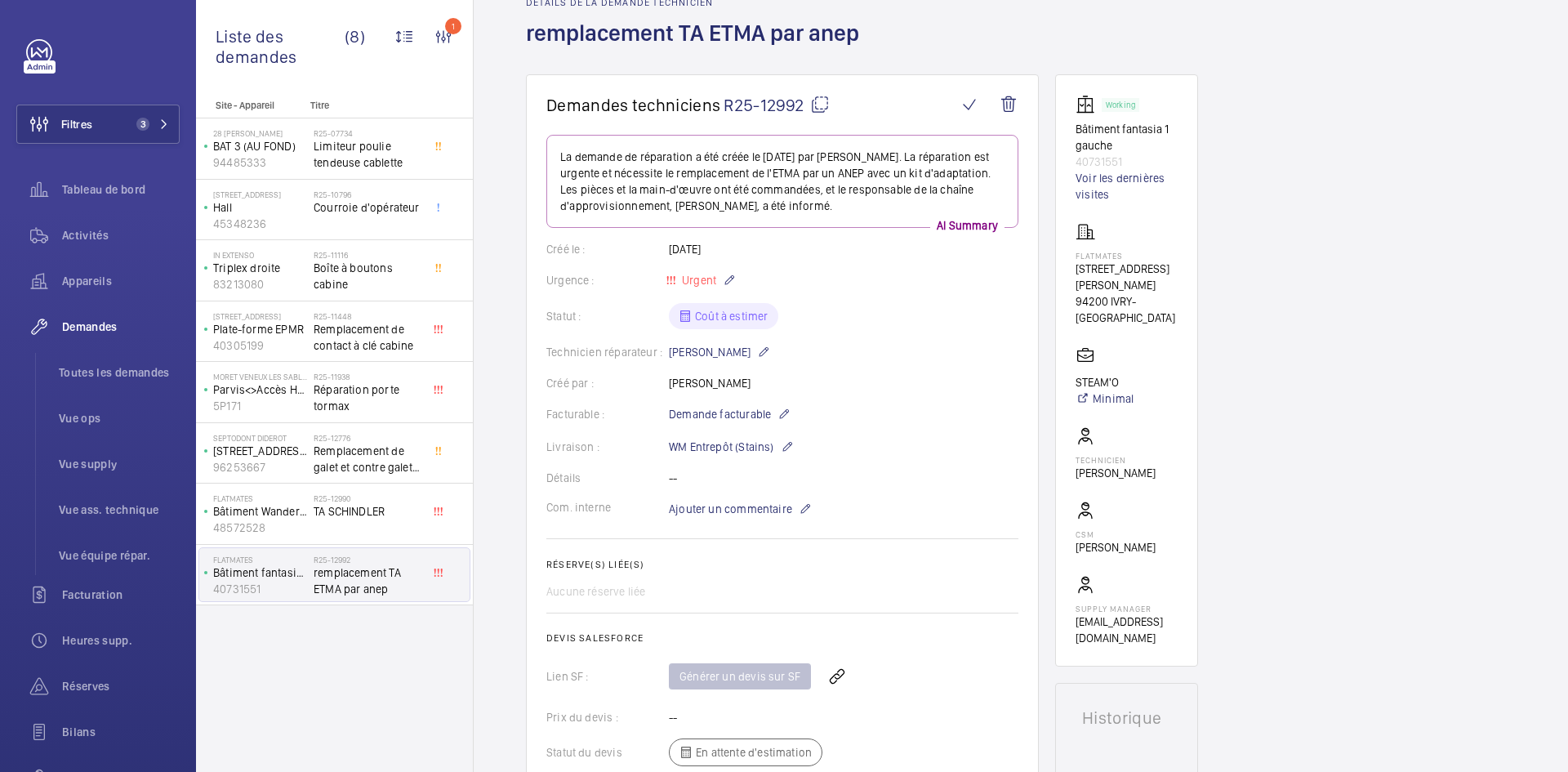
scroll to position [0, 0]
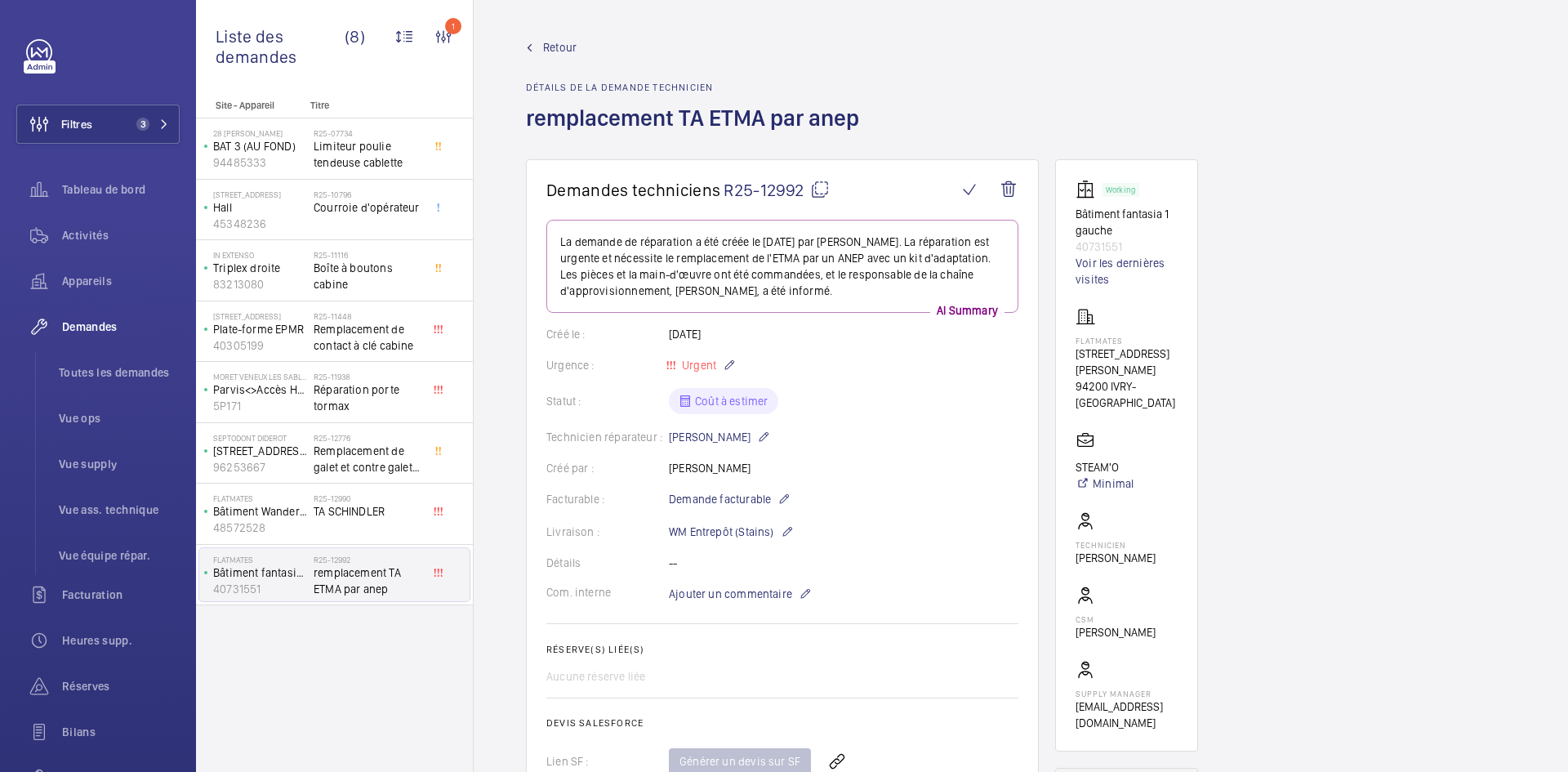
click at [562, 42] on span "Retour" at bounding box center [560, 47] width 33 height 17
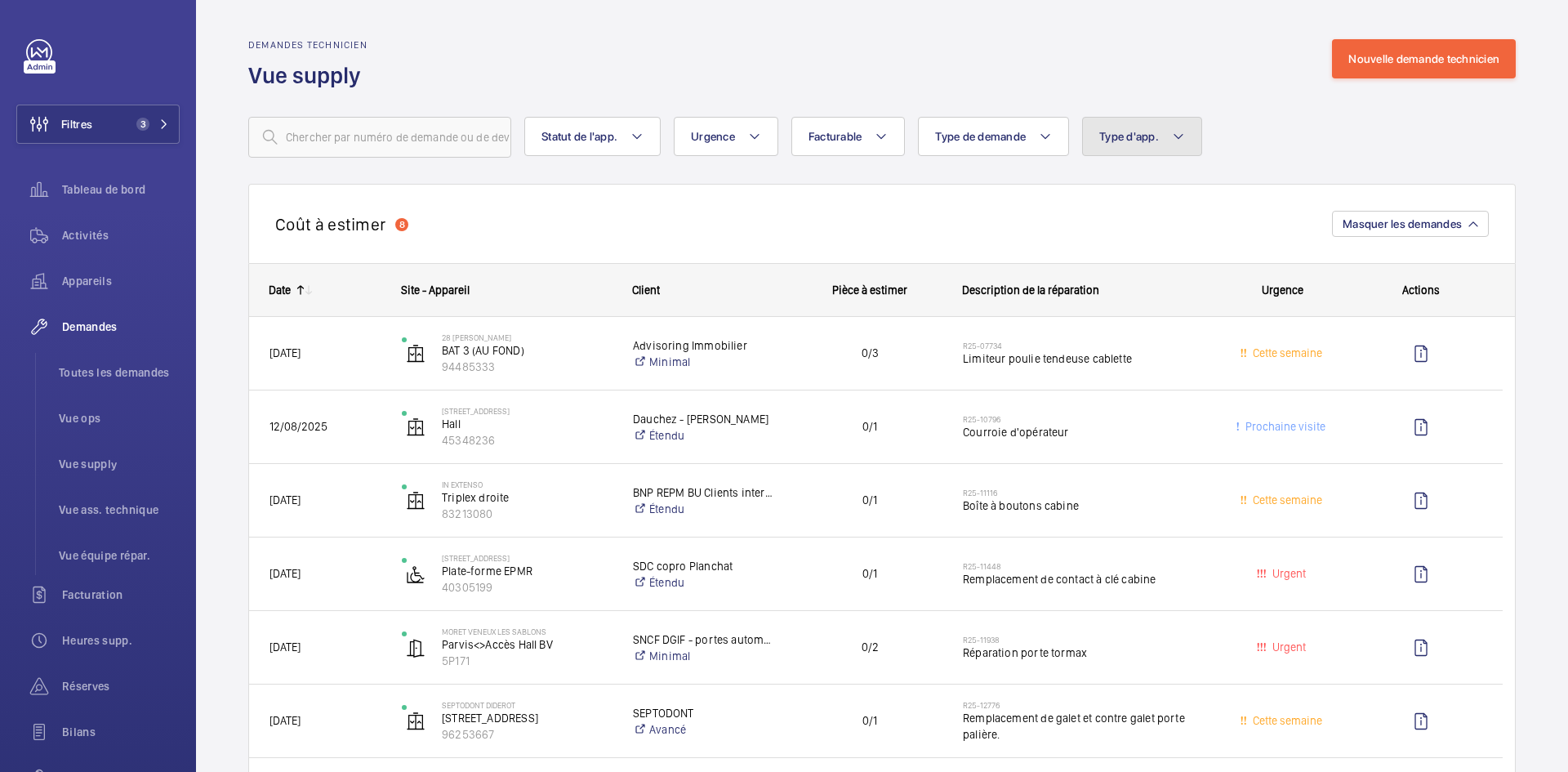
click at [1174, 130] on mat-icon at bounding box center [1178, 136] width 13 height 19
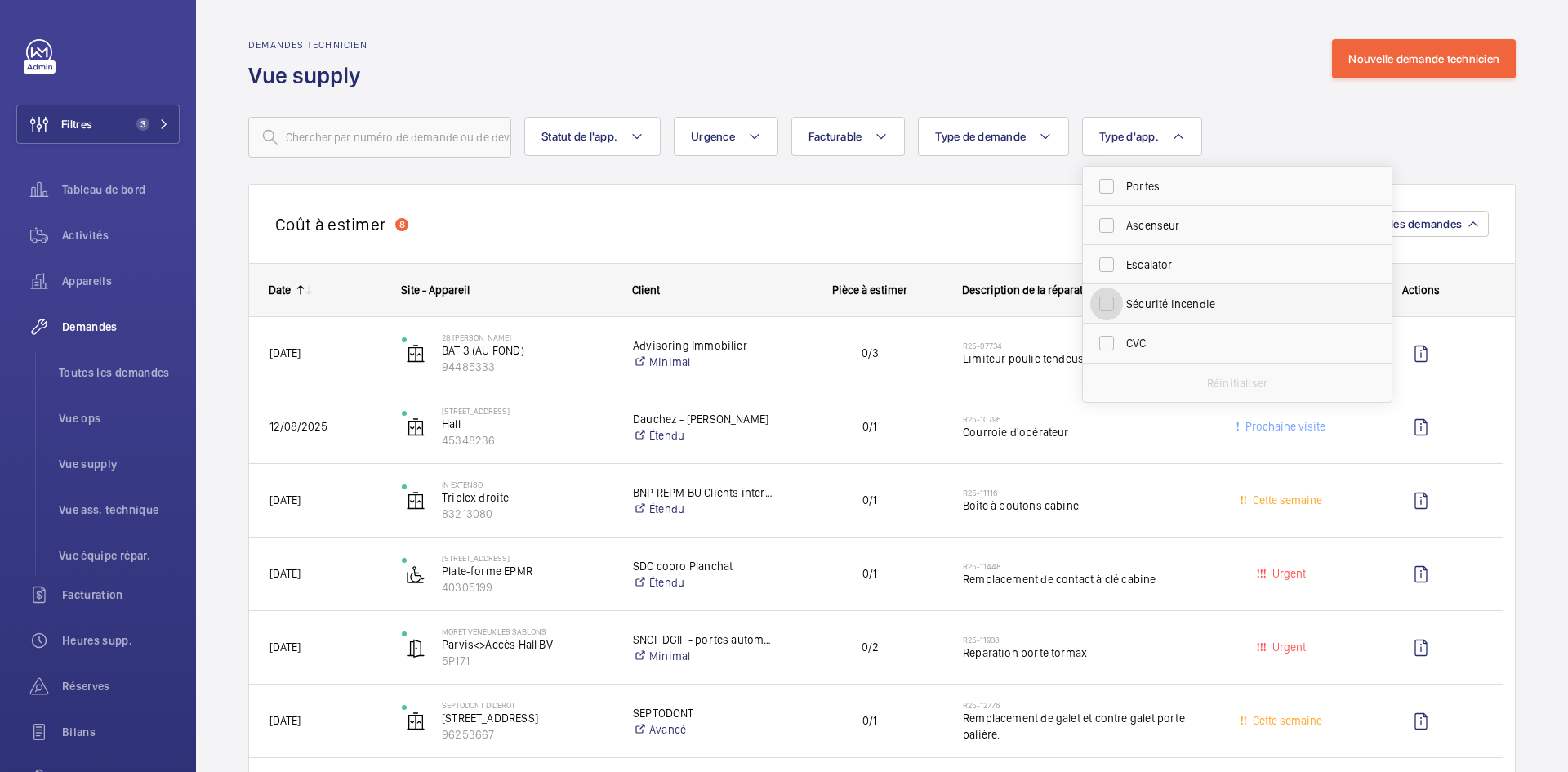
click at [1112, 297] on input "Sécurité incendie" at bounding box center [1106, 304] width 32 height 32
checkbox input "true"
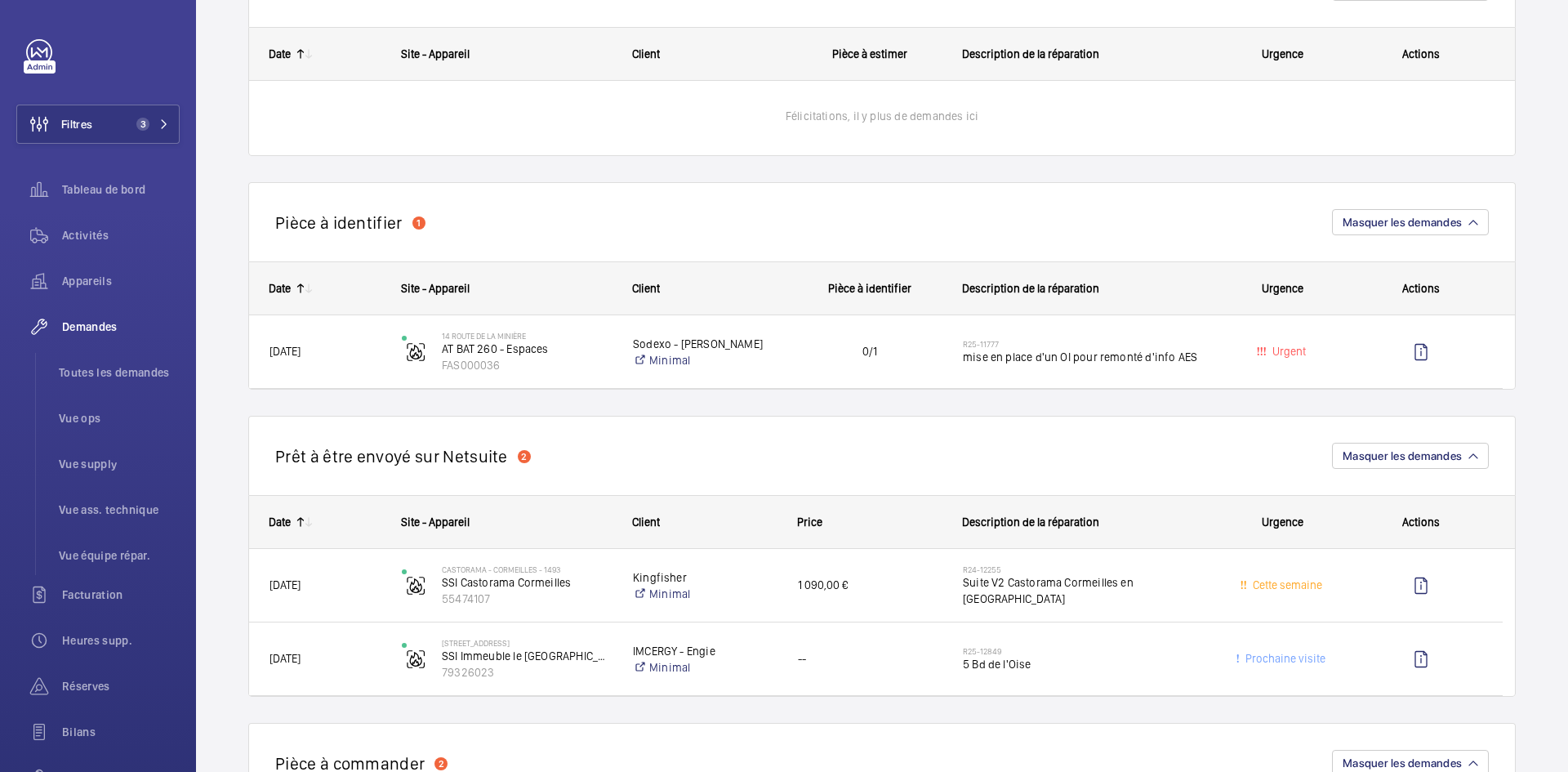
scroll to position [245, 0]
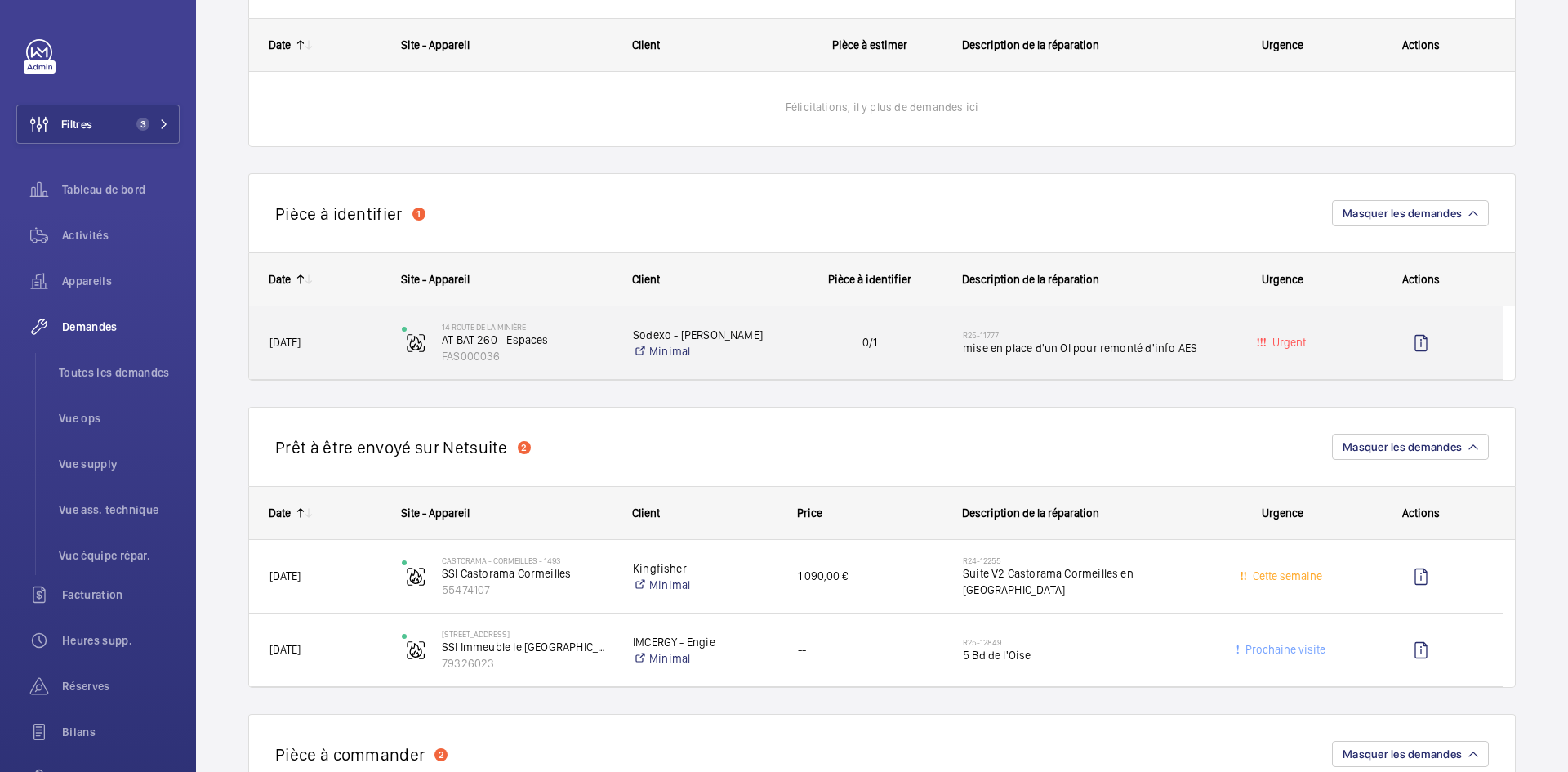
click at [358, 353] on div "04/09/2025" at bounding box center [316, 342] width 131 height 51
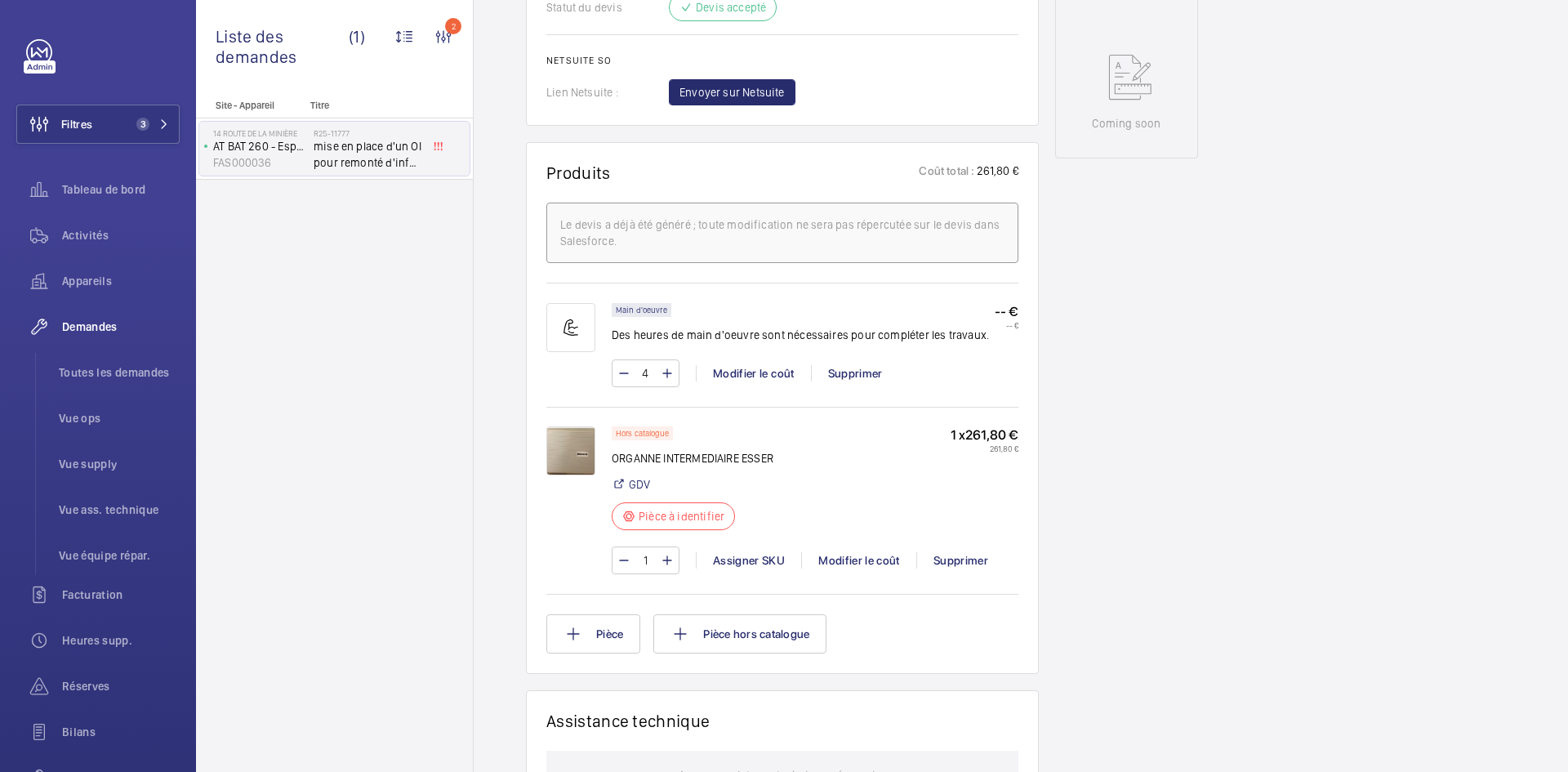
scroll to position [816, 0]
click at [569, 442] on img at bounding box center [571, 447] width 49 height 49
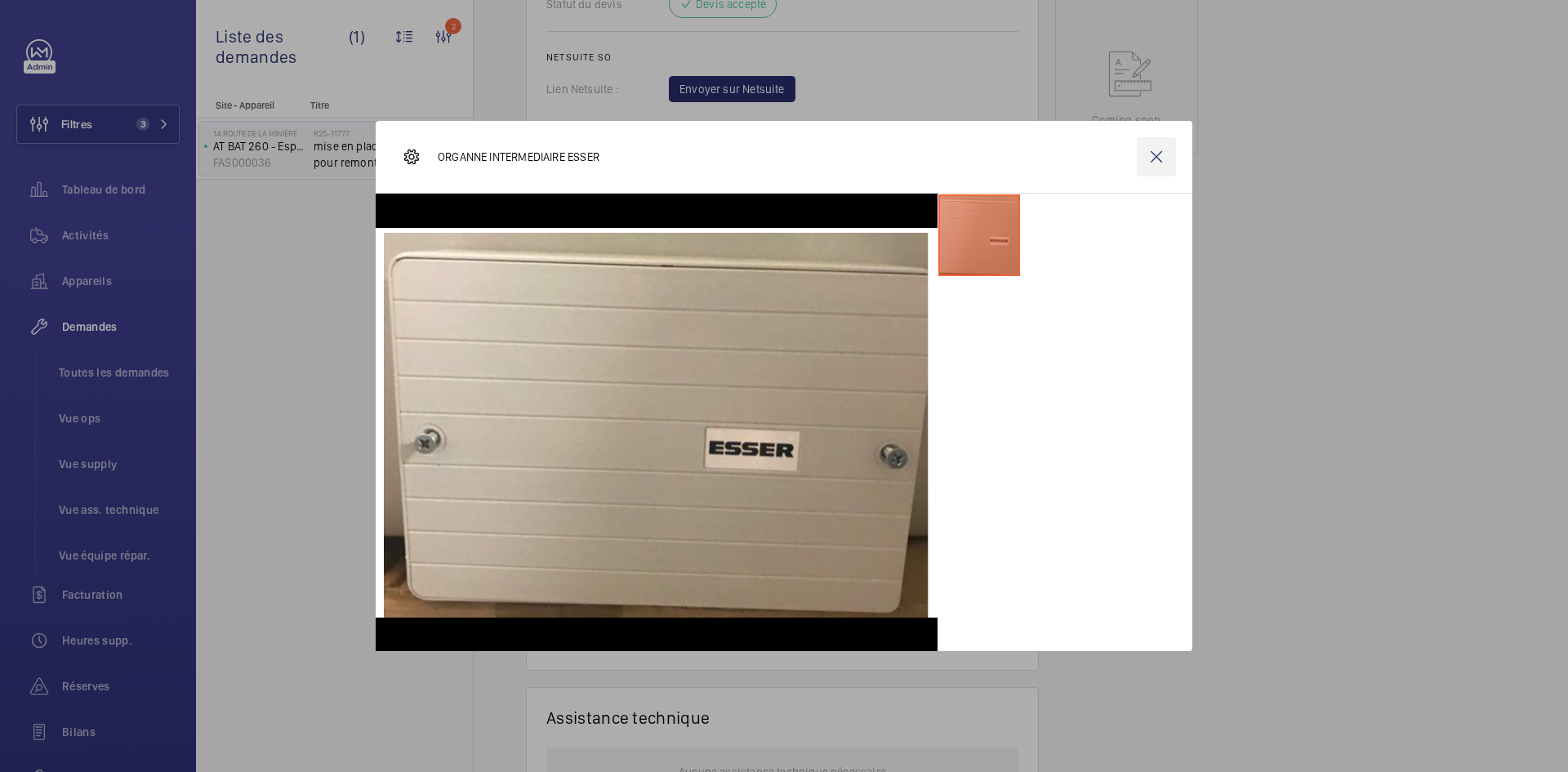
click at [1151, 160] on wm-front-icon-button at bounding box center [1156, 156] width 39 height 39
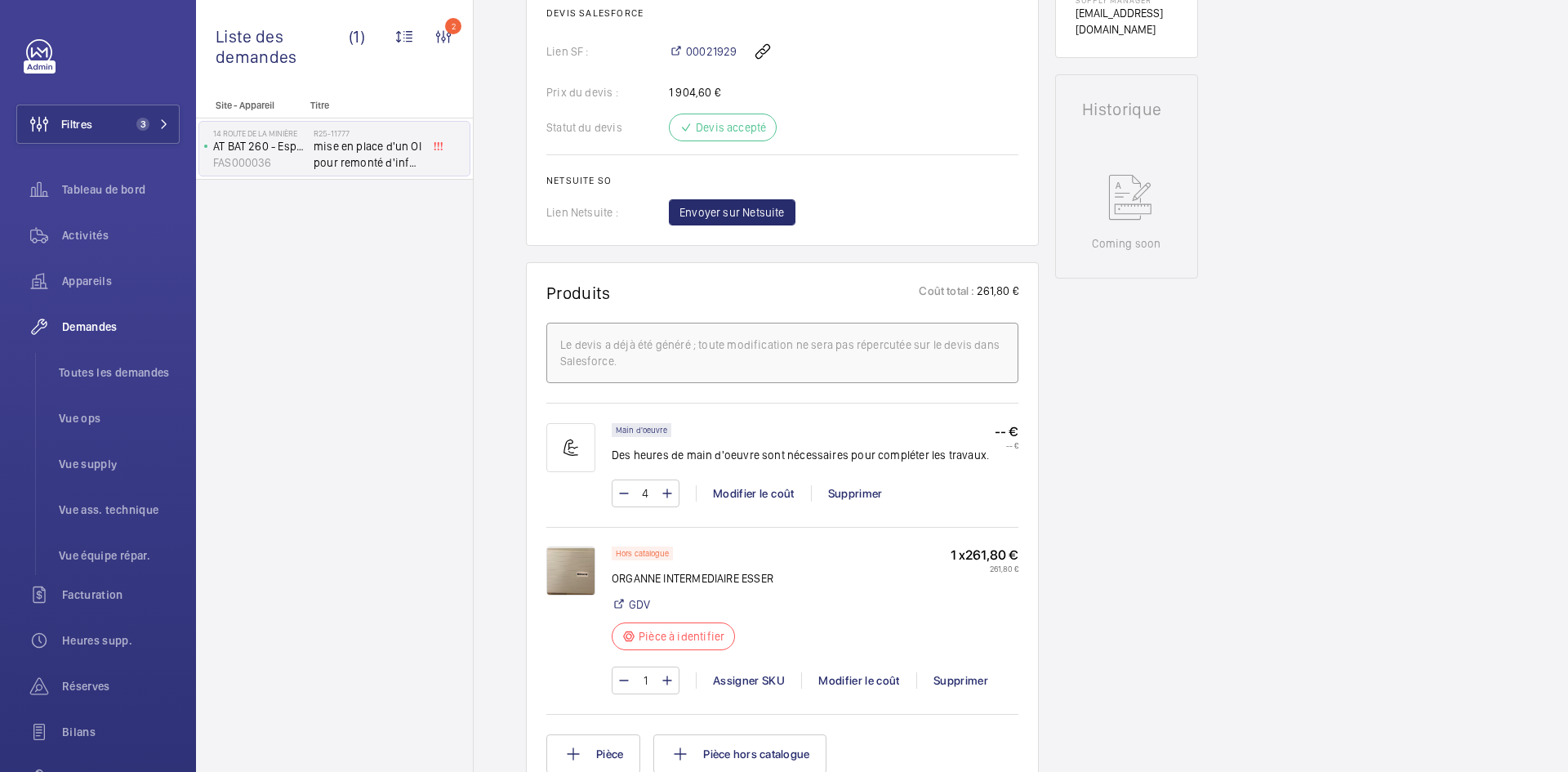
scroll to position [735, 0]
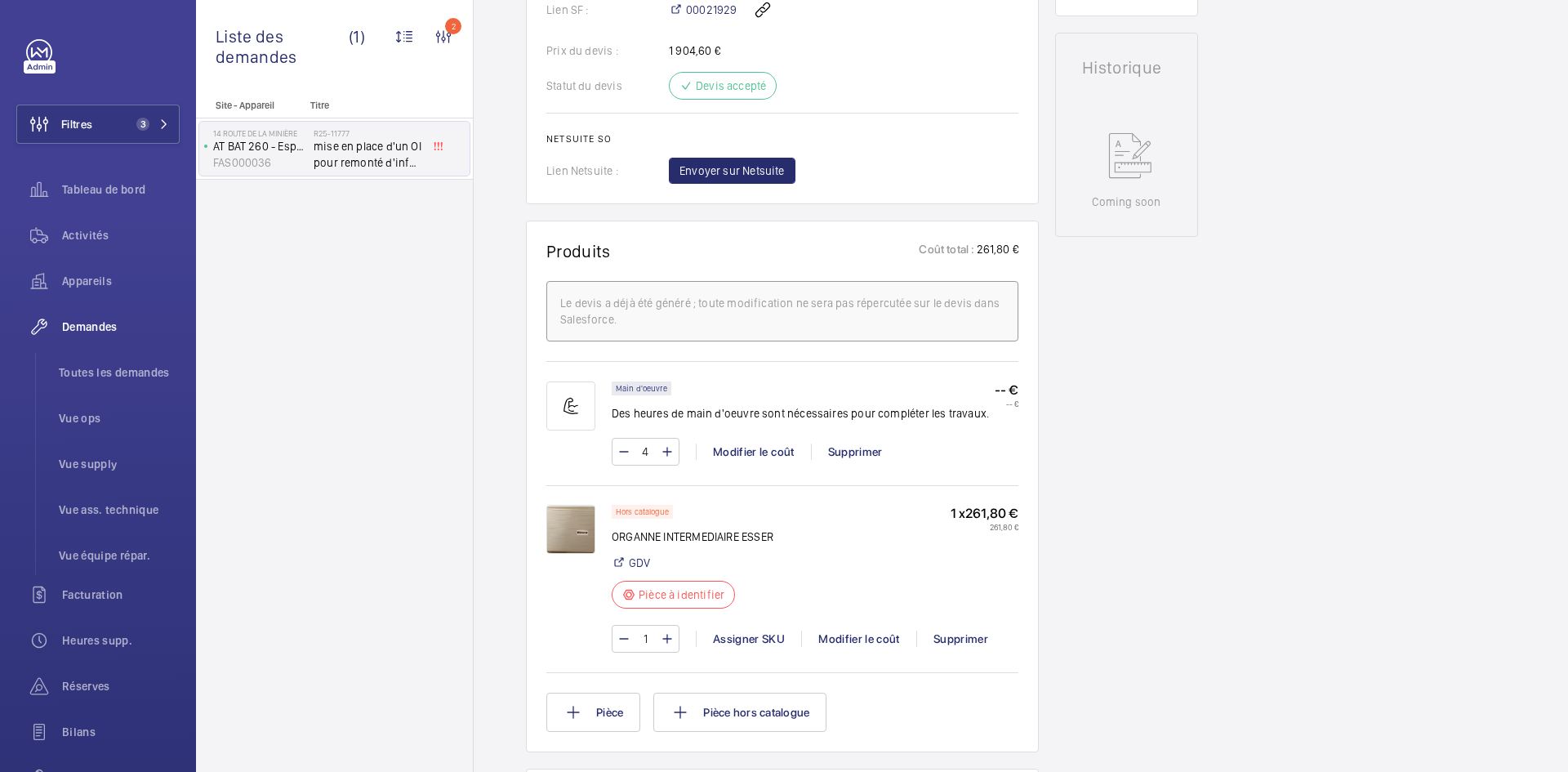
click at [576, 535] on img at bounding box center [571, 529] width 49 height 49
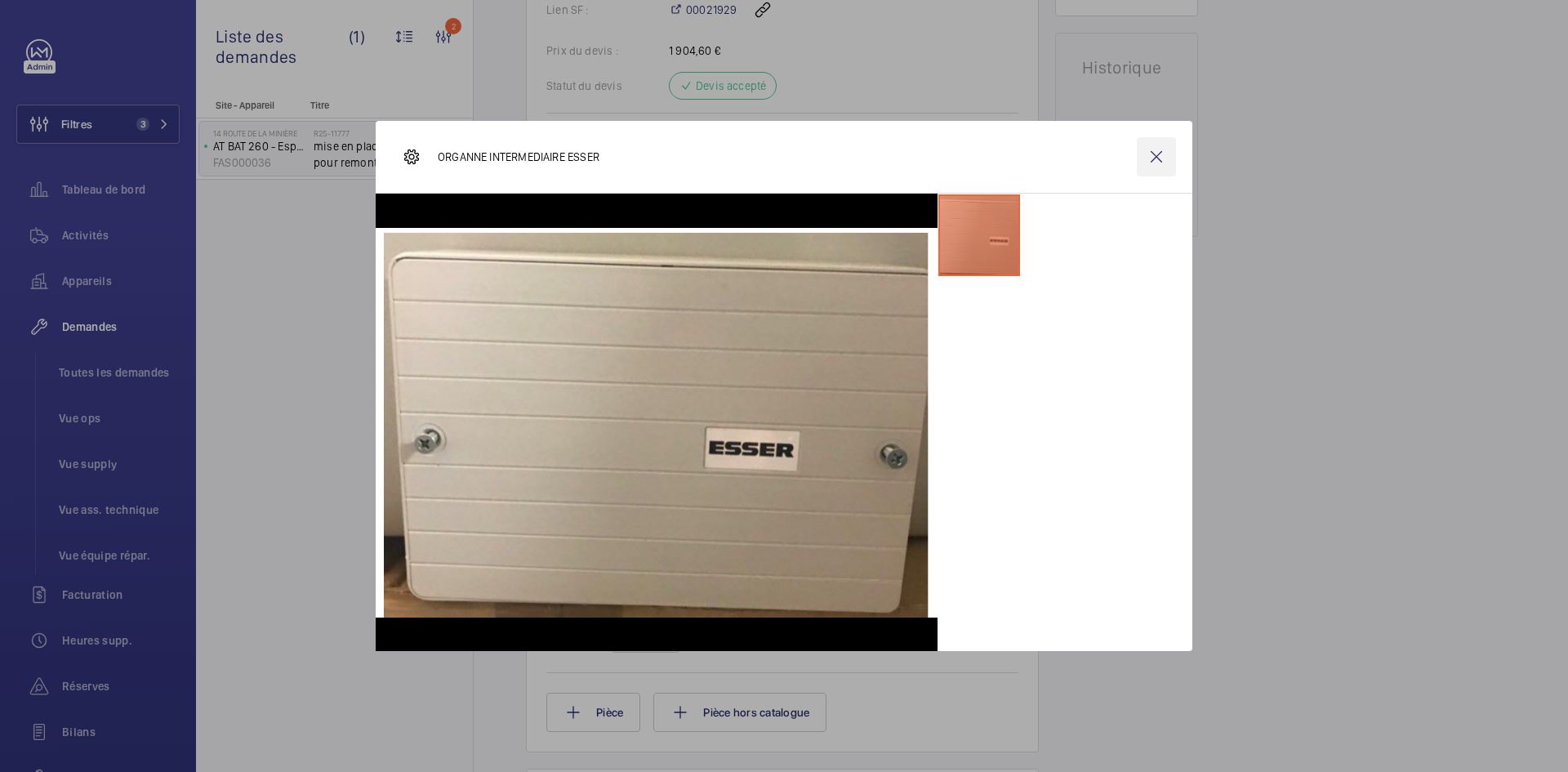
click at [1160, 161] on wm-front-icon-button at bounding box center [1156, 156] width 39 height 39
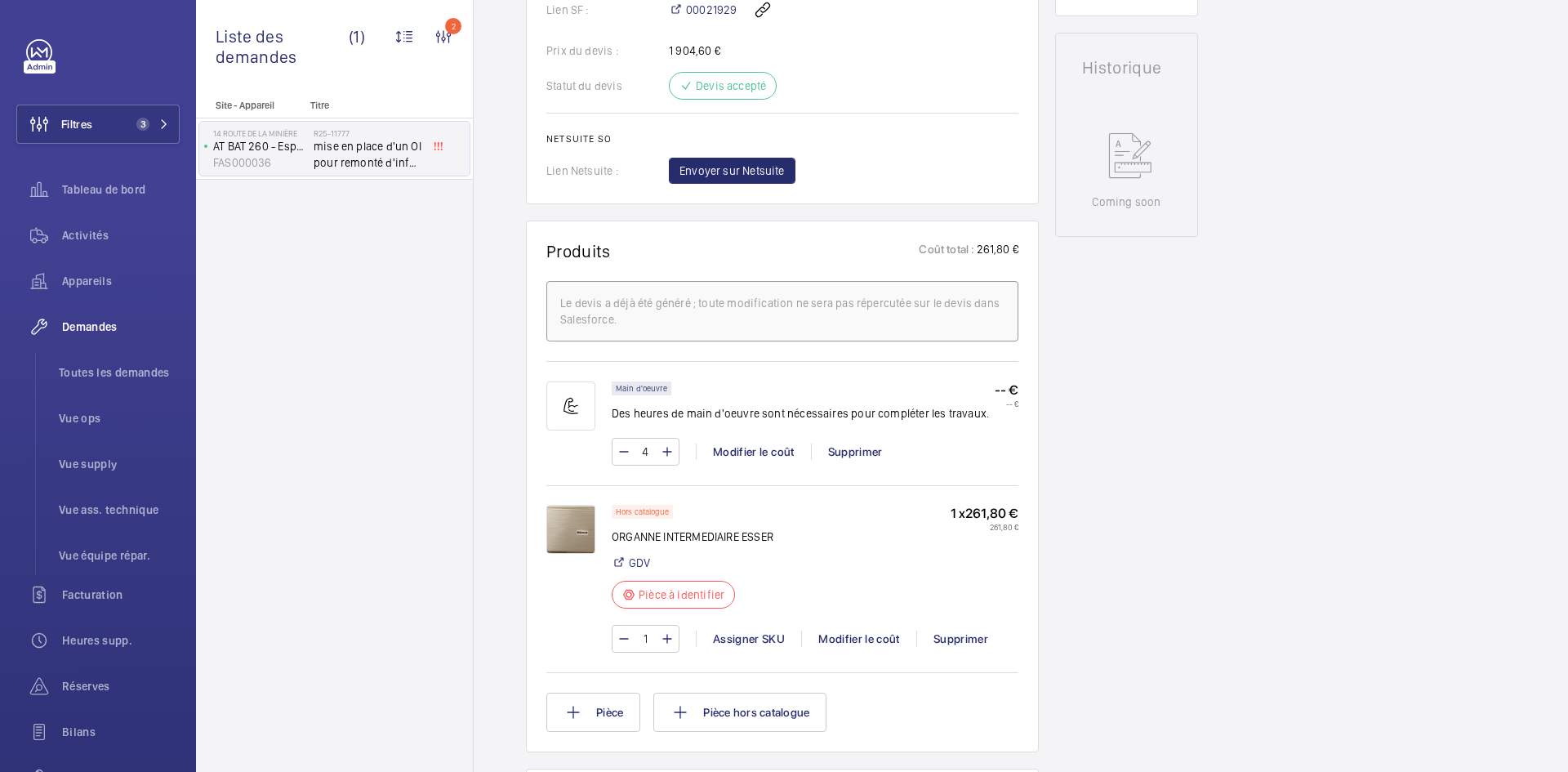
click at [569, 510] on img at bounding box center [571, 529] width 49 height 49
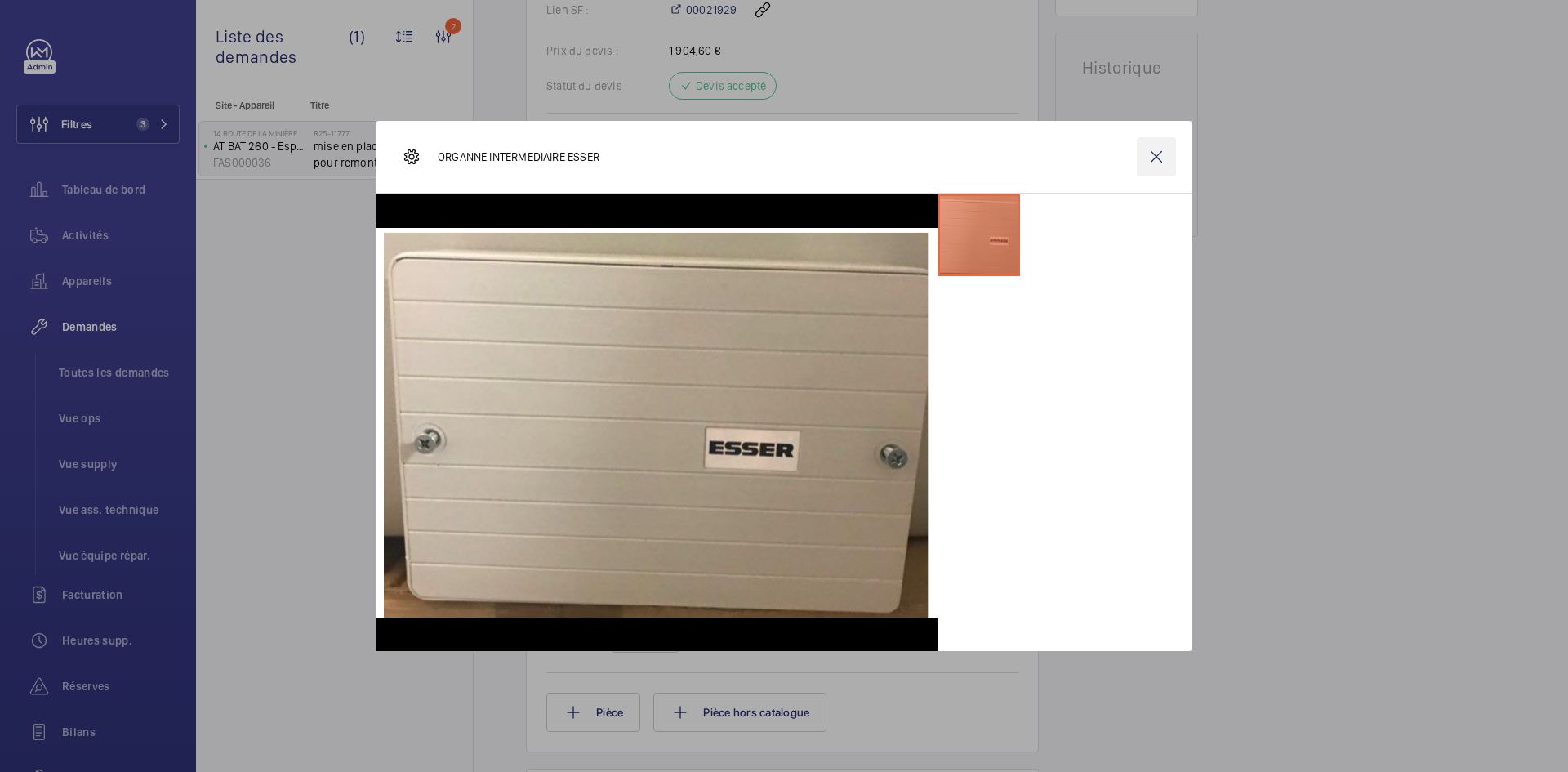
click at [1165, 153] on wm-front-icon-button at bounding box center [1156, 156] width 39 height 39
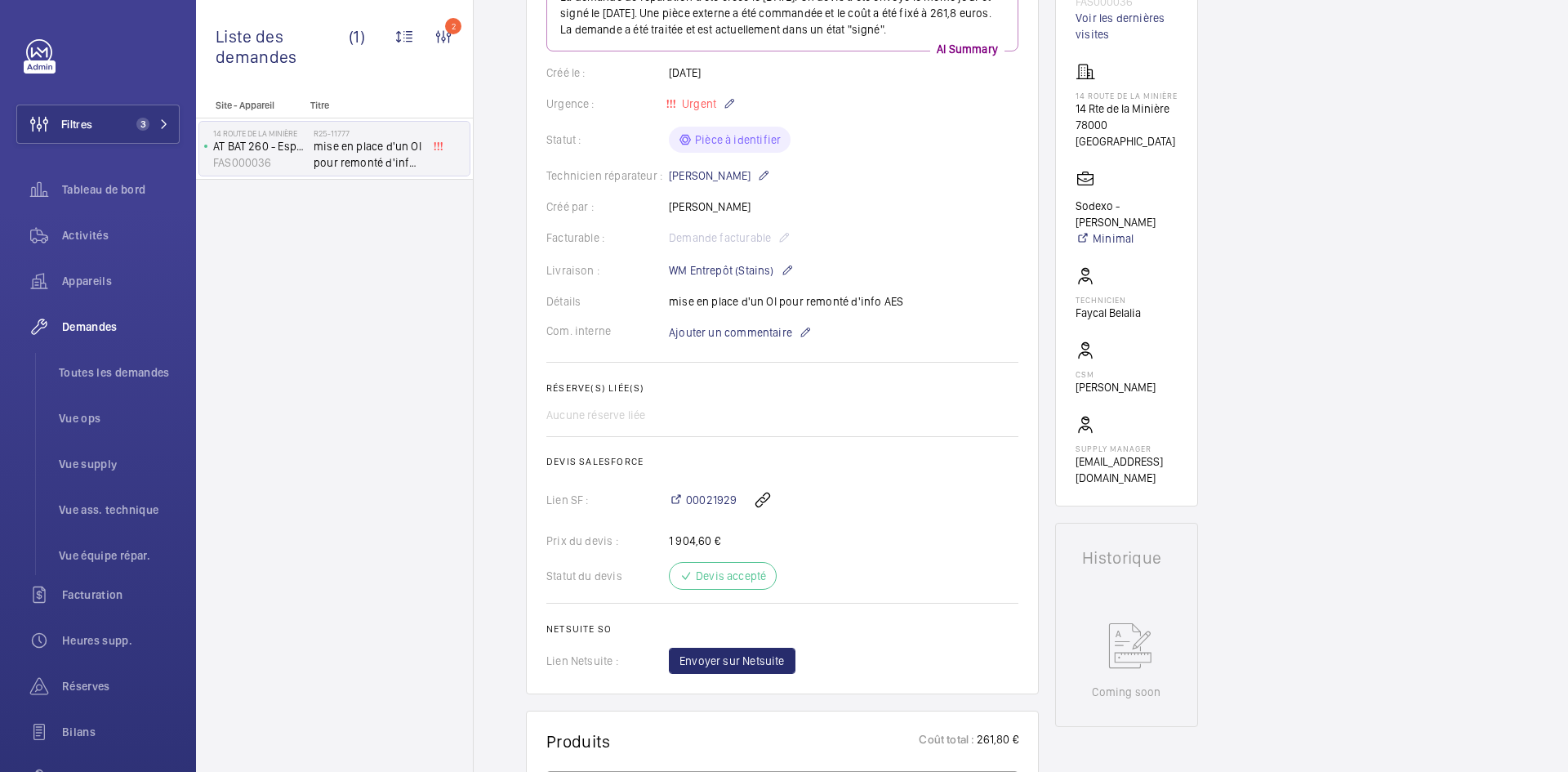
scroll to position [0, 0]
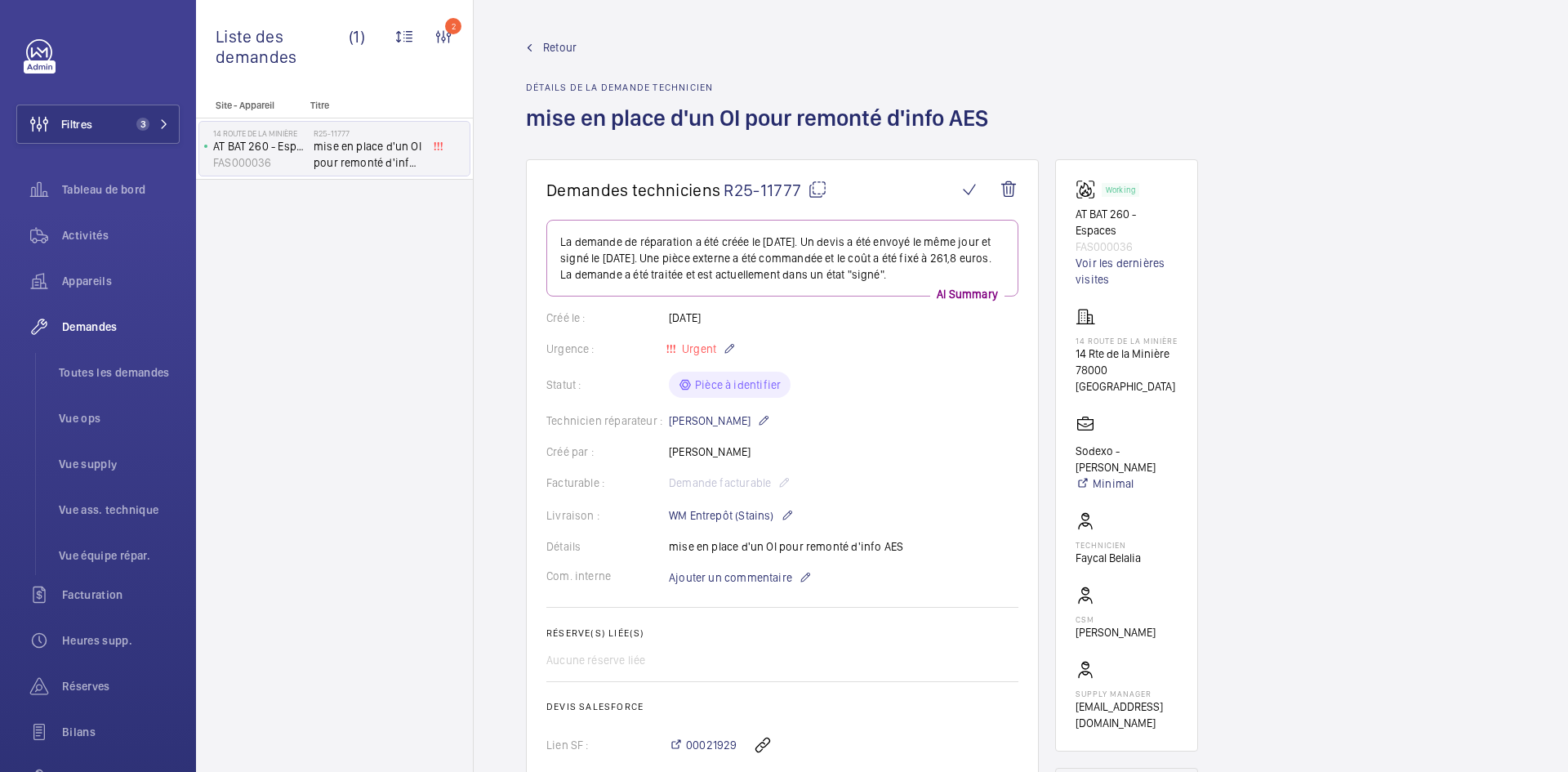
click at [559, 42] on span "Retour" at bounding box center [560, 47] width 33 height 17
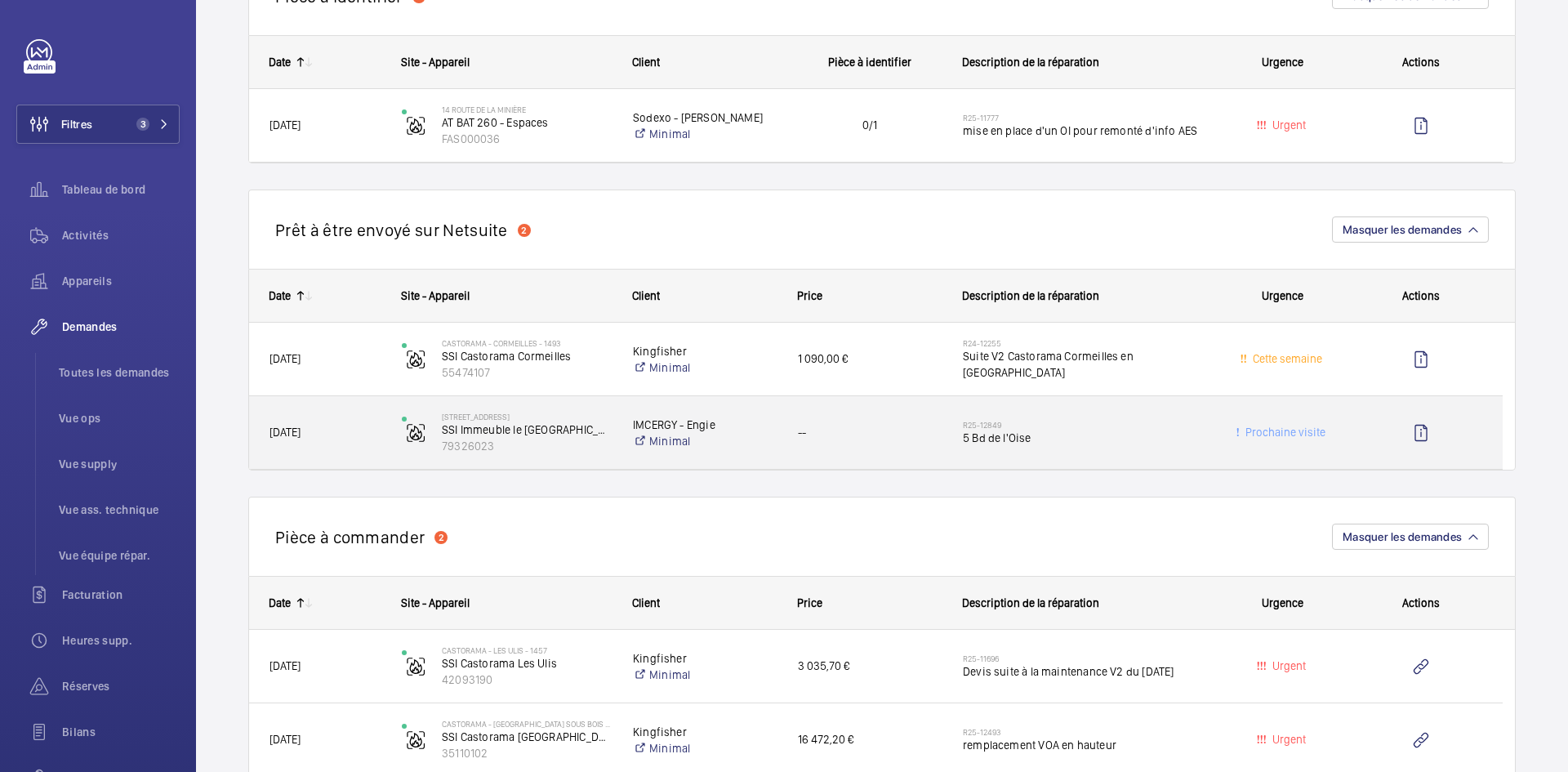
scroll to position [490, 0]
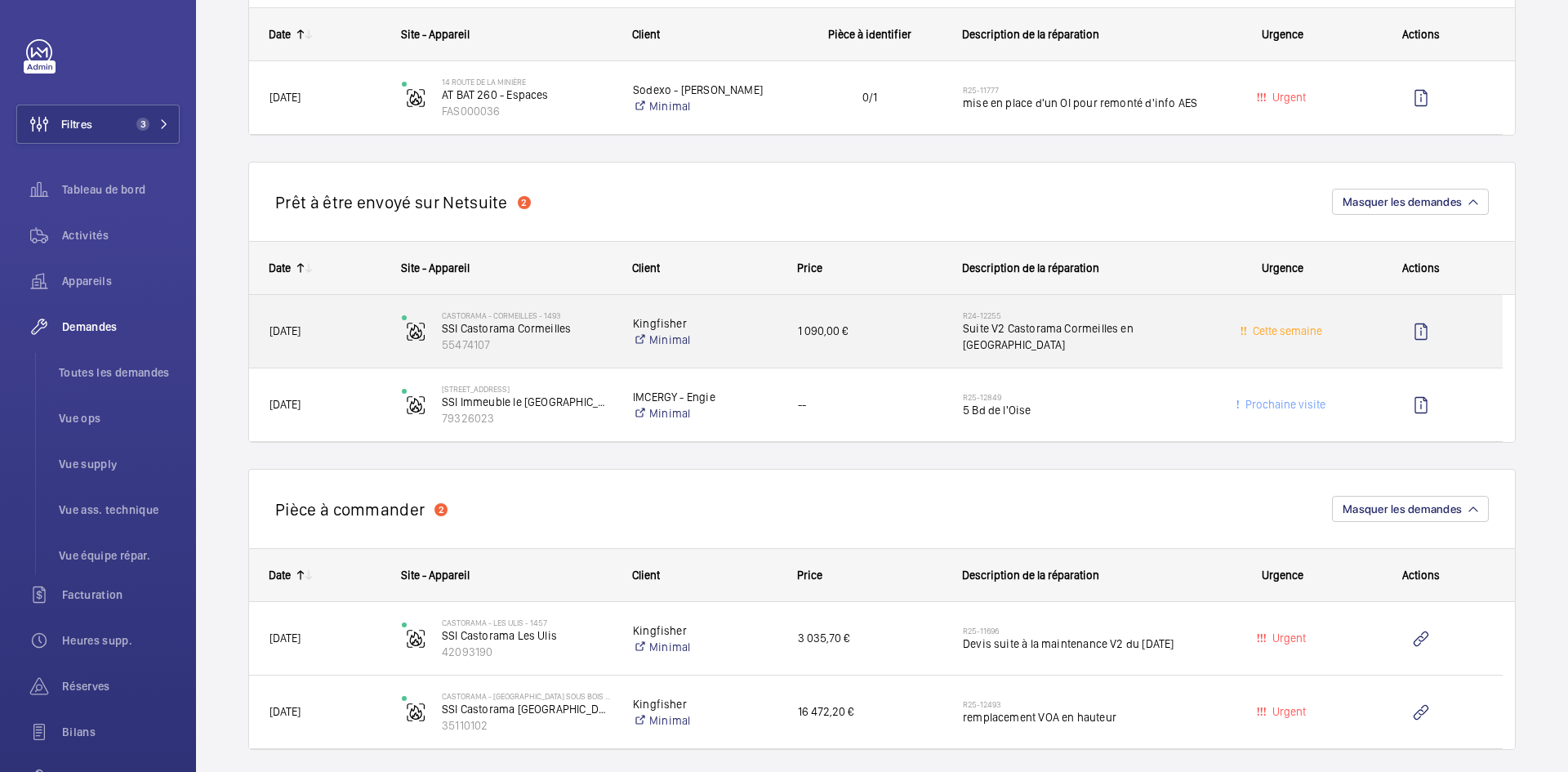
click at [365, 316] on div "07/11/2024" at bounding box center [316, 331] width 131 height 51
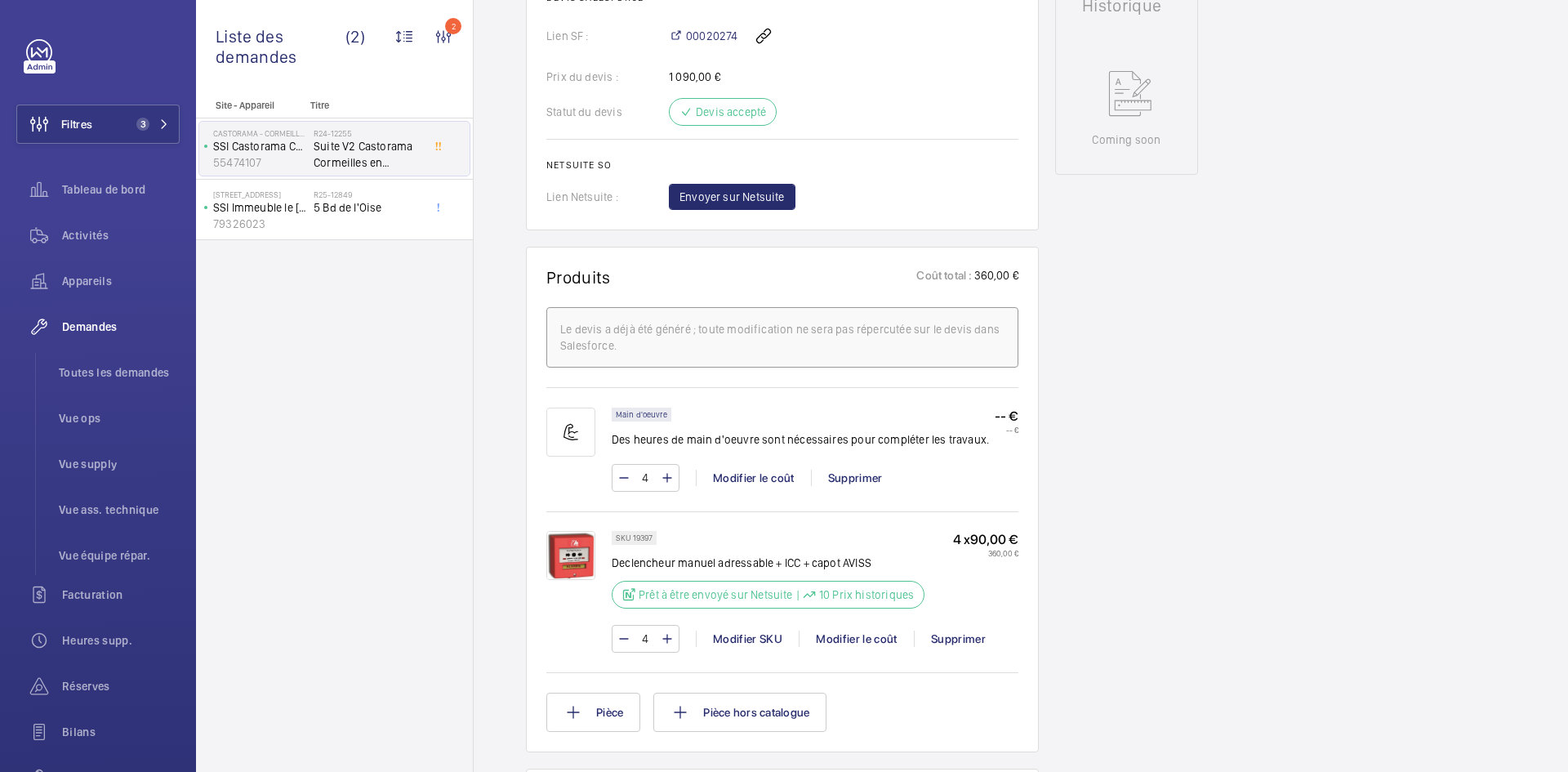
scroll to position [850, 0]
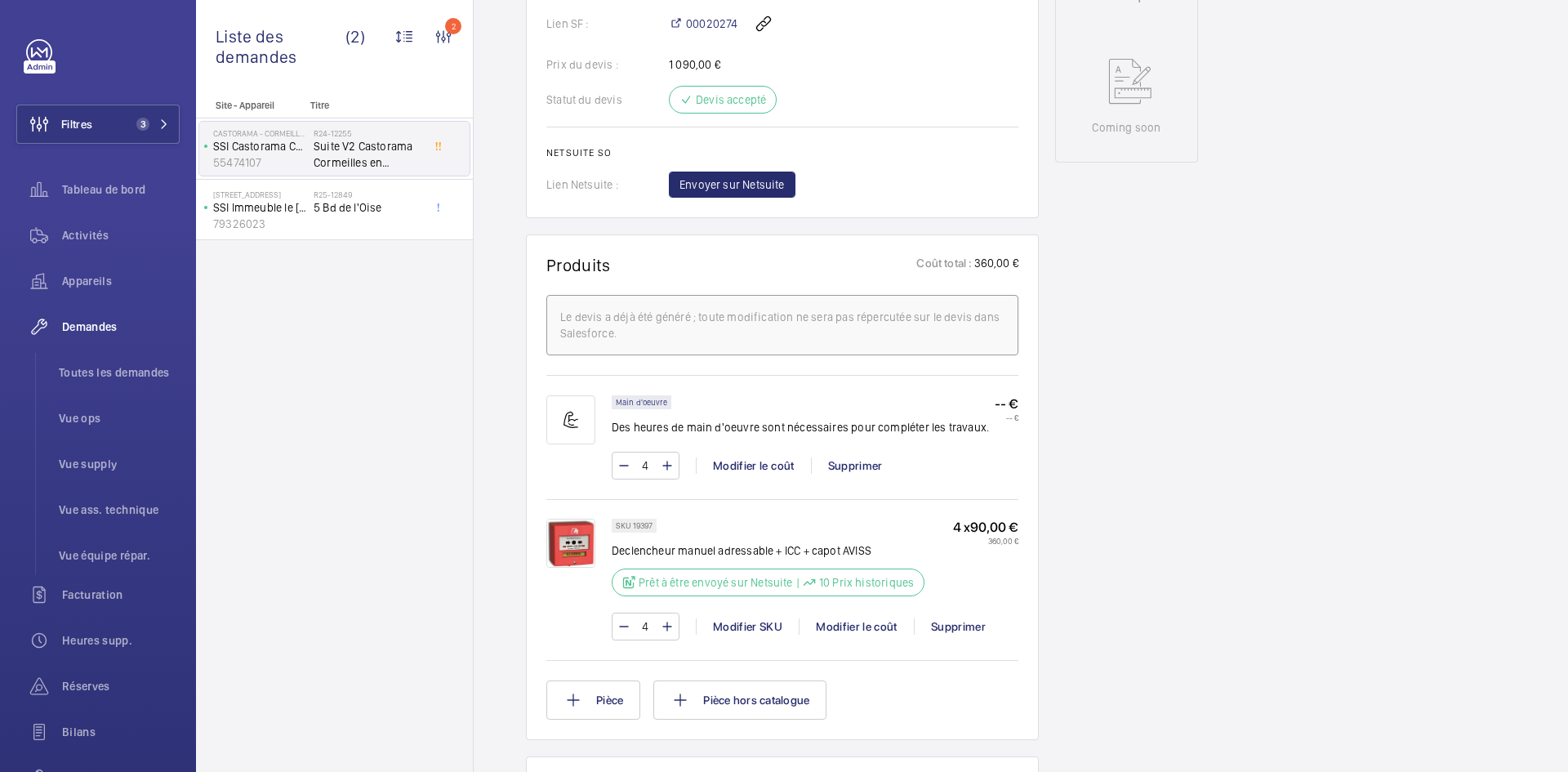
click at [589, 519] on img at bounding box center [571, 543] width 49 height 49
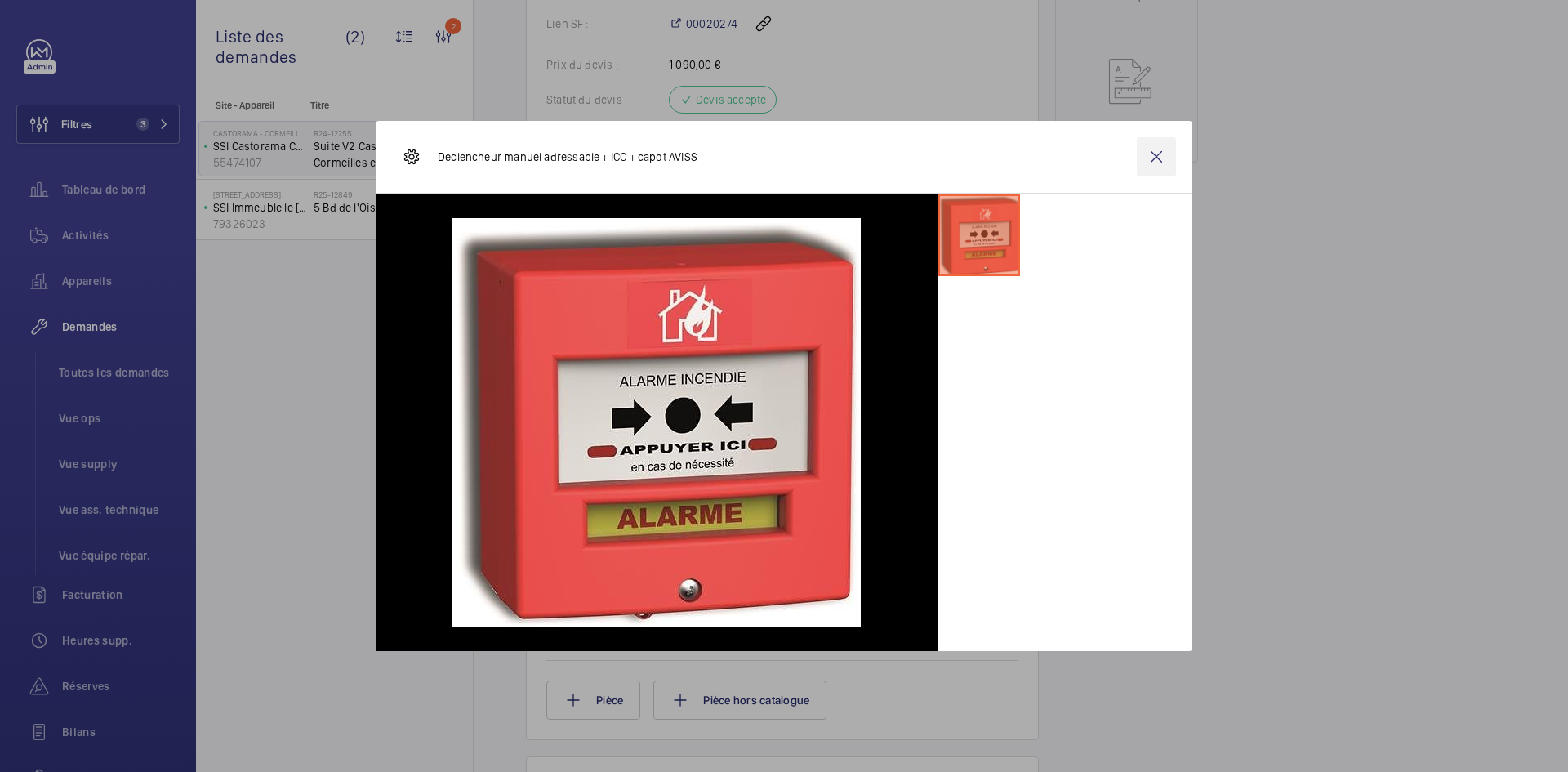
click at [1160, 156] on wm-front-icon-button at bounding box center [1156, 156] width 39 height 39
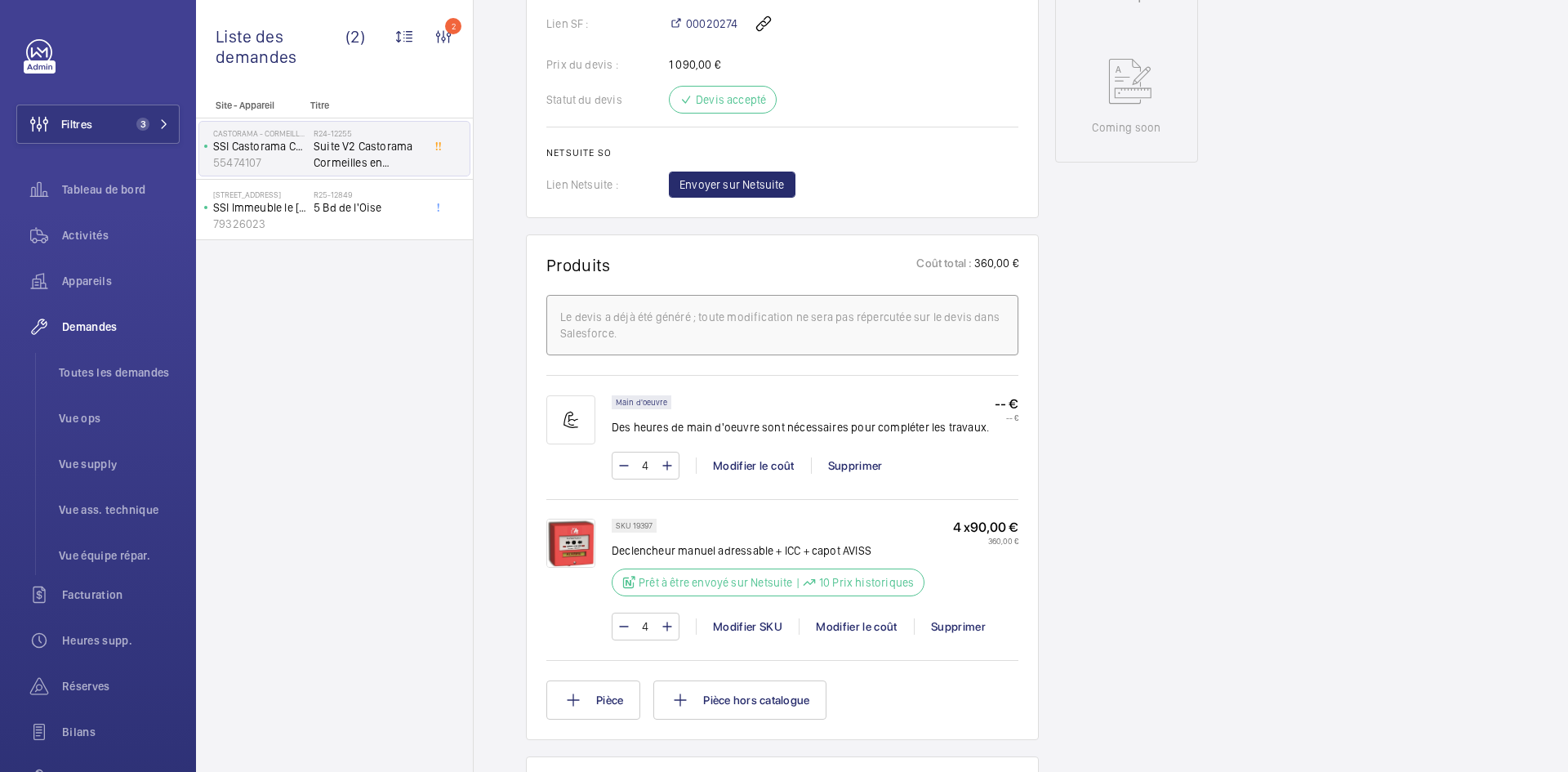
click at [573, 519] on img at bounding box center [571, 543] width 49 height 49
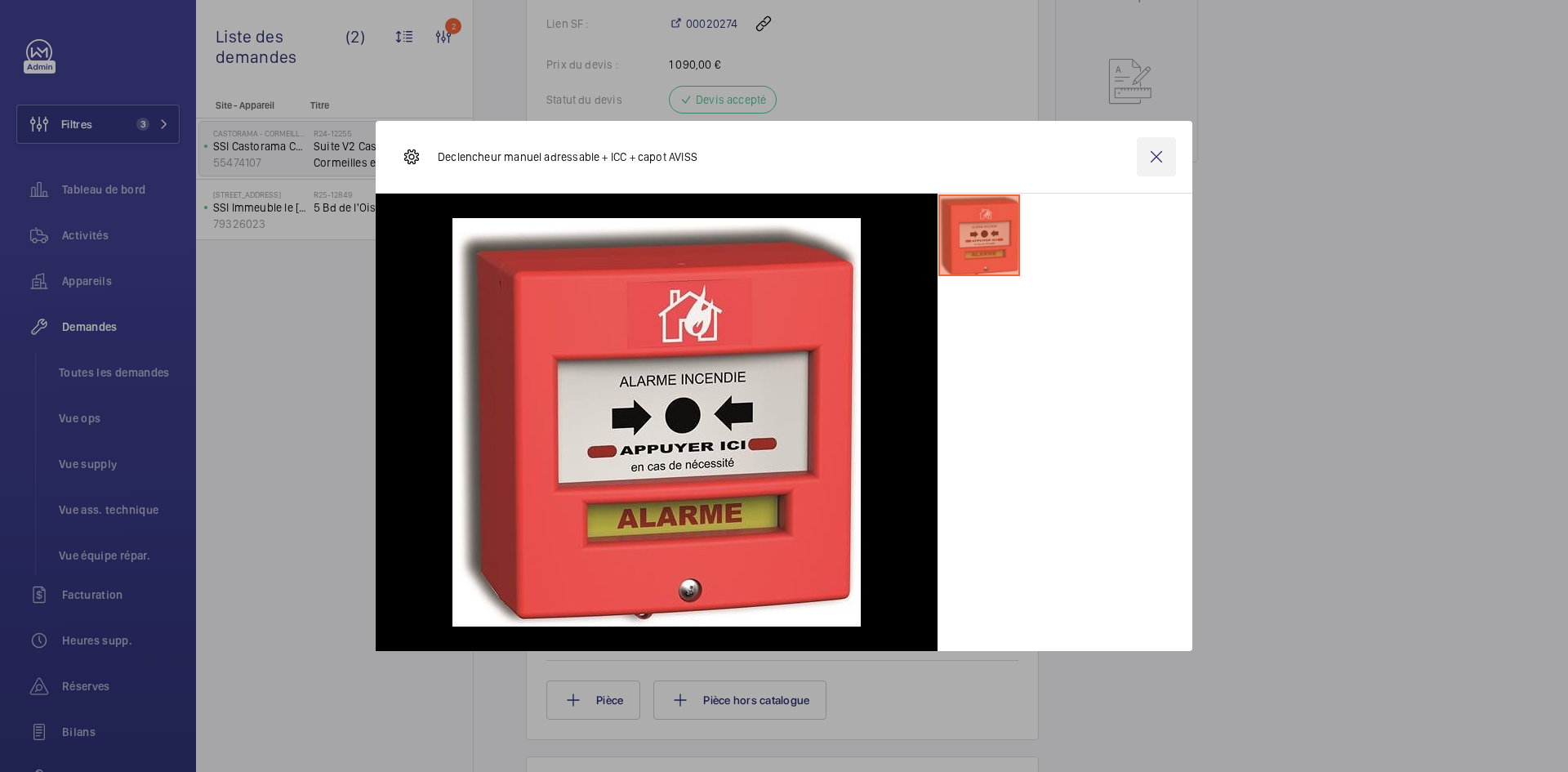
click at [1157, 160] on wm-front-icon-button at bounding box center [1156, 156] width 39 height 39
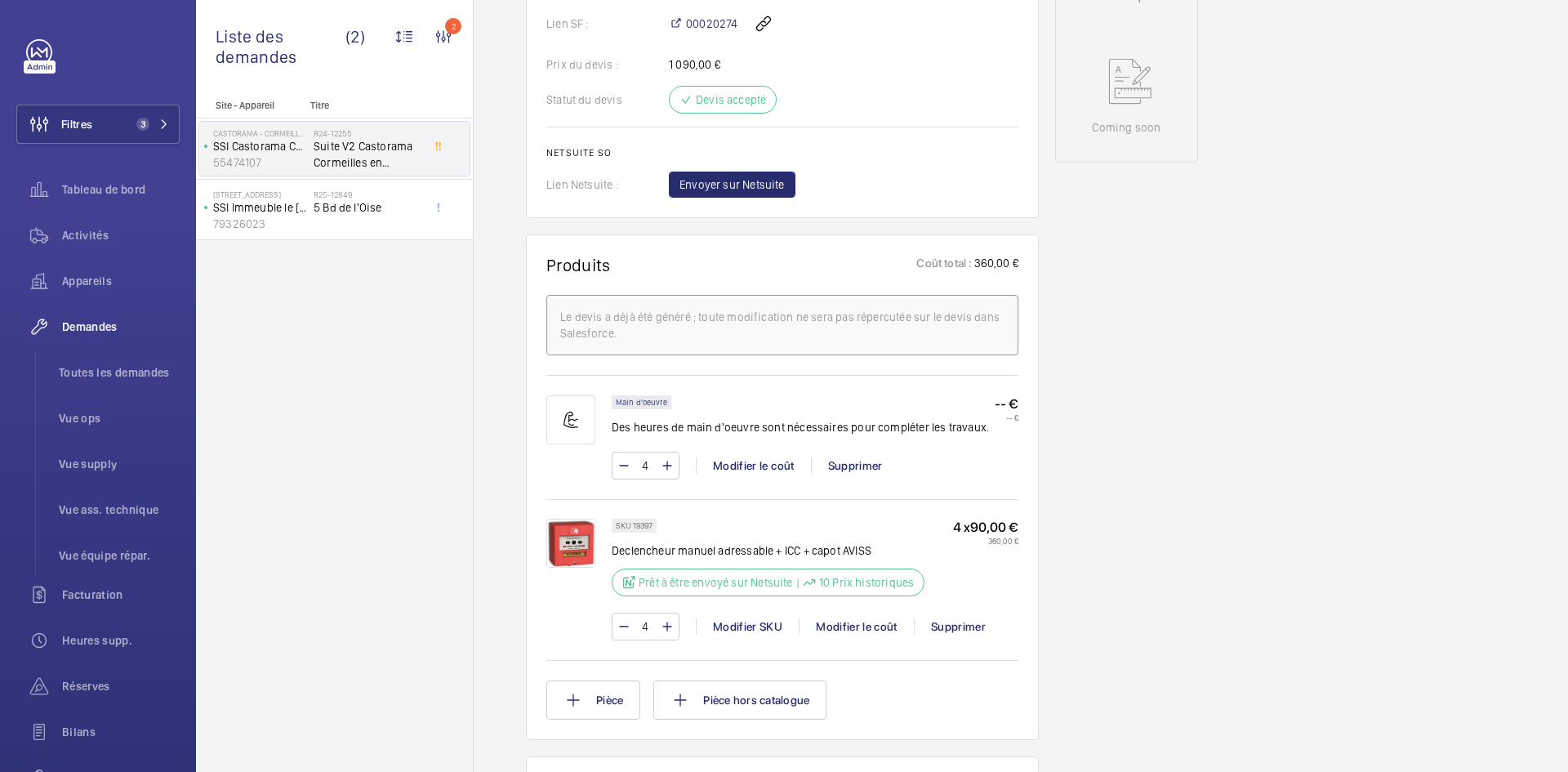
click at [576, 520] on img at bounding box center [571, 543] width 49 height 49
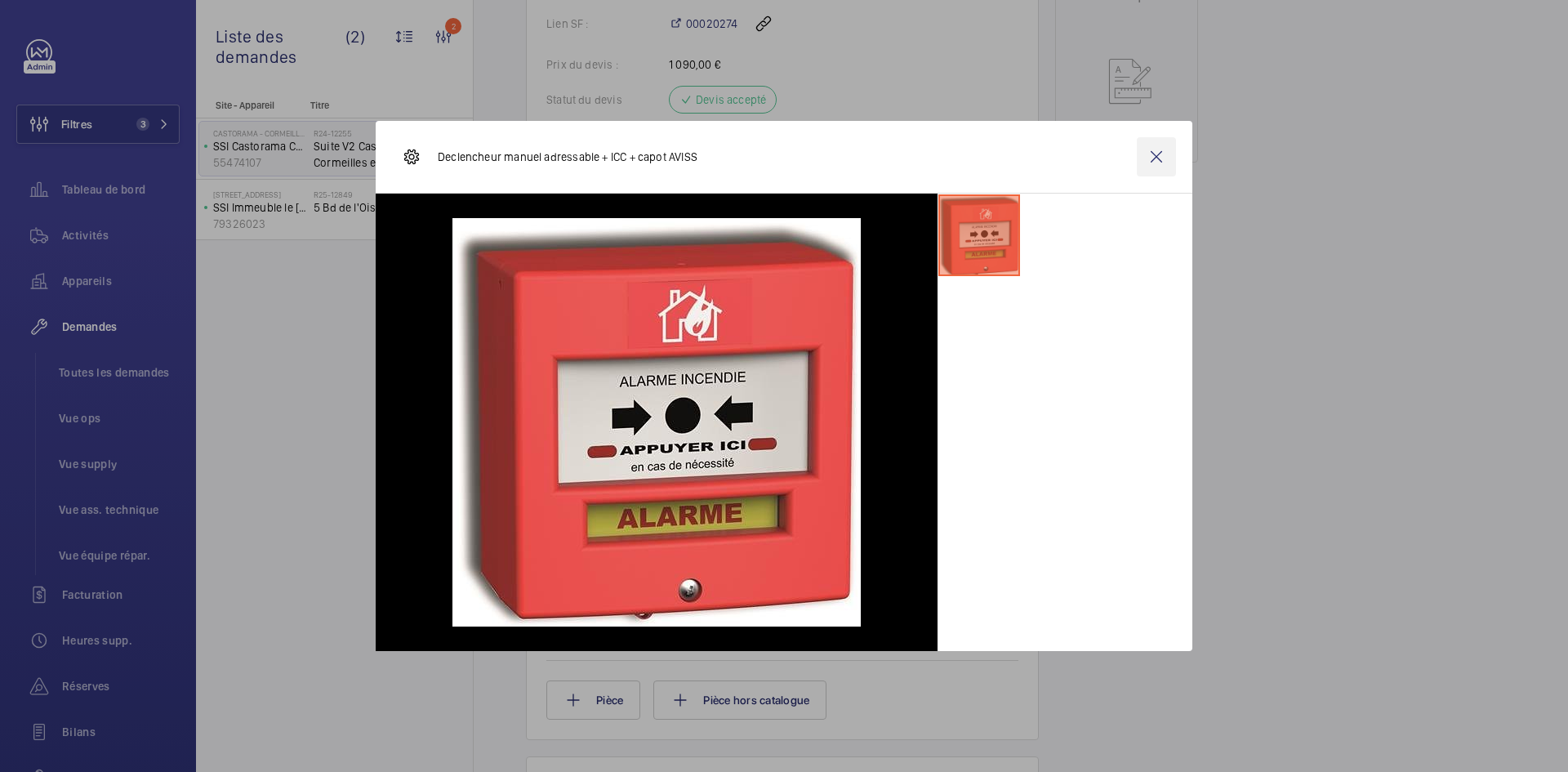
click at [1163, 162] on wm-front-icon-button at bounding box center [1156, 156] width 39 height 39
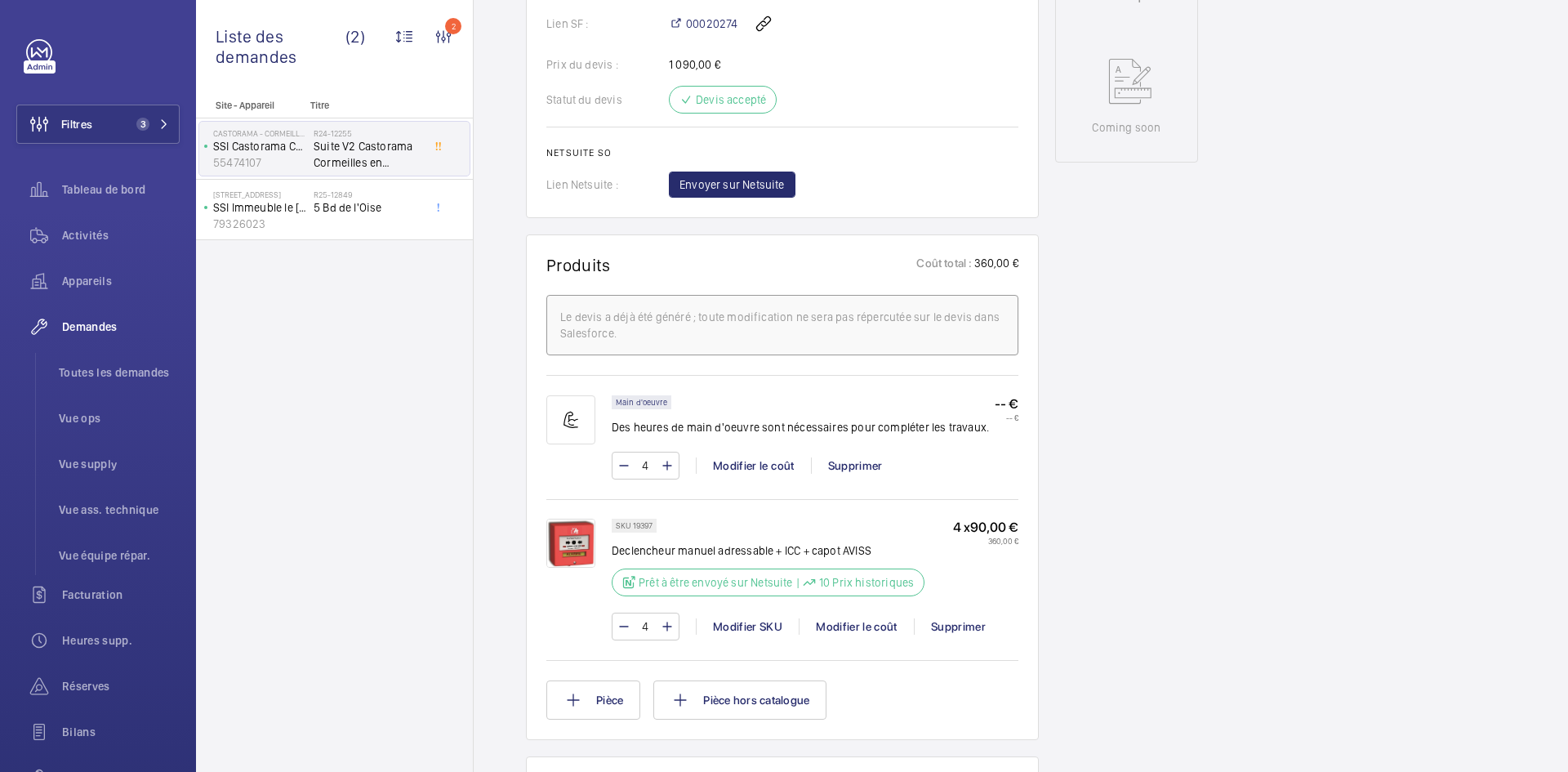
click at [573, 519] on img at bounding box center [571, 543] width 49 height 49
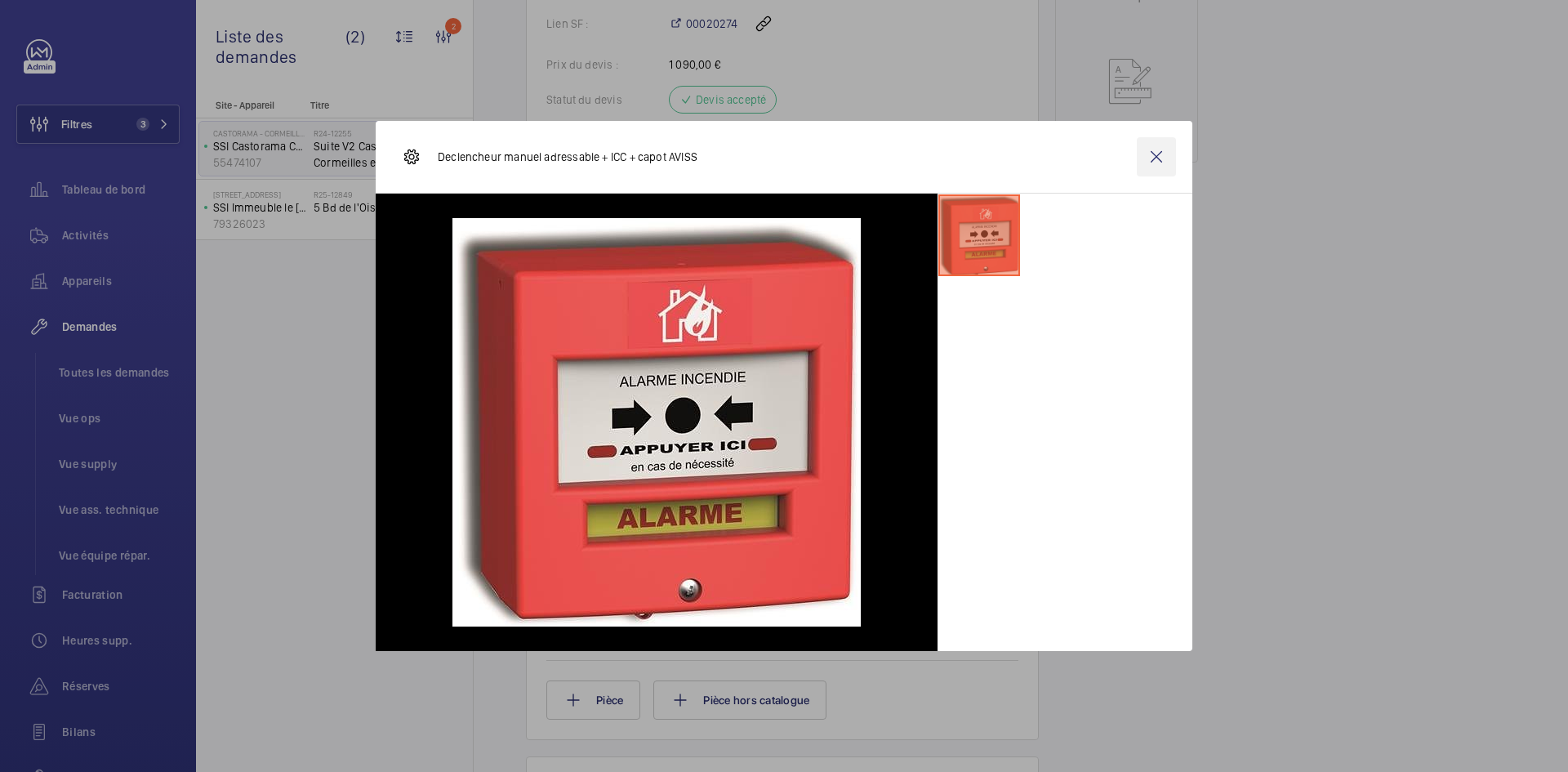
click at [1155, 149] on wm-front-icon-button at bounding box center [1156, 156] width 39 height 39
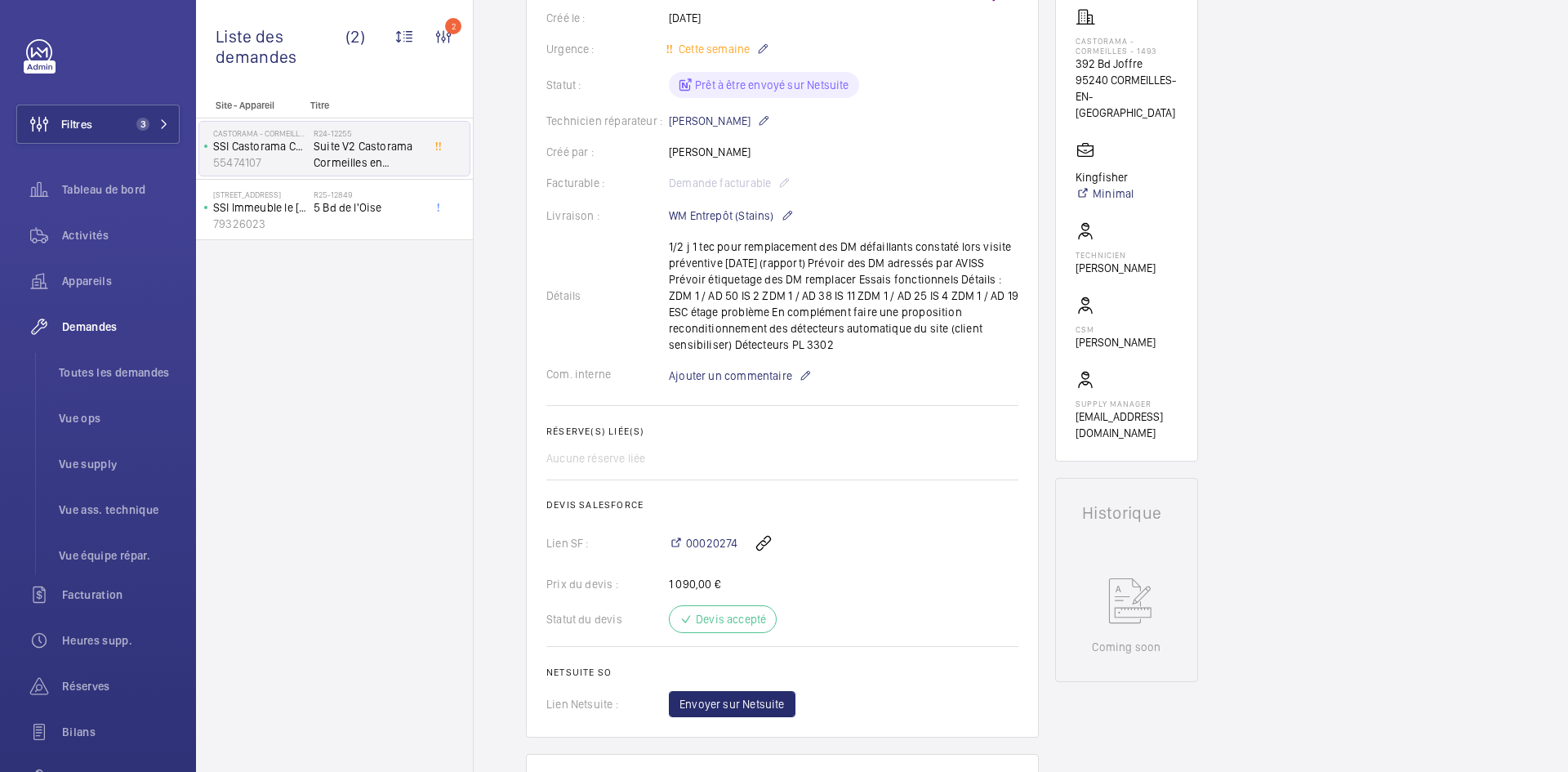
scroll to position [277, 0]
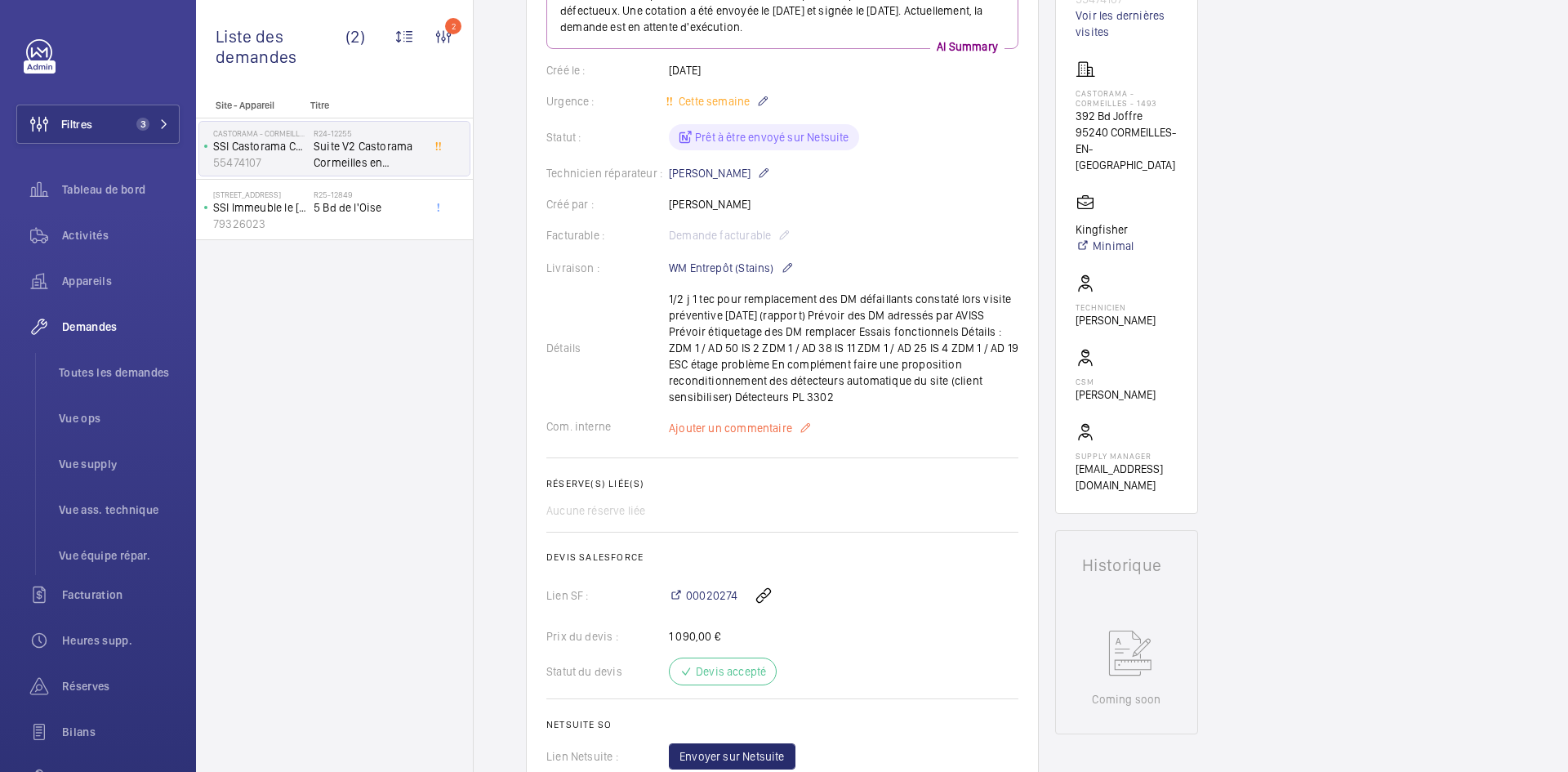
click at [753, 420] on span "Ajouter un commentaire" at bounding box center [730, 427] width 123 height 17
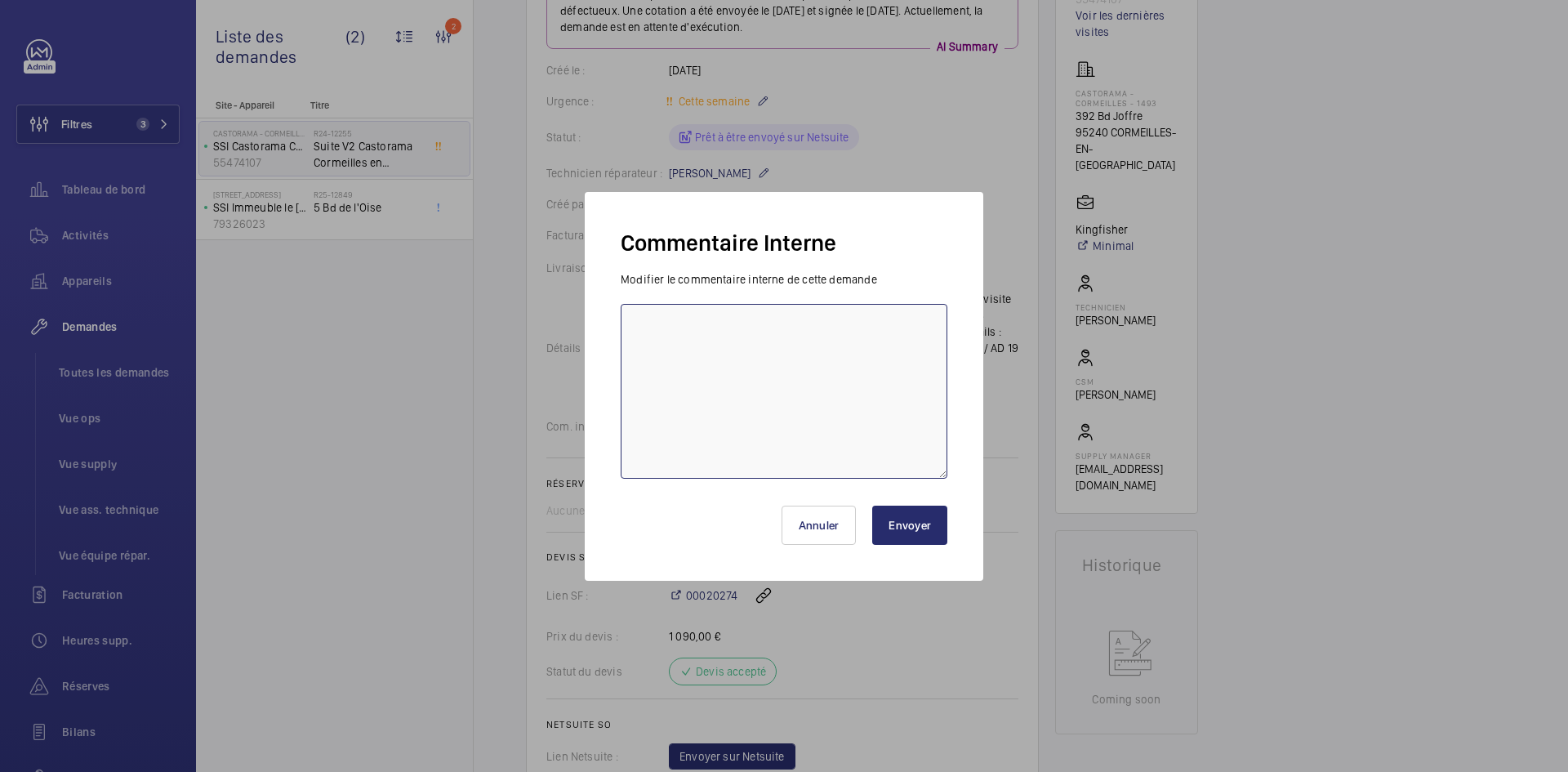
click at [712, 341] on textarea at bounding box center [784, 391] width 327 height 174
type textarea "BY- 29/09 chez AMC en retrait comptoir."
click at [898, 534] on button "Envoyer" at bounding box center [910, 525] width 75 height 39
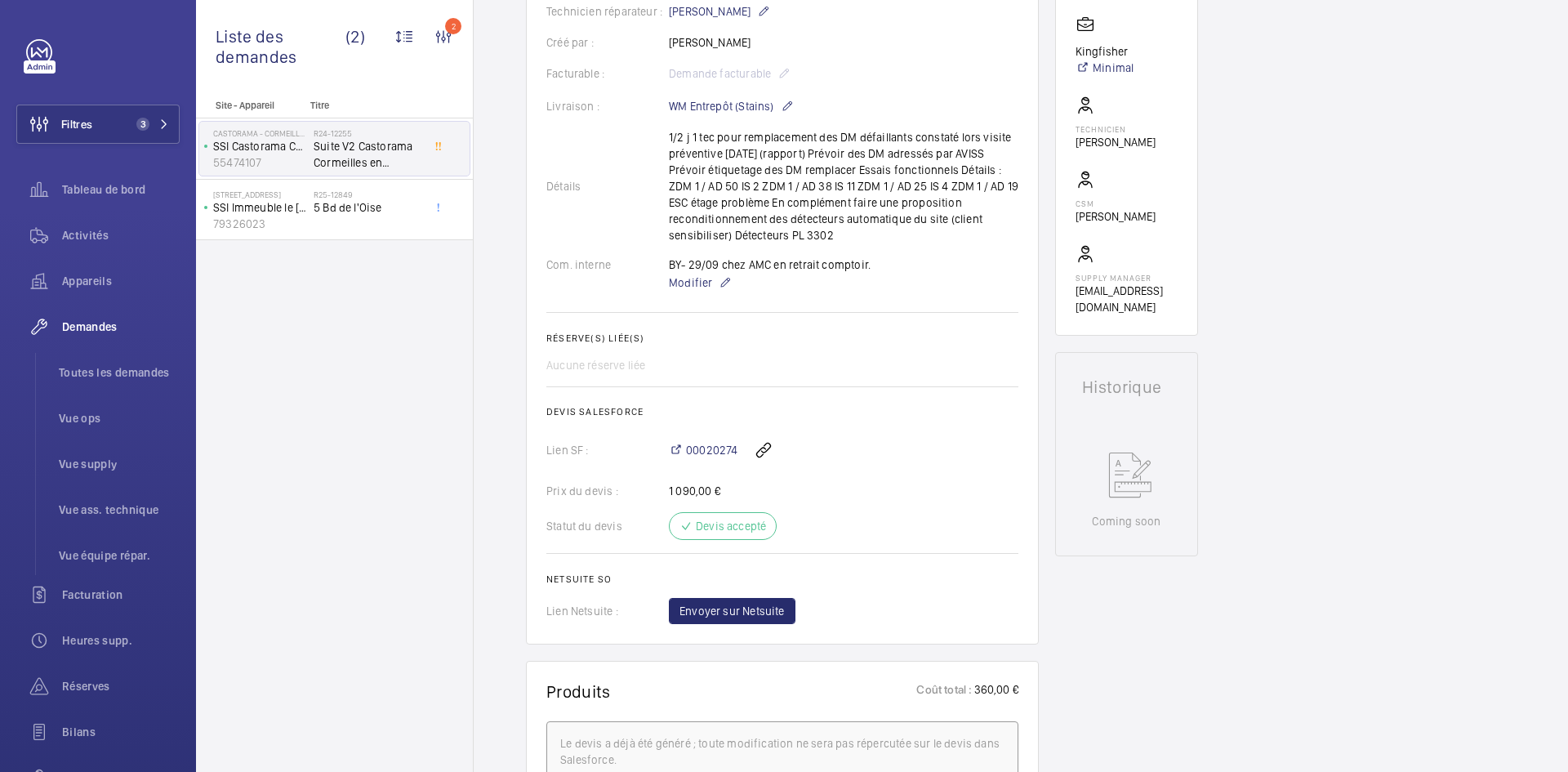
scroll to position [572, 0]
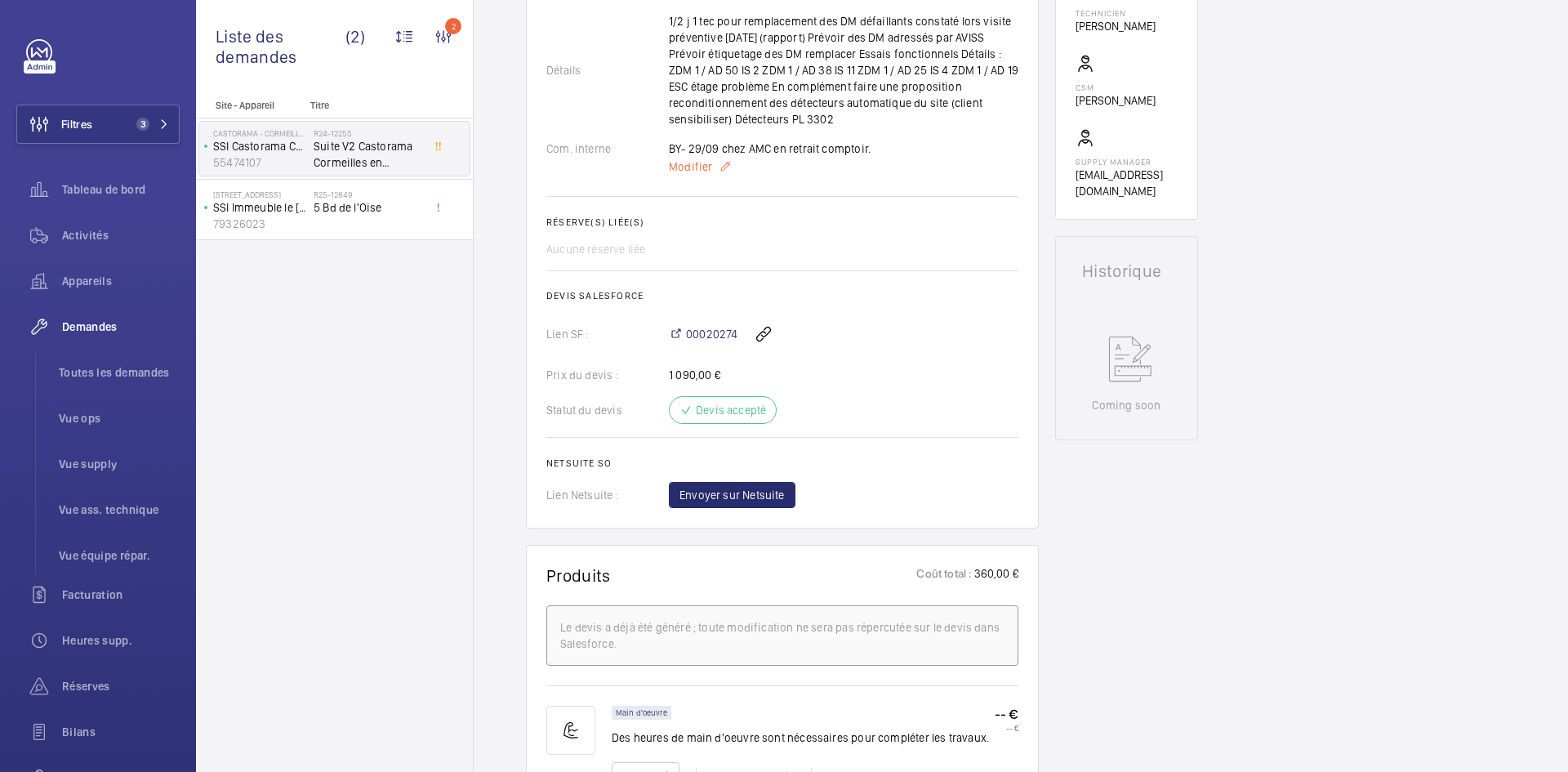
click at [688, 159] on span "Modifier" at bounding box center [691, 167] width 44 height 17
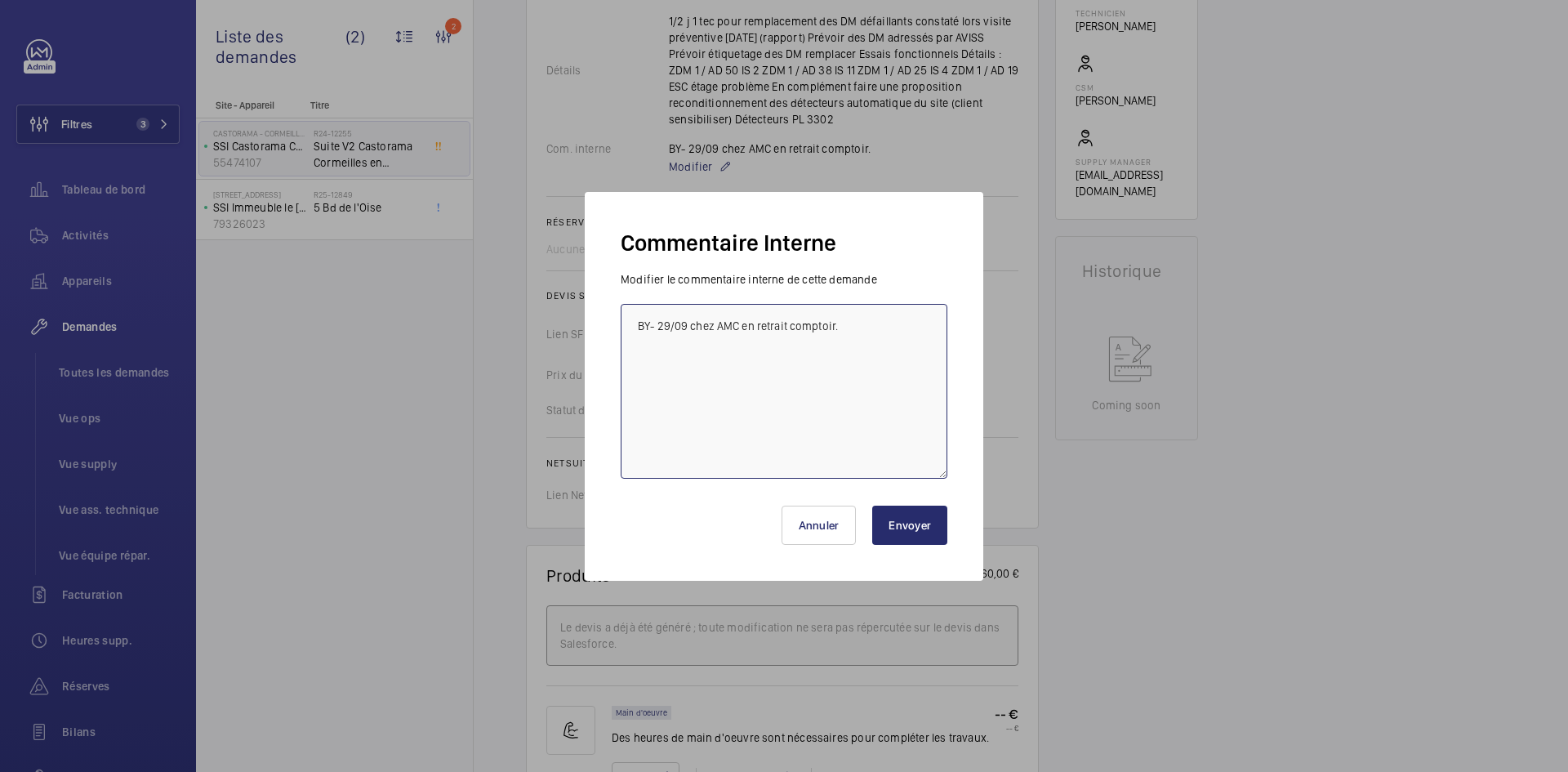
click at [736, 326] on textarea "BY- 29/09 chez AMC en retrait comptoir." at bounding box center [784, 391] width 327 height 174
click at [908, 325] on textarea "BY- 29/09 chez AVISS en retrait comptoir." at bounding box center [784, 391] width 327 height 174
type textarea "BY- 29/09 chez AVISS en retrait comptoir."
click at [910, 527] on button "Envoyer" at bounding box center [910, 525] width 75 height 39
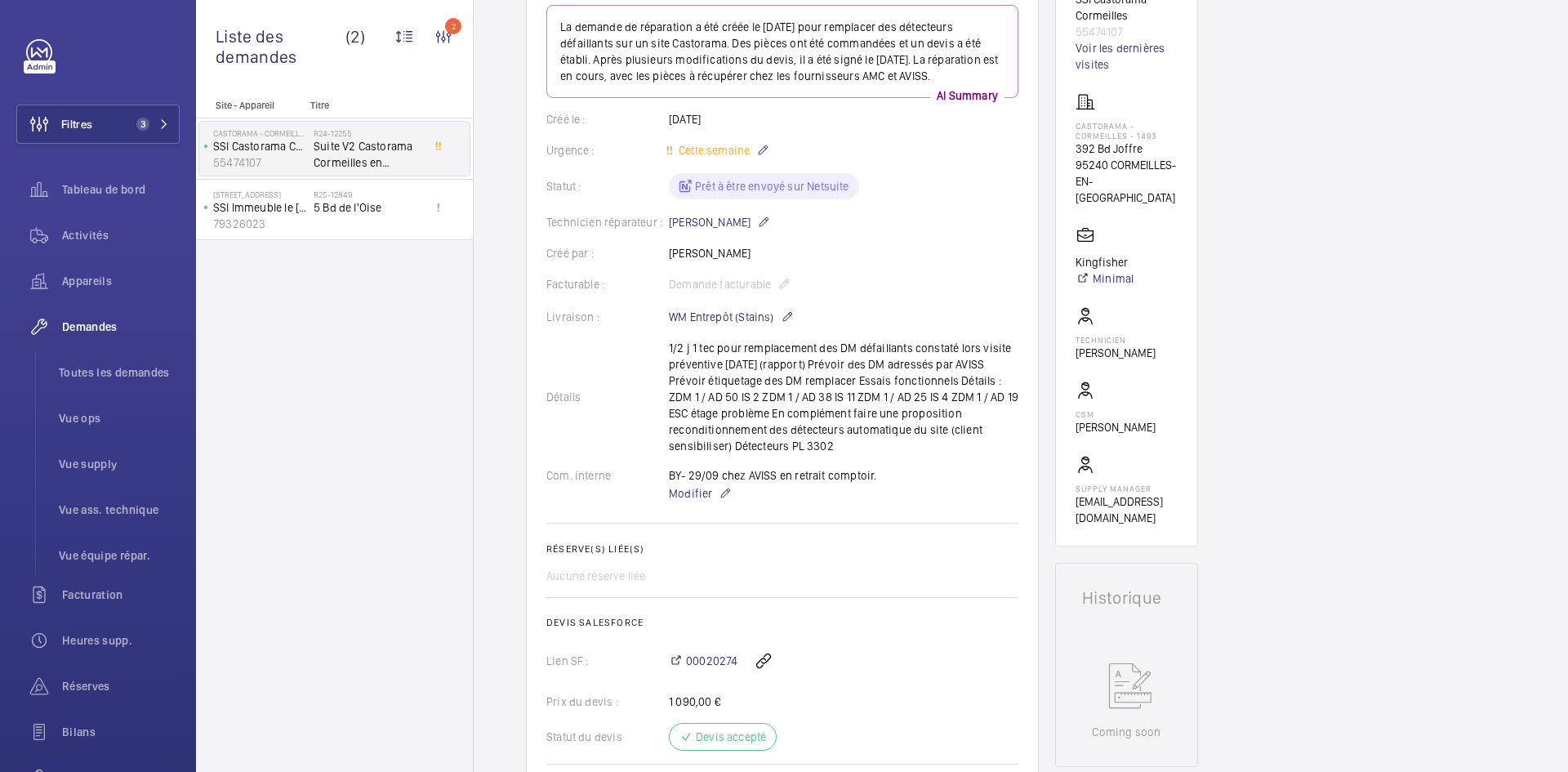
scroll to position [82, 0]
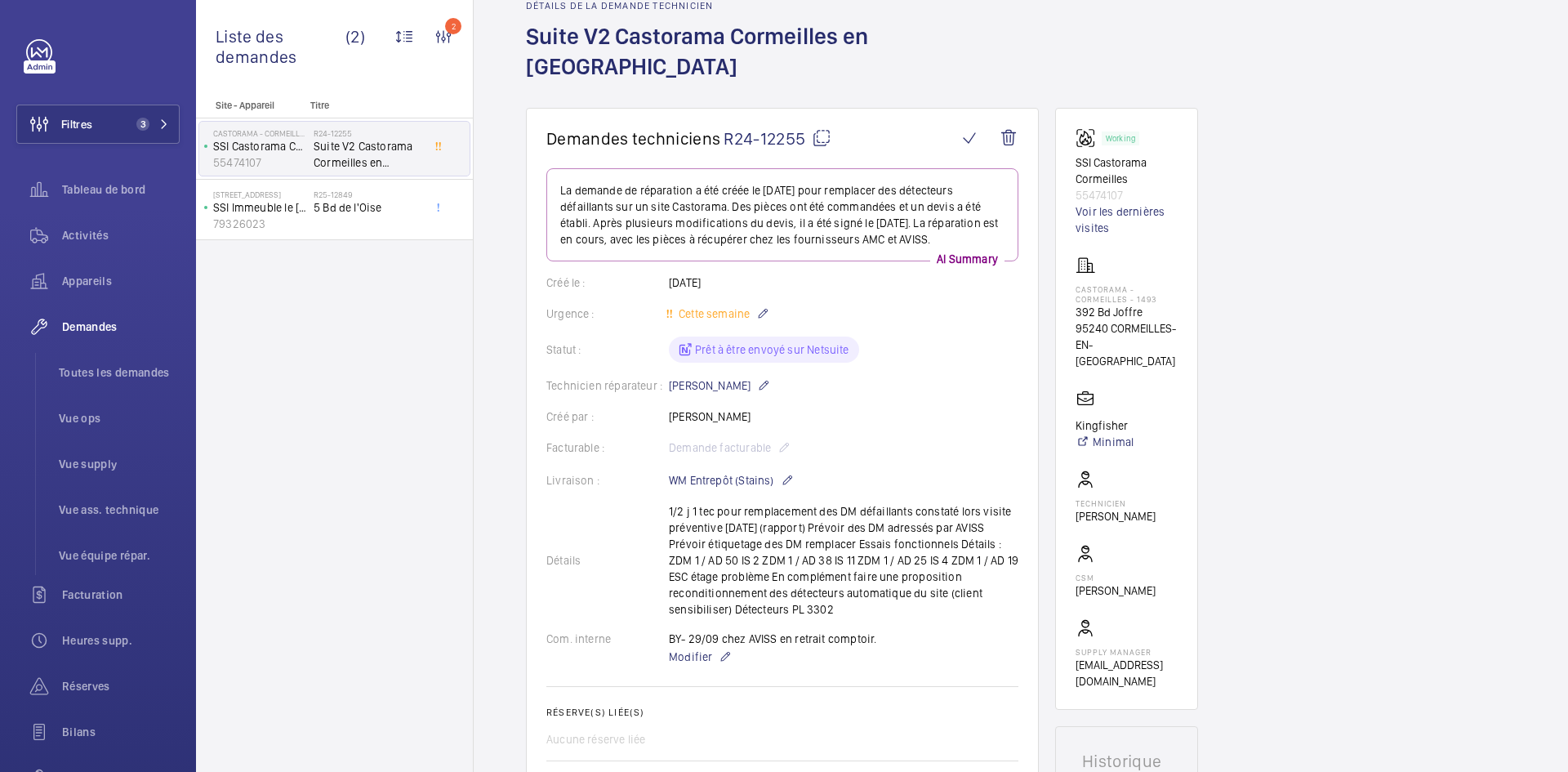
click at [825, 128] on mat-icon at bounding box center [821, 138] width 19 height 19
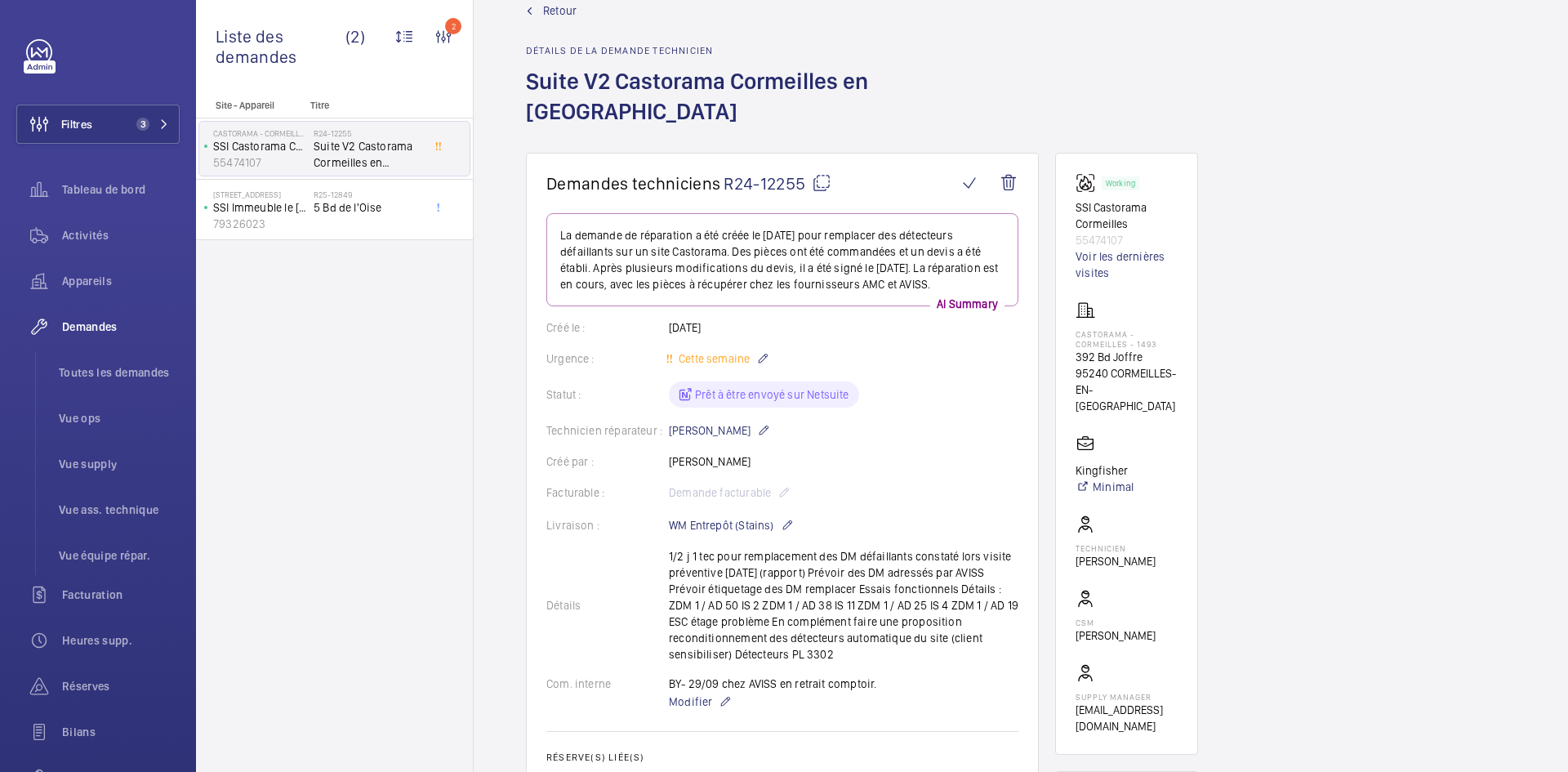
scroll to position [0, 0]
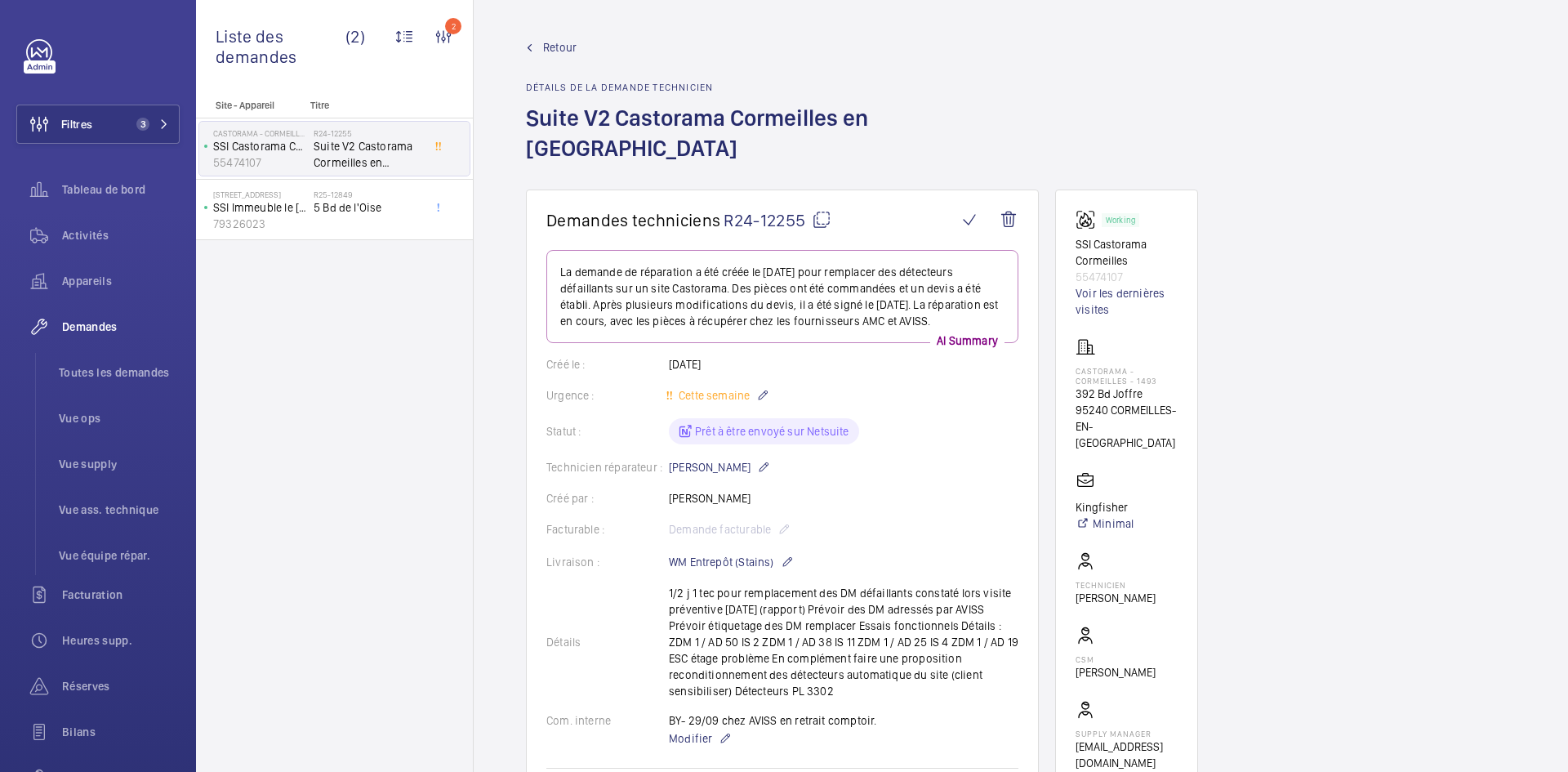
click at [824, 210] on mat-icon at bounding box center [821, 220] width 19 height 19
click at [822, 210] on mat-icon at bounding box center [821, 220] width 19 height 19
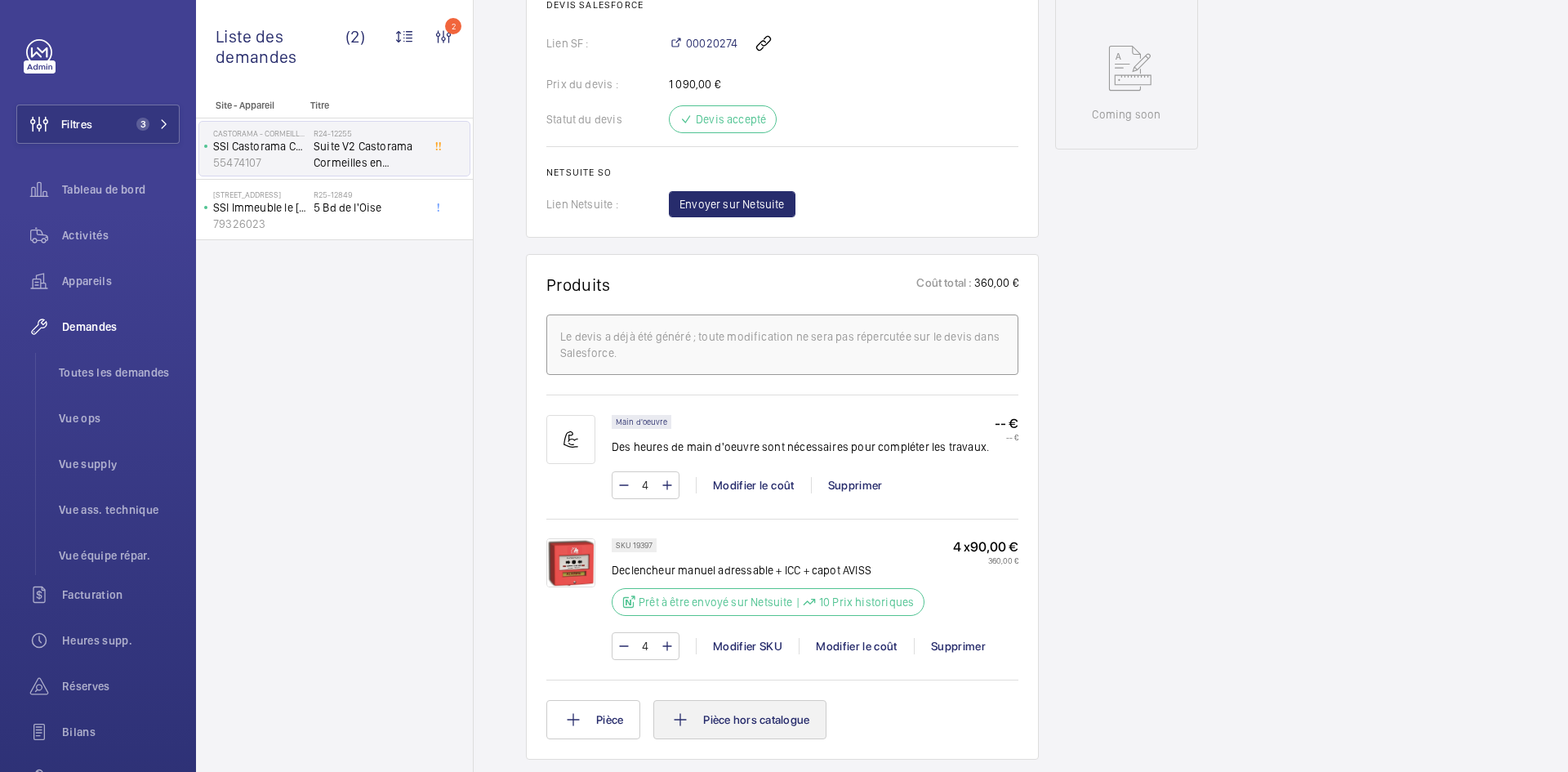
scroll to position [980, 0]
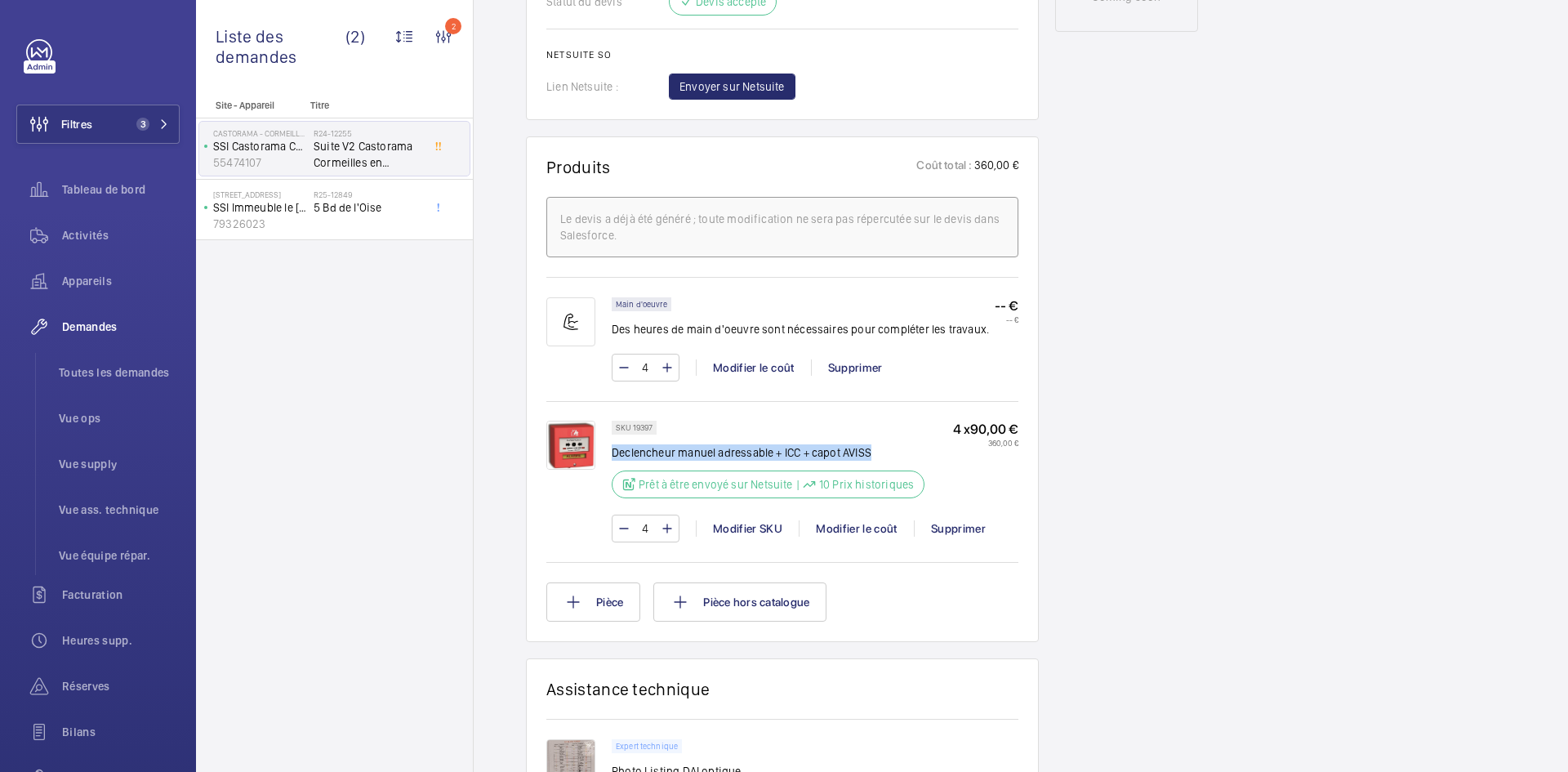
drag, startPoint x: 885, startPoint y: 431, endPoint x: 653, endPoint y: 433, distance: 232.0
click at [619, 444] on p "Declencheur manuel adressable + ICC + capot AVISS" at bounding box center [767, 452] width 313 height 17
drag, startPoint x: 653, startPoint y: 432, endPoint x: 734, endPoint y: 420, distance: 81.9
click at [733, 420] on div "SKU 19397 Declencheur manuel adressable + ICC + capot AVISS Prêt à être envoyé …" at bounding box center [767, 464] width 313 height 87
drag, startPoint x: 873, startPoint y: 438, endPoint x: 626, endPoint y: 437, distance: 247.0
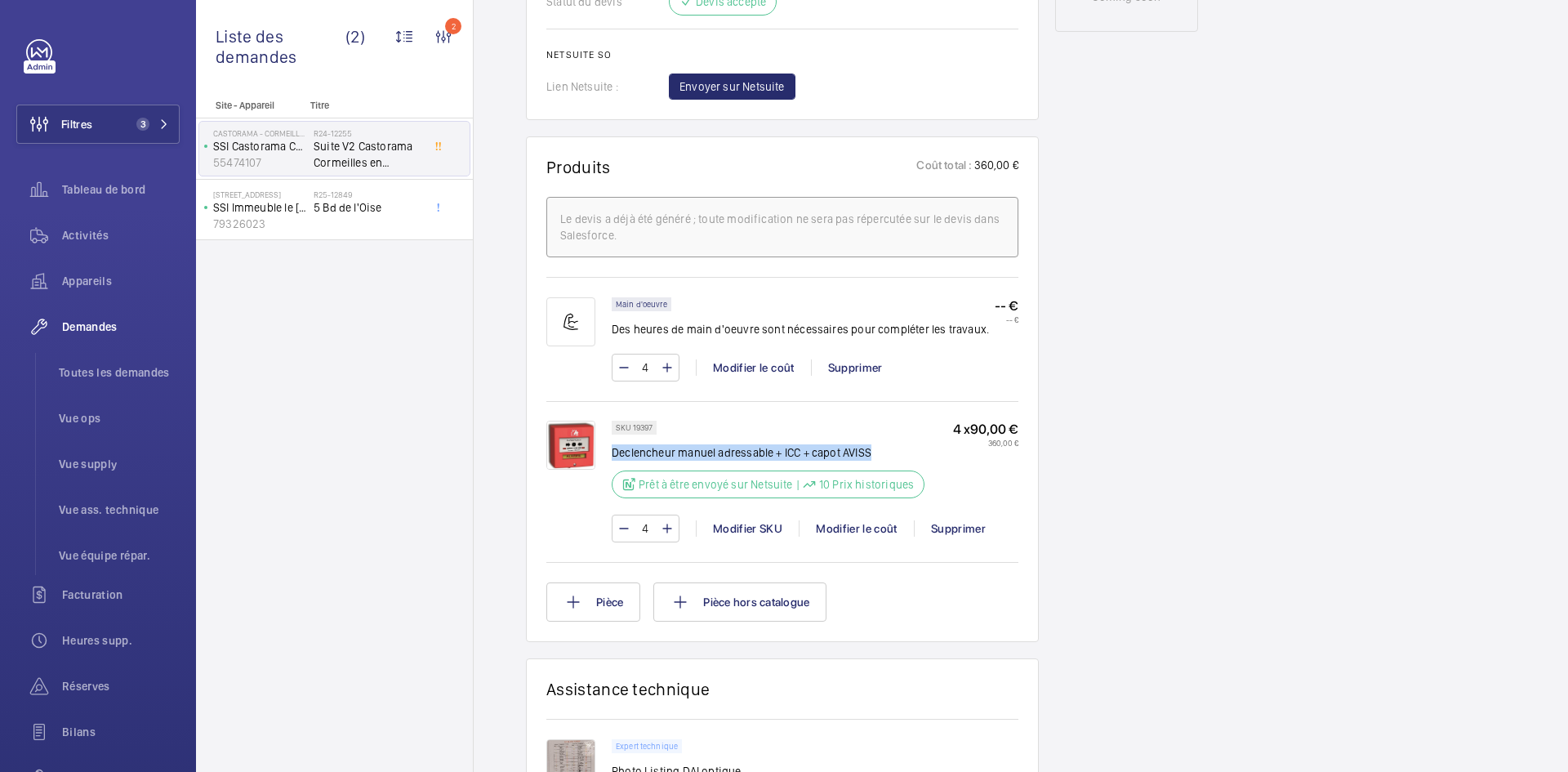
click at [615, 444] on p "Declencheur manuel adressable + ICC + capot AVISS" at bounding box center [767, 452] width 313 height 17
copy p "Declencheur manuel adressable + ICC + capot AVISS"
click at [584, 434] on img at bounding box center [571, 445] width 49 height 49
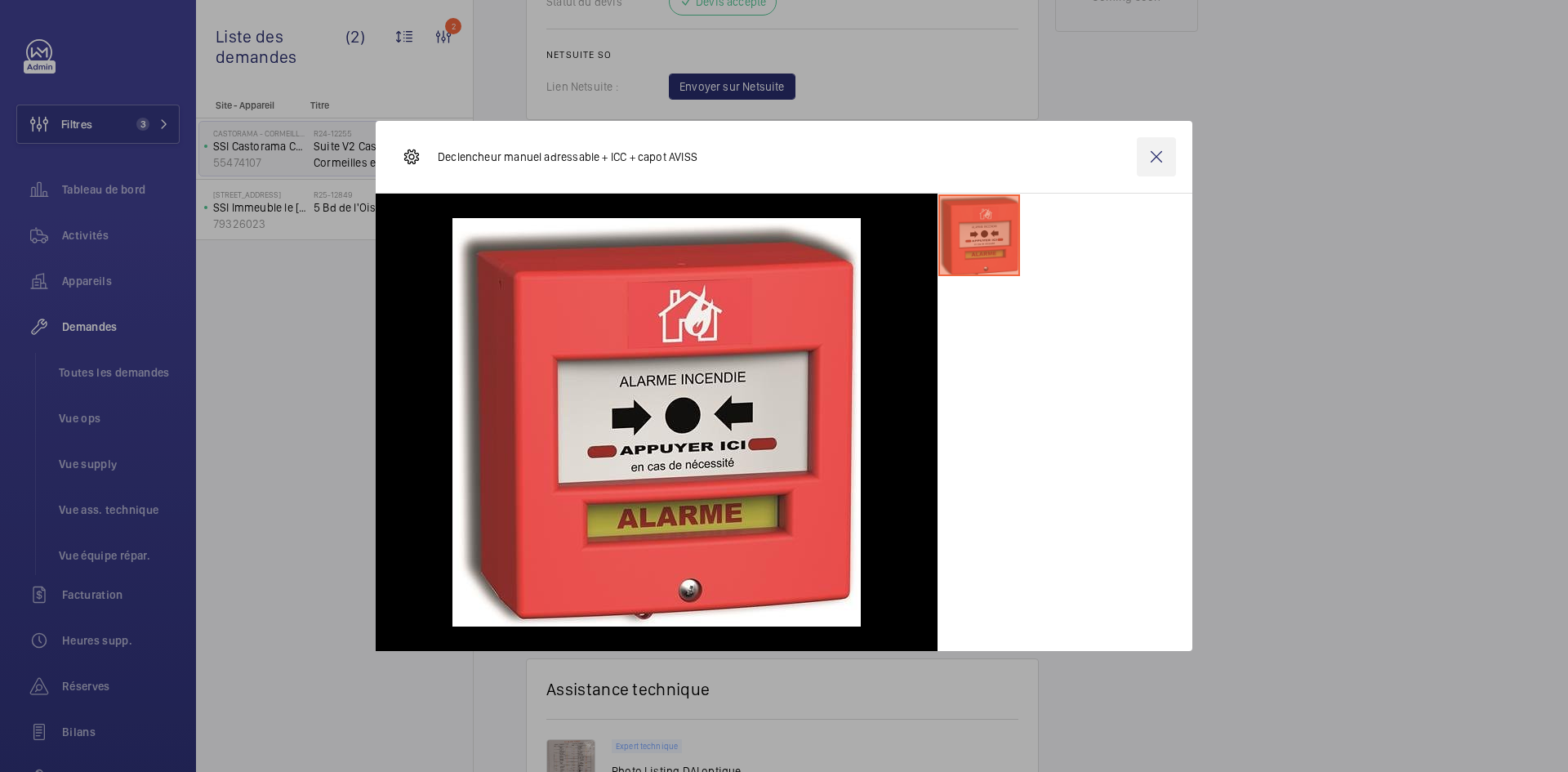
click at [1138, 153] on wm-front-icon-button at bounding box center [1156, 156] width 39 height 39
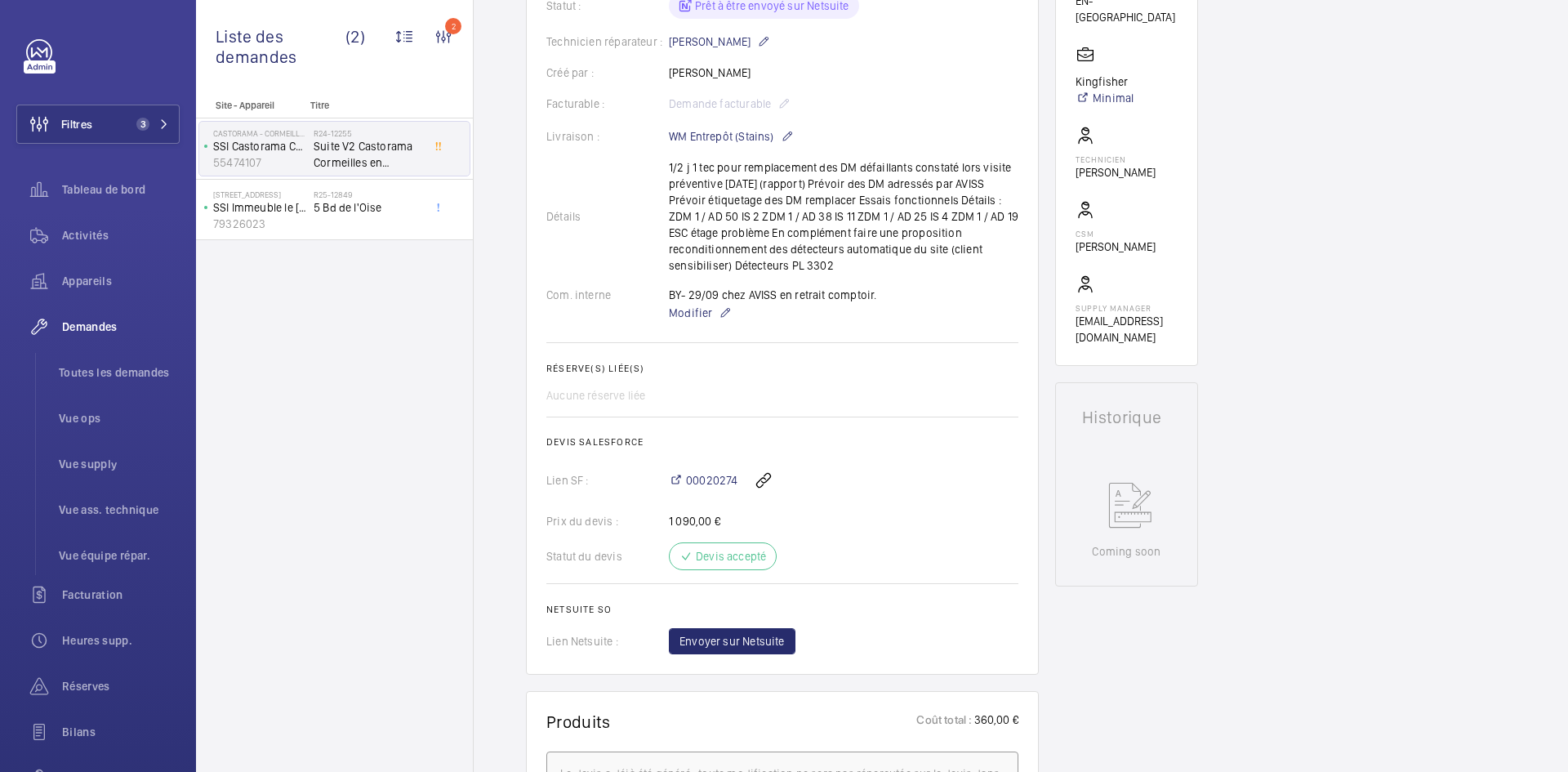
scroll to position [408, 0]
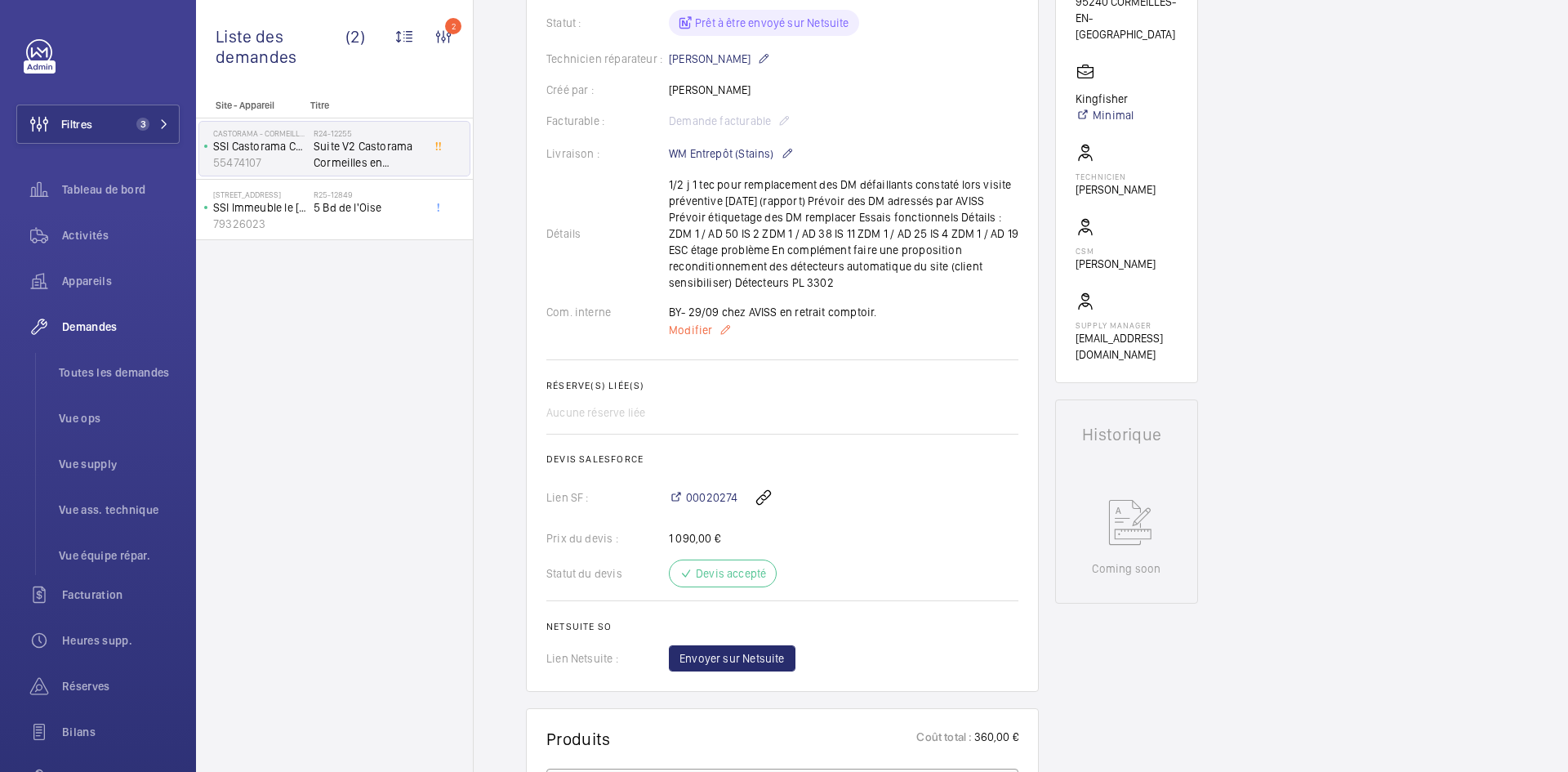
click at [696, 324] on span "Modifier" at bounding box center [691, 330] width 44 height 17
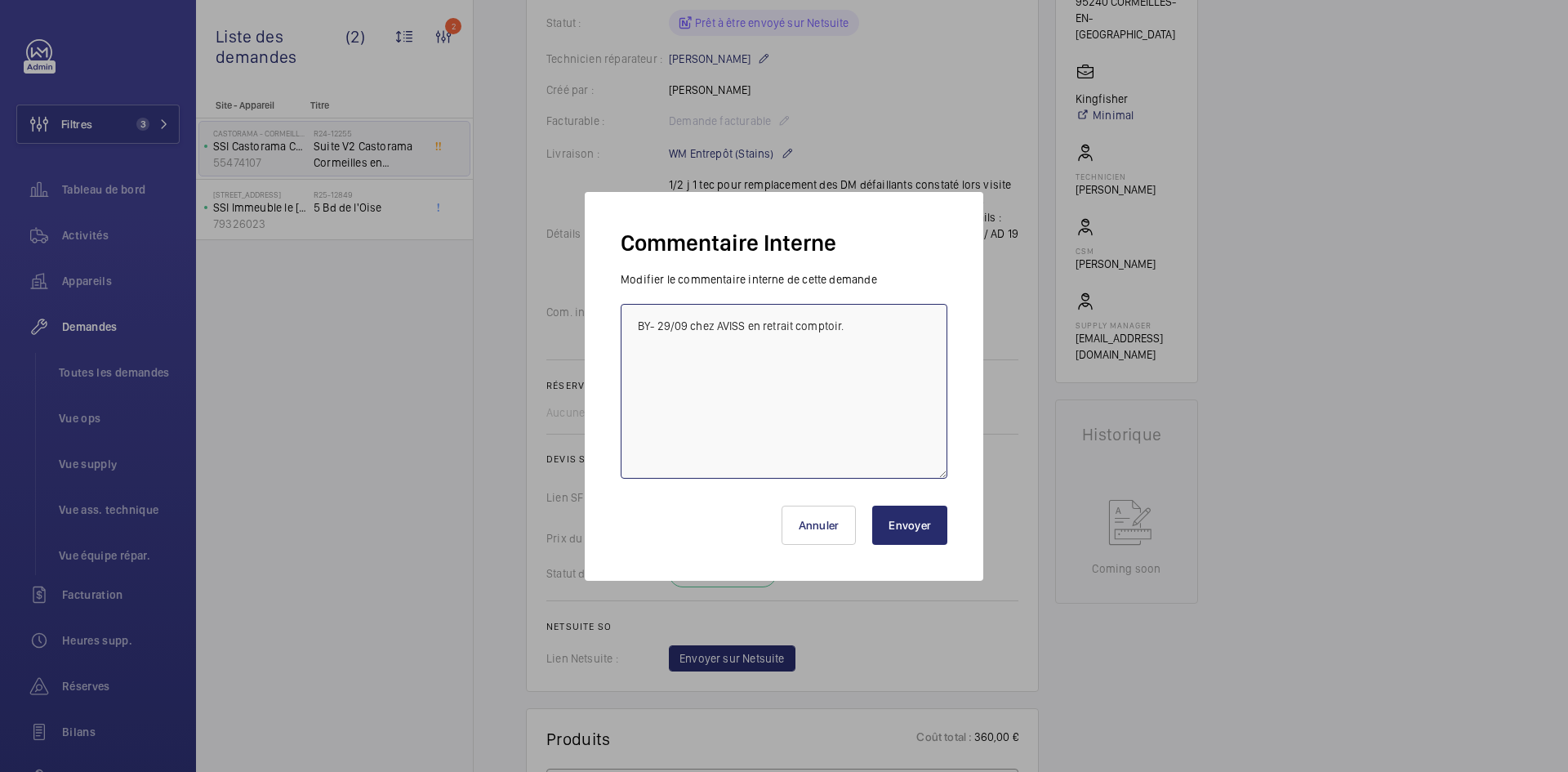
click at [637, 320] on textarea "BY- 29/09 chez AVISS en retrait comptoir." at bounding box center [784, 391] width 327 height 174
type textarea "BY-29/09 demande de devis envoyée au fournisseur AVISS attente de retour. BY- 2…"
click at [916, 521] on button "Envoyer" at bounding box center [910, 525] width 75 height 39
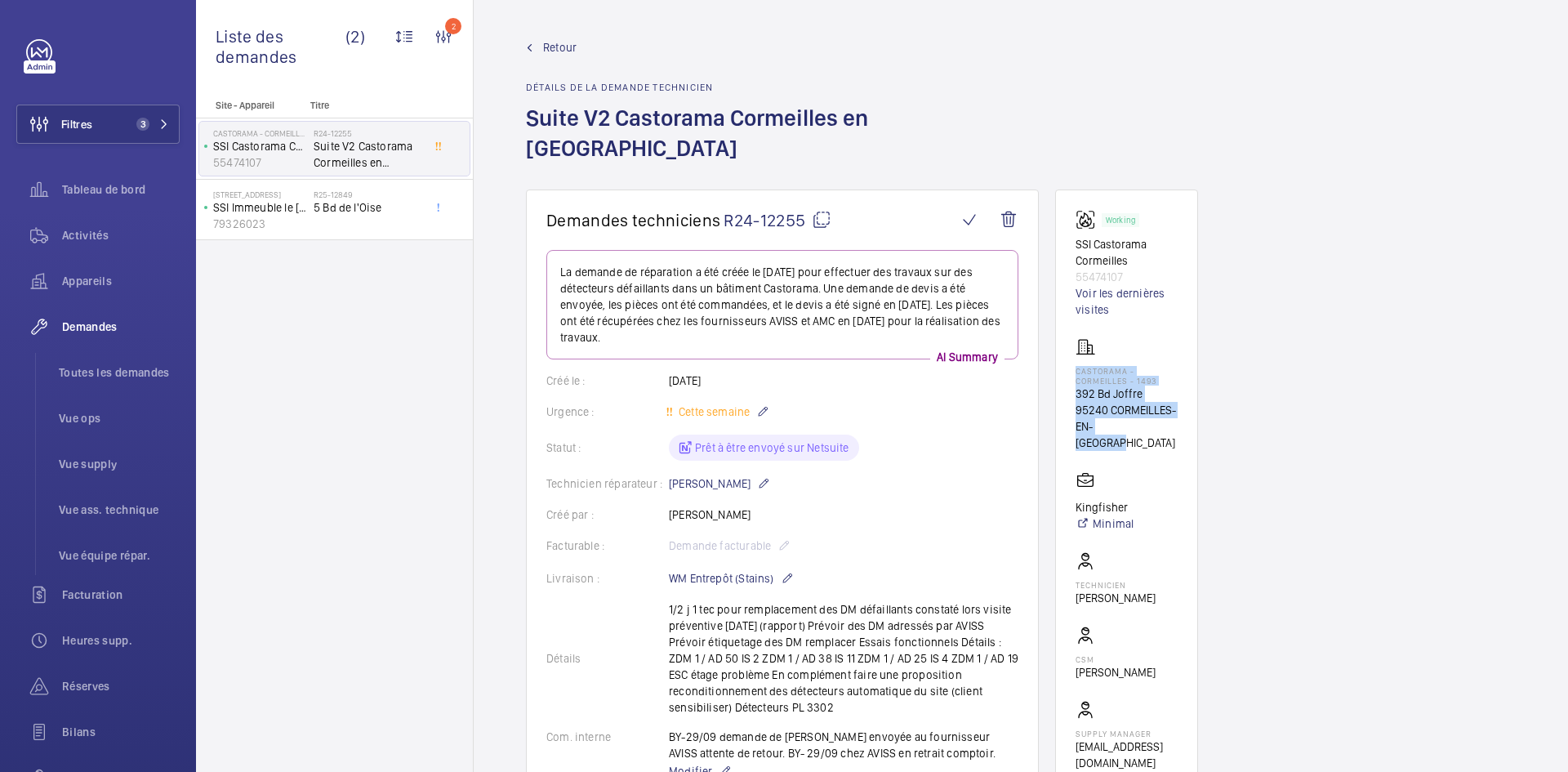
drag, startPoint x: 1145, startPoint y: 396, endPoint x: 1065, endPoint y: 339, distance: 98.2
click at [1065, 339] on wm-front-card "Working SSI Castorama Cormeilles 55474107 Voir les dernières visites Castorama …" at bounding box center [1127, 490] width 143 height 602
copy div "Castorama - CORMEILLES - 1493 392 Bd Joffre 95240 CORMEILLES-EN-PARISIS"
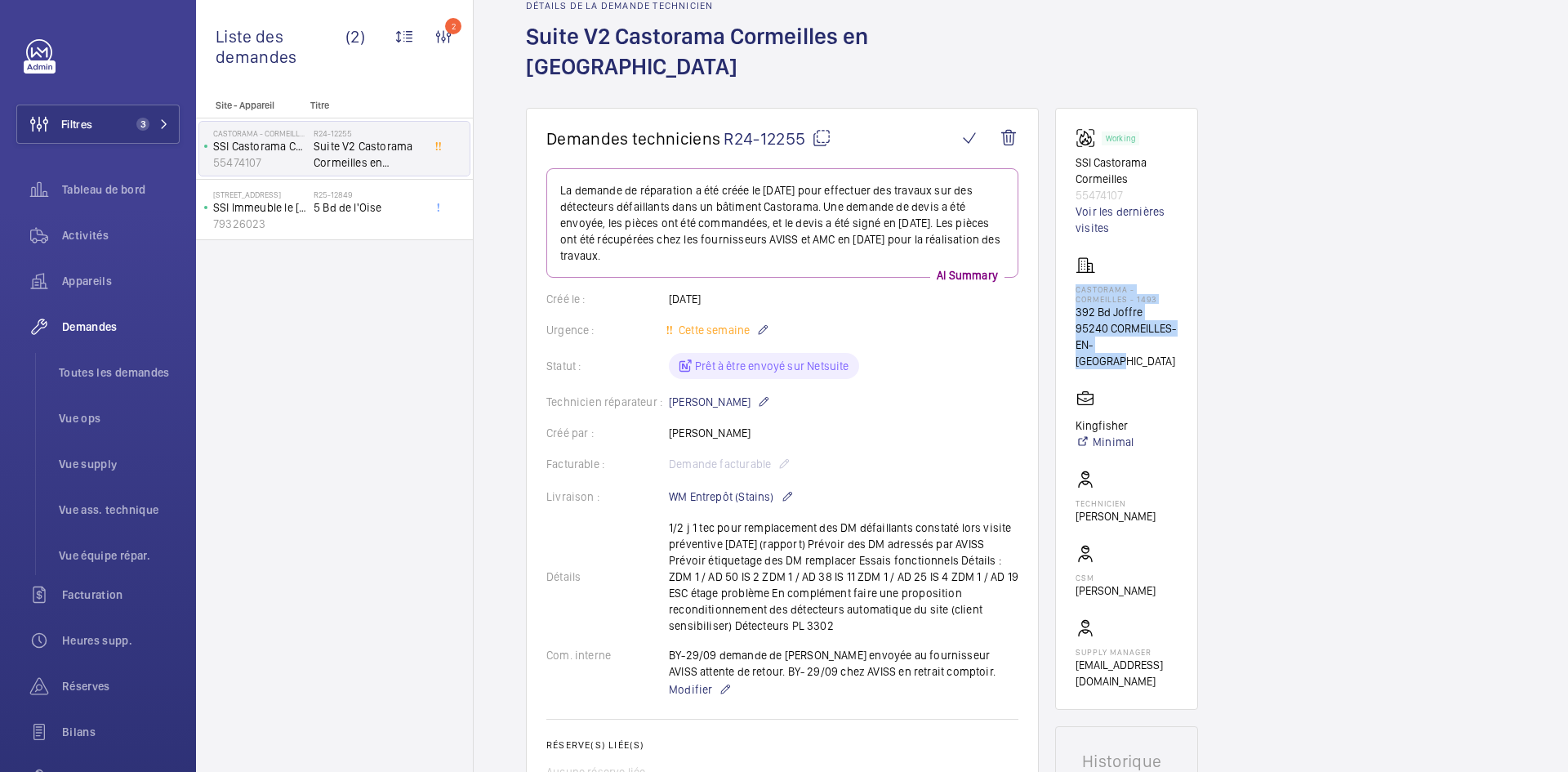
scroll to position [163, 0]
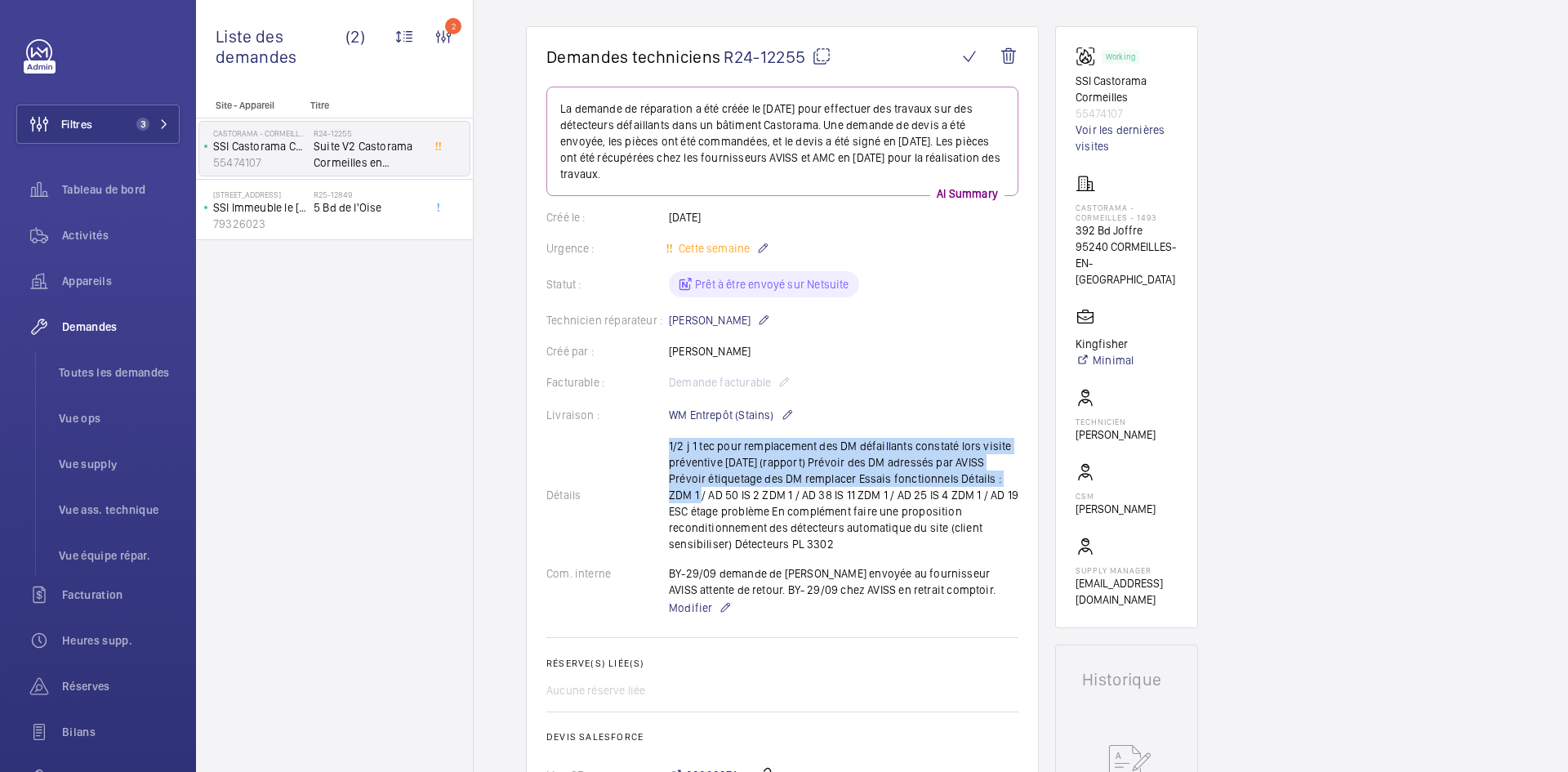
drag, startPoint x: 667, startPoint y: 463, endPoint x: 692, endPoint y: 463, distance: 25.0
click at [692, 463] on div "Détails 1/2 j 1 tec pour remplacement des DM défaillants constaté lors visite p…" at bounding box center [782, 495] width 472 height 114
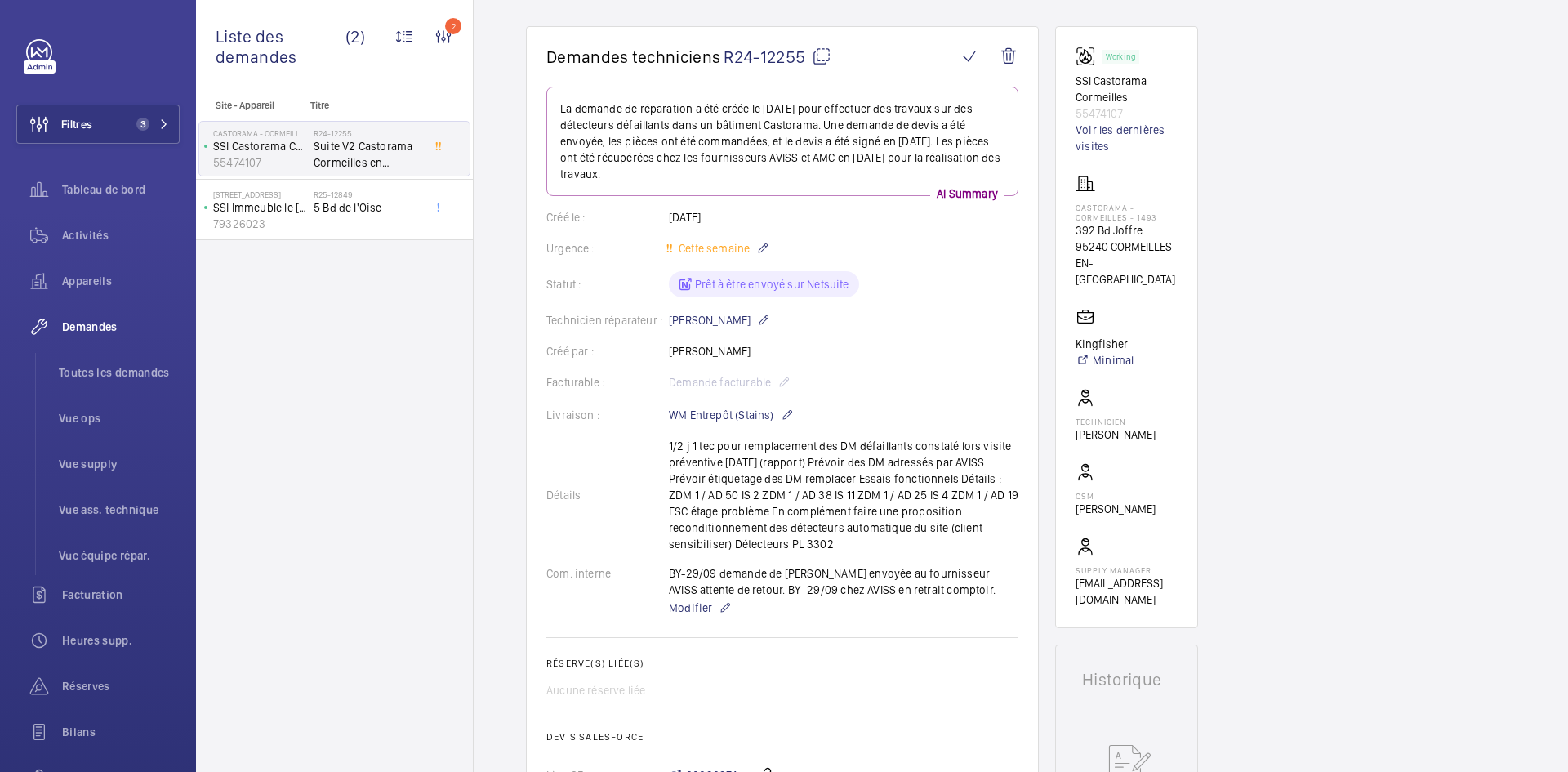
click at [742, 463] on div "Détails 1/2 j 1 tec pour remplacement des DM défaillants constaté lors visite p…" at bounding box center [782, 495] width 472 height 114
drag, startPoint x: 1022, startPoint y: 465, endPoint x: 671, endPoint y: 465, distance: 351.0
click at [671, 465] on wm-front-card "Demandes techniciens R24-12255 La demande de réparation a été créée le 7 novemb…" at bounding box center [782, 498] width 513 height 944
copy p "ZDM 1 / AD 50 IS 2 ZDM 1 / AD 38 IS 11 ZDM 1 / AD 25 IS 4 ZDM 1 / AD 19"
click at [924, 277] on wm-front-card-body "La demande de réparation a été créée le 7 novembre 2024 pour effectuer des trav…" at bounding box center [782, 517] width 472 height 863
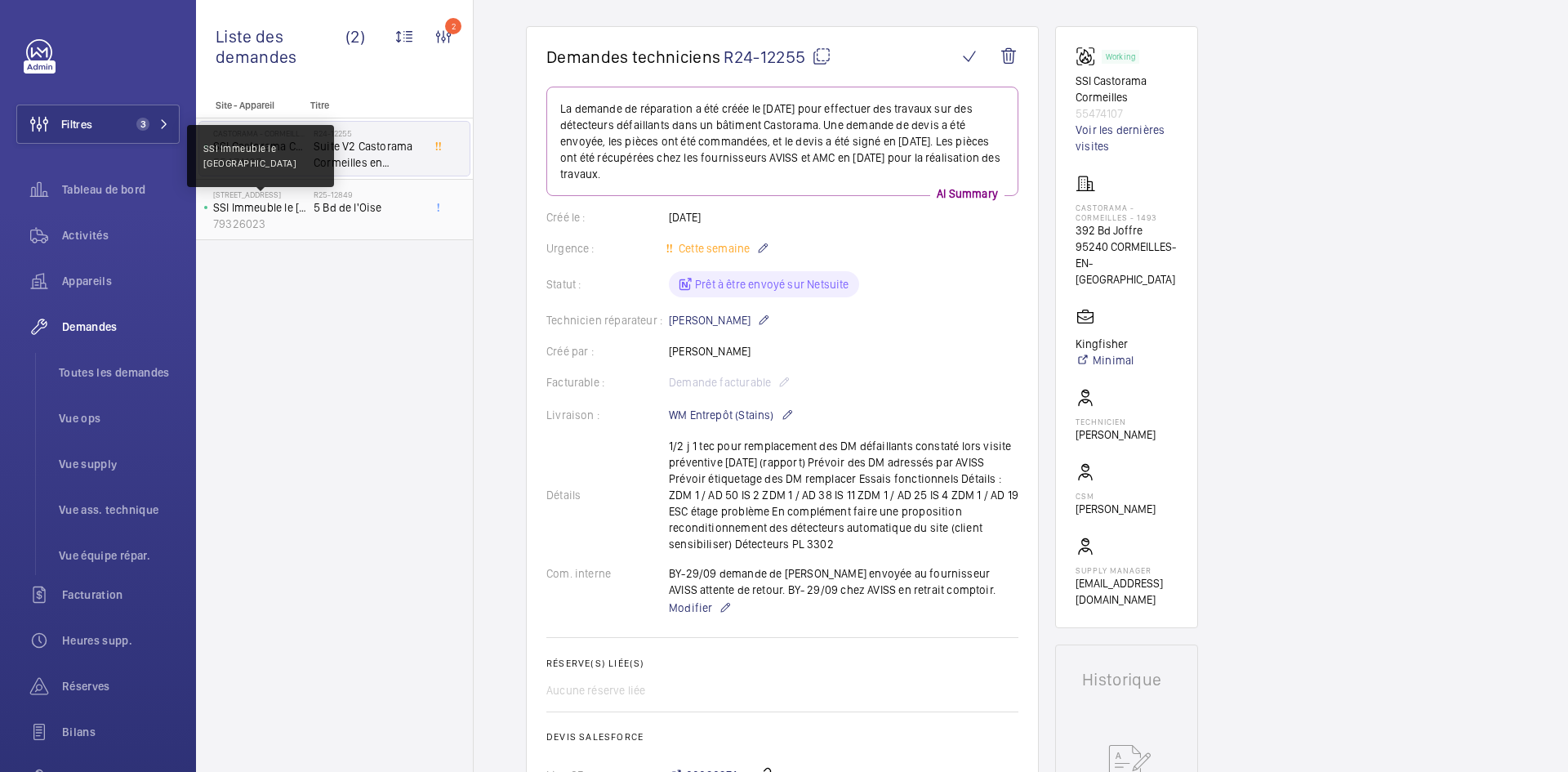
click at [303, 208] on p "SSI Immeuble le Rond Point" at bounding box center [260, 208] width 94 height 17
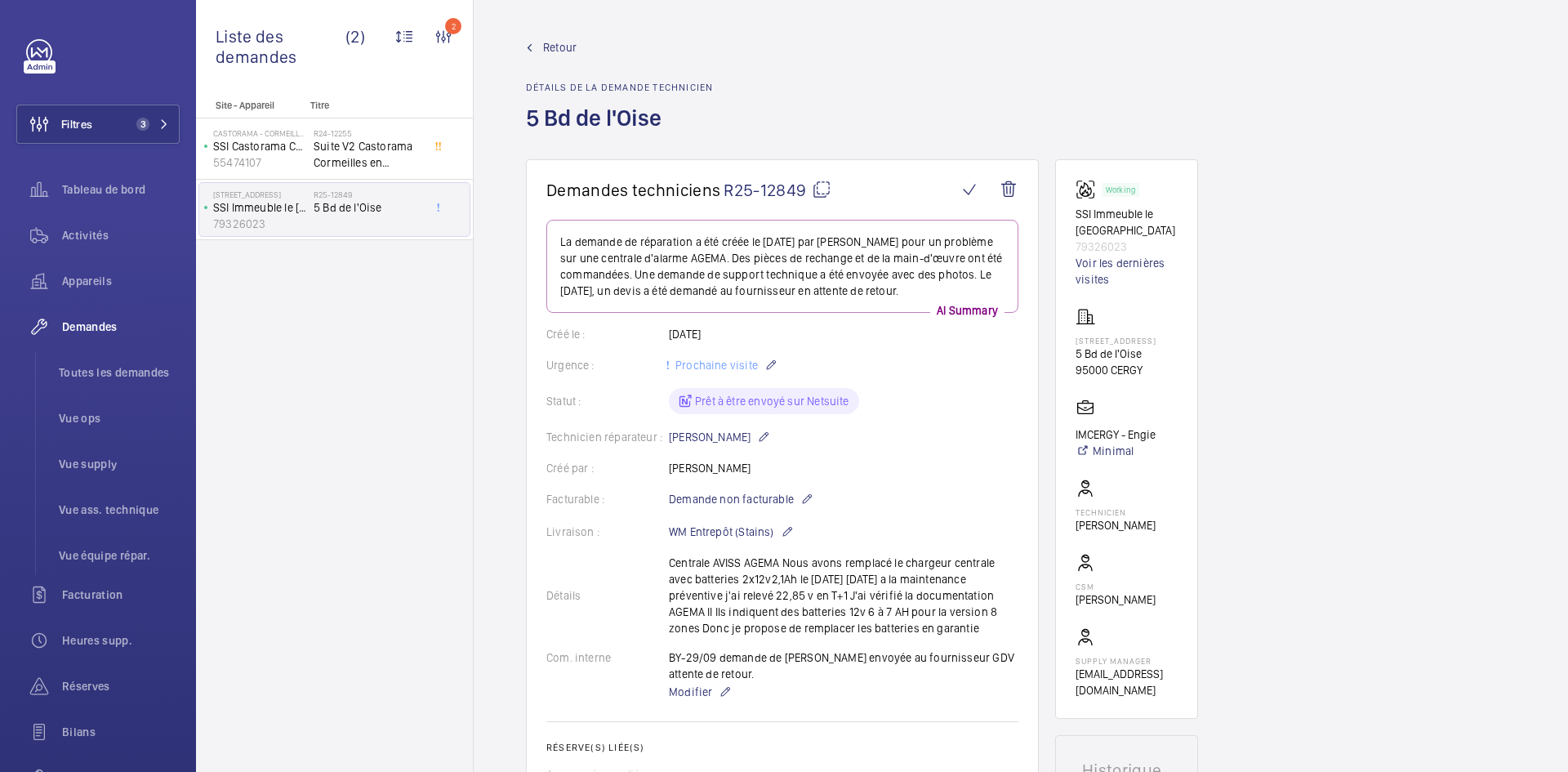
click at [566, 40] on span "Retour" at bounding box center [560, 47] width 33 height 17
click at [562, 42] on span "Retour" at bounding box center [560, 47] width 33 height 17
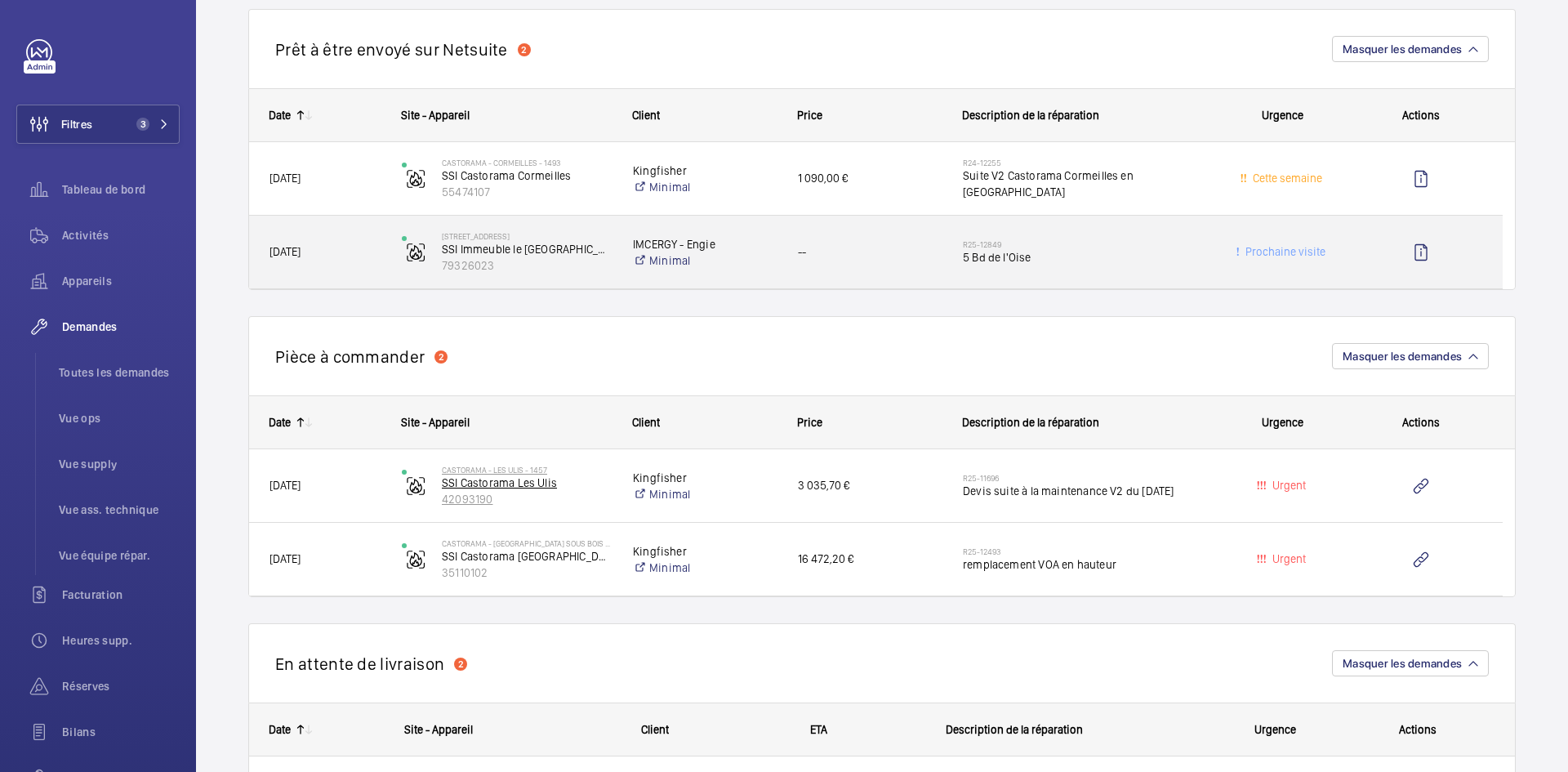
scroll to position [653, 0]
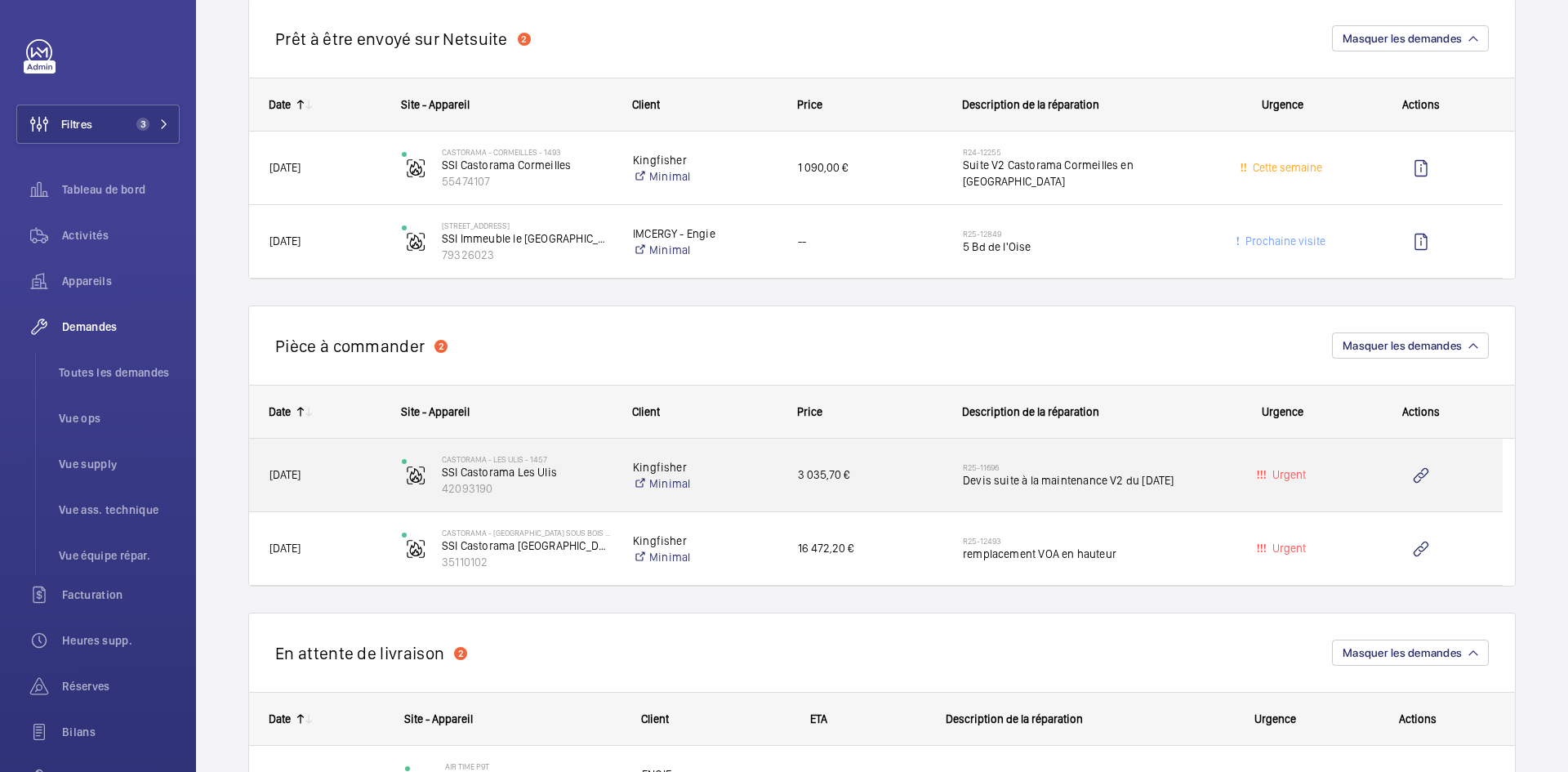
click at [355, 476] on span "[DATE]" at bounding box center [324, 475] width 111 height 19
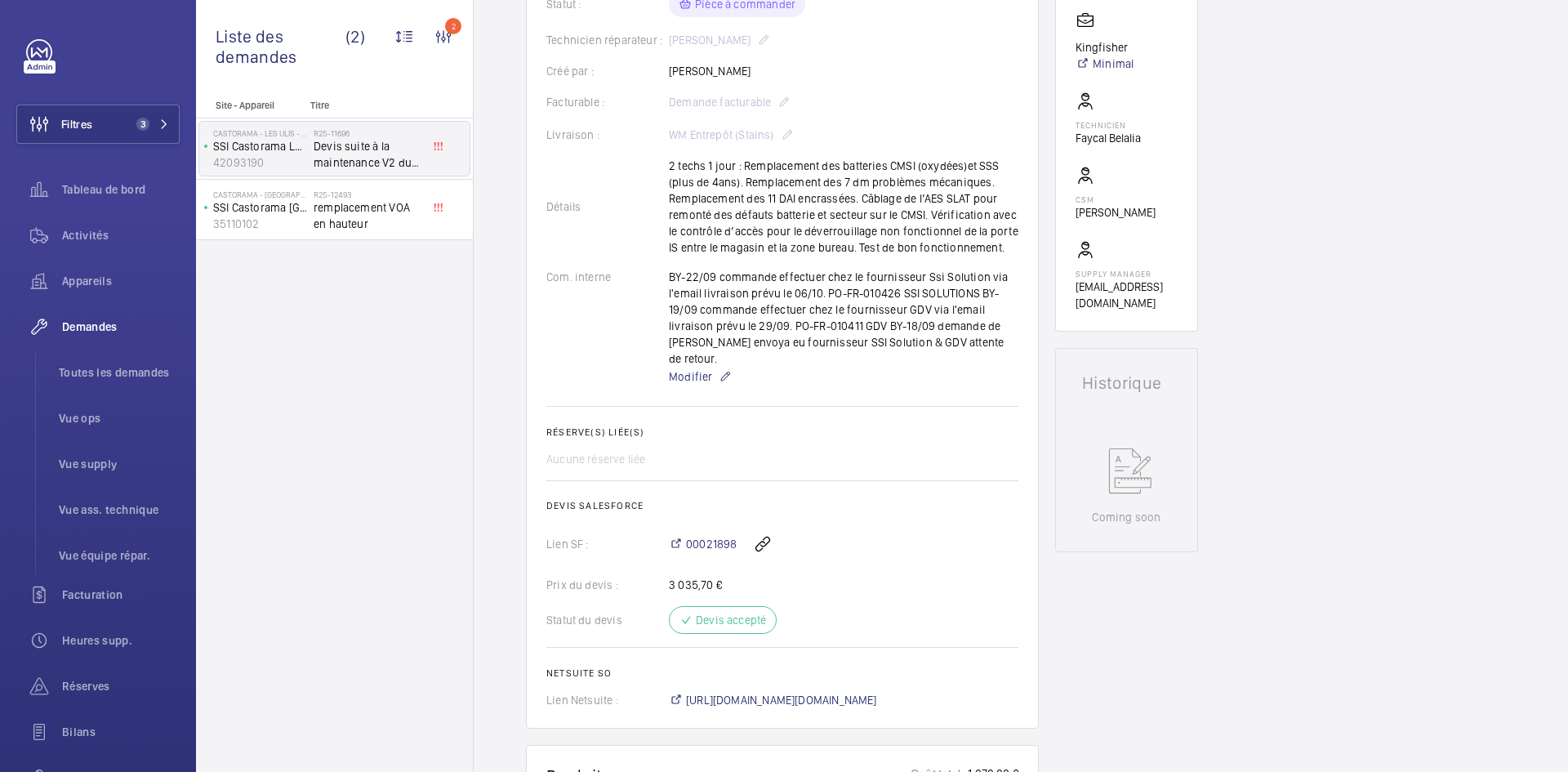
scroll to position [245, 0]
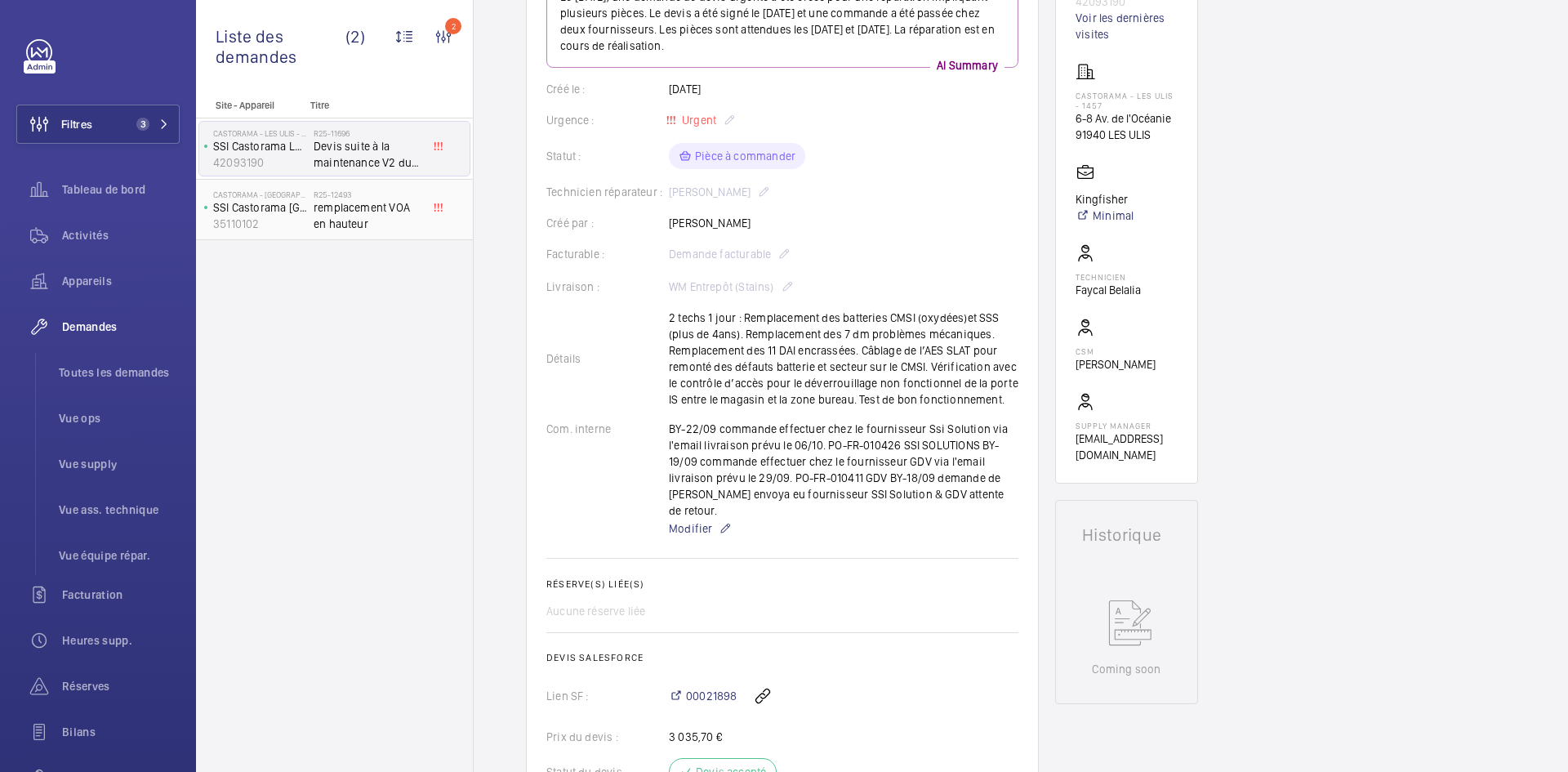
click at [325, 220] on span "remplacement VOA en hauteur" at bounding box center [368, 215] width 108 height 32
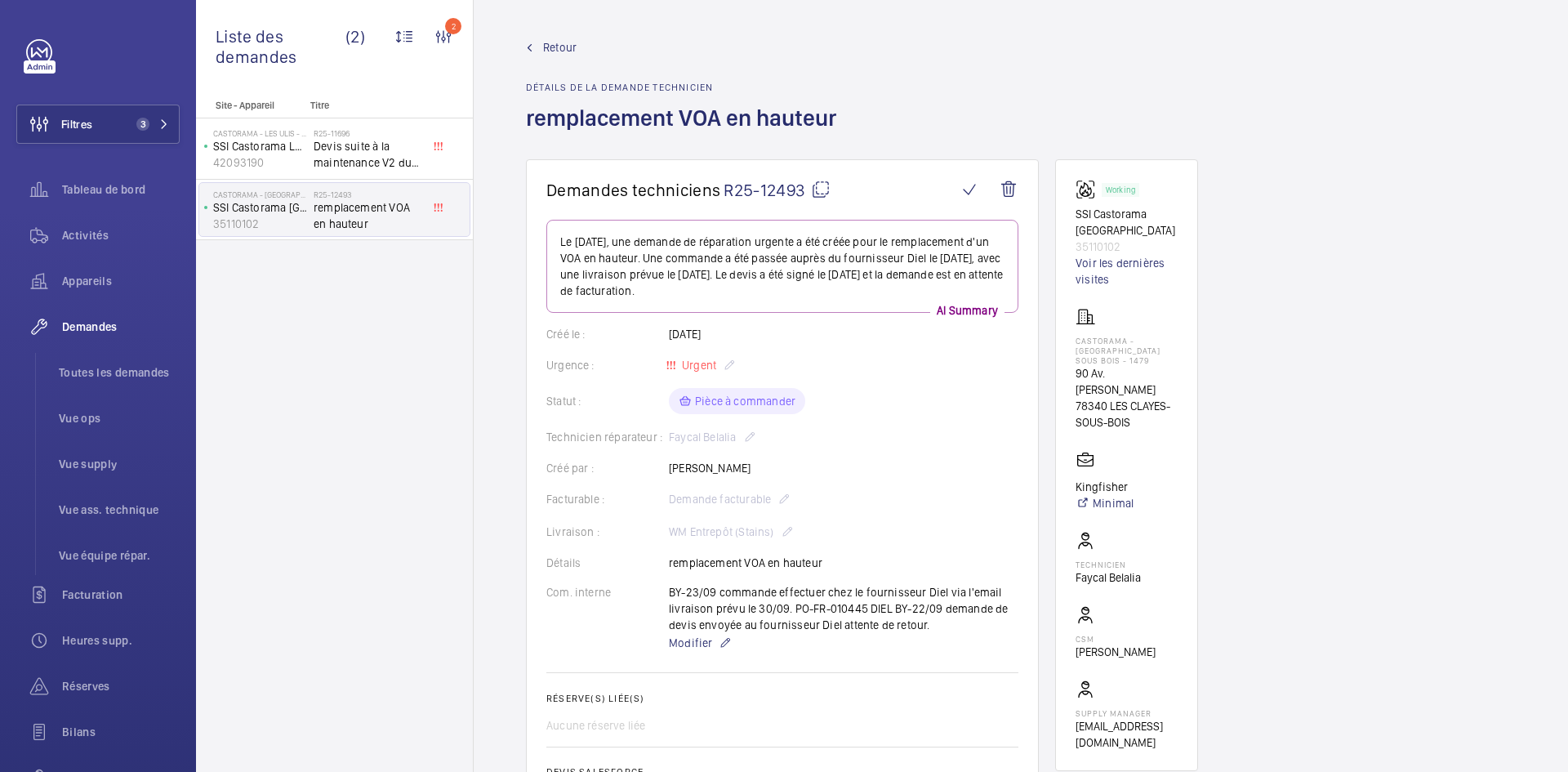
click at [560, 46] on span "Retour" at bounding box center [560, 47] width 33 height 17
click at [559, 47] on span "Retour" at bounding box center [560, 47] width 33 height 17
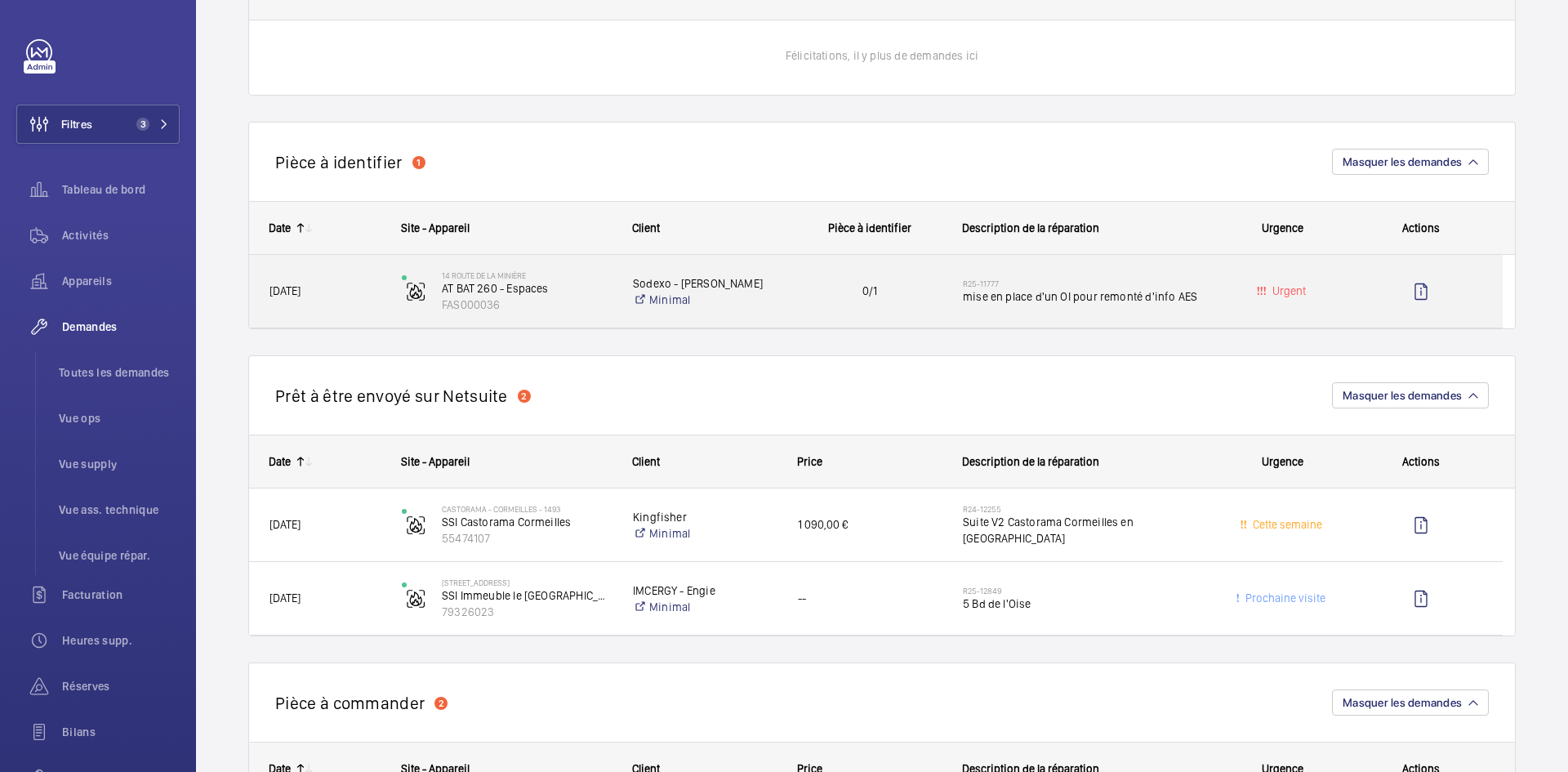
scroll to position [327, 0]
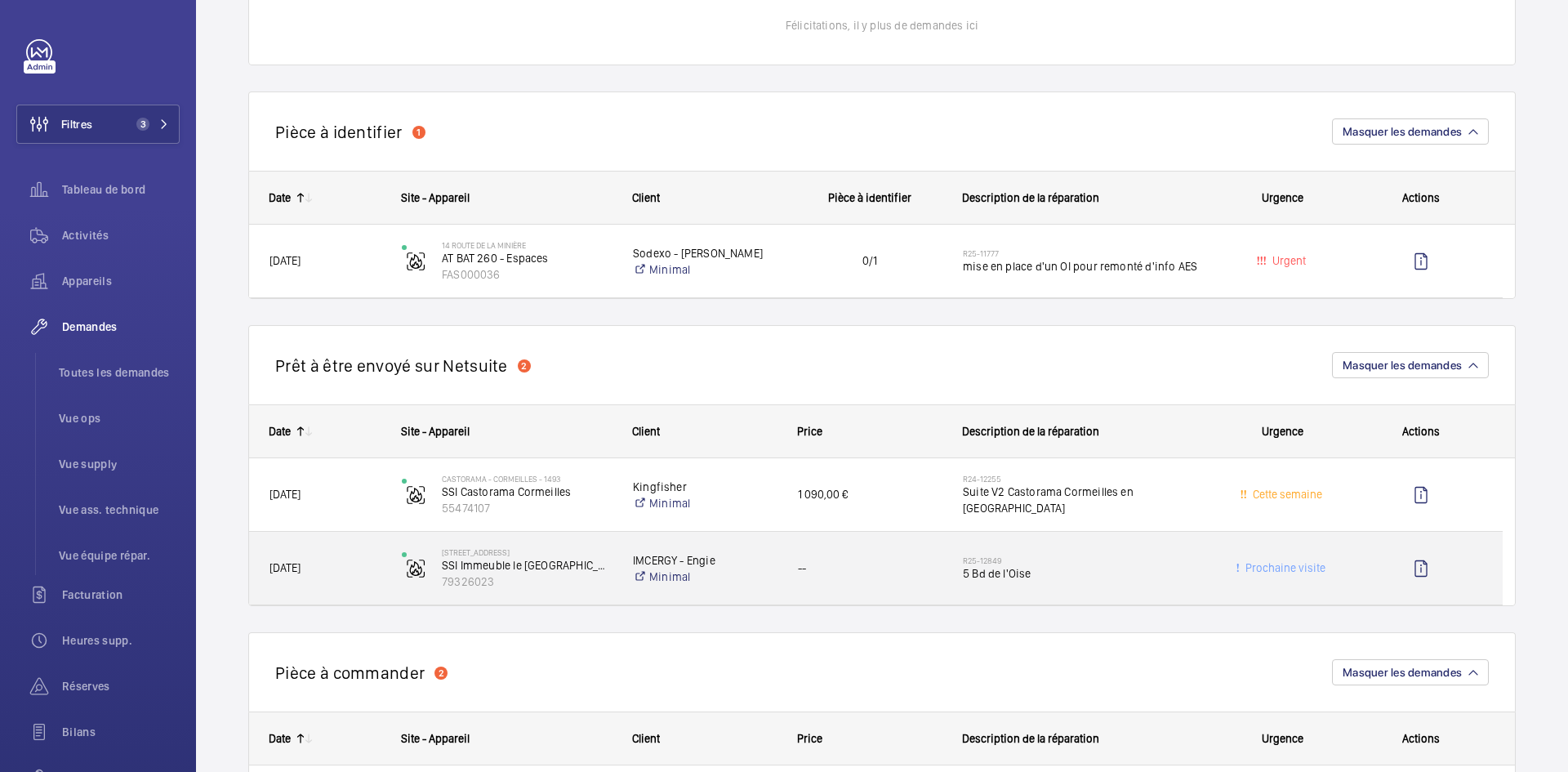
click at [379, 571] on span "25/09/2025" at bounding box center [324, 569] width 111 height 19
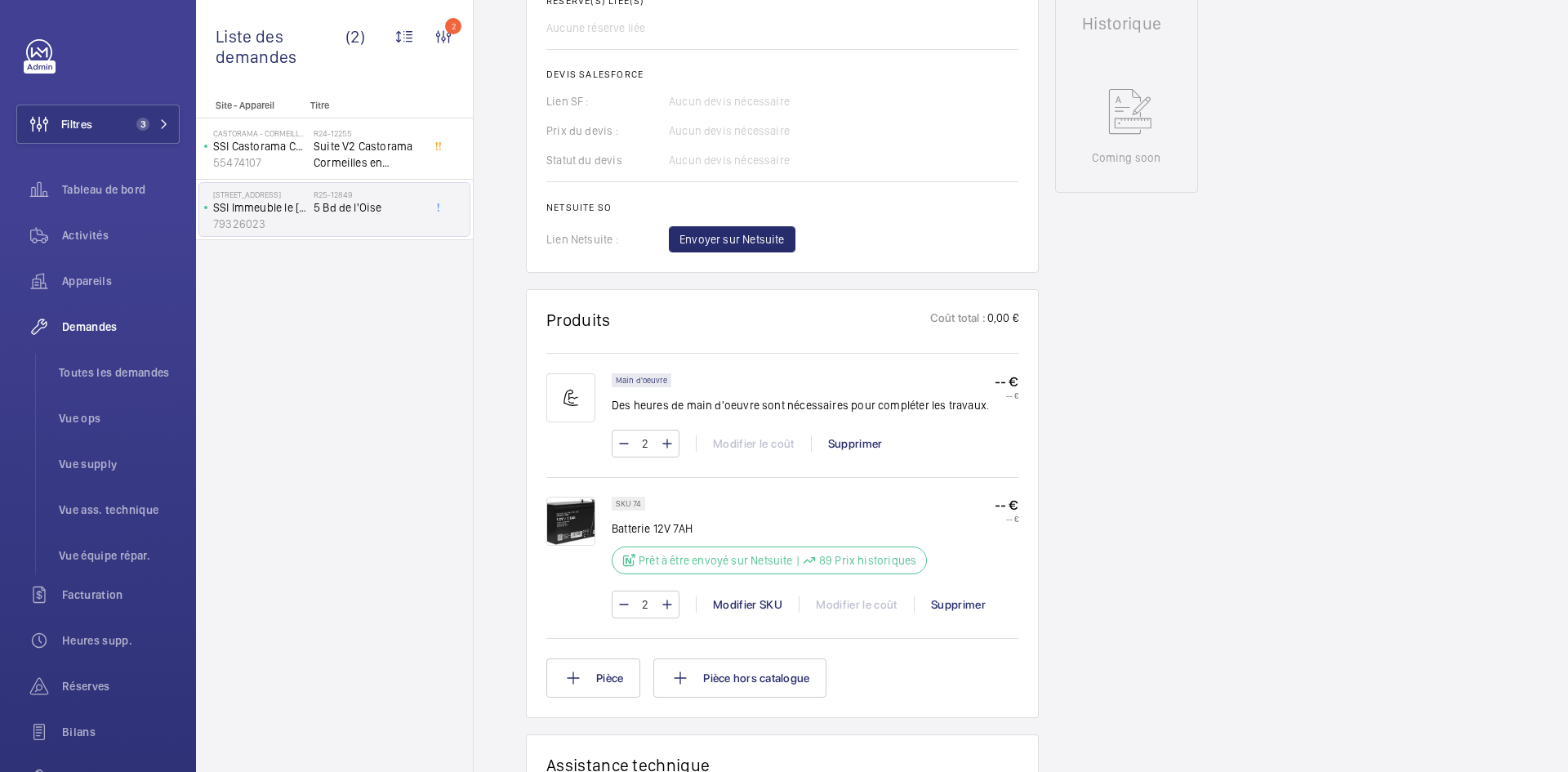
scroll to position [898, 0]
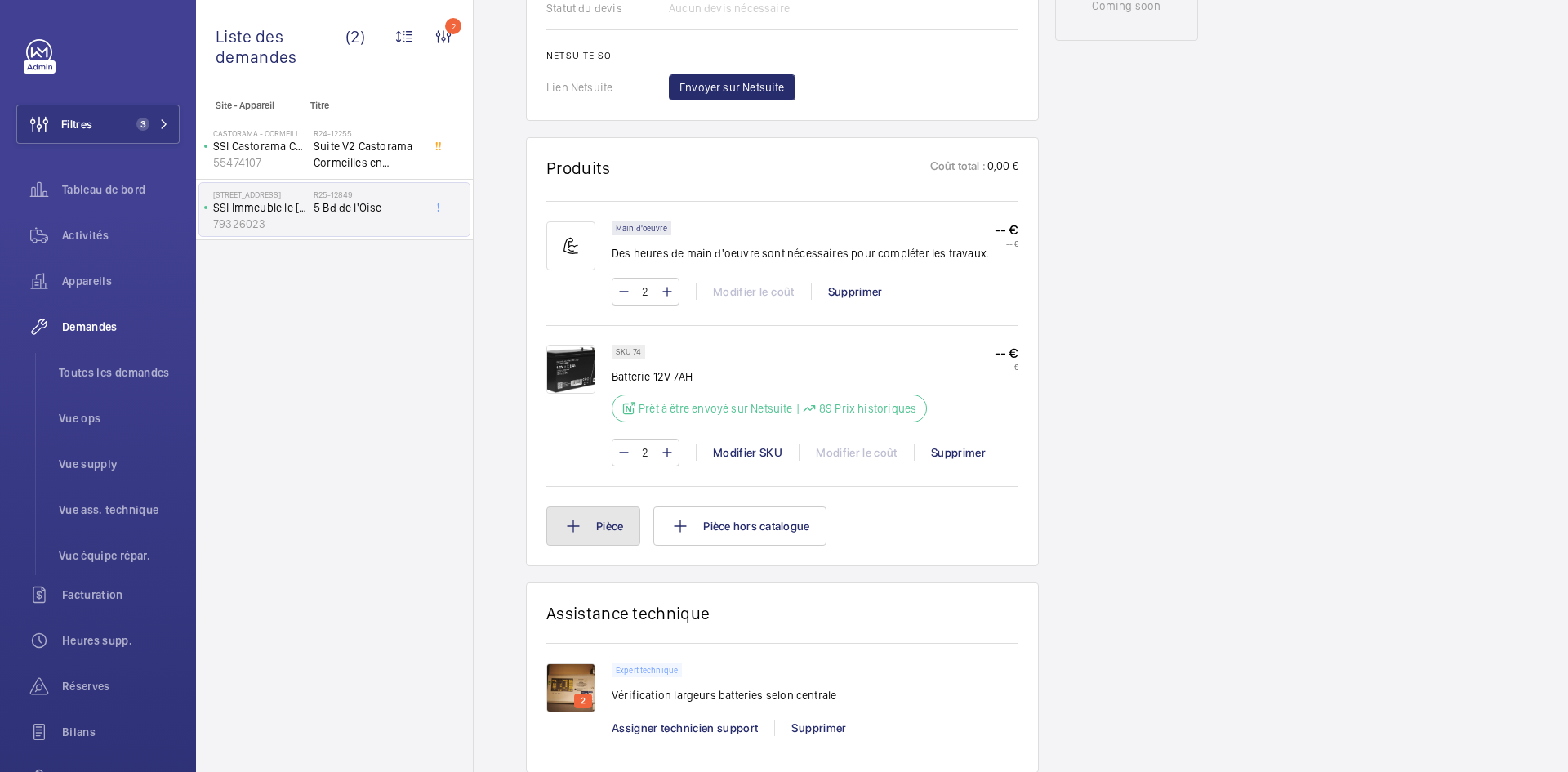
click at [608, 529] on button "Pièce" at bounding box center [594, 526] width 94 height 39
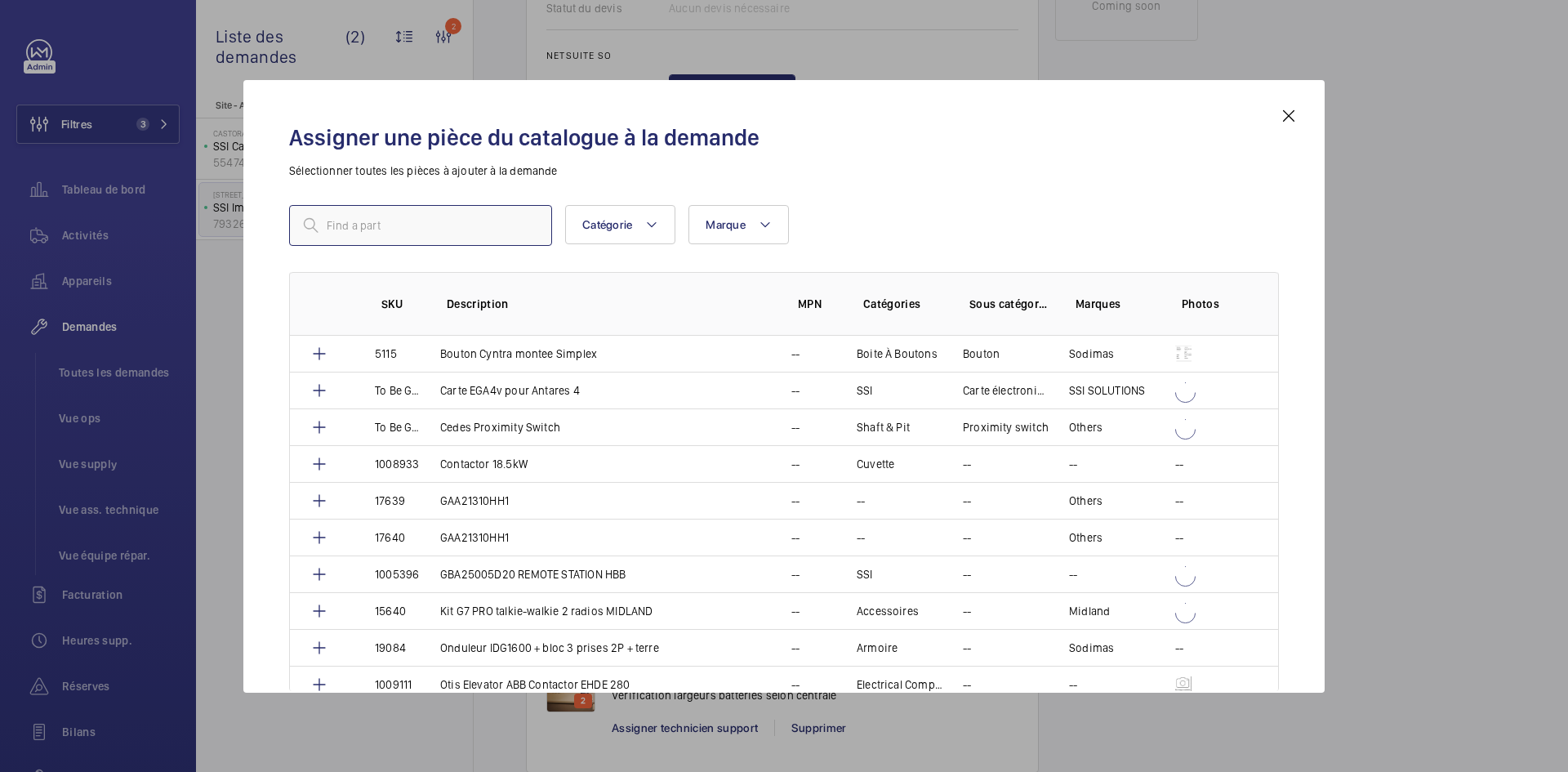
click at [441, 228] on input "text" at bounding box center [421, 225] width 263 height 41
paste input "76"
type input "76"
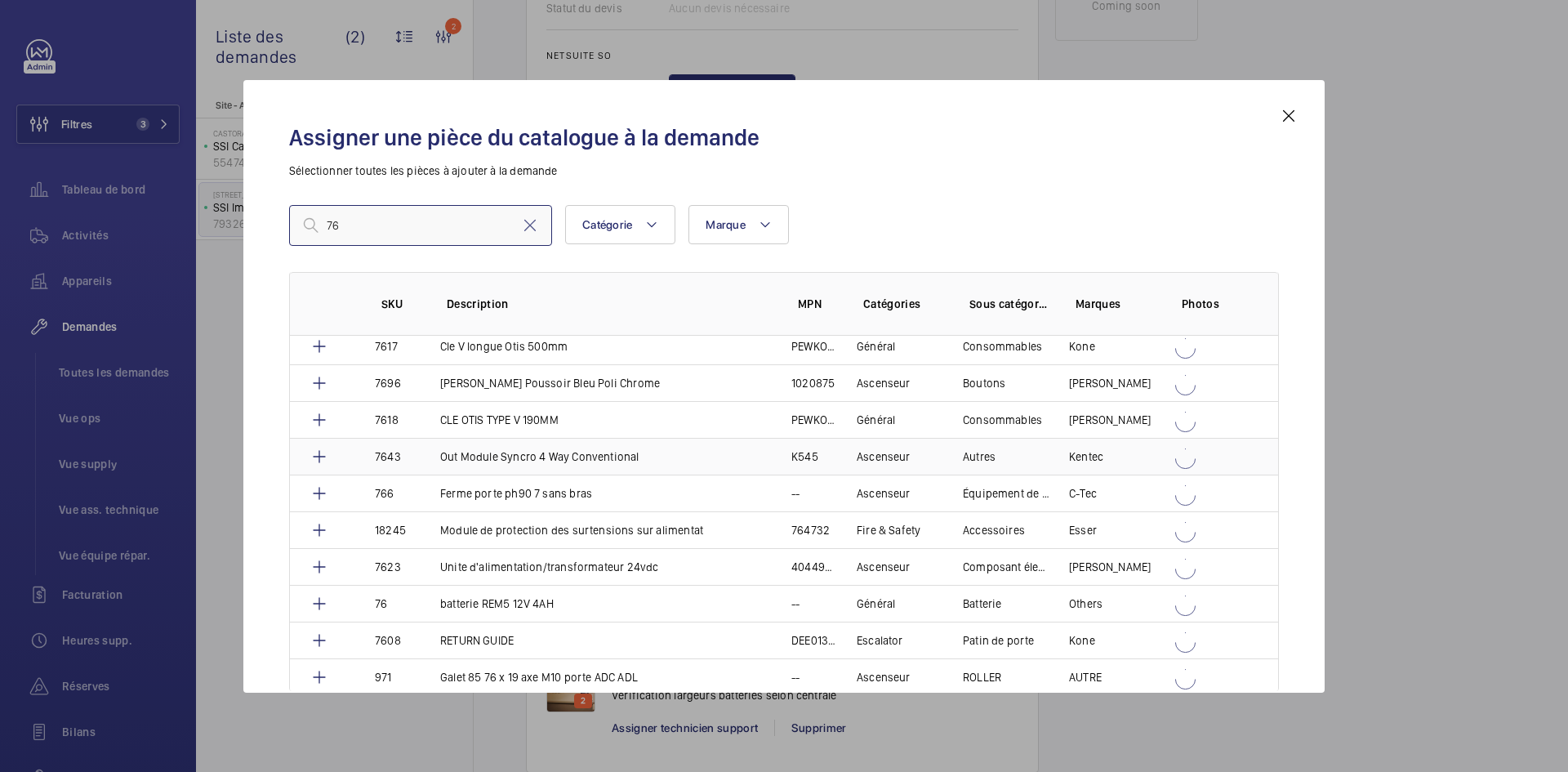
scroll to position [3501, 0]
click at [406, 601] on td "76" at bounding box center [387, 603] width 65 height 37
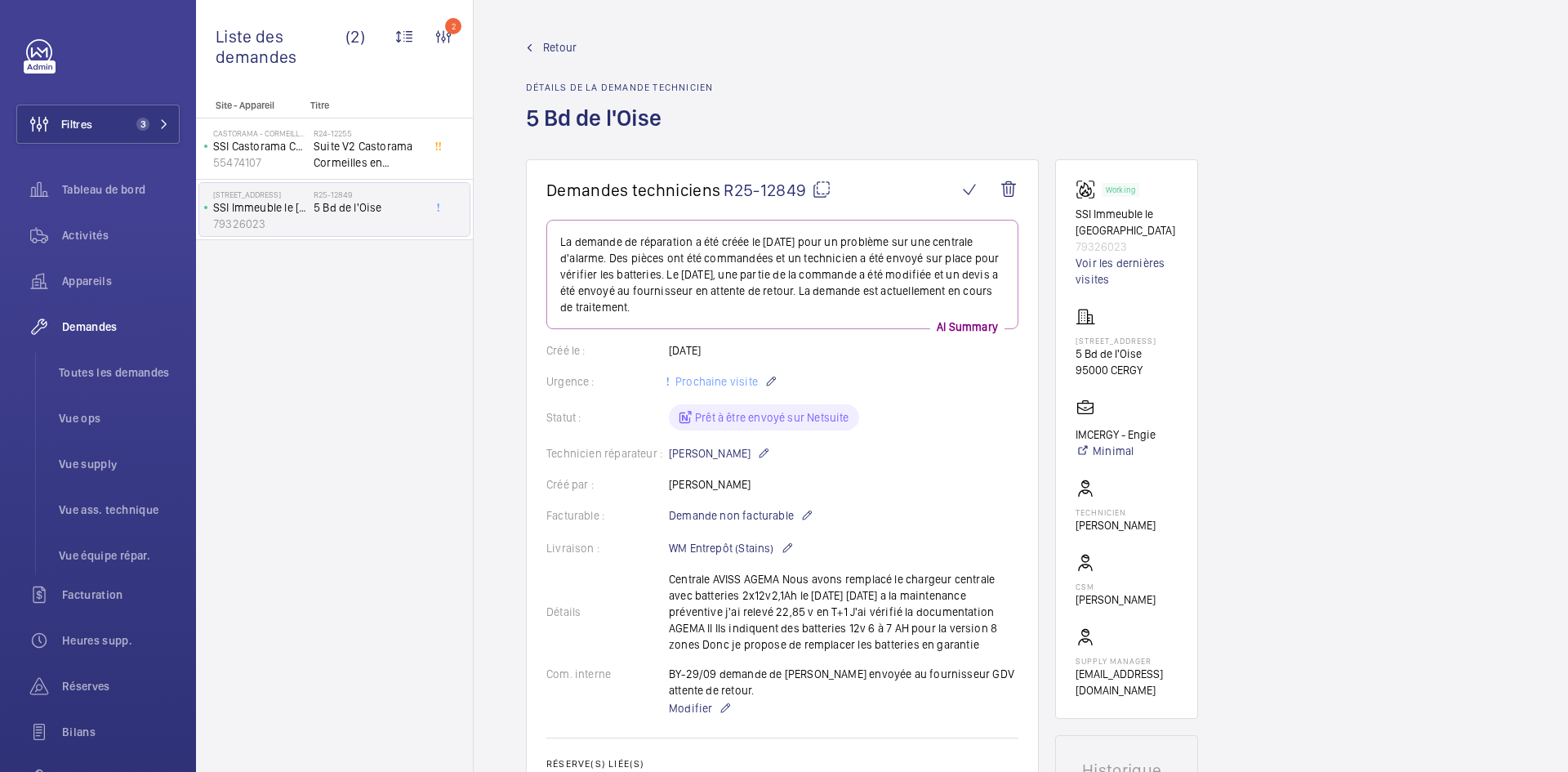
scroll to position [980, 0]
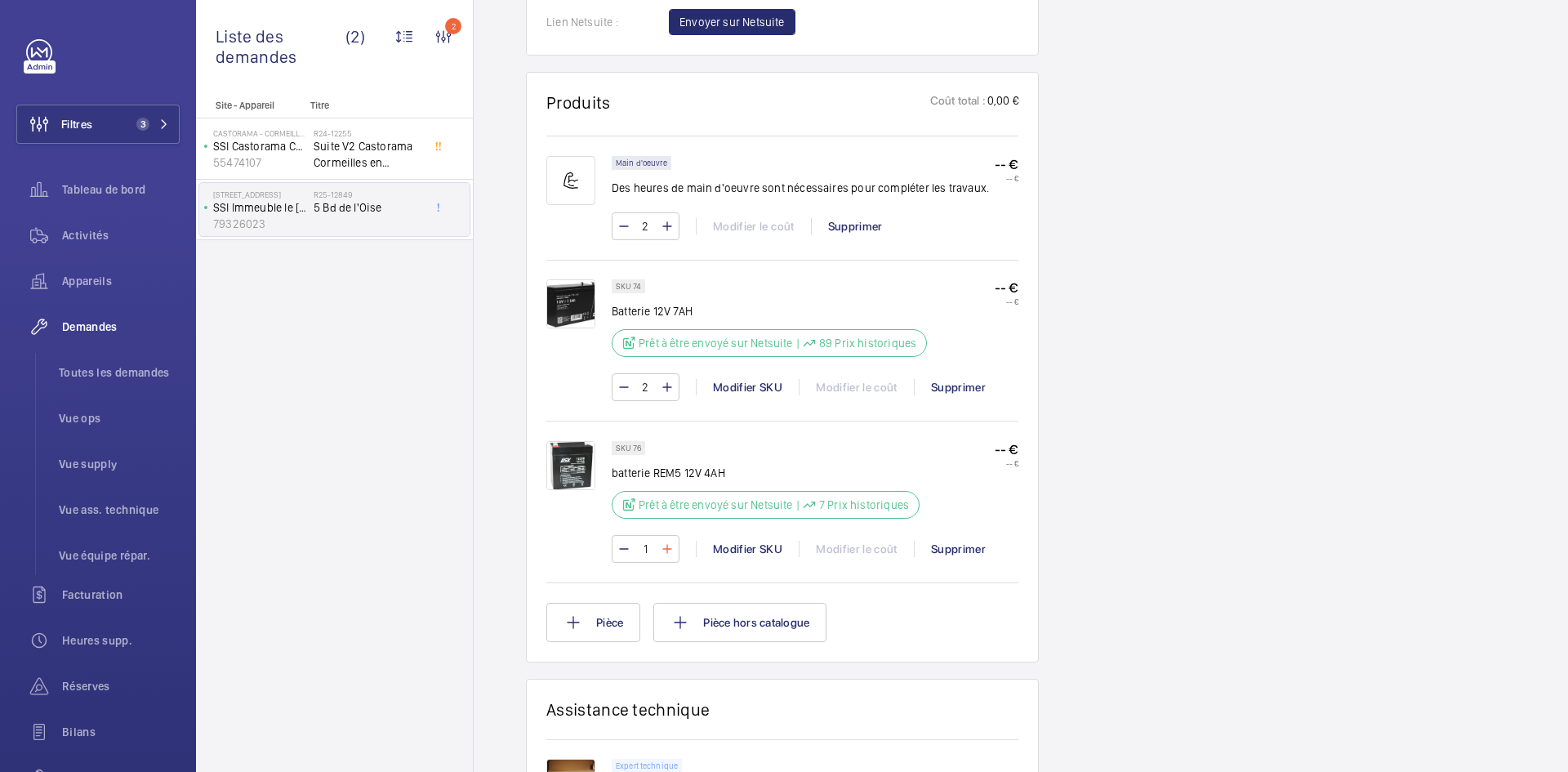
click at [667, 546] on mat-icon at bounding box center [667, 549] width 13 height 19
type input "2"
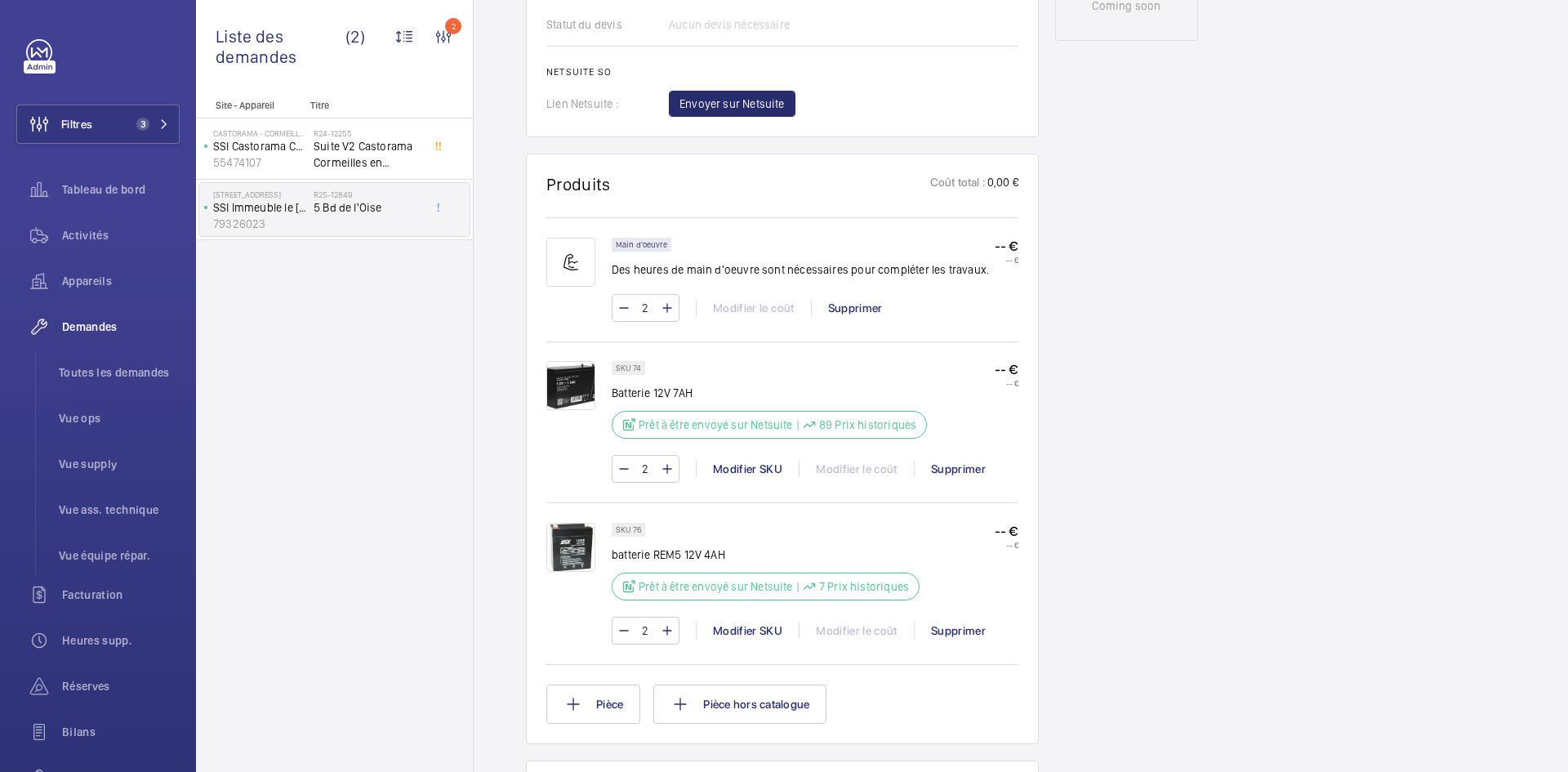
scroll to position [653, 0]
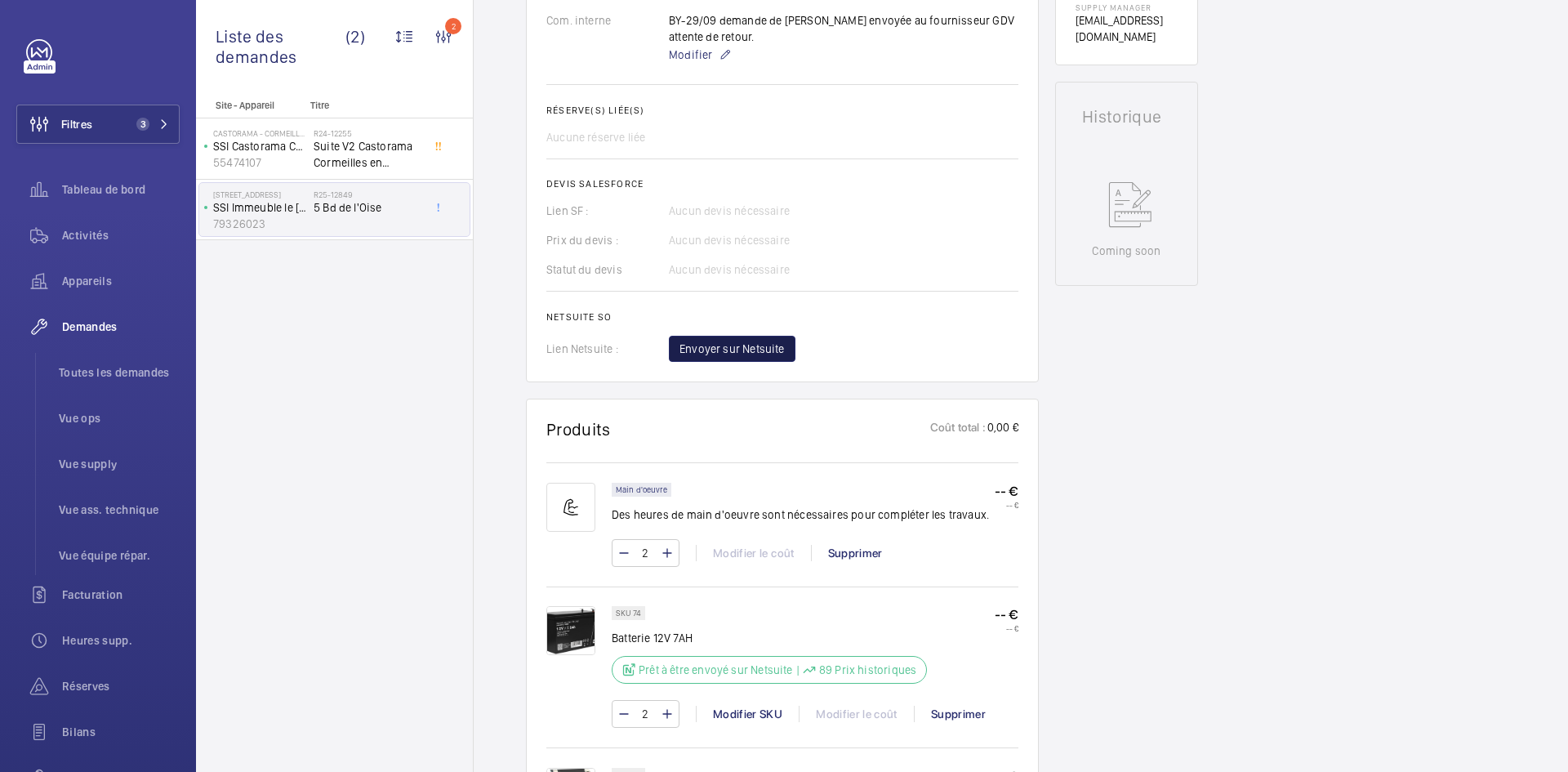
click at [778, 352] on span "Envoyer sur Netsuite" at bounding box center [732, 349] width 106 height 17
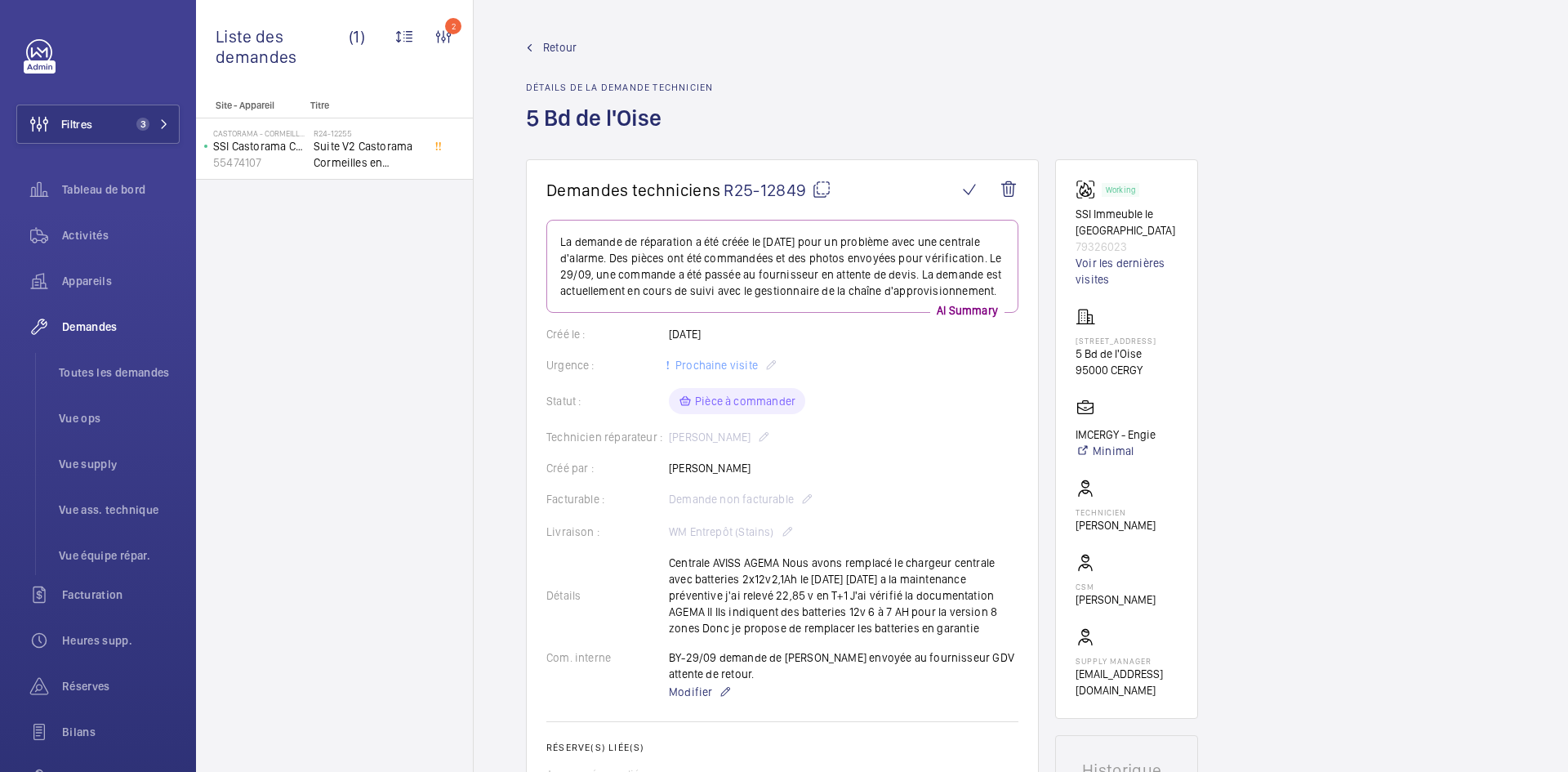
scroll to position [735, 0]
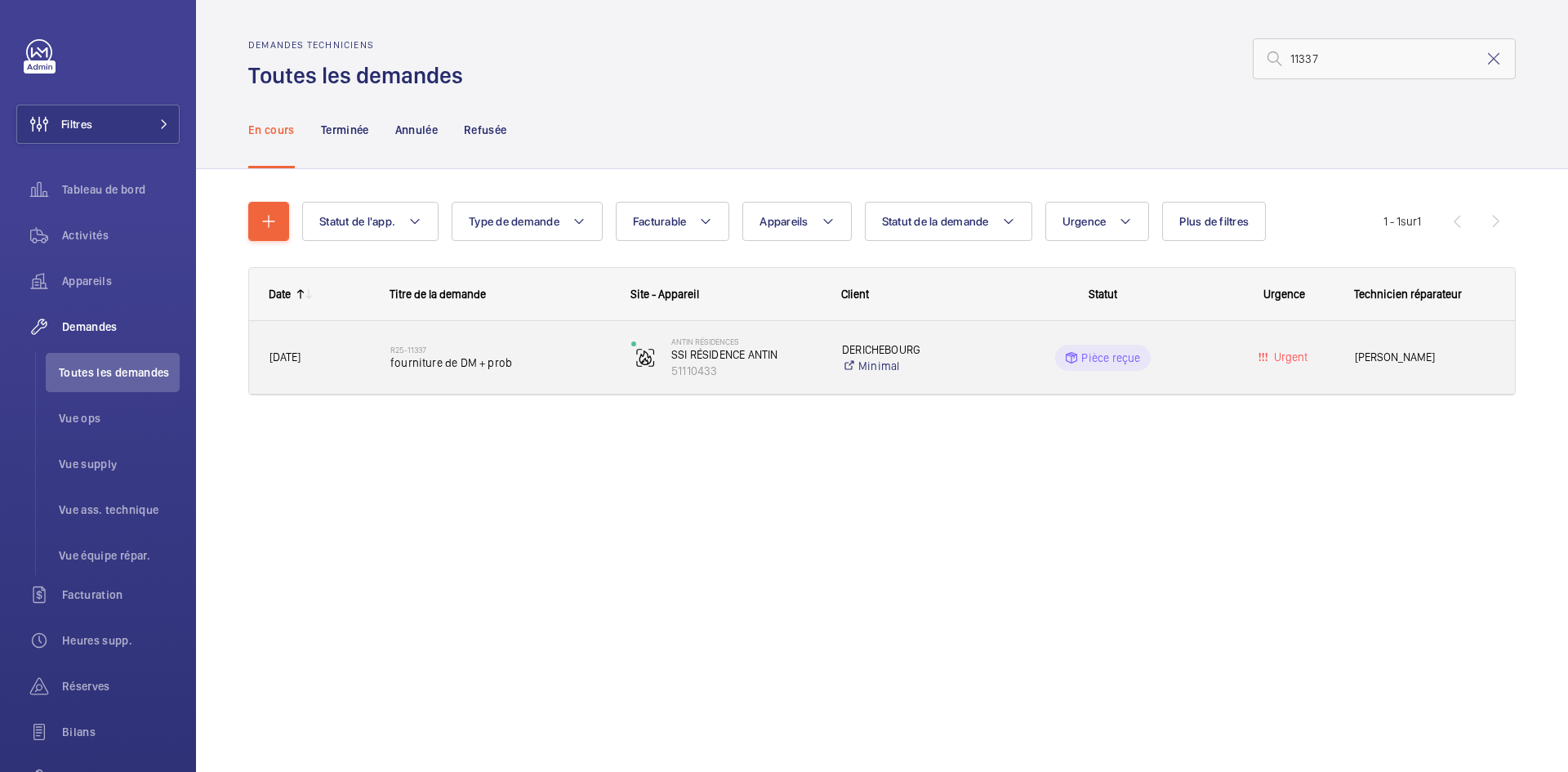
type input "11337"
click at [331, 357] on span "26/08/2025" at bounding box center [319, 358] width 99 height 19
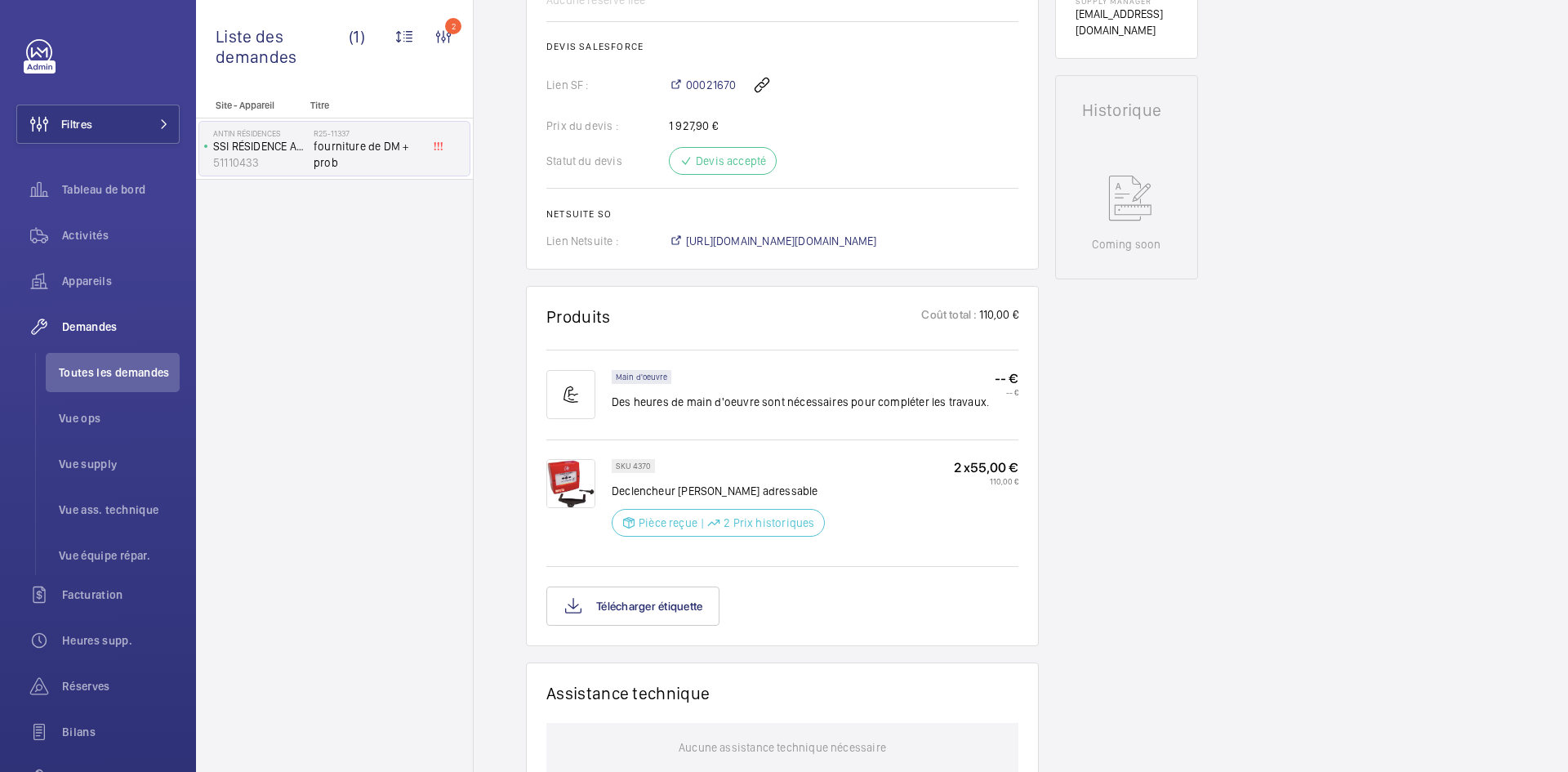
scroll to position [735, 0]
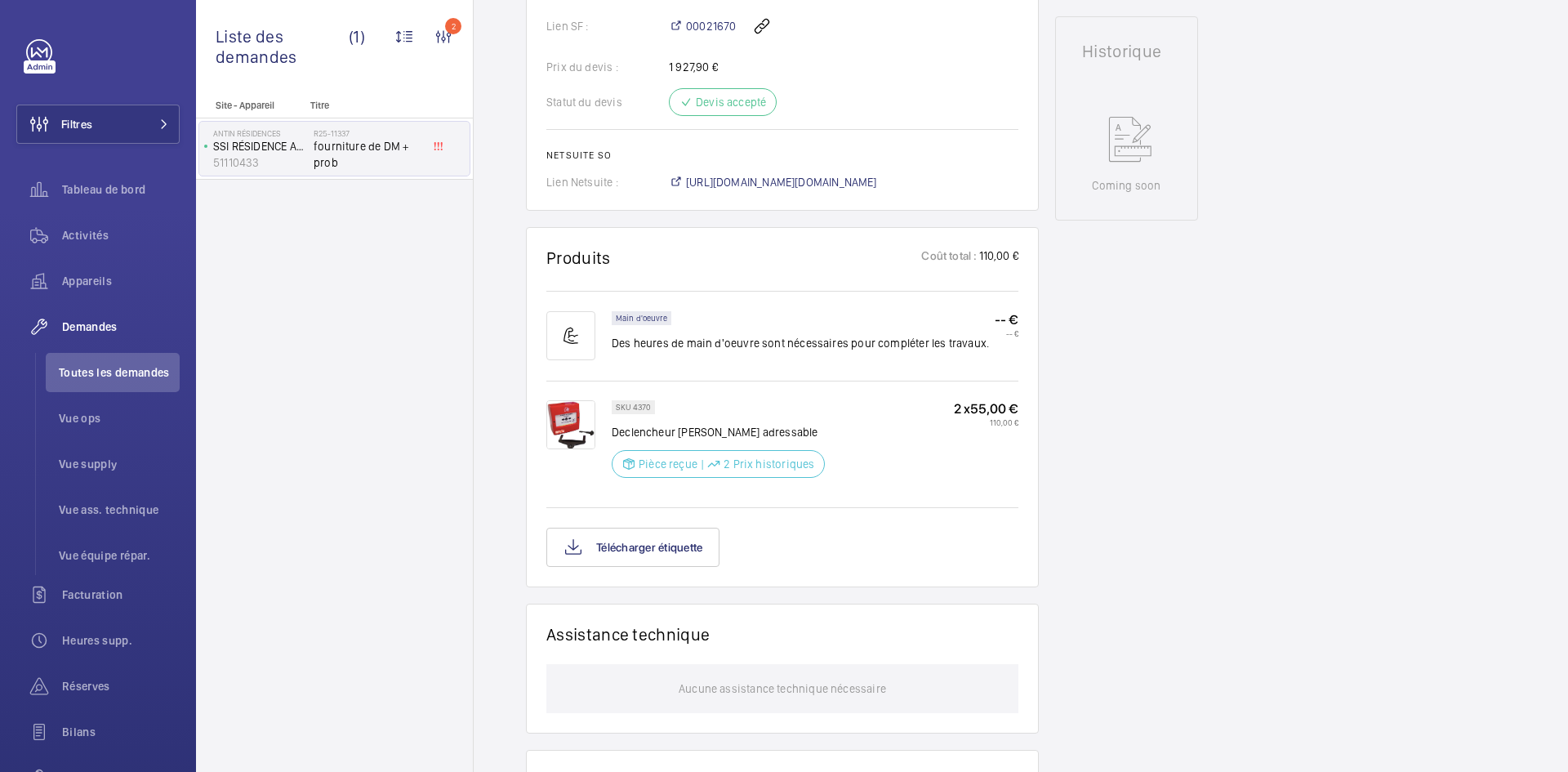
click at [564, 424] on img at bounding box center [571, 425] width 49 height 49
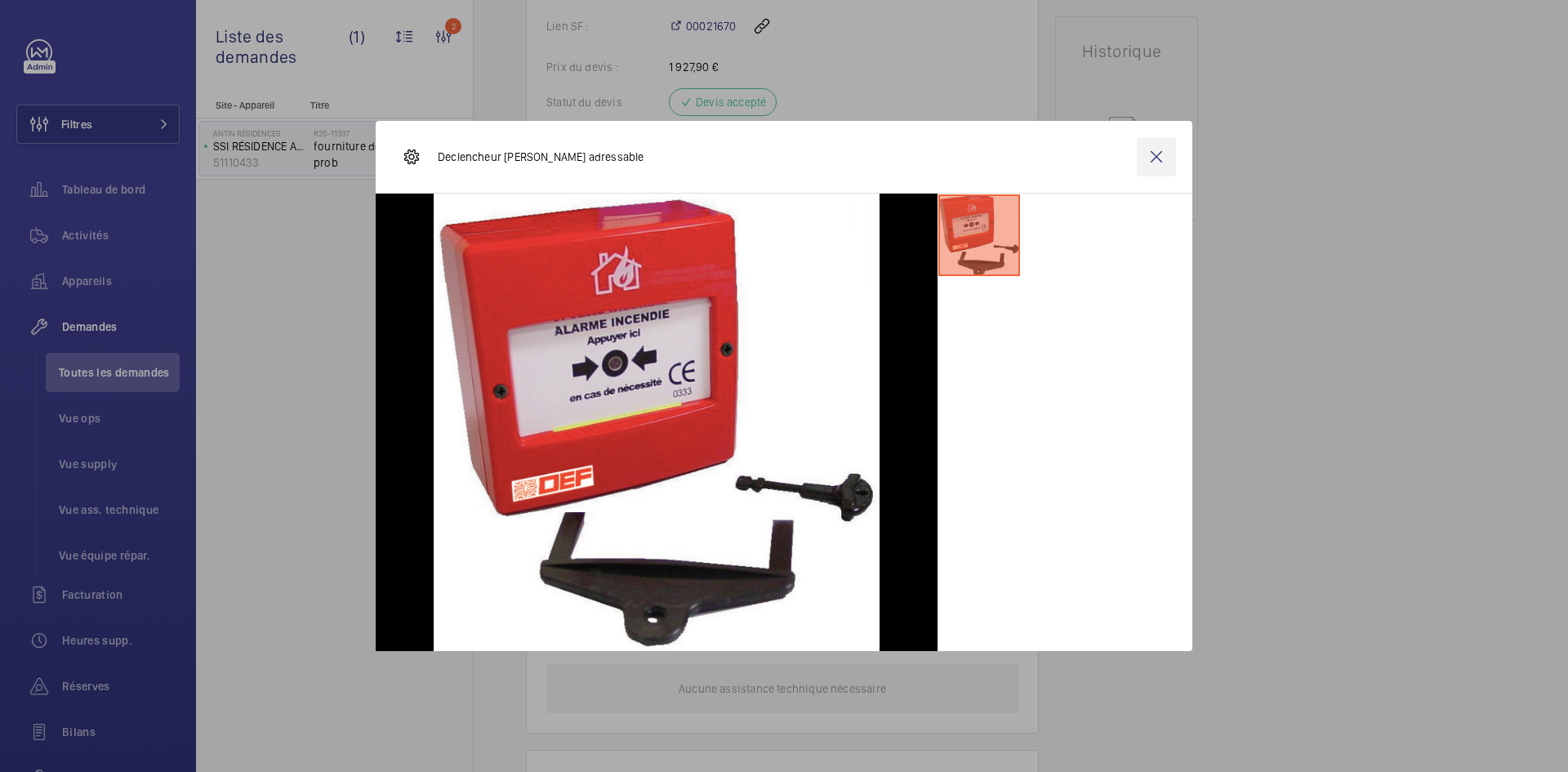
click at [1163, 159] on wm-front-icon-button at bounding box center [1156, 156] width 39 height 39
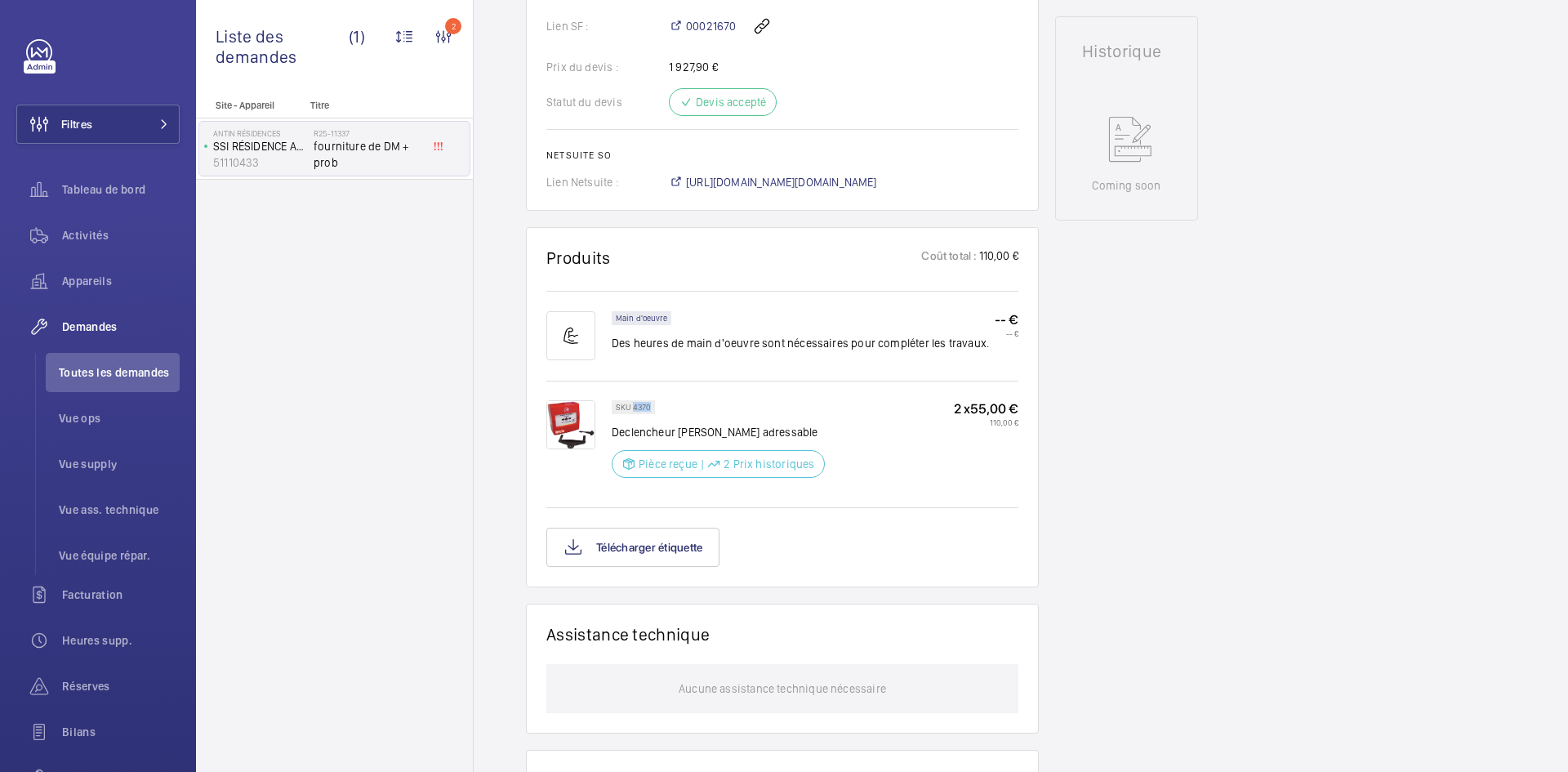
drag, startPoint x: 652, startPoint y: 405, endPoint x: 635, endPoint y: 406, distance: 17.0
click at [635, 406] on div "SKU 4370" at bounding box center [633, 407] width 44 height 14
drag, startPoint x: 652, startPoint y: 405, endPoint x: 742, endPoint y: 409, distance: 90.1
click at [742, 409] on div "SKU 4370 Declencheur manuel Orion adressable Pièce reçue | 2 Prix historiques" at bounding box center [718, 444] width 213 height 87
drag, startPoint x: 651, startPoint y: 406, endPoint x: 633, endPoint y: 407, distance: 18.0
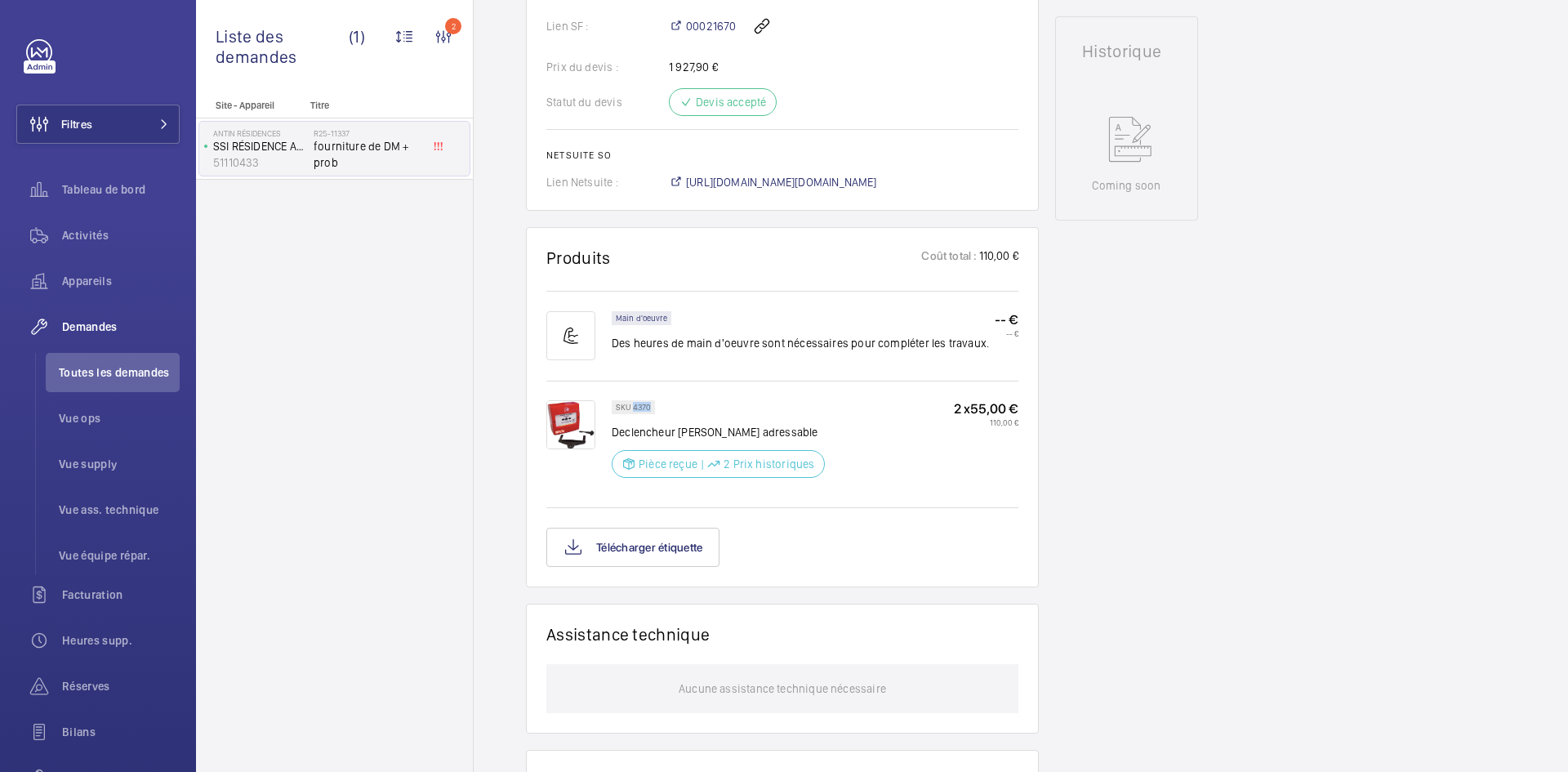
click at [633, 407] on div "SKU 4370" at bounding box center [633, 407] width 44 height 14
copy p "4370"
click at [828, 185] on span "https://6461500.app.netsuite.com/app/accounting/transactions/salesord.nl?id=302…" at bounding box center [781, 181] width 191 height 17
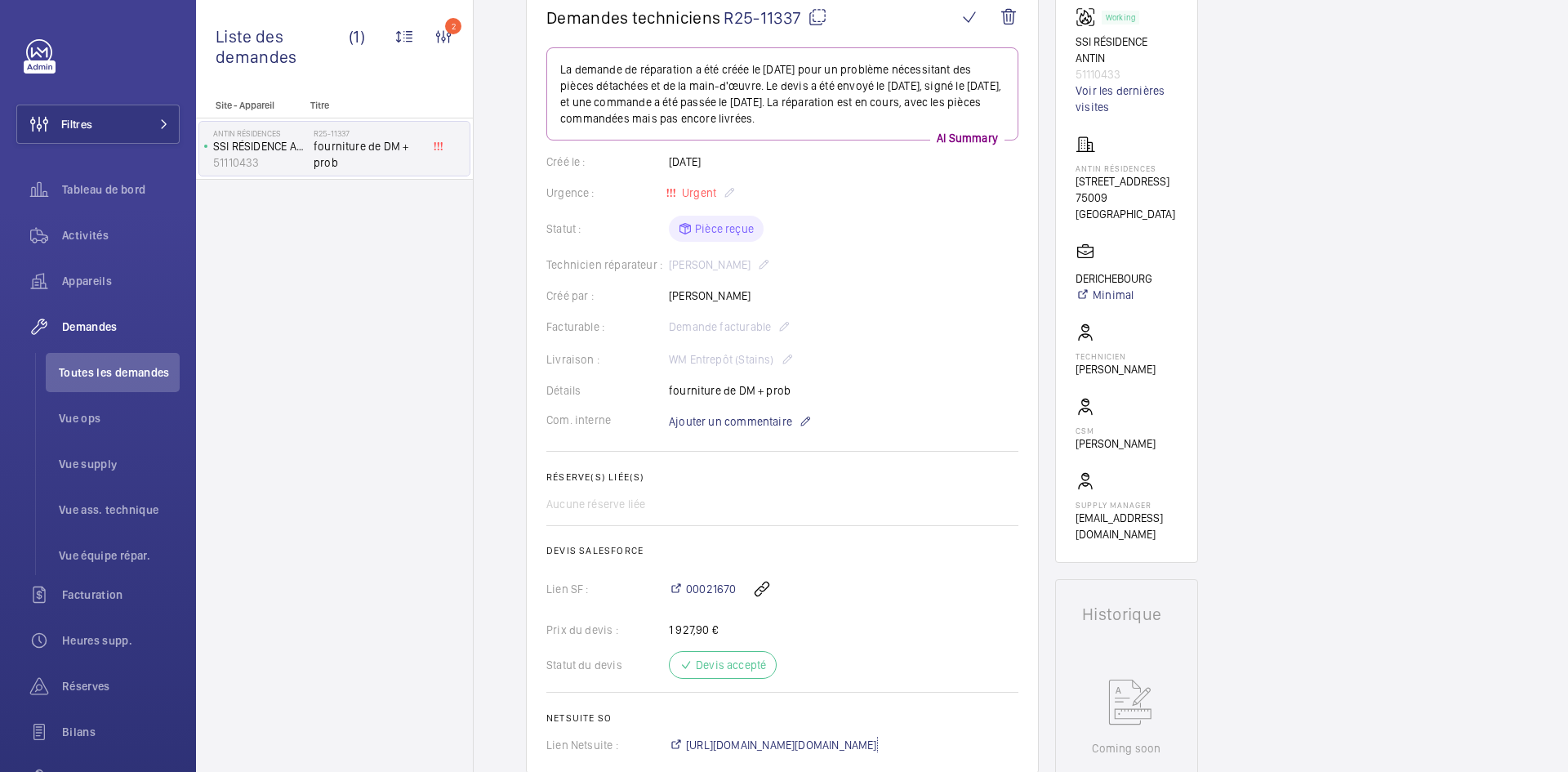
scroll to position [0, 0]
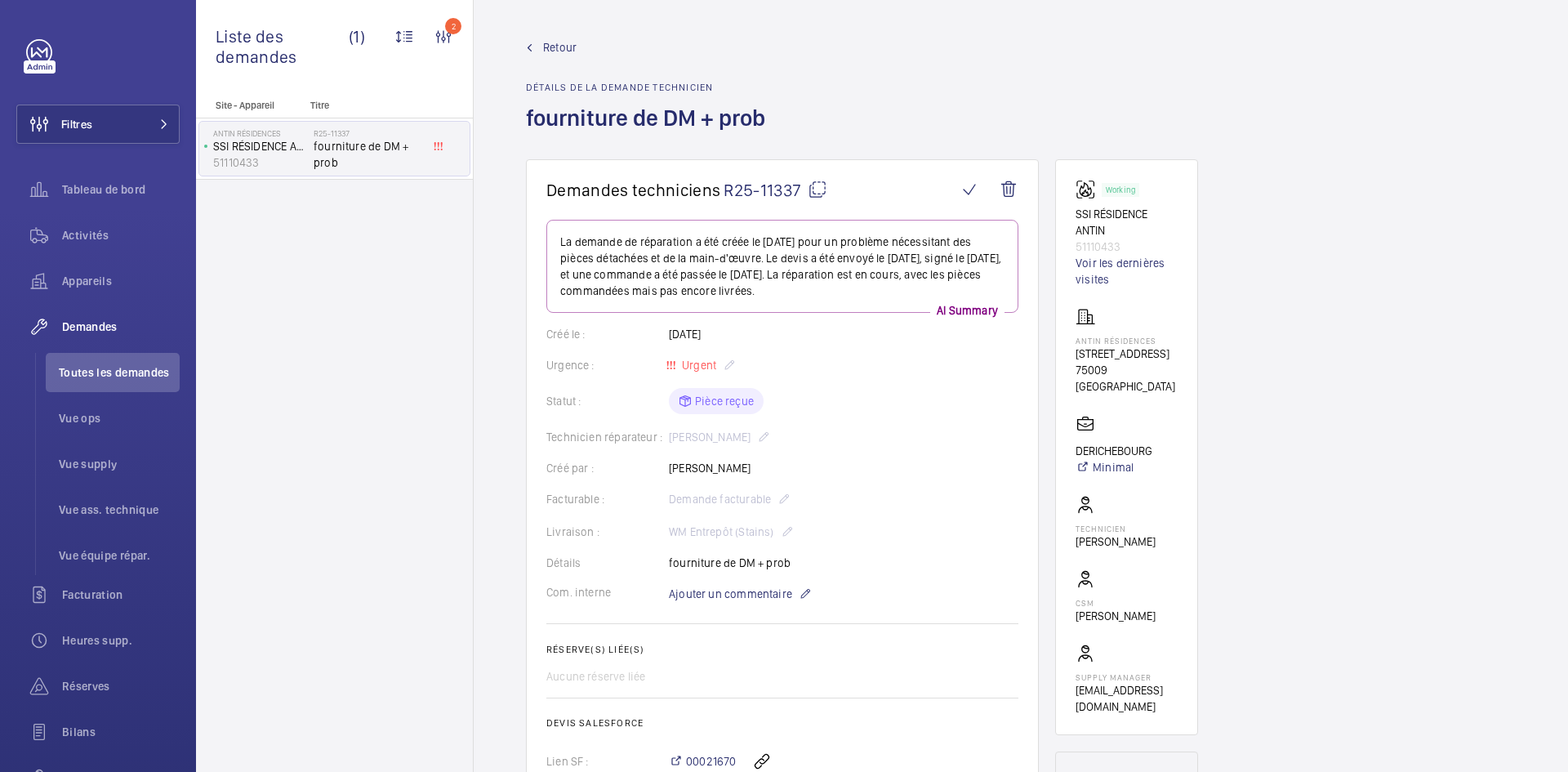
click at [571, 48] on span "Retour" at bounding box center [560, 47] width 33 height 17
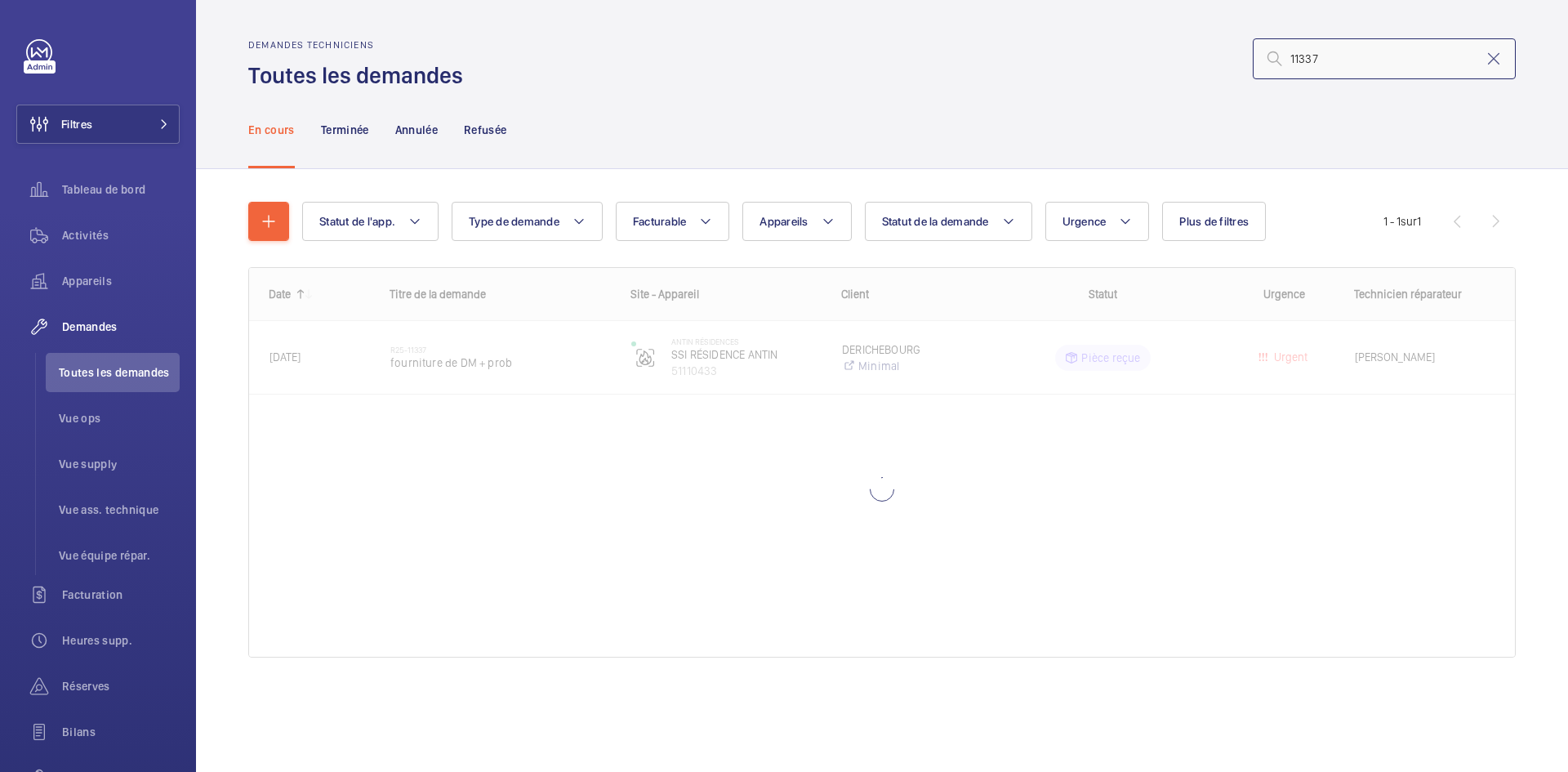
click at [1382, 65] on input "11337" at bounding box center [1385, 58] width 263 height 41
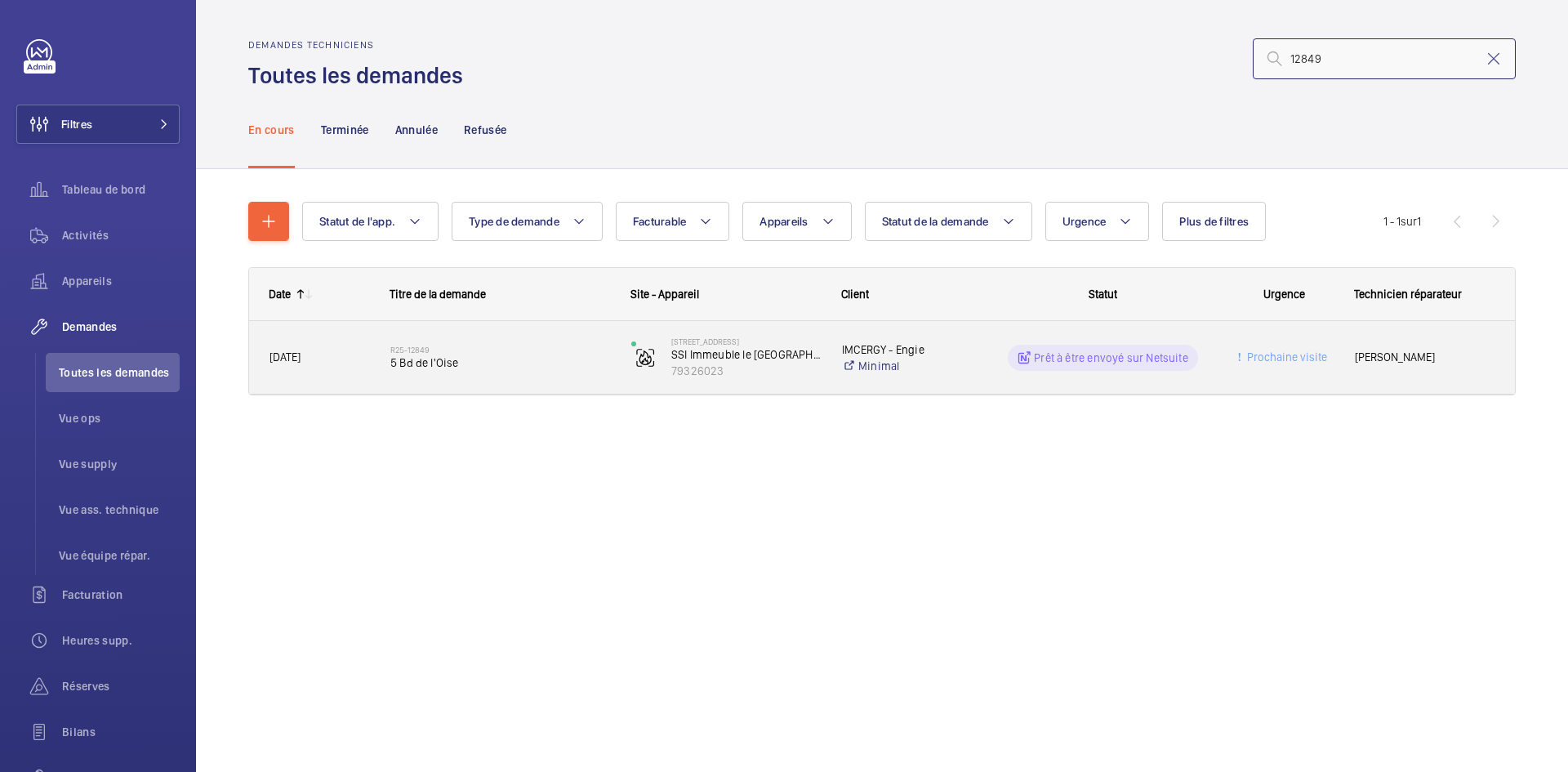
type input "12849"
click at [356, 357] on span "25/09/2025" at bounding box center [319, 358] width 99 height 19
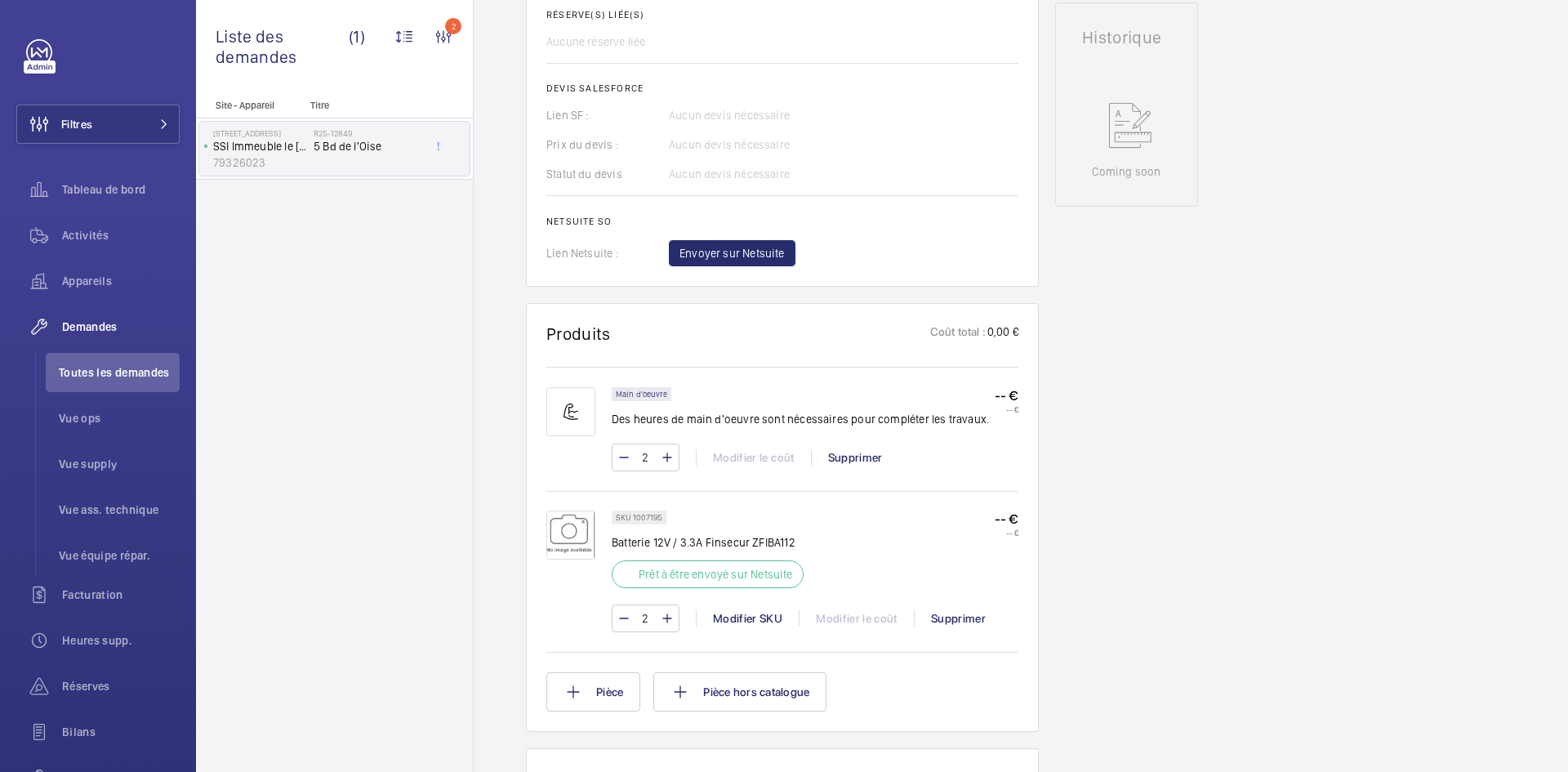
scroll to position [735, 0]
click at [747, 624] on div "Modifier SKU" at bounding box center [747, 616] width 103 height 17
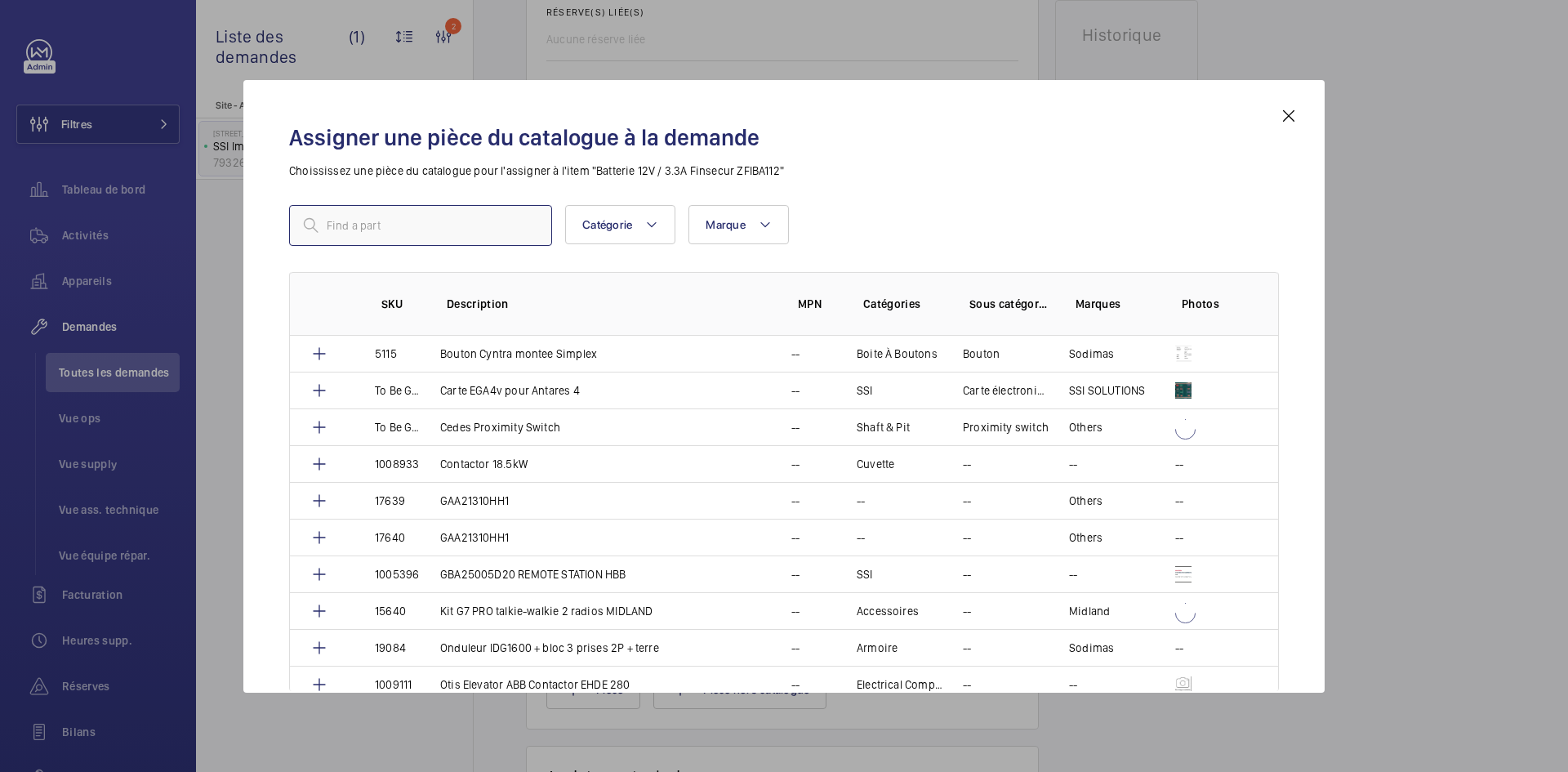
click at [411, 230] on input "text" at bounding box center [421, 225] width 263 height 41
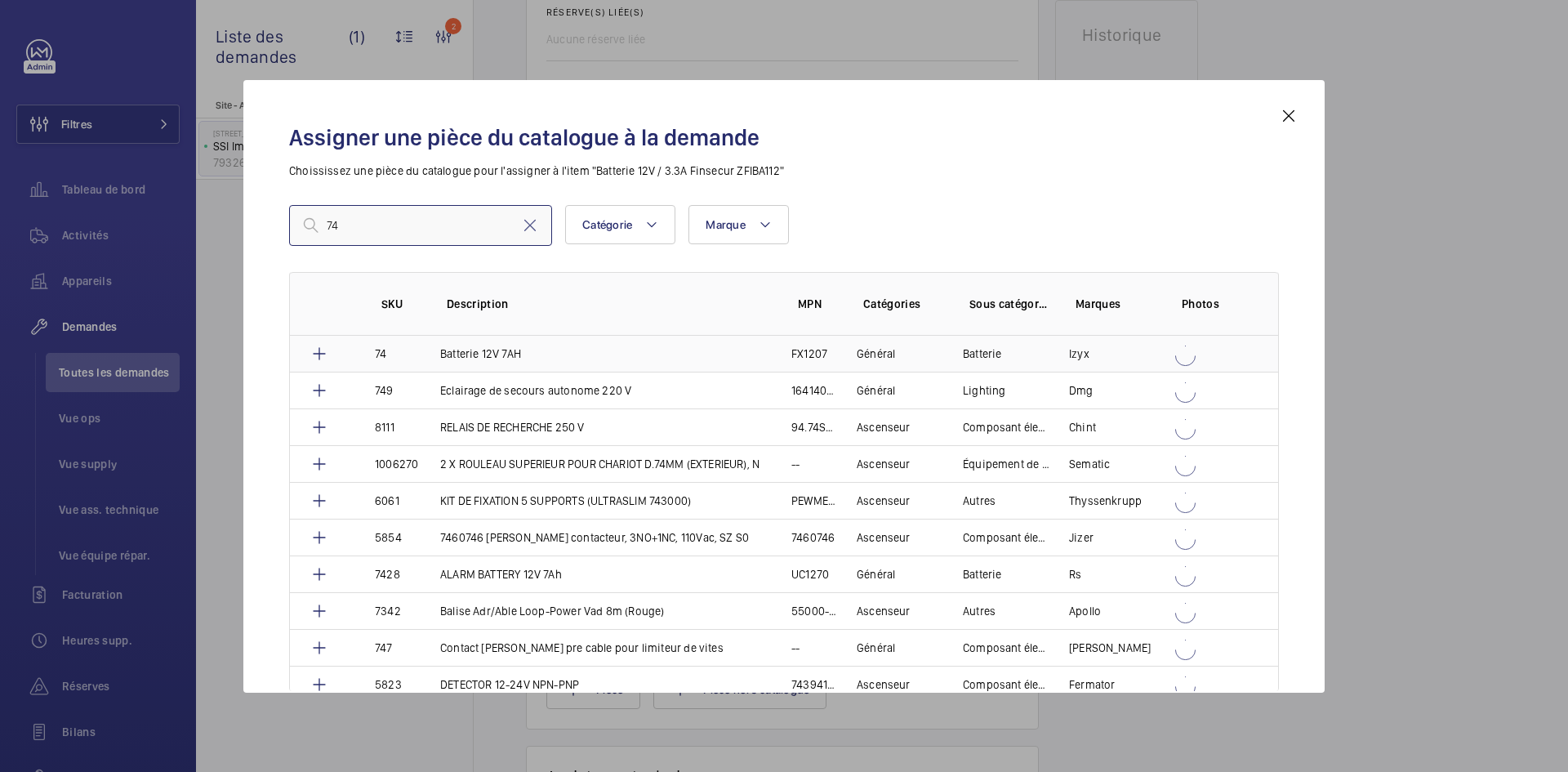
type input "74"
click at [399, 353] on td "74" at bounding box center [387, 353] width 65 height 36
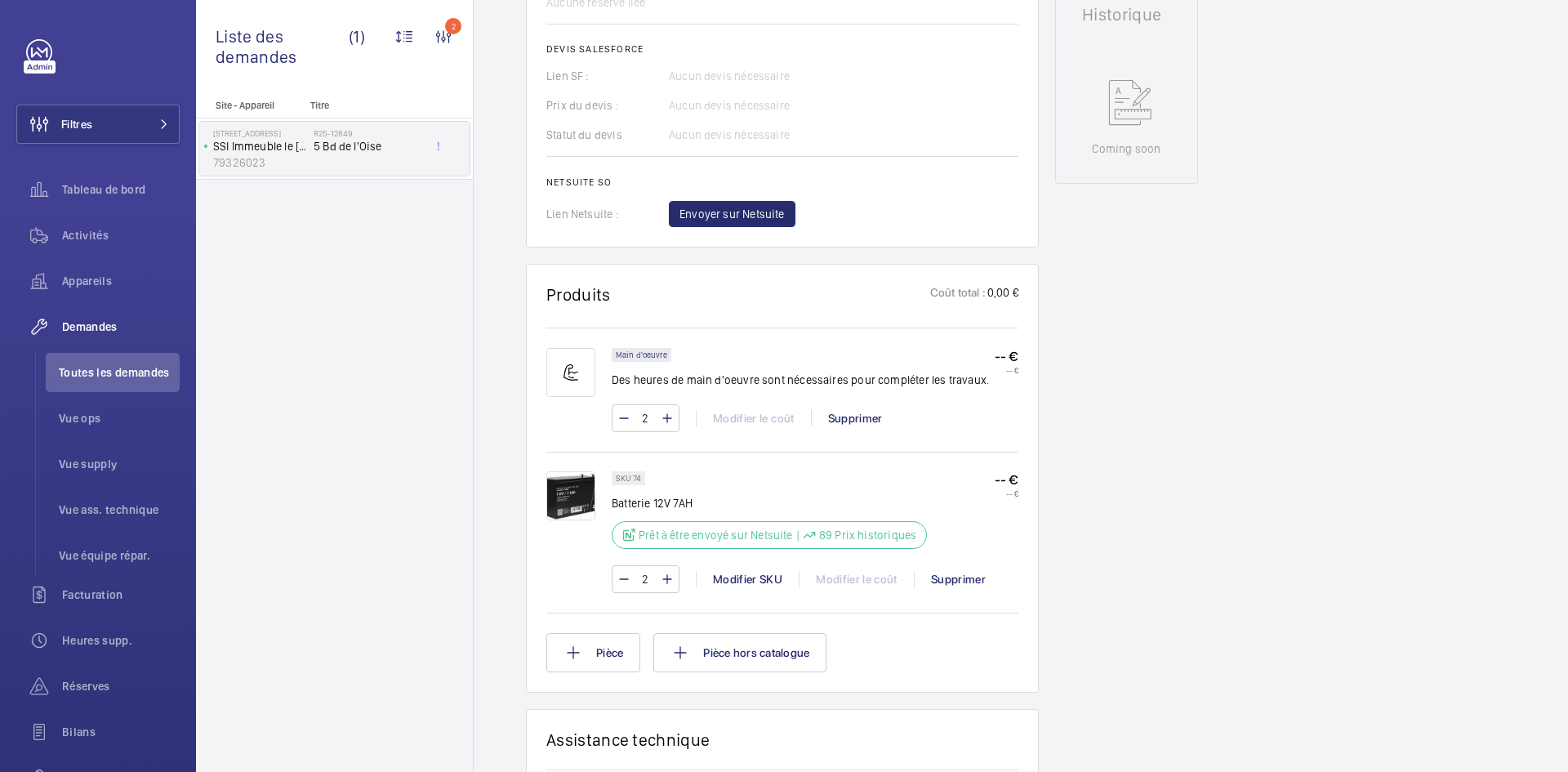
scroll to position [784, 0]
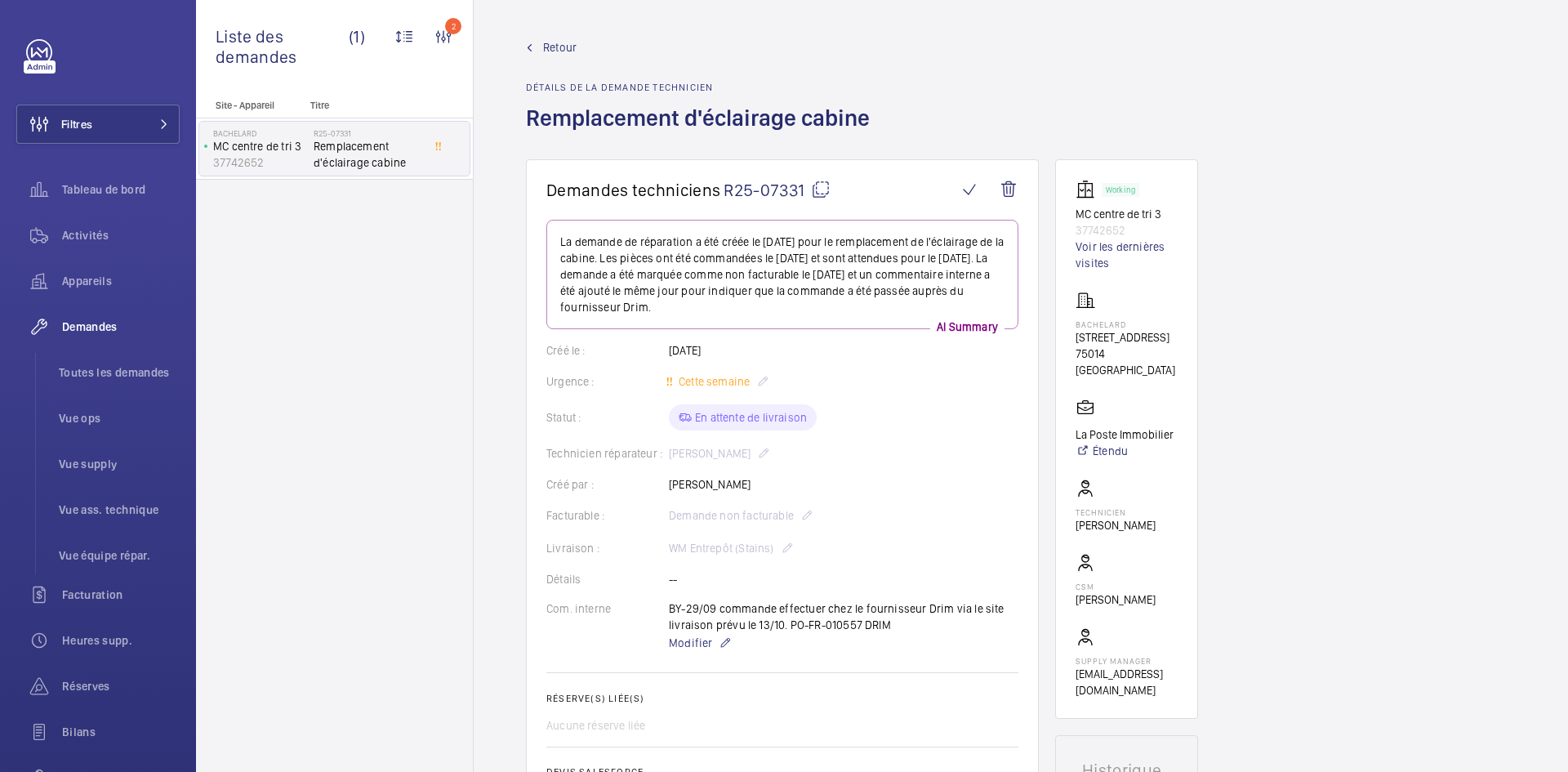
scroll to position [482, 0]
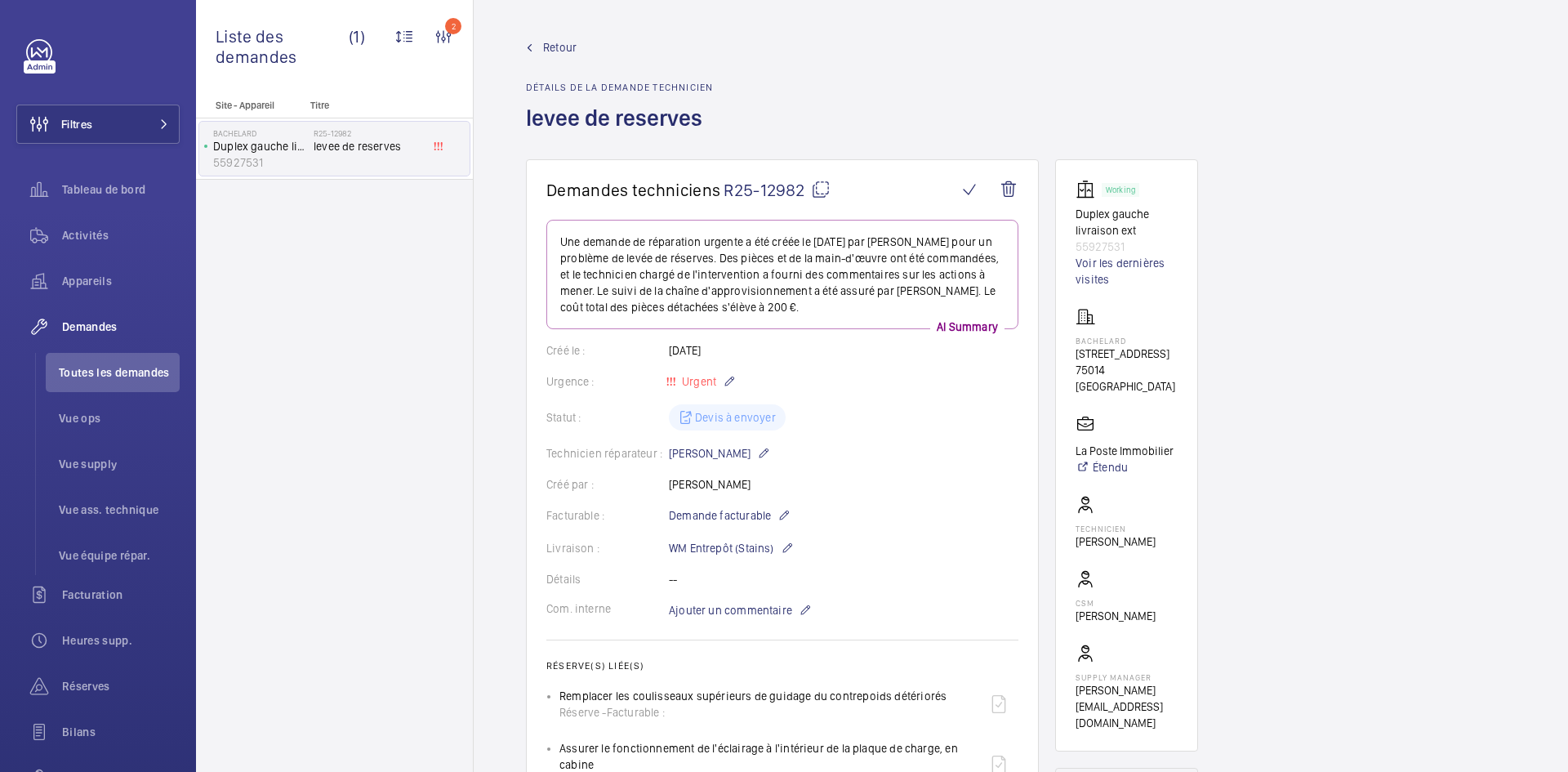
scroll to position [1405, 0]
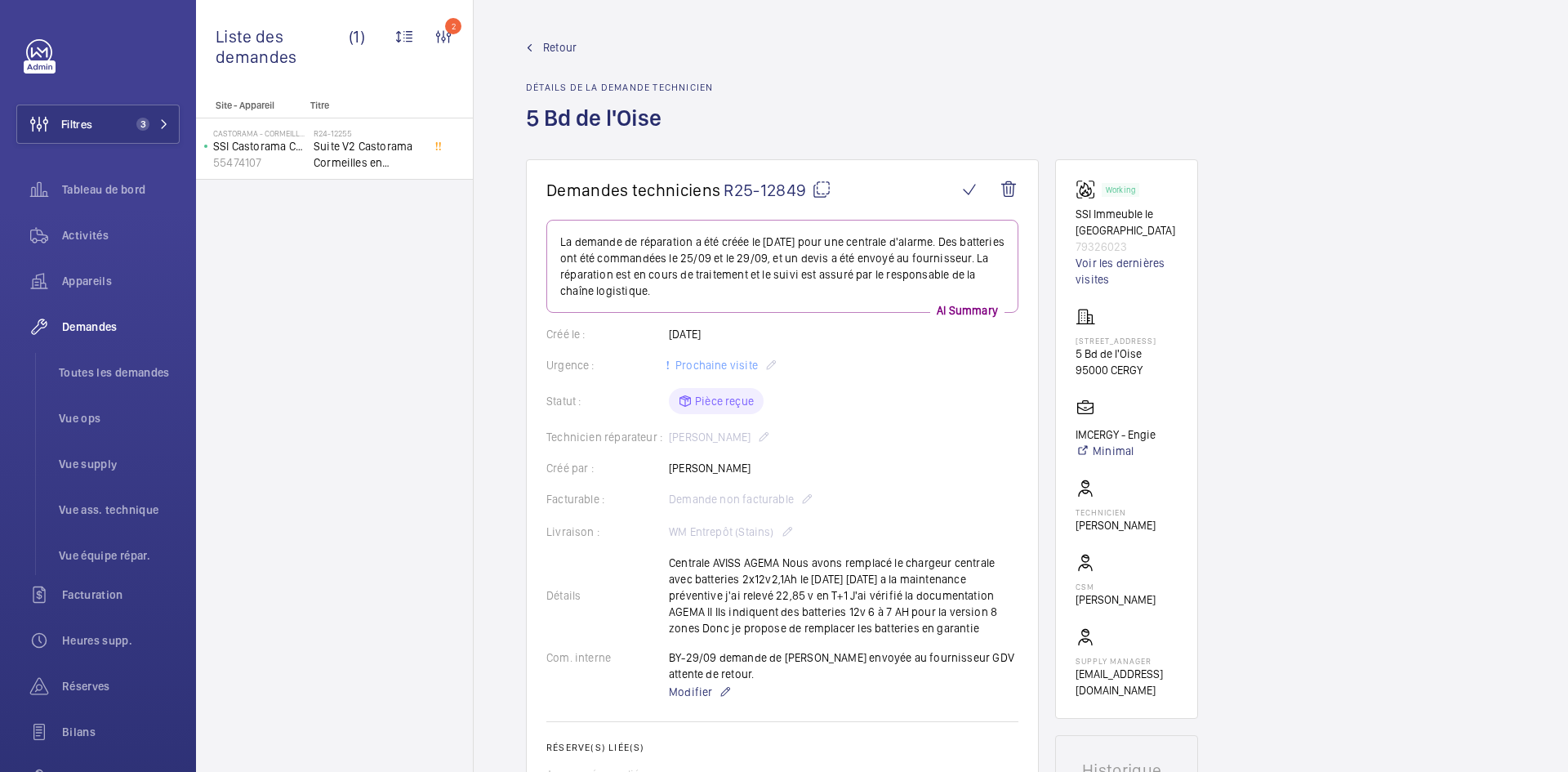
click at [559, 50] on span "Retour" at bounding box center [560, 47] width 33 height 17
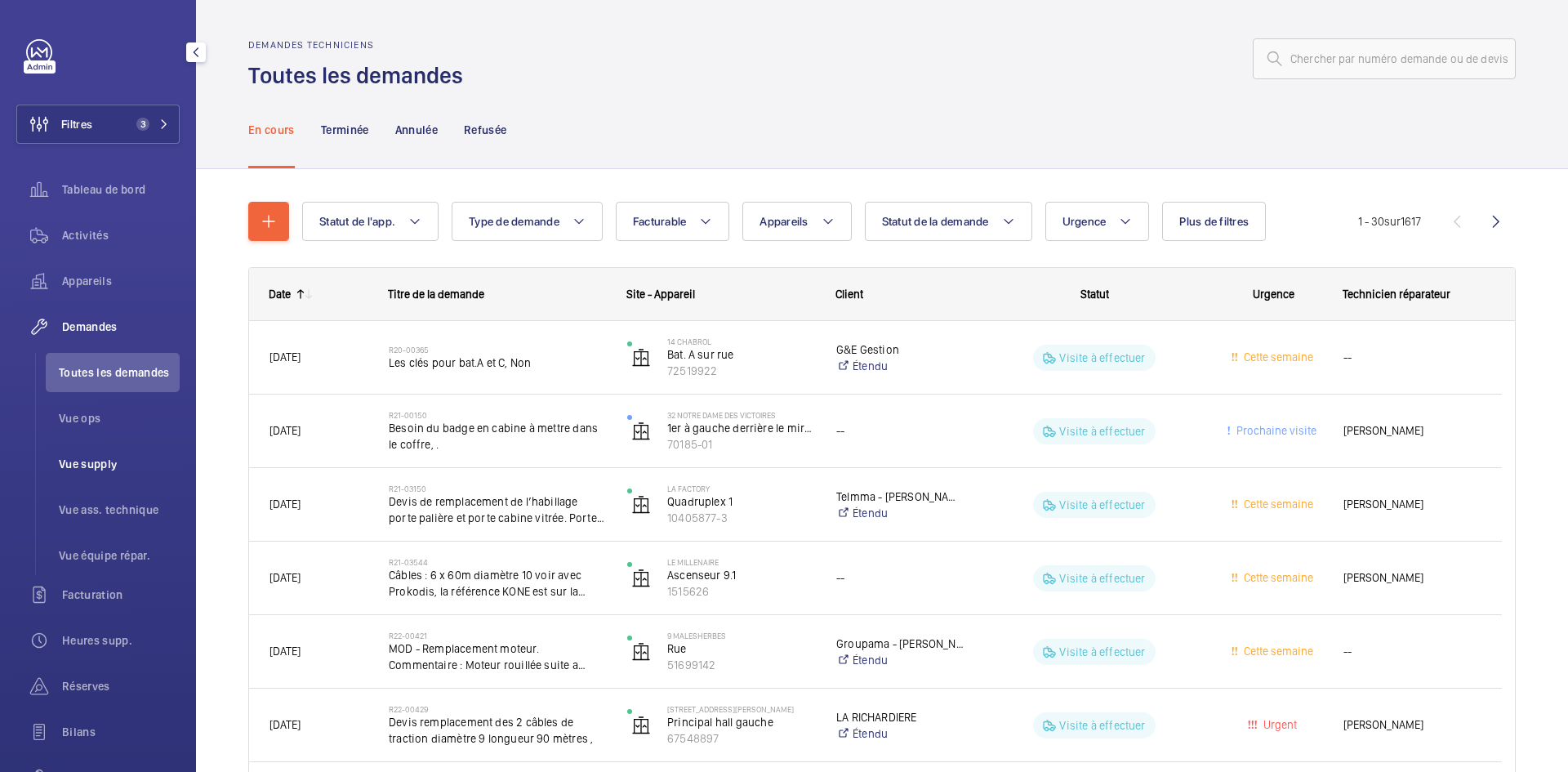
click at [118, 469] on span "Vue supply" at bounding box center [119, 464] width 121 height 17
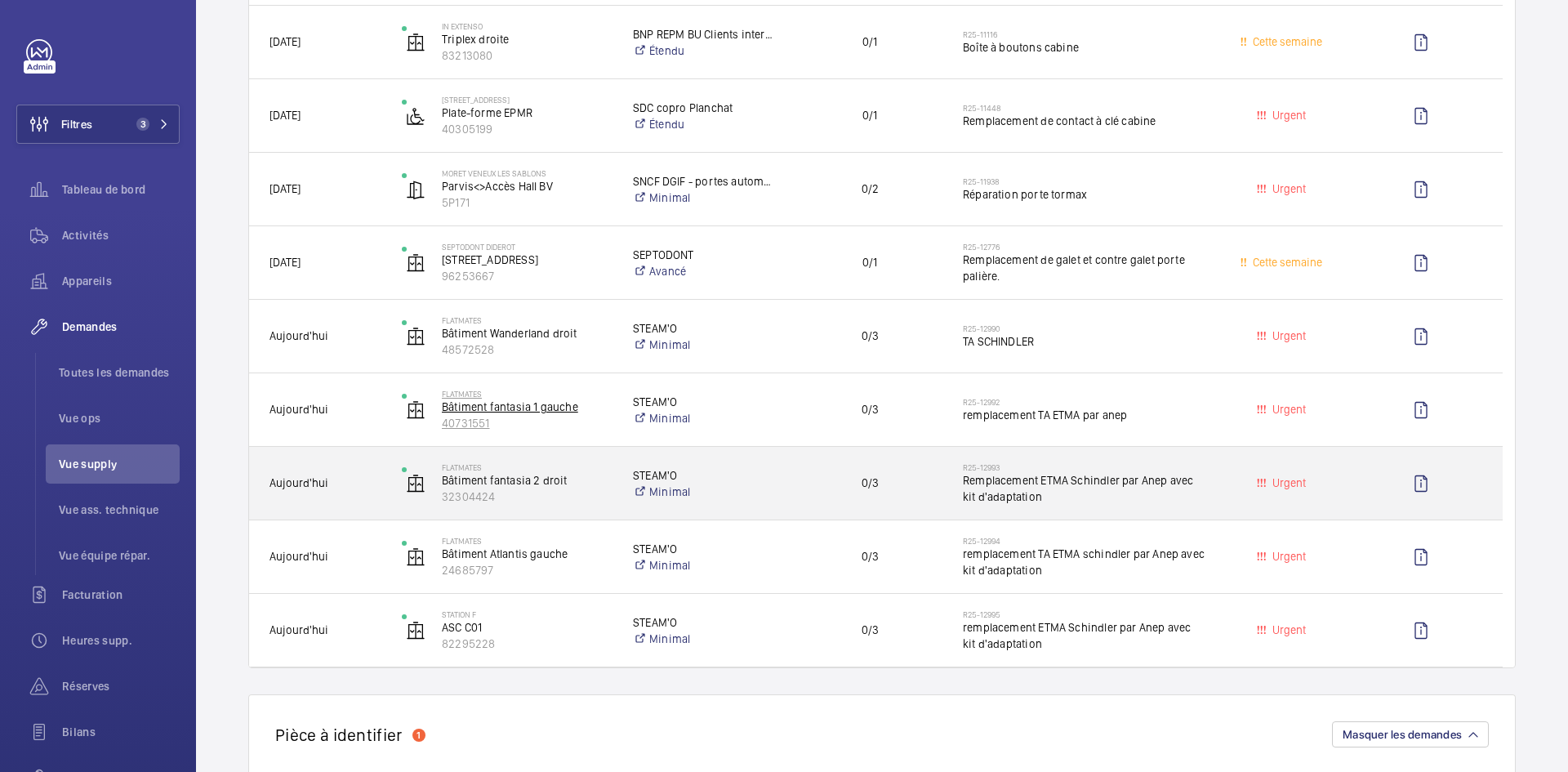
scroll to position [408, 0]
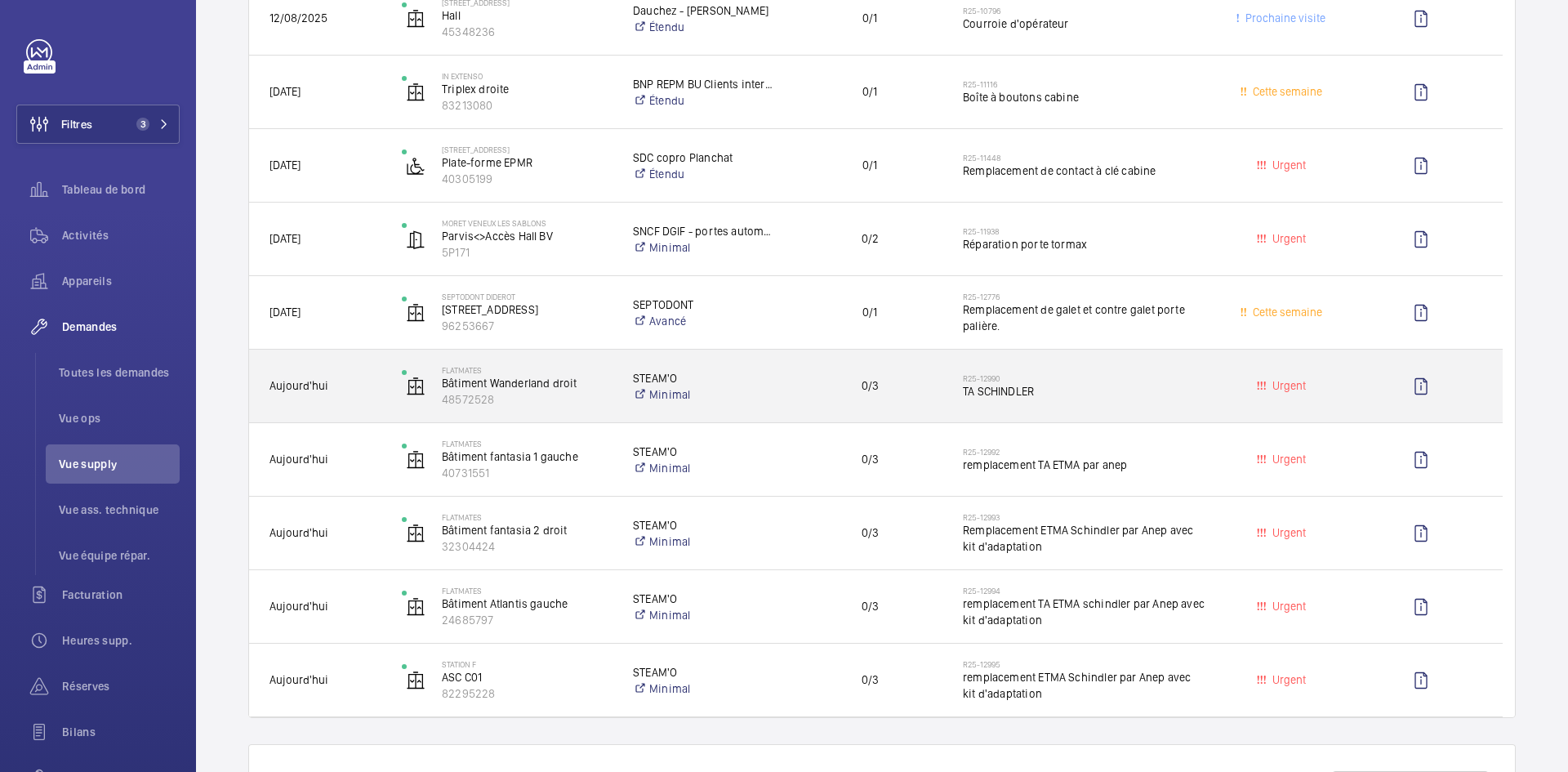
click at [390, 382] on div "FLATMATES [PERSON_NAME] droit 48572528" at bounding box center [496, 386] width 229 height 67
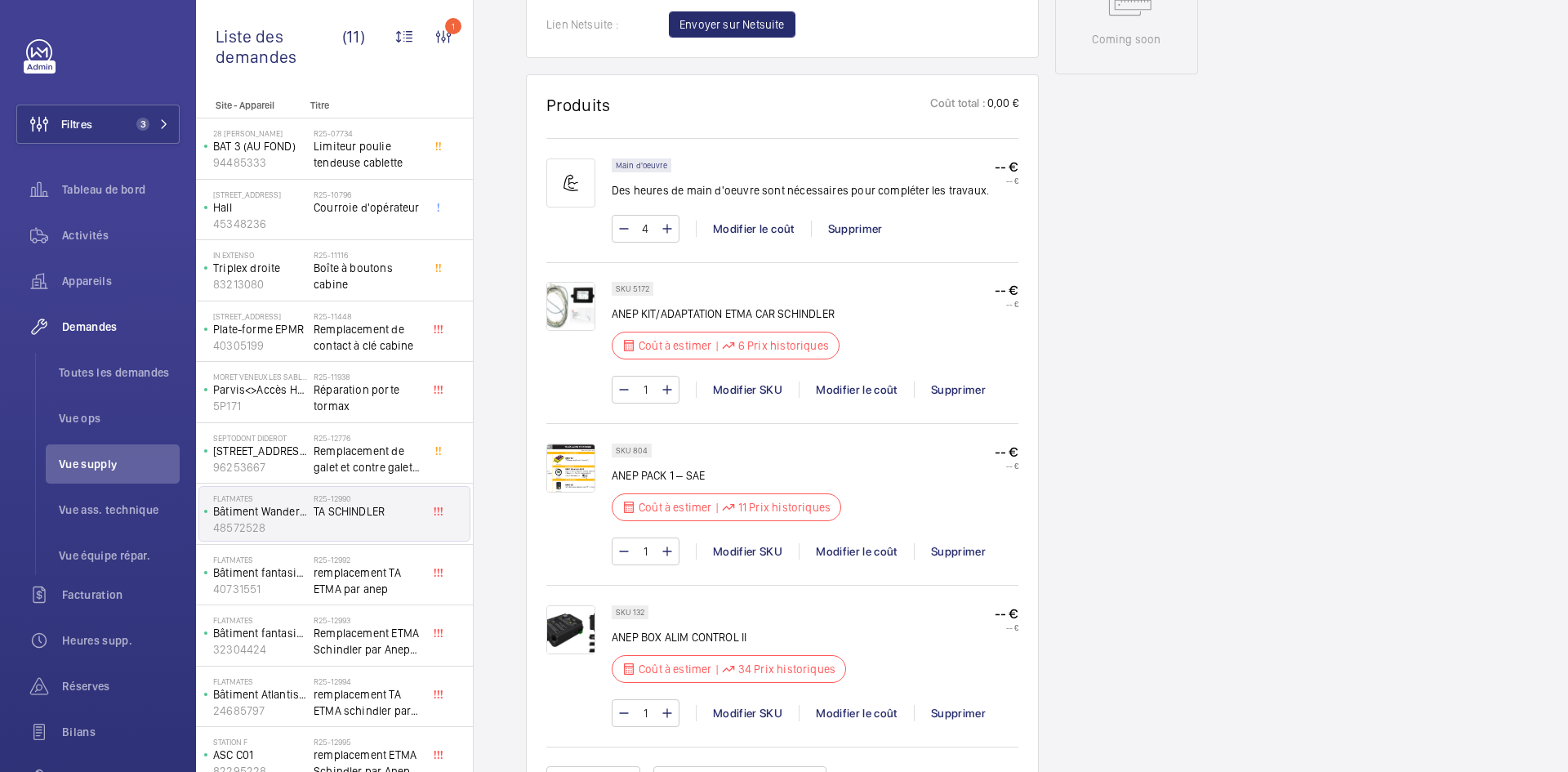
scroll to position [898, 0]
click at [580, 462] on img at bounding box center [571, 468] width 49 height 49
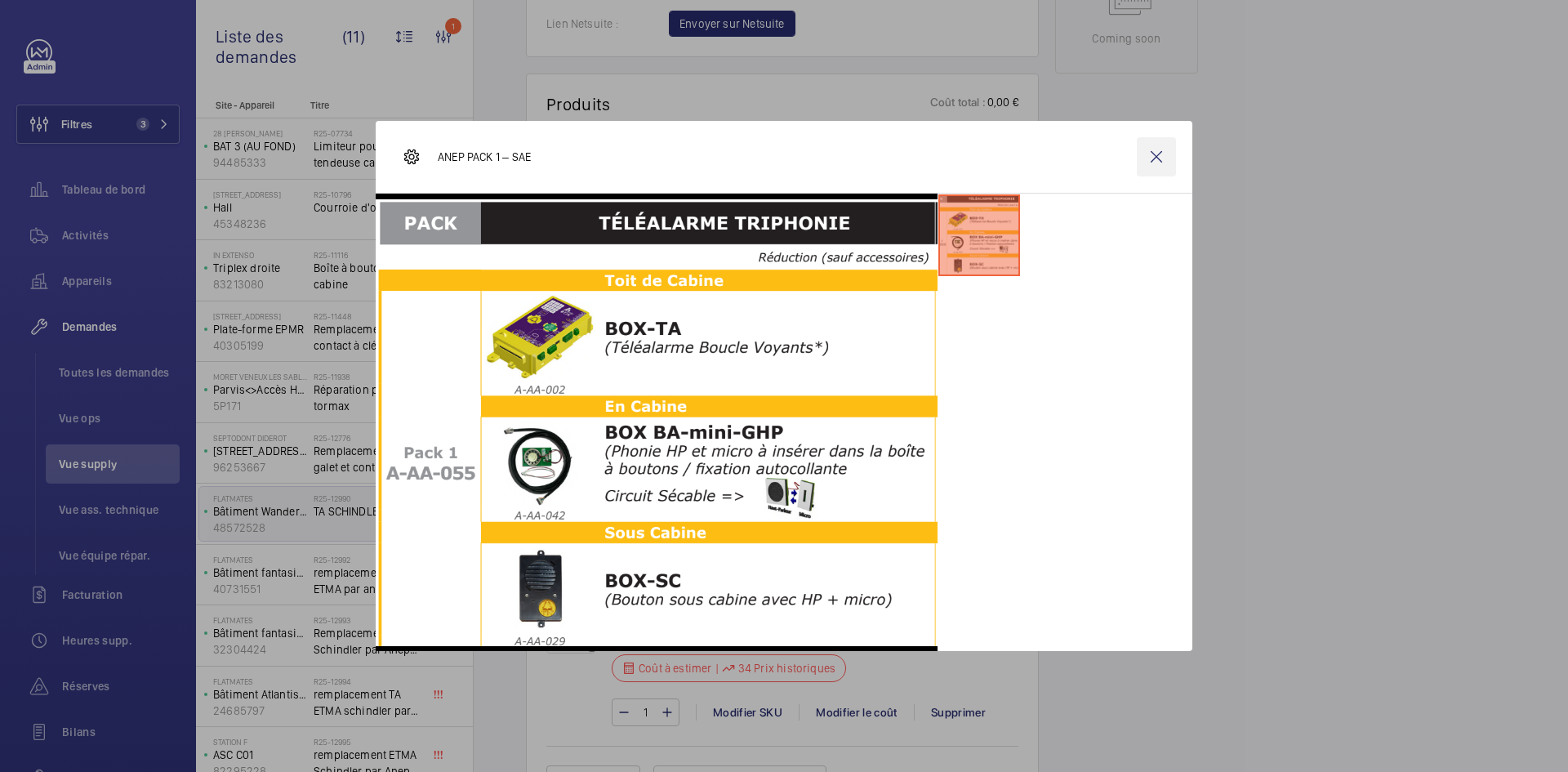
click at [1157, 161] on wm-front-icon-button at bounding box center [1156, 156] width 39 height 39
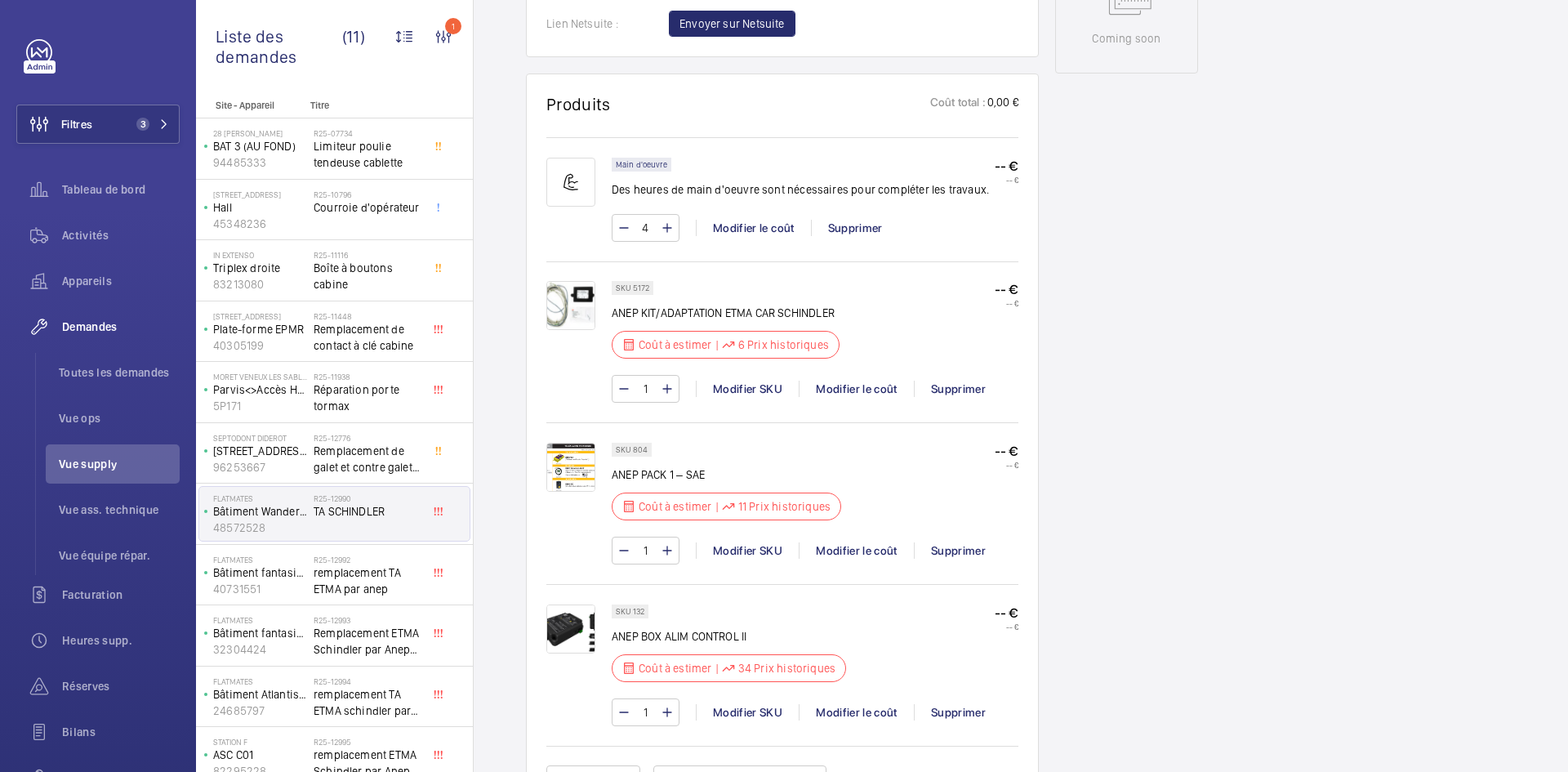
click at [576, 301] on img at bounding box center [571, 305] width 49 height 49
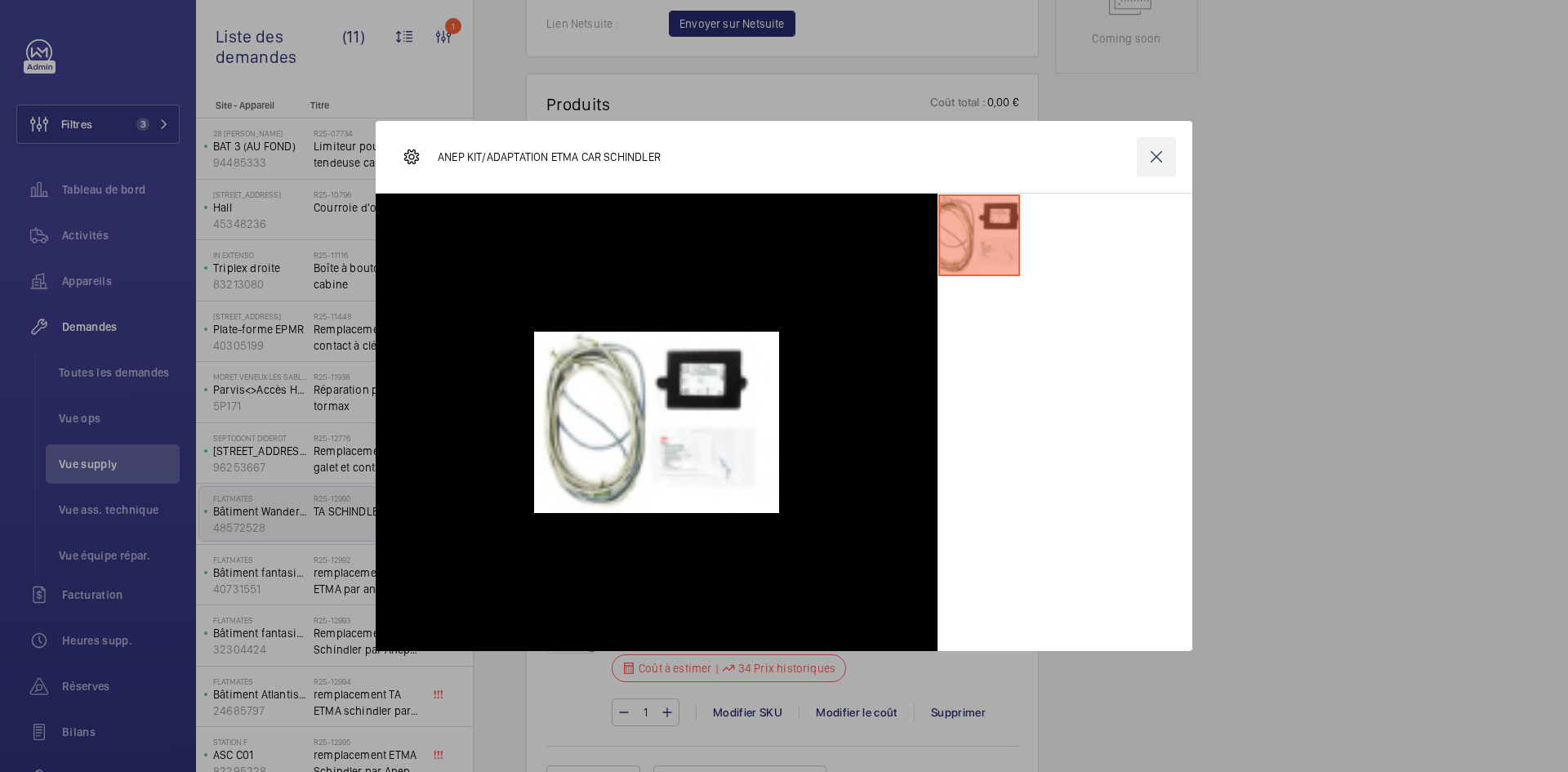
click at [1159, 161] on wm-front-icon-button at bounding box center [1156, 156] width 39 height 39
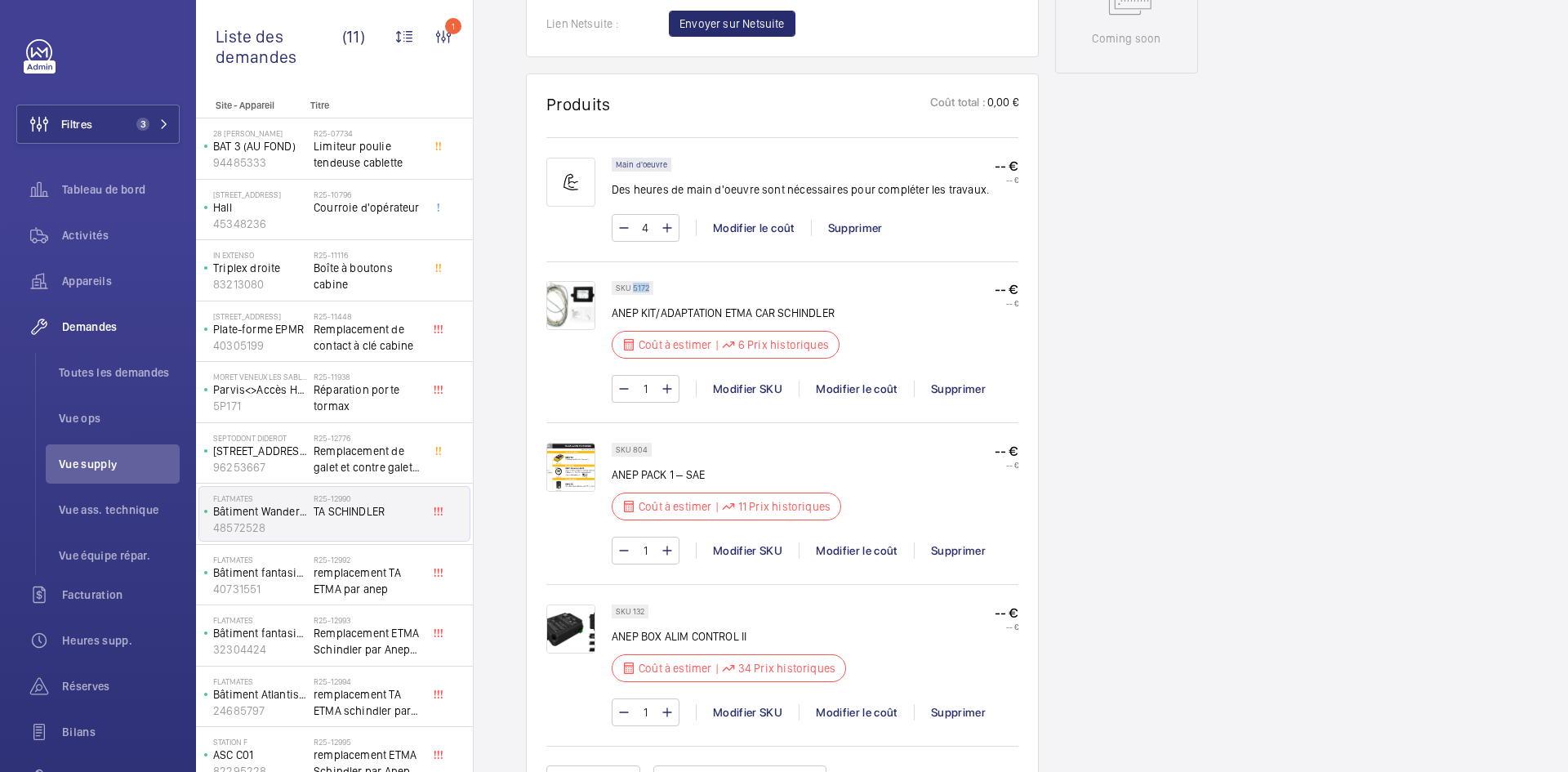
drag, startPoint x: 650, startPoint y: 286, endPoint x: 632, endPoint y: 289, distance: 18.2
click at [632, 289] on p "SKU 5172" at bounding box center [632, 288] width 33 height 6
copy p "5172"
click at [867, 393] on div "Modifier le coût" at bounding box center [856, 388] width 115 height 17
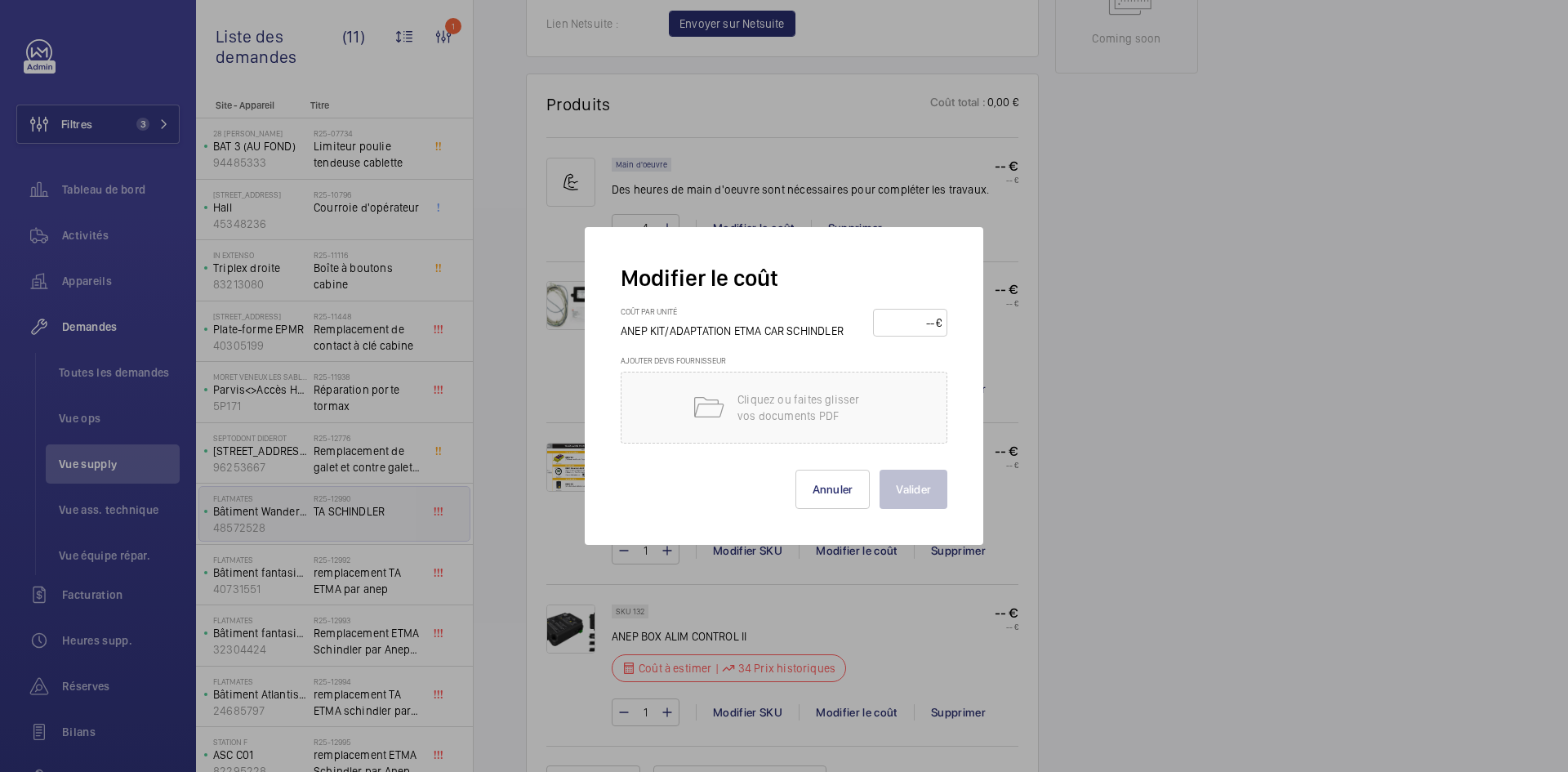
click at [902, 318] on input "number" at bounding box center [908, 323] width 58 height 26
type input "60"
click at [909, 476] on button "Valider" at bounding box center [914, 488] width 68 height 39
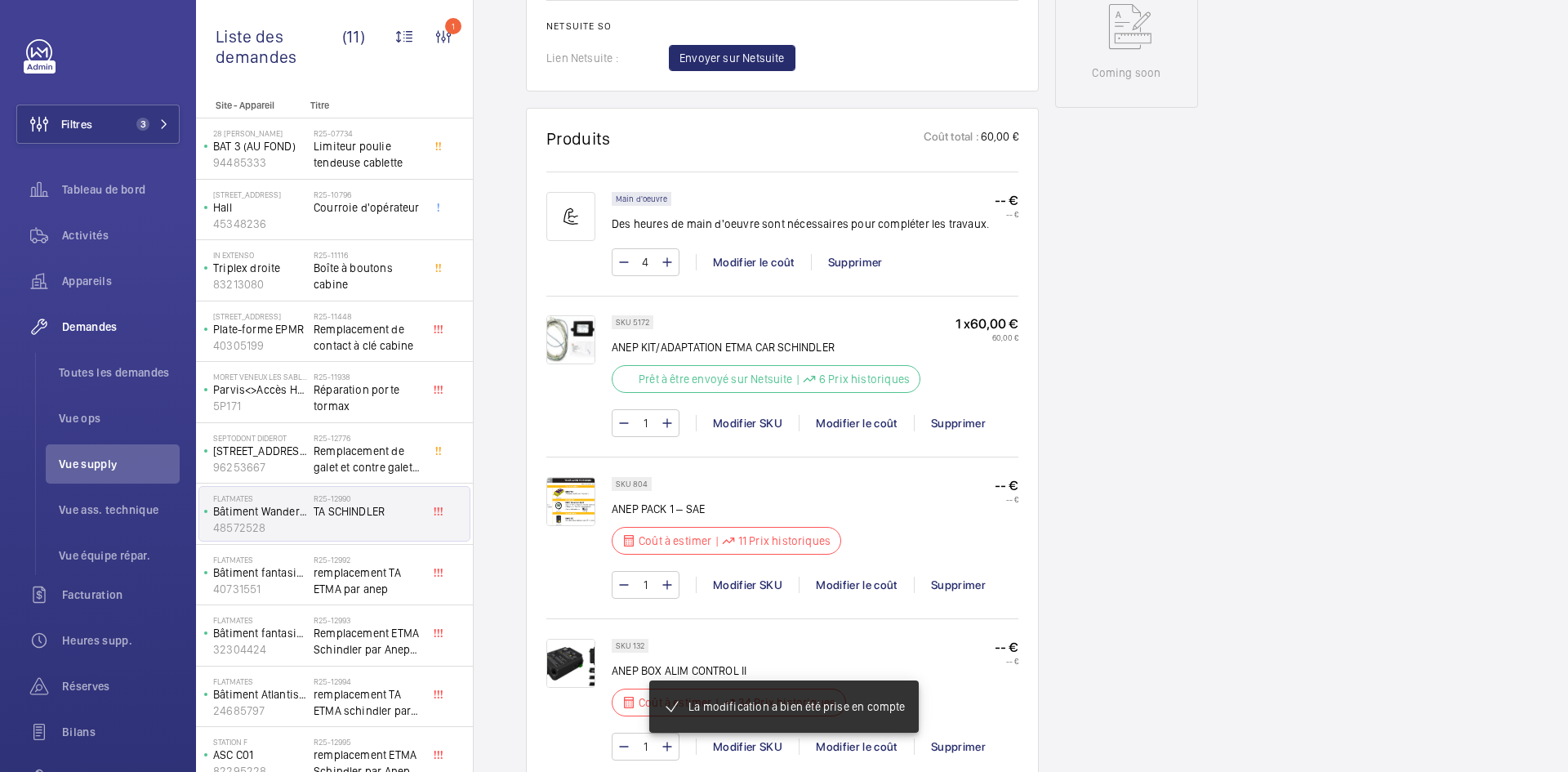
scroll to position [866, 0]
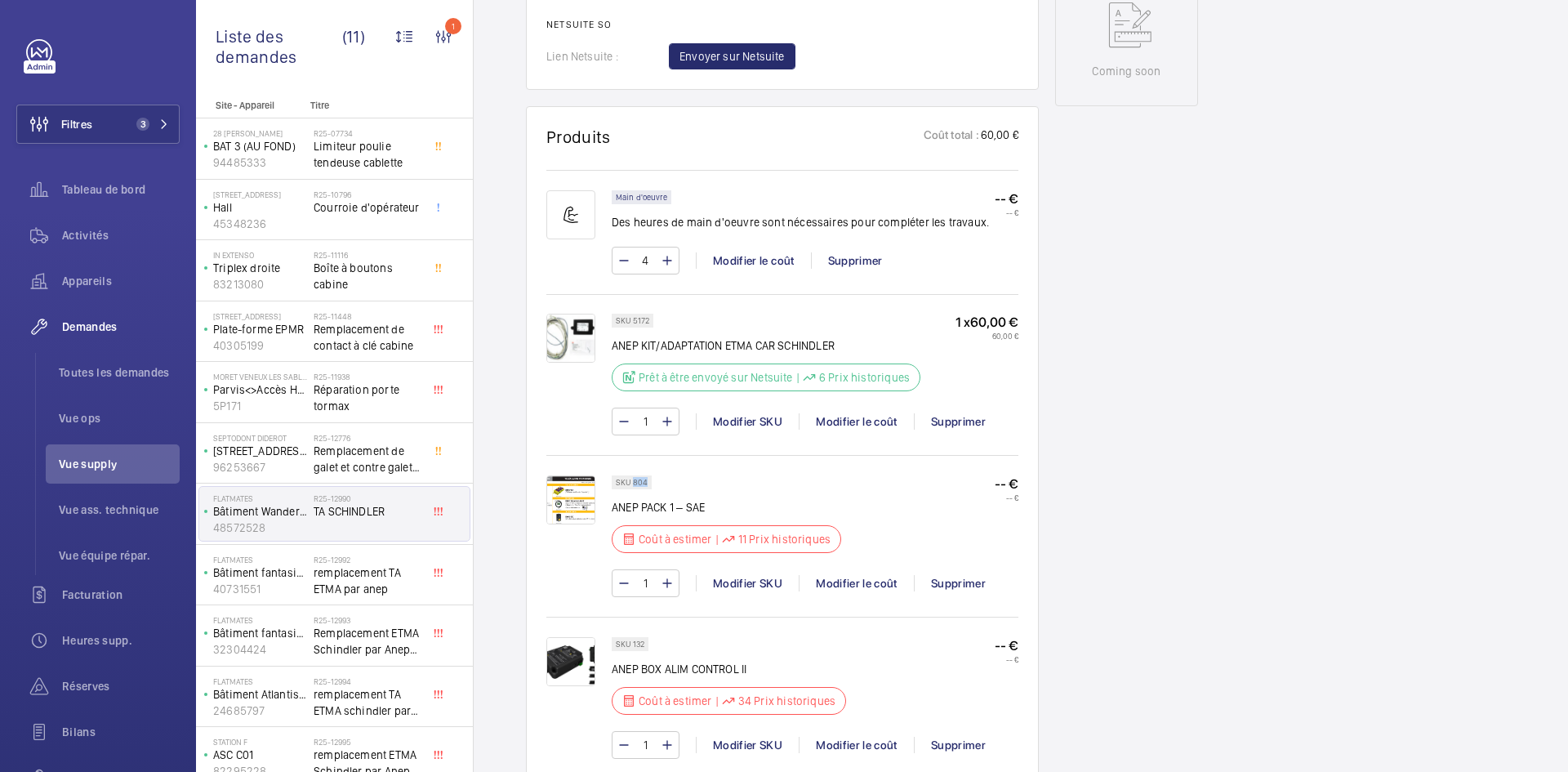
drag, startPoint x: 648, startPoint y: 480, endPoint x: 632, endPoint y: 482, distance: 16.1
click at [632, 482] on div "SKU 804" at bounding box center [631, 482] width 40 height 14
copy p "804"
click at [866, 584] on div "Modifier le coût" at bounding box center [856, 583] width 115 height 17
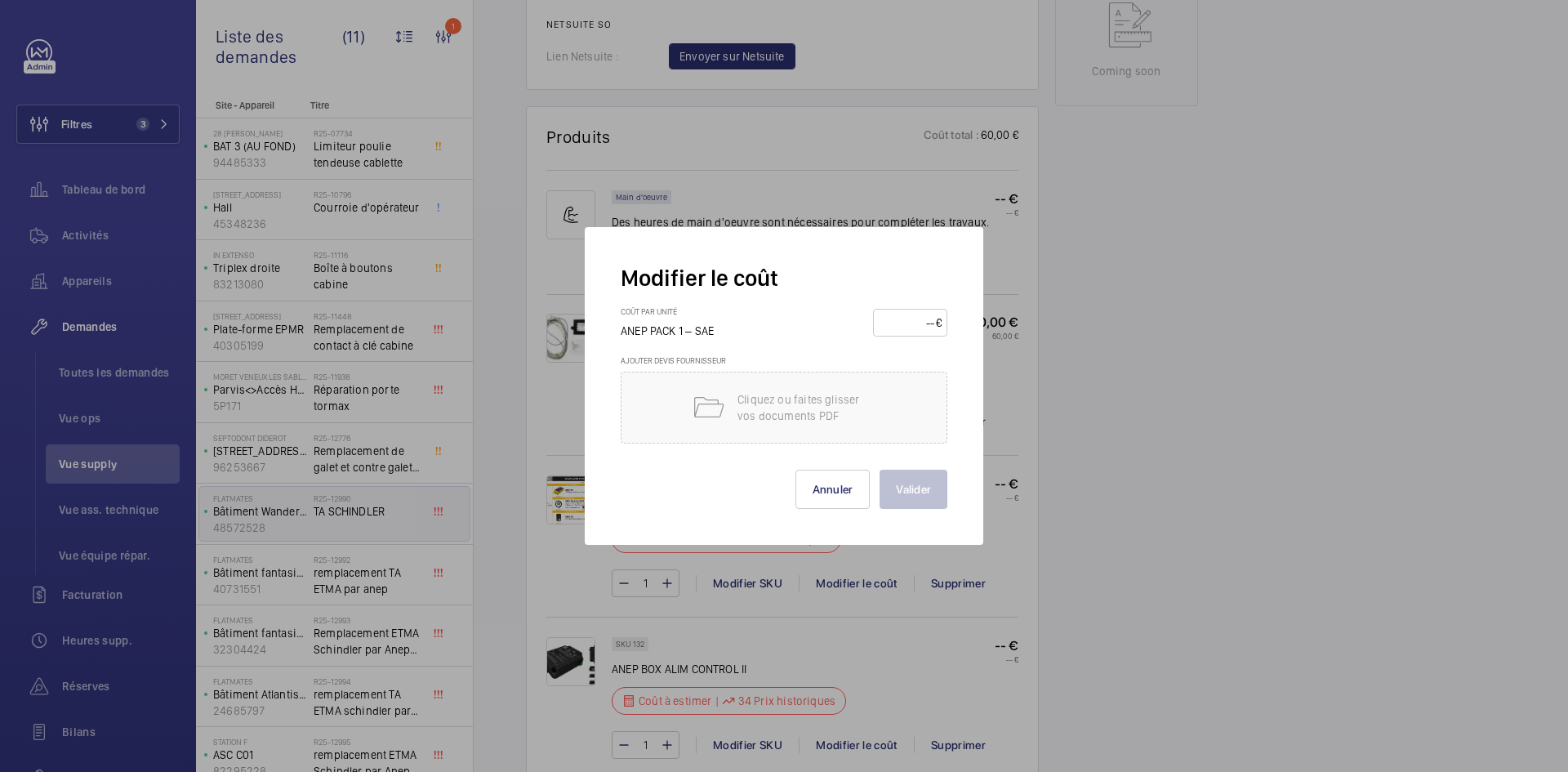
click at [920, 319] on input "number" at bounding box center [908, 323] width 58 height 26
type input "200"
click at [932, 488] on button "Valider" at bounding box center [914, 488] width 68 height 39
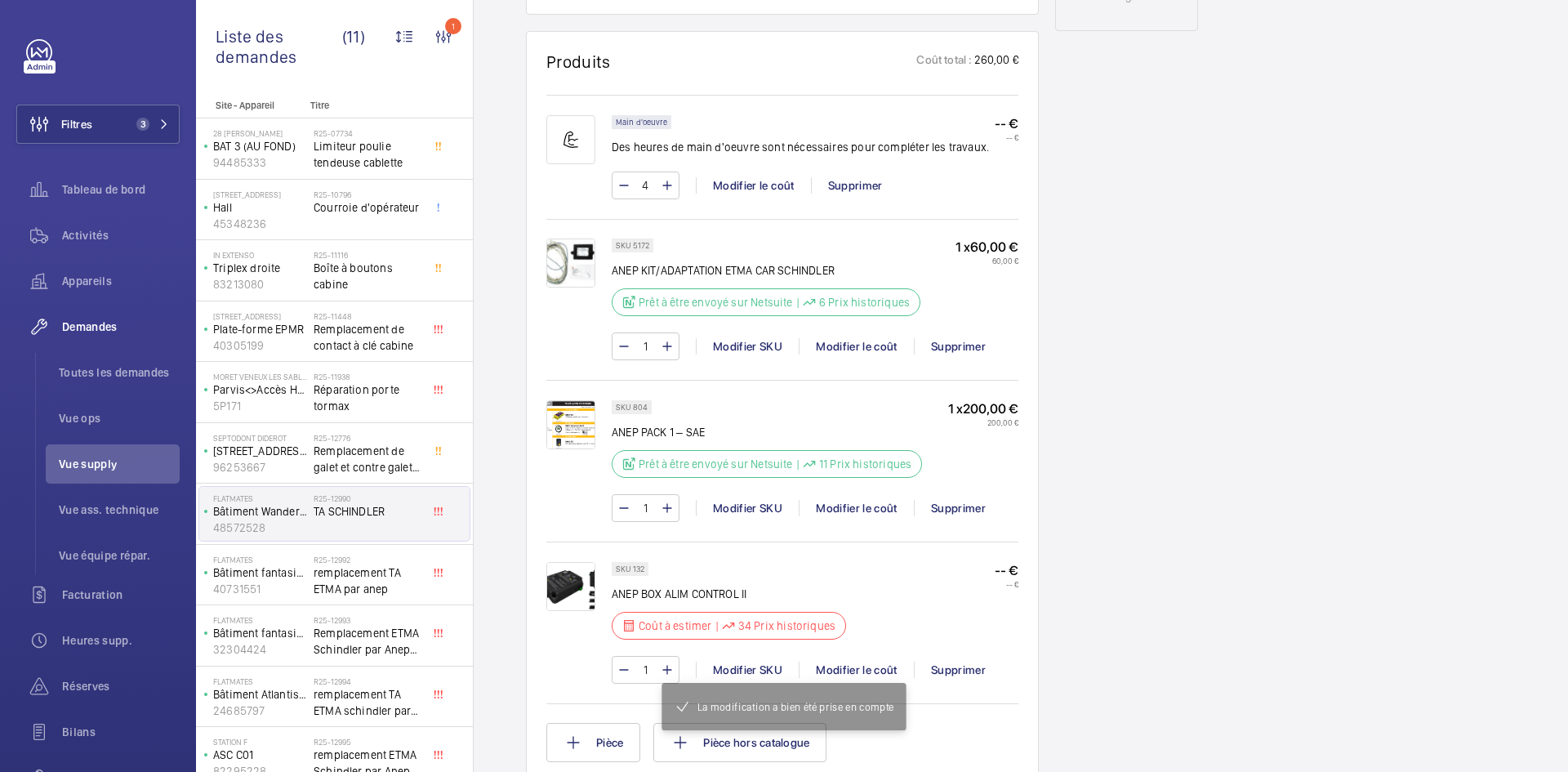
scroll to position [1078, 0]
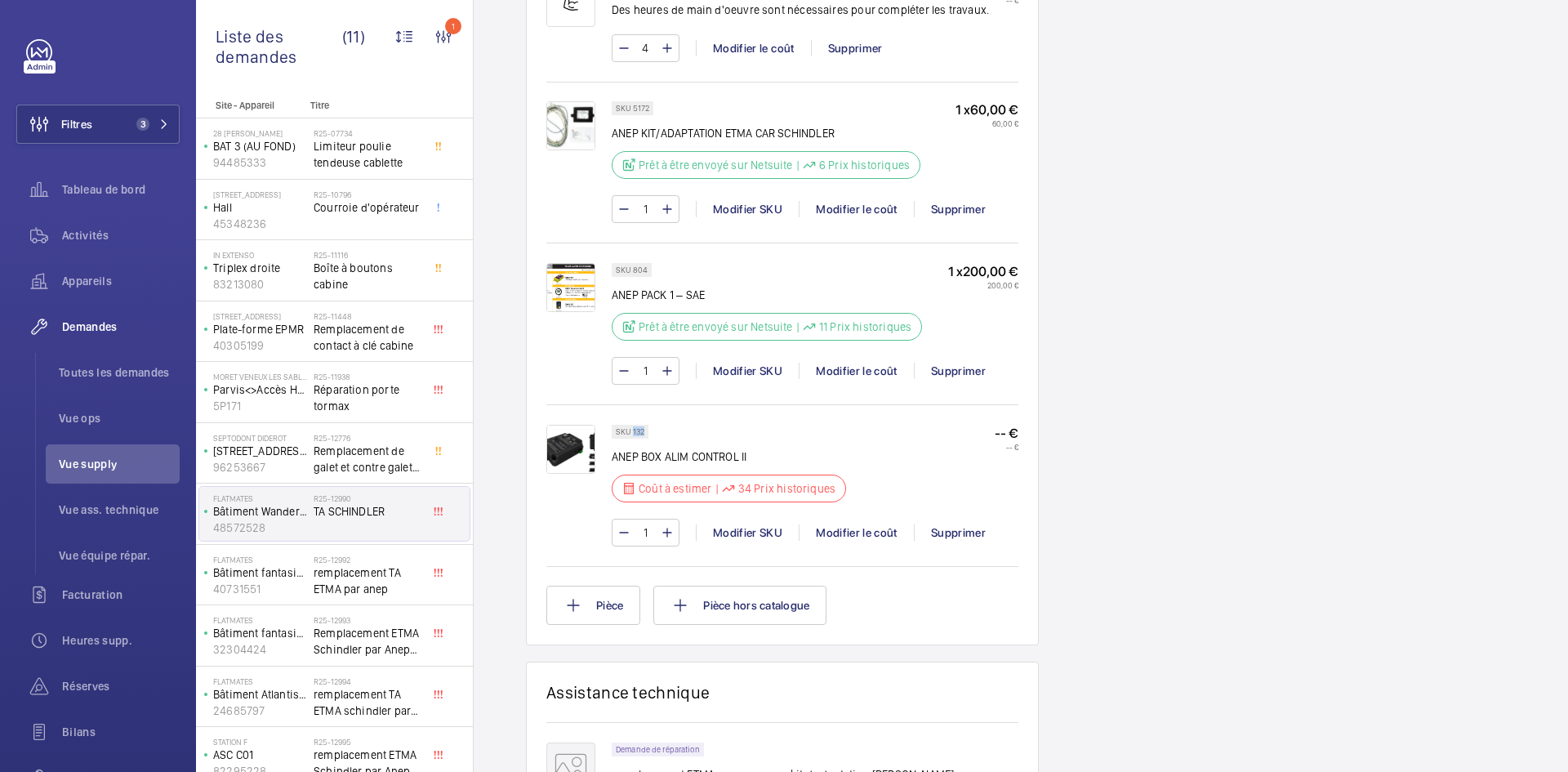
drag, startPoint x: 644, startPoint y: 444, endPoint x: 633, endPoint y: 446, distance: 11.2
click at [633, 434] on p "SKU 132" at bounding box center [630, 432] width 29 height 6
copy p "132"
click at [875, 541] on div "Modifier le coût" at bounding box center [856, 532] width 115 height 17
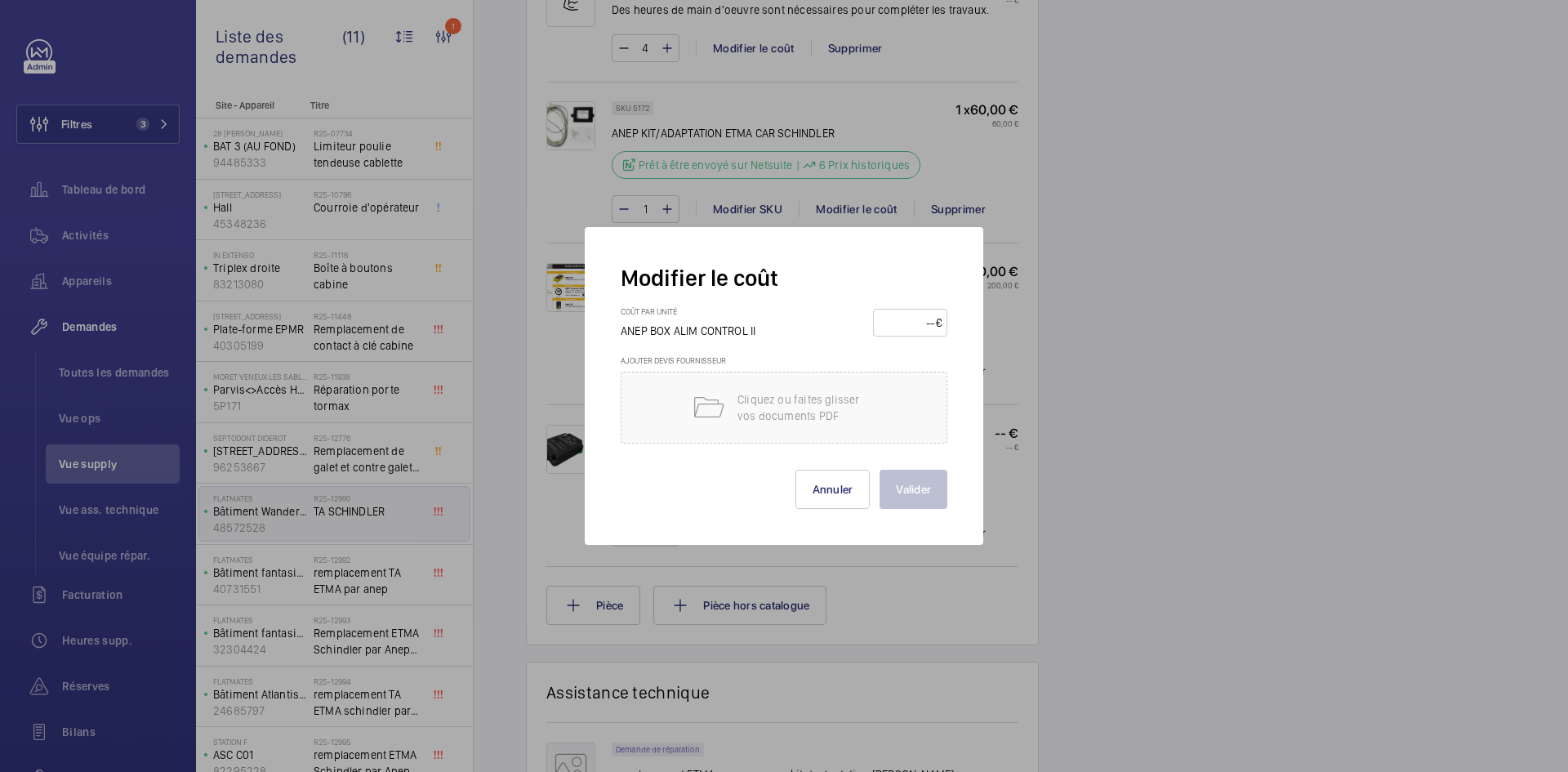
click at [915, 327] on input "number" at bounding box center [908, 323] width 58 height 26
type input "70"
click at [922, 476] on button "Valider" at bounding box center [914, 488] width 68 height 39
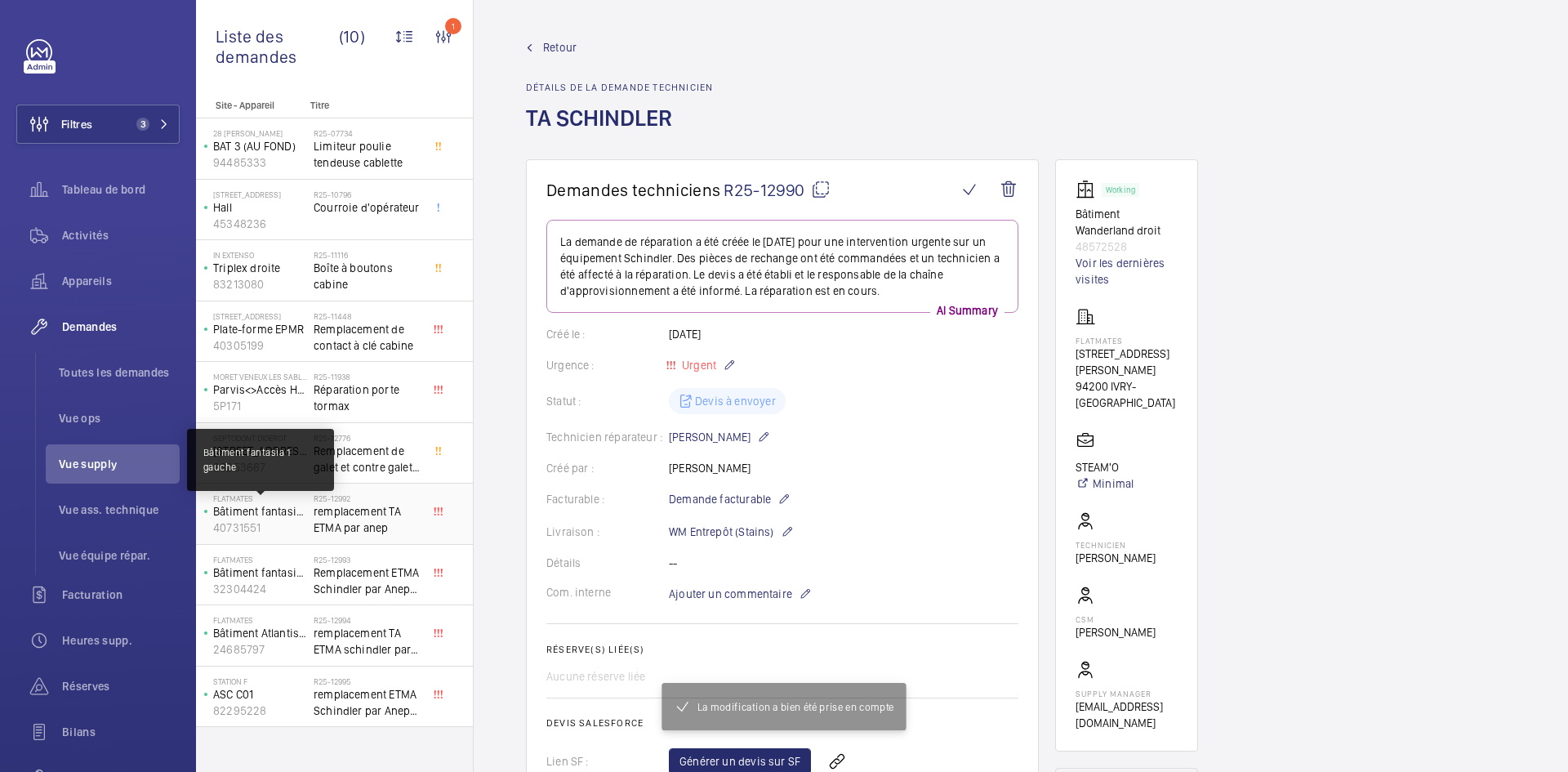
click at [262, 513] on p "Bâtiment fantasia 1 gauche" at bounding box center [260, 511] width 94 height 17
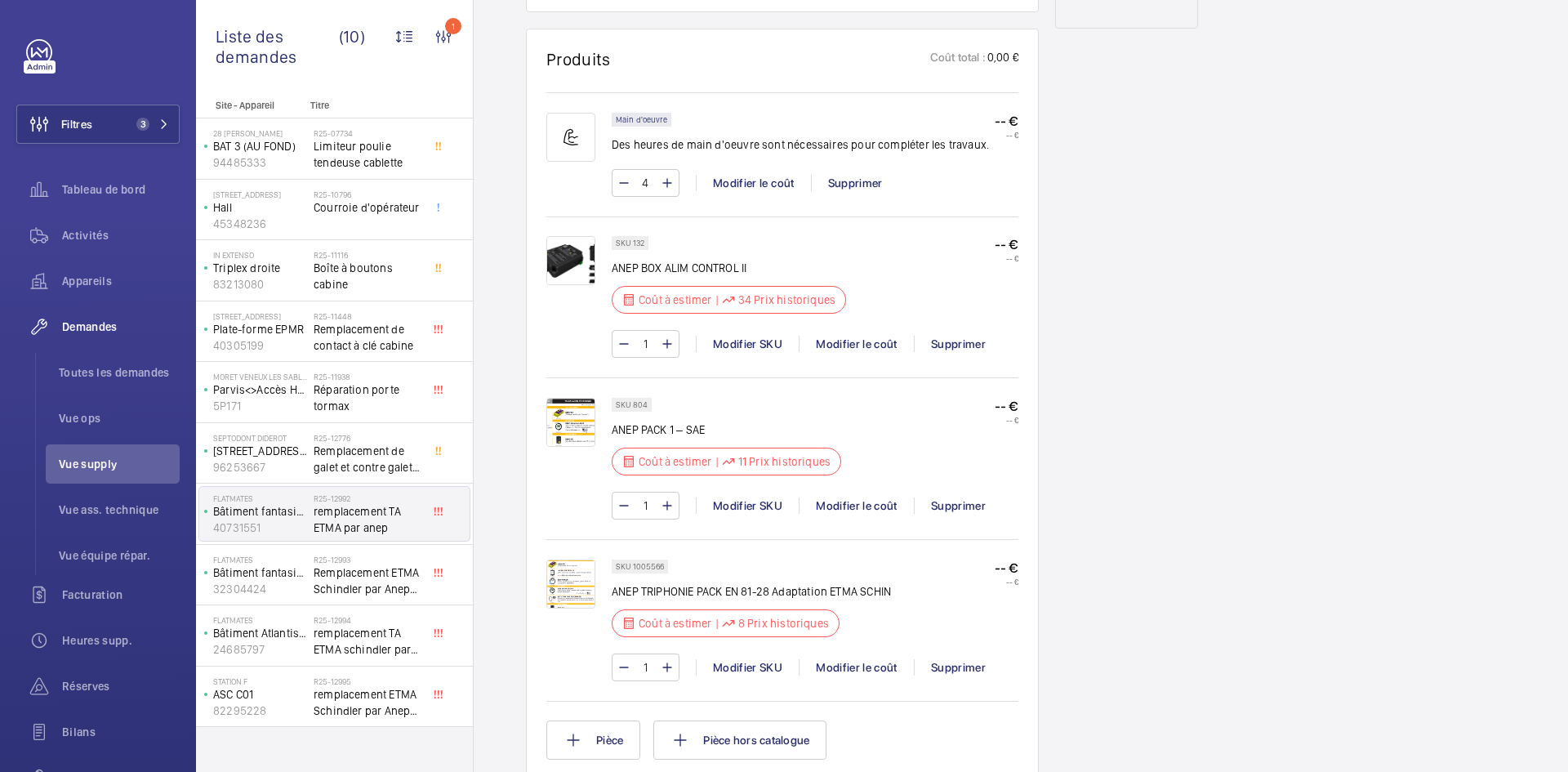
scroll to position [980, 0]
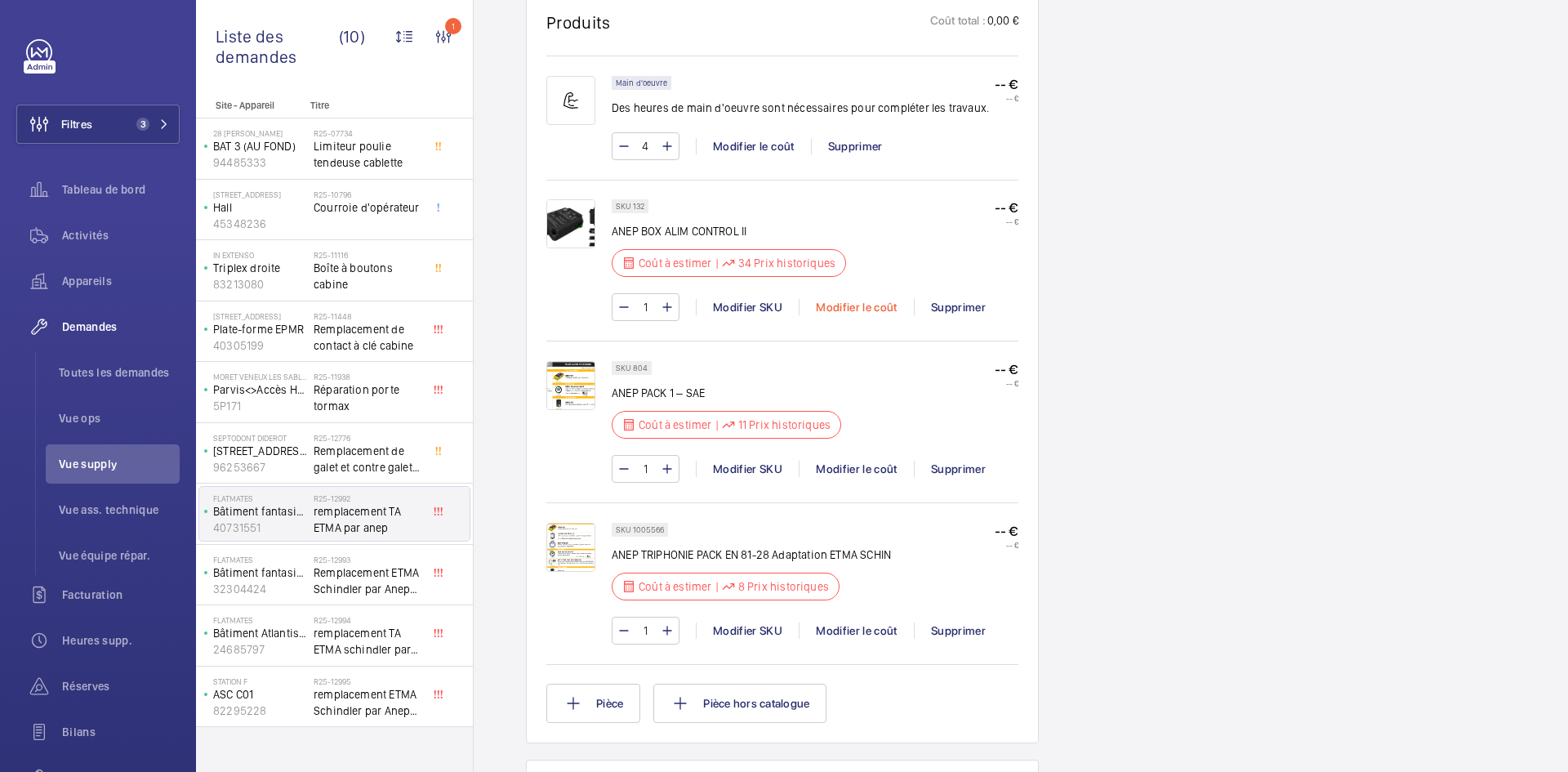
click at [868, 307] on div "Modifier le coût" at bounding box center [856, 307] width 115 height 17
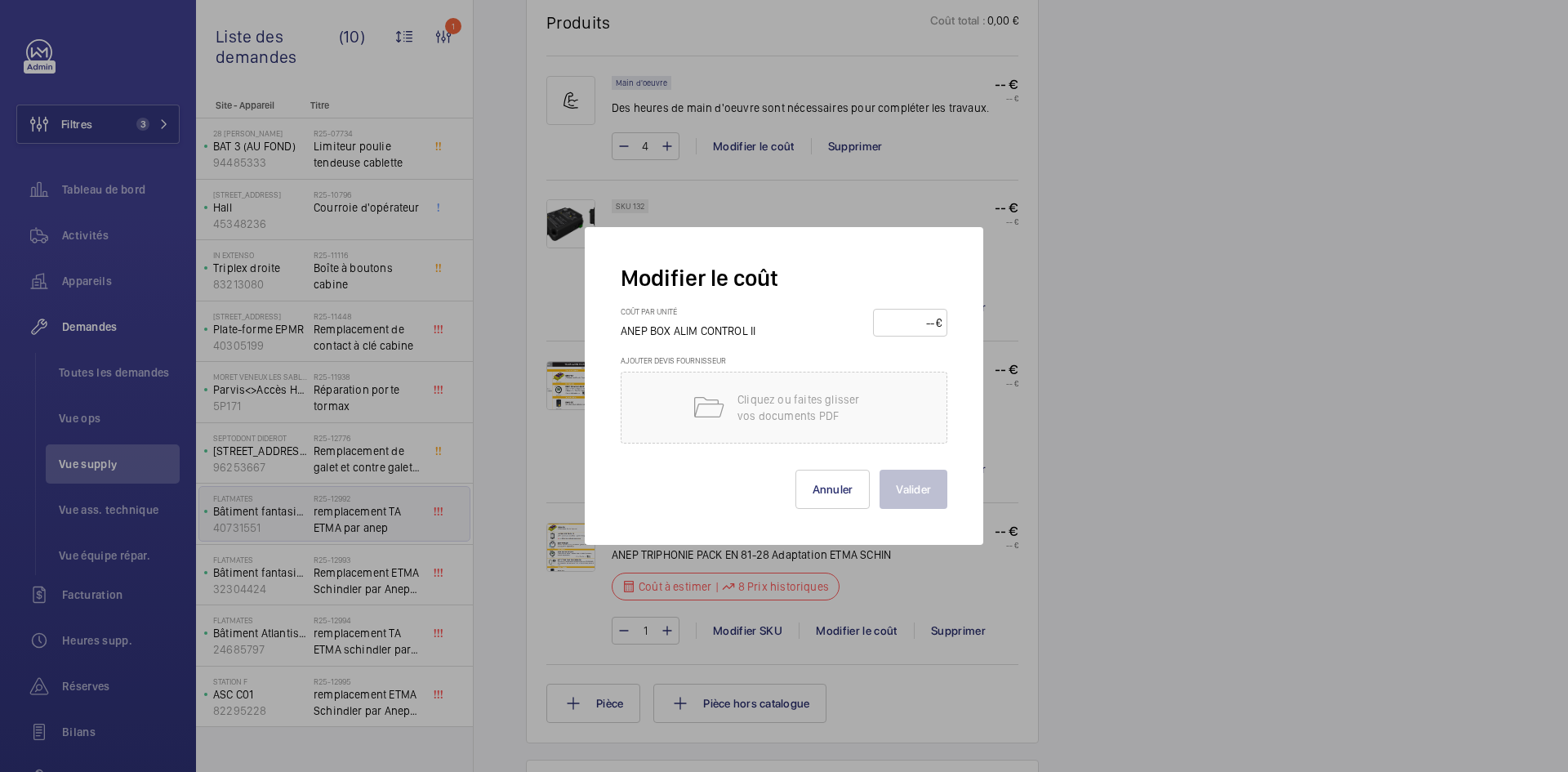
click at [885, 322] on input "number" at bounding box center [908, 323] width 58 height 26
type input "70"
click at [923, 489] on button "Valider" at bounding box center [914, 488] width 68 height 39
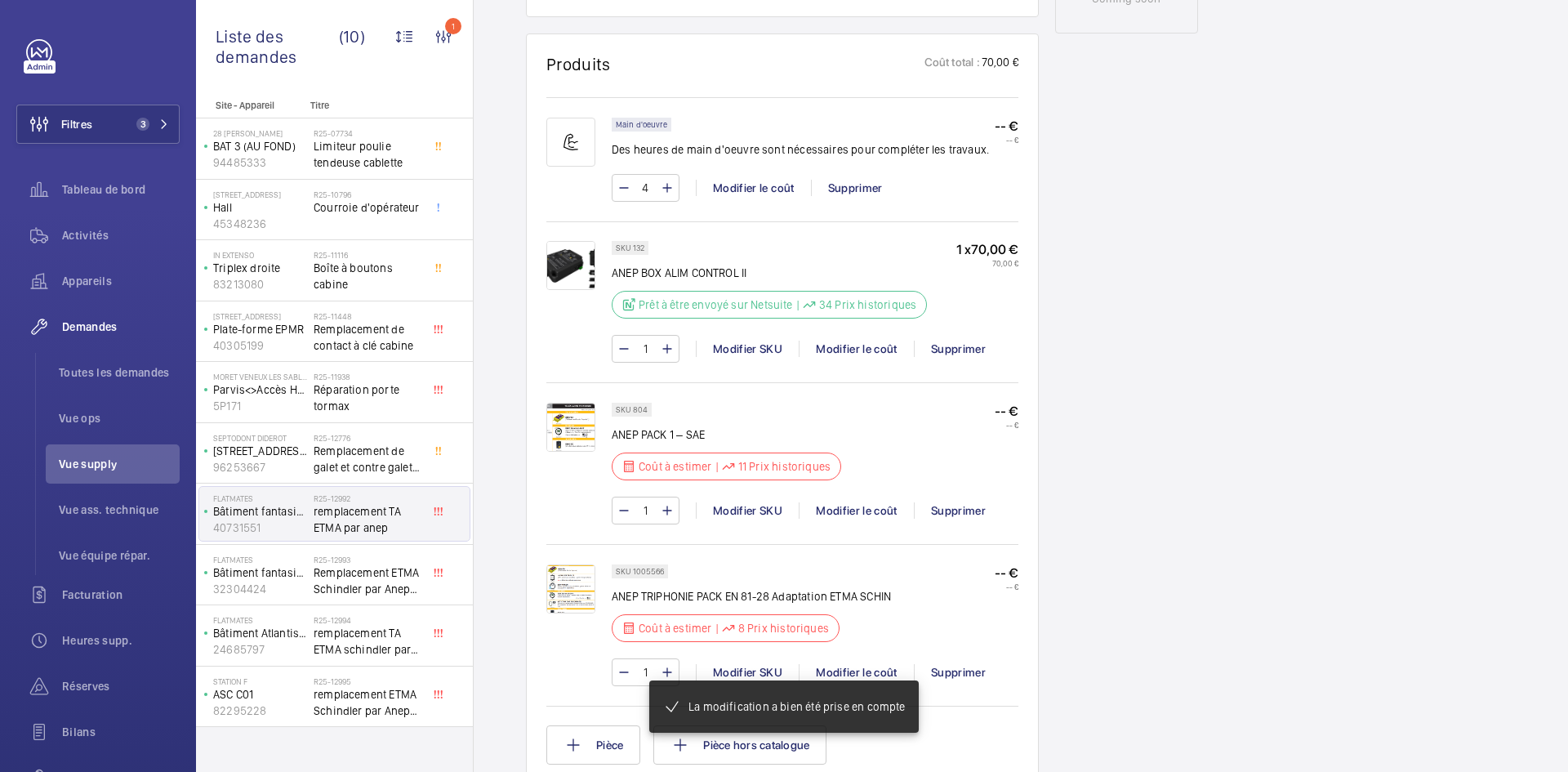
scroll to position [947, 0]
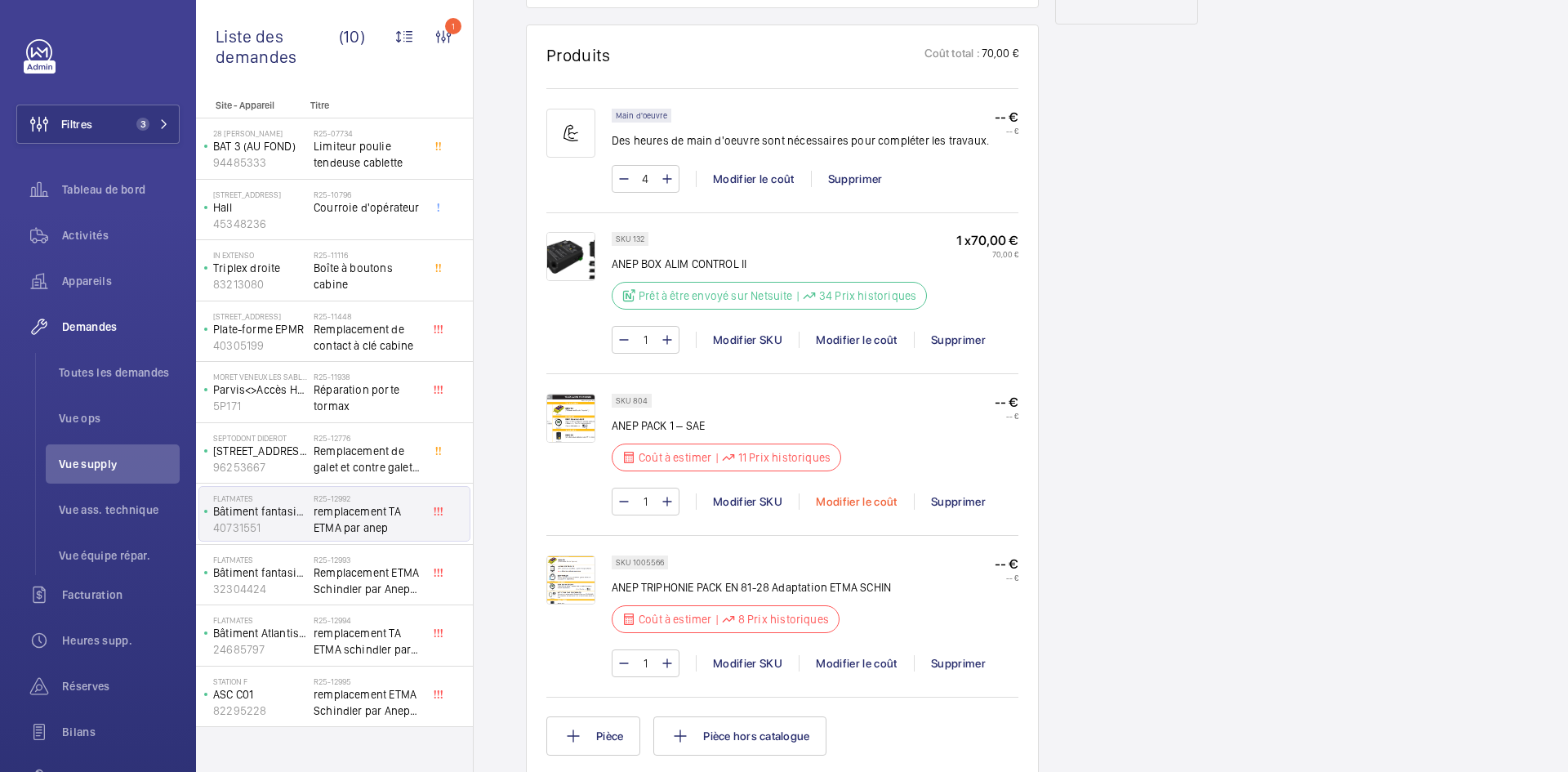
click at [873, 509] on div "Modifier le coût" at bounding box center [856, 502] width 115 height 17
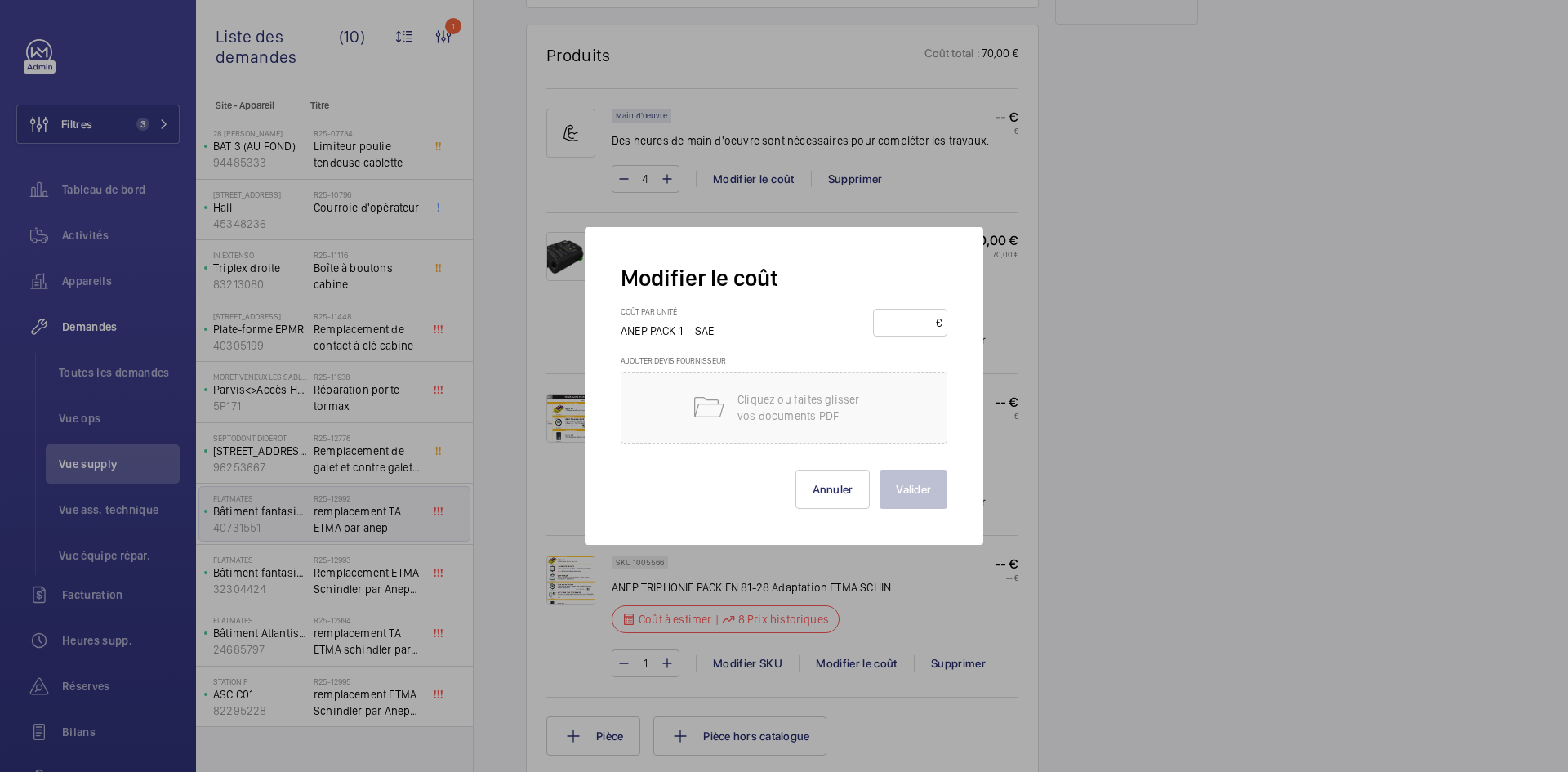
click at [911, 325] on input "number" at bounding box center [908, 323] width 58 height 26
type input "200"
click at [922, 492] on button "Valider" at bounding box center [914, 488] width 68 height 39
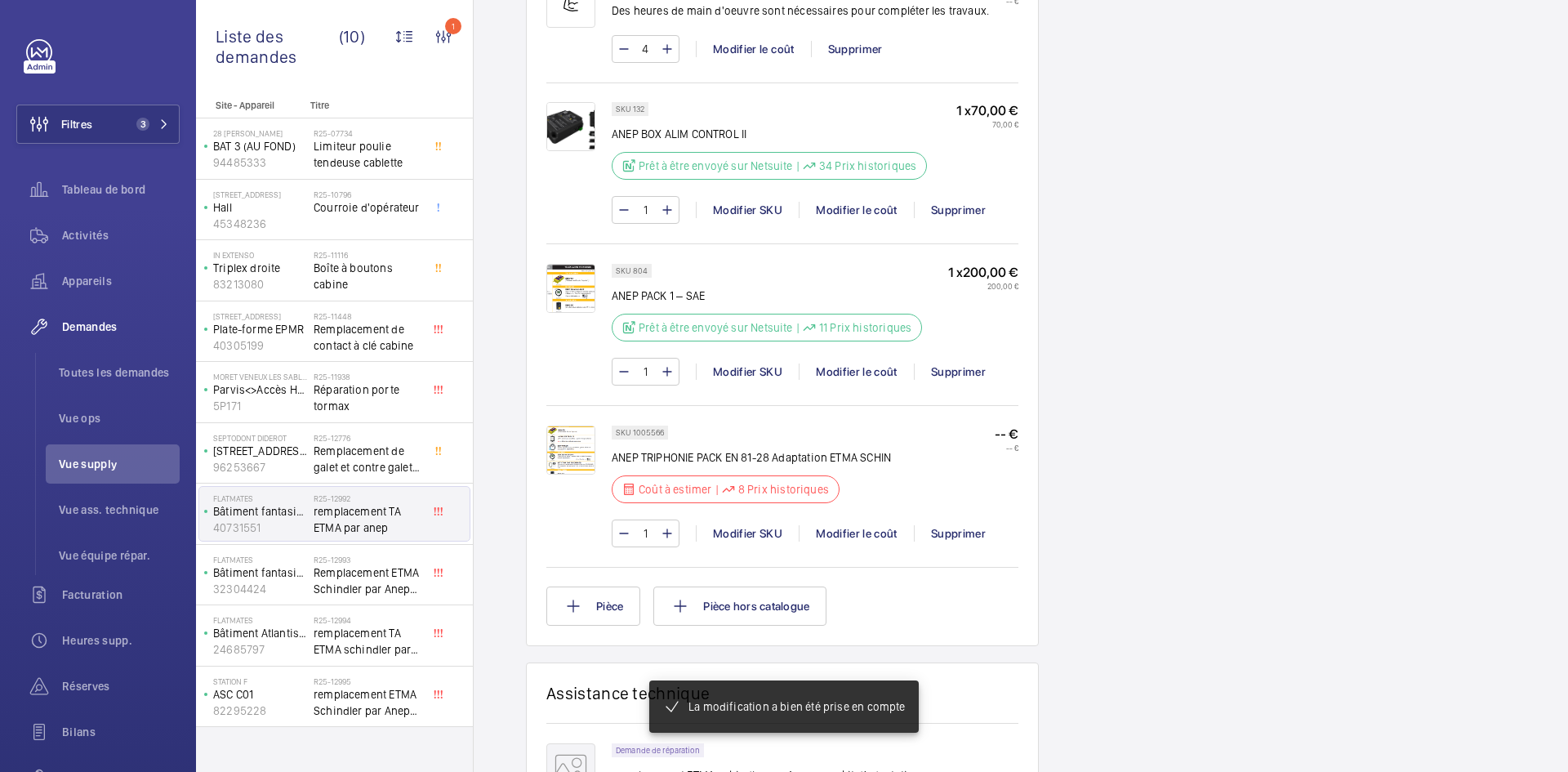
scroll to position [1111, 0]
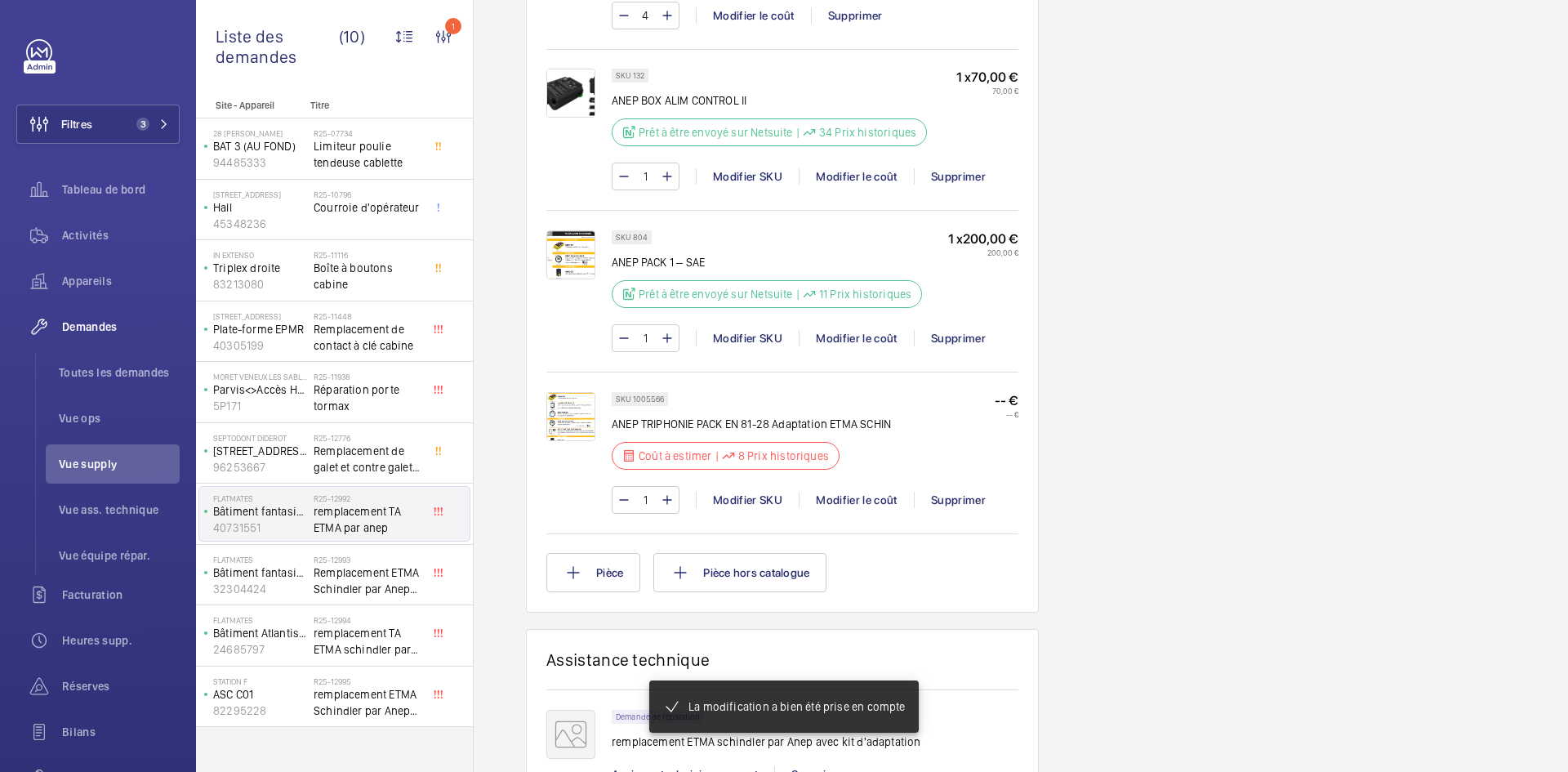
click at [577, 418] on img at bounding box center [571, 417] width 49 height 49
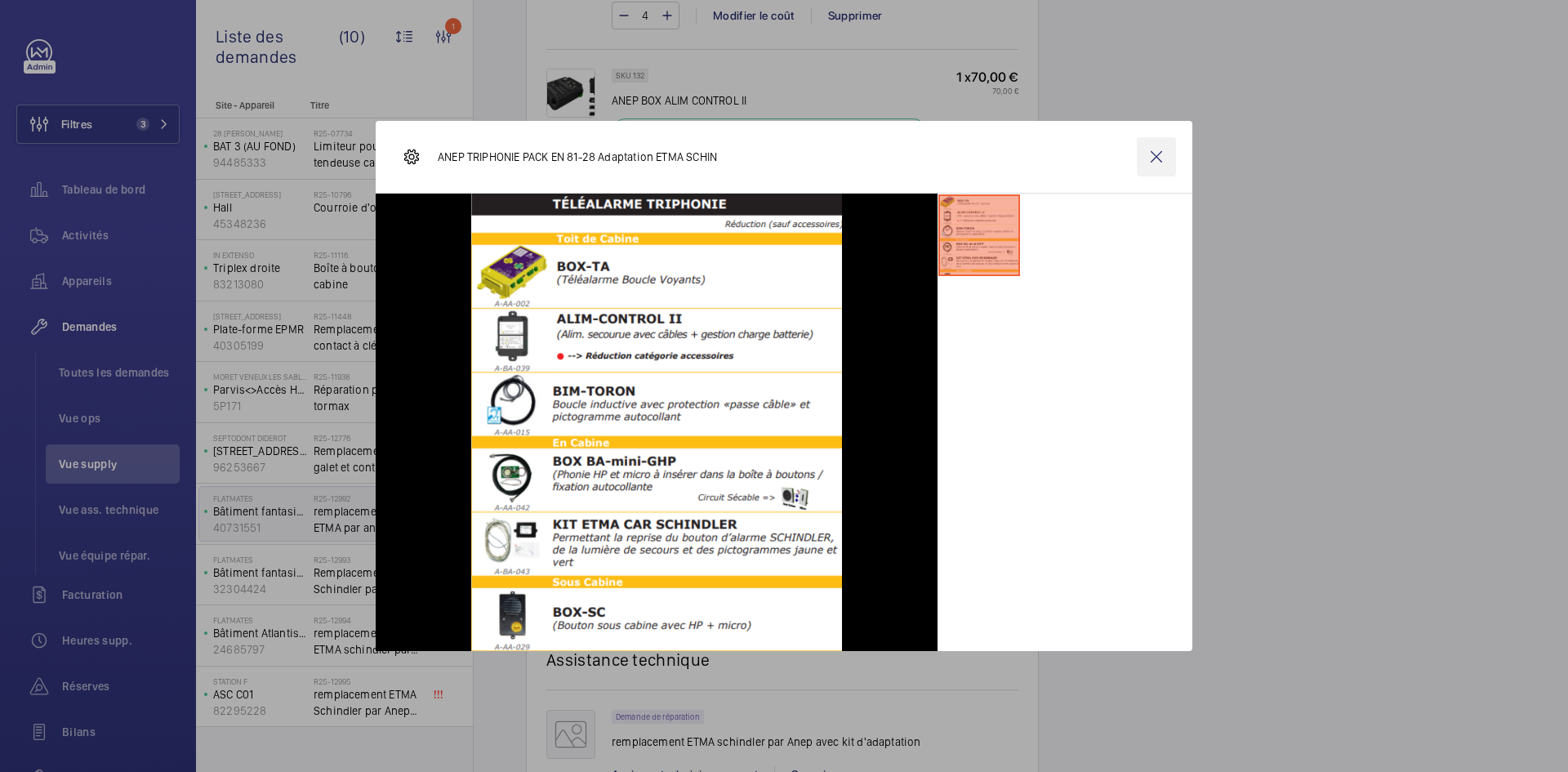
click at [1159, 157] on wm-front-icon-button at bounding box center [1156, 156] width 39 height 39
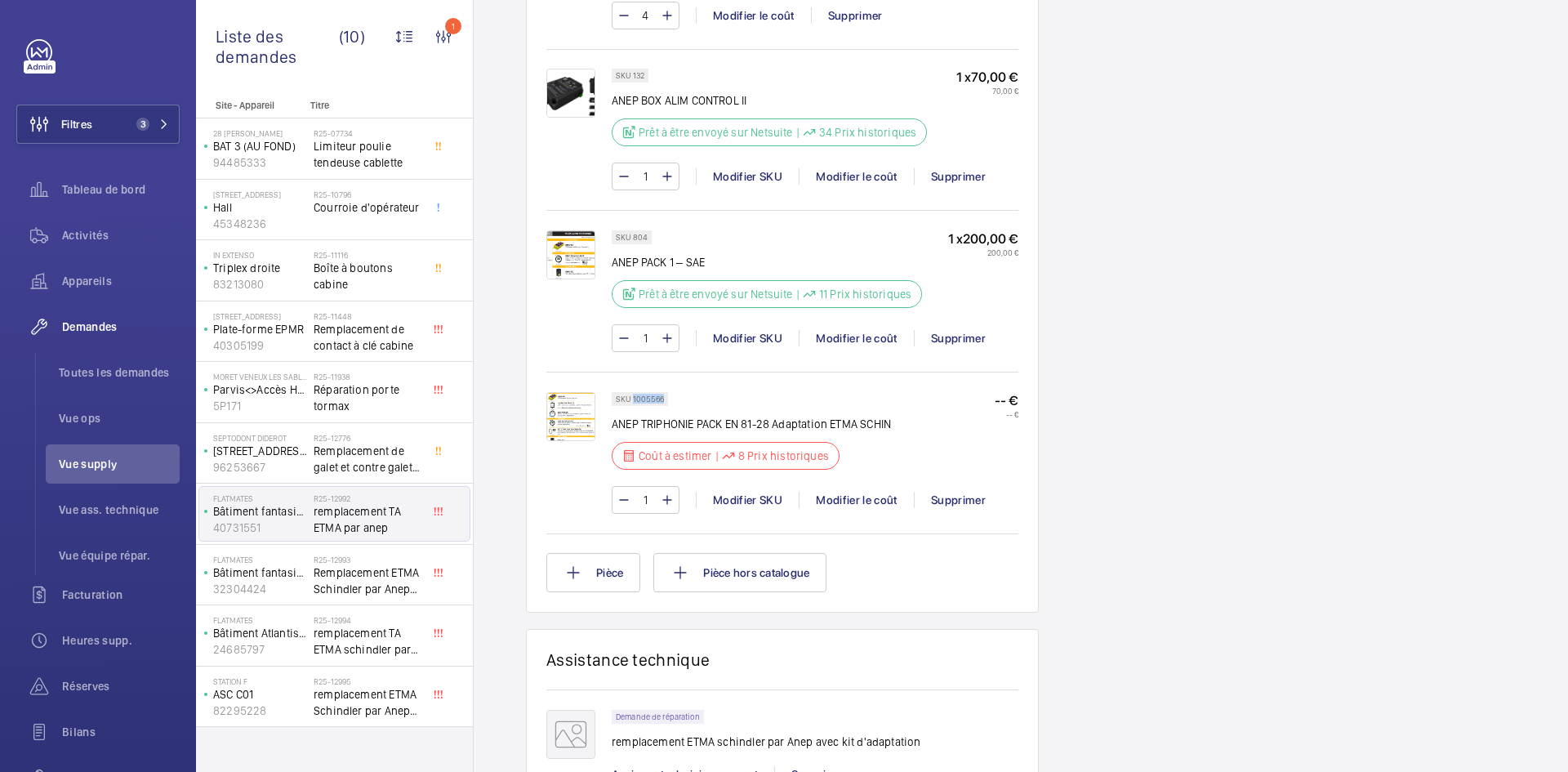
drag, startPoint x: 662, startPoint y: 398, endPoint x: 632, endPoint y: 398, distance: 30.0
click at [632, 398] on p "SKU 1005566" at bounding box center [639, 399] width 48 height 6
copy p "1005566"
click at [872, 501] on div "Modifier le coût" at bounding box center [856, 500] width 115 height 17
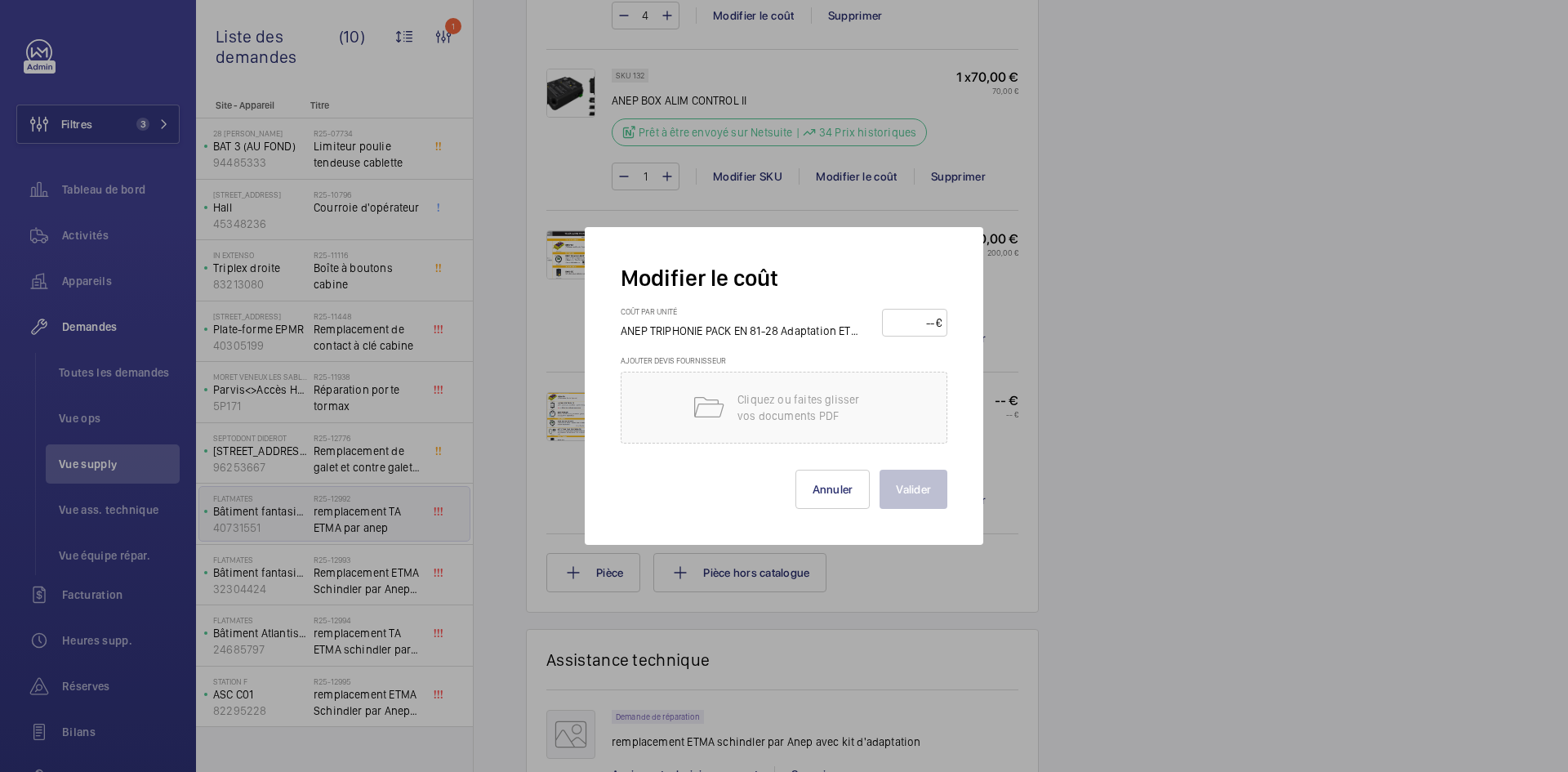
click at [909, 323] on input "number" at bounding box center [911, 323] width 48 height 26
type input "370"
click at [930, 491] on button "Valider" at bounding box center [914, 488] width 68 height 39
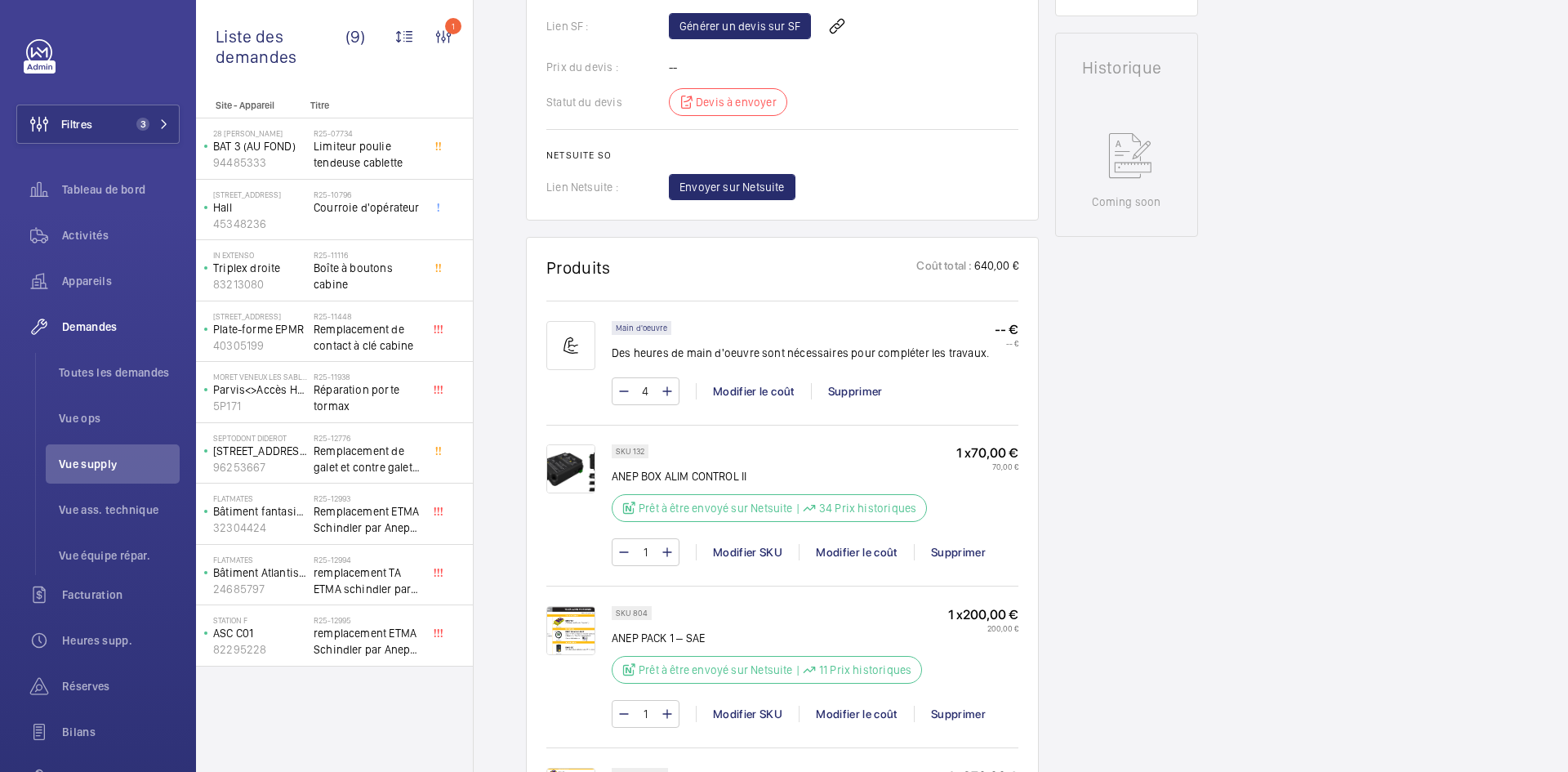
scroll to position [1062, 0]
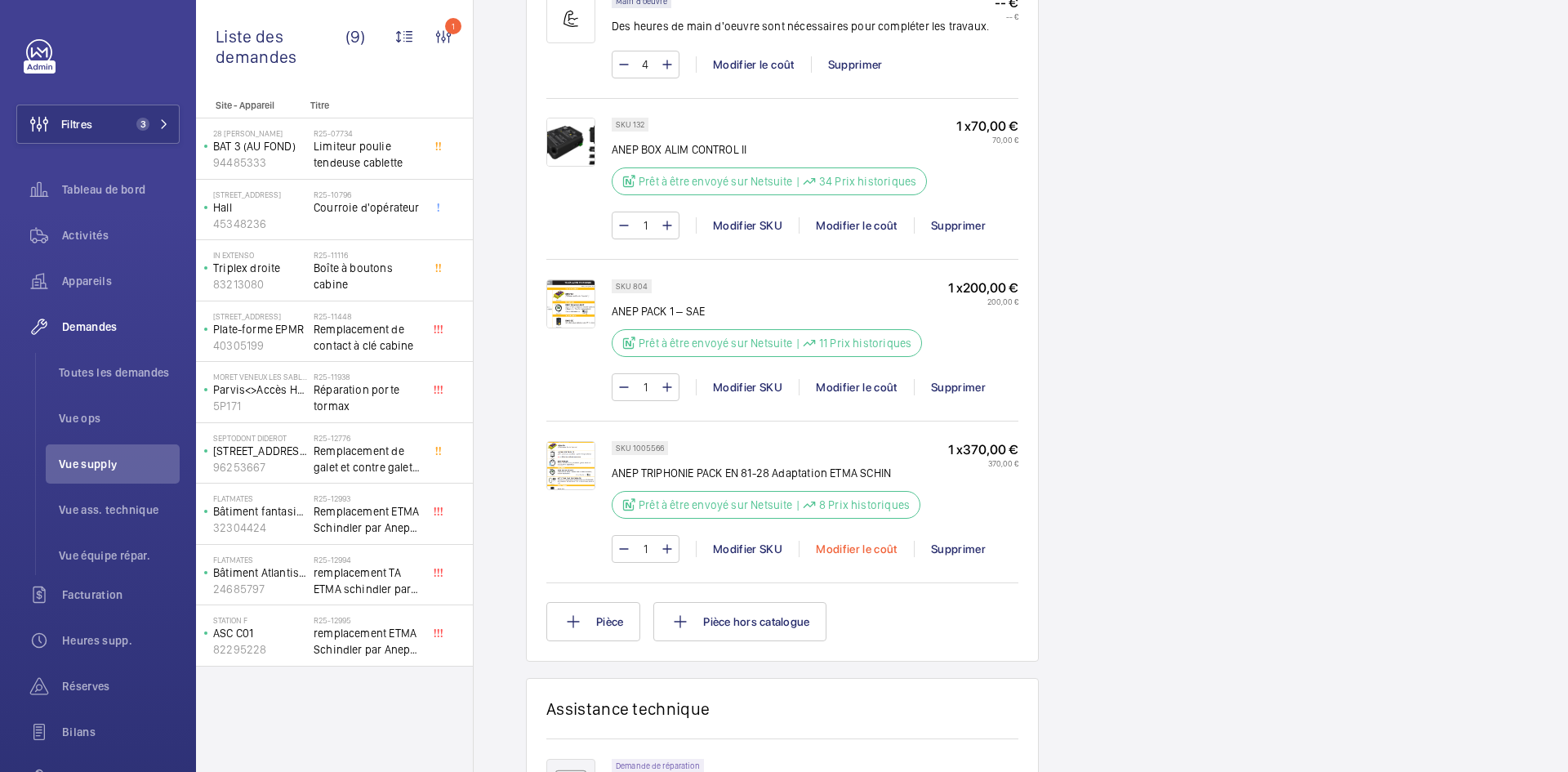
click at [871, 557] on div "Modifier le coût" at bounding box center [856, 549] width 115 height 17
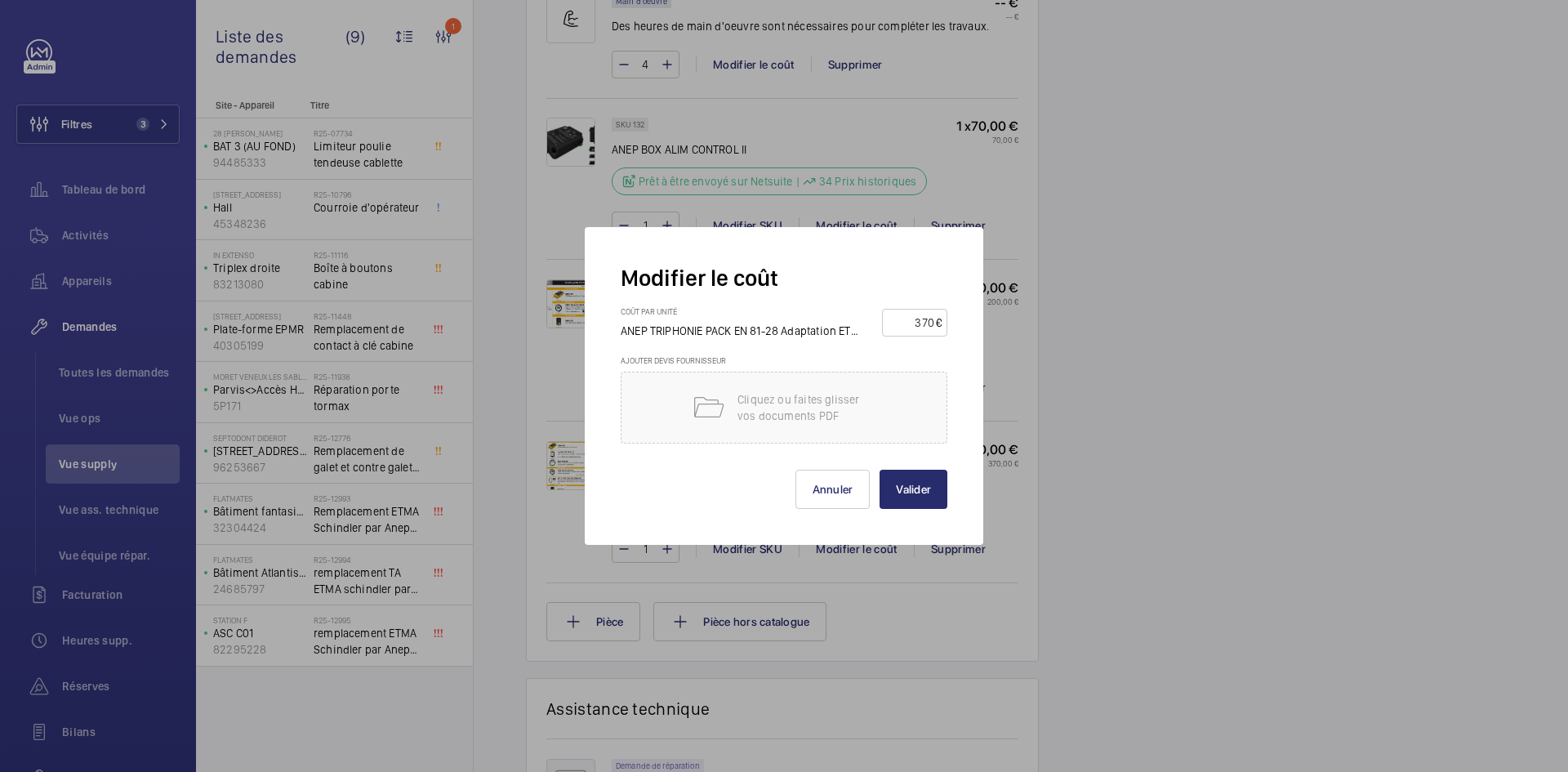
click at [926, 318] on input "370" at bounding box center [911, 323] width 48 height 26
type input "380"
click at [928, 480] on button "Valider" at bounding box center [914, 488] width 68 height 39
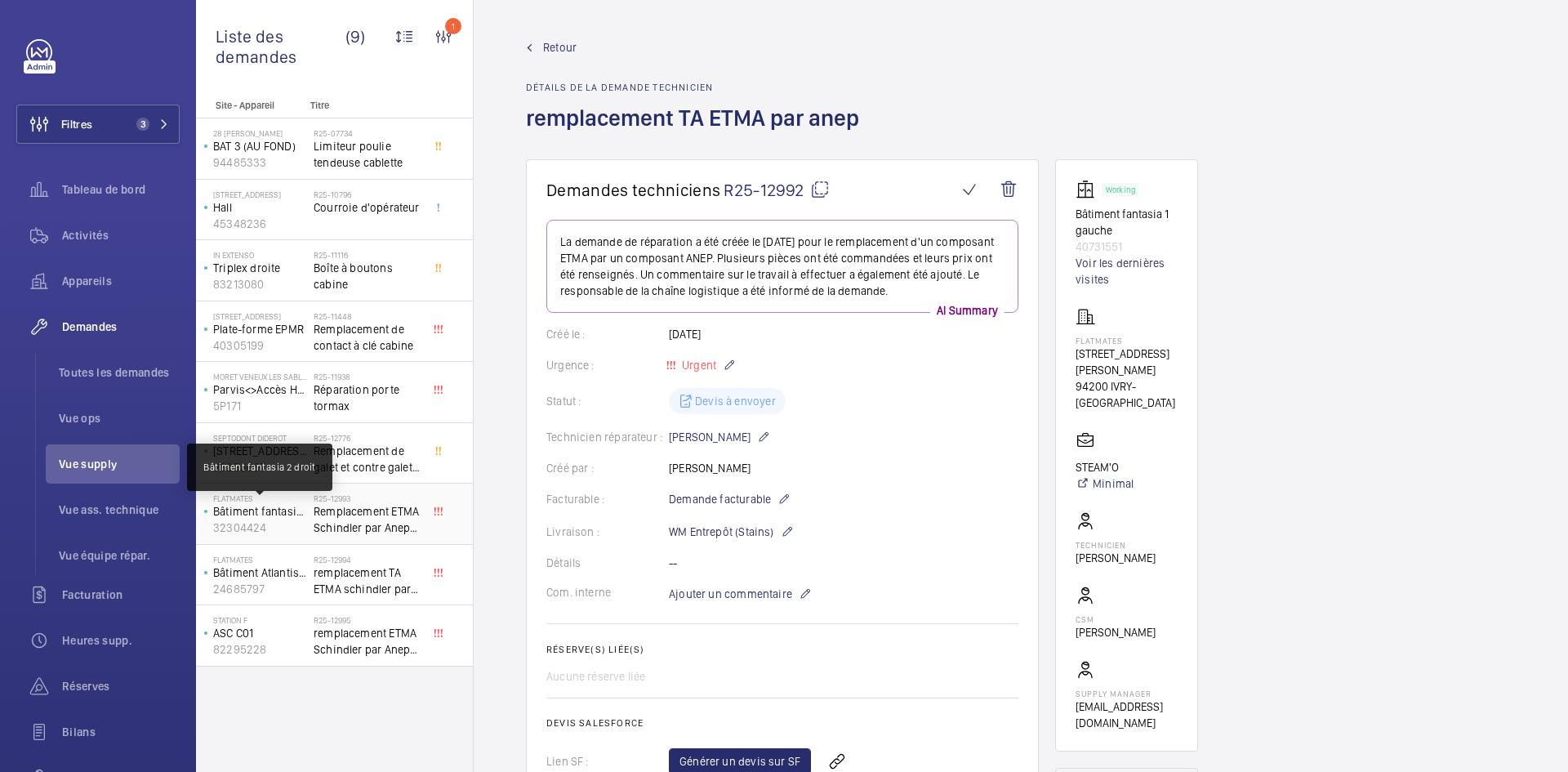
click at [288, 518] on p "Bâtiment fantasia 2 droit" at bounding box center [260, 511] width 94 height 17
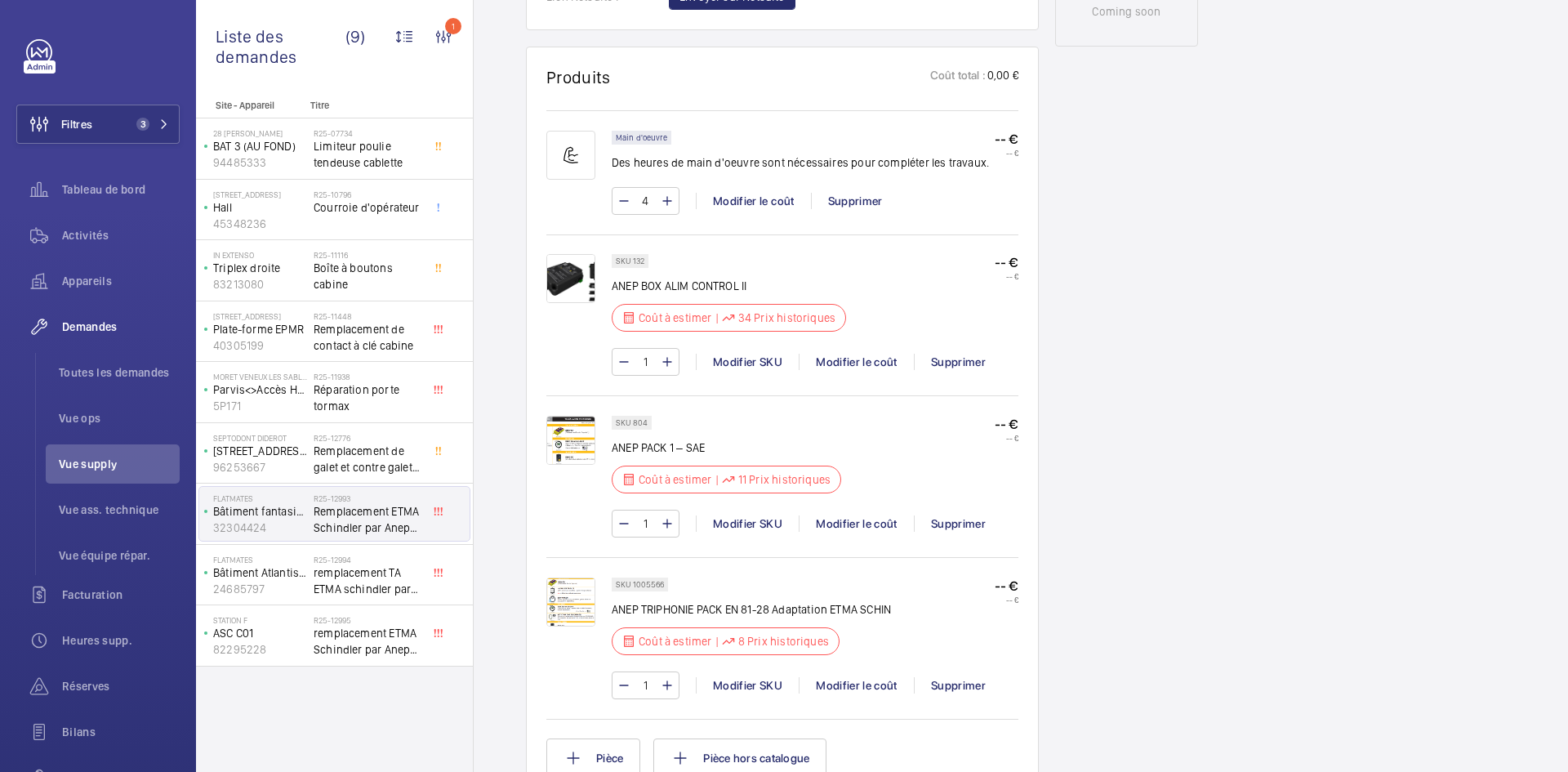
scroll to position [980, 0]
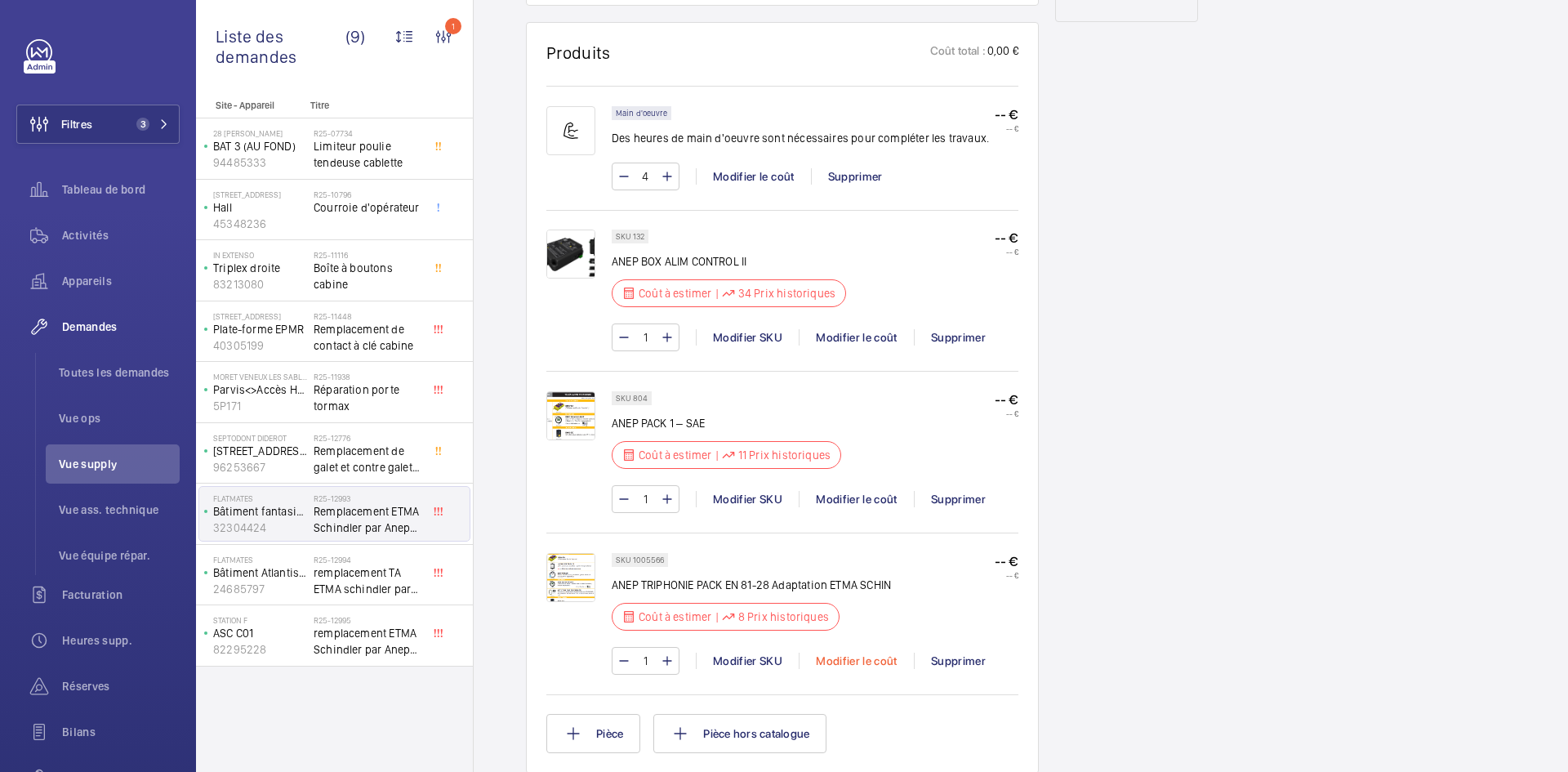
click at [878, 655] on div "Modifier le coût" at bounding box center [856, 660] width 115 height 17
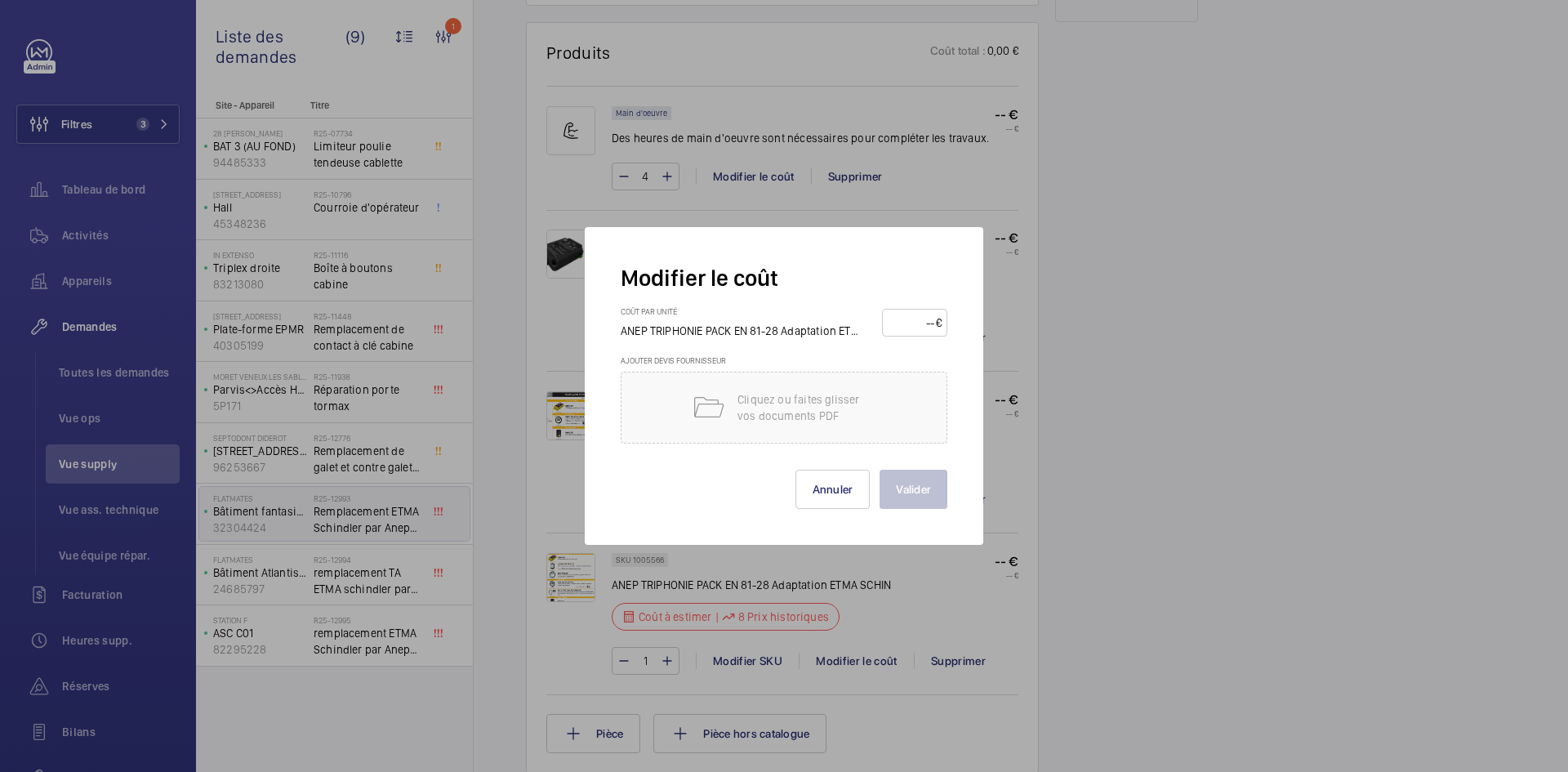
click at [905, 319] on input "number" at bounding box center [911, 323] width 48 height 26
type input "380"
click at [933, 495] on button "Valider" at bounding box center [914, 488] width 68 height 39
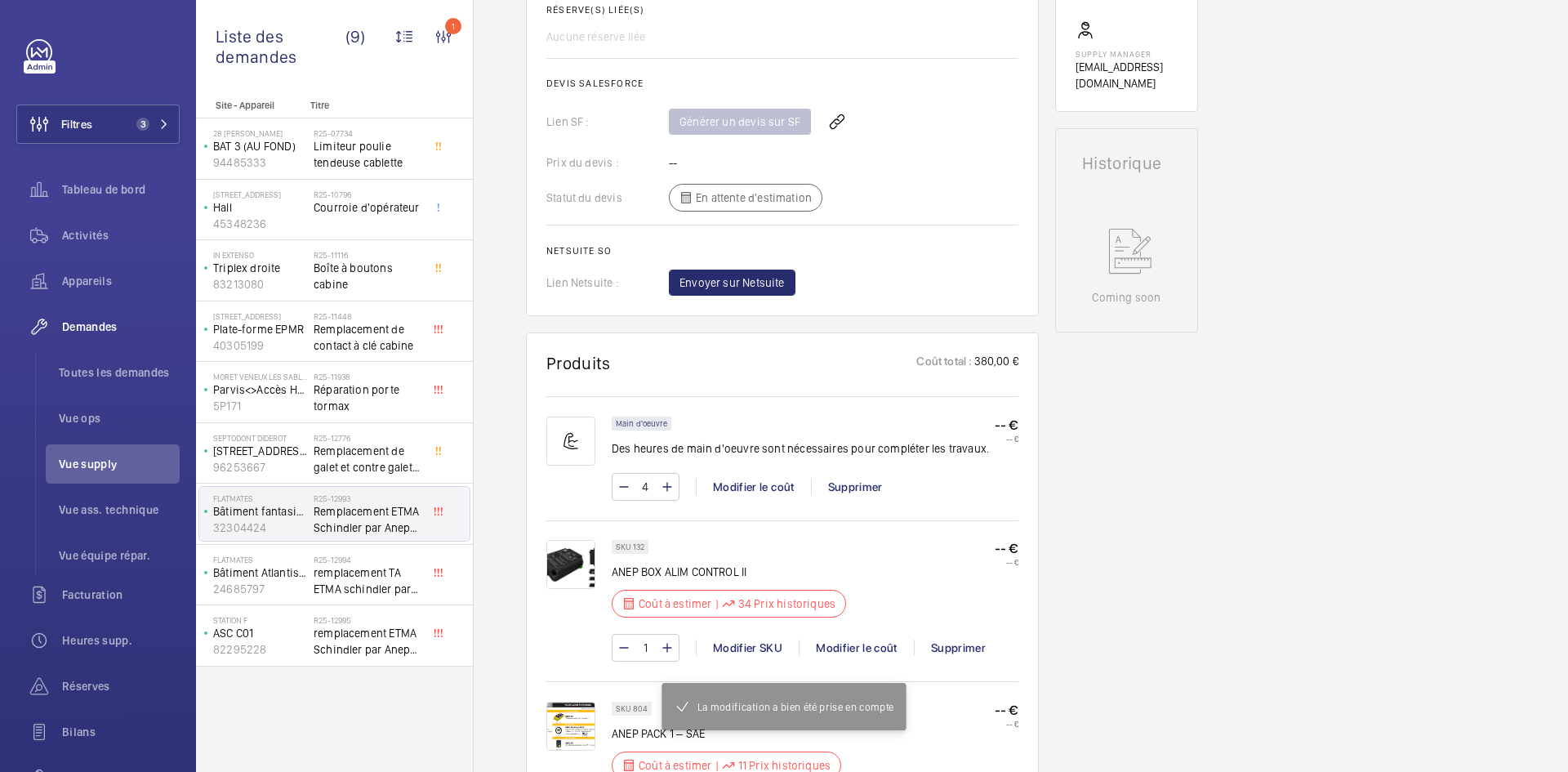
scroll to position [997, 0]
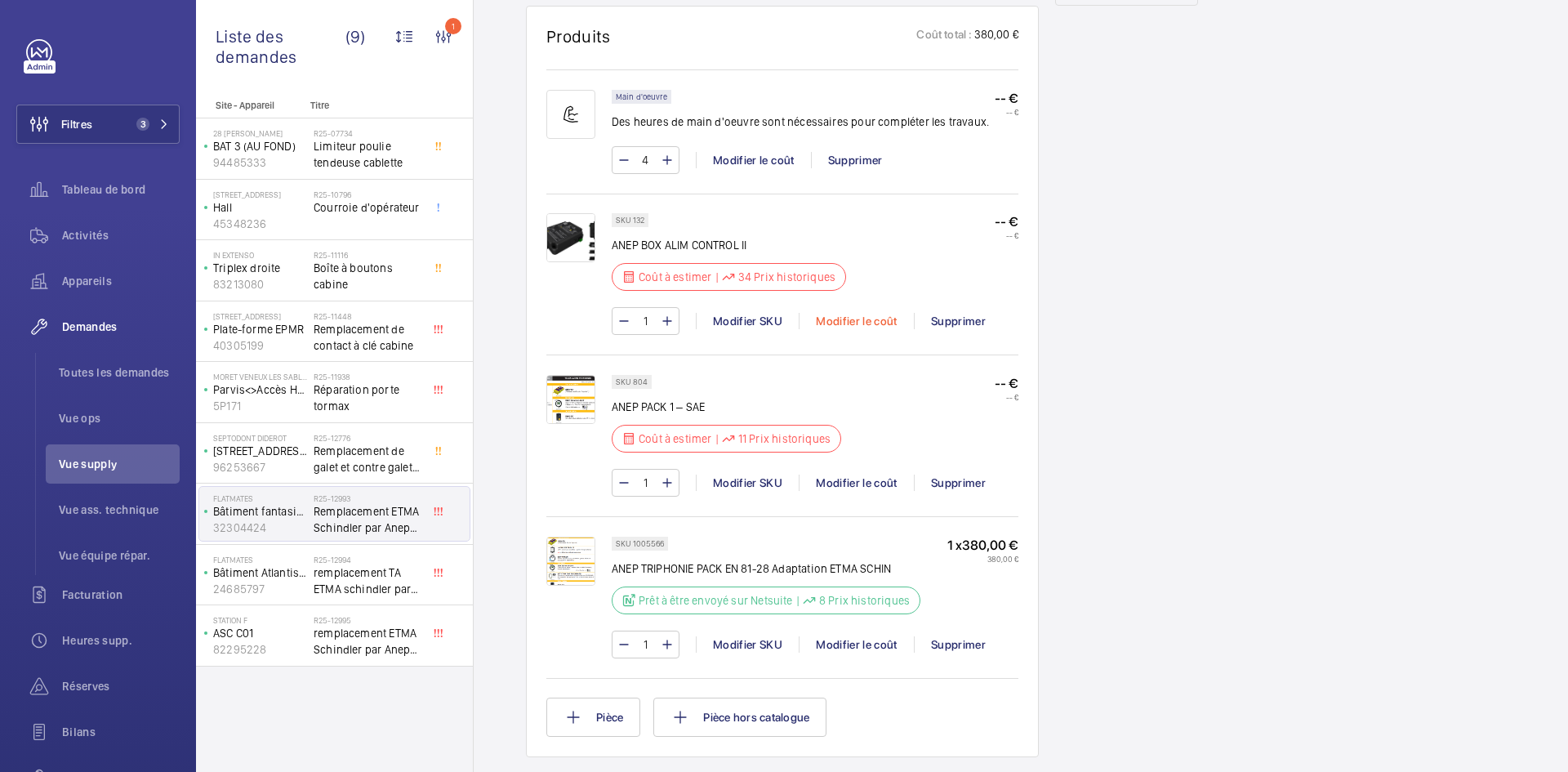
click at [853, 318] on div "Modifier le coût" at bounding box center [856, 321] width 115 height 17
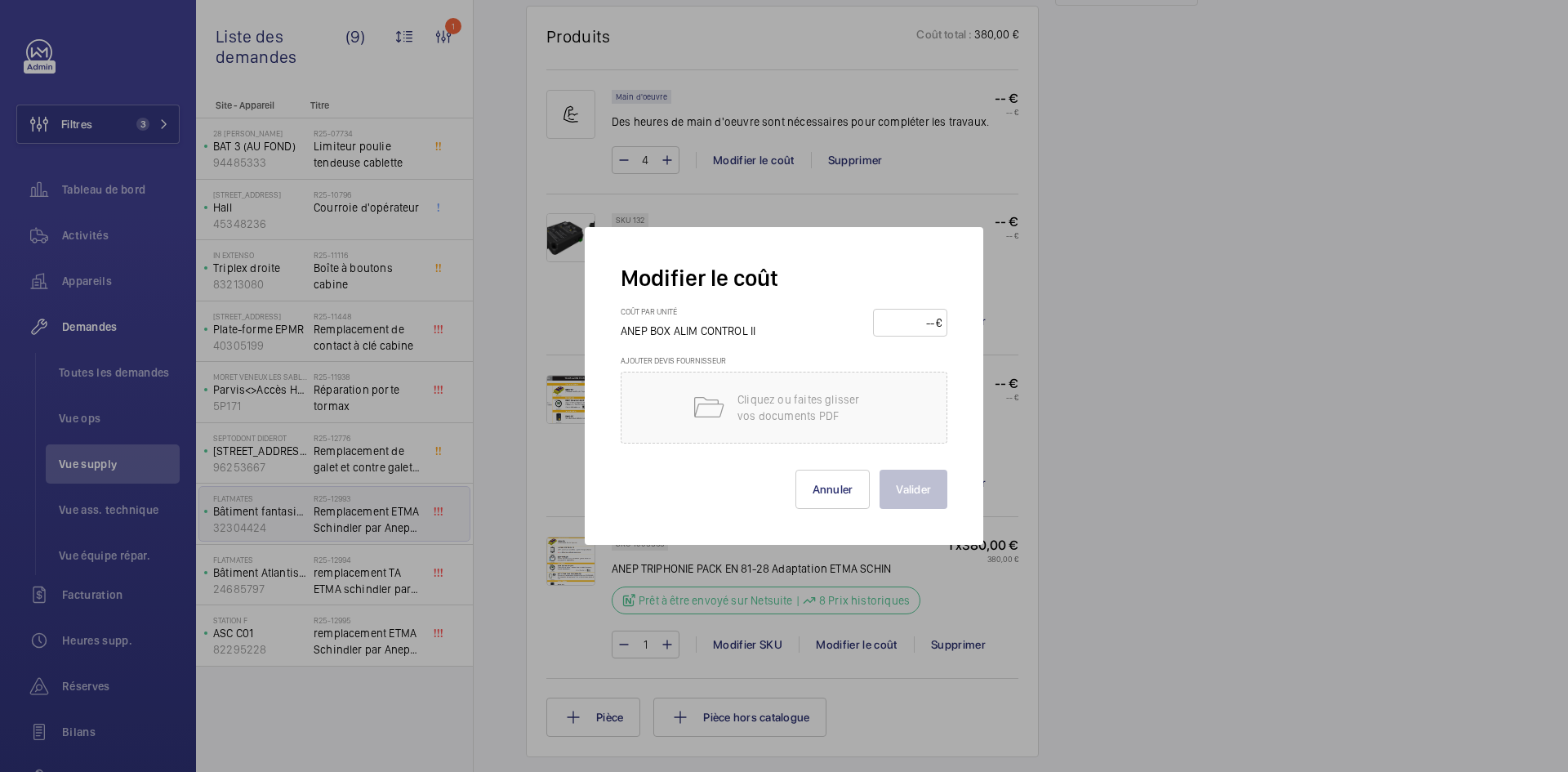
click at [892, 319] on input "number" at bounding box center [908, 323] width 58 height 26
type input "70"
click at [917, 490] on button "Valider" at bounding box center [914, 488] width 68 height 39
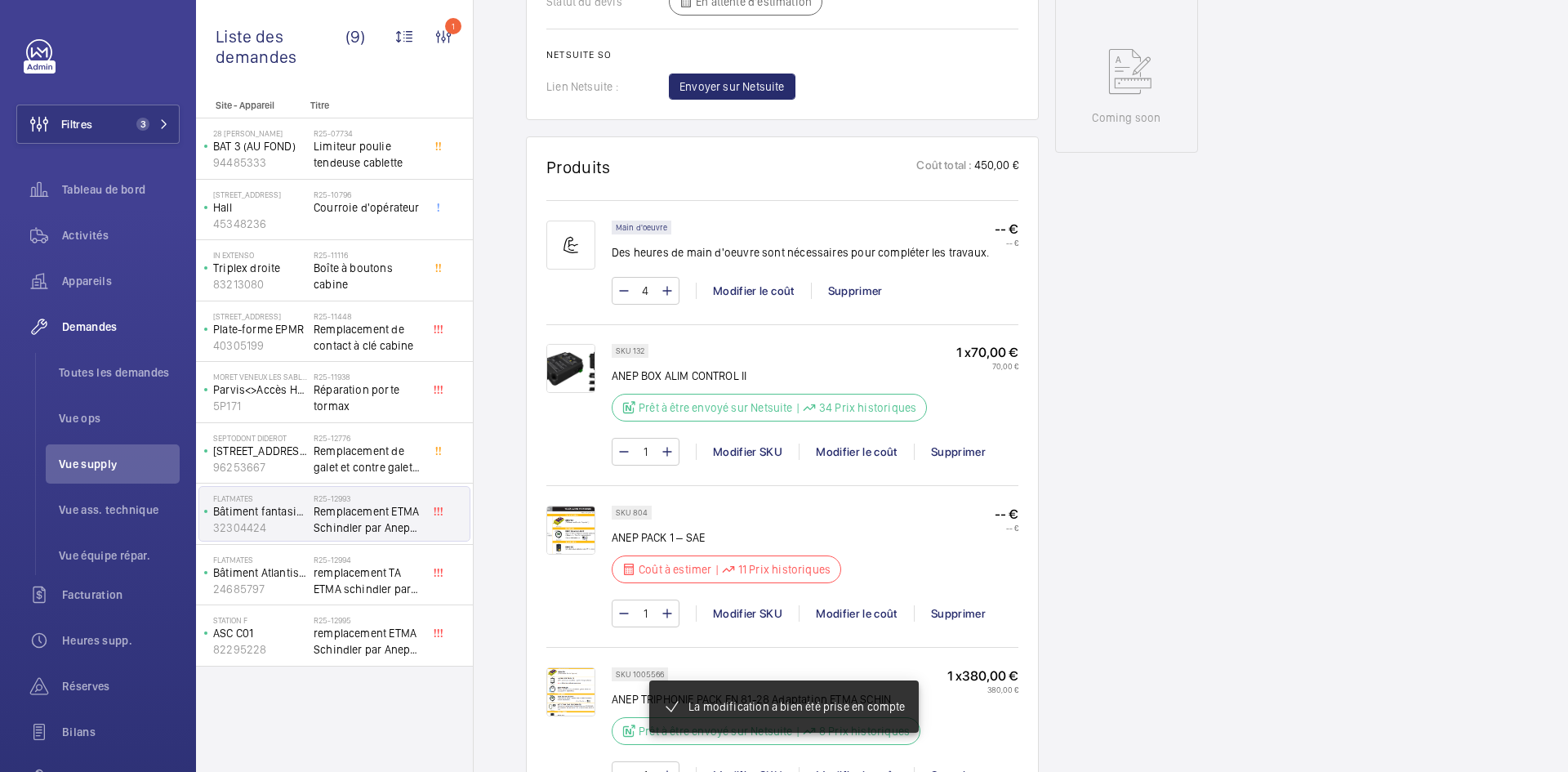
scroll to position [1029, 0]
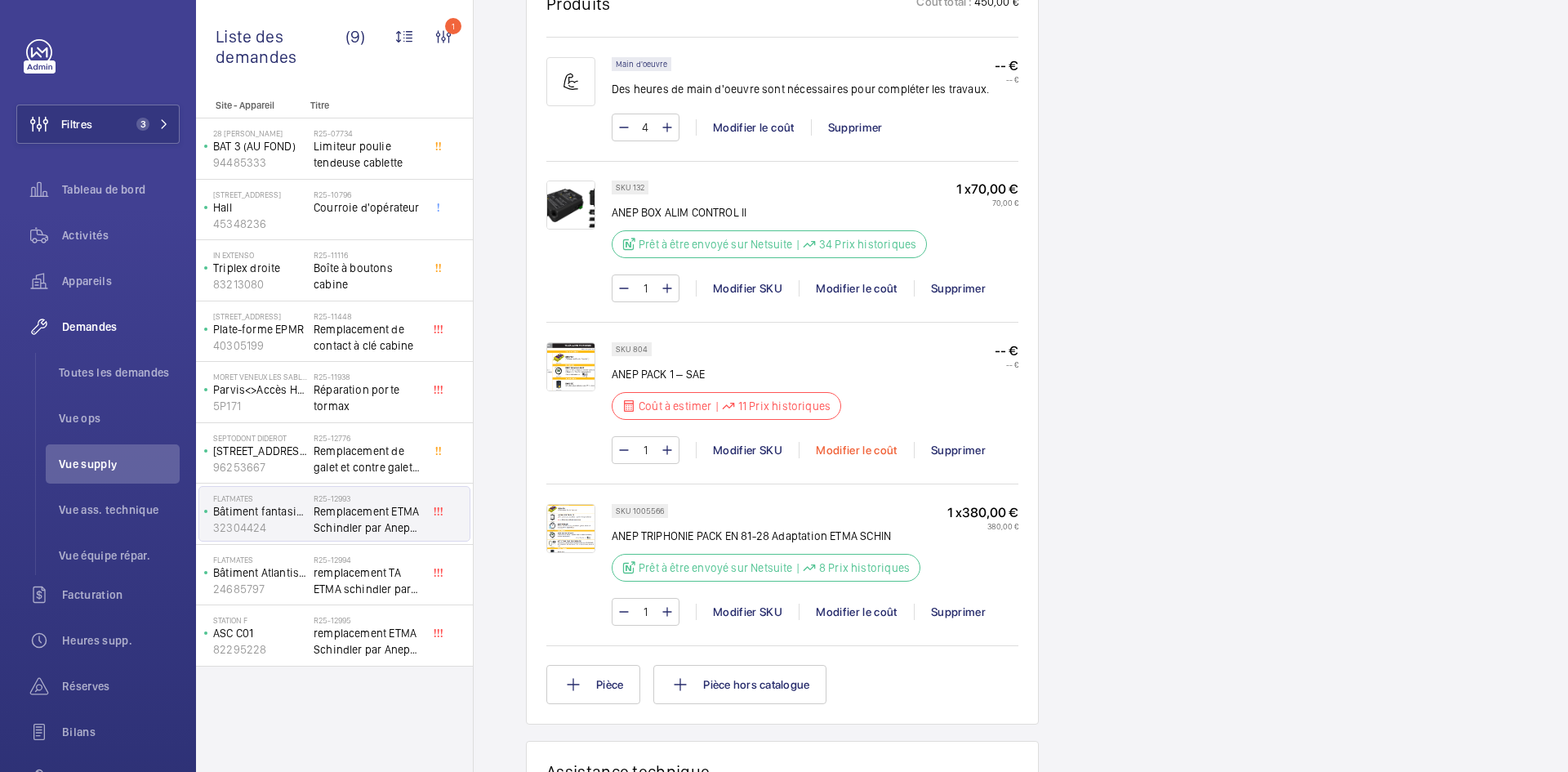
click at [883, 448] on div "Modifier le coût" at bounding box center [856, 450] width 115 height 17
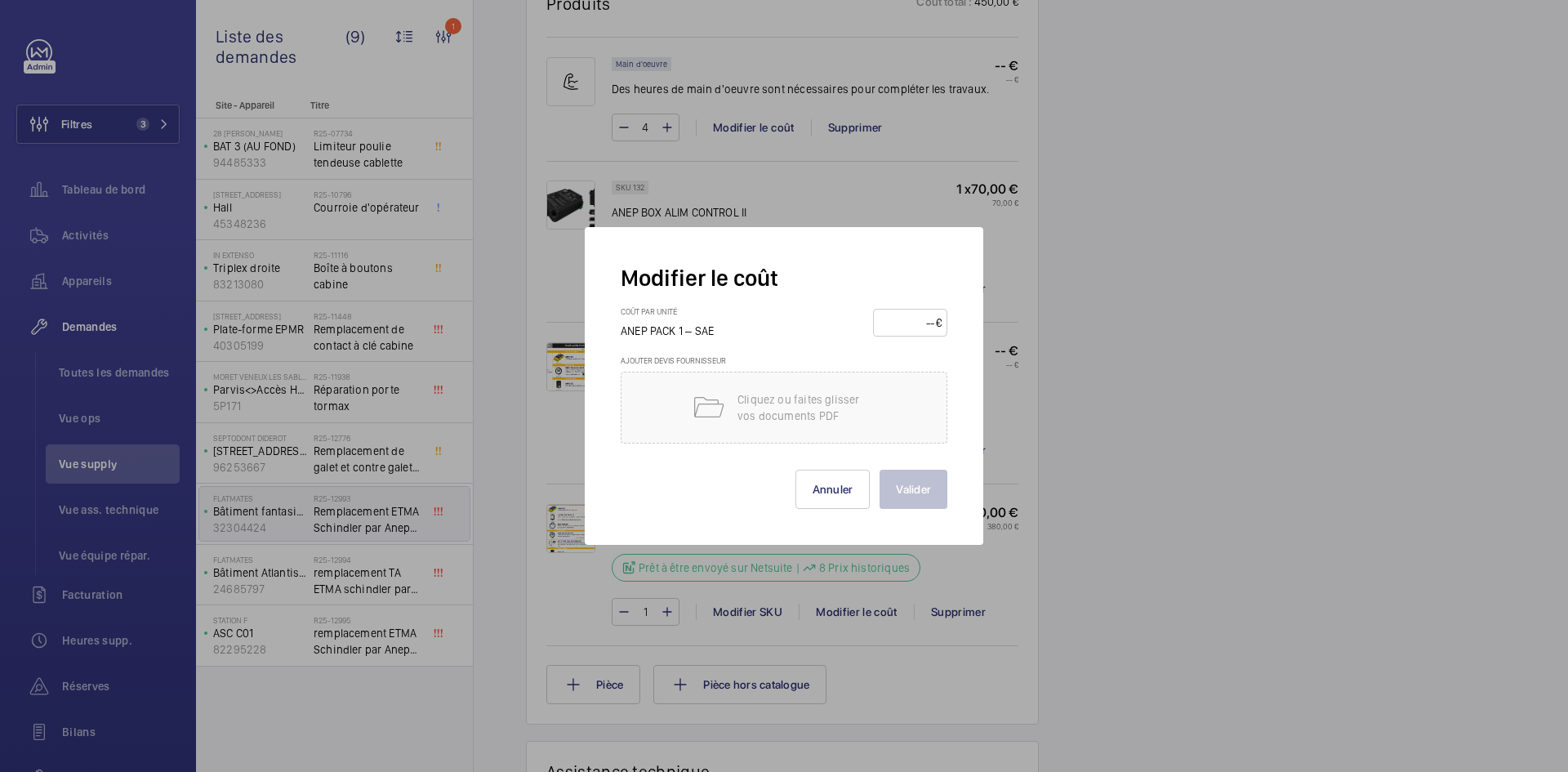
click at [904, 325] on input "number" at bounding box center [908, 323] width 58 height 26
type input "200"
click at [917, 495] on button "Valider" at bounding box center [914, 488] width 68 height 39
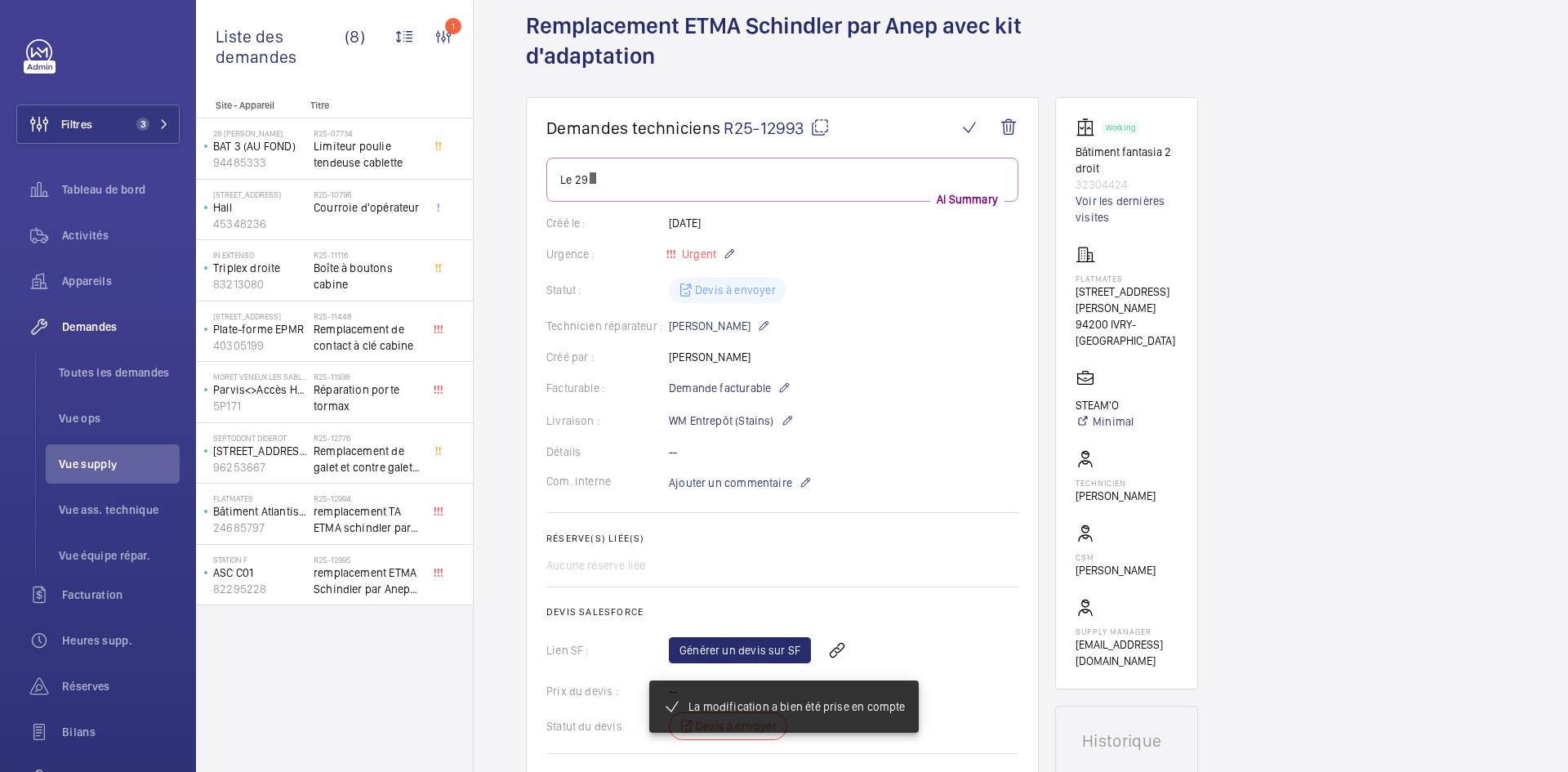
scroll to position [245, 0]
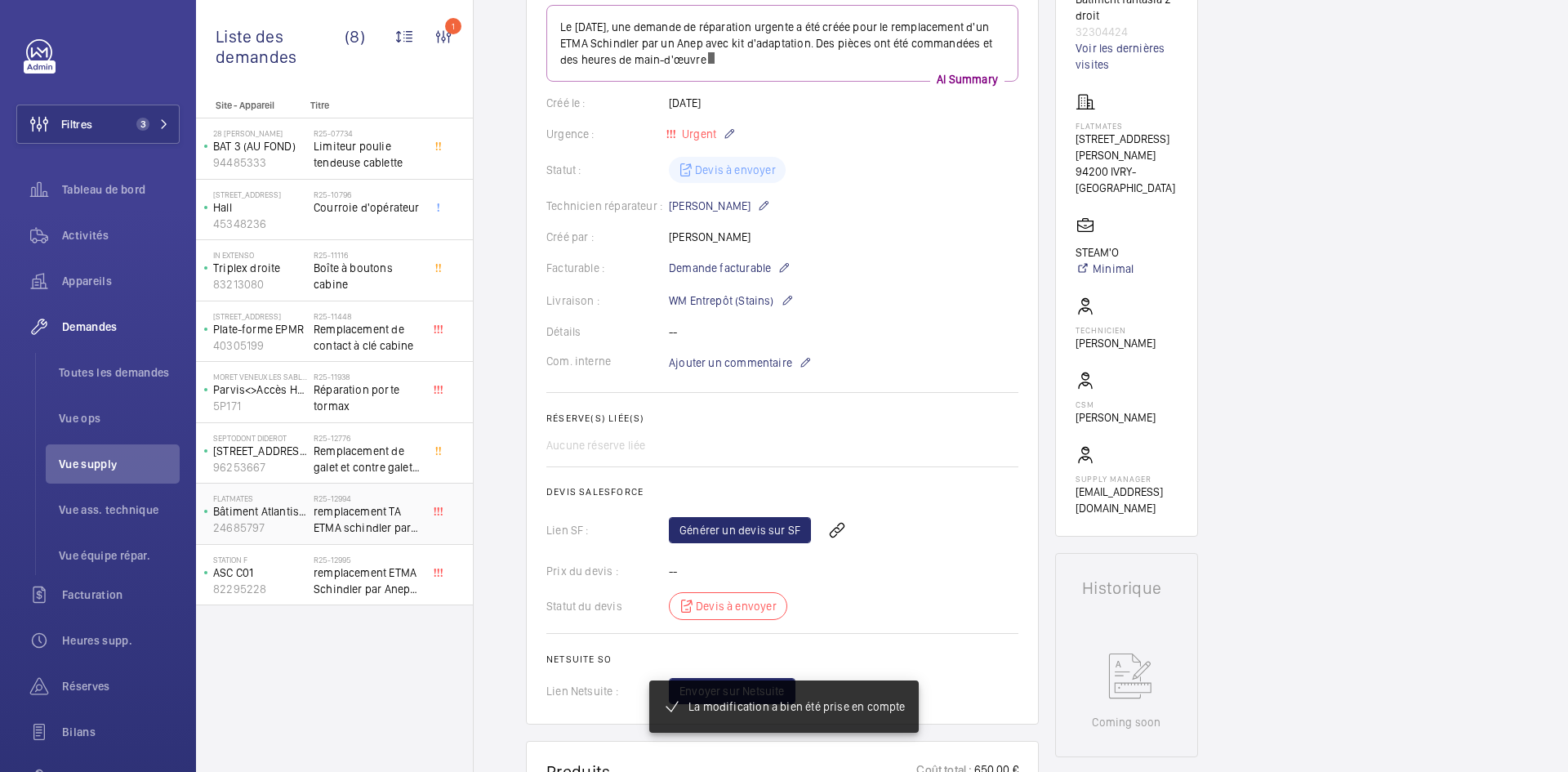
click at [303, 517] on p "Bâtiment Atlantis gauche" at bounding box center [260, 511] width 94 height 17
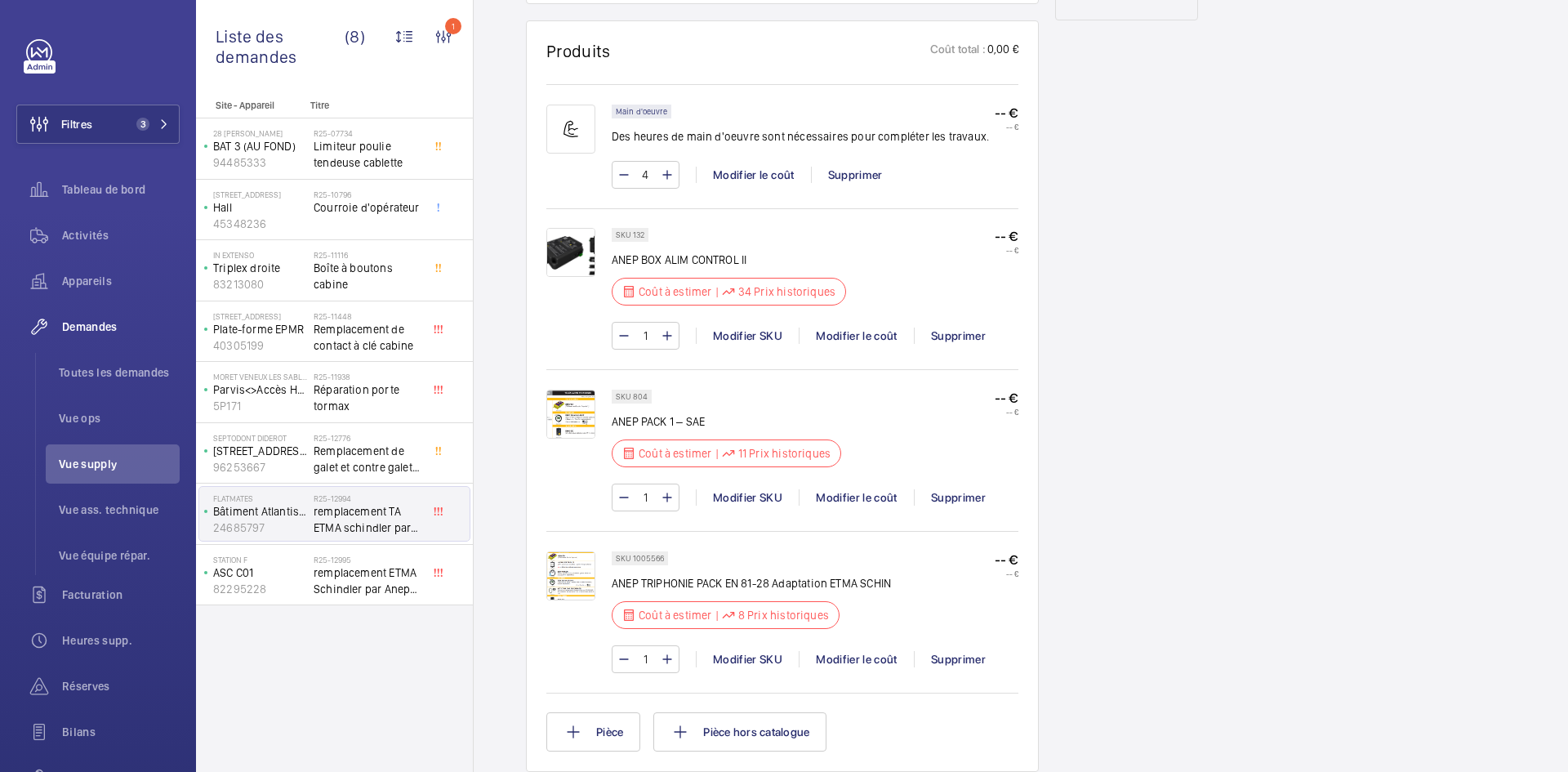
scroll to position [1062, 0]
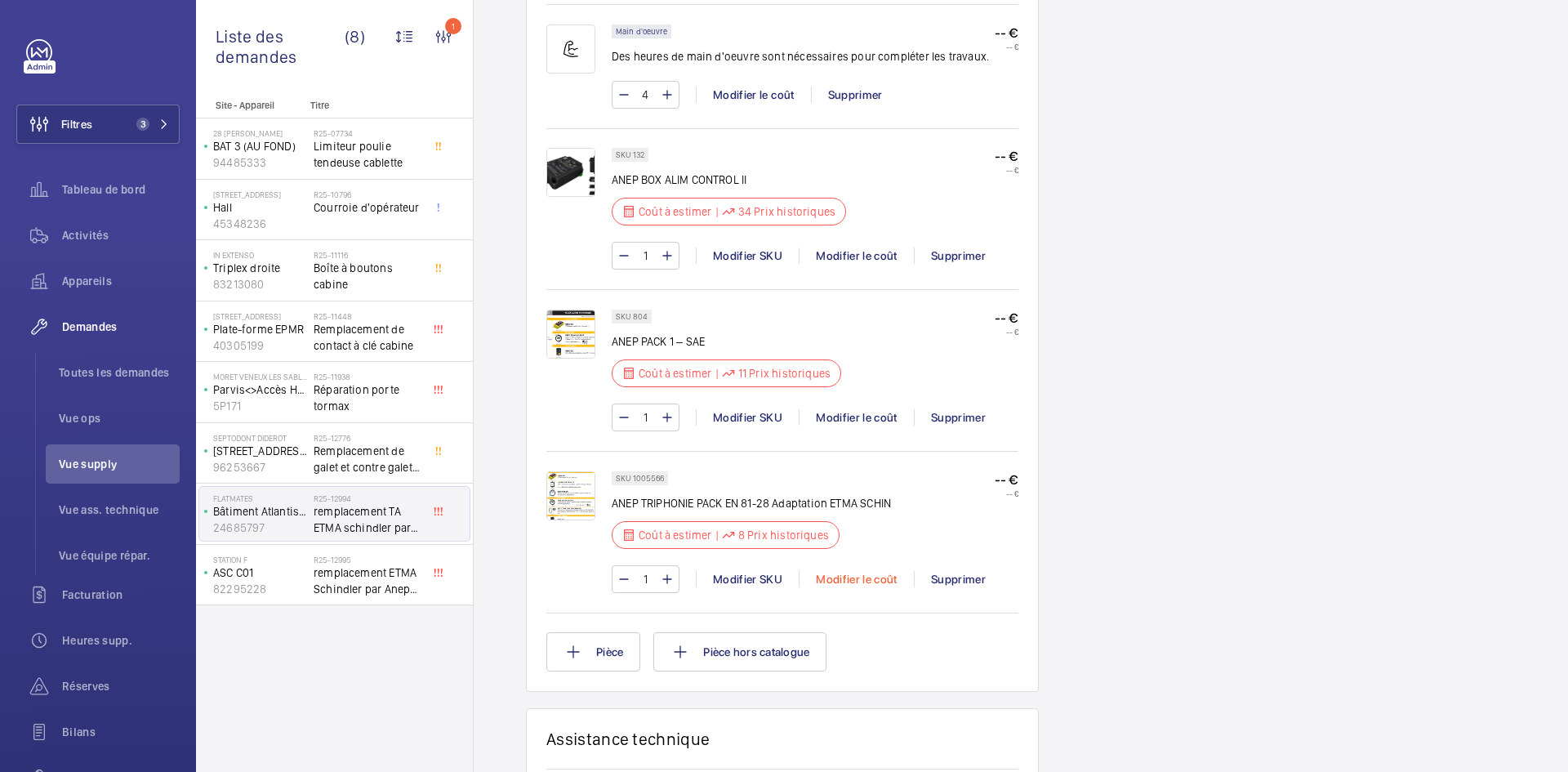
click at [857, 576] on div "Modifier le coût" at bounding box center [856, 579] width 115 height 17
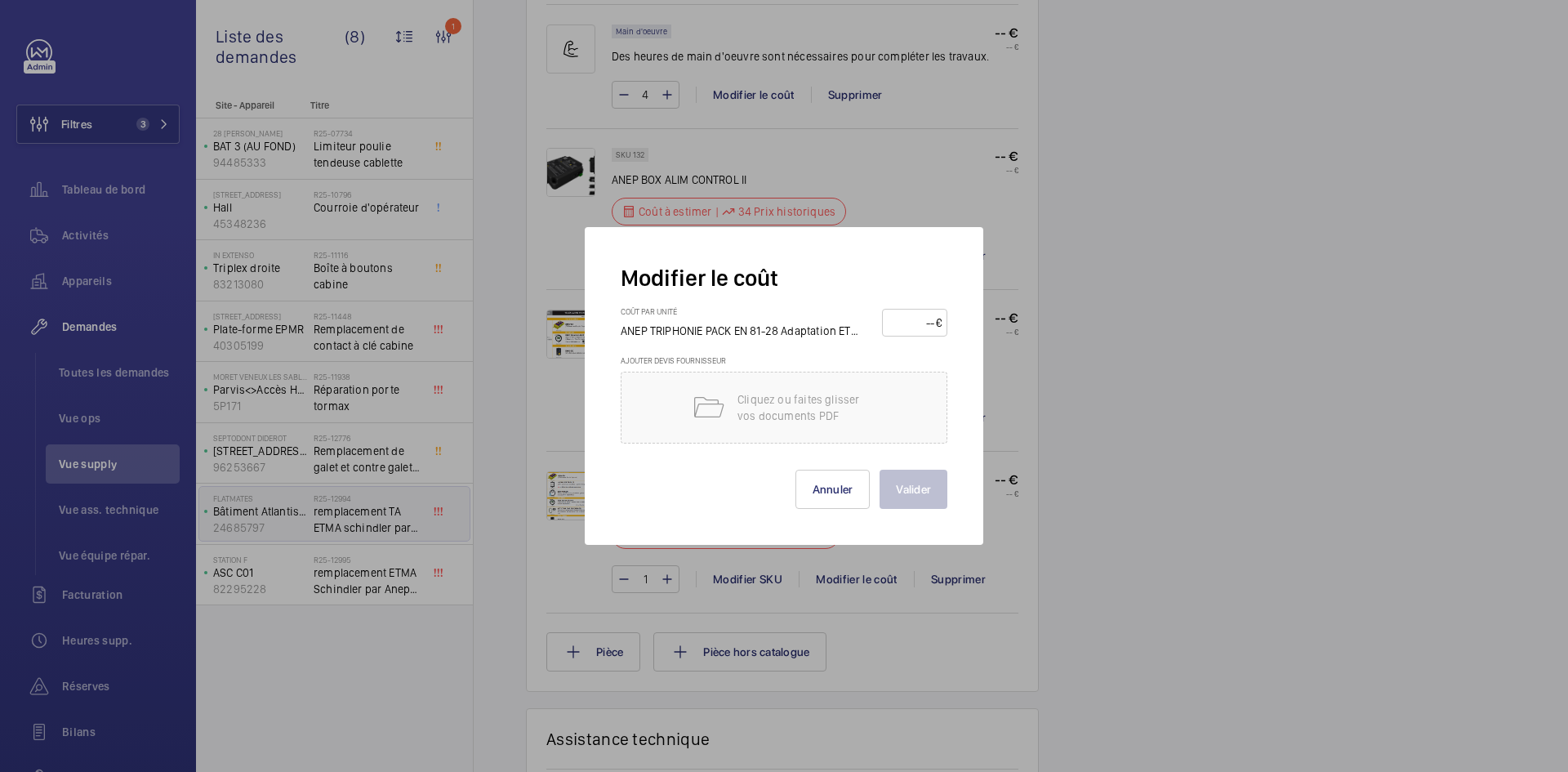
click at [910, 323] on input "number" at bounding box center [911, 323] width 48 height 26
type input "380"
click at [935, 487] on button "Valider" at bounding box center [914, 488] width 68 height 39
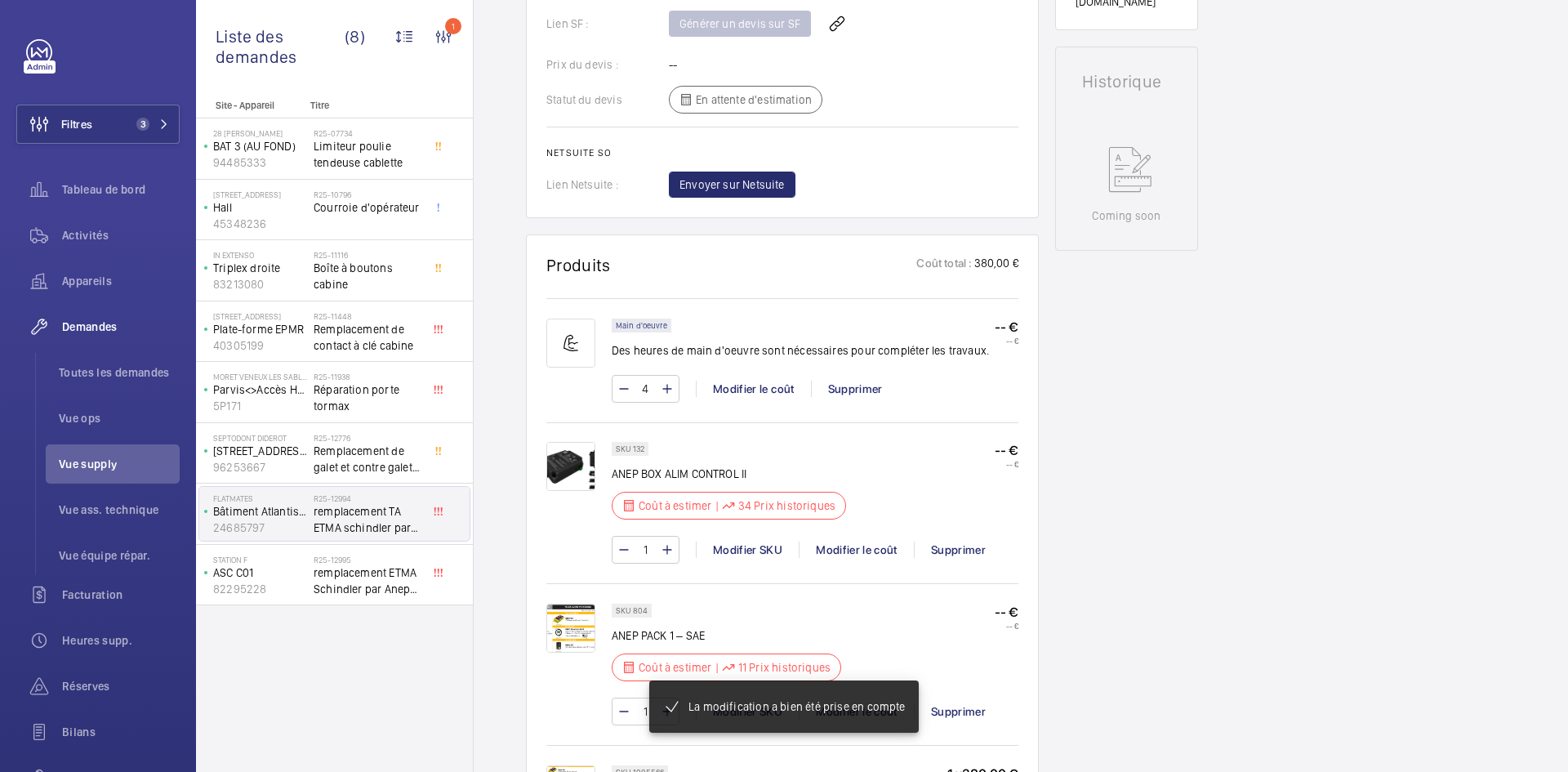
scroll to position [947, 0]
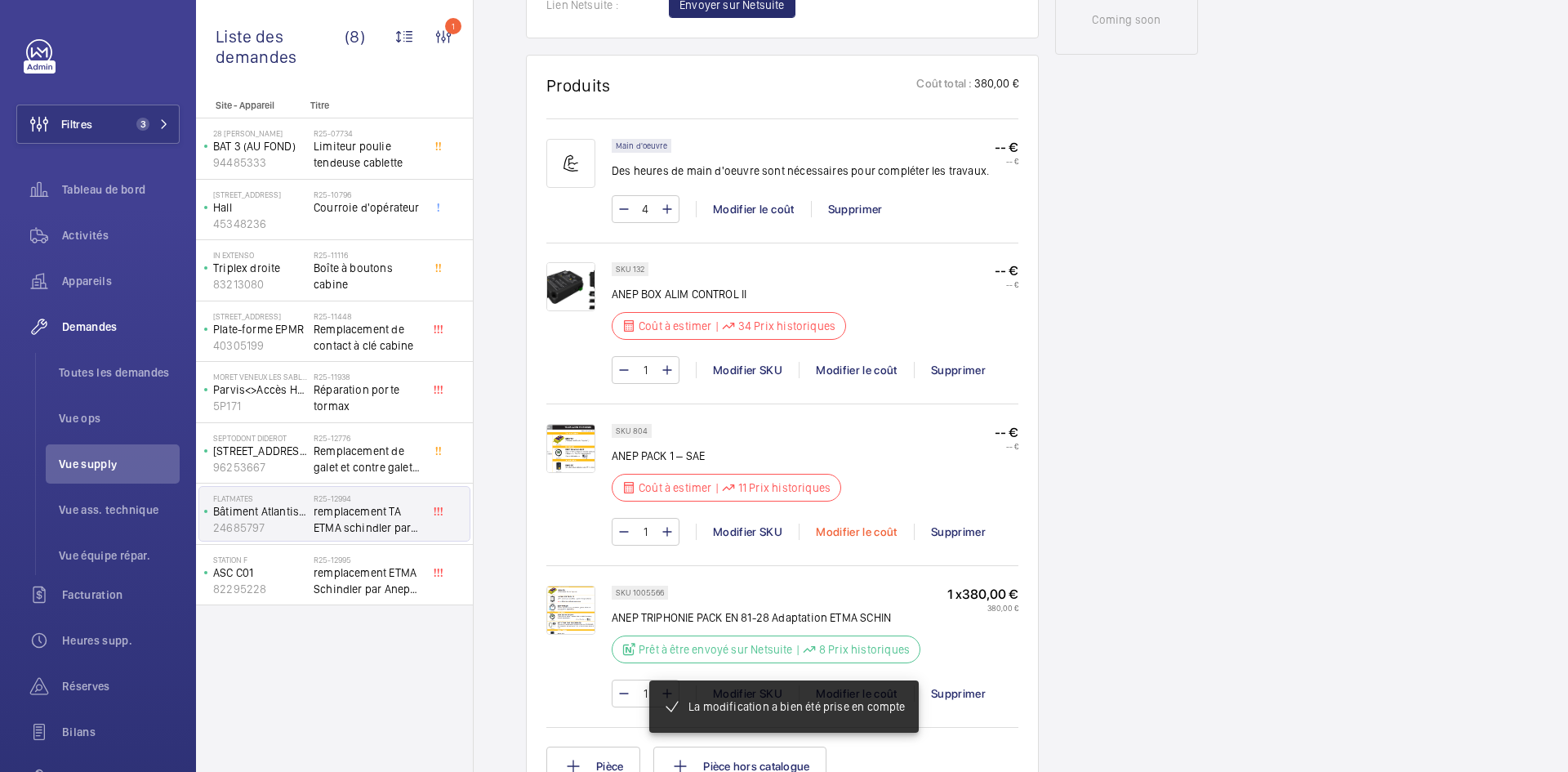
click at [883, 530] on div "Modifier le coût" at bounding box center [856, 531] width 115 height 17
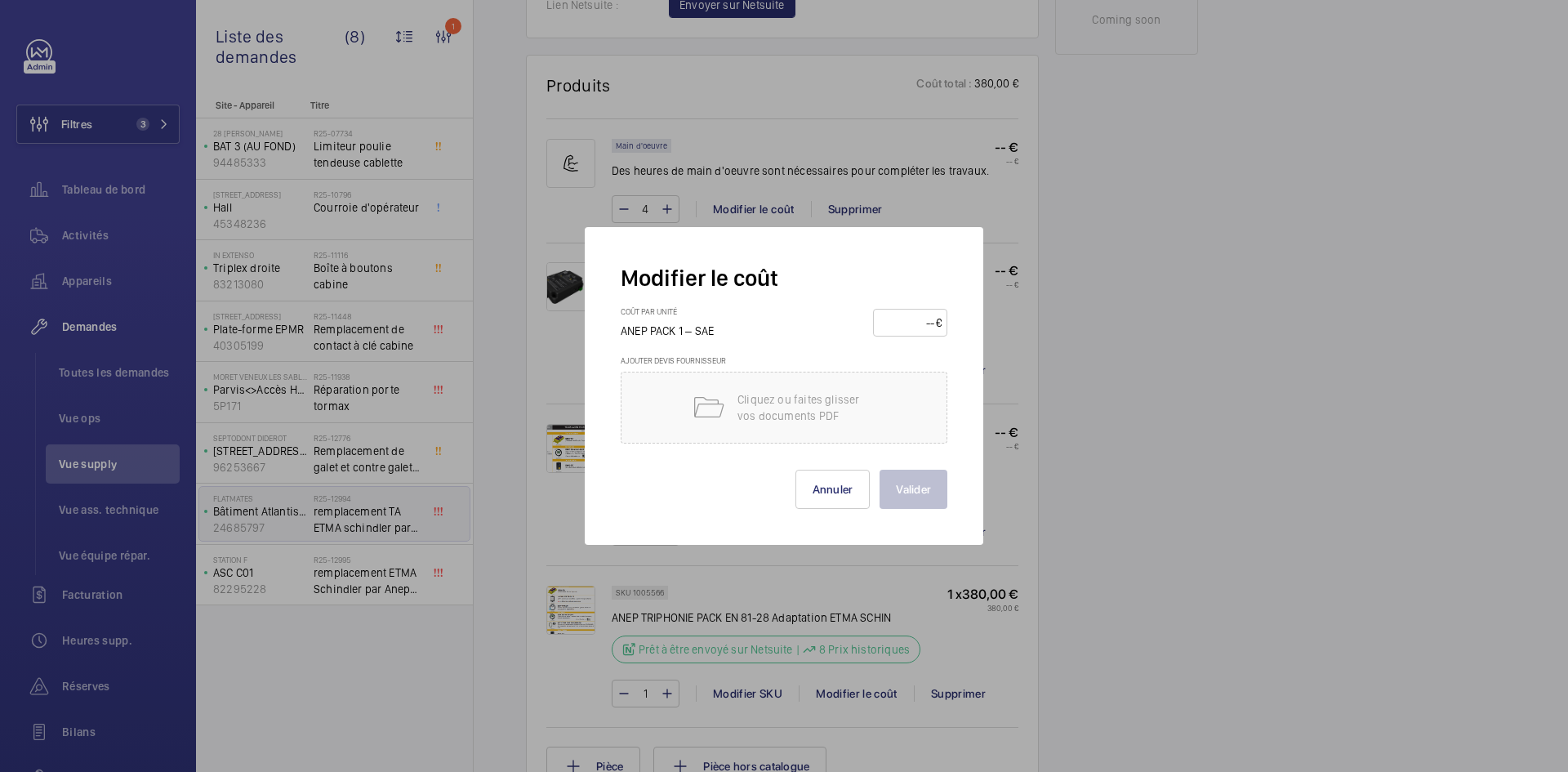
click at [917, 325] on input "number" at bounding box center [908, 323] width 58 height 26
type input "200"
click at [927, 489] on button "Valider" at bounding box center [914, 488] width 68 height 39
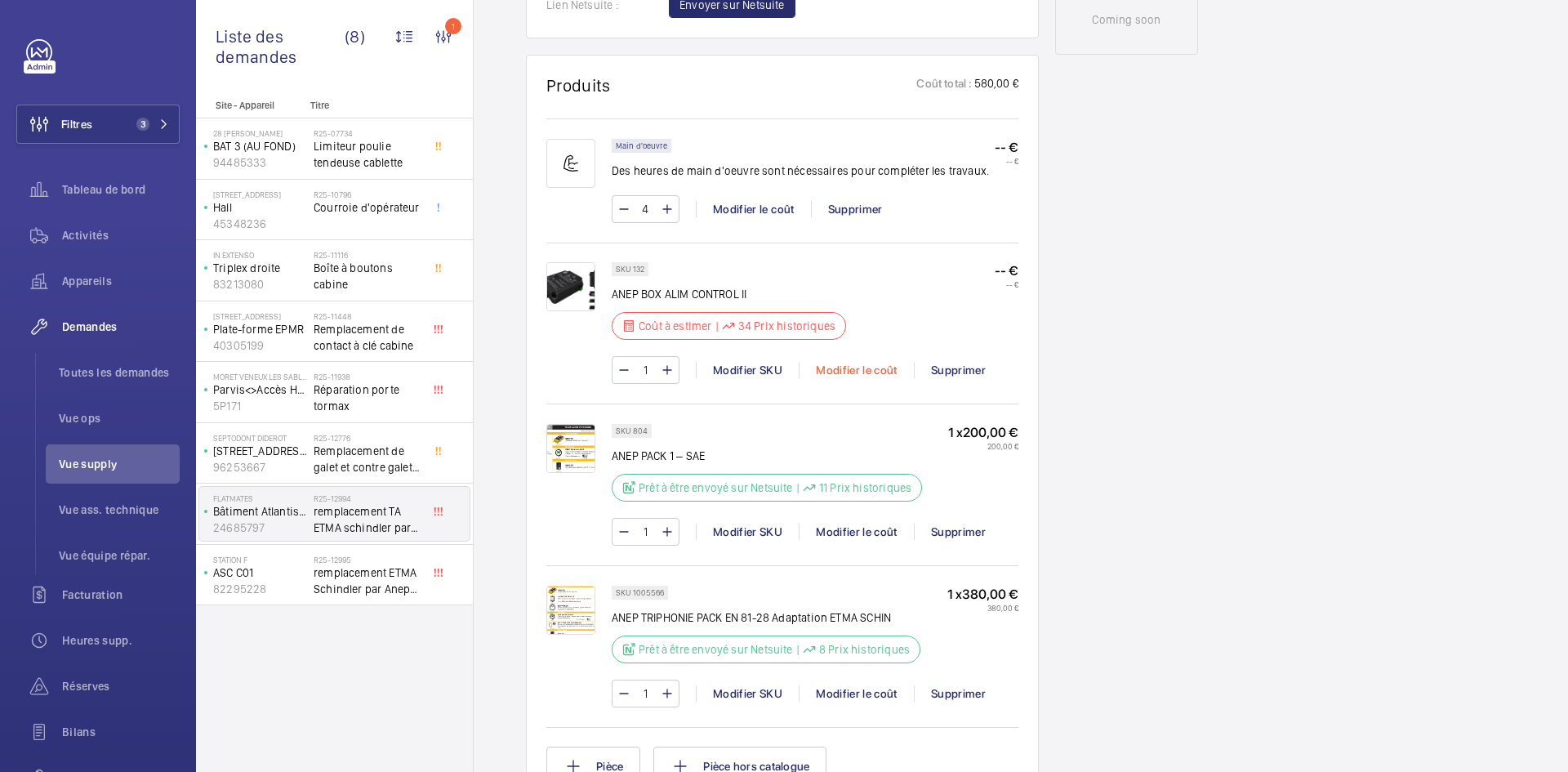
click at [870, 365] on div "Modifier le coût" at bounding box center [856, 370] width 115 height 17
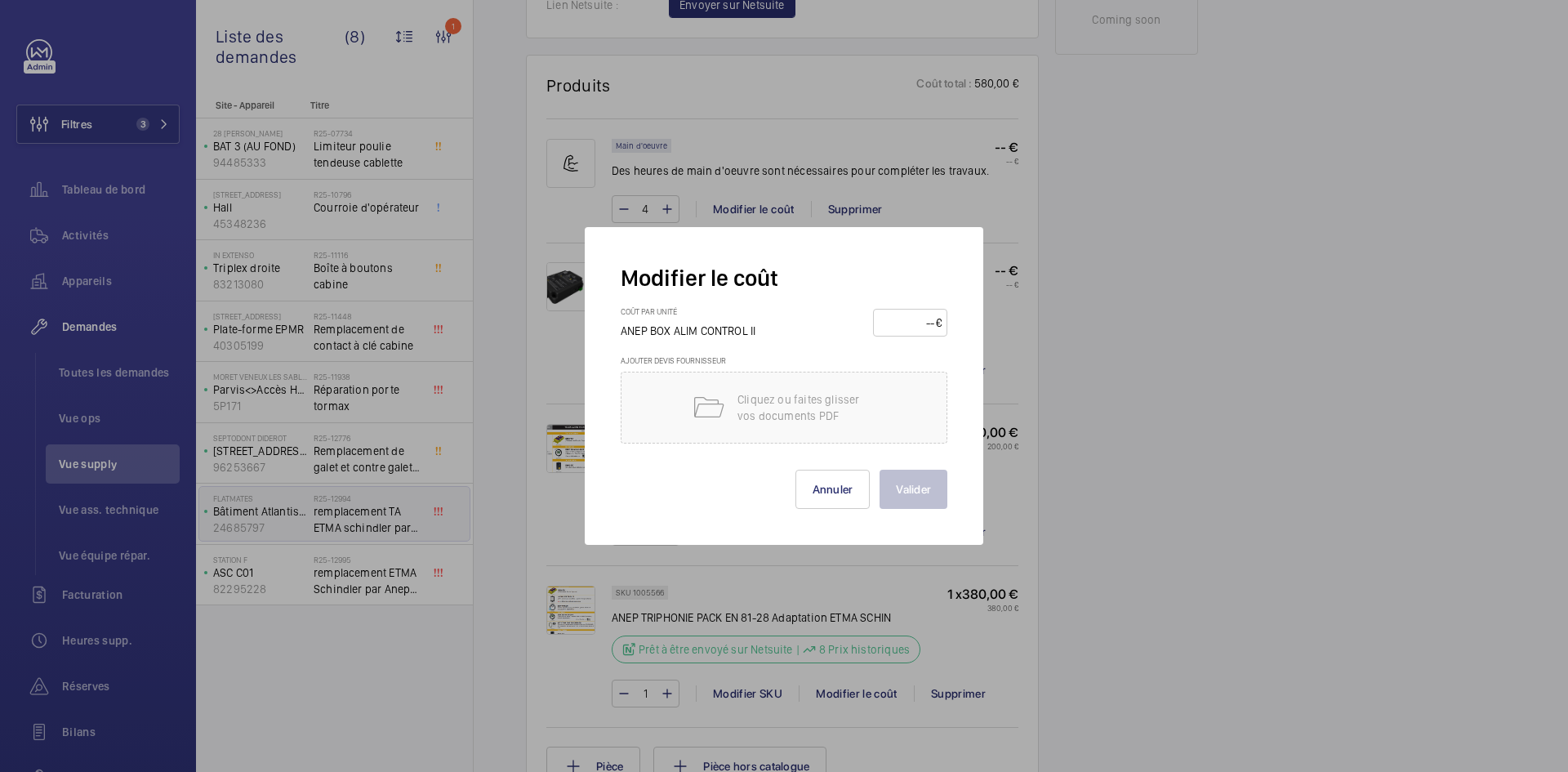
click at [912, 316] on input "number" at bounding box center [908, 323] width 58 height 26
type input "70"
click at [906, 482] on button "Valider" at bounding box center [914, 488] width 68 height 39
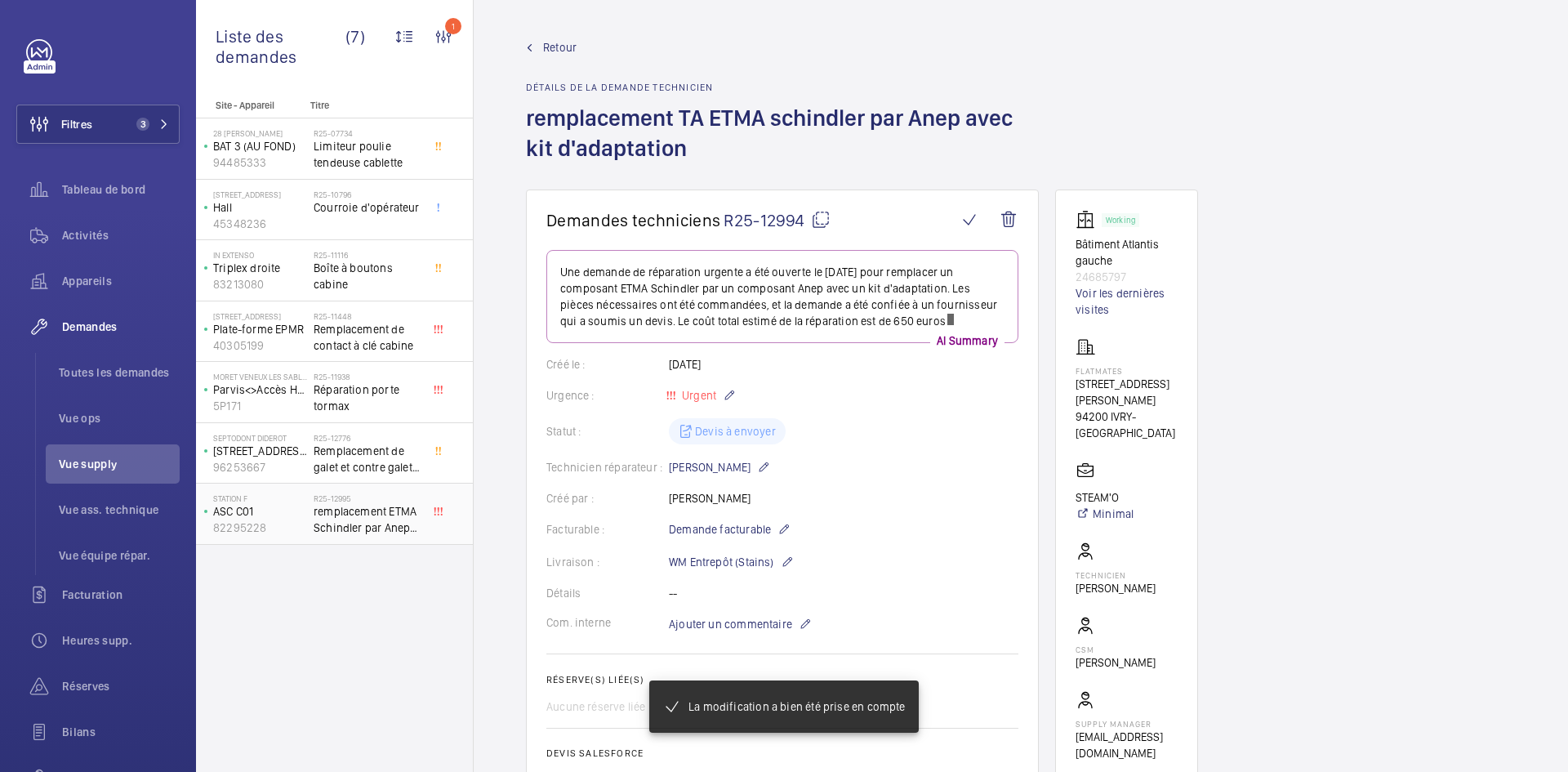
click at [296, 516] on p "ASC C01" at bounding box center [260, 511] width 94 height 17
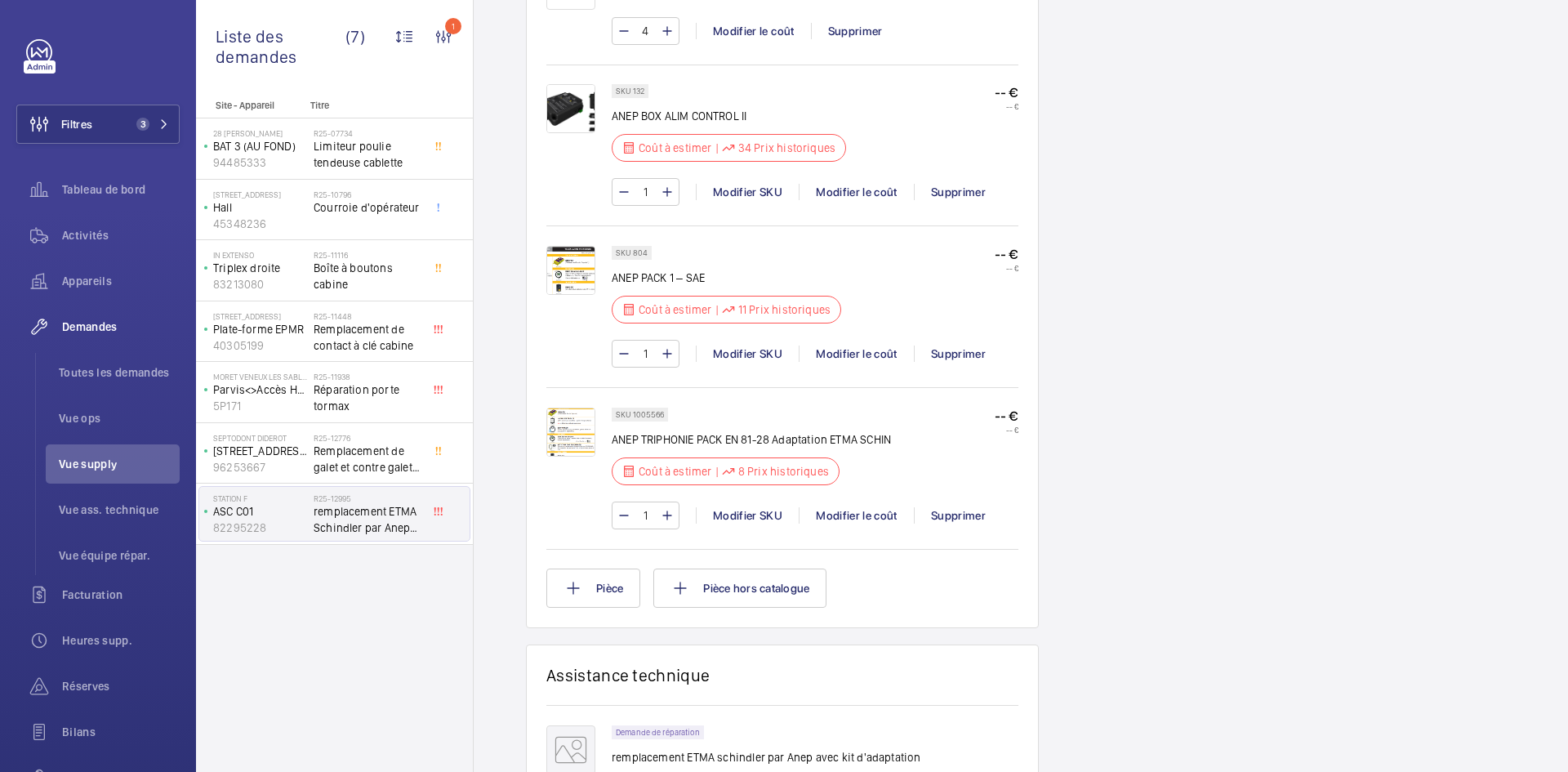
scroll to position [1144, 0]
click at [870, 516] on div "Modifier le coût" at bounding box center [856, 514] width 115 height 17
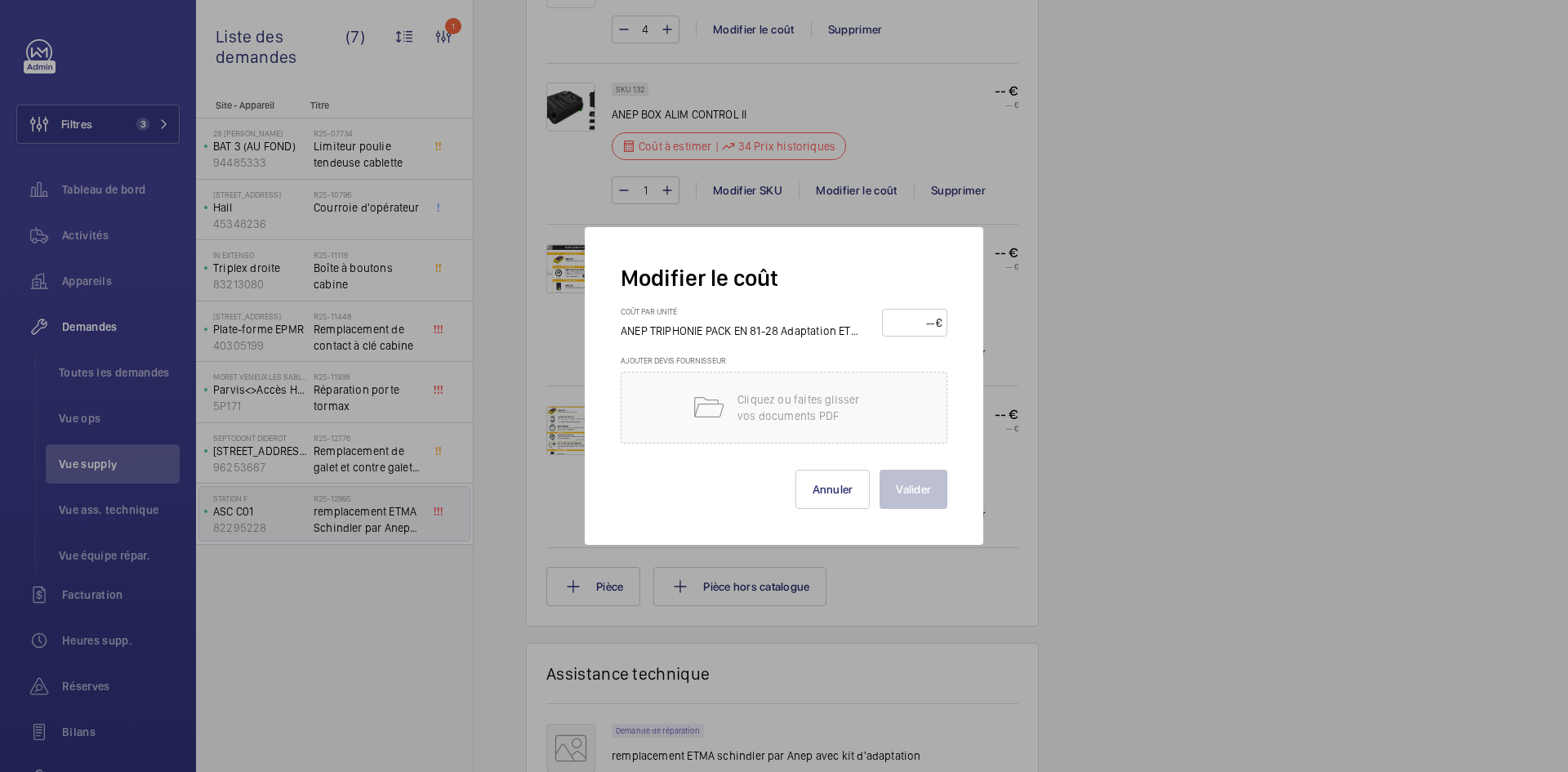
click at [903, 328] on input "number" at bounding box center [911, 323] width 48 height 26
type input "380"
click at [917, 495] on button "Valider" at bounding box center [914, 488] width 68 height 39
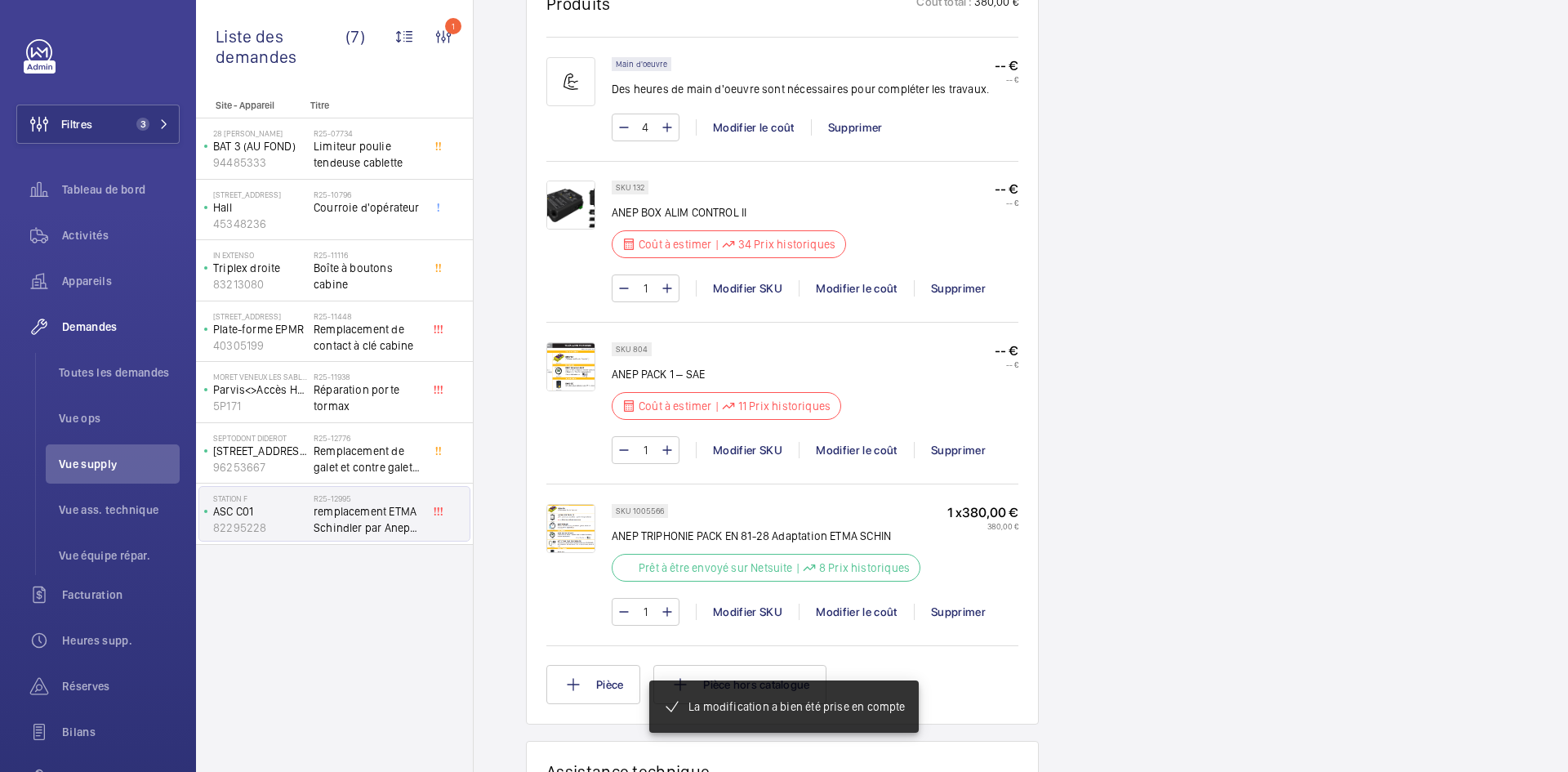
scroll to position [1046, 0]
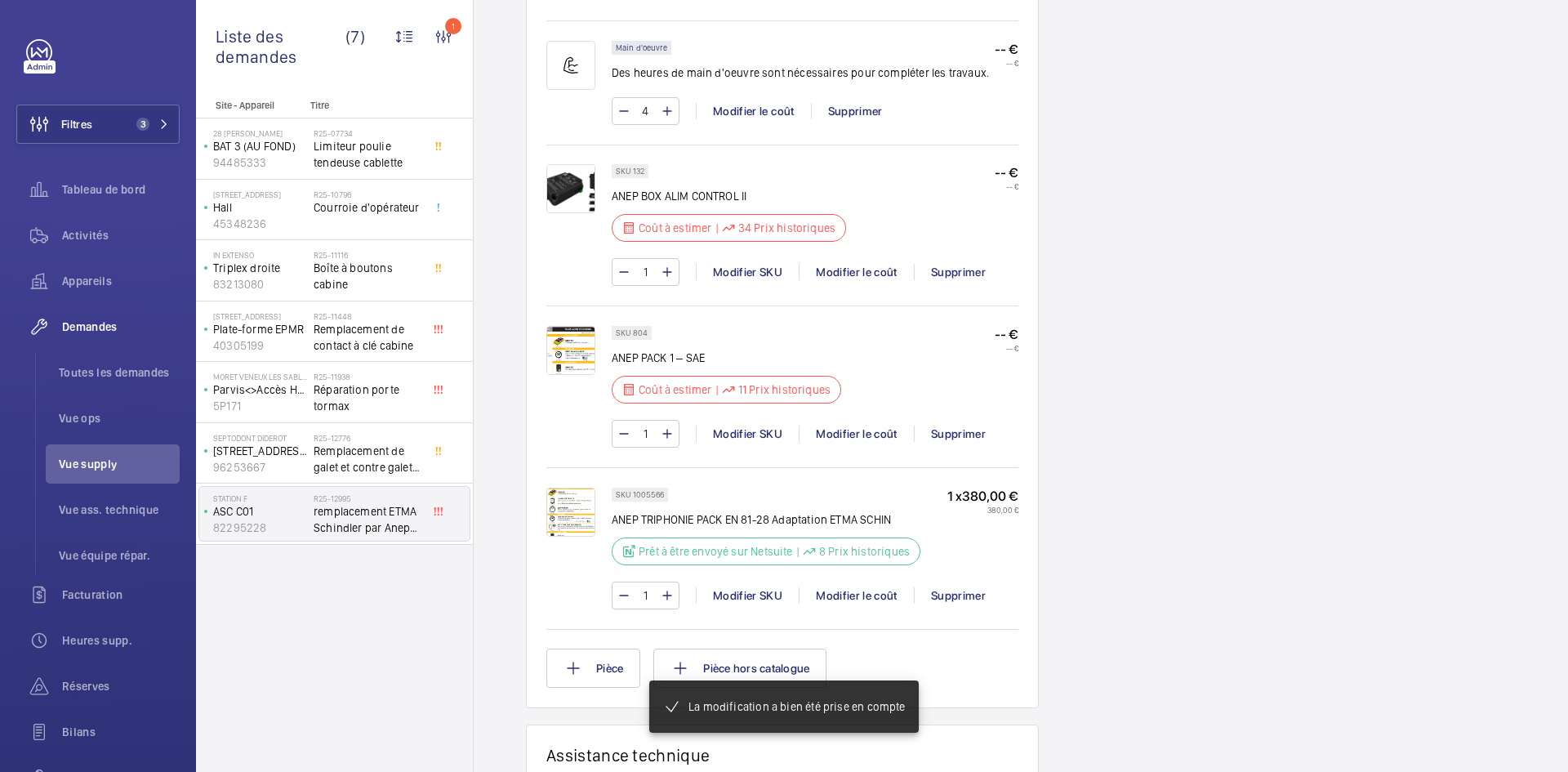
click at [872, 439] on div "1 Modifier SKU Modifier le coût Supprimer" at bounding box center [815, 434] width 406 height 28
click at [868, 442] on div "Modifier le coût" at bounding box center [856, 434] width 115 height 17
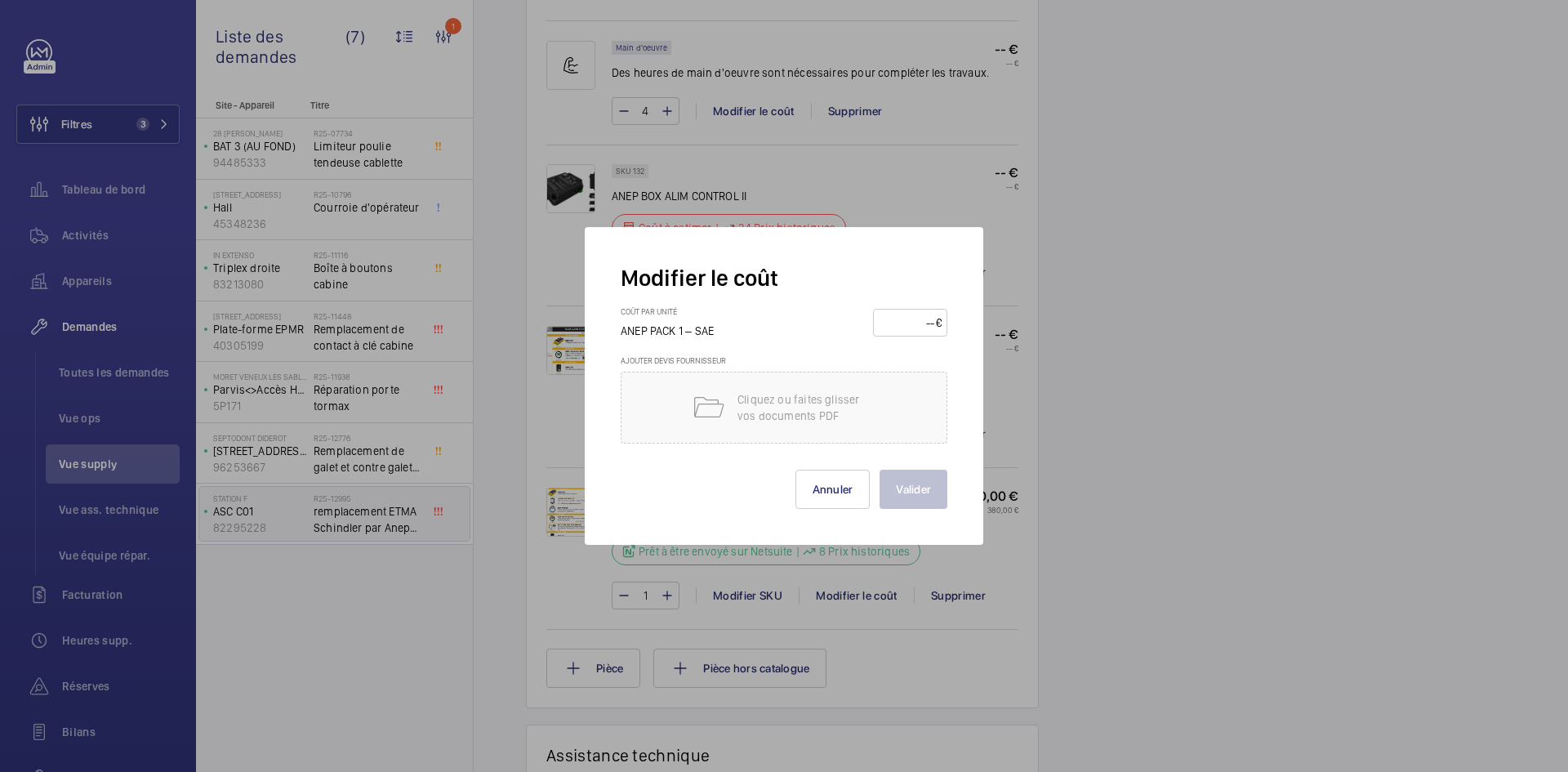
click at [912, 323] on input "number" at bounding box center [908, 323] width 58 height 26
type input "200"
click at [920, 482] on button "Valider" at bounding box center [914, 488] width 68 height 39
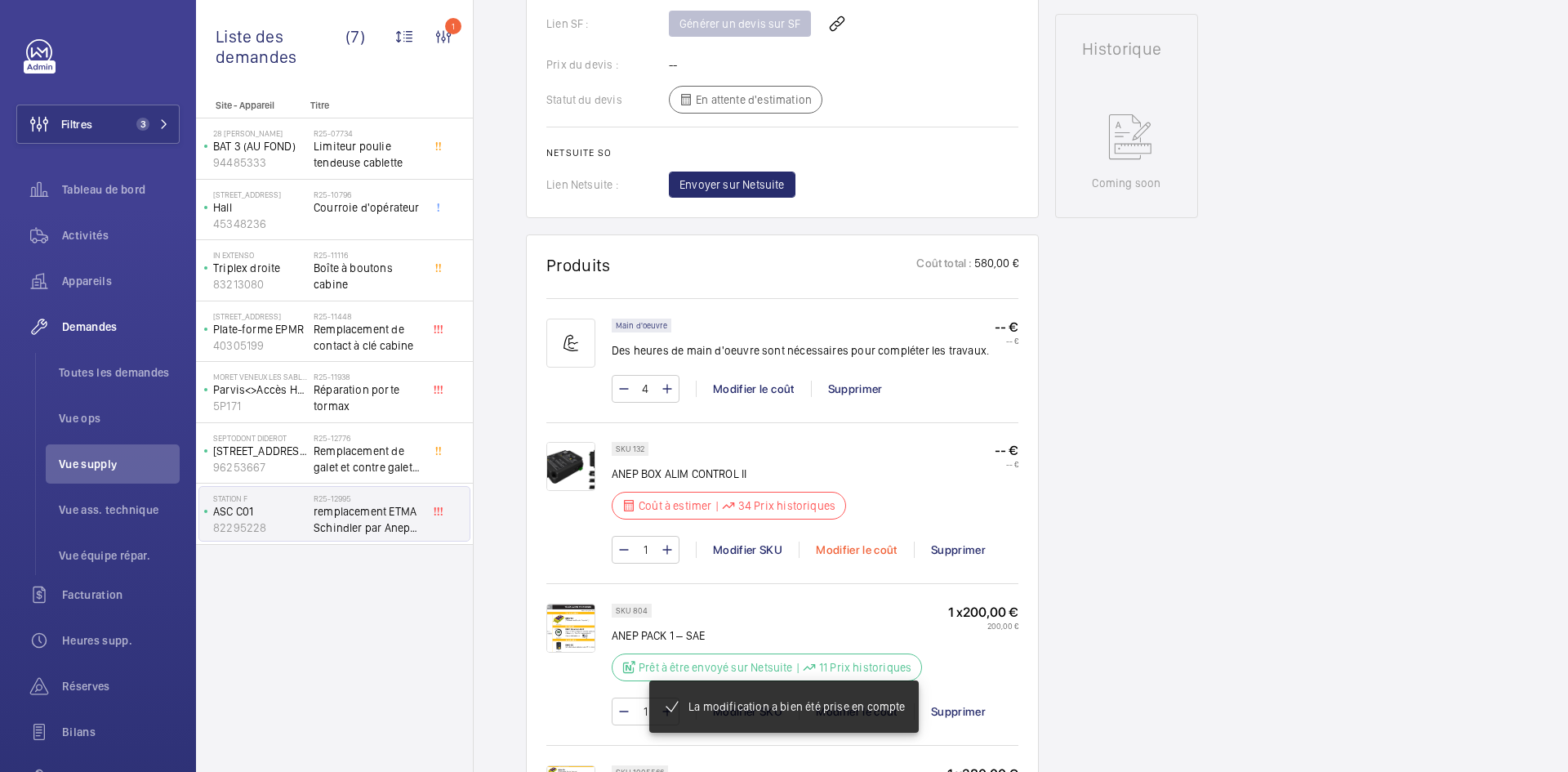
scroll to position [784, 0]
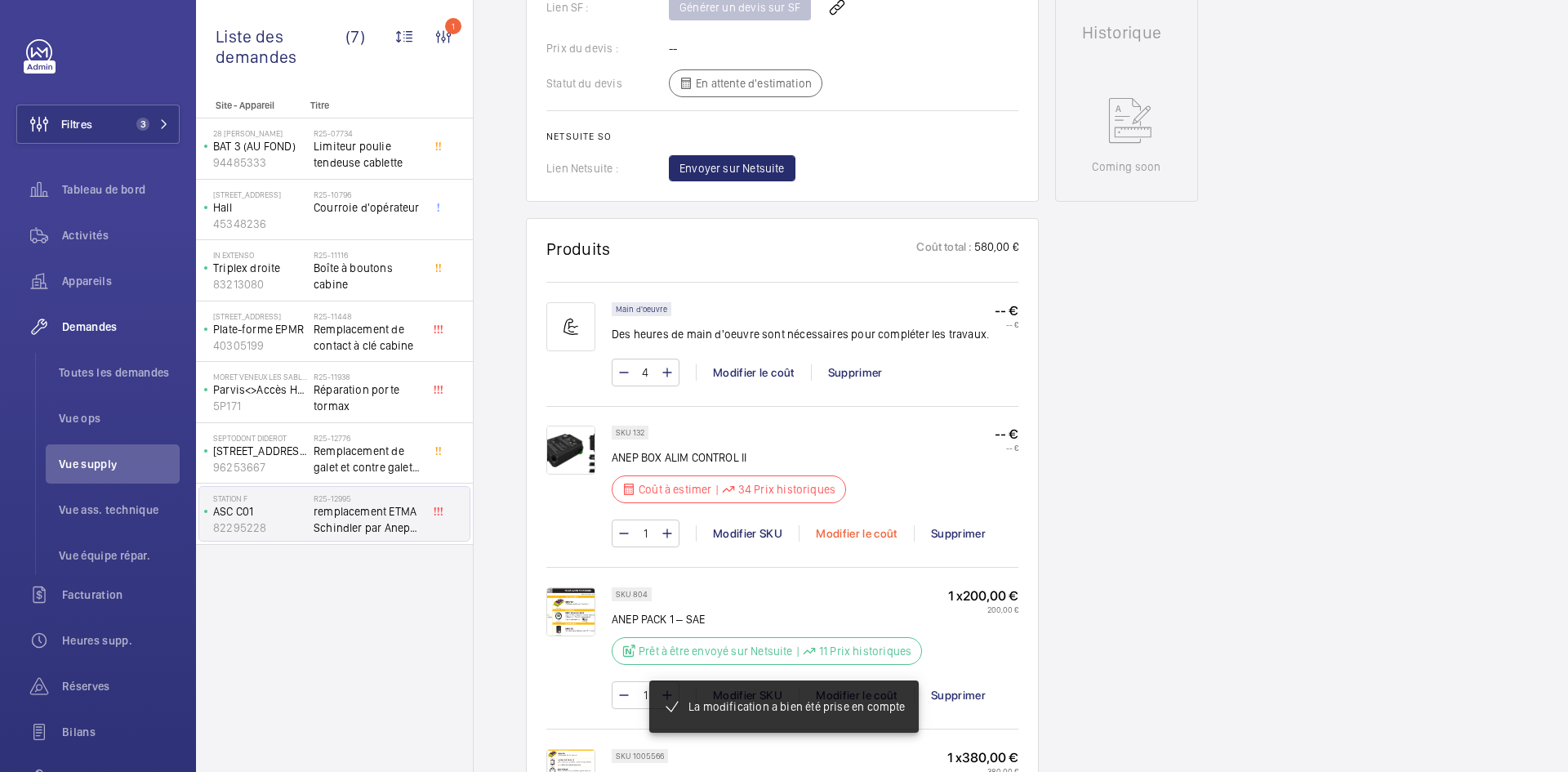
click at [878, 533] on div "Modifier le coût" at bounding box center [856, 533] width 115 height 17
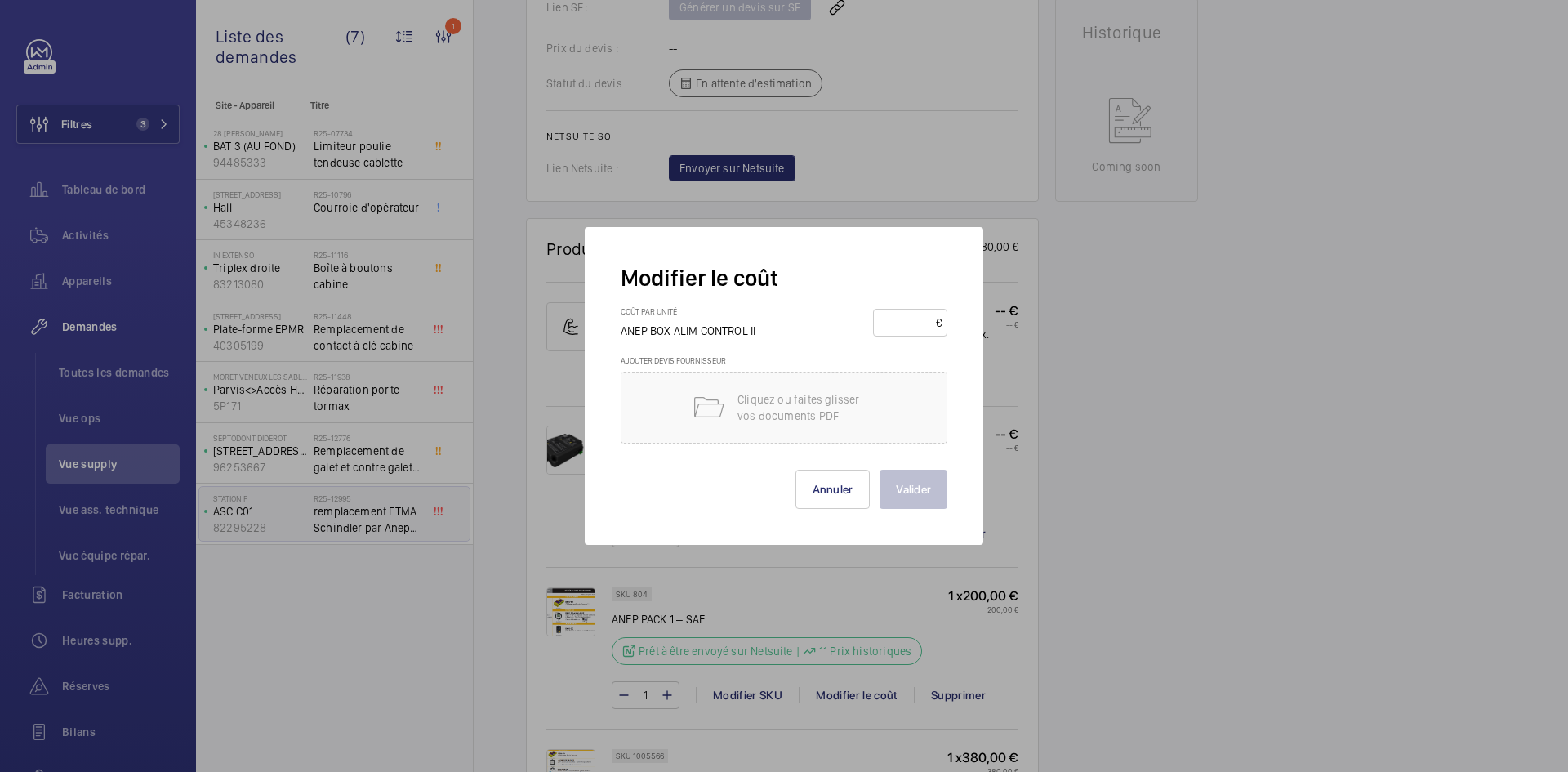
click at [926, 323] on input "number" at bounding box center [908, 323] width 58 height 26
type input "70"
click at [918, 486] on button "Valider" at bounding box center [914, 488] width 68 height 39
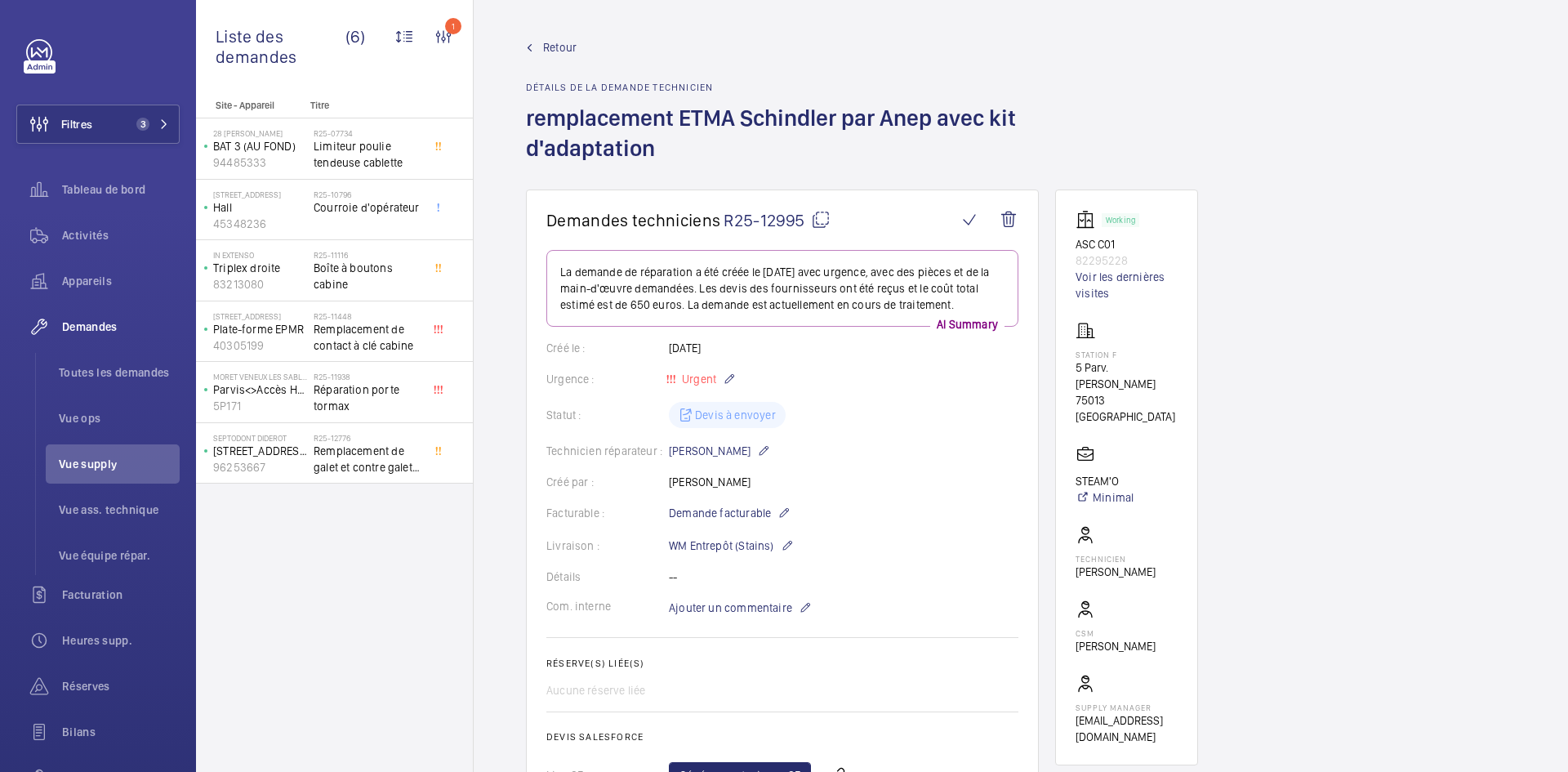
click at [549, 49] on span "Retour" at bounding box center [560, 47] width 33 height 17
click at [549, 43] on span "Retour" at bounding box center [560, 47] width 33 height 17
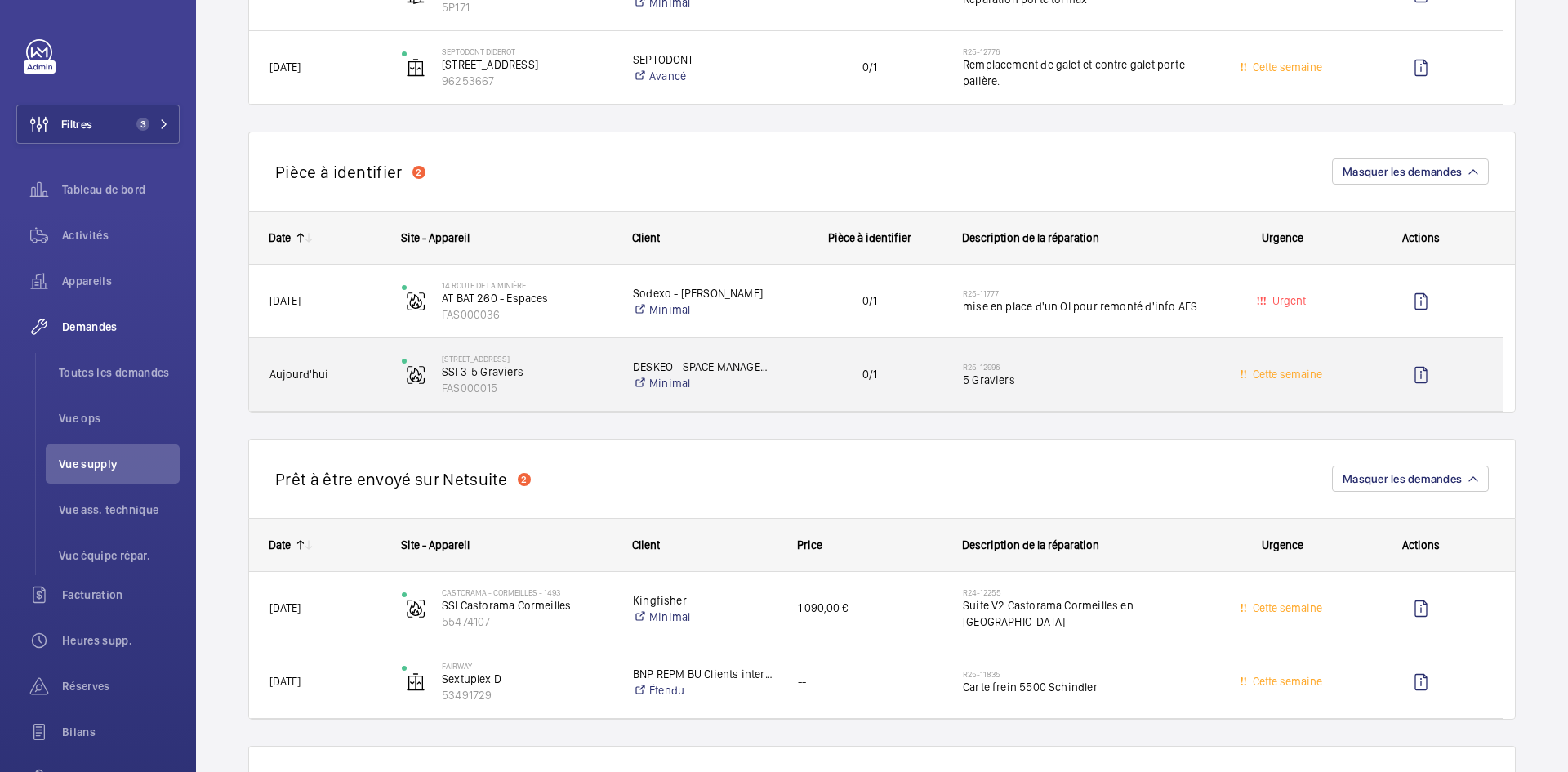
scroll to position [735, 0]
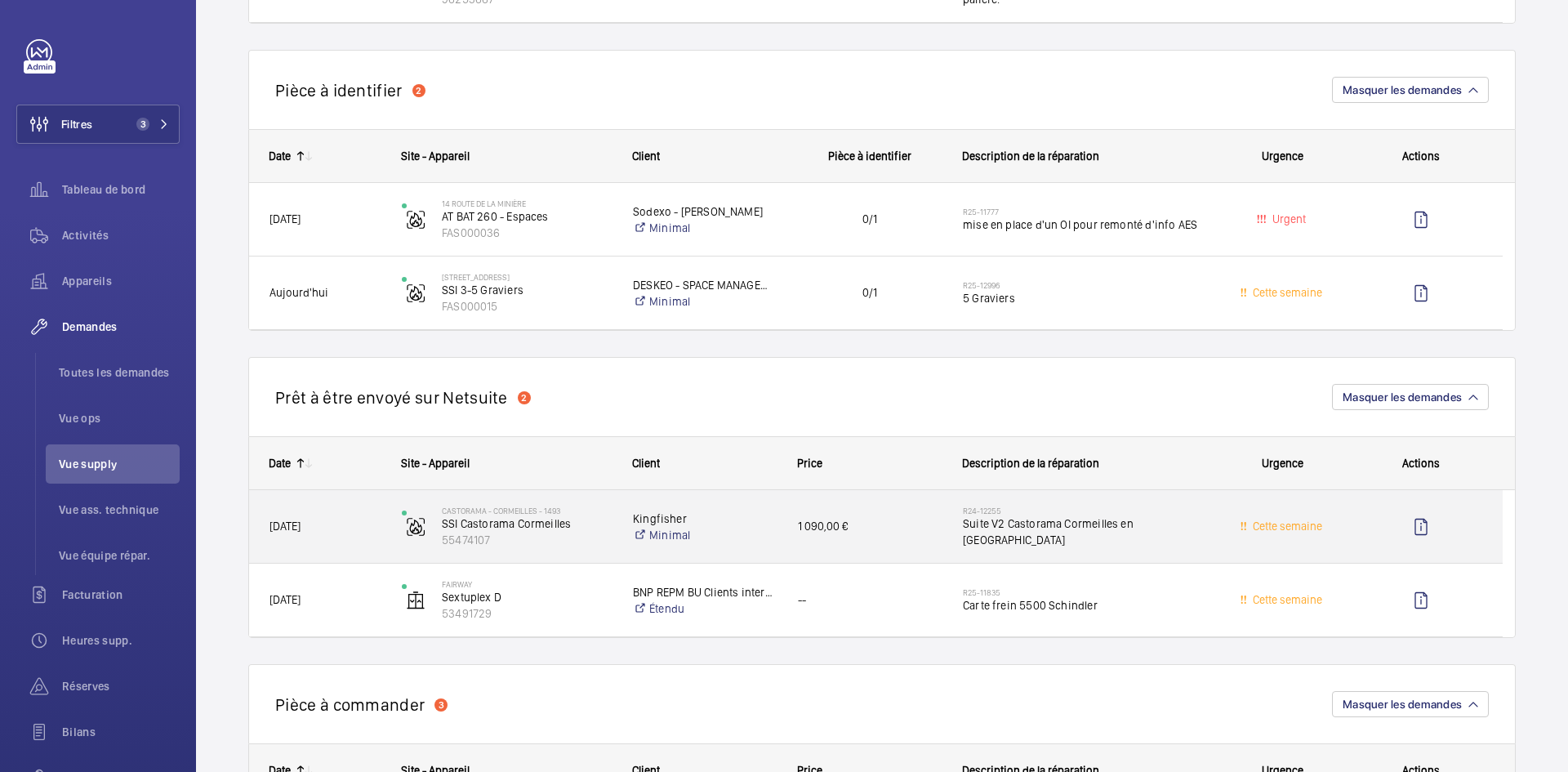
click at [376, 521] on span "[DATE]" at bounding box center [324, 527] width 111 height 19
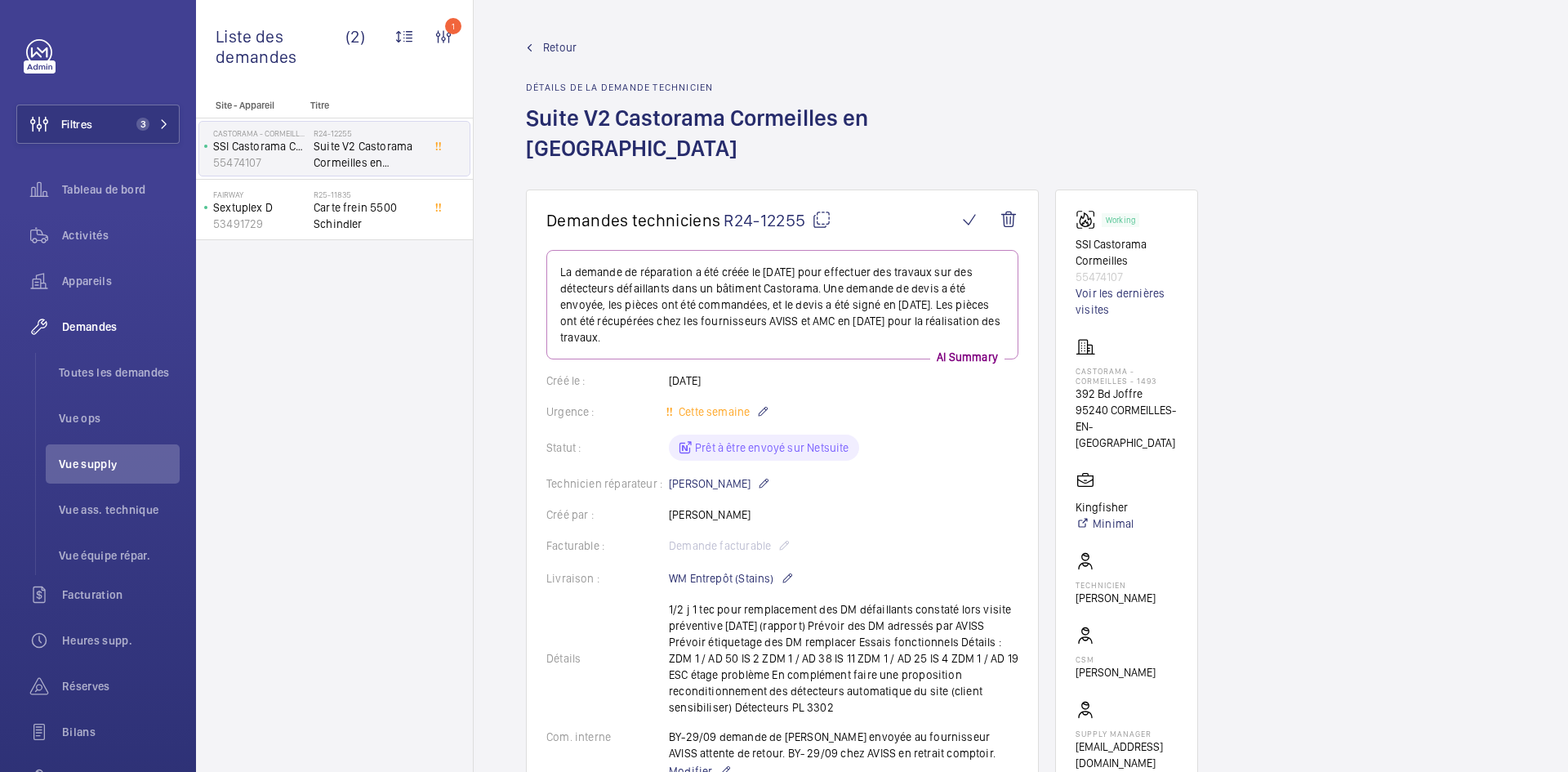
click at [559, 38] on wm-front-admin-header "Retour Détails de la demande technicien Suite V2 Castorama Cormeilles en parisis" at bounding box center [1020, 94] width 1094 height 189
click at [559, 40] on span "Retour" at bounding box center [560, 47] width 33 height 17
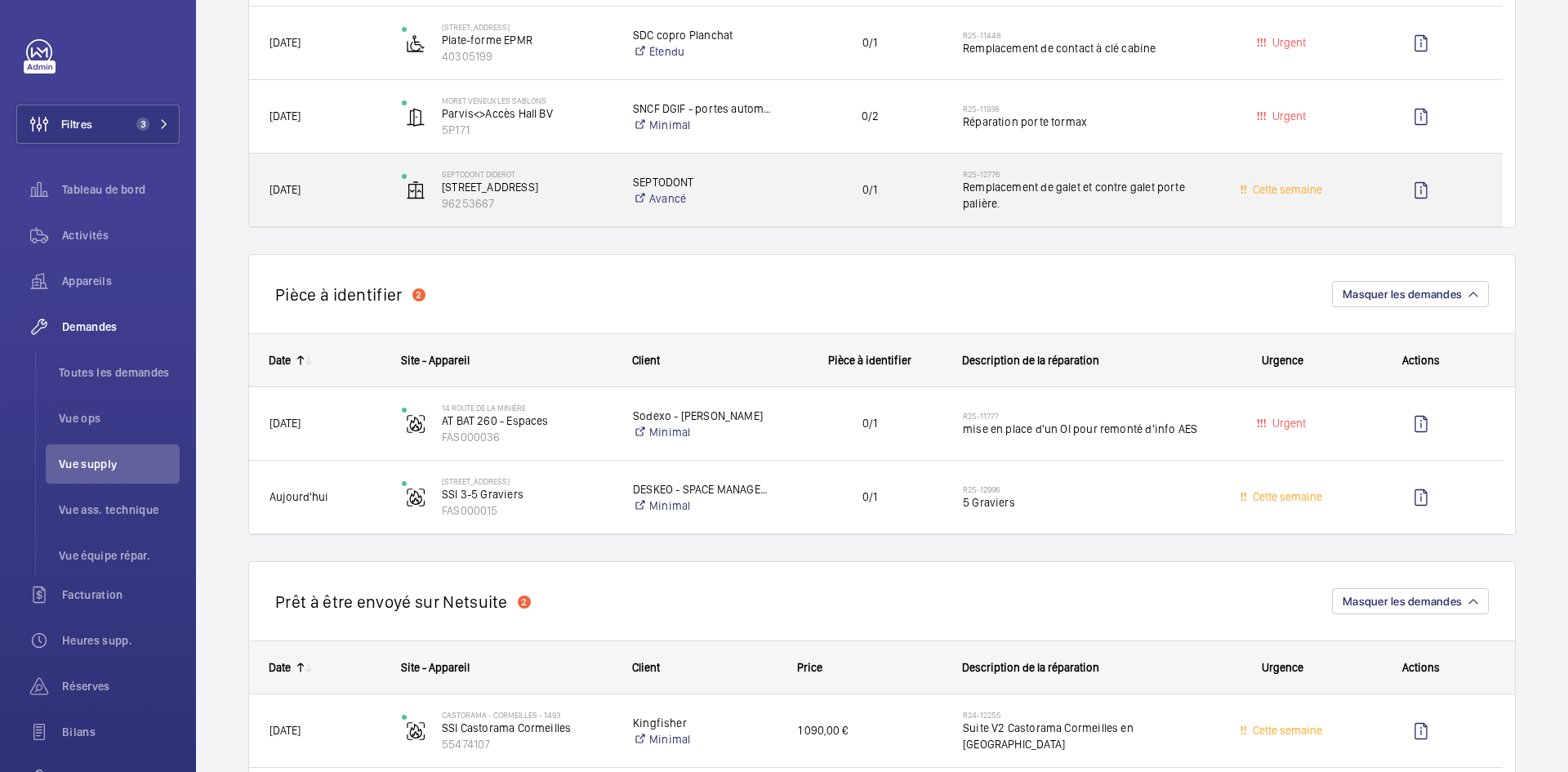
scroll to position [572, 0]
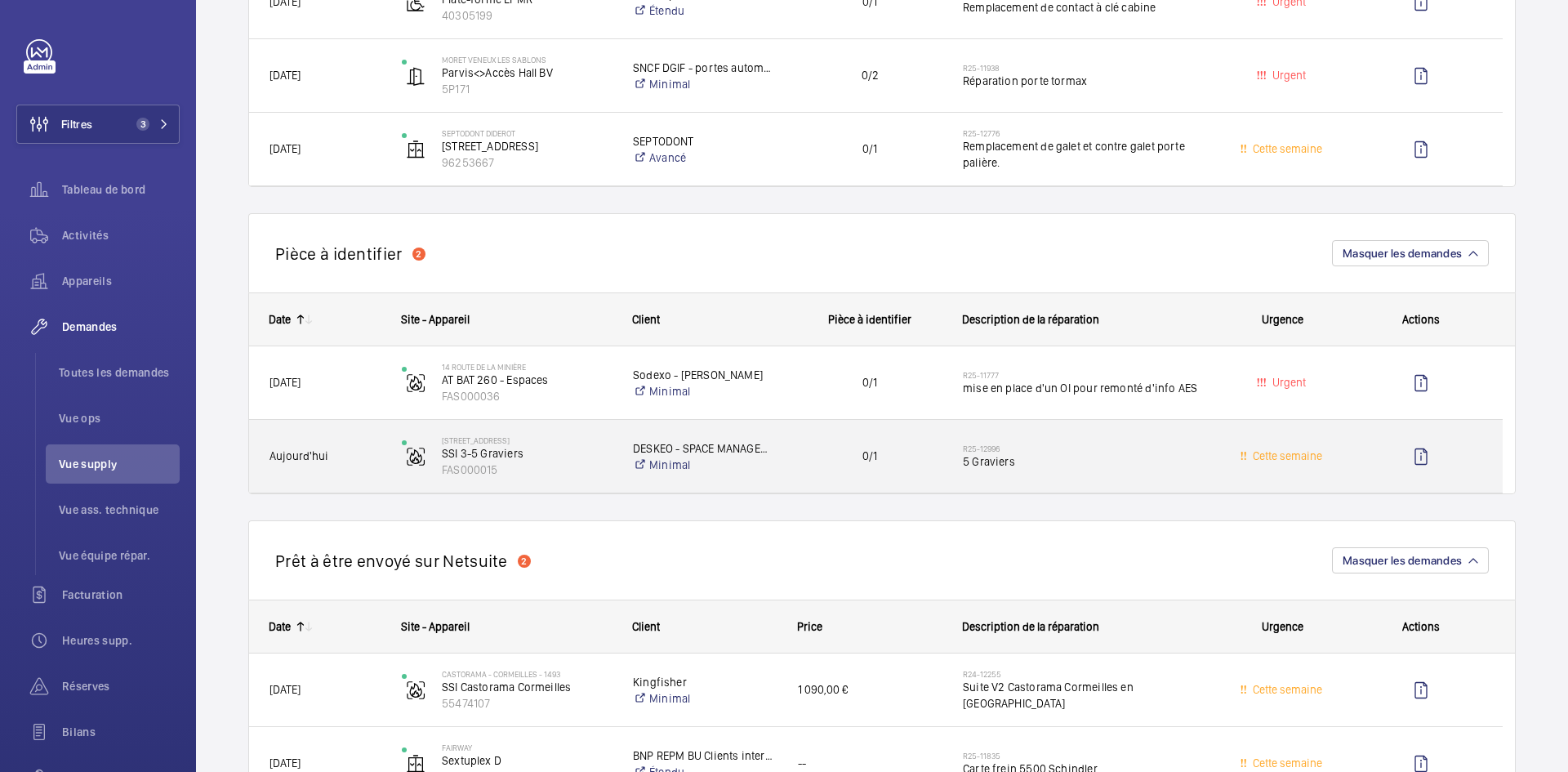
click at [355, 461] on span "Aujourd'hui" at bounding box center [324, 456] width 111 height 19
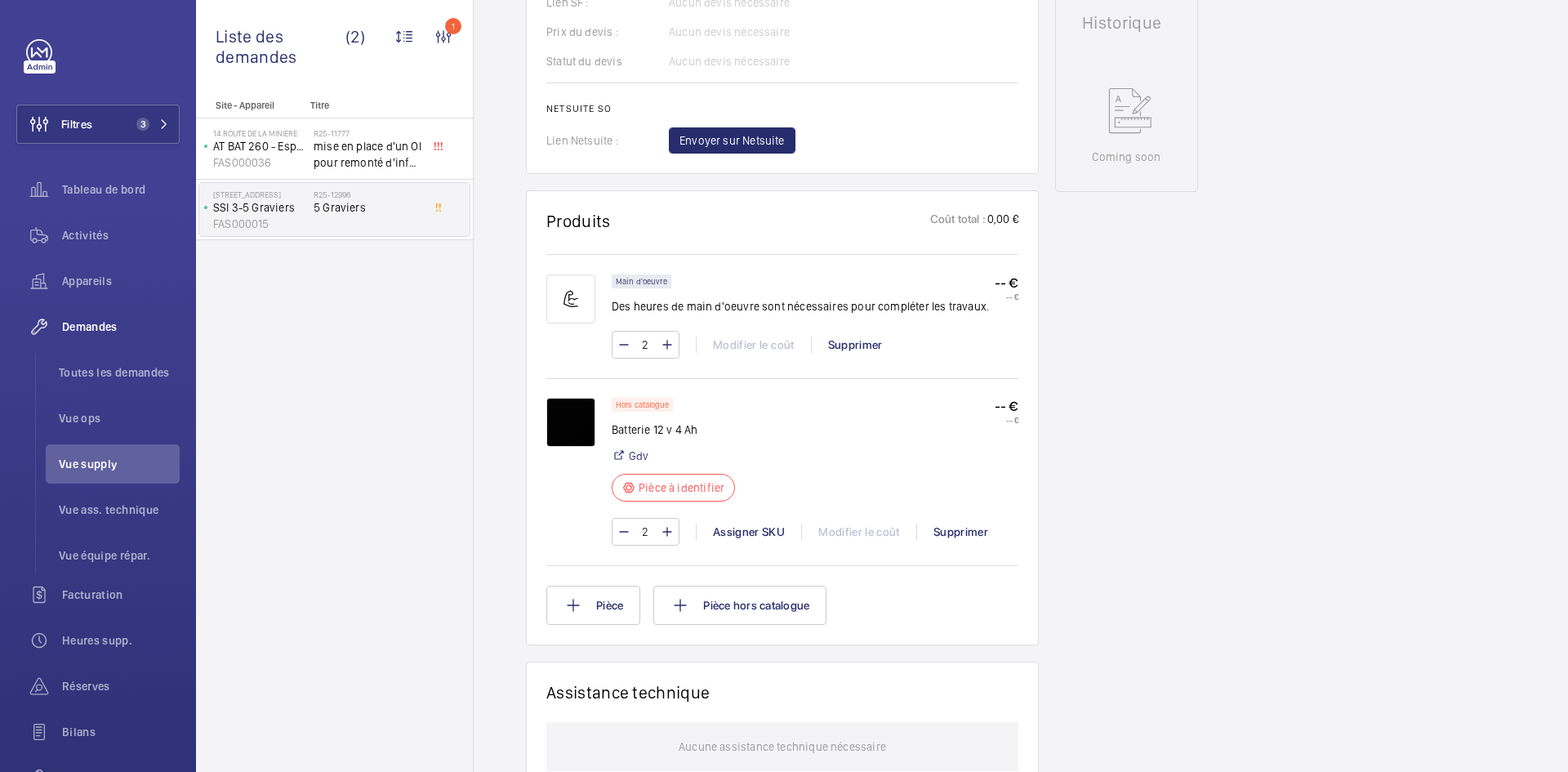
scroll to position [768, 0]
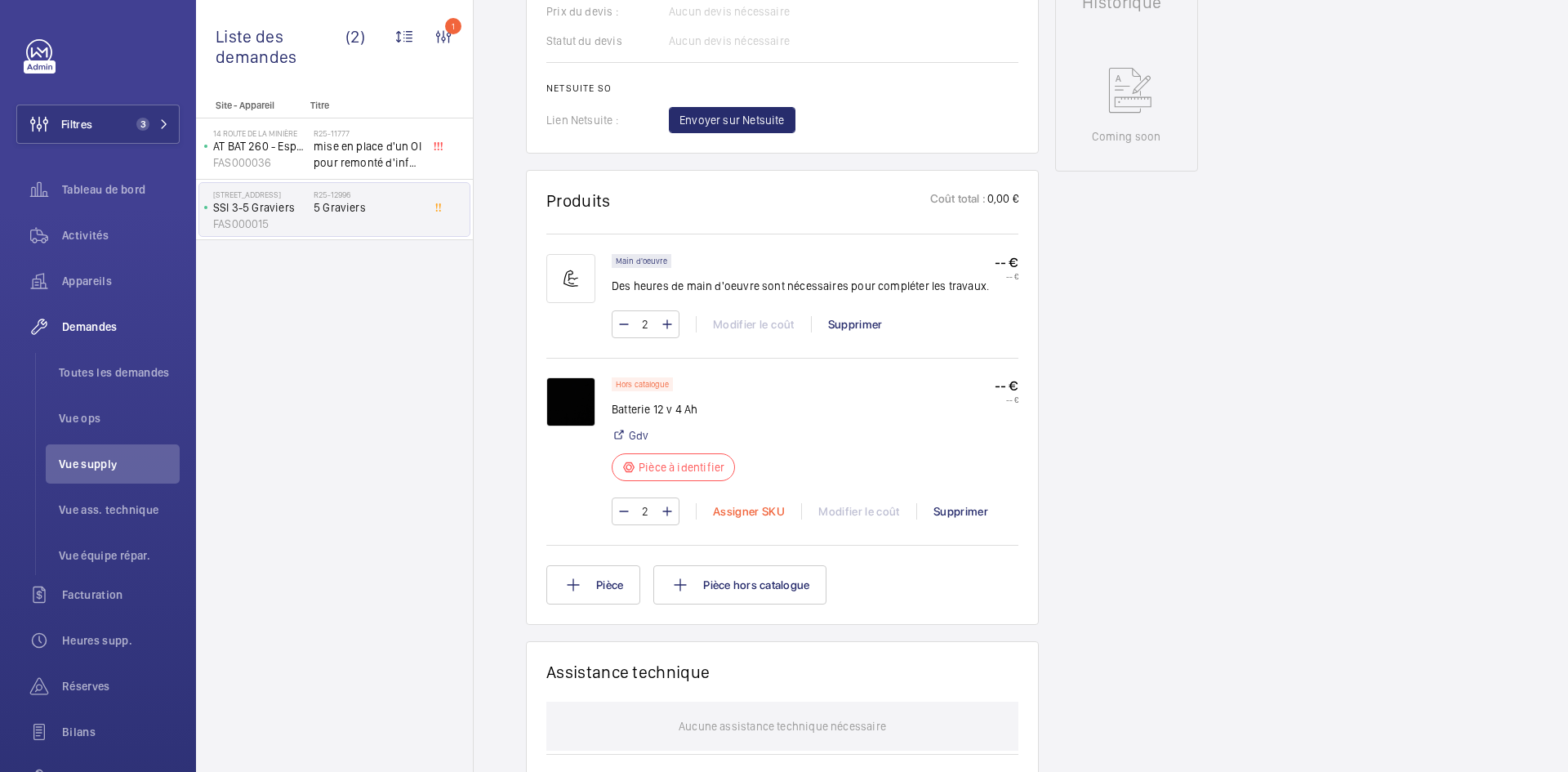
click at [772, 520] on div "Assigner SKU" at bounding box center [748, 511] width 106 height 17
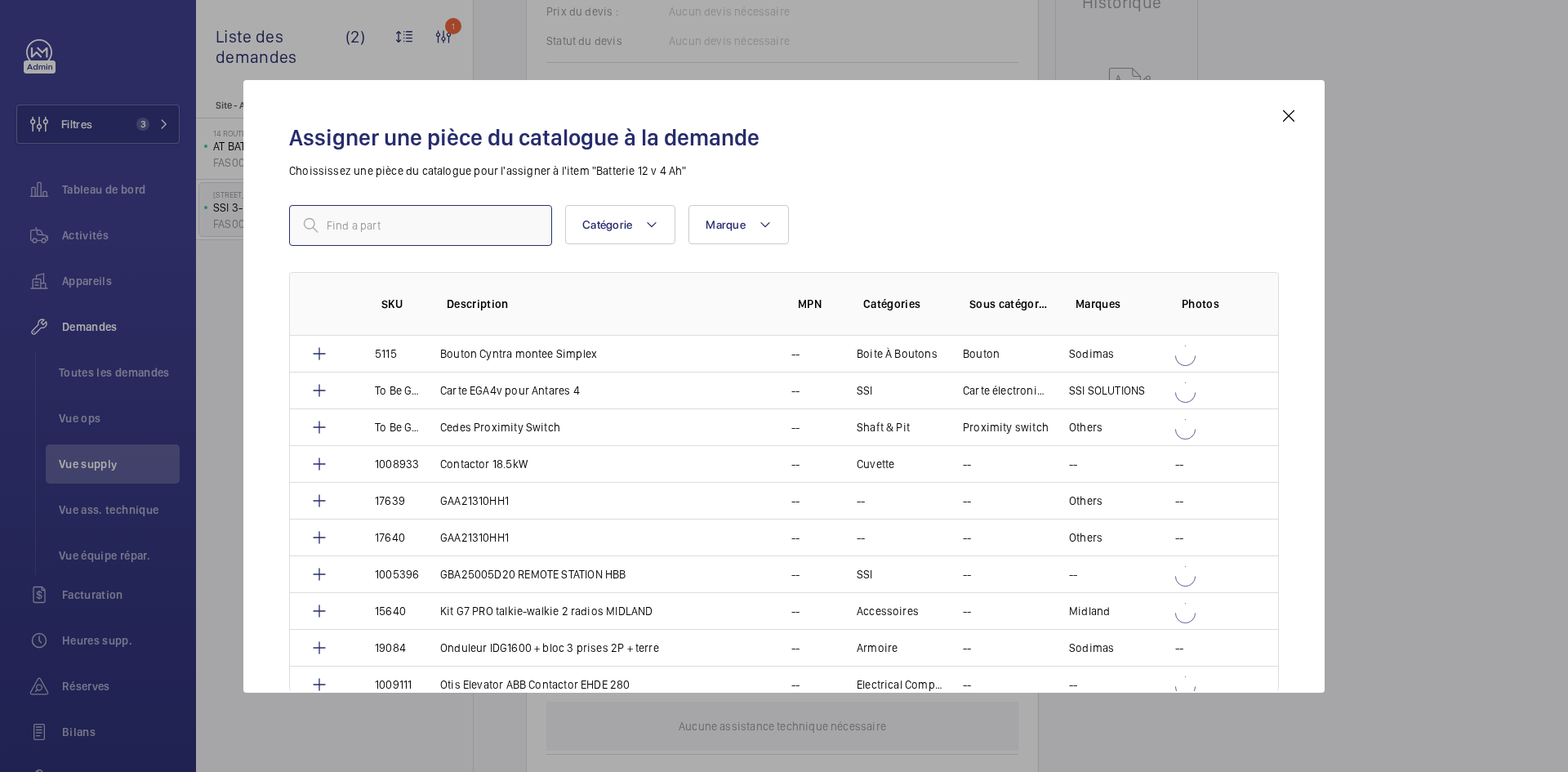
click at [448, 225] on input "text" at bounding box center [421, 225] width 263 height 41
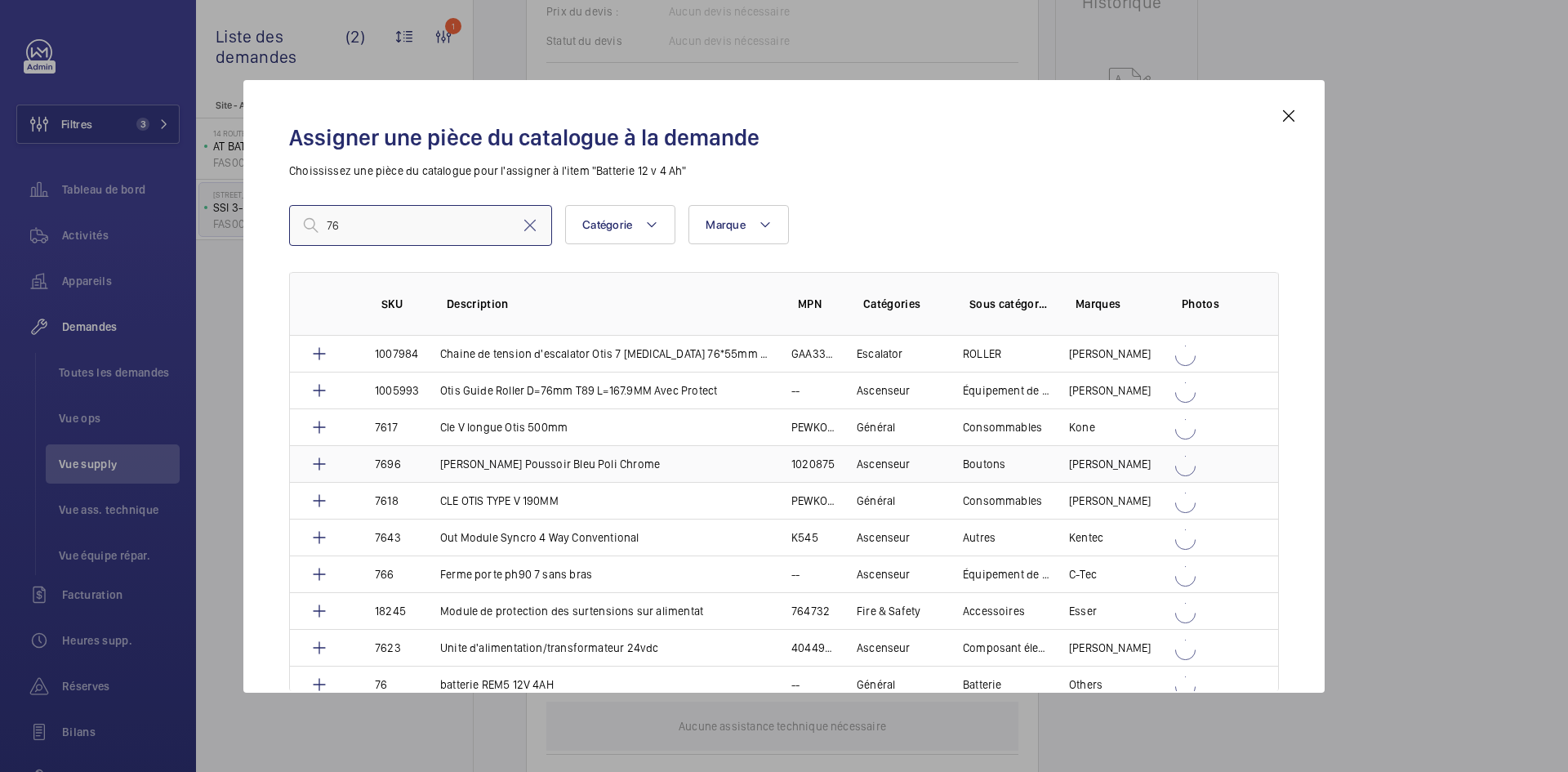
scroll to position [3501, 0]
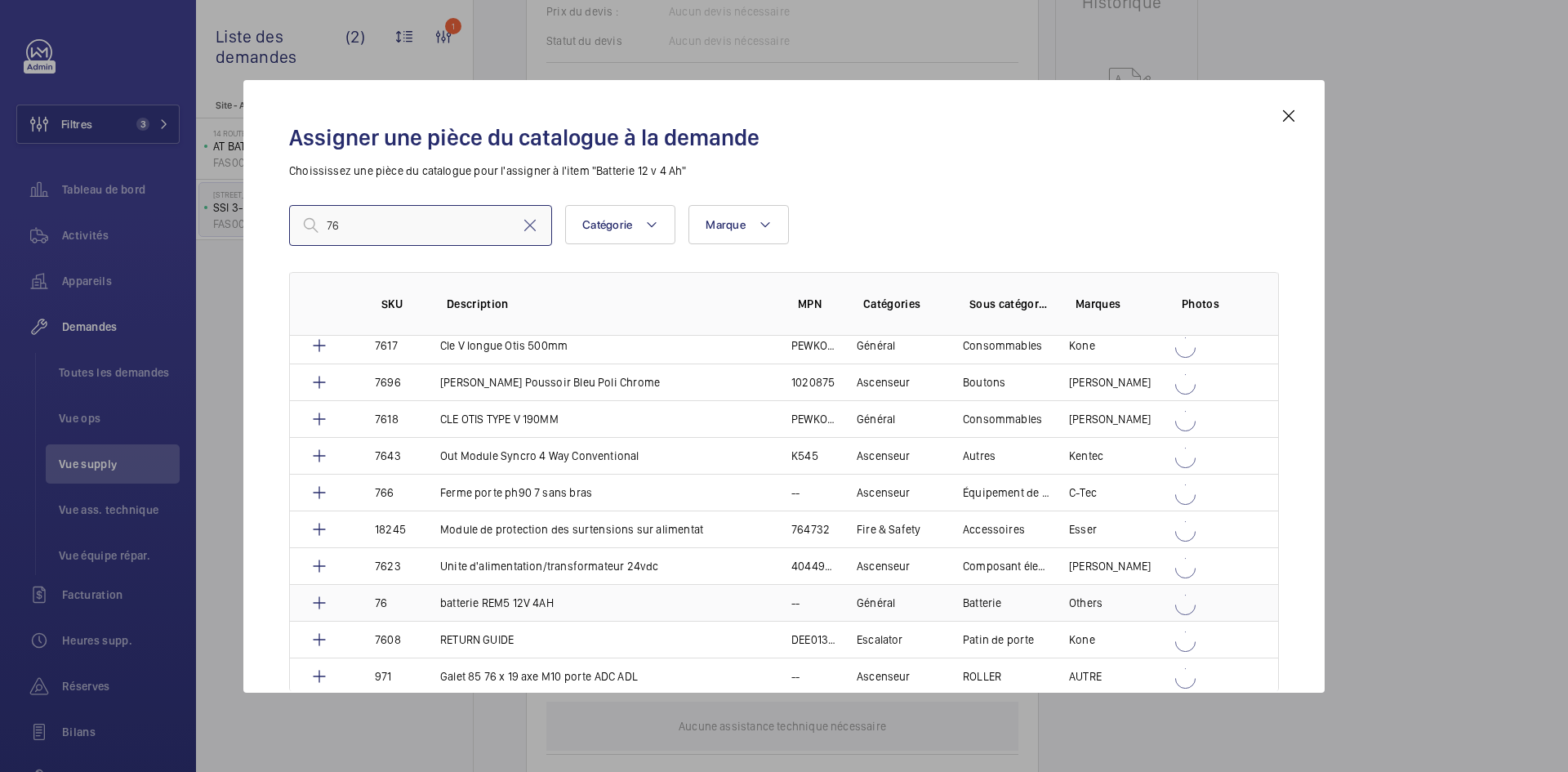
type input "76"
click at [399, 606] on td "76" at bounding box center [387, 603] width 65 height 37
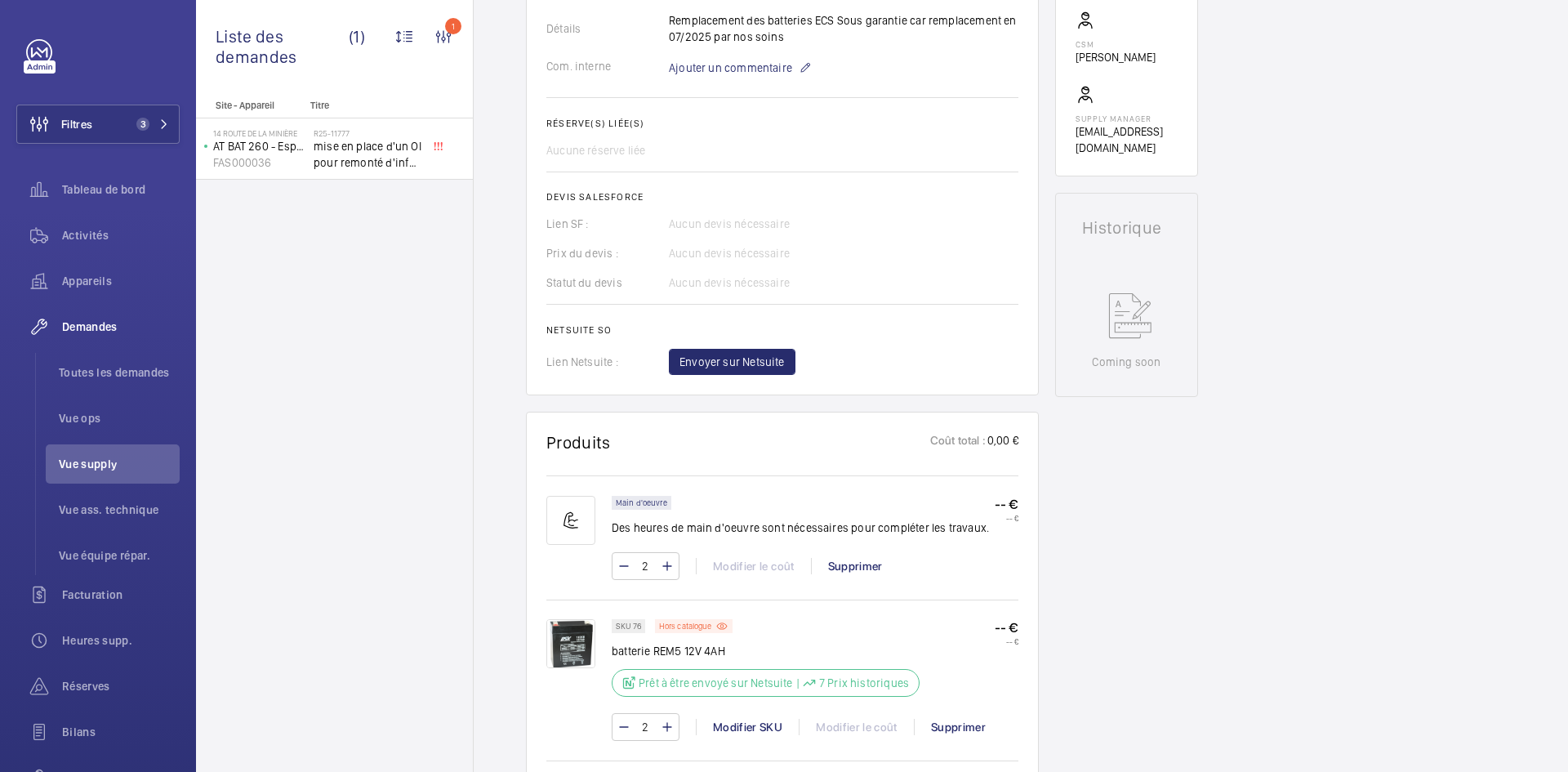
scroll to position [327, 0]
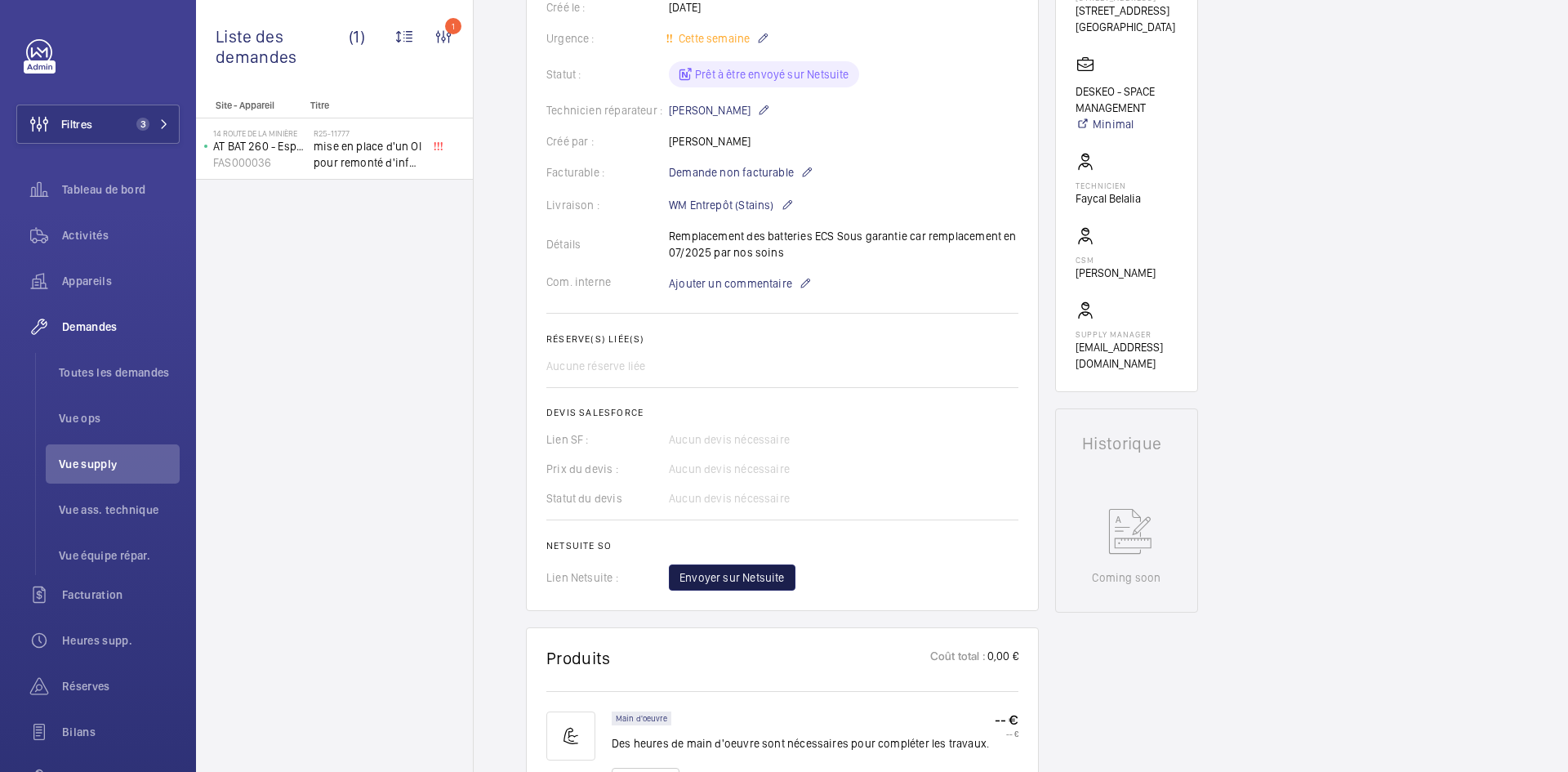
click at [764, 575] on span "Envoyer sur Netsuite" at bounding box center [732, 577] width 106 height 17
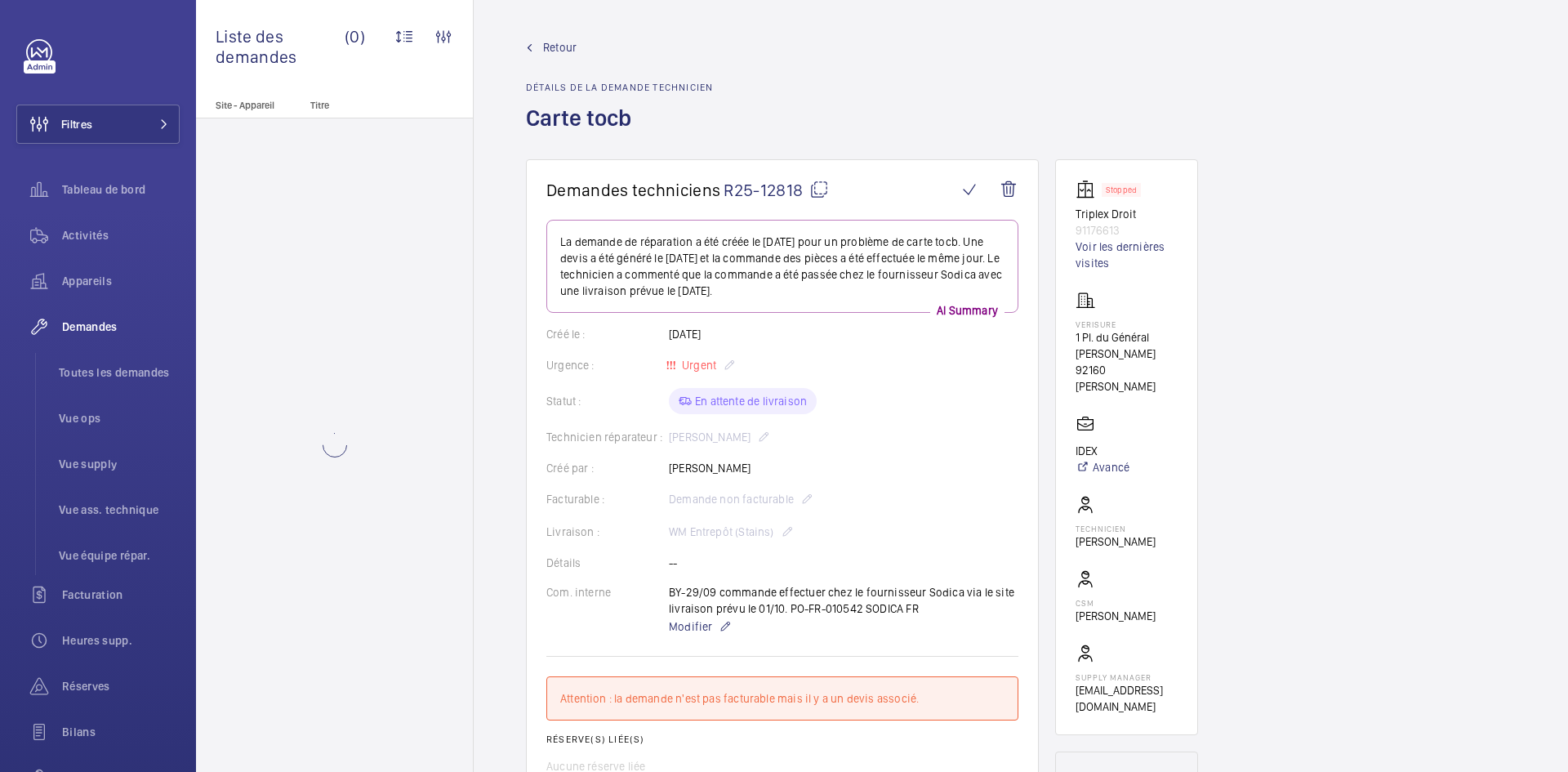
click at [818, 190] on mat-icon at bounding box center [819, 189] width 19 height 19
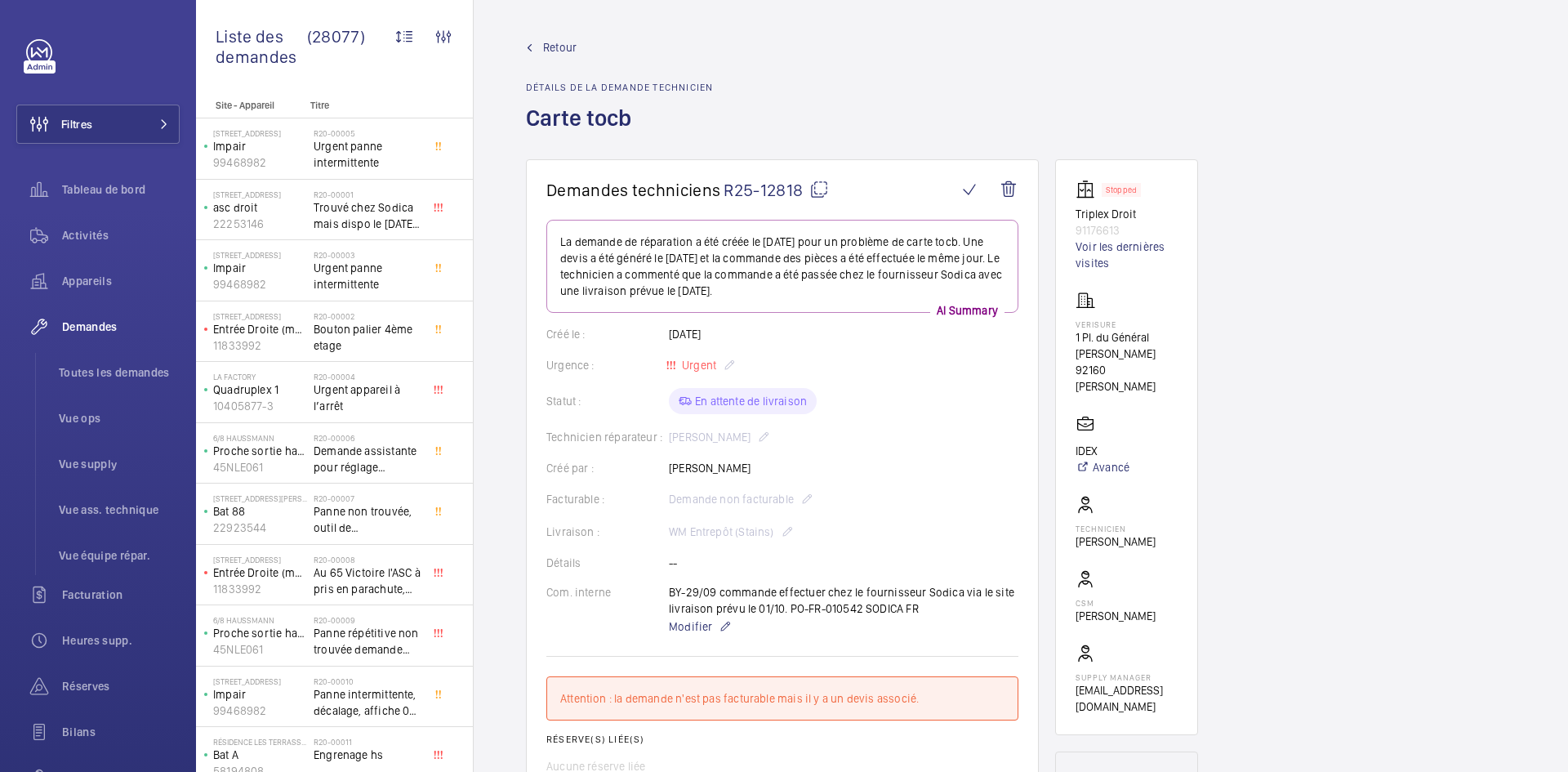
click at [826, 187] on mat-icon at bounding box center [819, 189] width 19 height 19
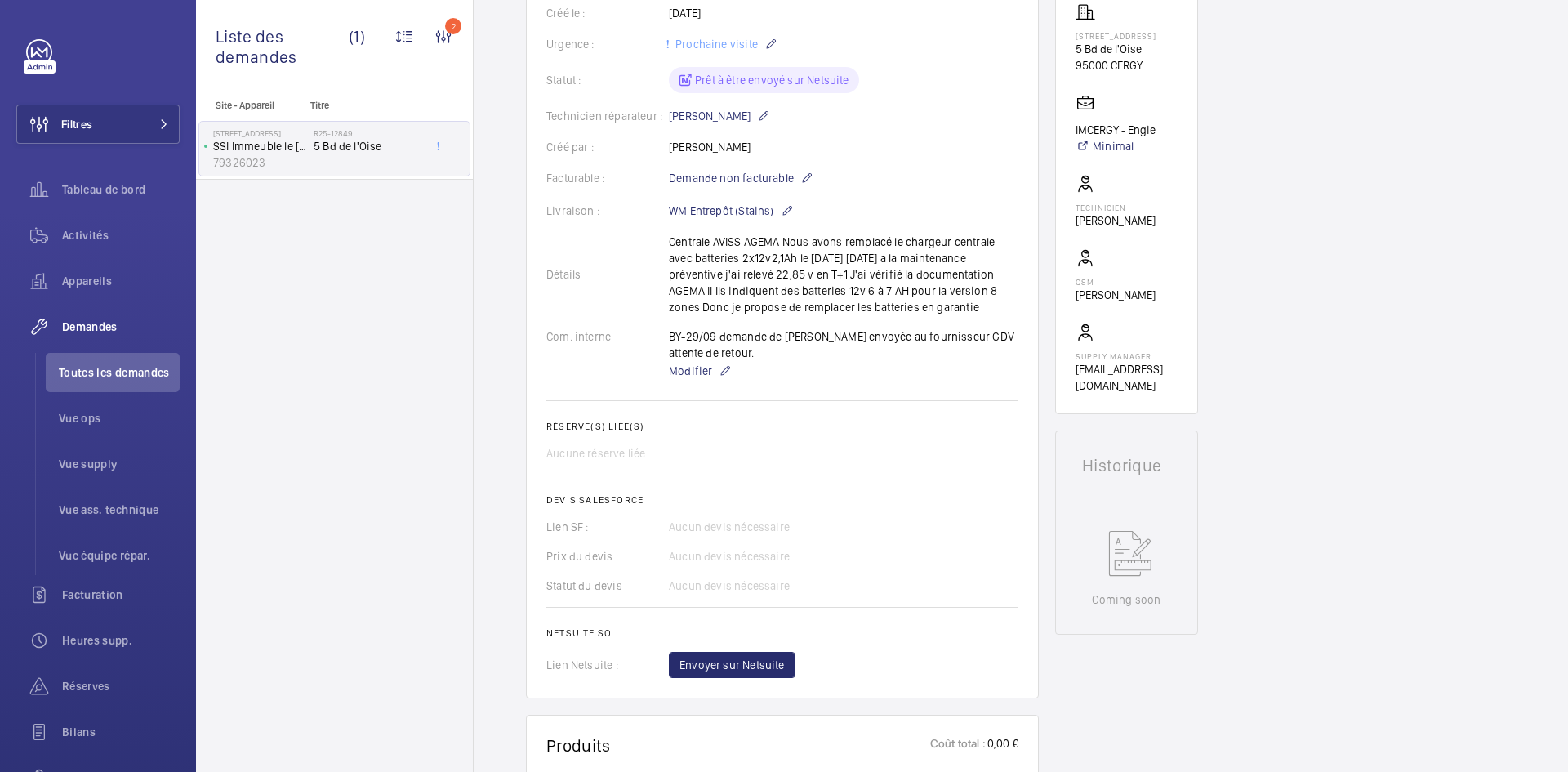
scroll to position [294, 0]
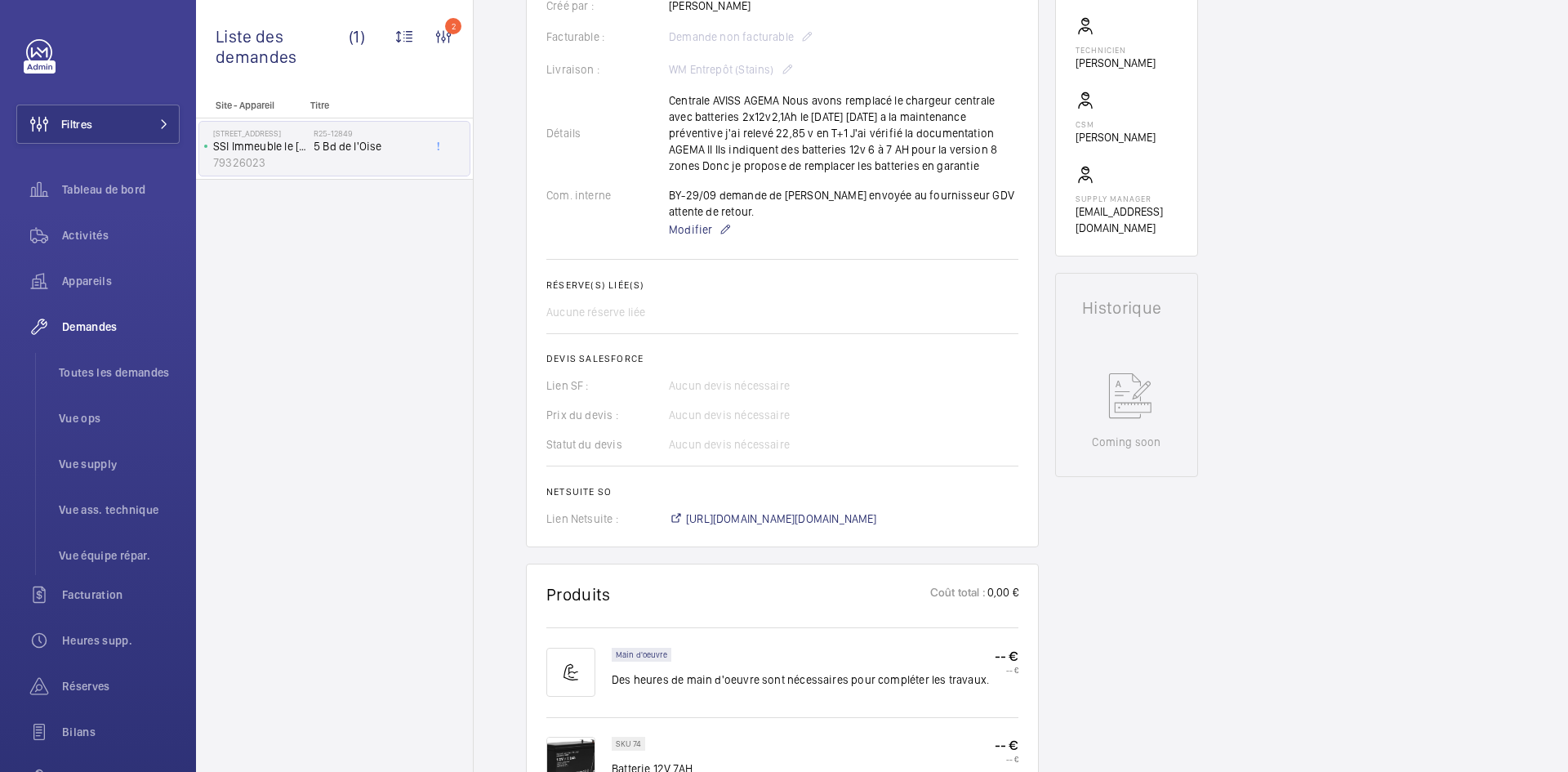
scroll to position [327, 0]
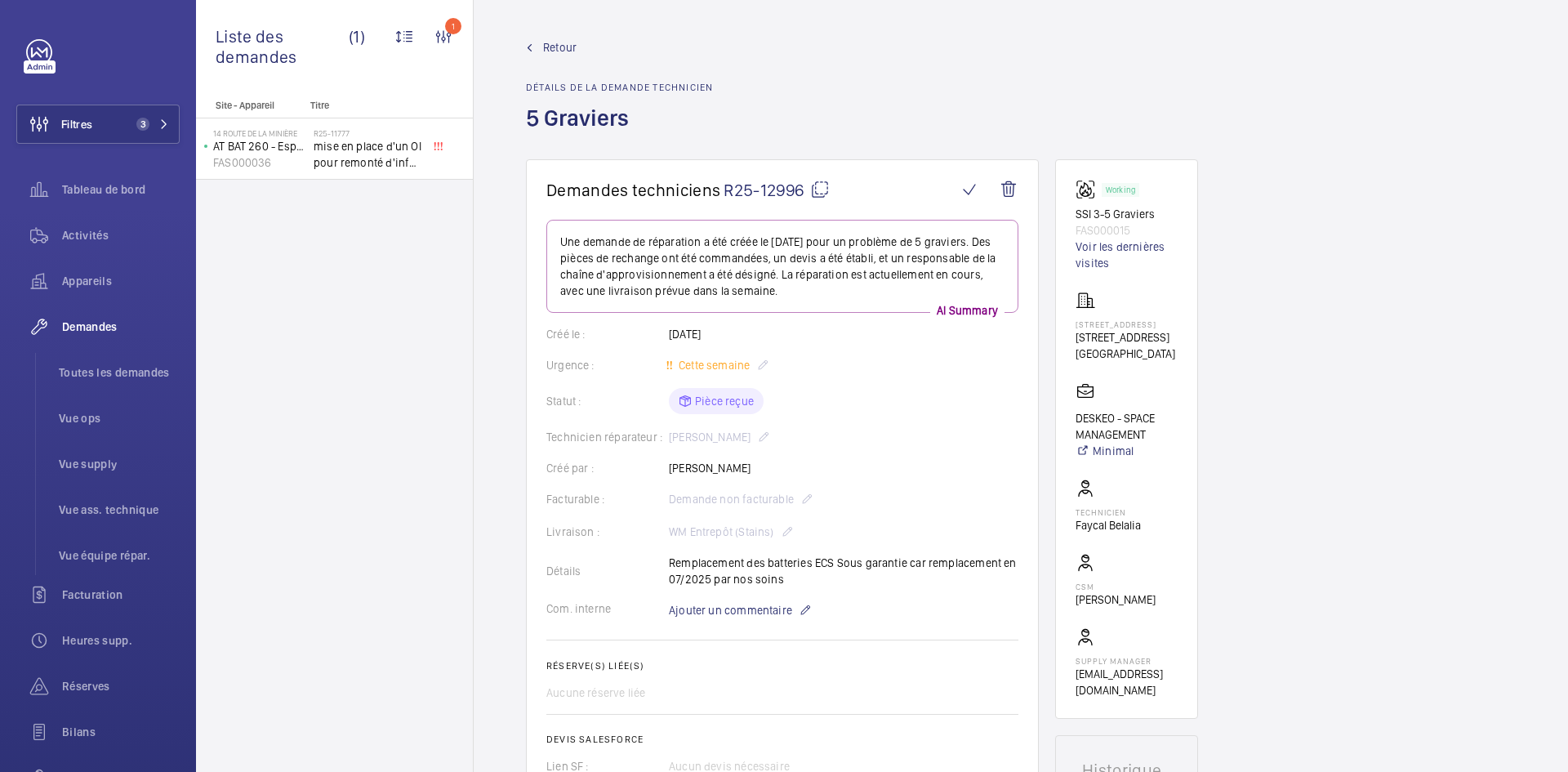
click at [566, 45] on span "Retour" at bounding box center [560, 47] width 33 height 17
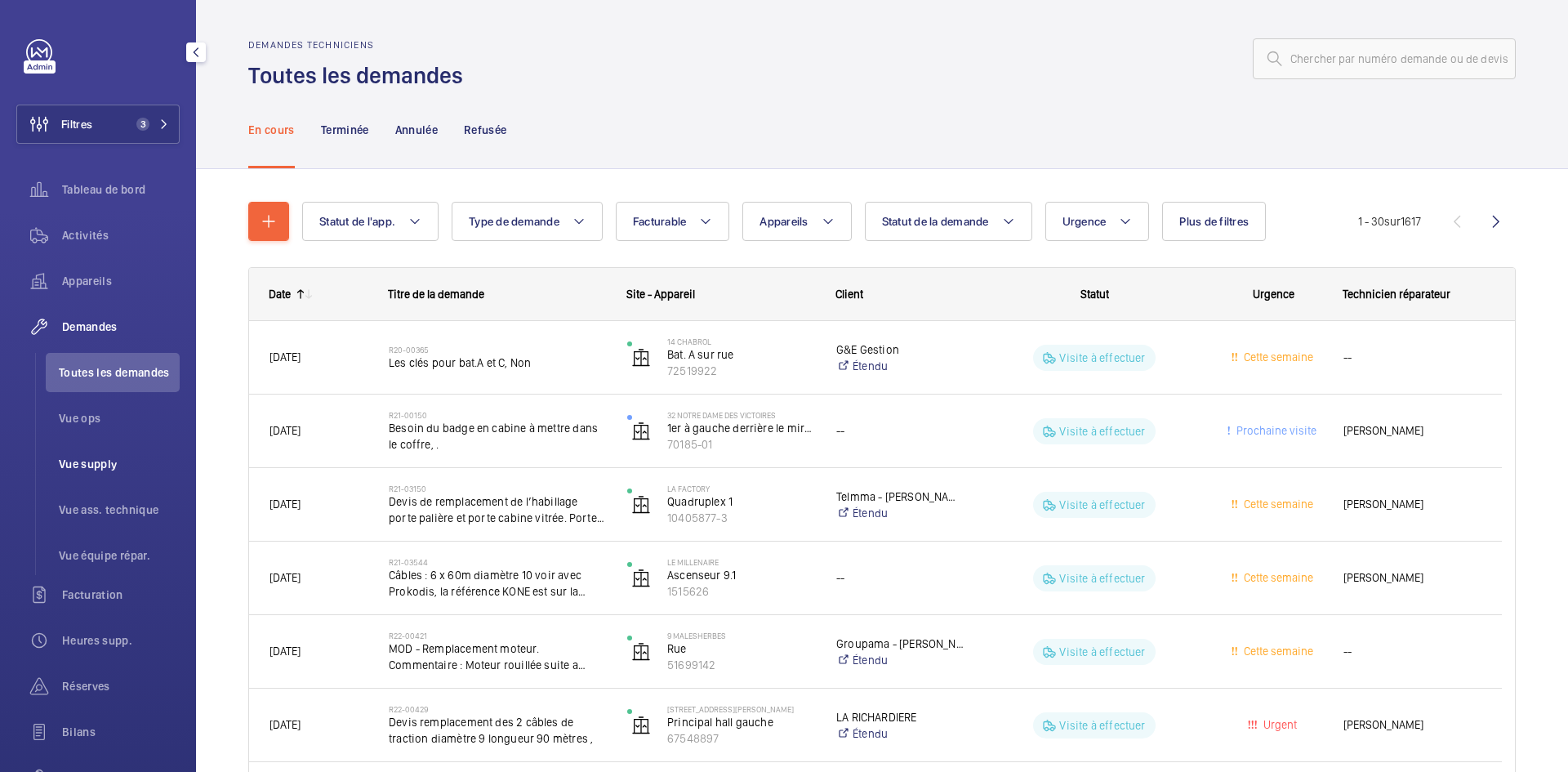
click at [93, 458] on span "Vue supply" at bounding box center [119, 464] width 121 height 17
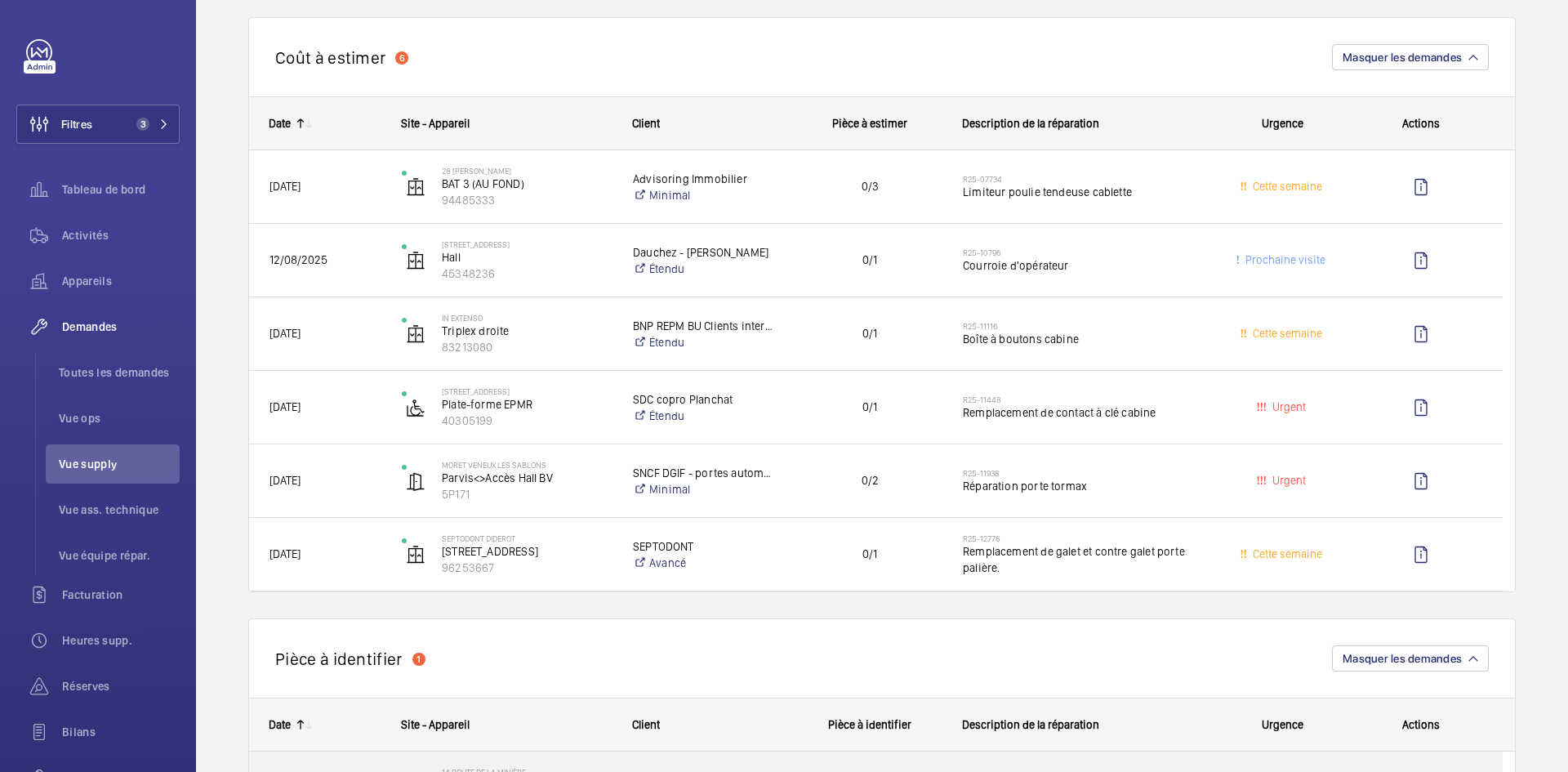
scroll to position [163, 0]
